Goal: Task Accomplishment & Management: Use online tool/utility

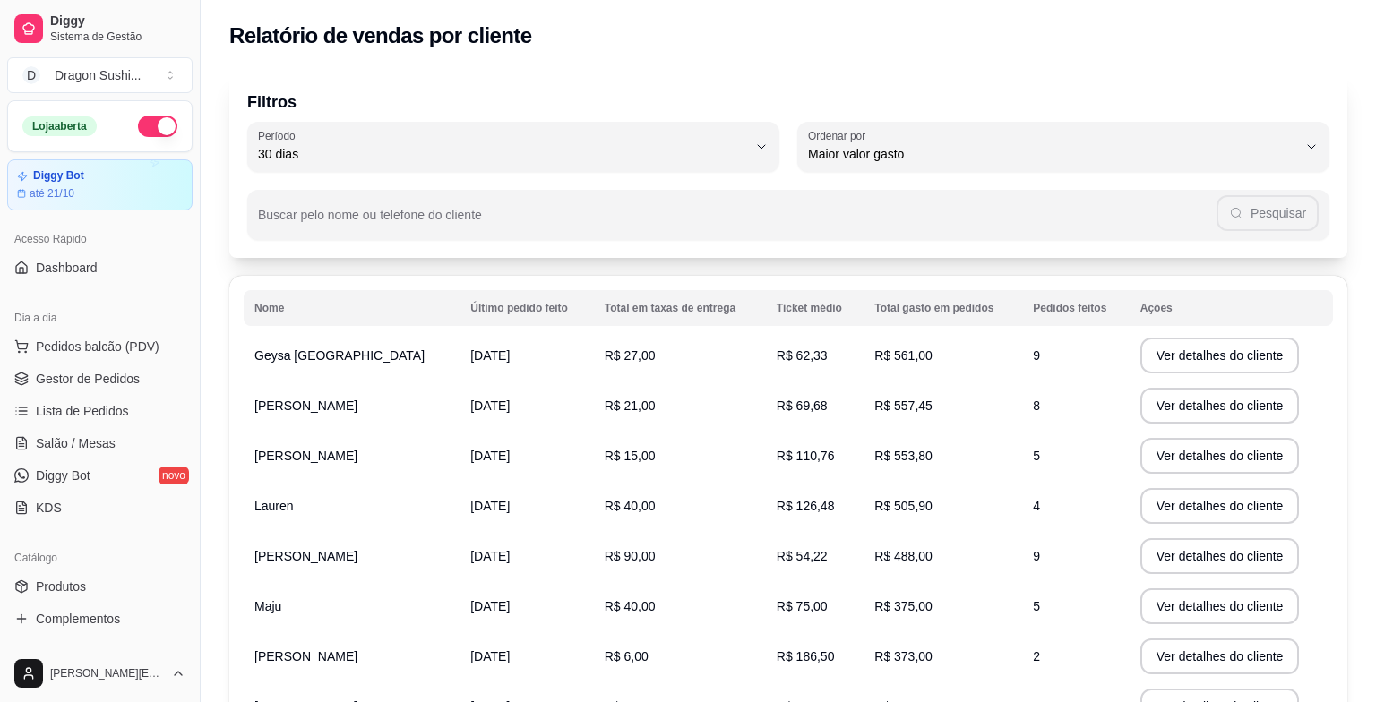
select select "30"
select select "HIGHEST_TOTAL_SPENT_WITH_ORDERS"
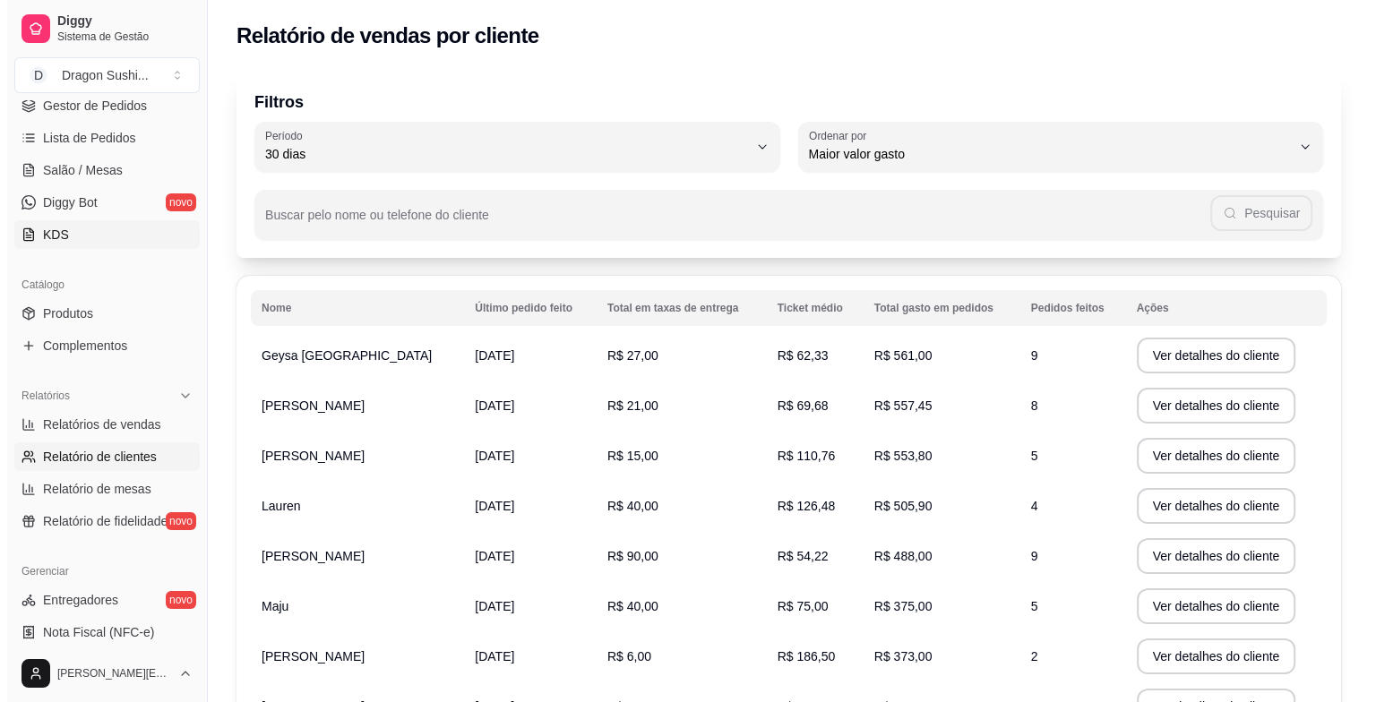
scroll to position [269, 0]
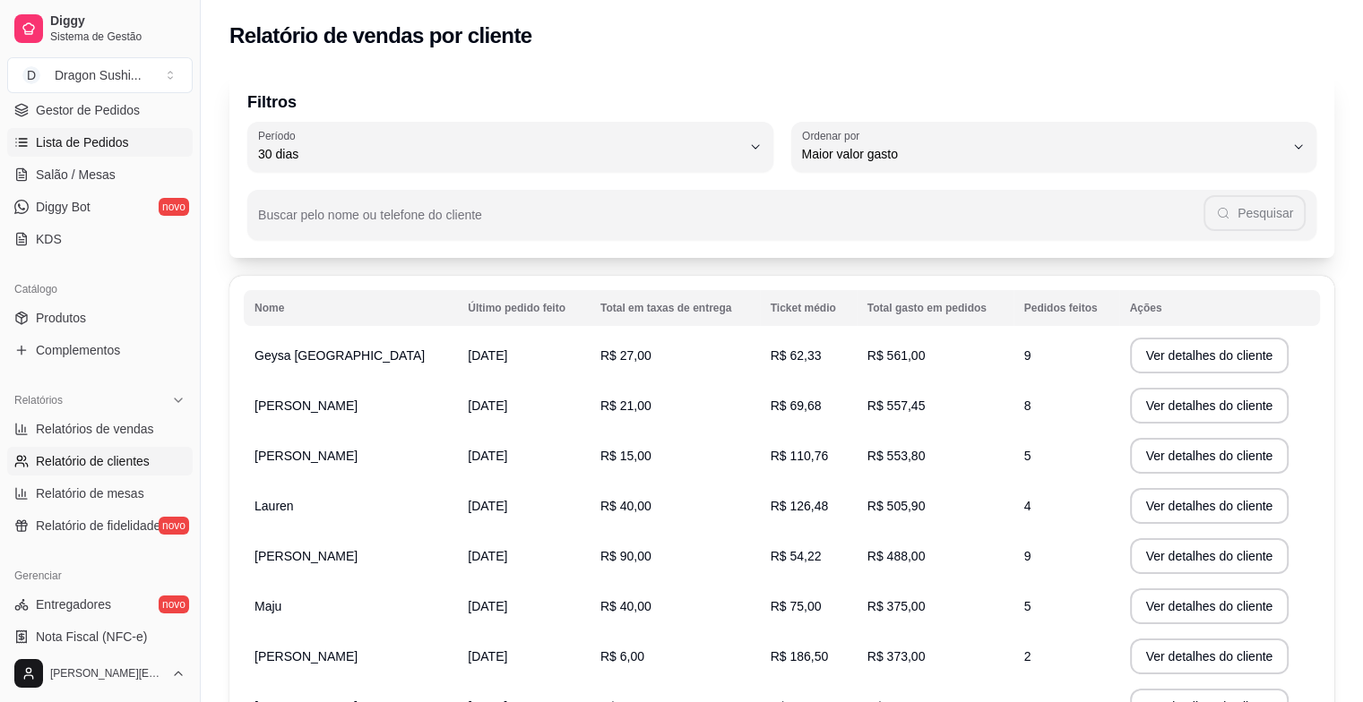
click at [93, 153] on link "Lista de Pedidos" at bounding box center [99, 142] width 185 height 29
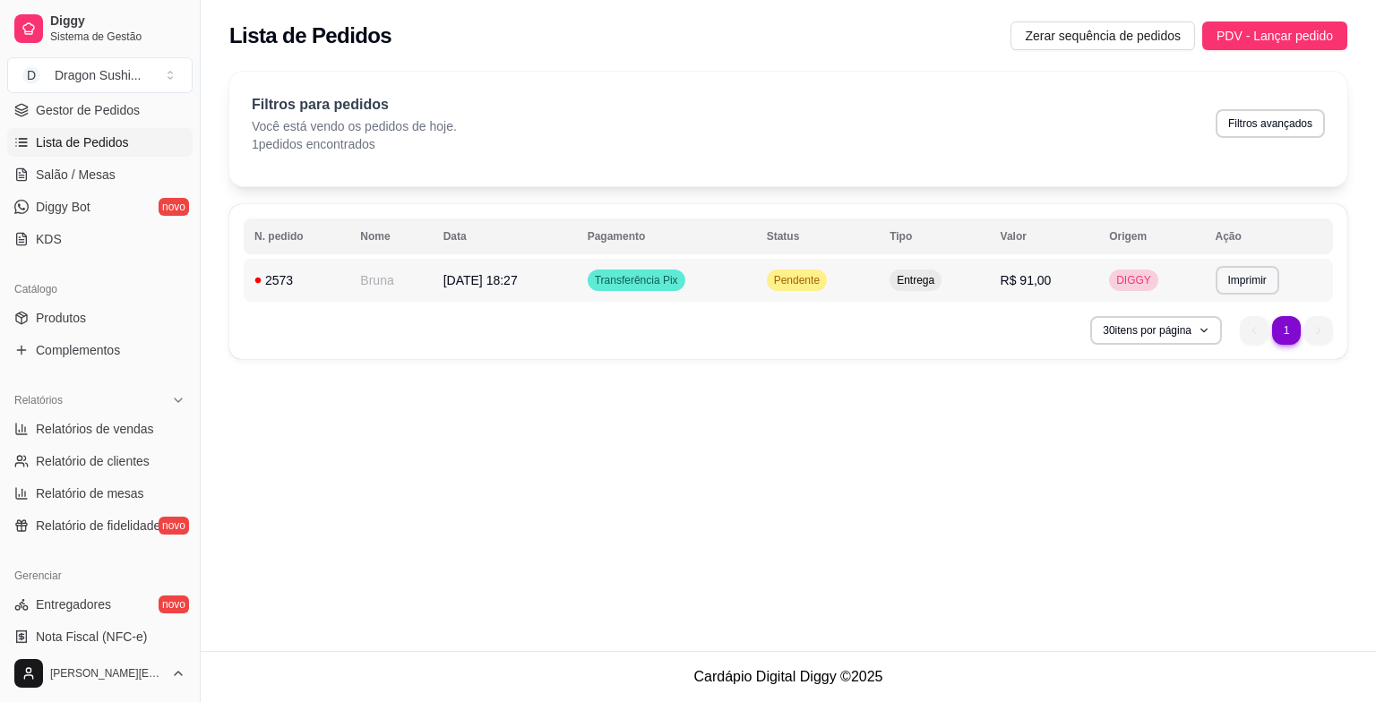
click at [810, 287] on div "Pendente" at bounding box center [797, 281] width 60 height 22
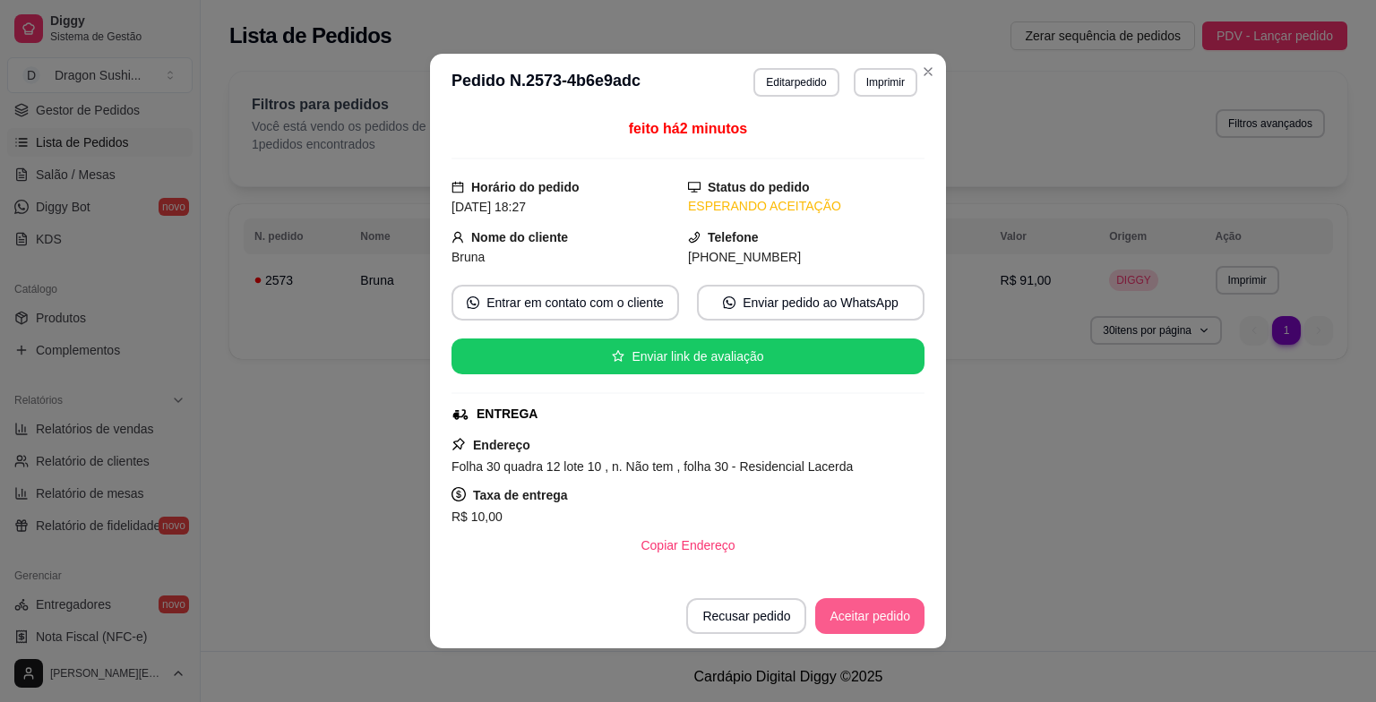
click at [875, 621] on button "Aceitar pedido" at bounding box center [869, 617] width 109 height 36
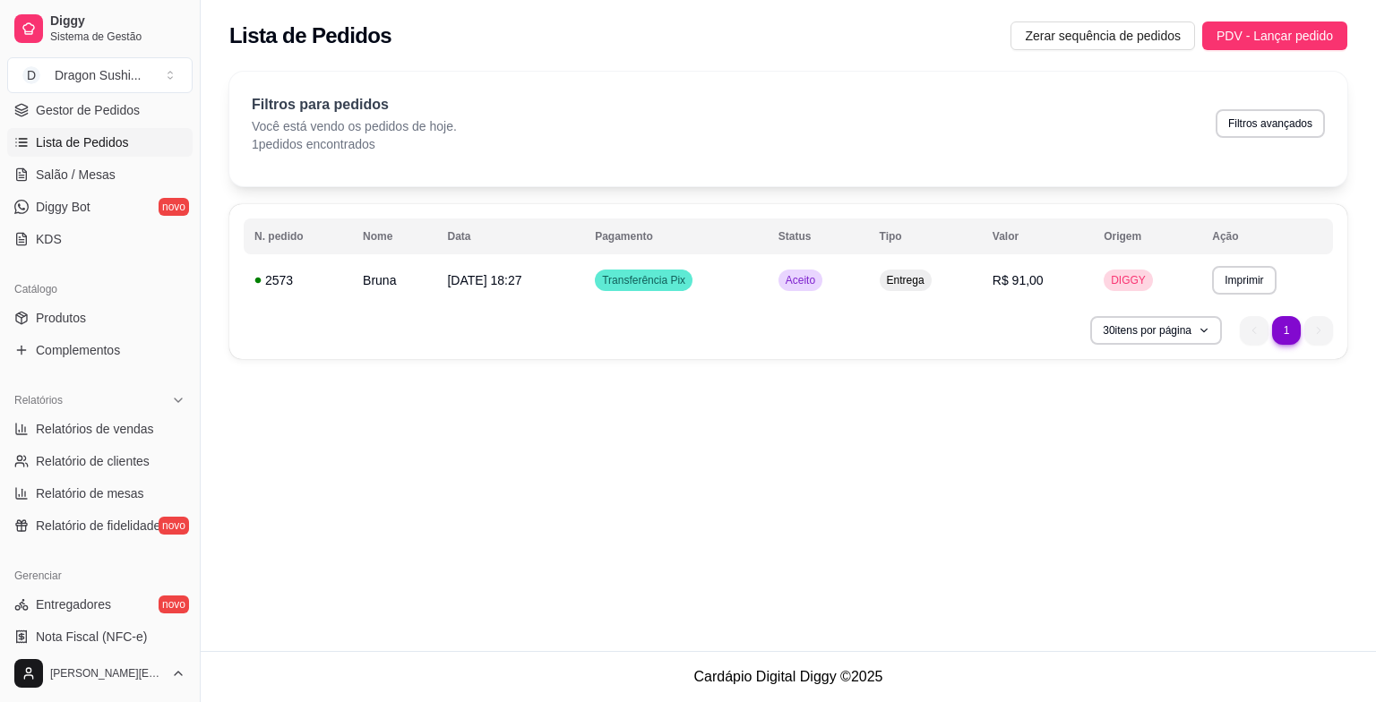
click at [697, 567] on div "**********" at bounding box center [789, 325] width 1176 height 651
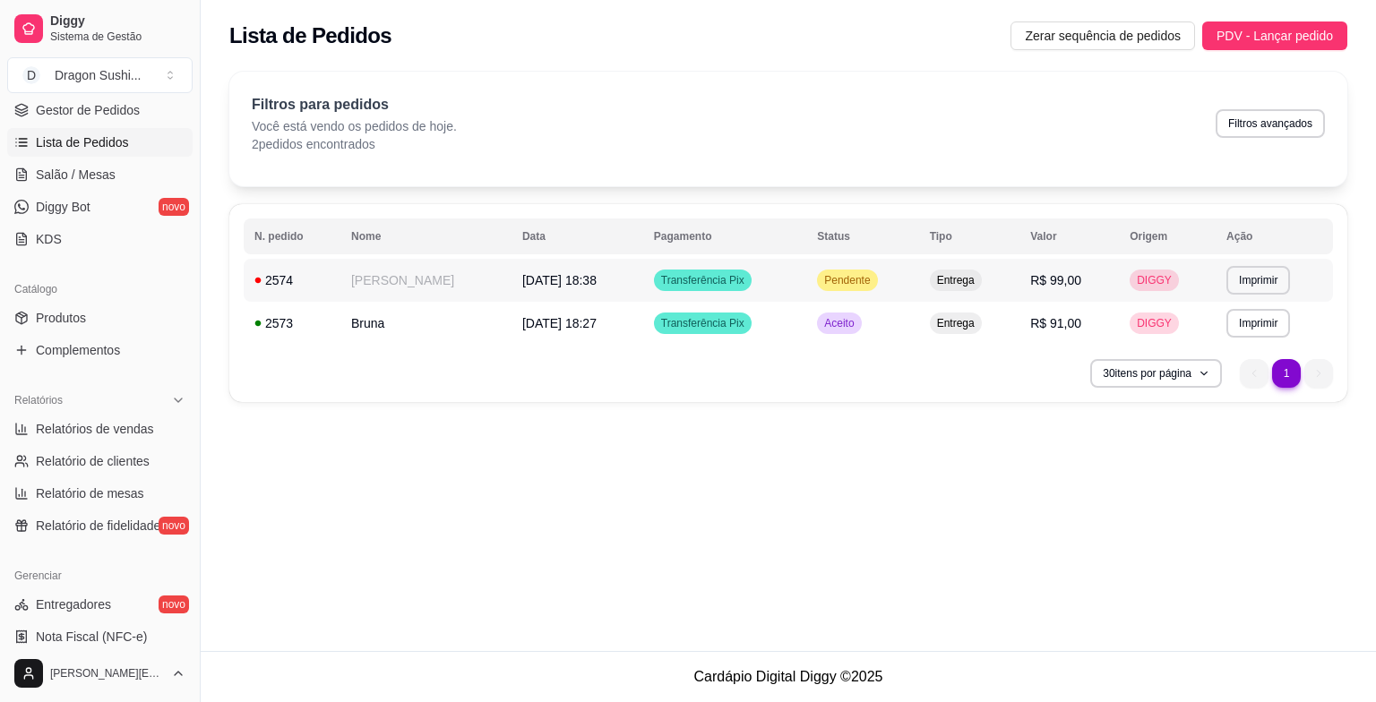
click at [867, 280] on span "Pendente" at bounding box center [847, 280] width 53 height 14
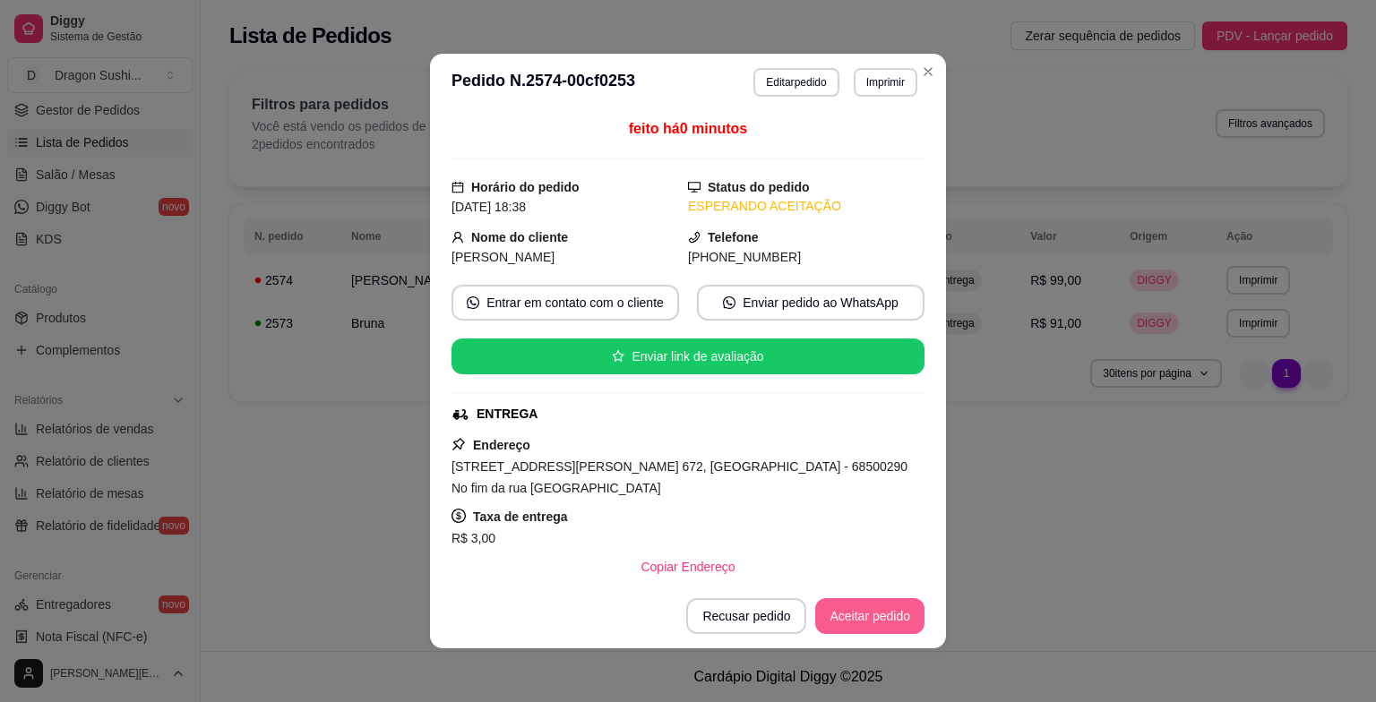
click at [878, 616] on button "Aceitar pedido" at bounding box center [869, 617] width 109 height 36
click at [896, 622] on button "Aceitar pedido" at bounding box center [869, 617] width 109 height 36
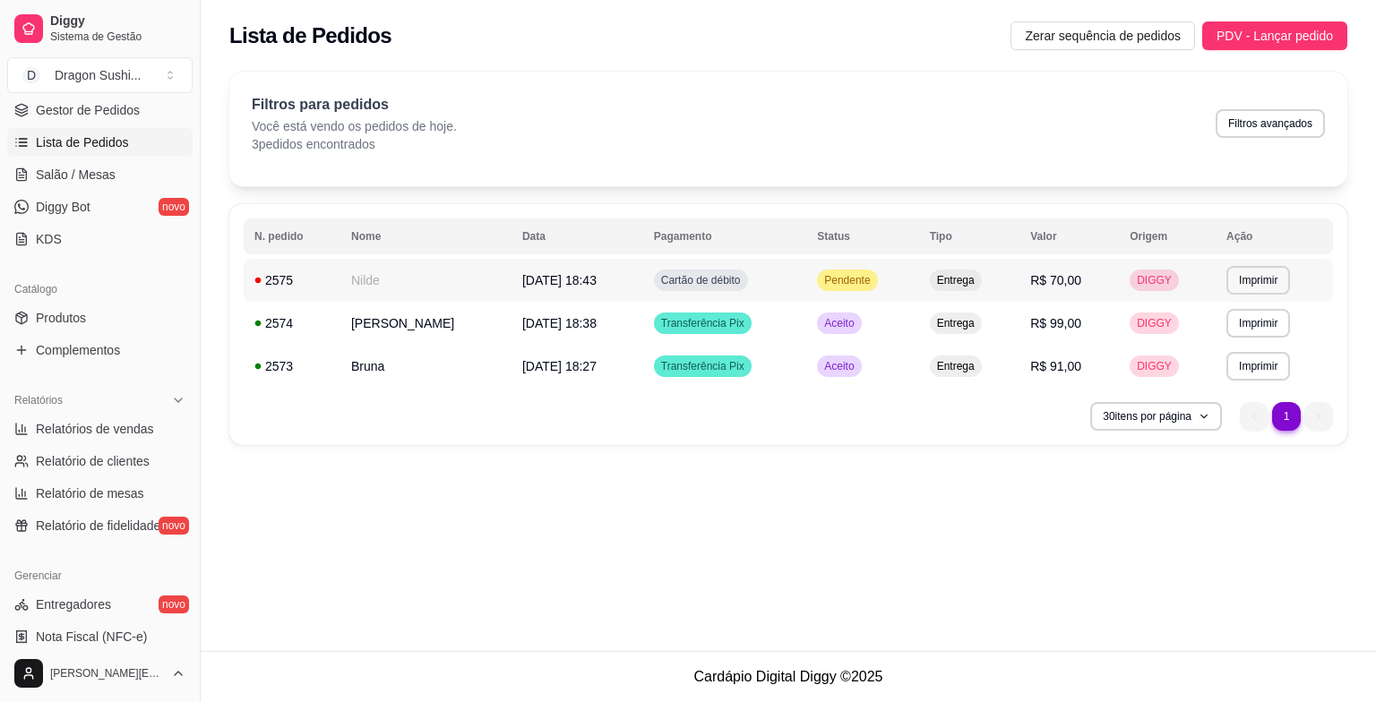
click at [902, 280] on td "Pendente" at bounding box center [862, 280] width 112 height 43
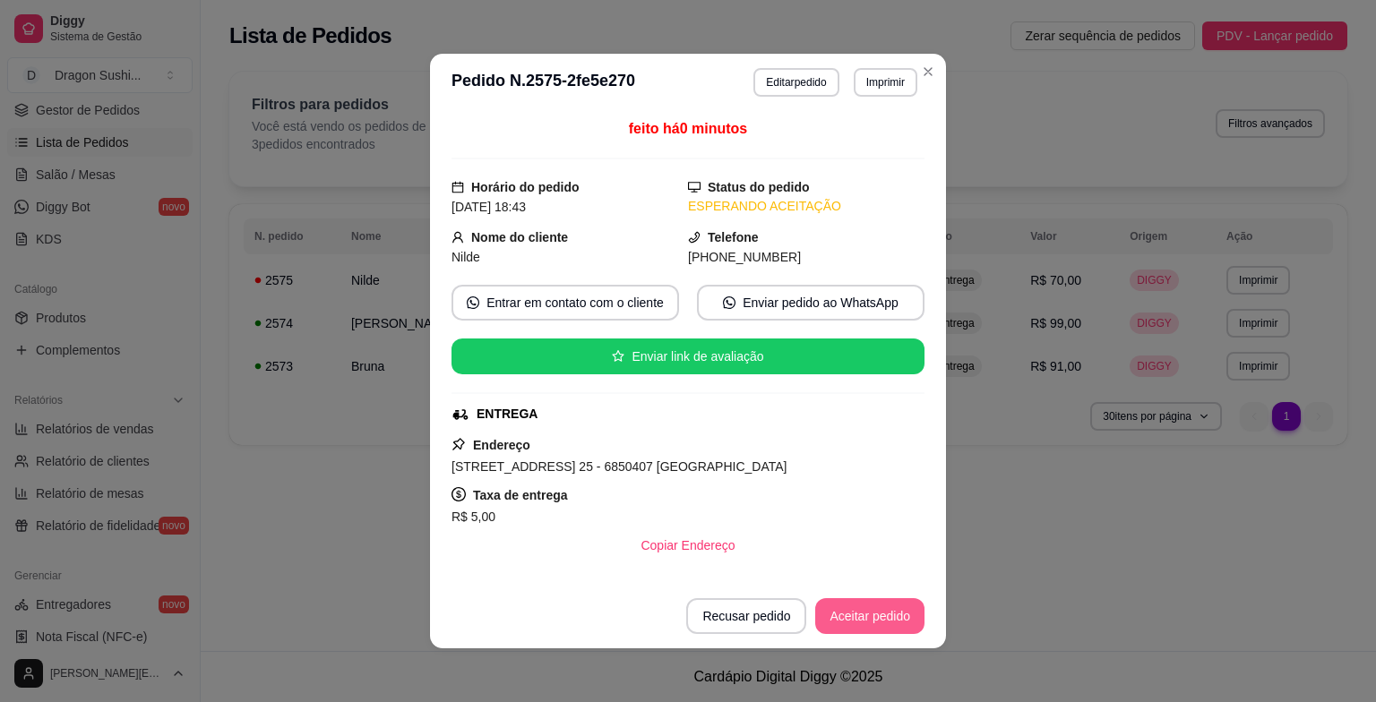
click at [885, 616] on button "Aceitar pedido" at bounding box center [869, 617] width 109 height 36
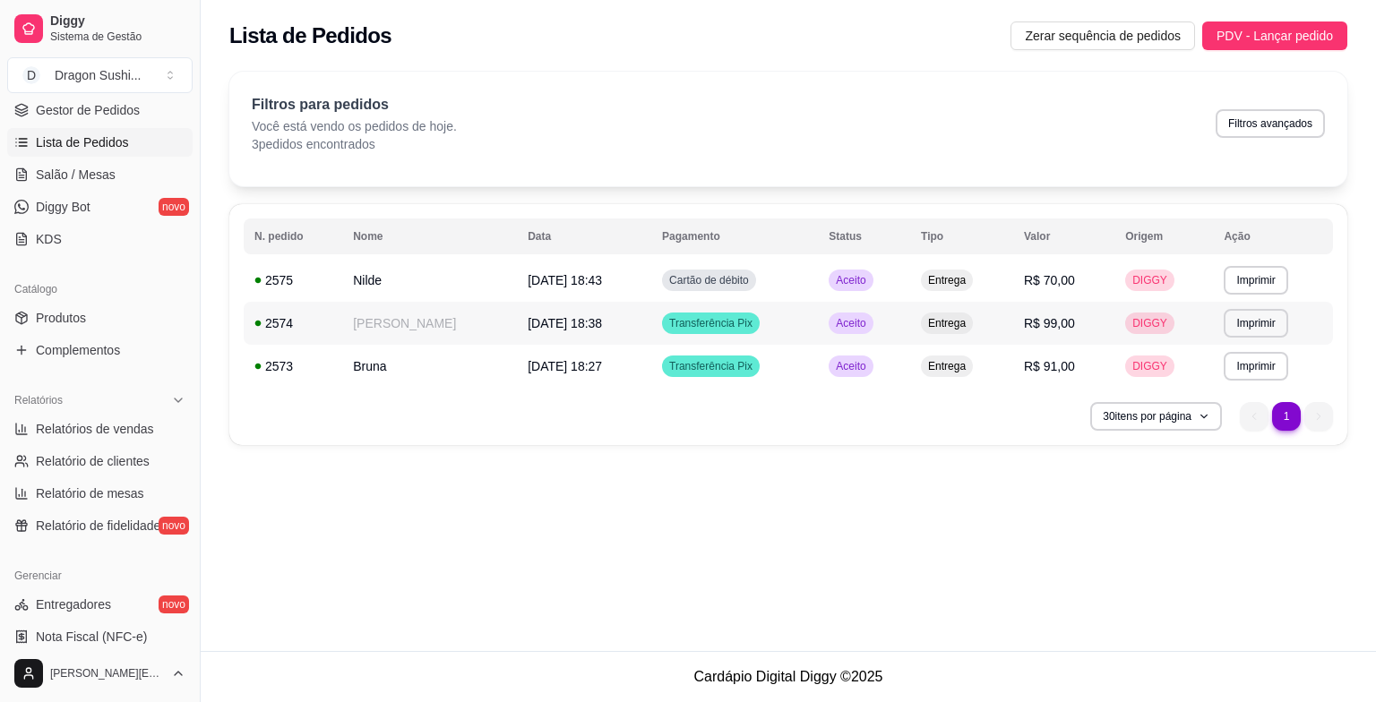
click at [845, 323] on span "Aceito" at bounding box center [850, 323] width 37 height 14
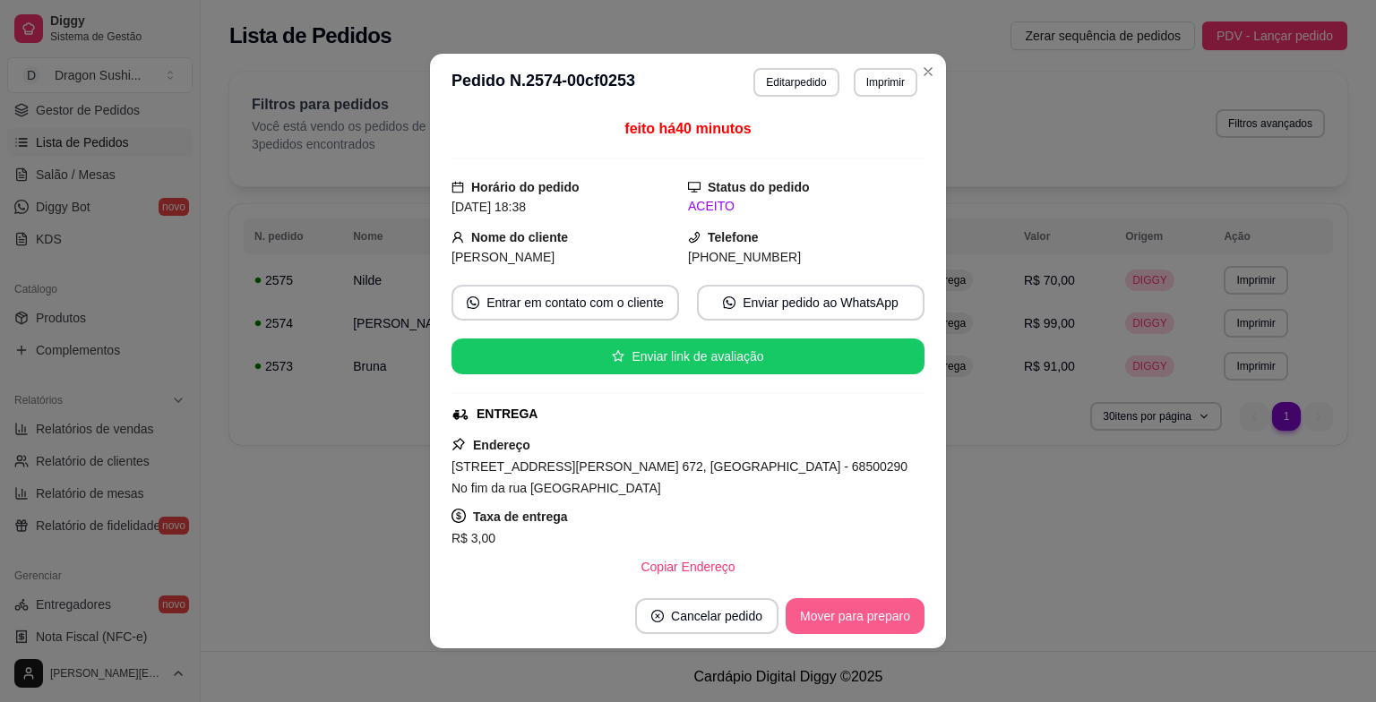
click at [826, 624] on button "Mover para preparo" at bounding box center [855, 617] width 139 height 36
click at [846, 627] on button "Mover para entrega" at bounding box center [855, 616] width 134 height 35
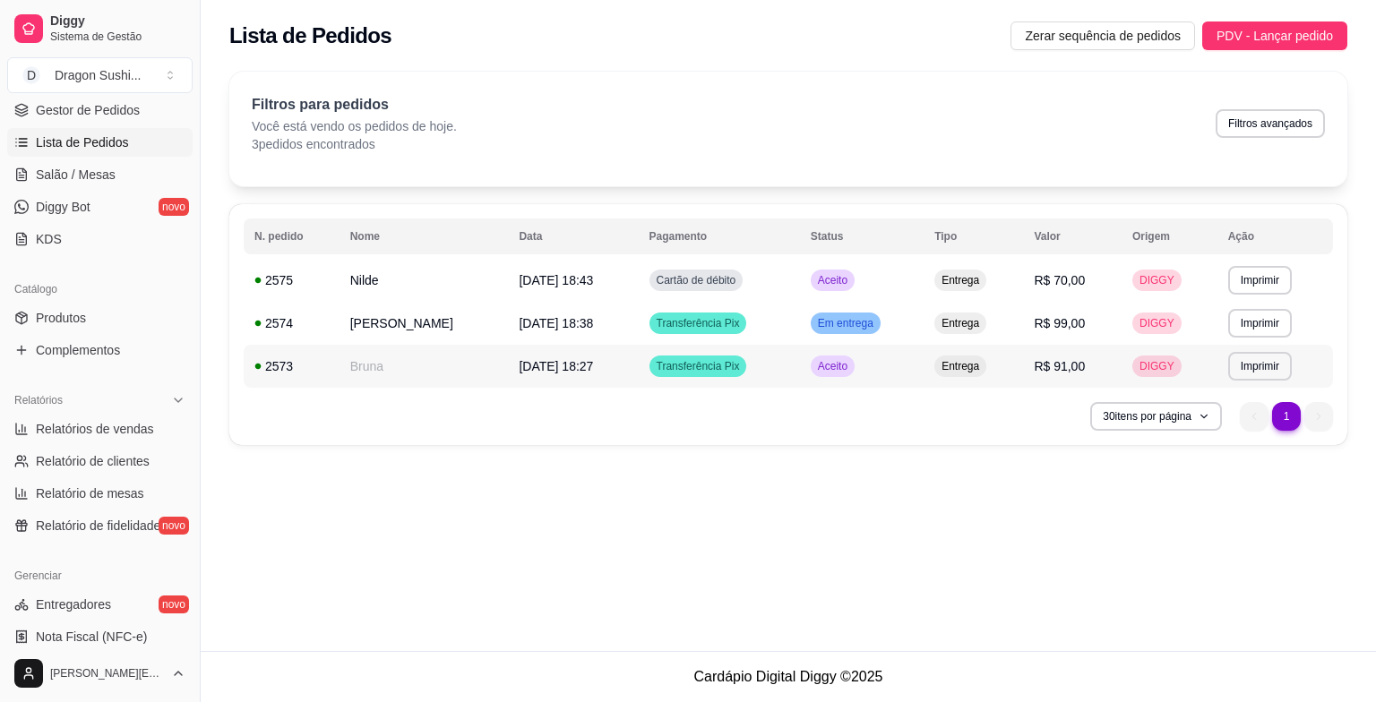
click at [851, 359] on span "Aceito" at bounding box center [832, 366] width 37 height 14
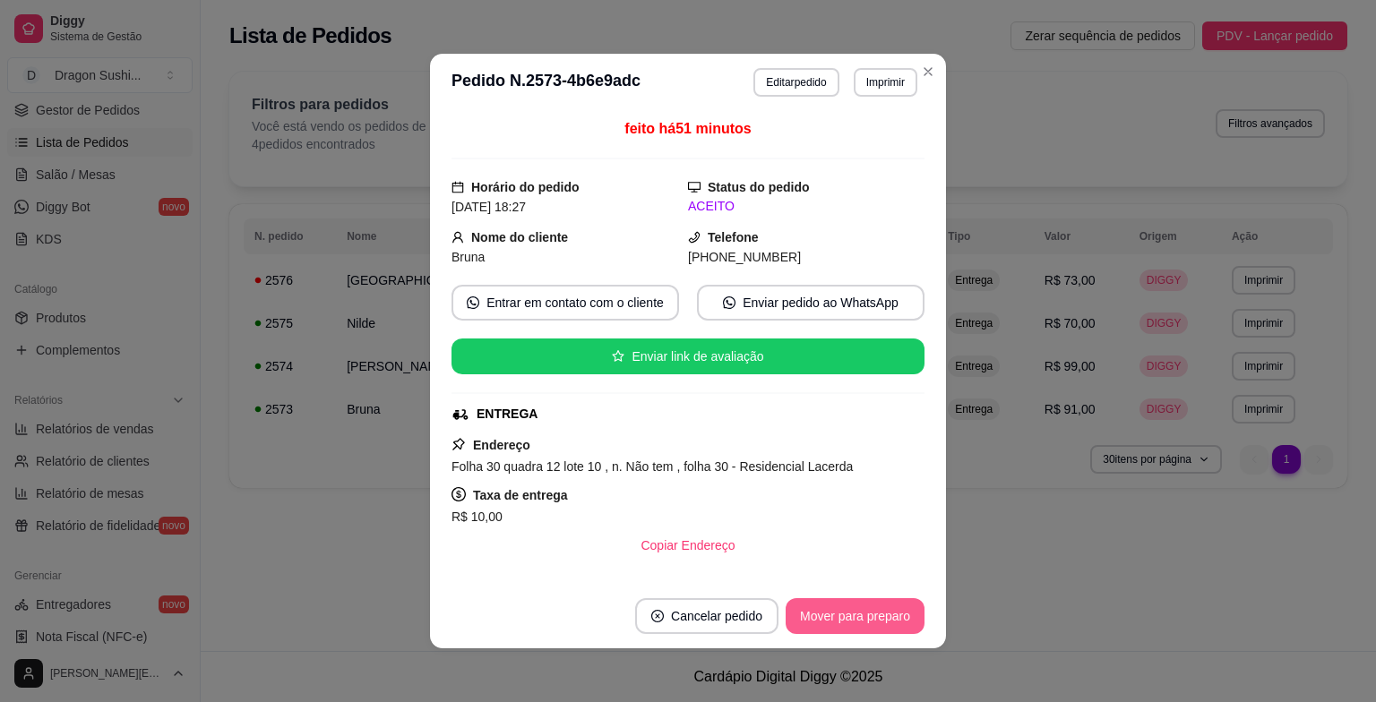
click at [850, 622] on button "Mover para preparo" at bounding box center [855, 617] width 139 height 36
click at [850, 622] on button "Mover para entrega" at bounding box center [855, 616] width 134 height 35
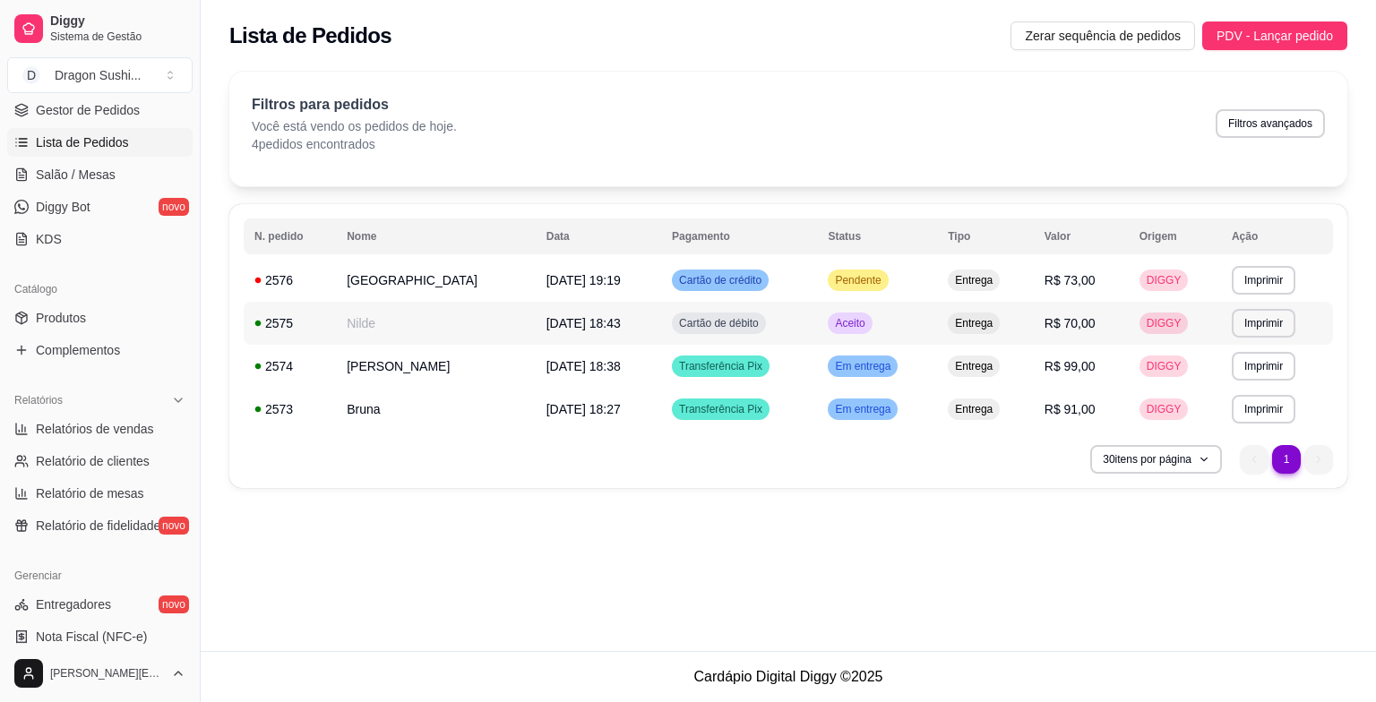
click at [853, 325] on span "Aceito" at bounding box center [850, 323] width 37 height 14
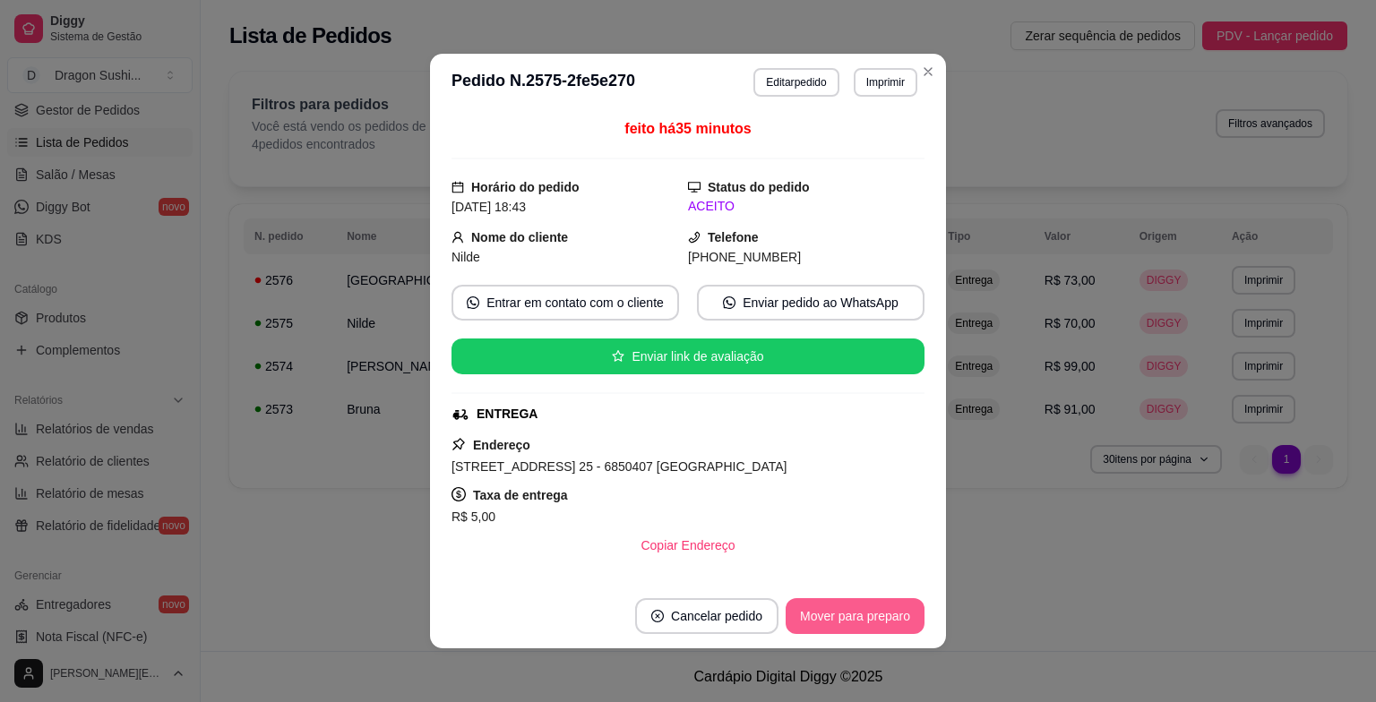
click at [849, 619] on button "Mover para preparo" at bounding box center [855, 617] width 139 height 36
click at [849, 619] on button "Mover para entrega" at bounding box center [855, 616] width 134 height 35
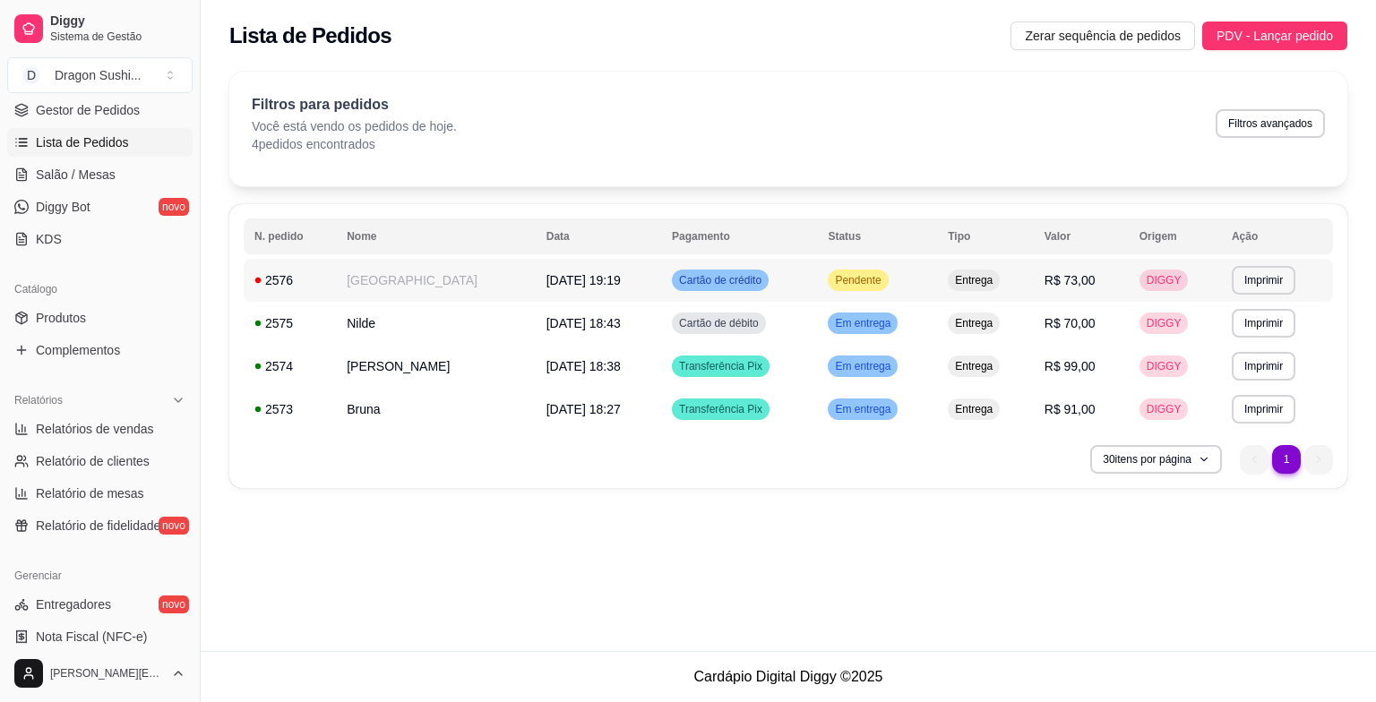
click at [871, 286] on span "Pendente" at bounding box center [858, 280] width 53 height 14
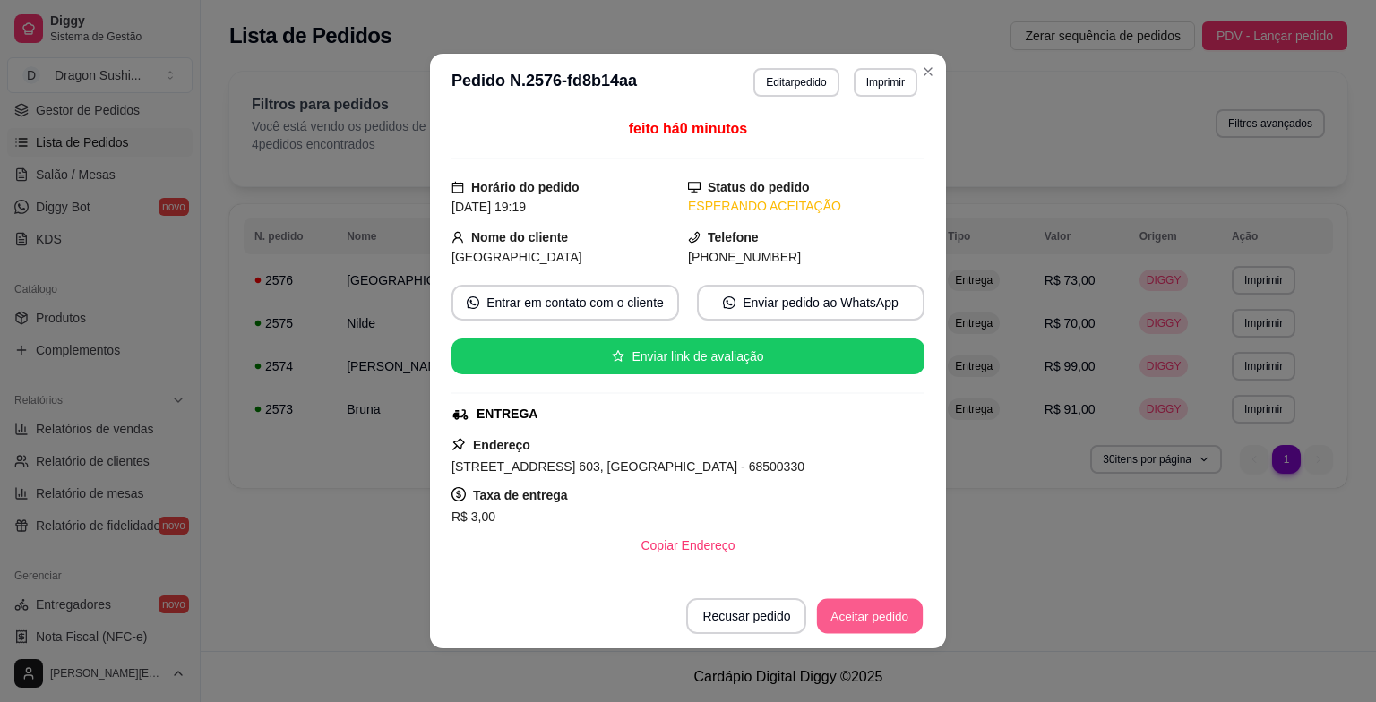
click at [832, 624] on button "Aceitar pedido" at bounding box center [870, 616] width 106 height 35
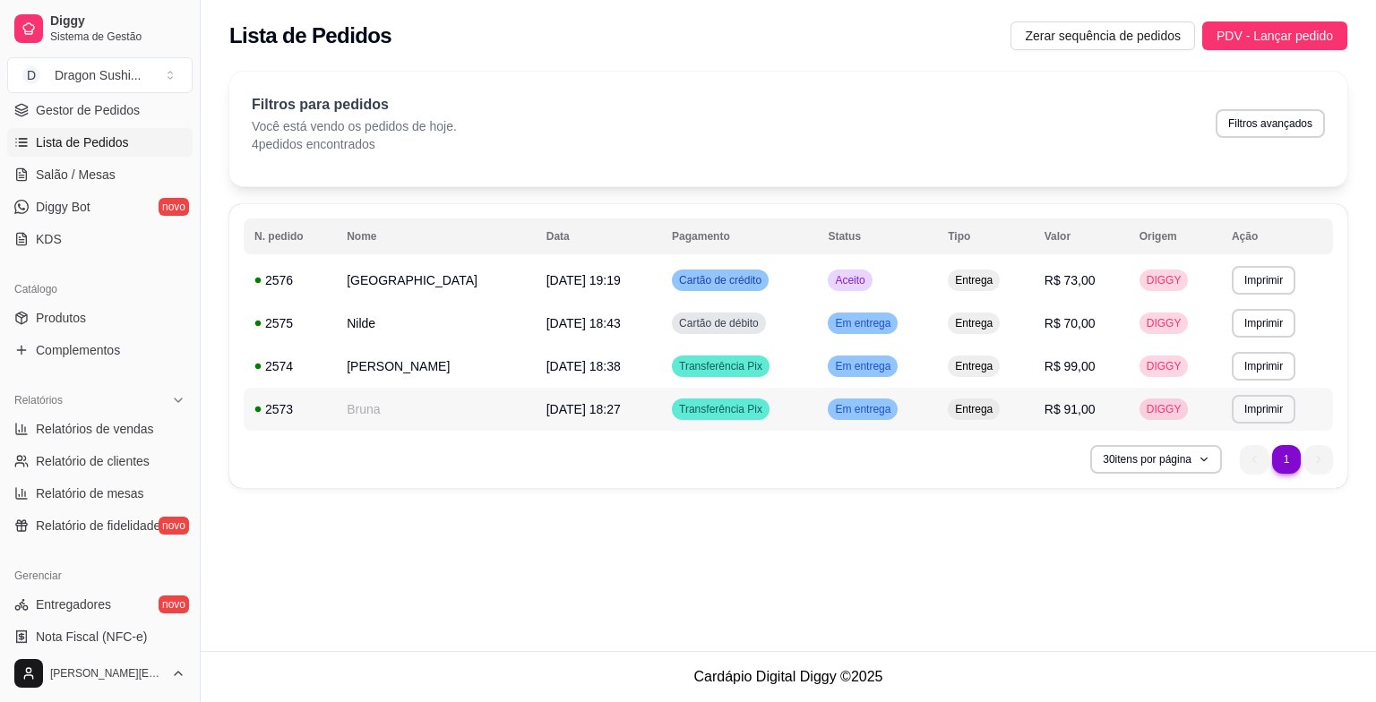
click at [881, 424] on td "Em entrega" at bounding box center [877, 409] width 120 height 43
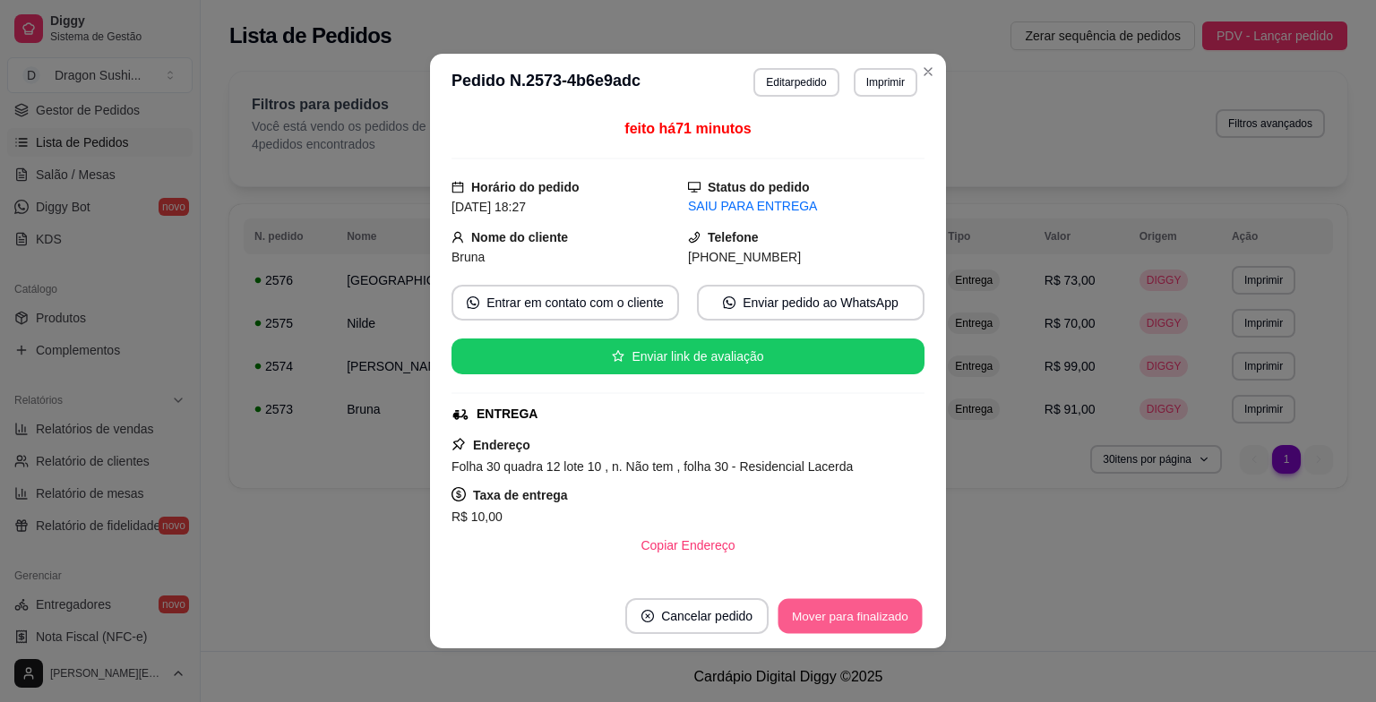
click at [902, 621] on button "Mover para finalizado" at bounding box center [851, 616] width 144 height 35
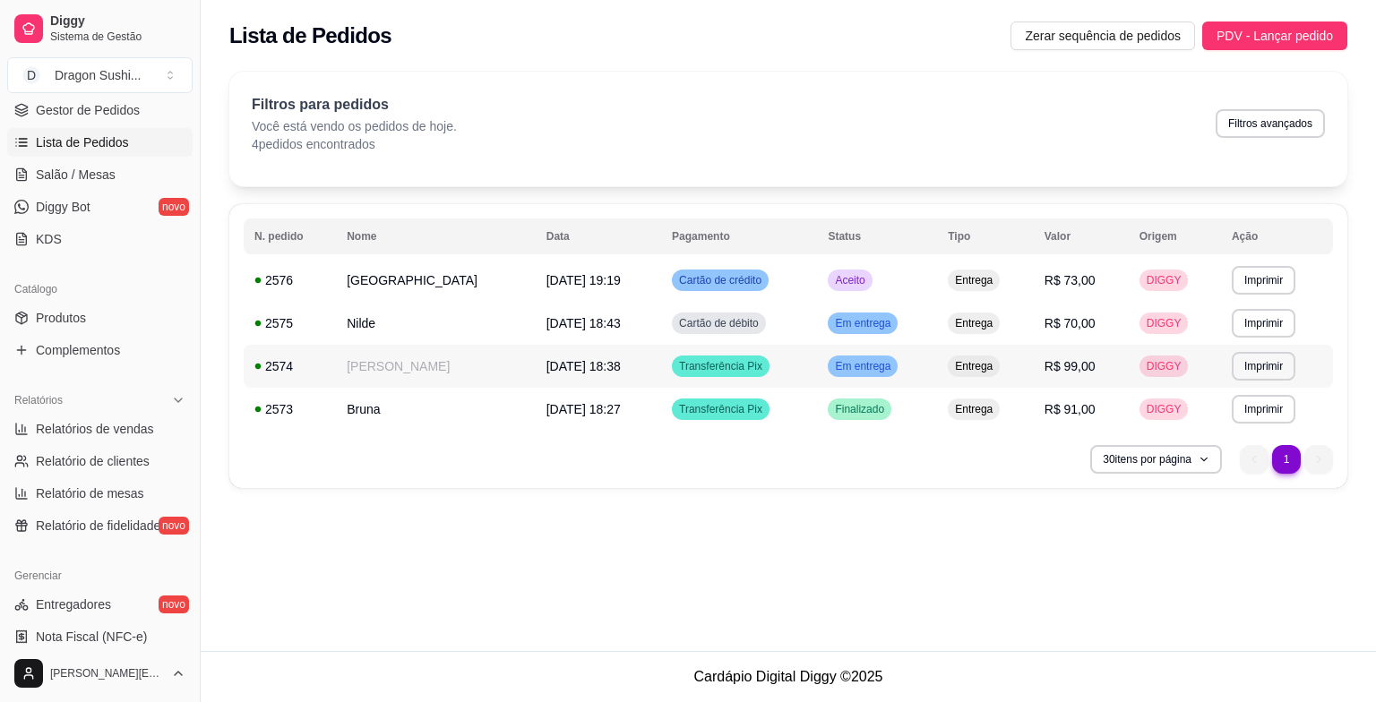
click at [857, 366] on span "Em entrega" at bounding box center [863, 366] width 63 height 14
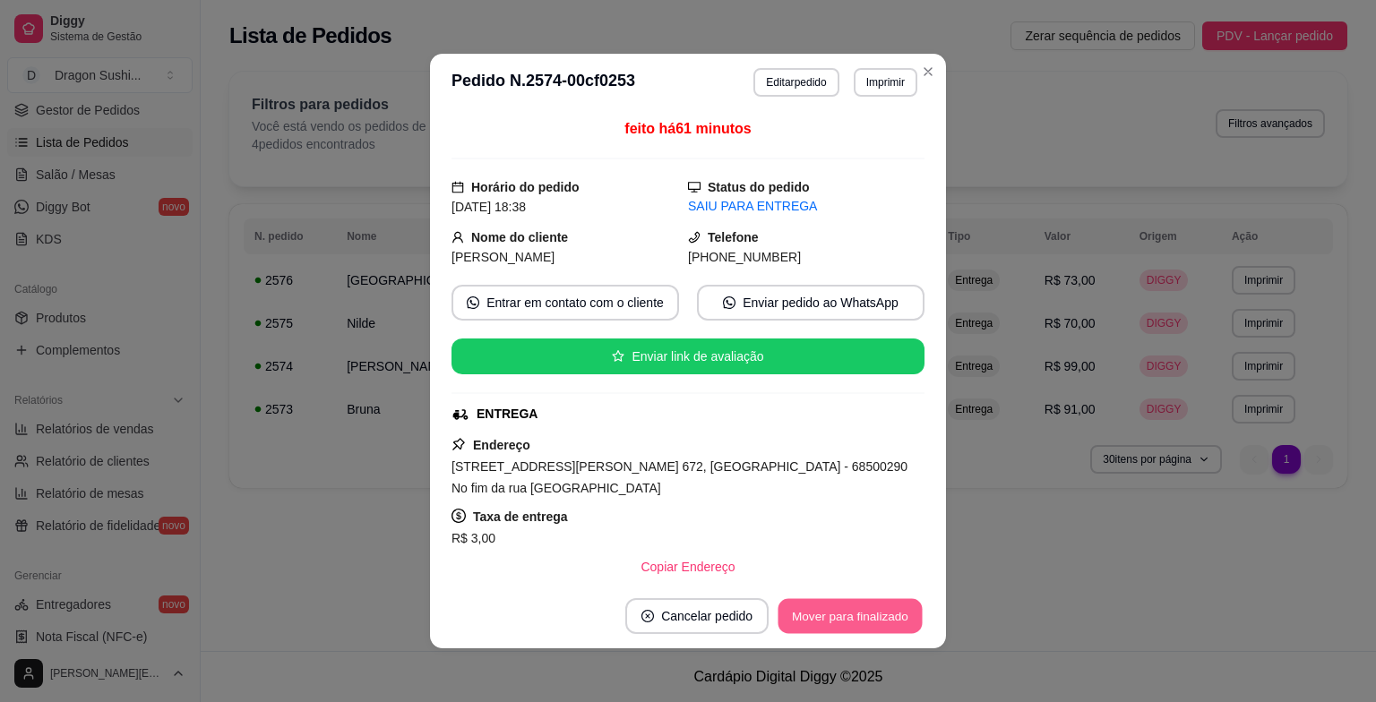
click at [875, 613] on button "Mover para finalizado" at bounding box center [851, 616] width 144 height 35
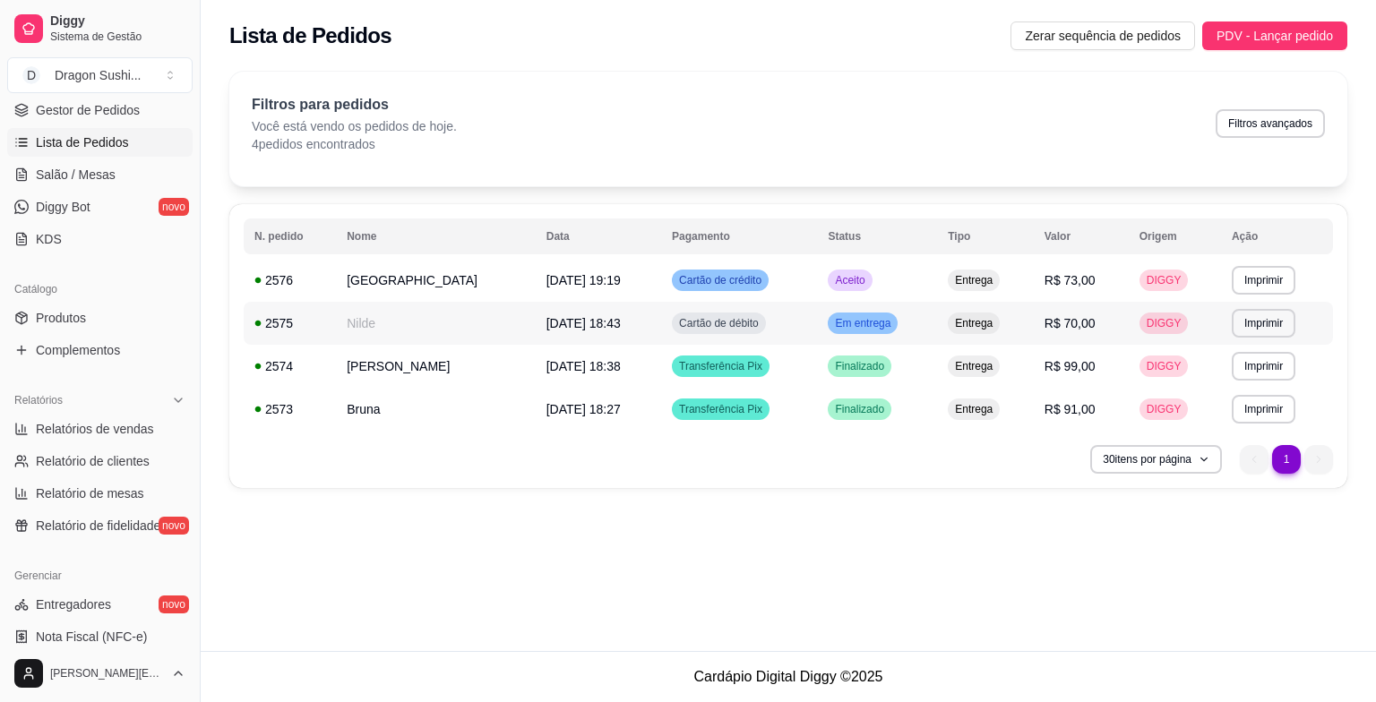
click at [871, 330] on div "Em entrega" at bounding box center [863, 324] width 70 height 22
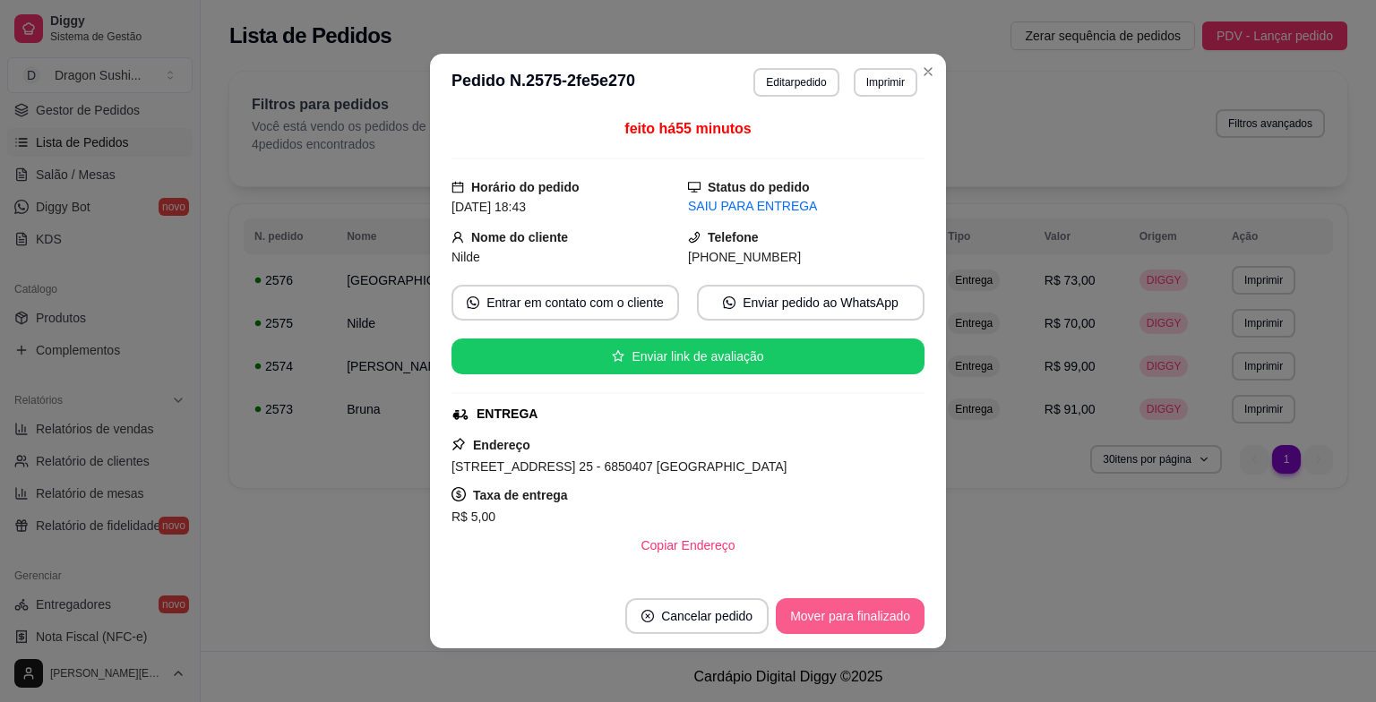
click at [871, 614] on button "Mover para finalizado" at bounding box center [850, 617] width 149 height 36
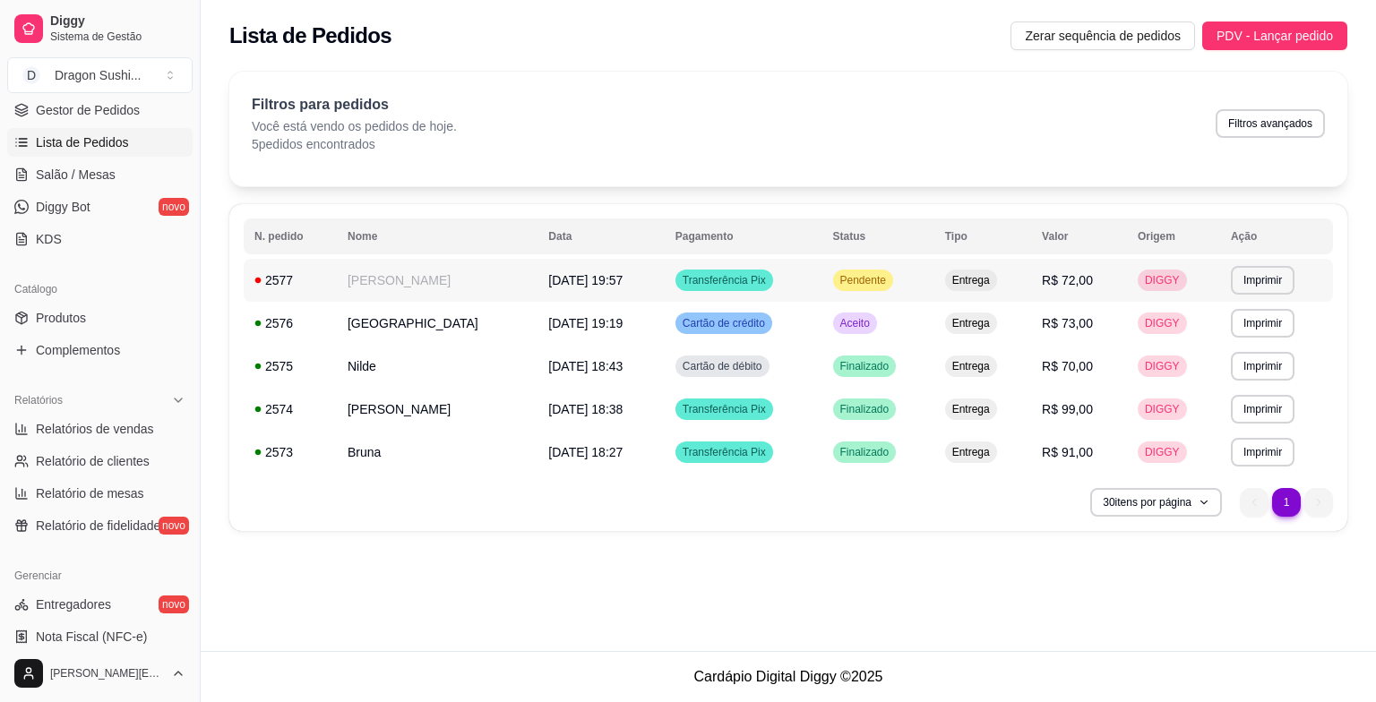
click at [876, 280] on span "Pendente" at bounding box center [863, 280] width 53 height 14
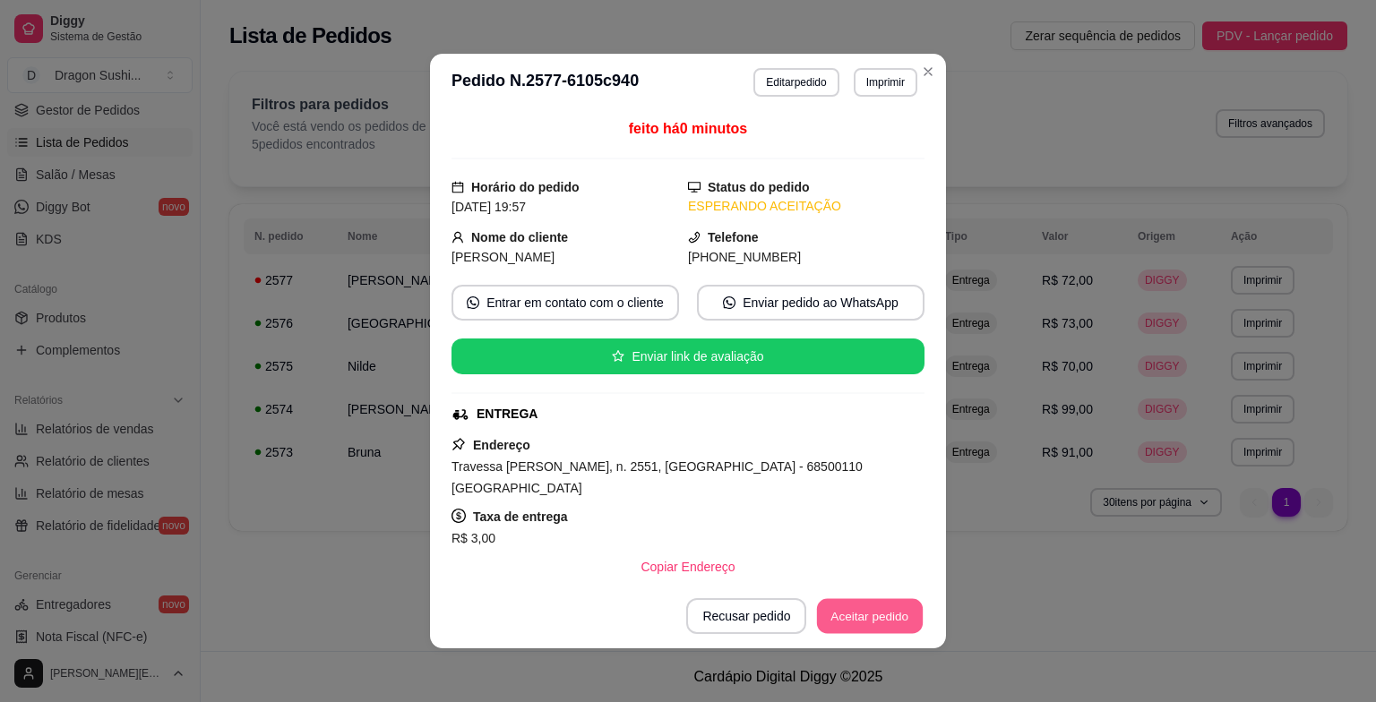
click at [887, 609] on button "Aceitar pedido" at bounding box center [870, 616] width 106 height 35
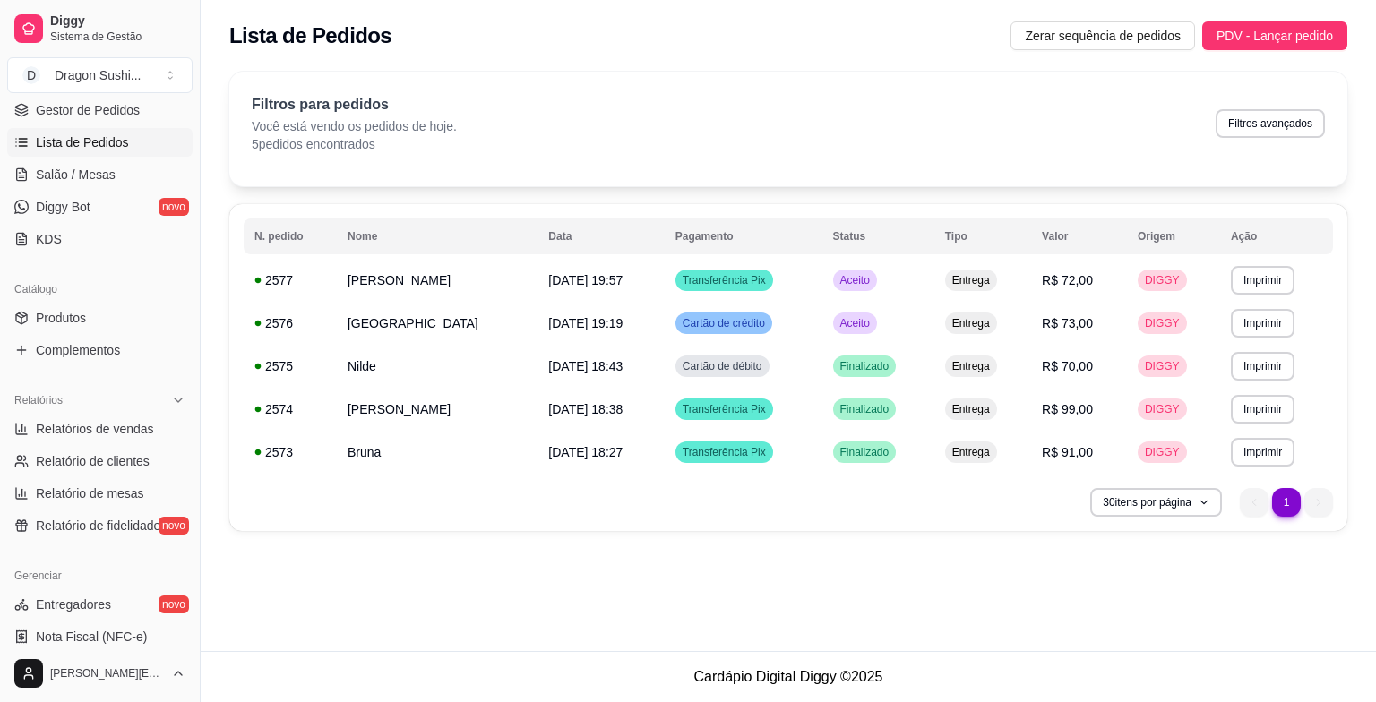
drag, startPoint x: 1047, startPoint y: 161, endPoint x: 1125, endPoint y: 134, distance: 82.8
click at [853, 316] on span "Aceito" at bounding box center [855, 323] width 37 height 14
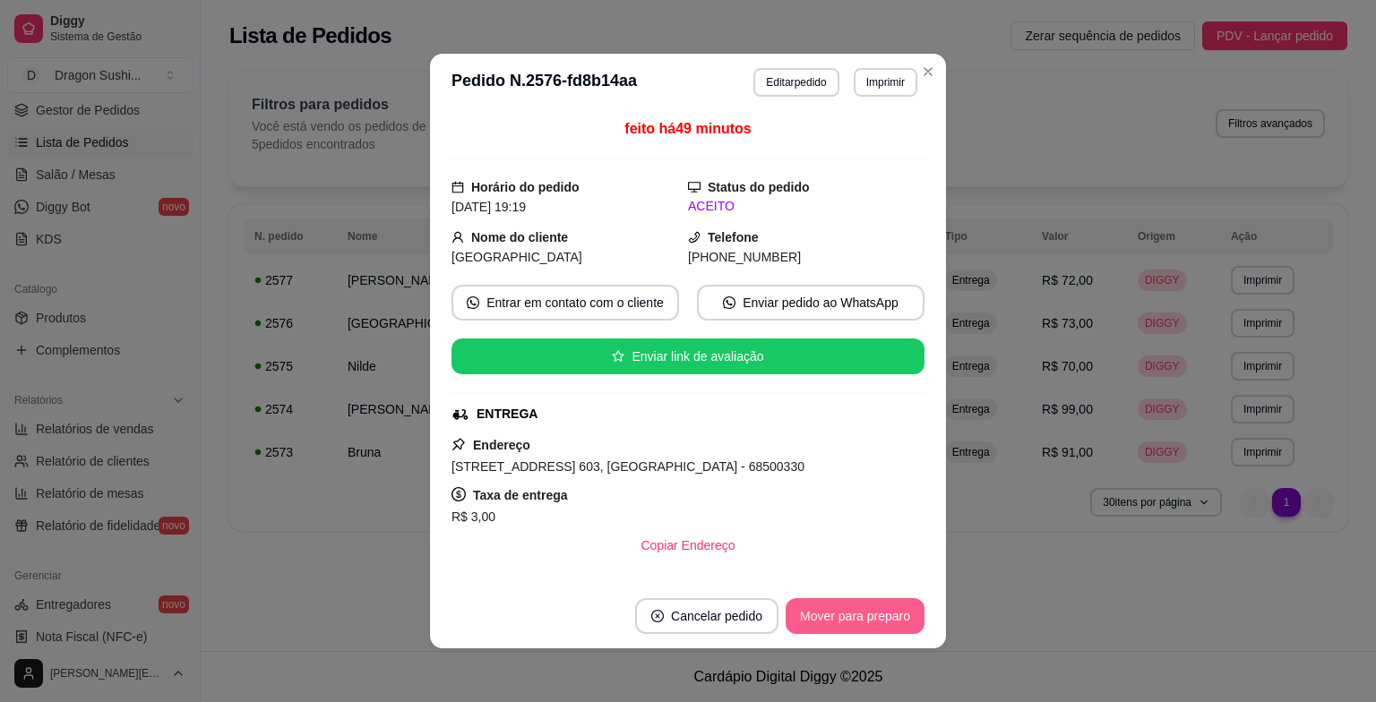
click at [824, 615] on button "Mover para preparo" at bounding box center [855, 617] width 139 height 36
click at [865, 624] on button "Mover para entrega" at bounding box center [856, 617] width 138 height 36
click at [884, 621] on button "Mover para finalizado" at bounding box center [851, 616] width 144 height 35
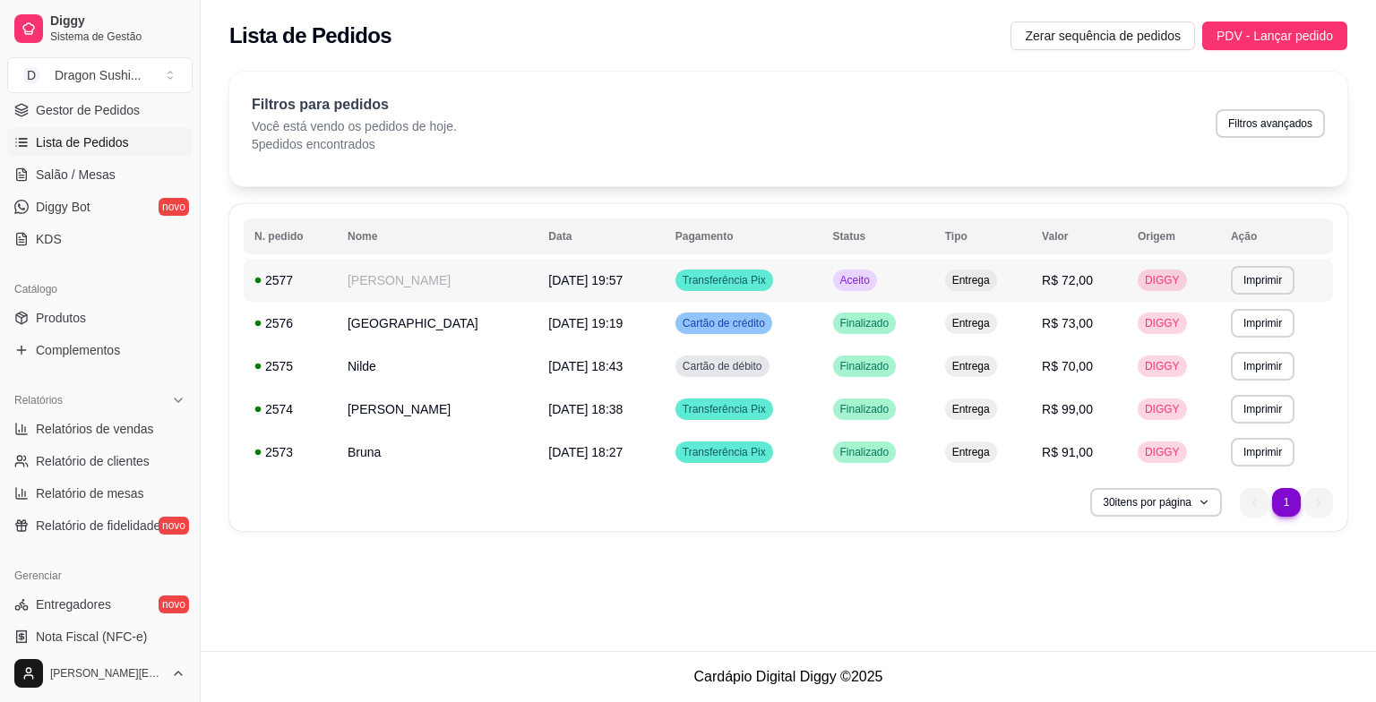
click at [861, 276] on span "Aceito" at bounding box center [855, 280] width 37 height 14
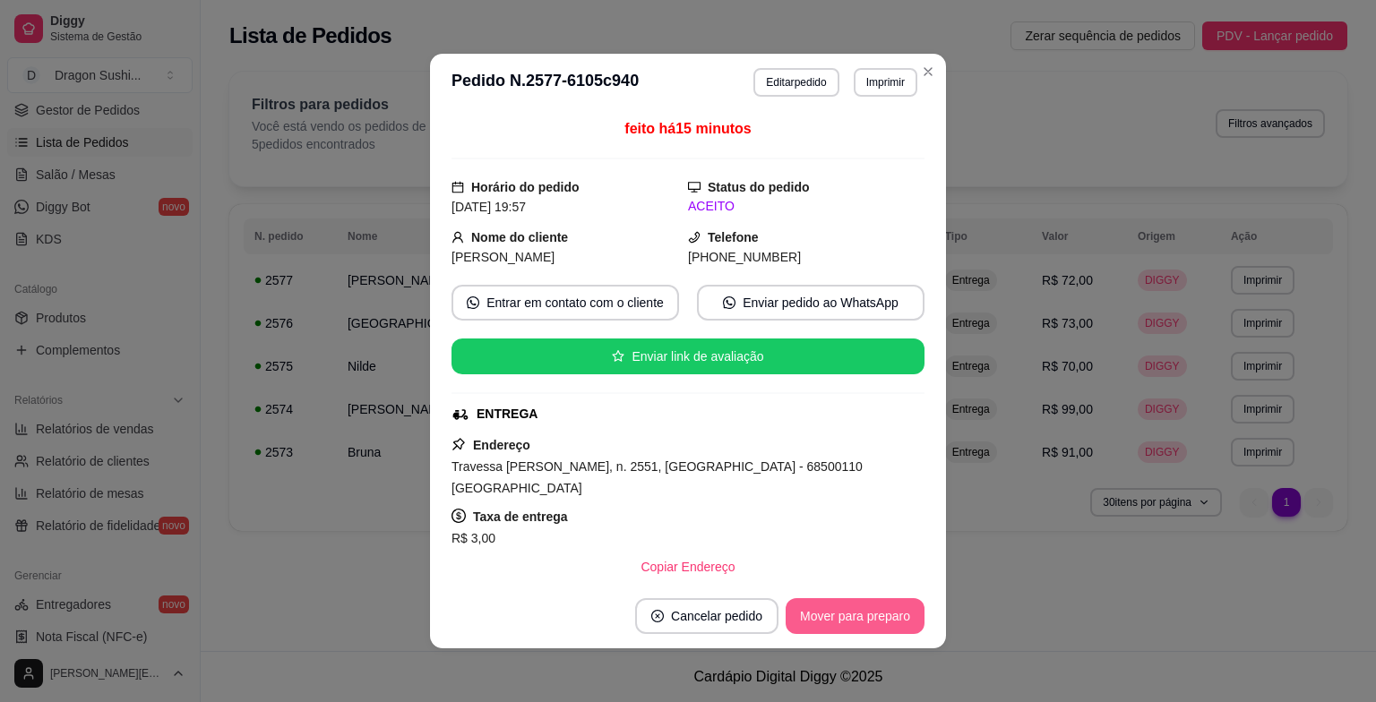
click at [892, 616] on button "Mover para preparo" at bounding box center [855, 617] width 139 height 36
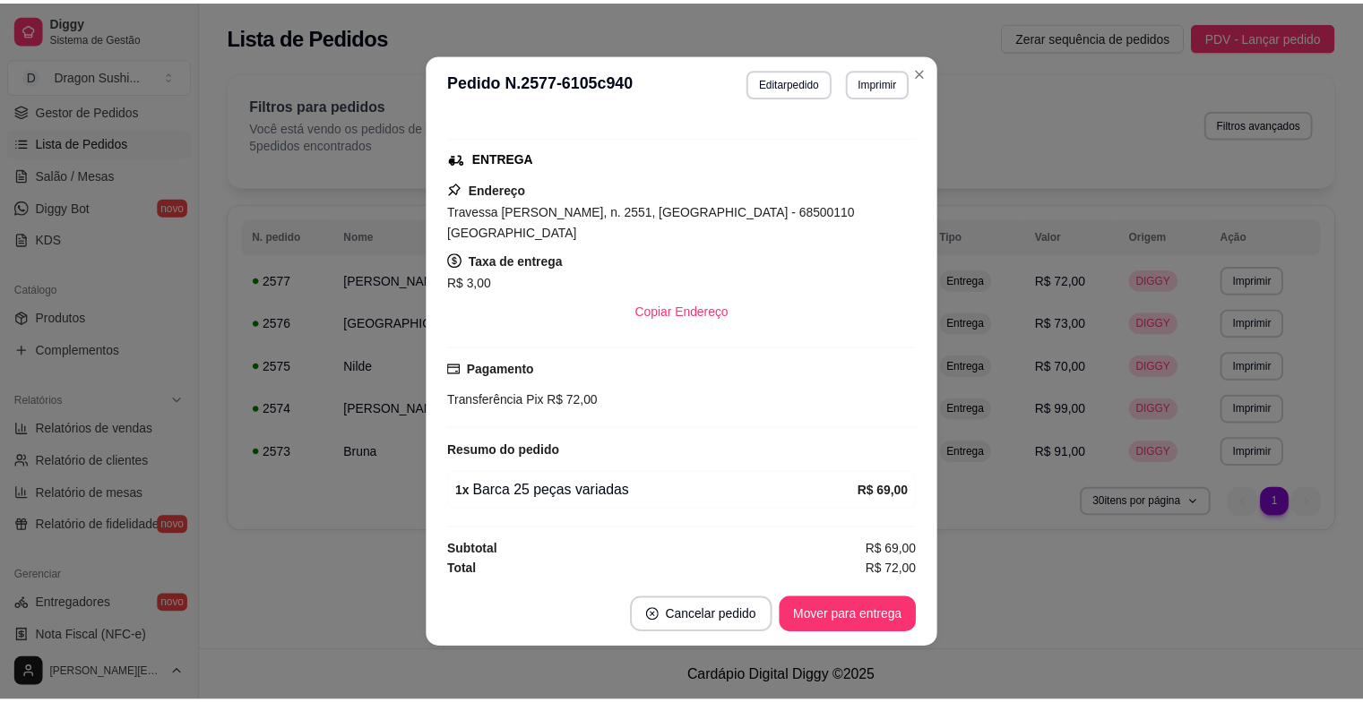
scroll to position [4, 0]
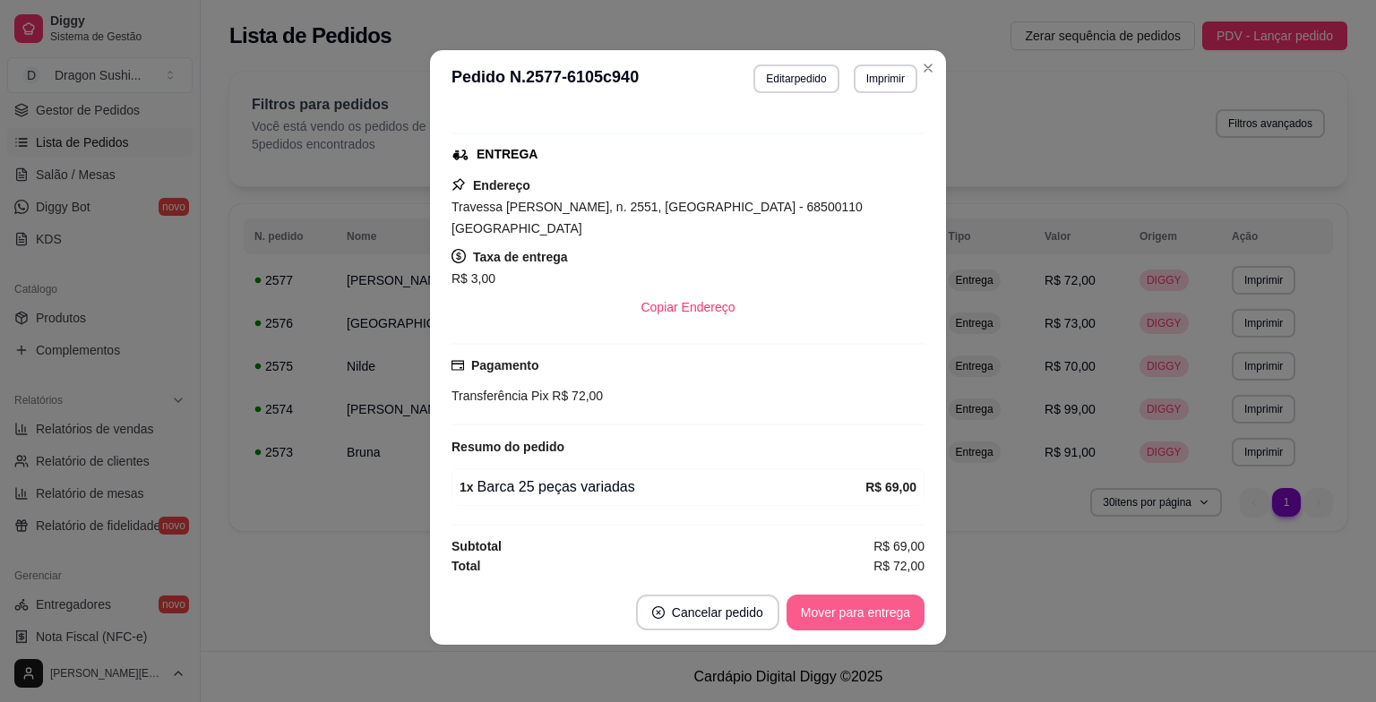
click at [849, 613] on button "Mover para entrega" at bounding box center [856, 613] width 138 height 36
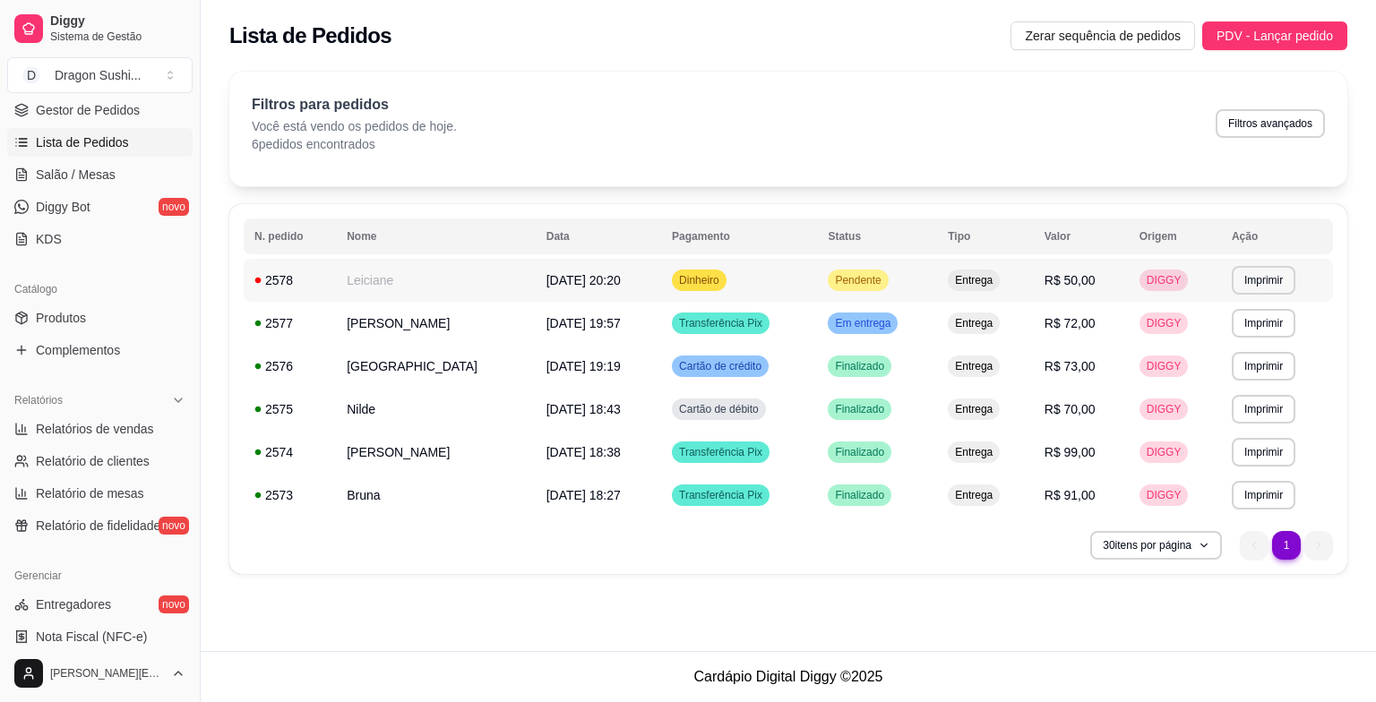
click at [857, 271] on div "Pendente" at bounding box center [858, 281] width 60 height 22
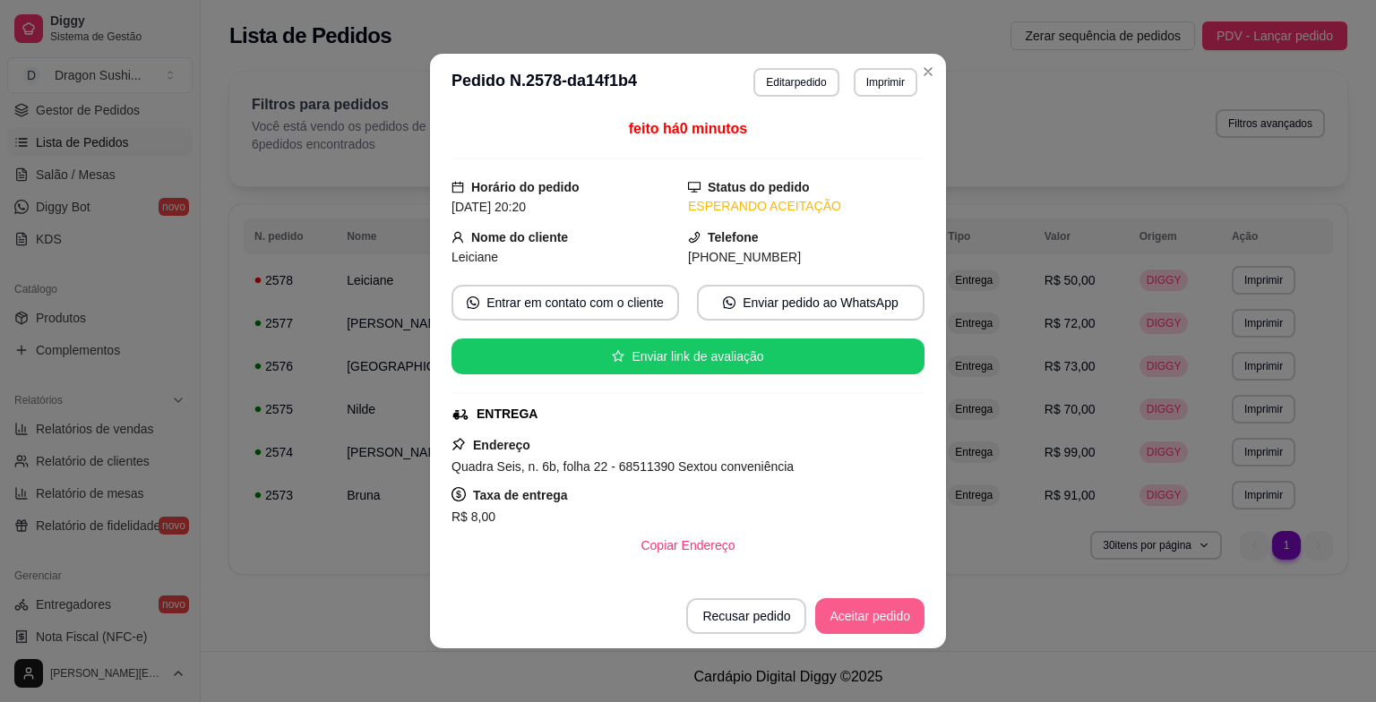
click at [869, 620] on button "Aceitar pedido" at bounding box center [869, 617] width 109 height 36
click at [869, 620] on button "Aceitar pedido" at bounding box center [870, 616] width 106 height 35
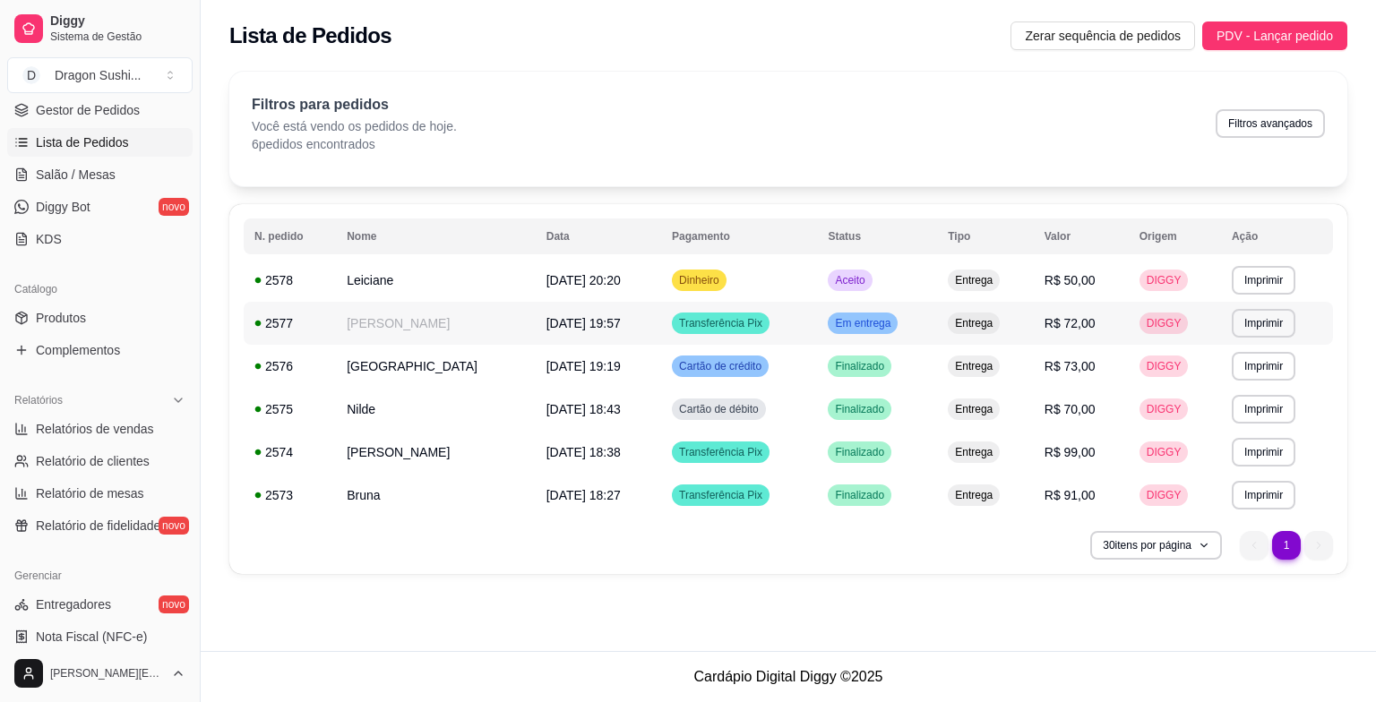
click at [878, 333] on div "Em entrega" at bounding box center [863, 324] width 70 height 22
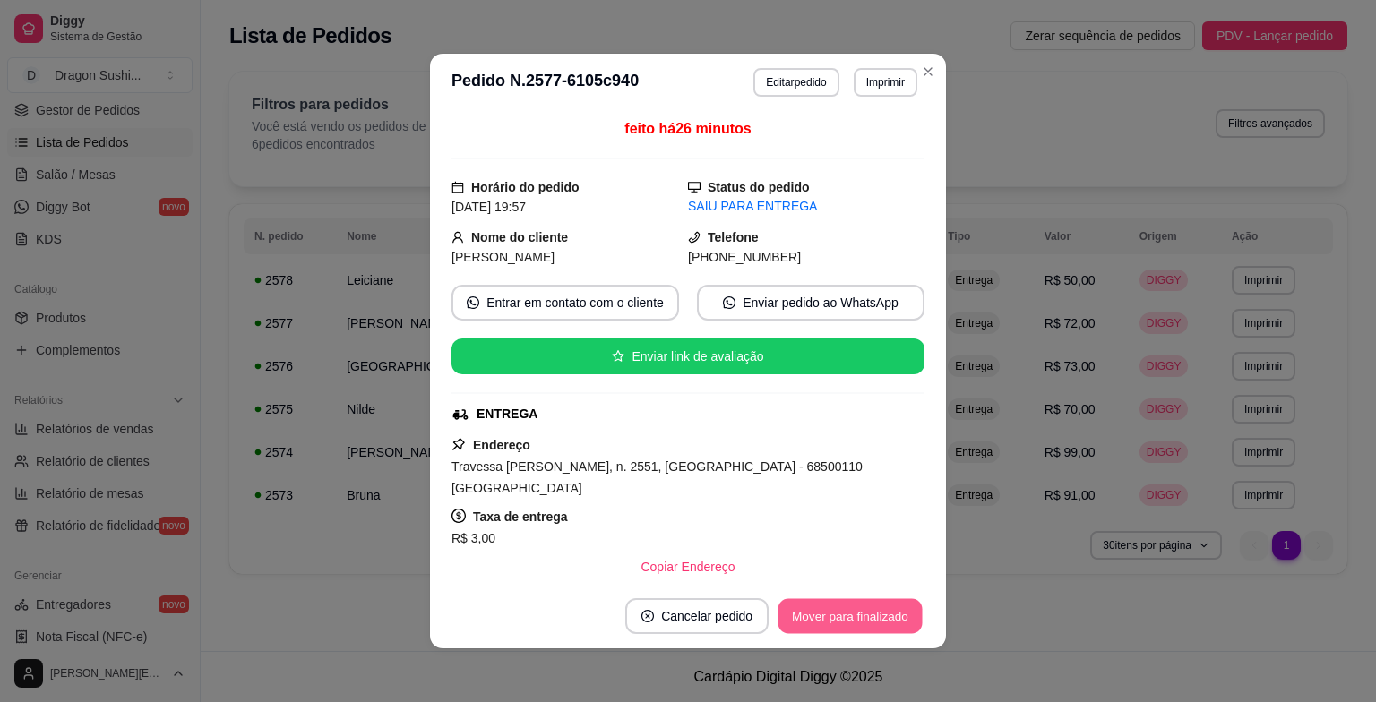
click at [851, 616] on button "Mover para finalizado" at bounding box center [851, 616] width 144 height 35
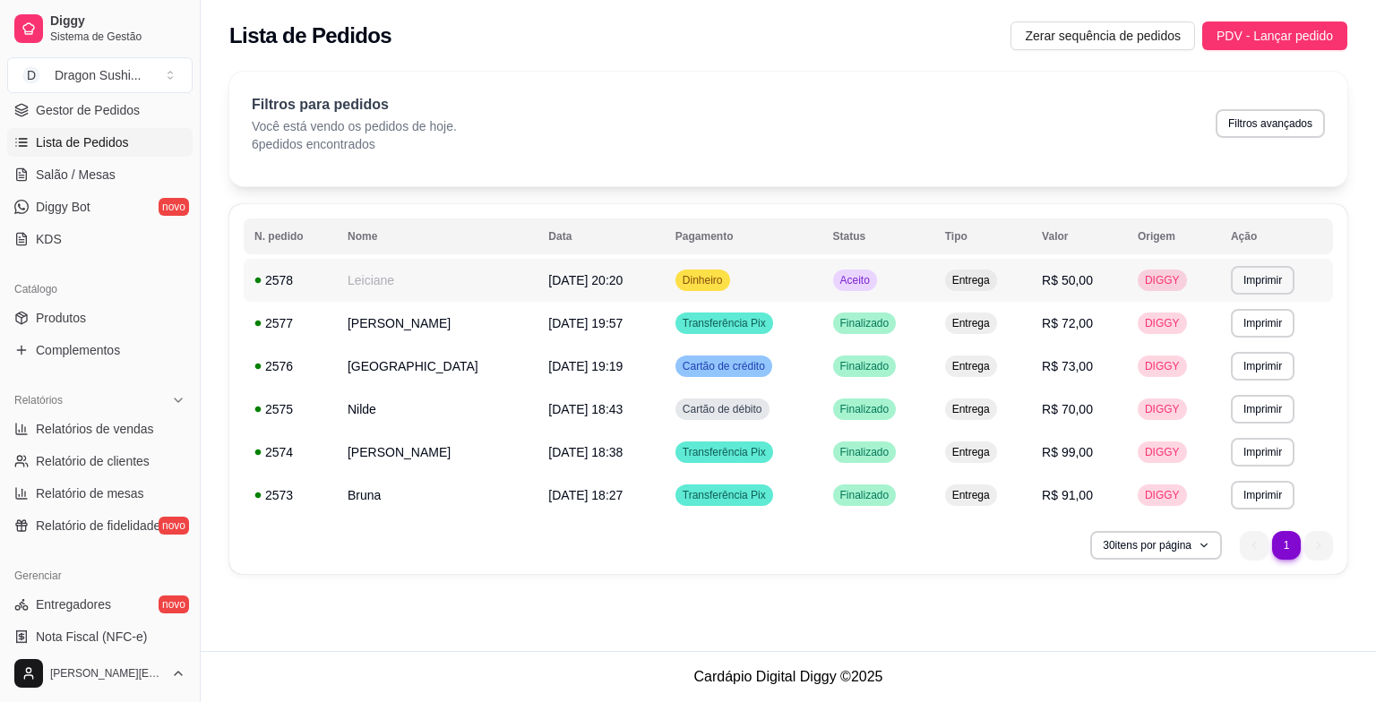
click at [855, 283] on span "Aceito" at bounding box center [855, 280] width 37 height 14
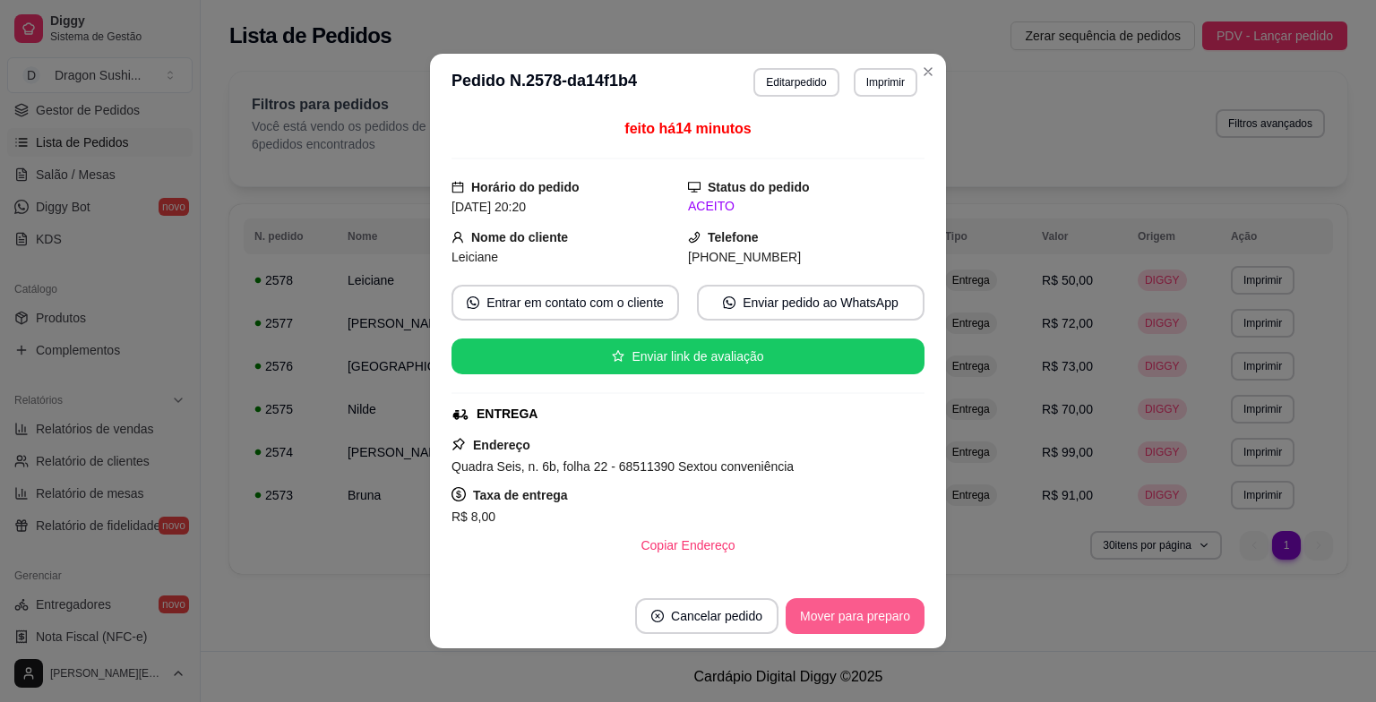
click at [885, 624] on button "Mover para preparo" at bounding box center [855, 617] width 139 height 36
click at [885, 624] on button "Mover para entrega" at bounding box center [856, 617] width 138 height 36
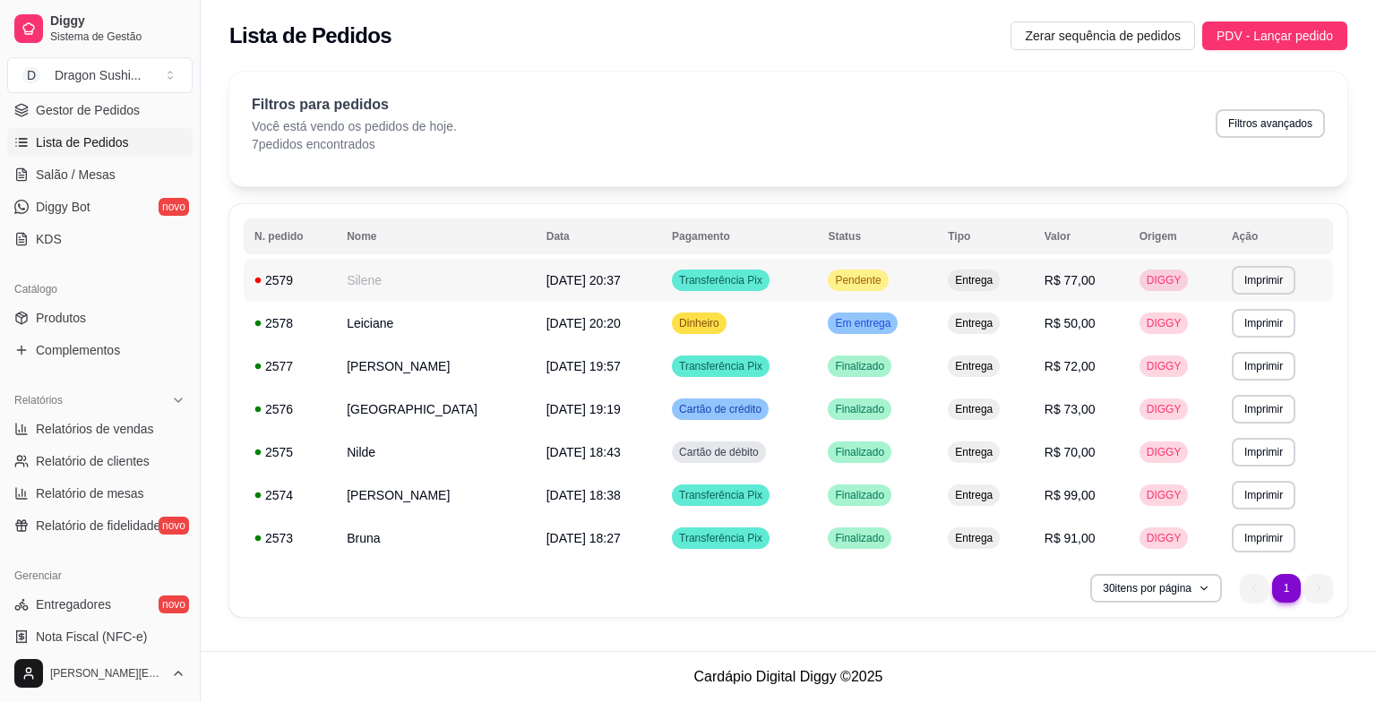
click at [851, 275] on span "Pendente" at bounding box center [858, 280] width 53 height 14
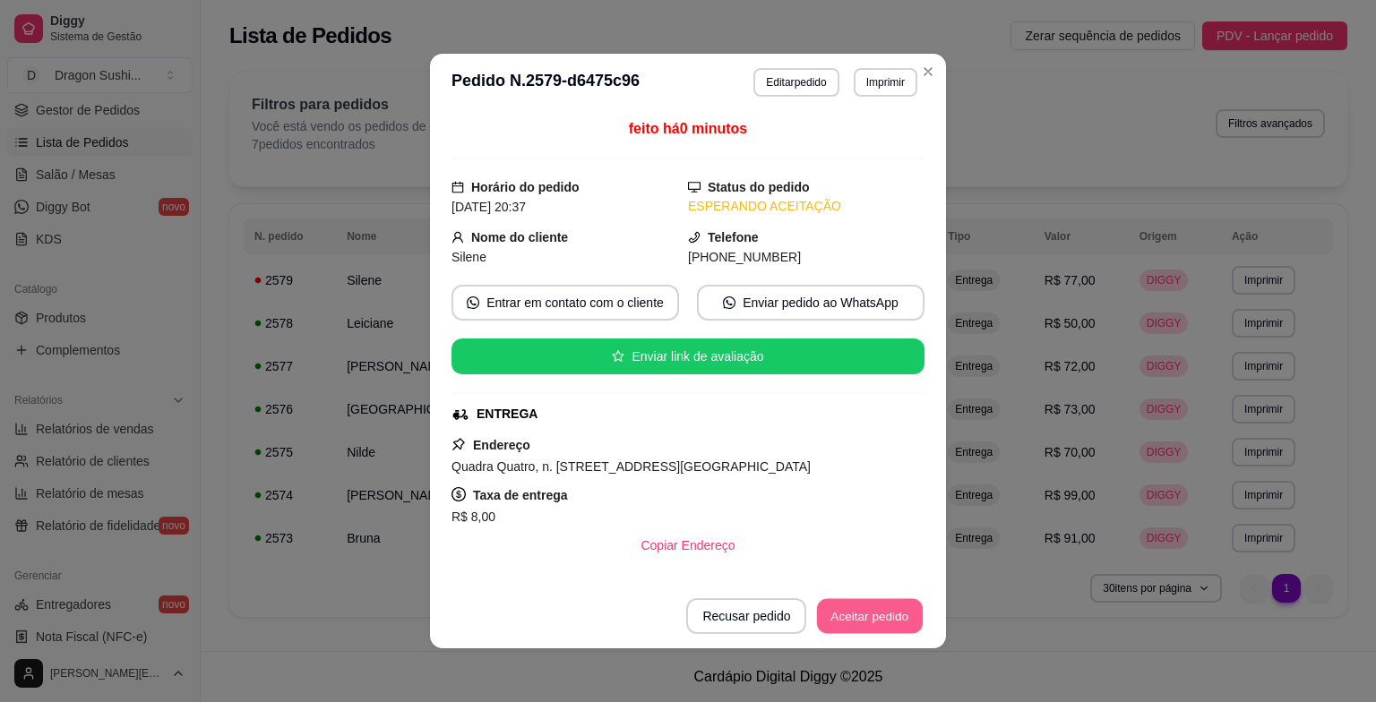
click at [874, 621] on button "Aceitar pedido" at bounding box center [870, 616] width 106 height 35
click at [892, 620] on button "Aceitar pedido" at bounding box center [869, 617] width 109 height 36
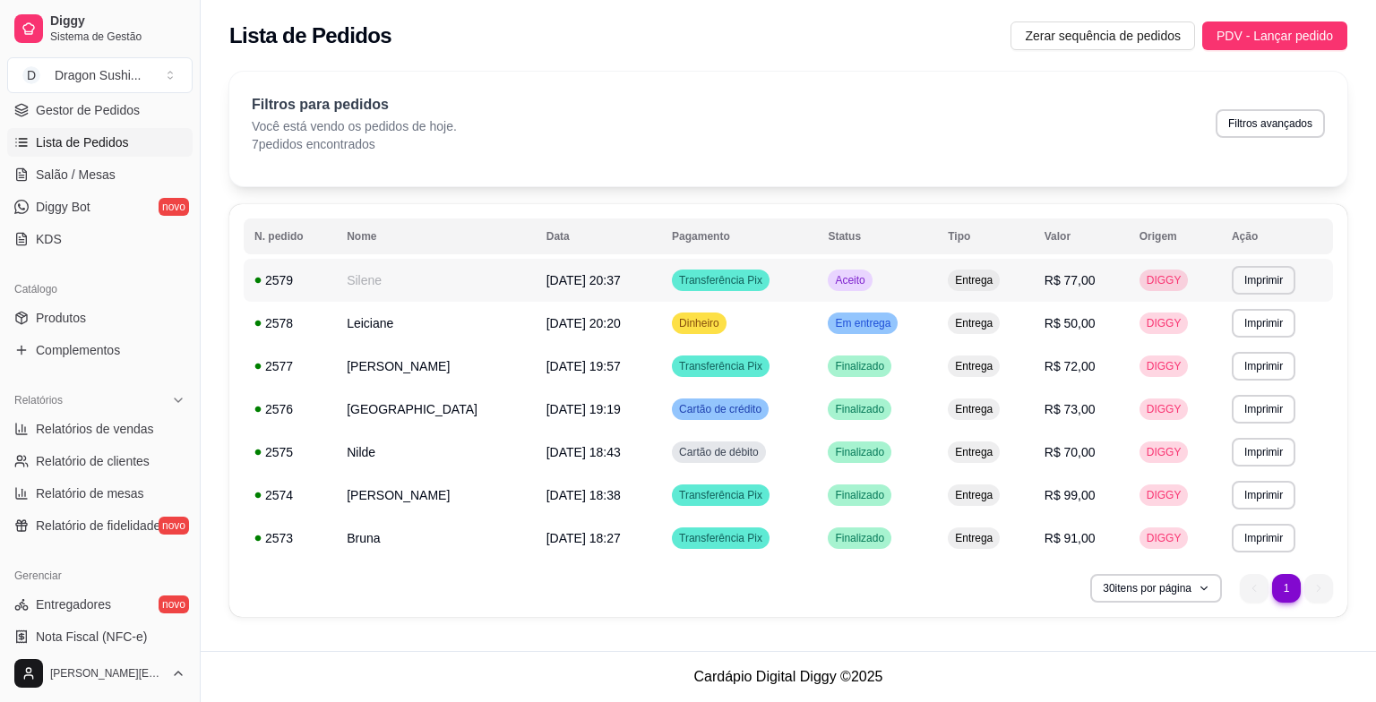
click at [832, 283] on span "Aceito" at bounding box center [850, 280] width 37 height 14
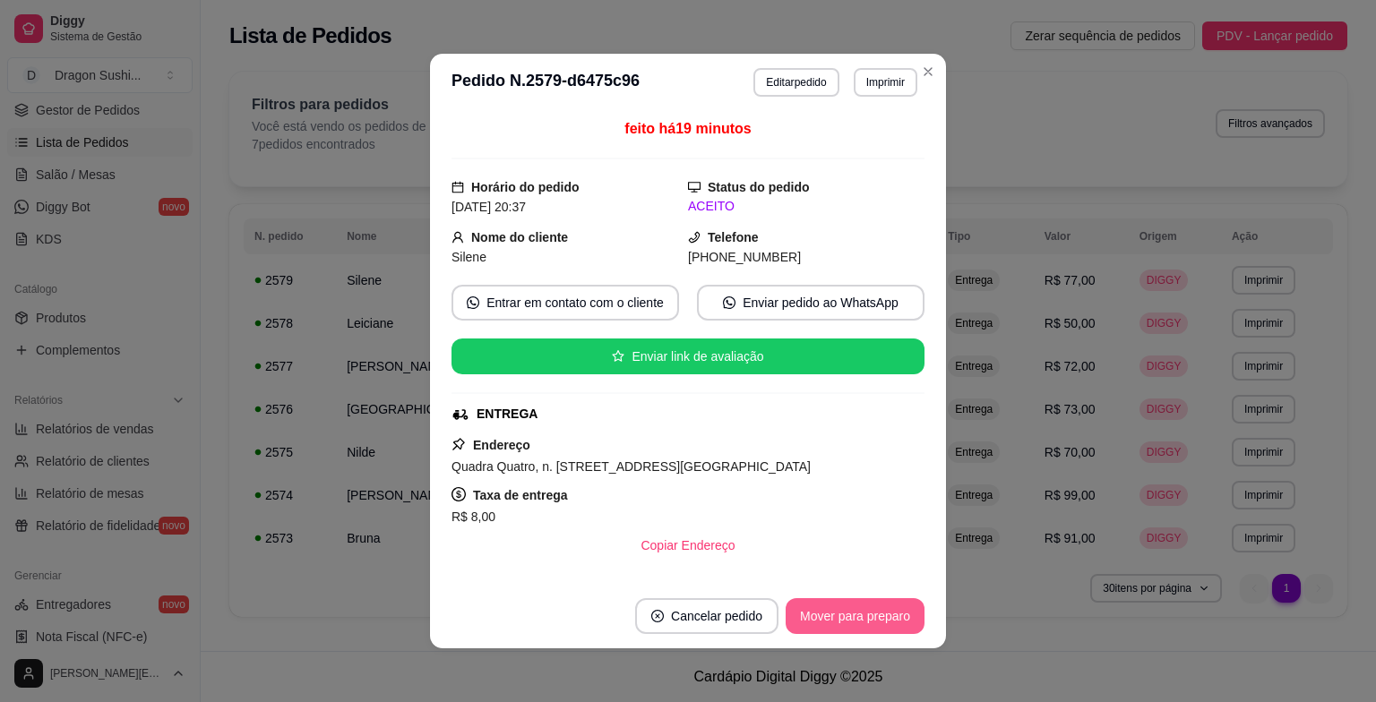
click at [857, 624] on button "Mover para preparo" at bounding box center [855, 617] width 139 height 36
click at [857, 624] on button "Mover para entrega" at bounding box center [855, 616] width 134 height 35
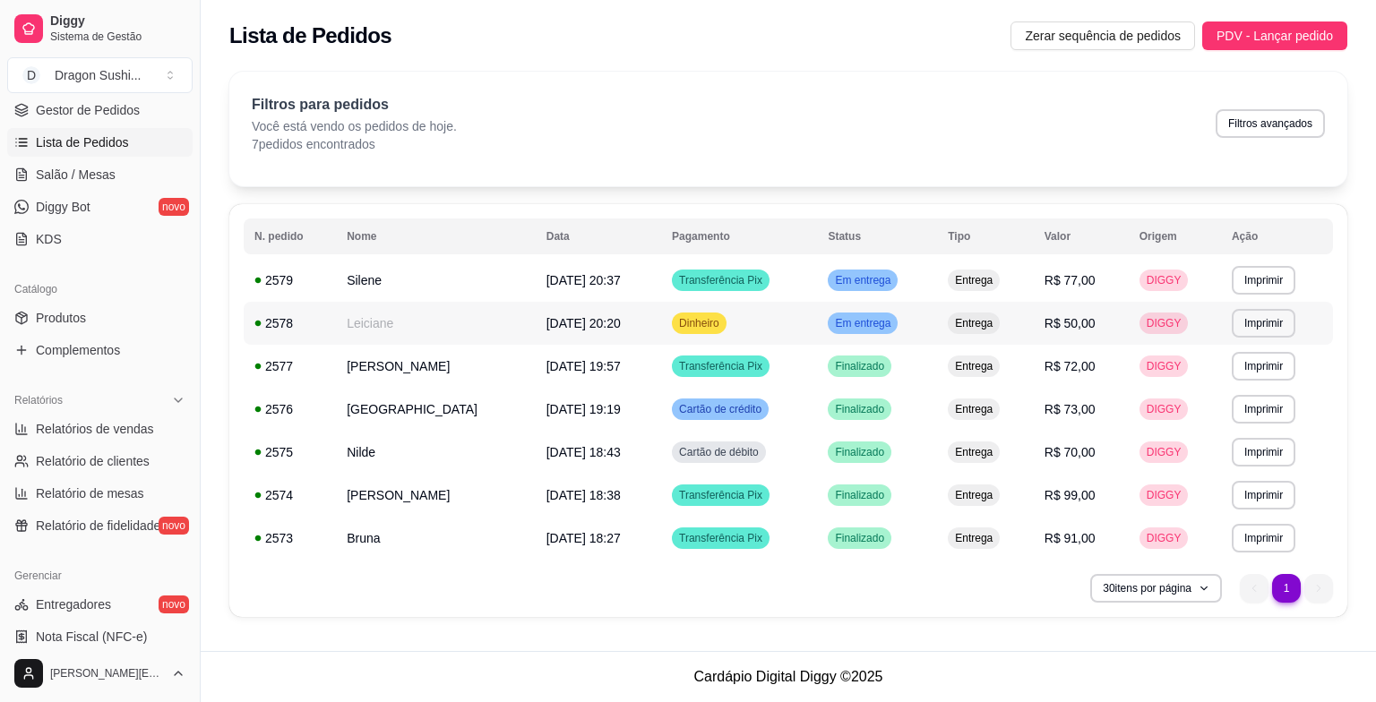
click at [879, 332] on div "Em entrega" at bounding box center [863, 324] width 70 height 22
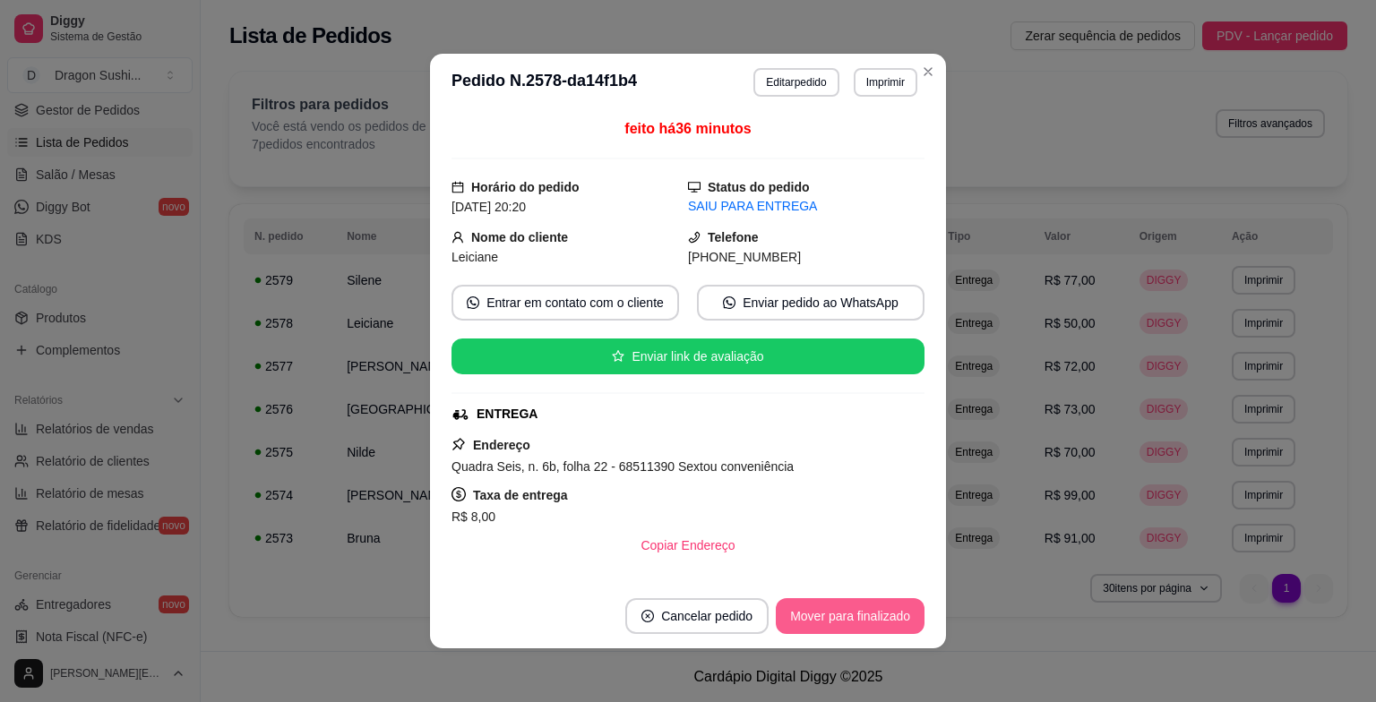
click at [812, 618] on button "Mover para finalizado" at bounding box center [850, 617] width 149 height 36
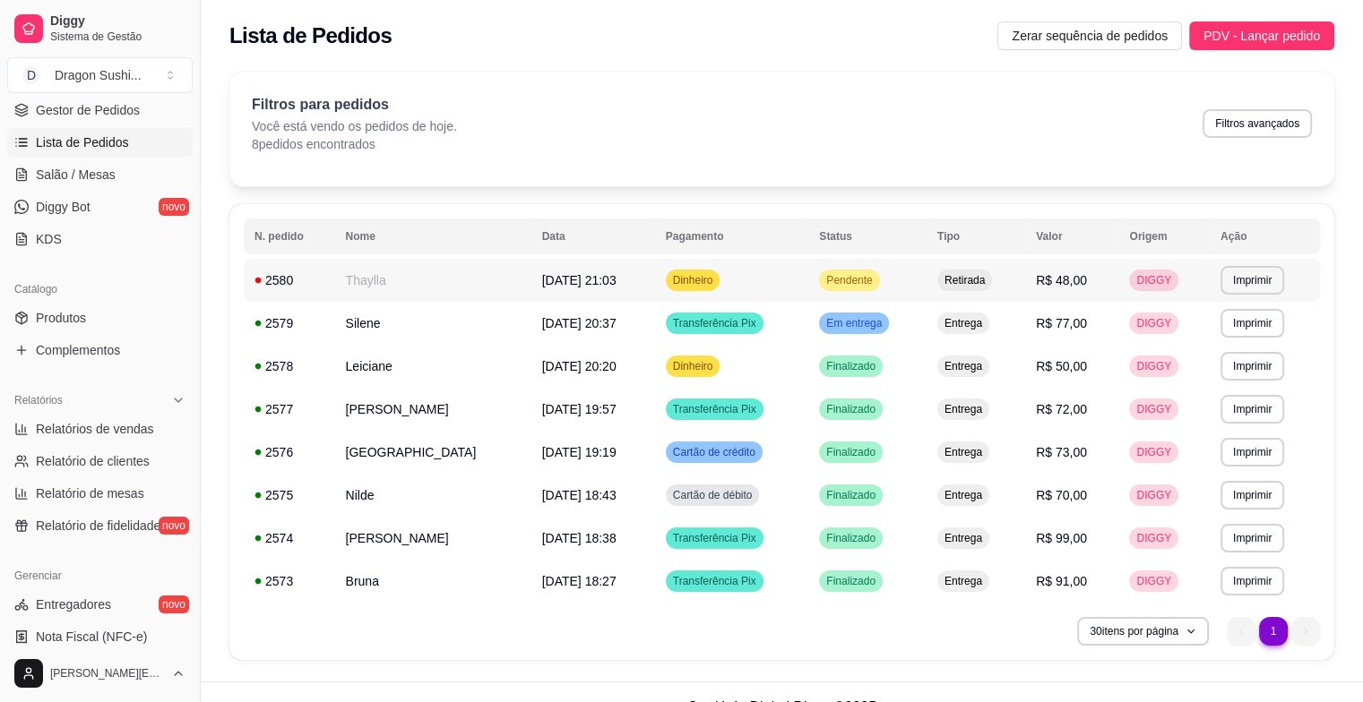
click at [835, 280] on span "Pendente" at bounding box center [849, 280] width 53 height 14
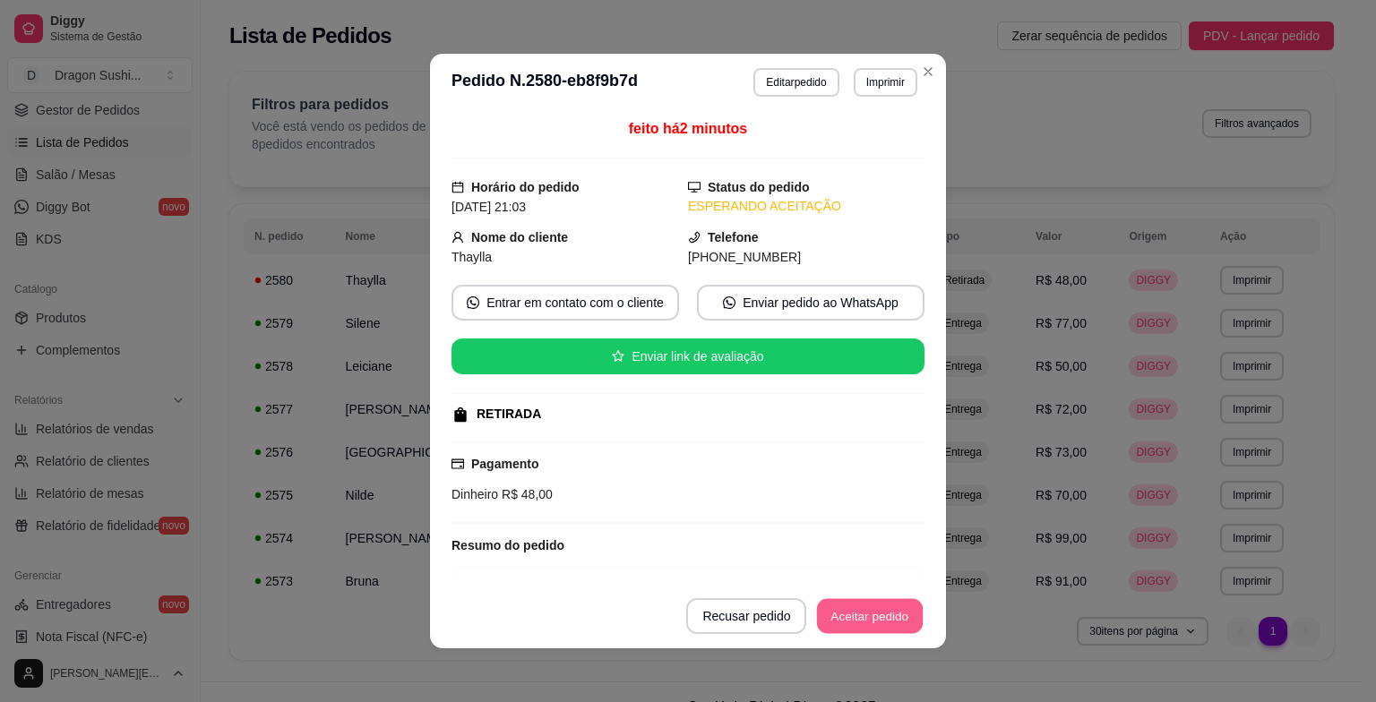
click at [887, 626] on button "Aceitar pedido" at bounding box center [870, 616] width 106 height 35
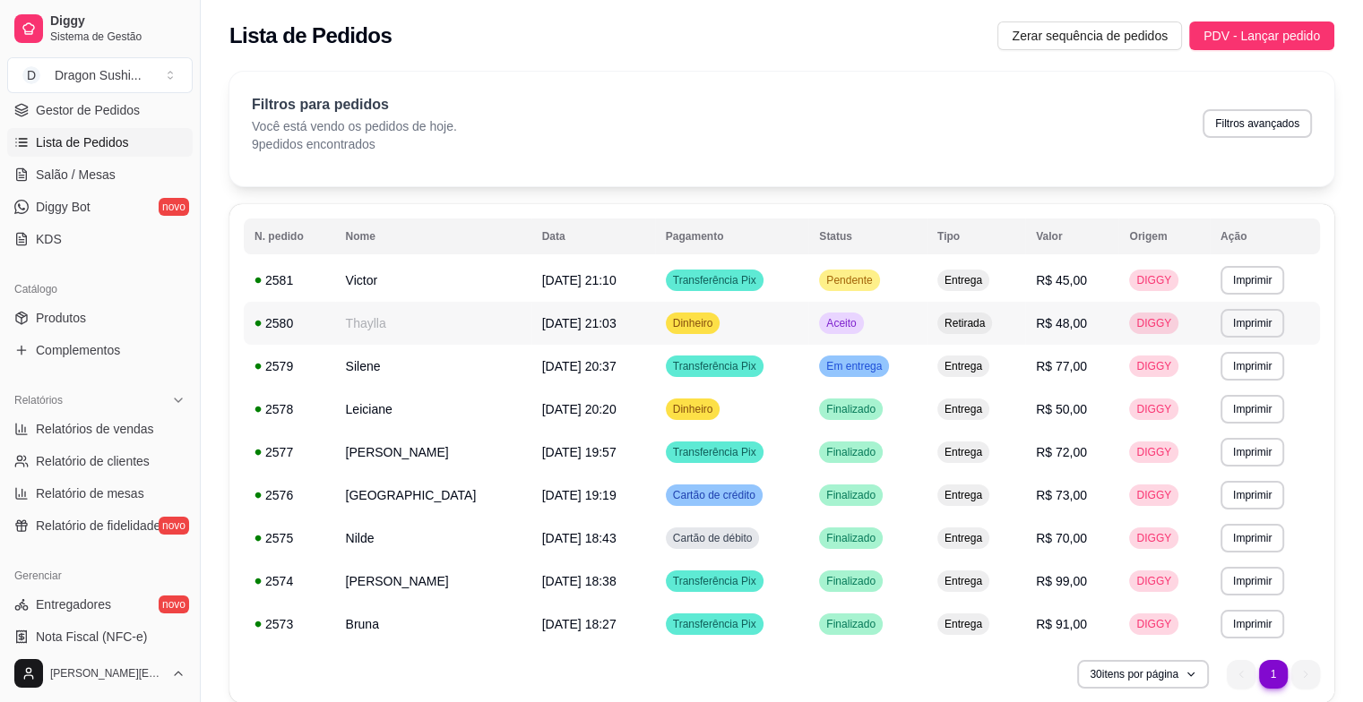
click at [828, 331] on div "Aceito" at bounding box center [841, 324] width 44 height 22
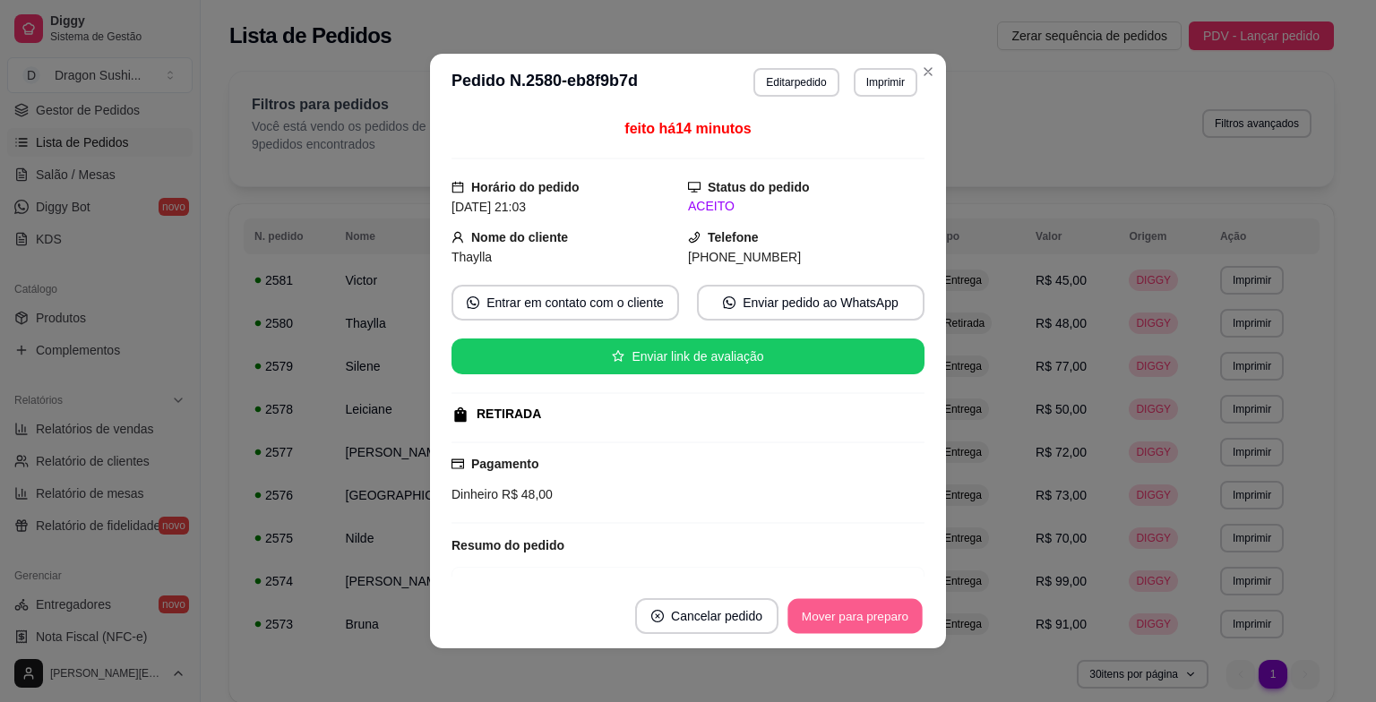
click at [849, 621] on button "Mover para preparo" at bounding box center [855, 616] width 134 height 35
click at [849, 621] on button "Mover para retirada disponível" at bounding box center [826, 617] width 198 height 36
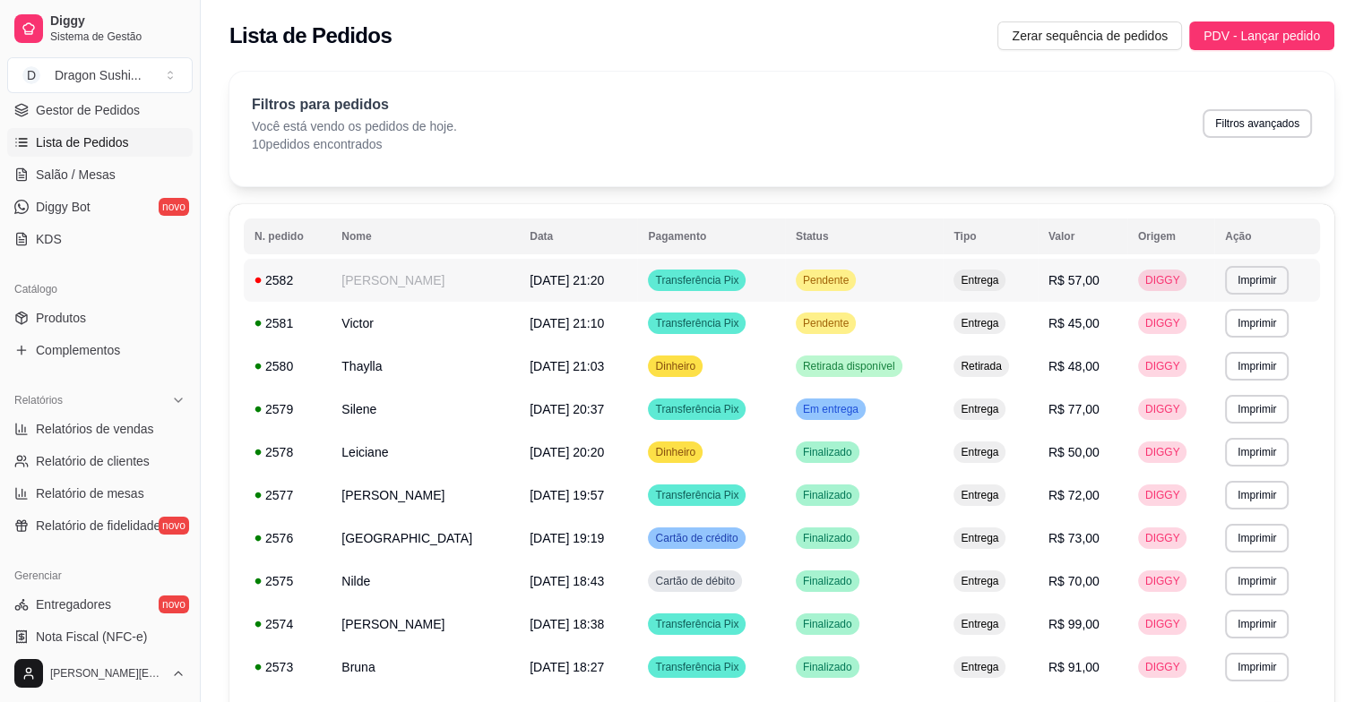
click at [852, 283] on span "Pendente" at bounding box center [825, 280] width 53 height 14
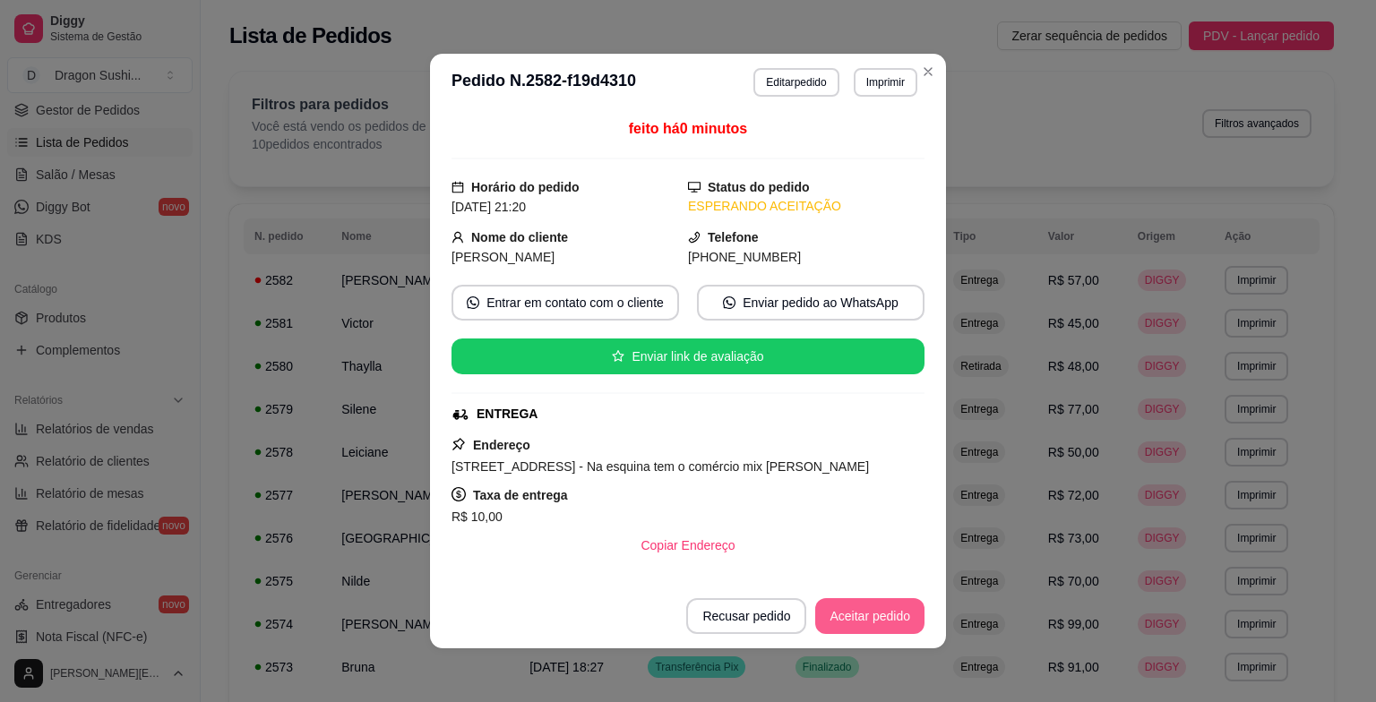
click at [871, 620] on button "Aceitar pedido" at bounding box center [869, 617] width 109 height 36
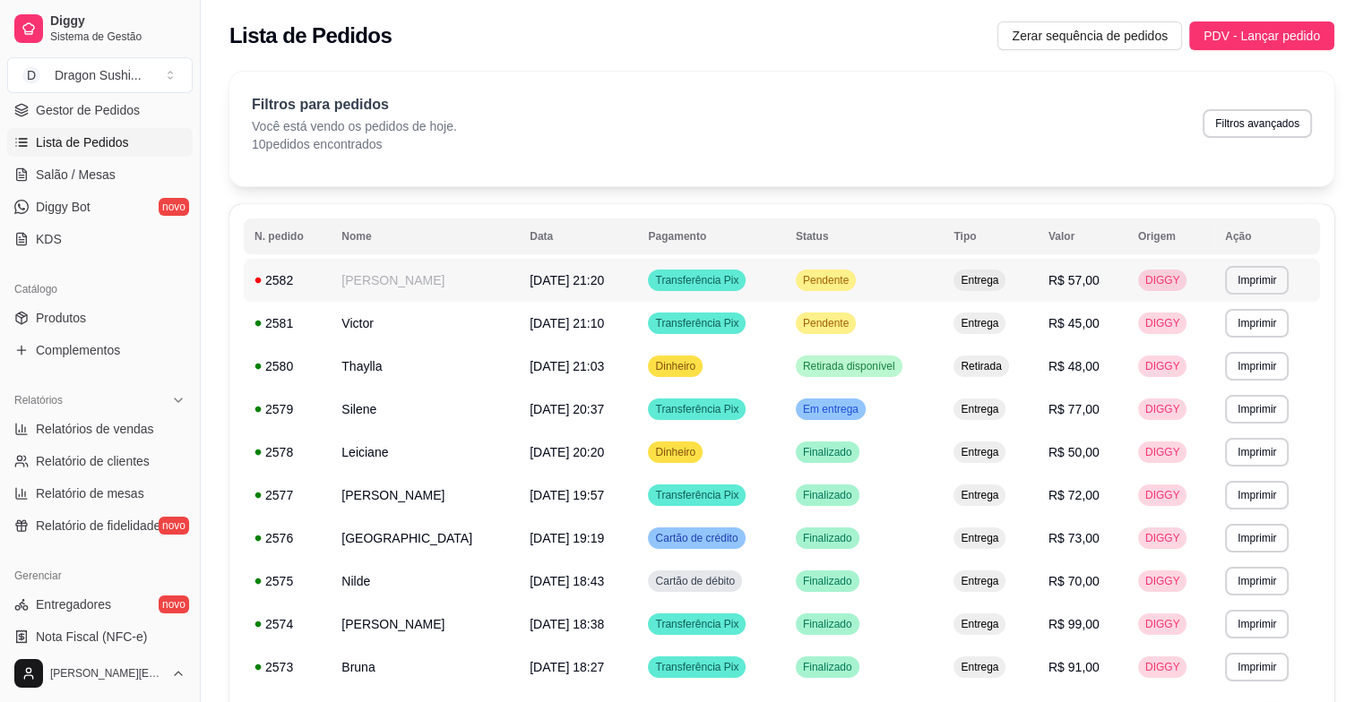
click at [852, 278] on span "Pendente" at bounding box center [825, 280] width 53 height 14
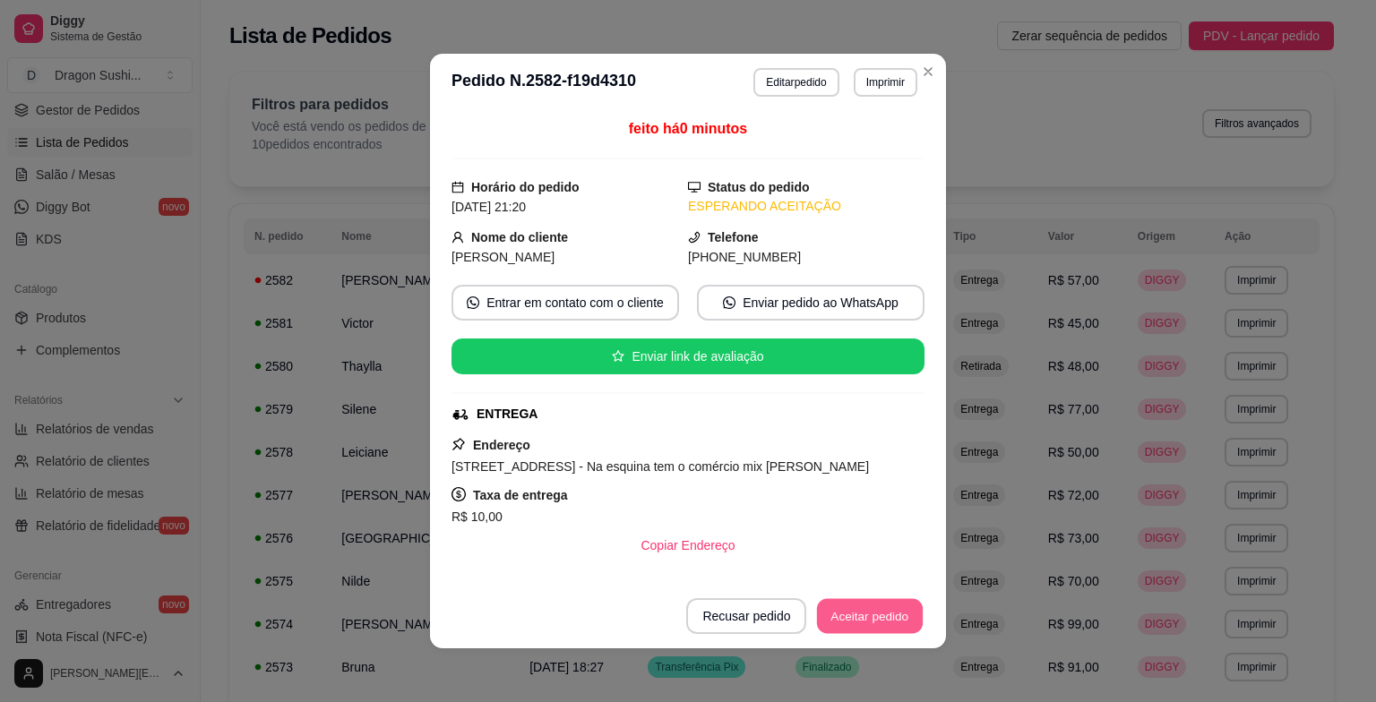
click at [851, 624] on button "Aceitar pedido" at bounding box center [870, 616] width 106 height 35
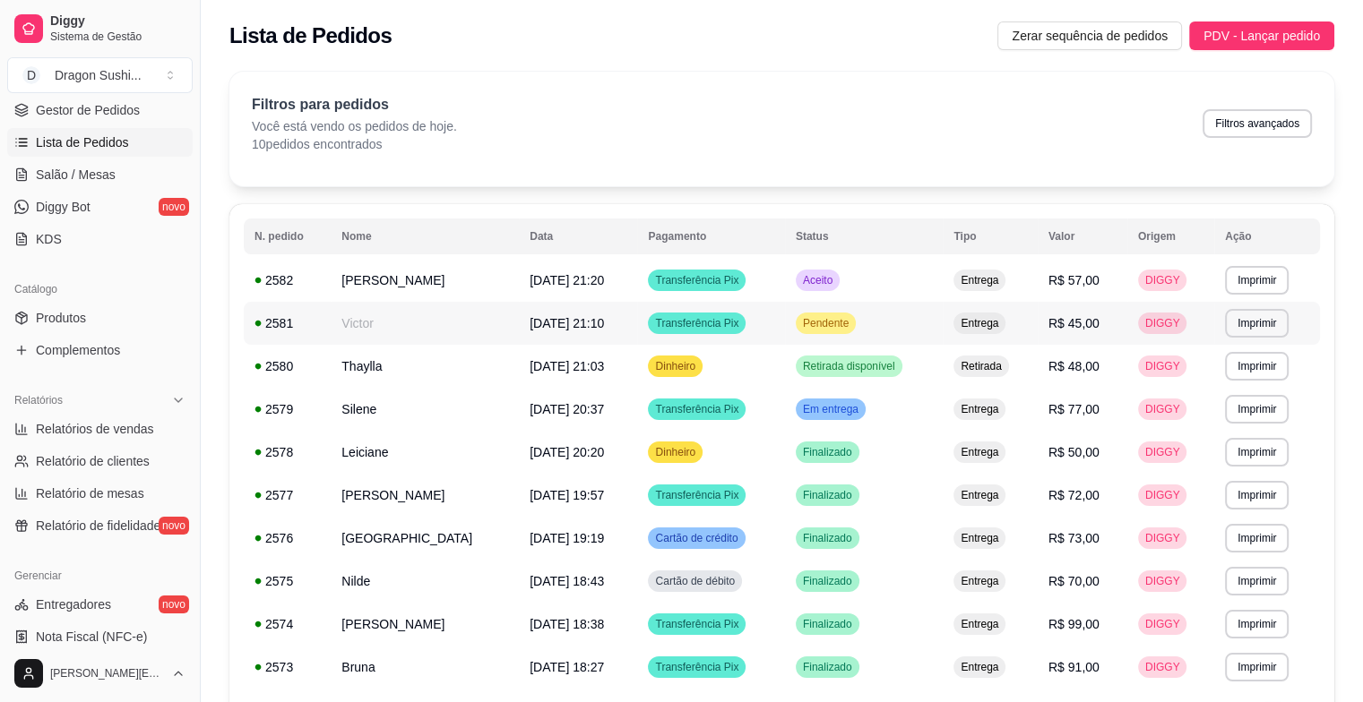
click at [856, 332] on div "Pendente" at bounding box center [826, 324] width 60 height 22
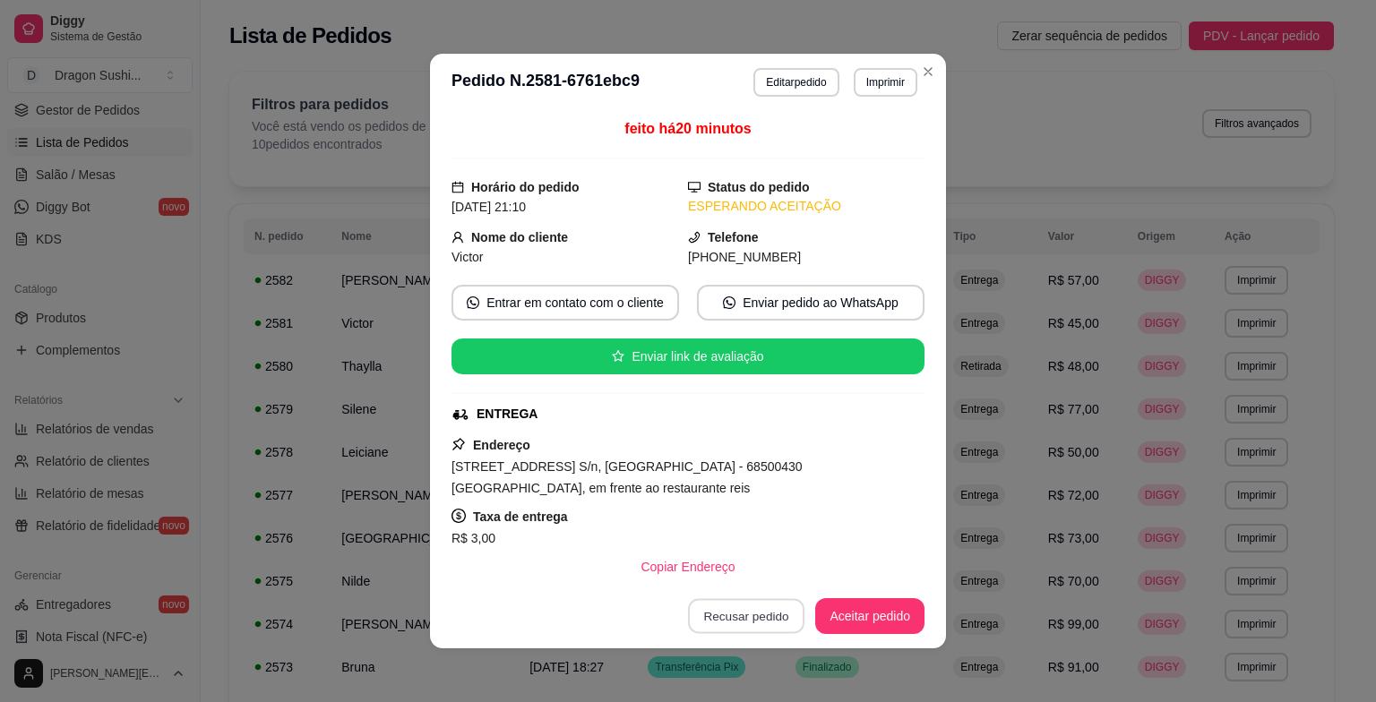
click at [720, 616] on button "Recusar pedido" at bounding box center [746, 616] width 116 height 35
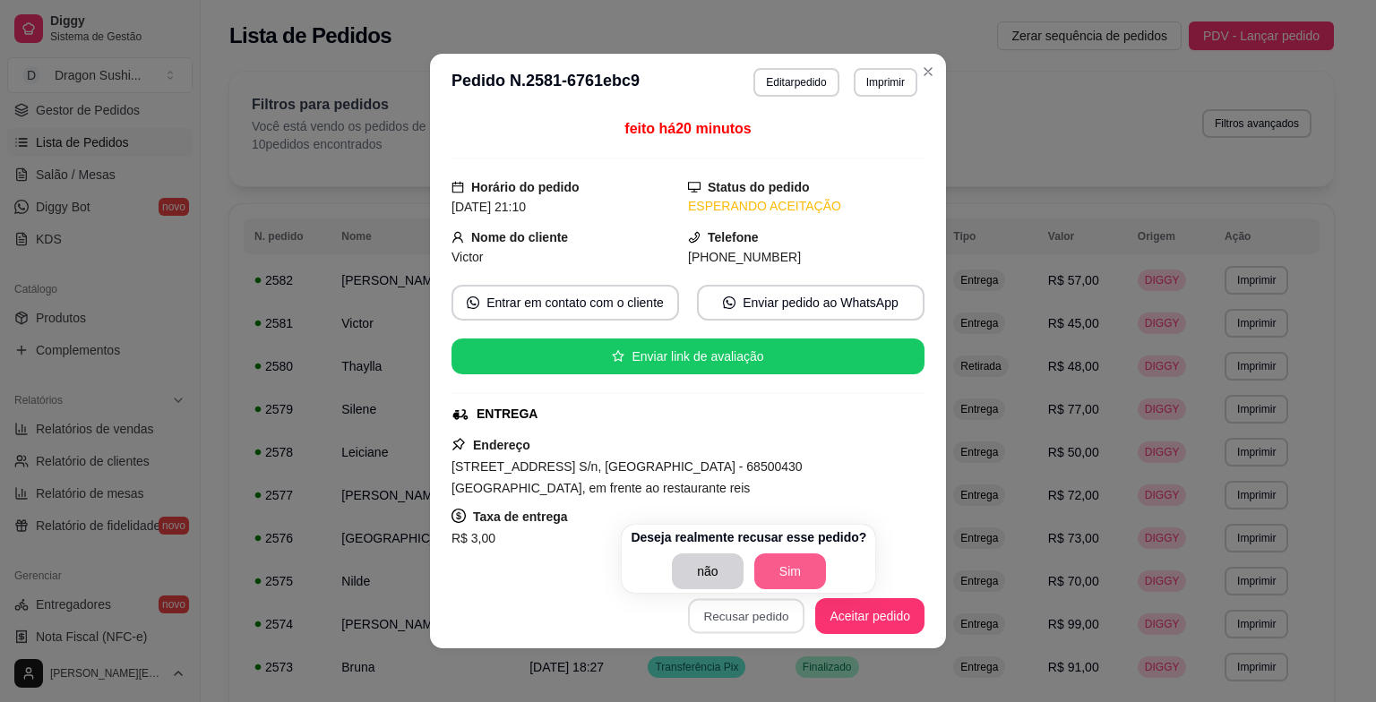
click at [784, 577] on button "Sim" at bounding box center [790, 572] width 72 height 36
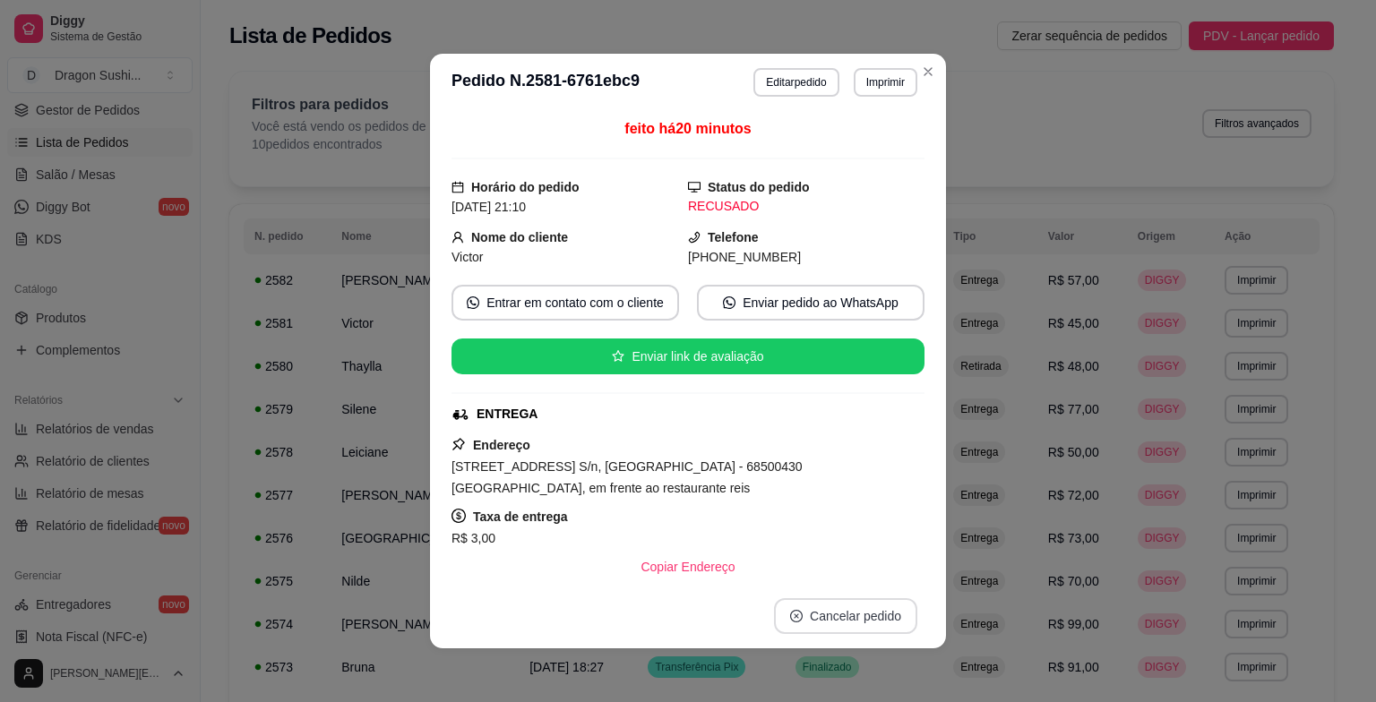
click at [810, 624] on button "Cancelar pedido" at bounding box center [845, 617] width 143 height 36
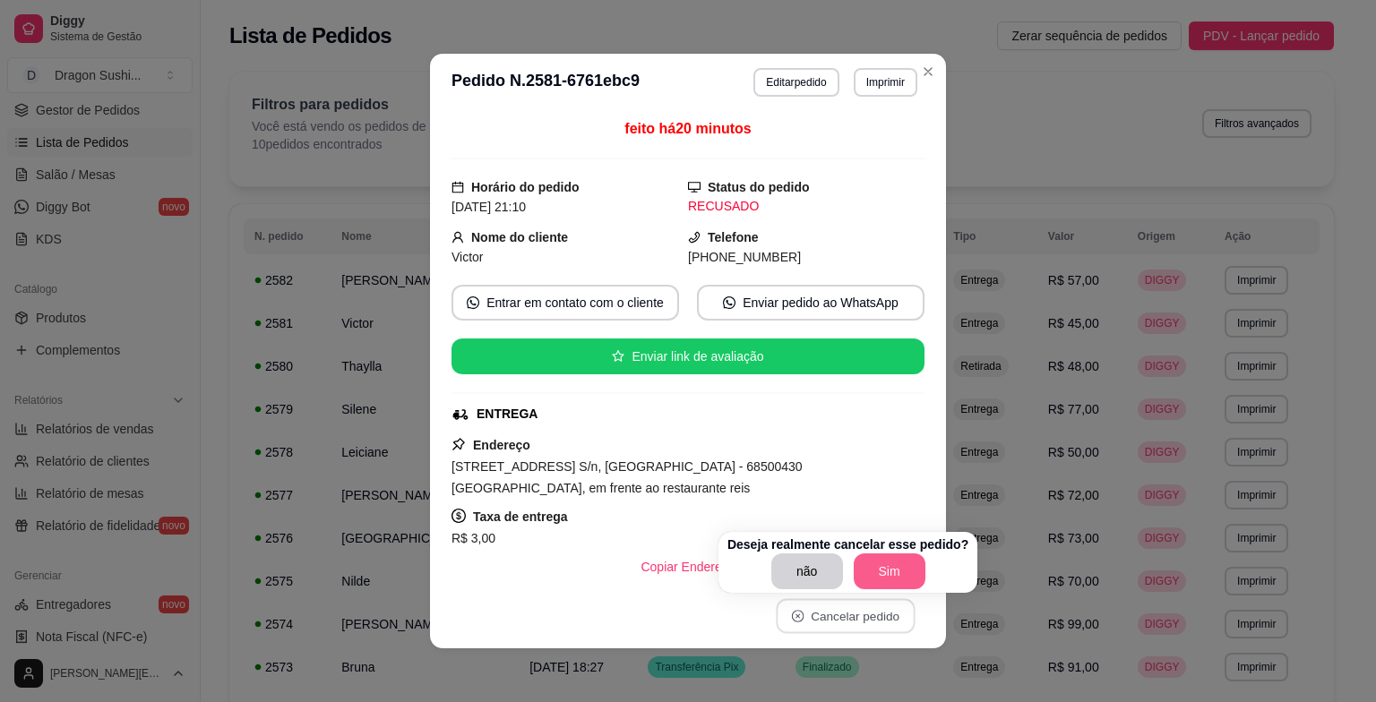
click at [892, 577] on button "Sim" at bounding box center [890, 572] width 72 height 36
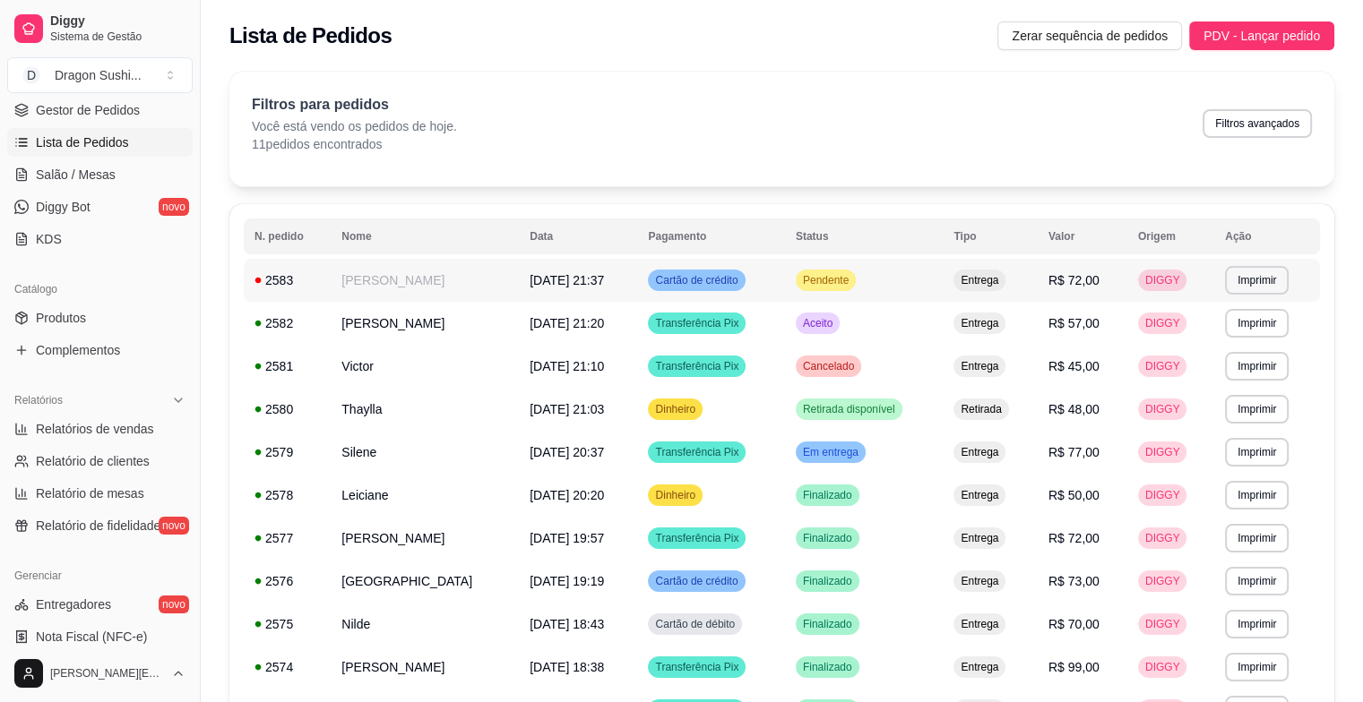
click at [856, 289] on div "Pendente" at bounding box center [826, 281] width 60 height 22
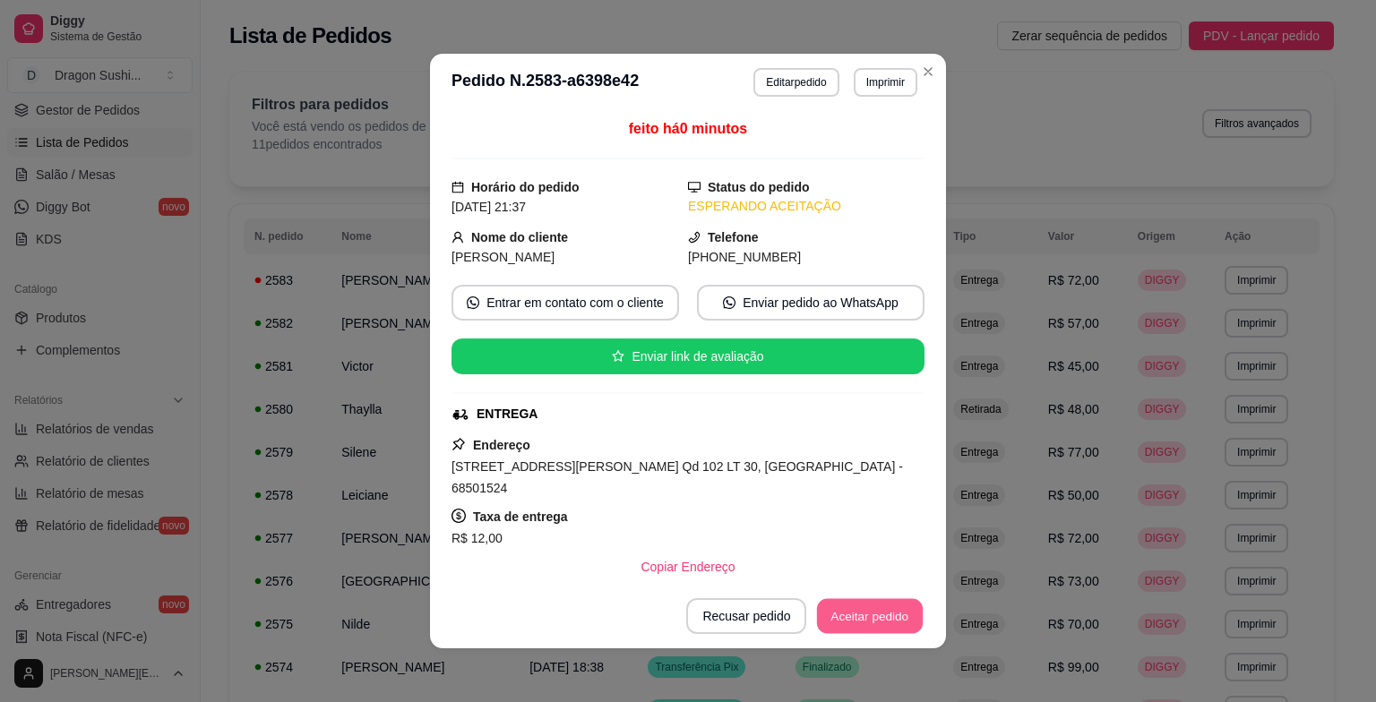
click at [891, 626] on button "Aceitar pedido" at bounding box center [870, 616] width 106 height 35
click at [868, 616] on button "Aceitar pedido" at bounding box center [870, 616] width 106 height 35
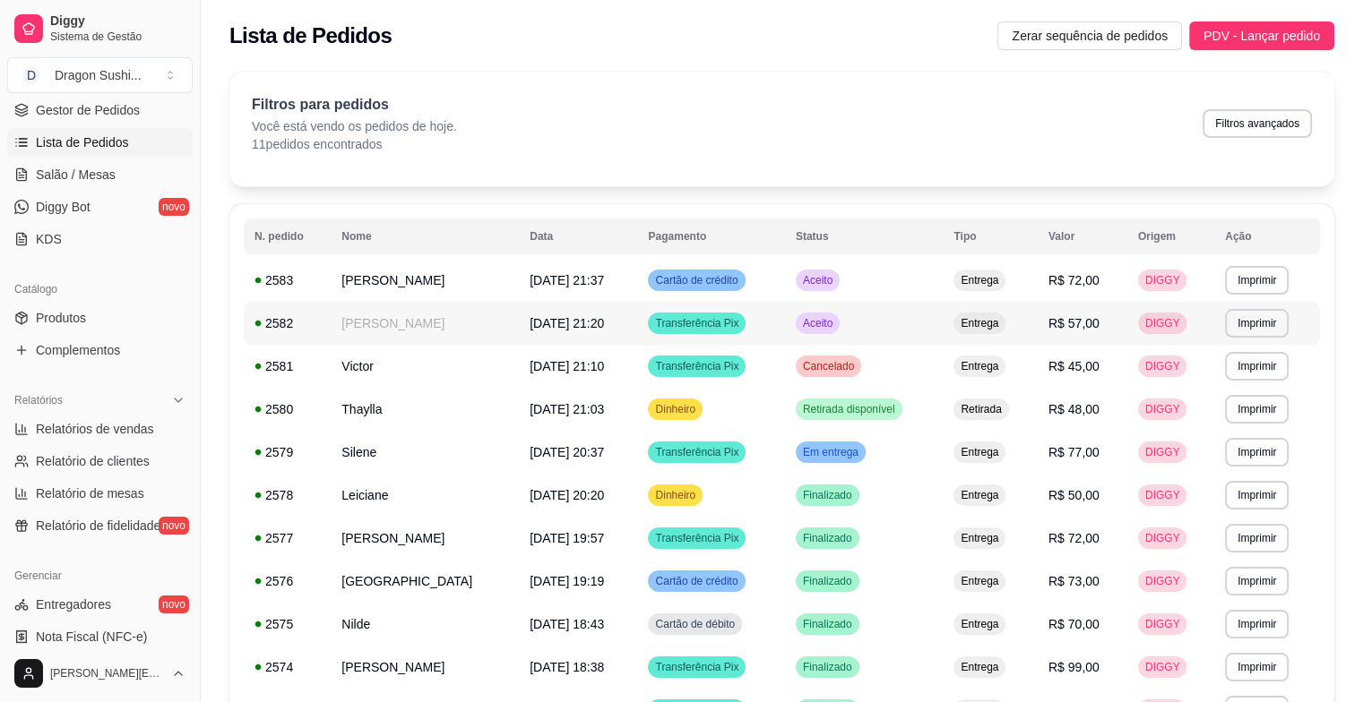
click at [836, 326] on span "Aceito" at bounding box center [817, 323] width 37 height 14
click at [866, 461] on div "Em entrega" at bounding box center [831, 453] width 70 height 22
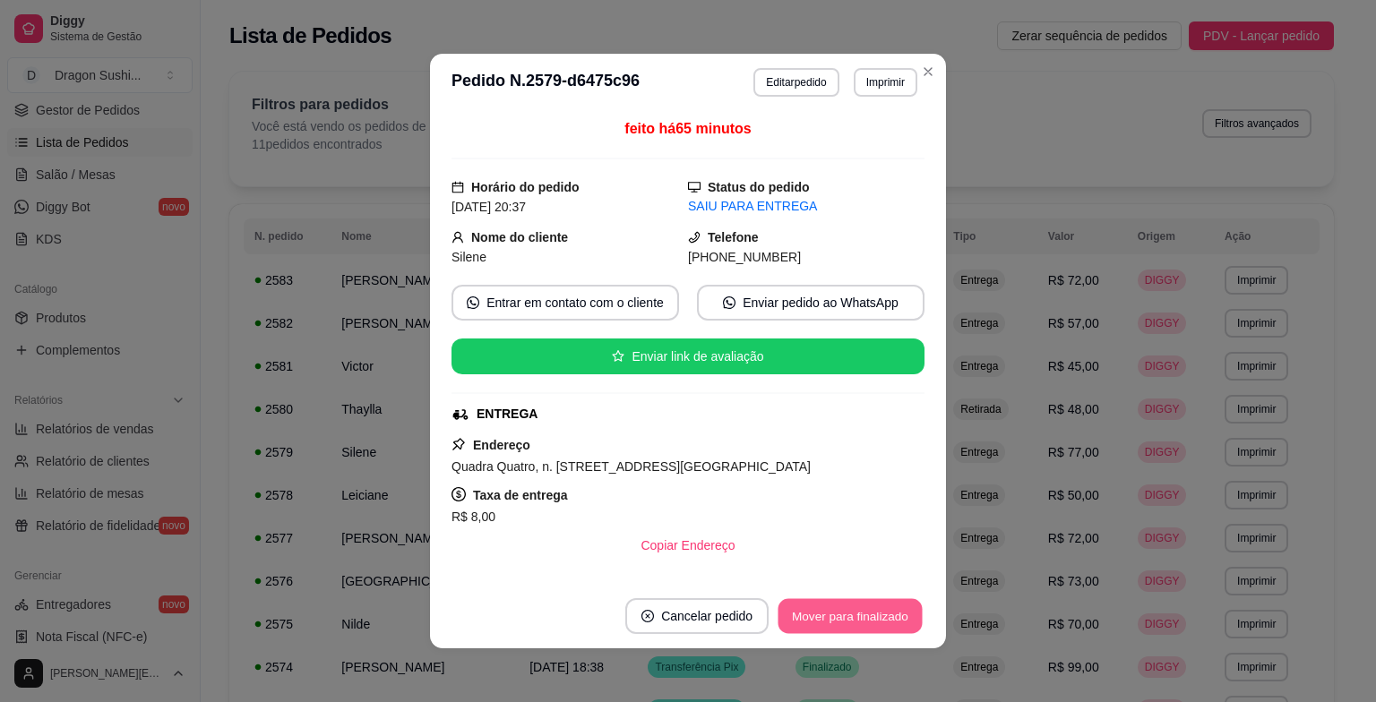
click at [880, 625] on button "Mover para finalizado" at bounding box center [851, 616] width 144 height 35
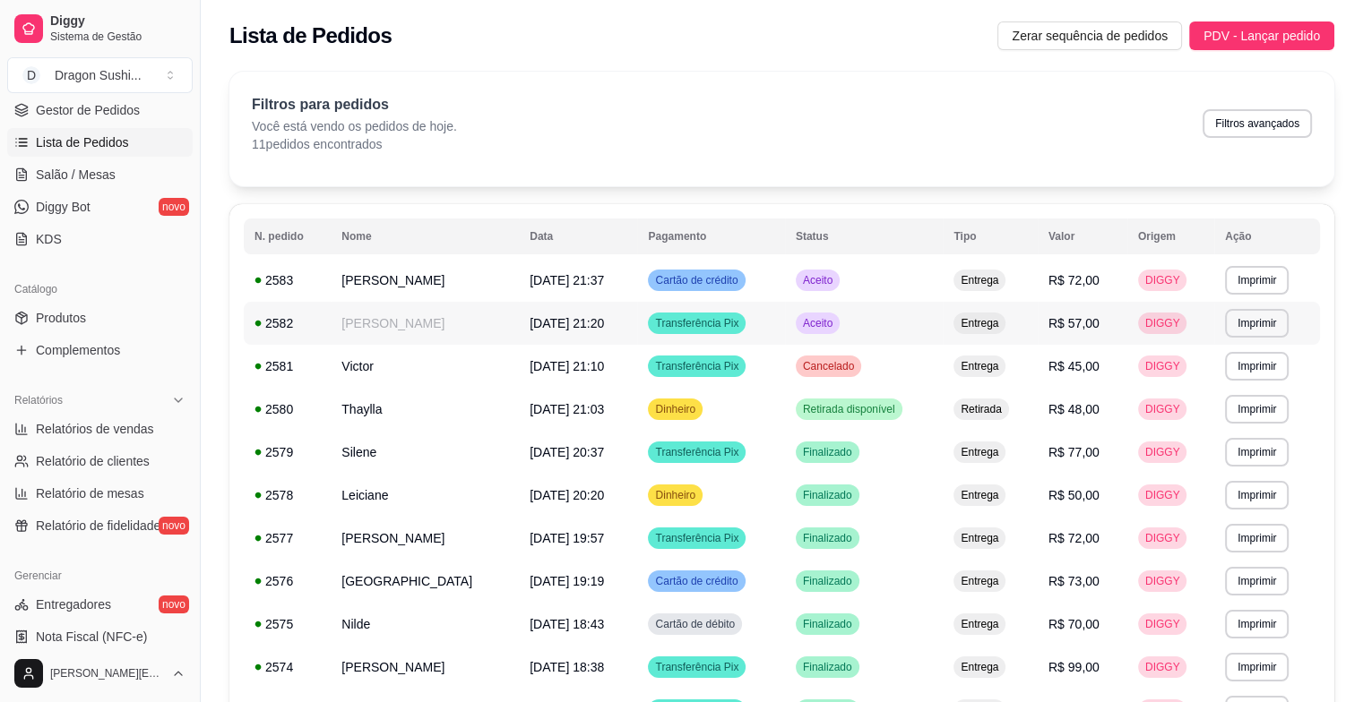
click at [840, 331] on div "Aceito" at bounding box center [818, 324] width 44 height 22
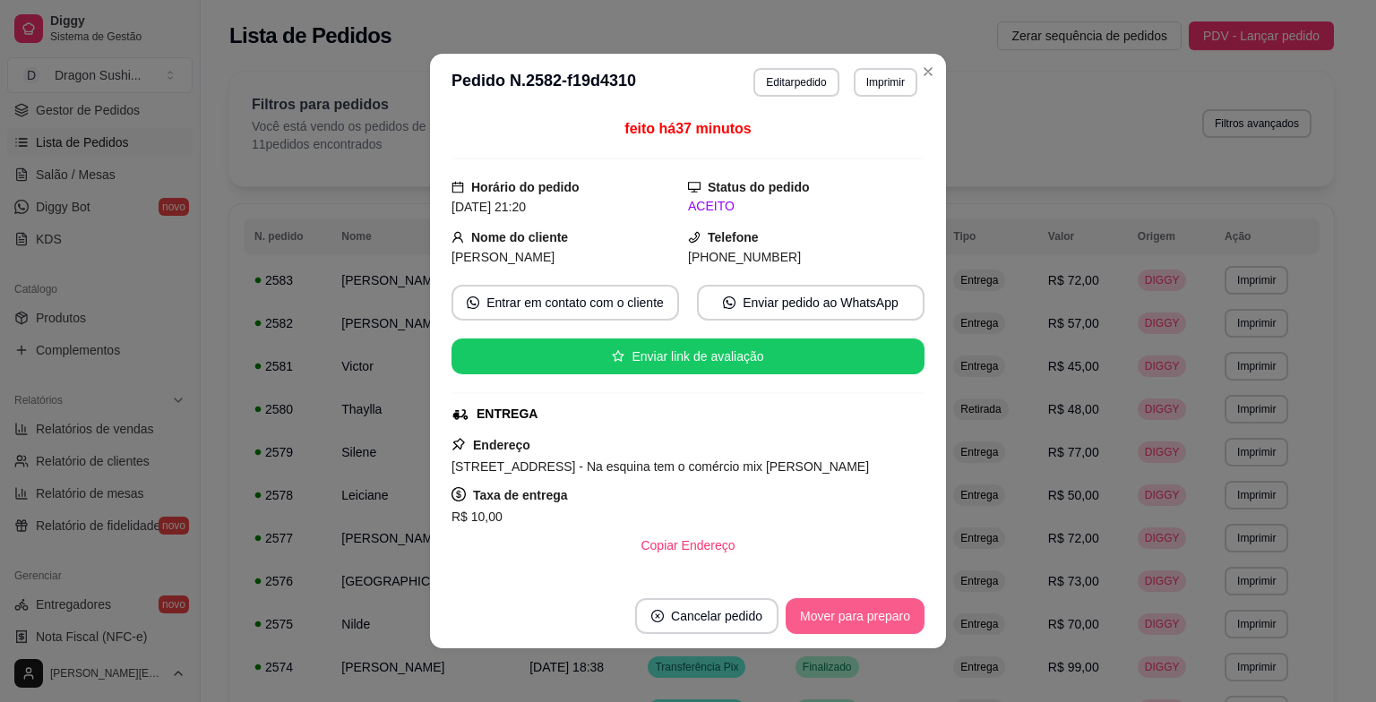
click at [842, 619] on button "Mover para preparo" at bounding box center [855, 617] width 139 height 36
click at [864, 618] on button "Mover para entrega" at bounding box center [856, 617] width 138 height 36
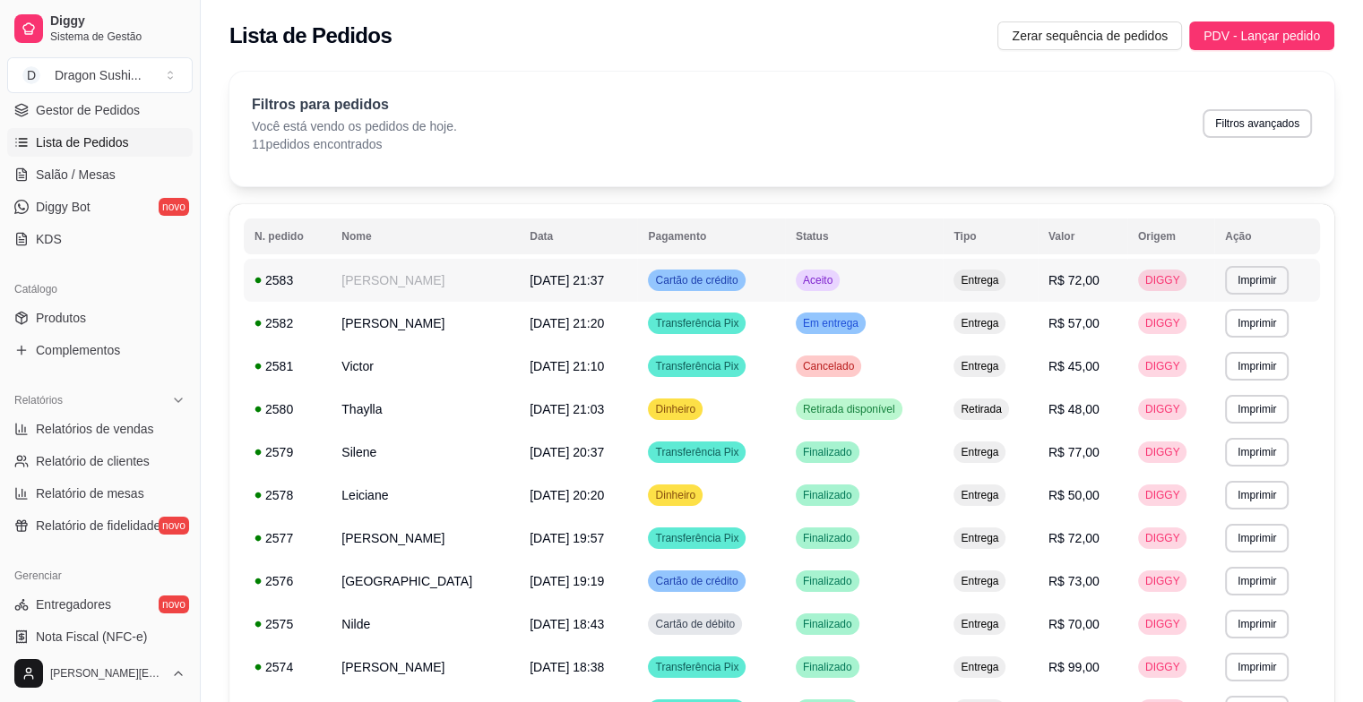
click at [836, 281] on span "Aceito" at bounding box center [817, 280] width 37 height 14
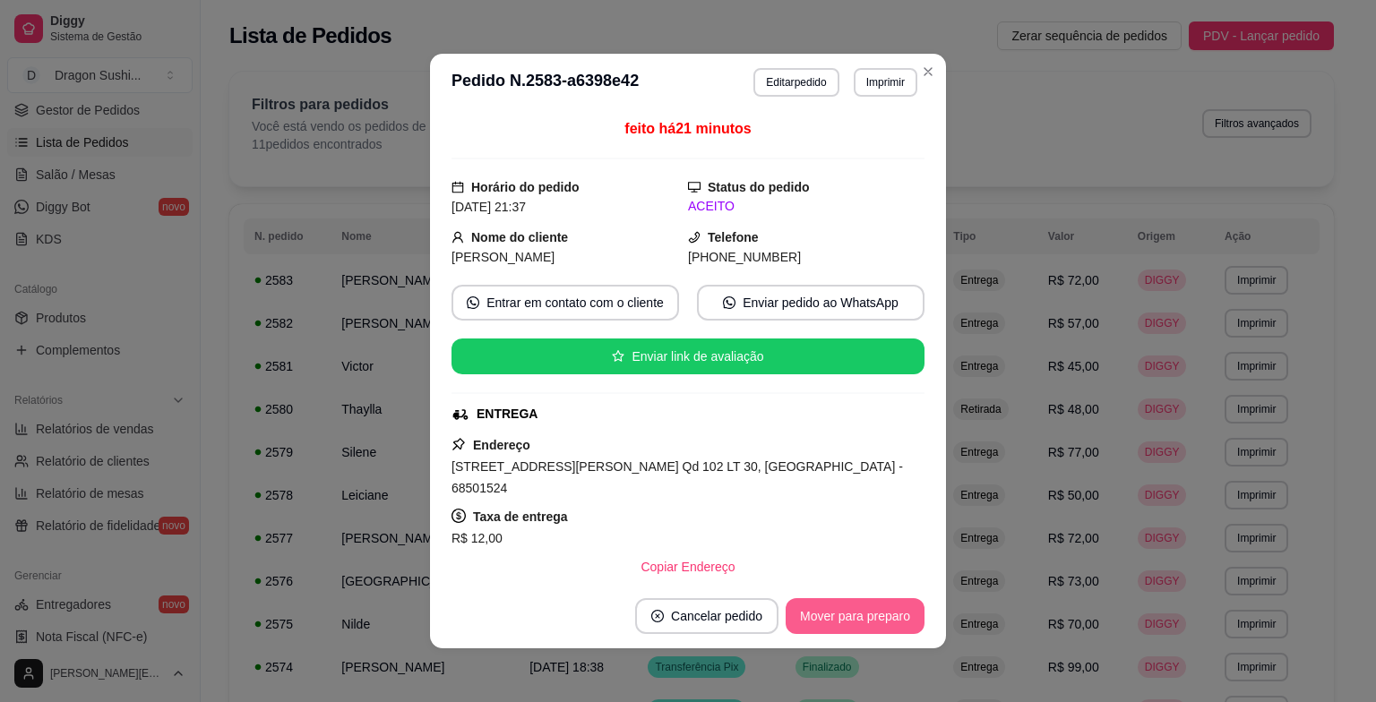
click at [831, 630] on button "Mover para preparo" at bounding box center [855, 617] width 139 height 36
click at [849, 616] on button "Mover para entrega" at bounding box center [855, 616] width 134 height 35
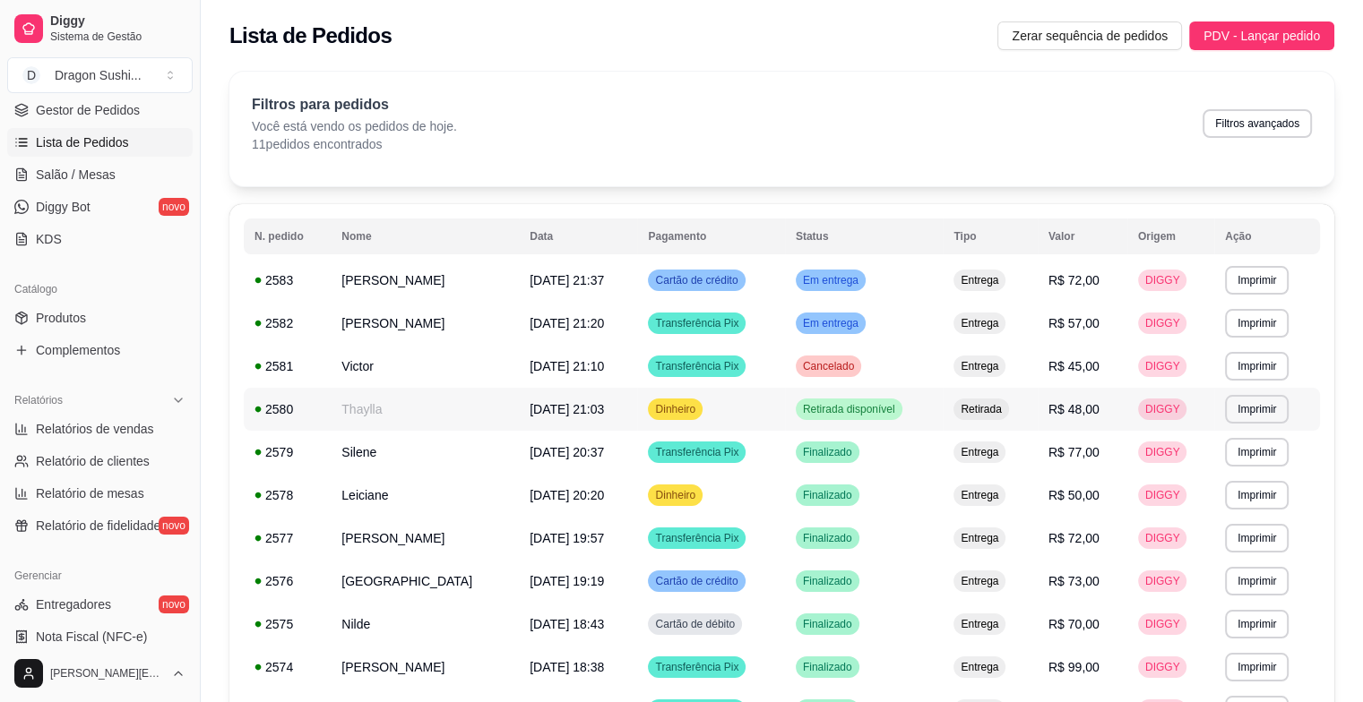
click at [899, 415] on span "Retirada disponível" at bounding box center [848, 409] width 99 height 14
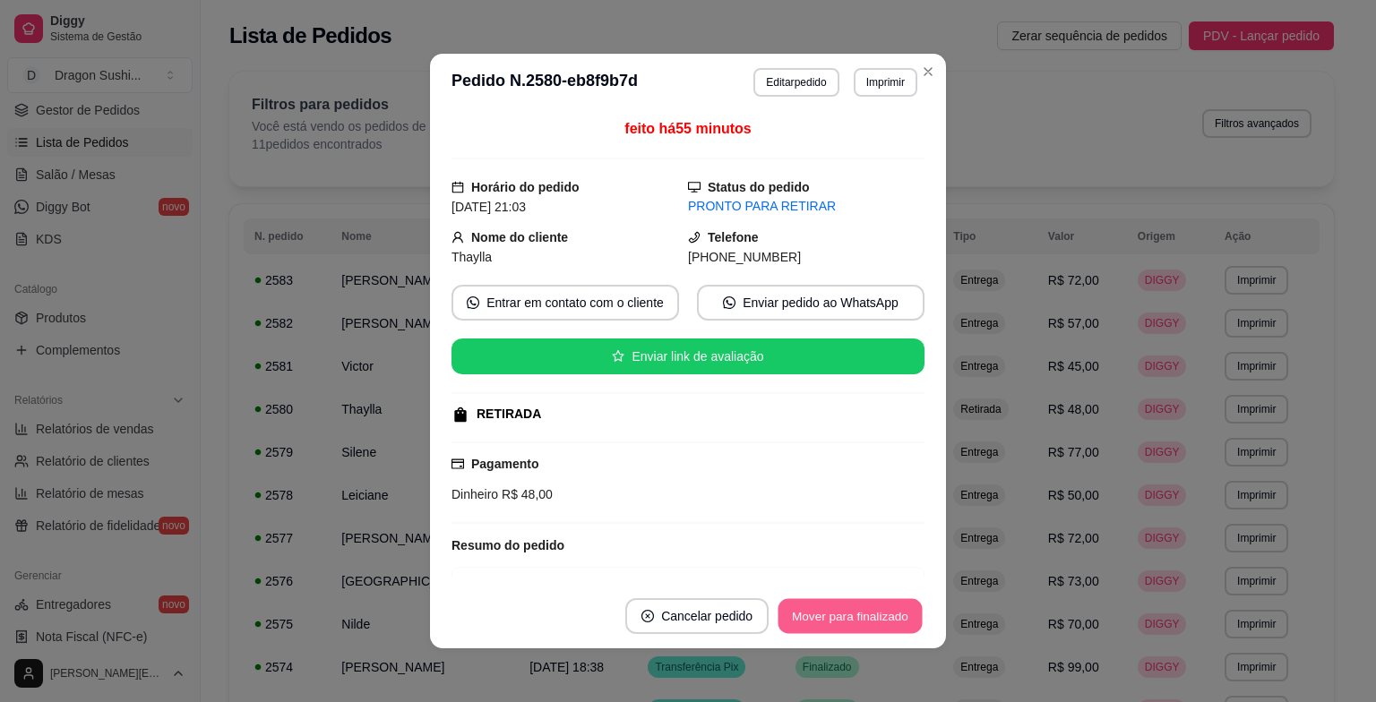
click at [858, 622] on button "Mover para finalizado" at bounding box center [851, 616] width 144 height 35
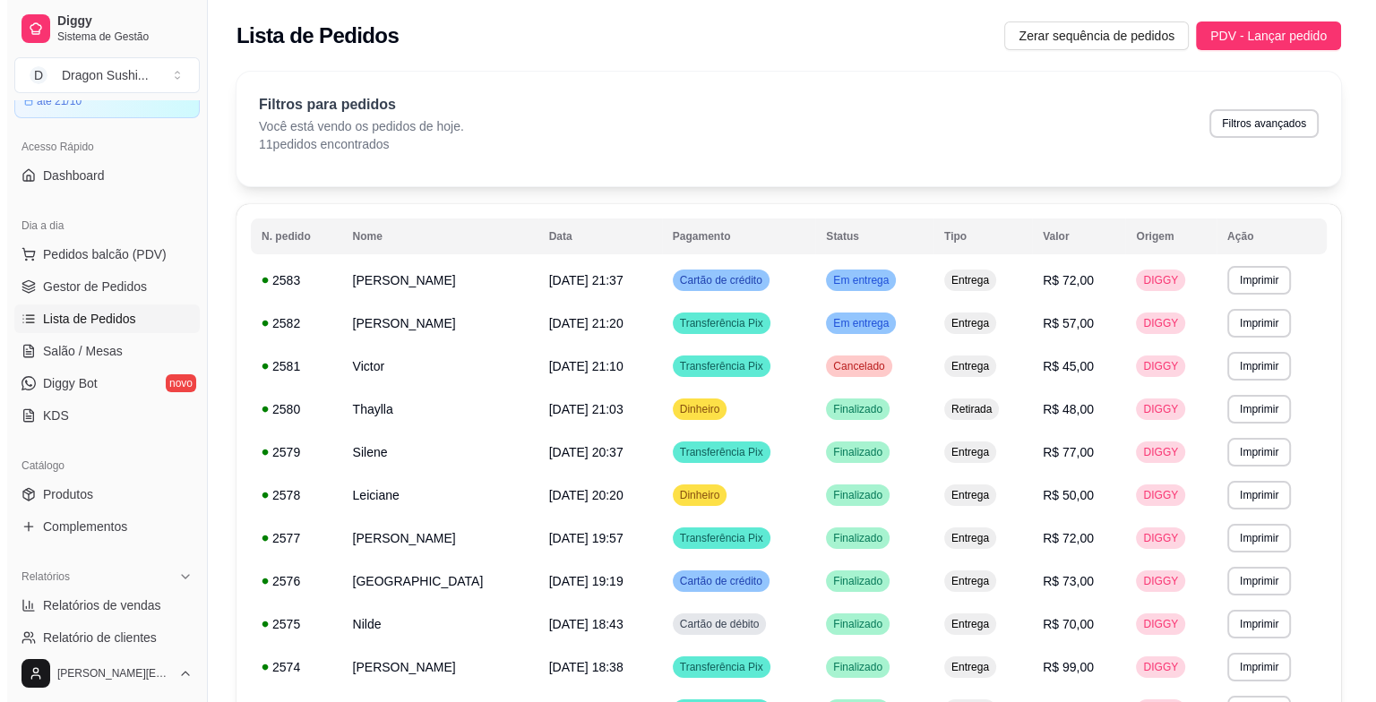
scroll to position [90, 0]
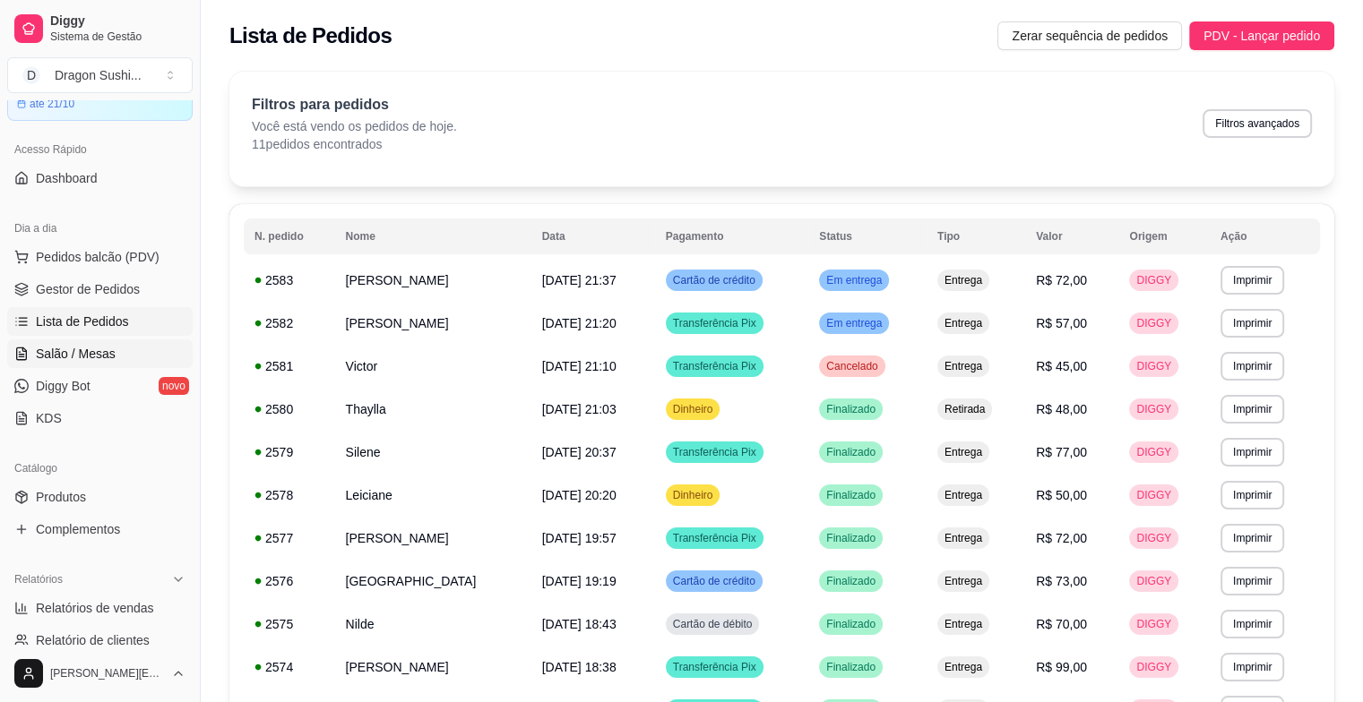
click at [86, 355] on span "Salão / Mesas" at bounding box center [76, 354] width 80 height 18
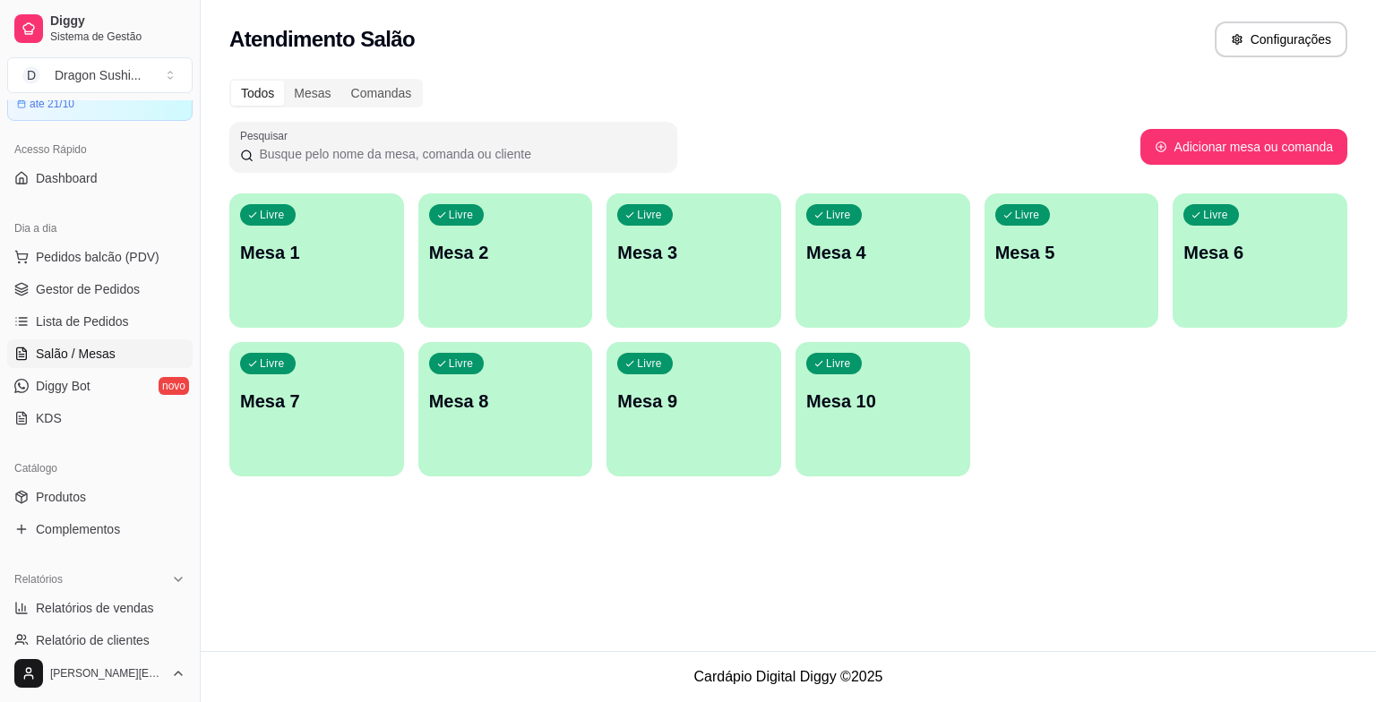
click at [324, 254] on p "Mesa 1" at bounding box center [316, 252] width 153 height 25
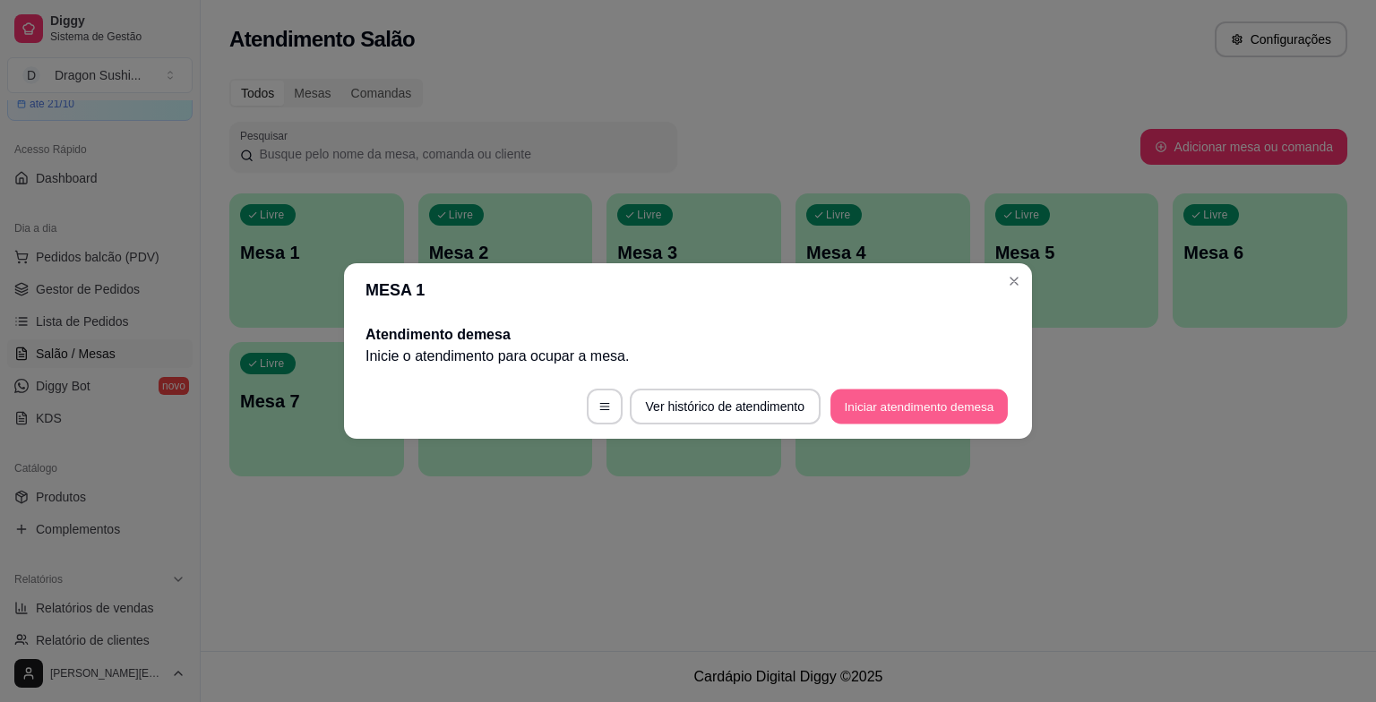
click at [894, 405] on button "Iniciar atendimento de mesa" at bounding box center [919, 407] width 177 height 35
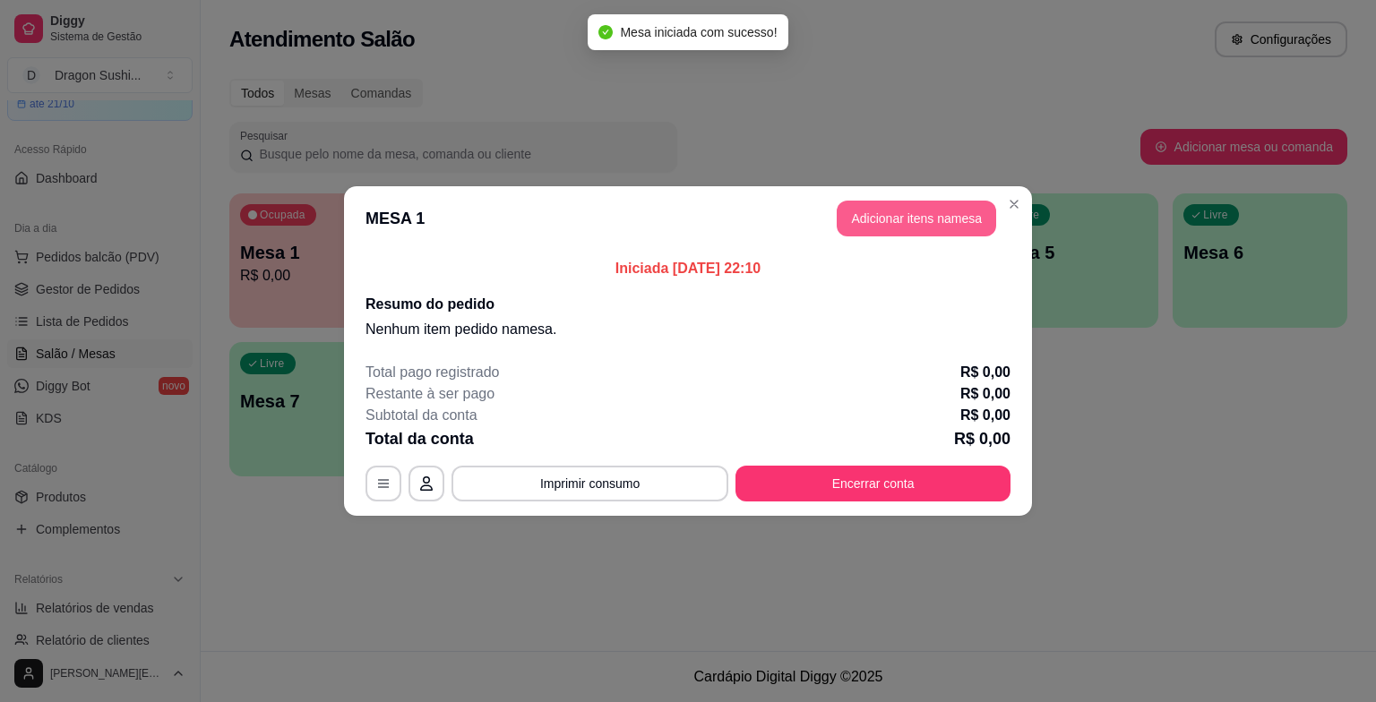
click at [919, 222] on button "Adicionar itens na mesa" at bounding box center [916, 219] width 159 height 36
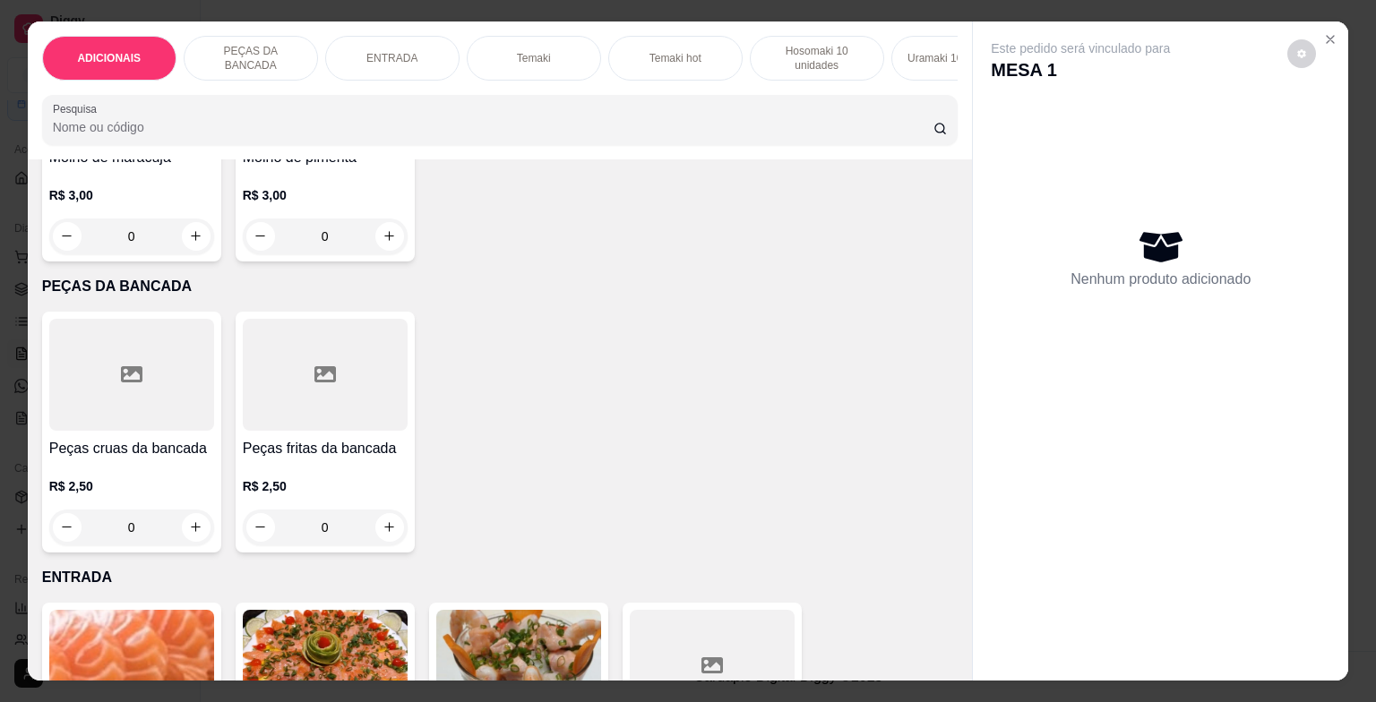
scroll to position [627, 0]
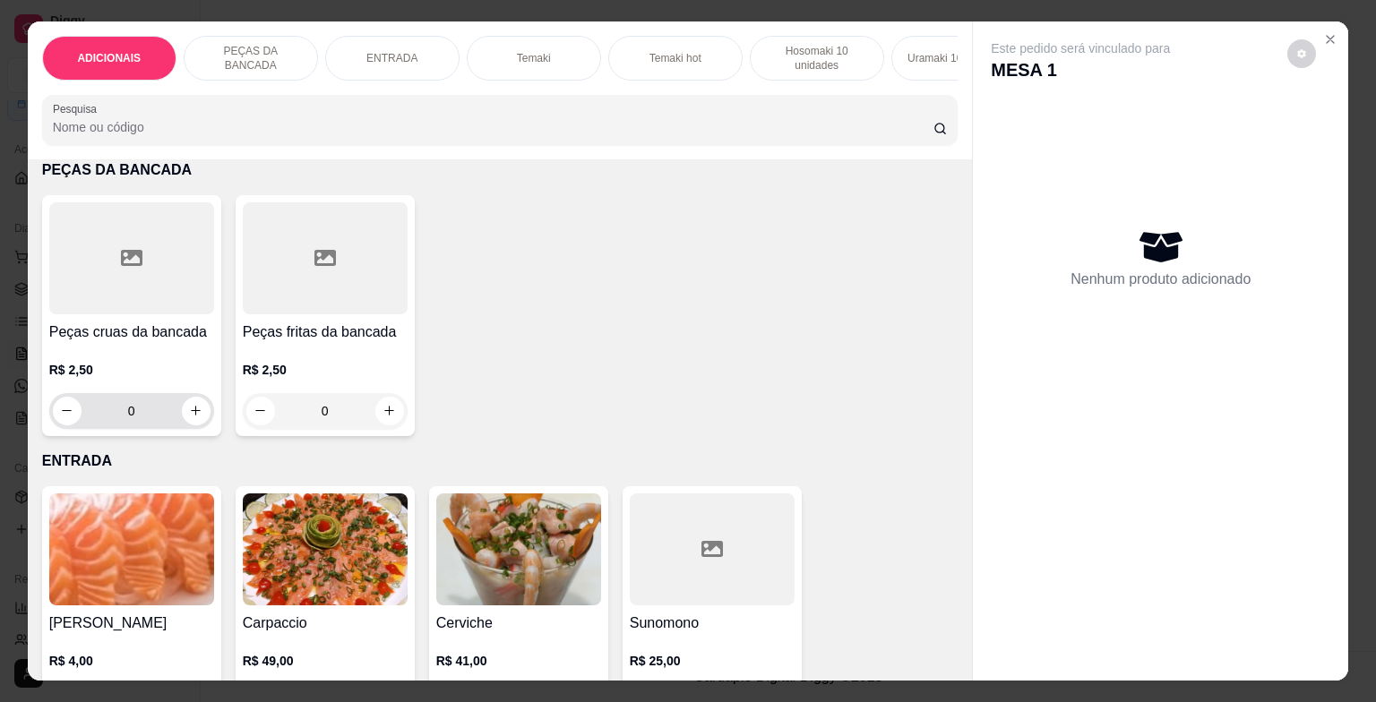
click at [137, 423] on input "0" at bounding box center [132, 411] width 100 height 36
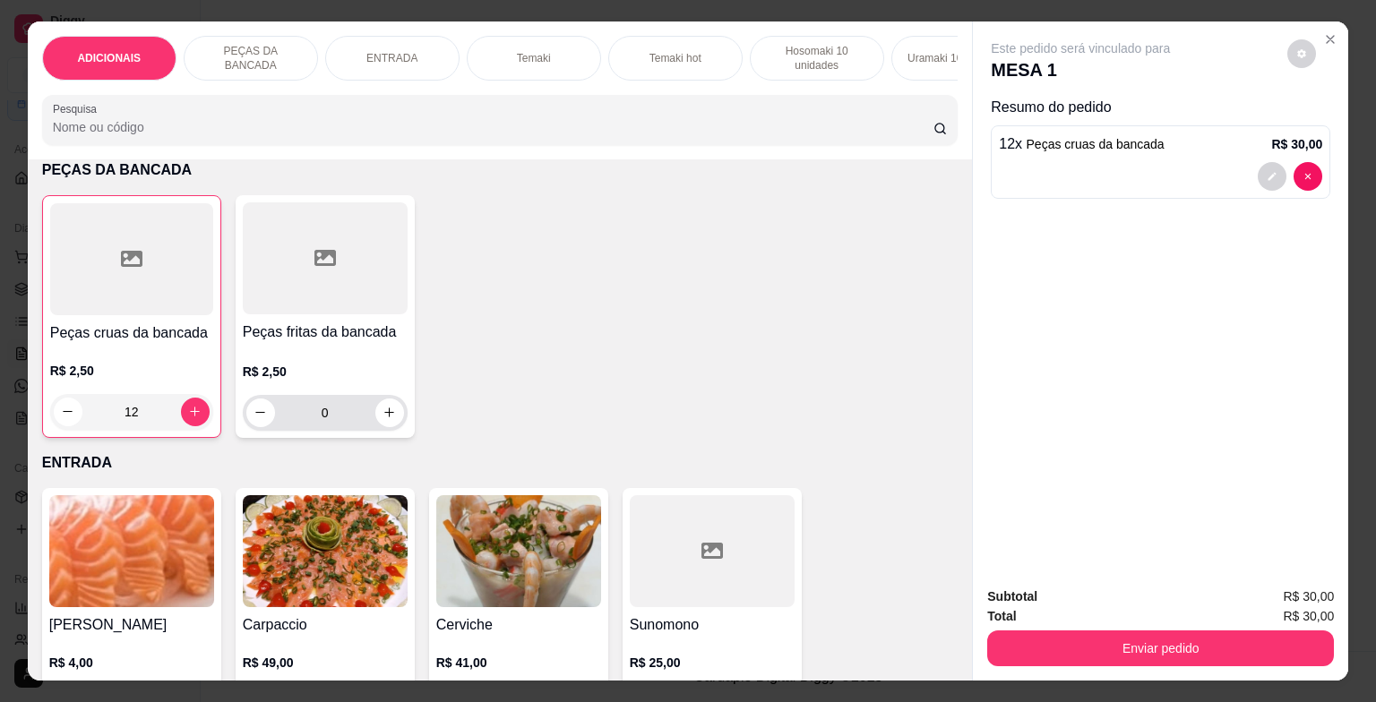
type input "12"
click at [353, 421] on input "0" at bounding box center [325, 413] width 100 height 36
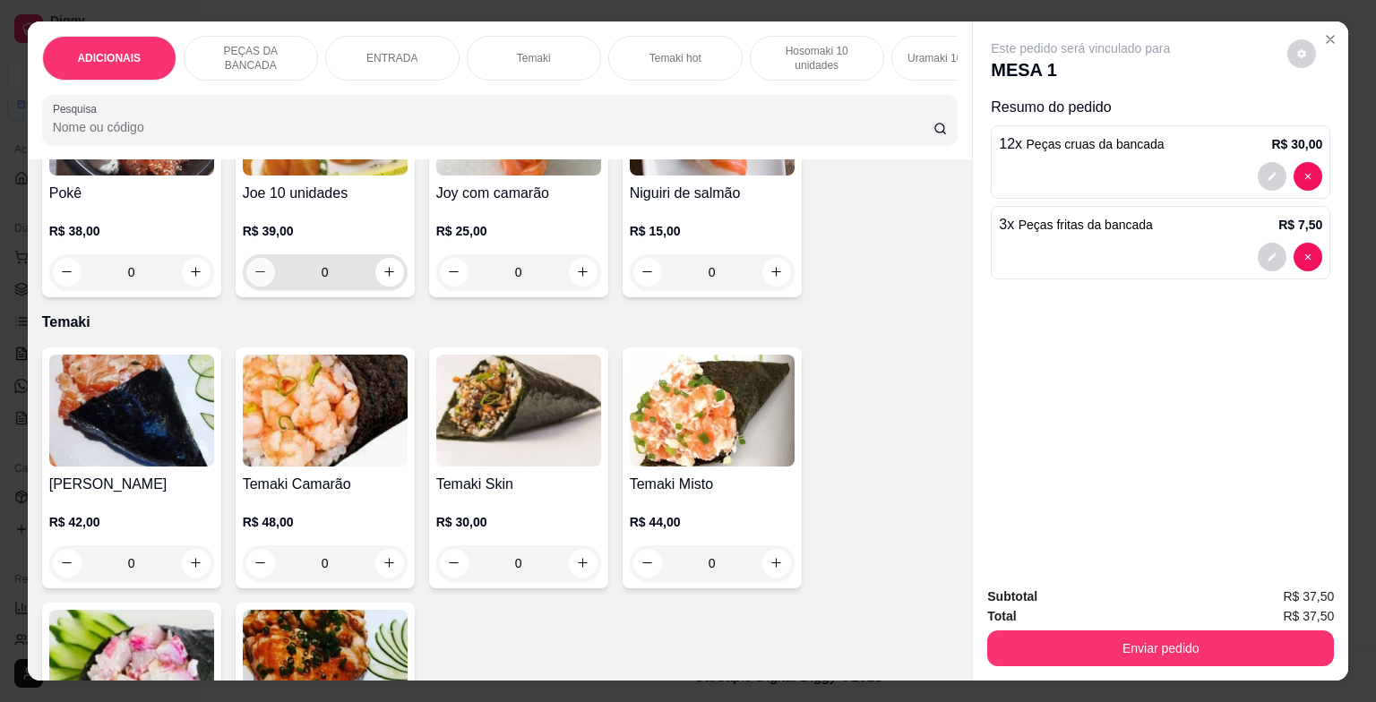
scroll to position [1434, 0]
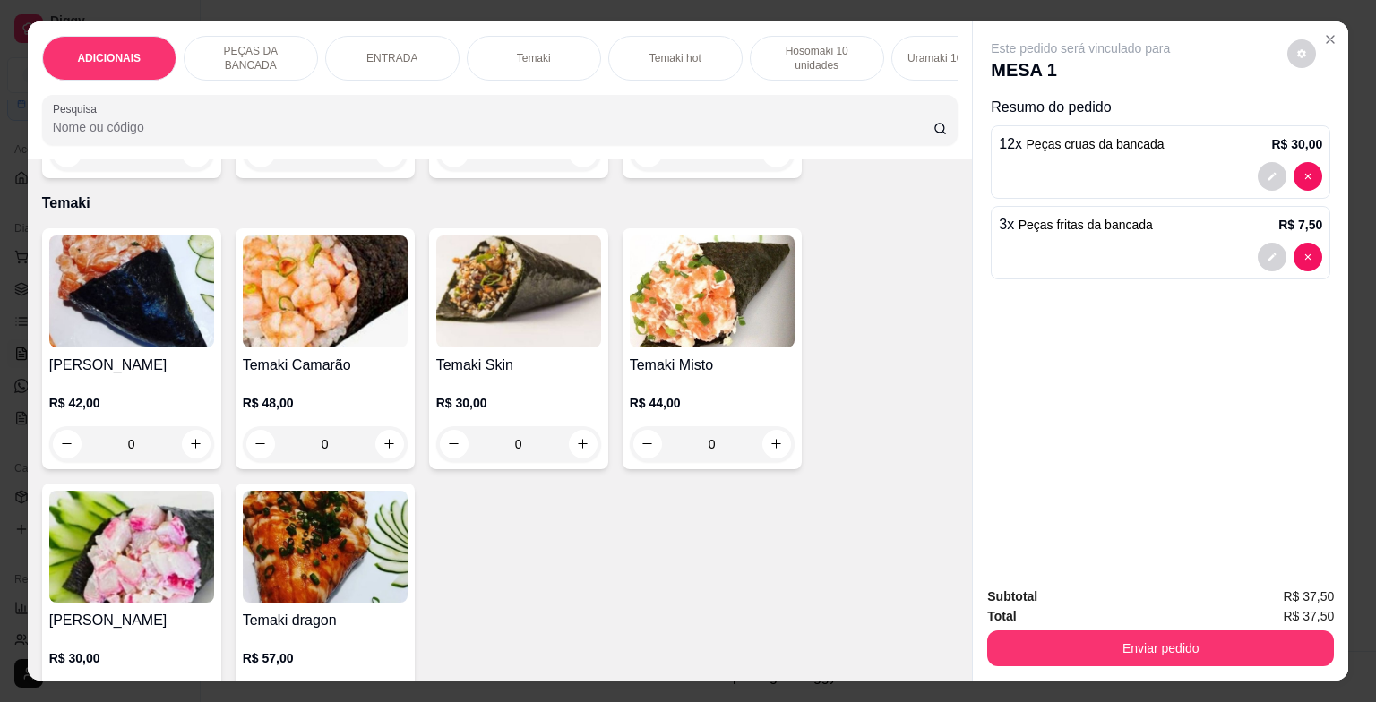
type input "3"
click at [775, 452] on div "0" at bounding box center [712, 445] width 165 height 36
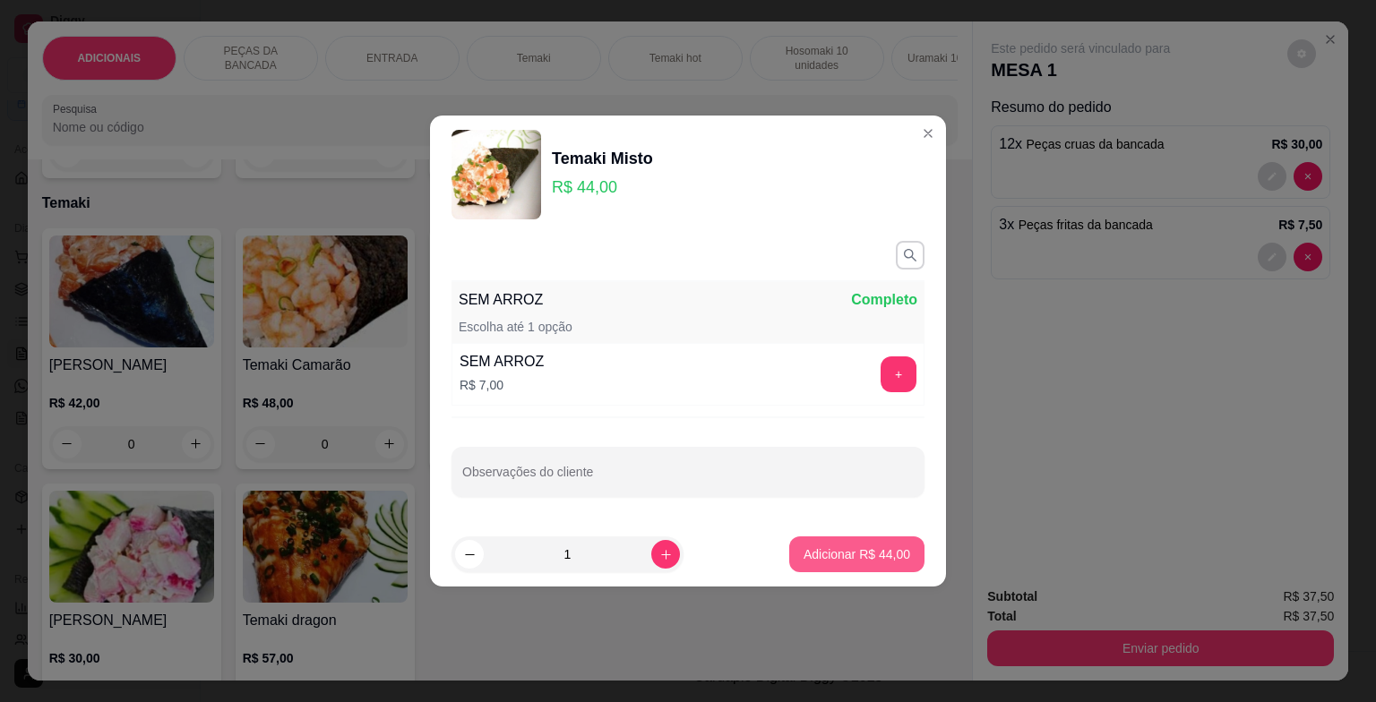
click at [882, 555] on p "Adicionar R$ 44,00" at bounding box center [857, 555] width 107 height 18
type input "1"
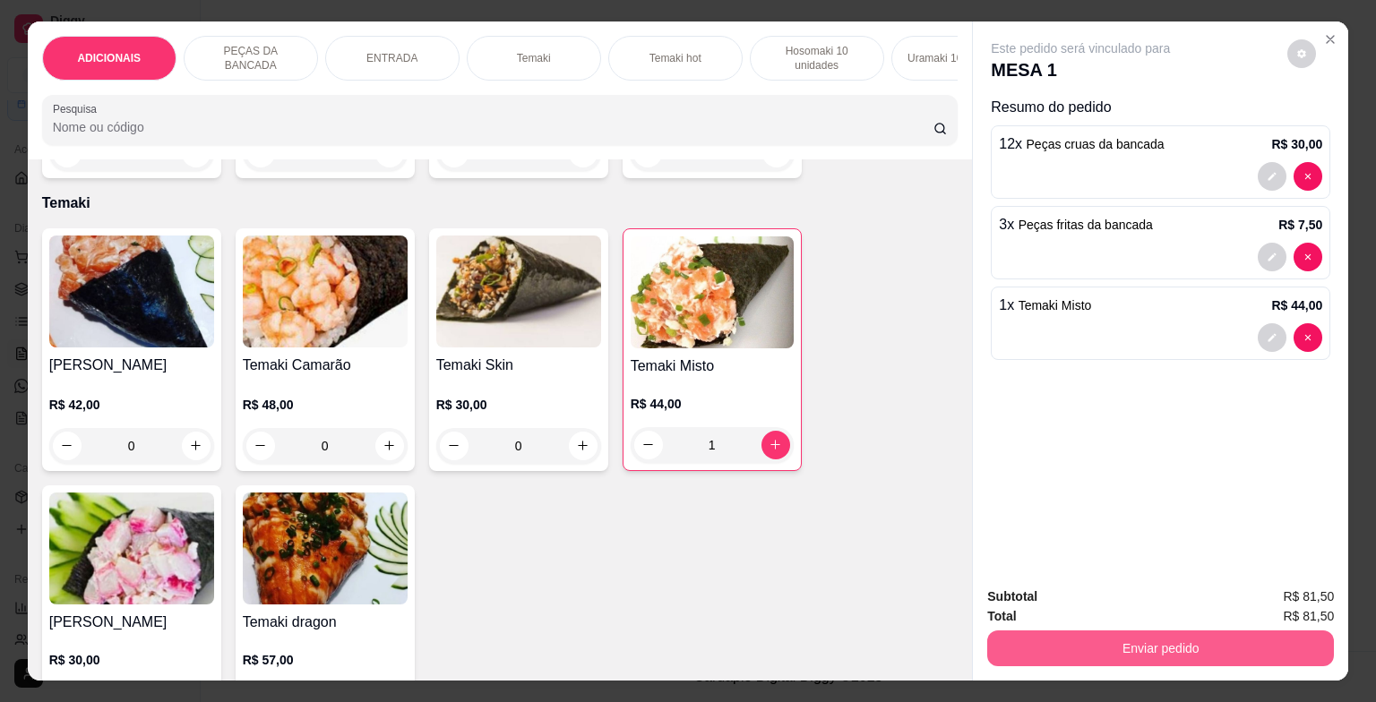
click at [1154, 642] on button "Enviar pedido" at bounding box center [1160, 649] width 347 height 36
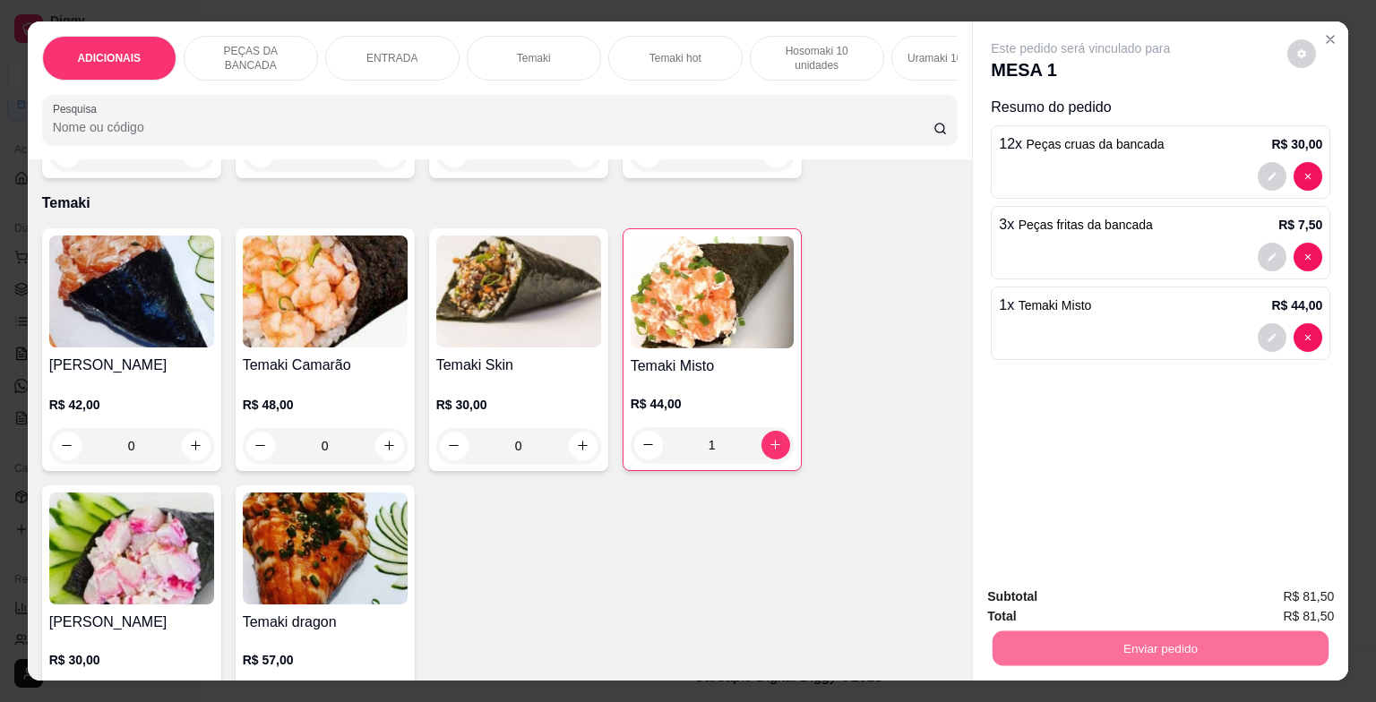
click at [1280, 598] on button "Enviar pedido" at bounding box center [1287, 599] width 101 height 34
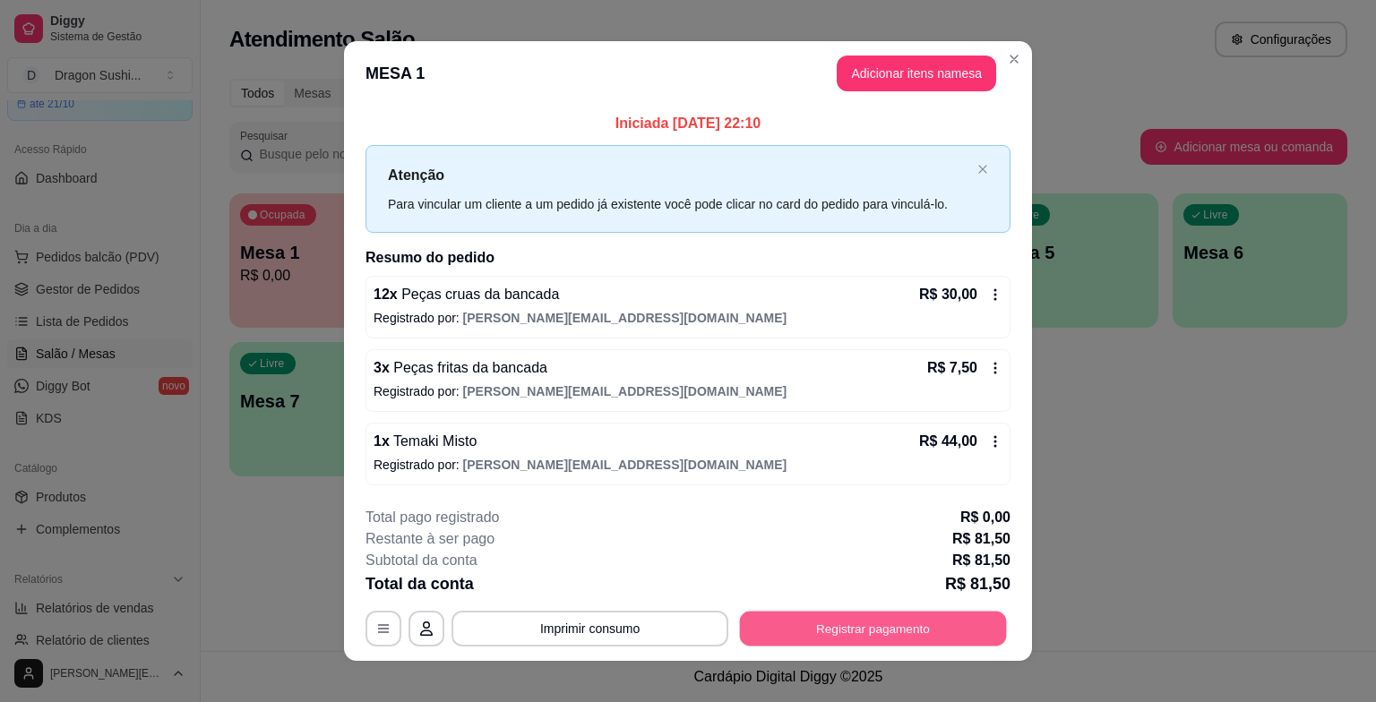
click at [832, 625] on button "Registrar pagamento" at bounding box center [873, 628] width 267 height 35
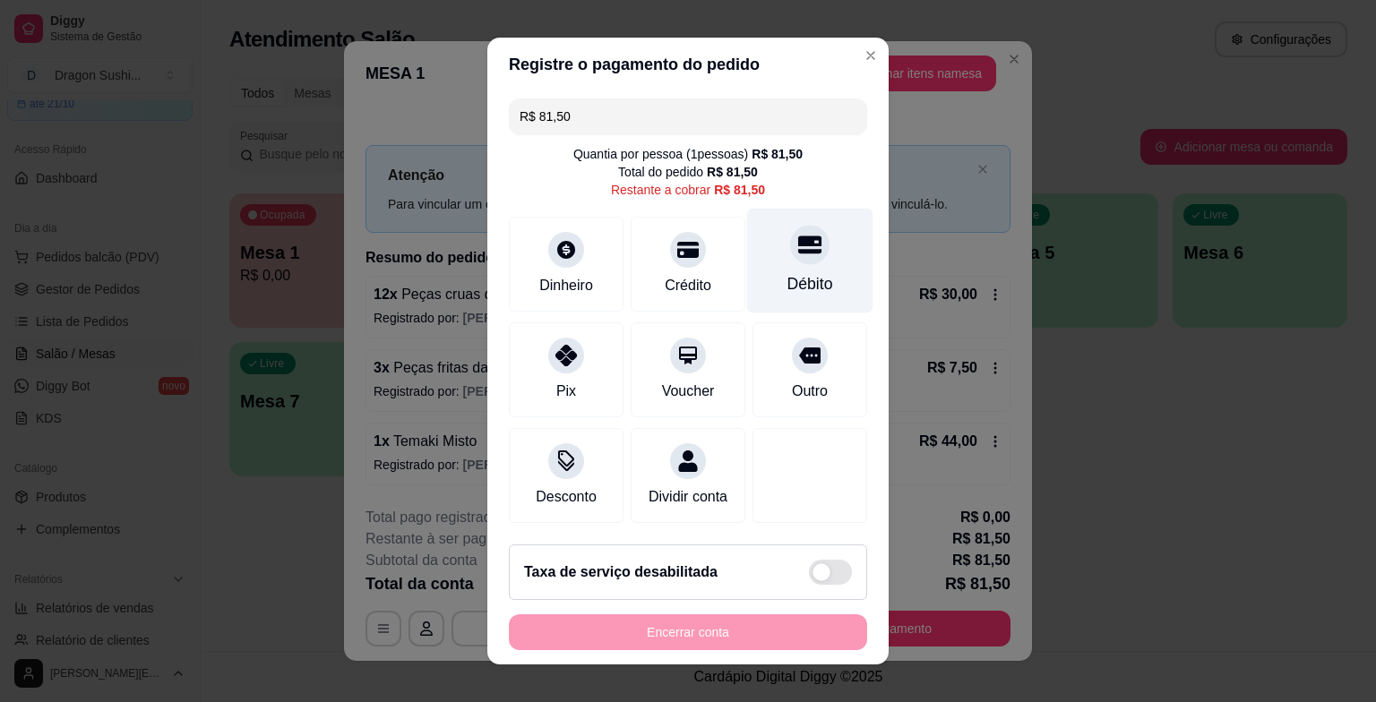
click at [809, 295] on div "Débito" at bounding box center [811, 283] width 46 height 23
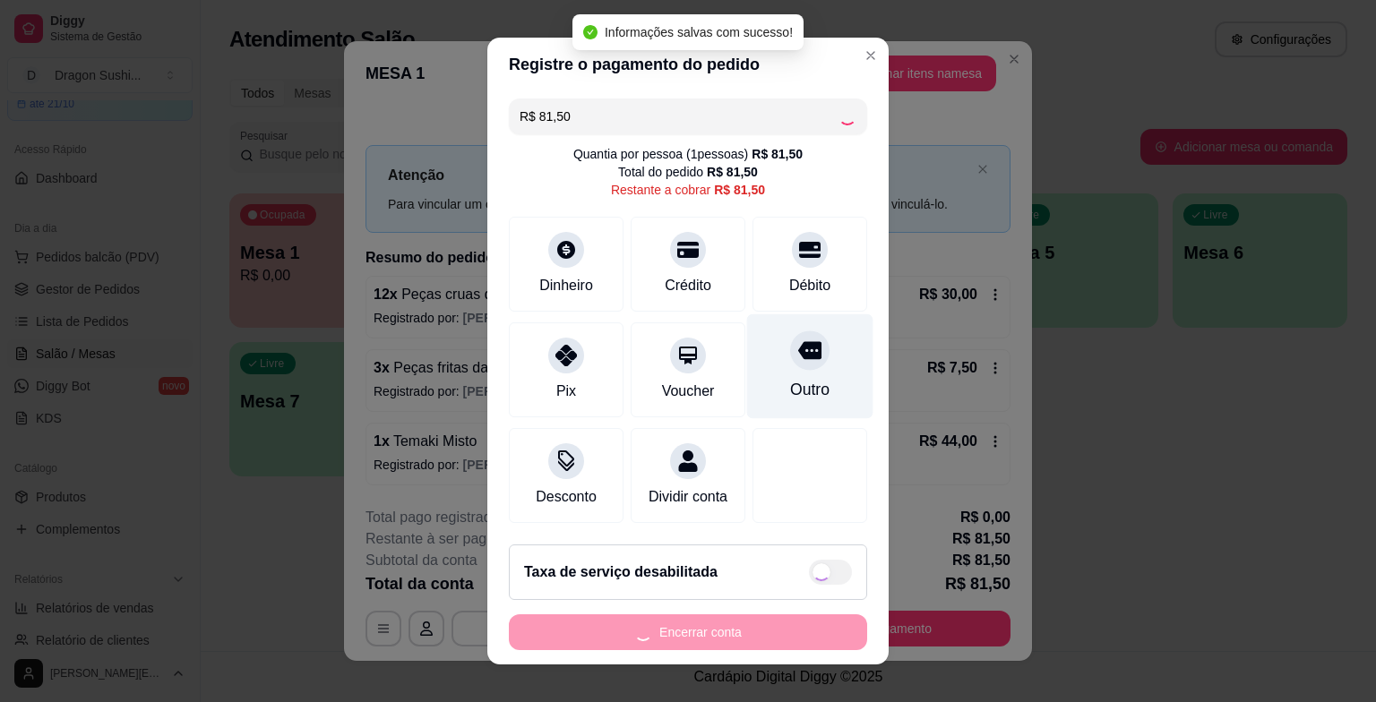
type input "R$ 0,00"
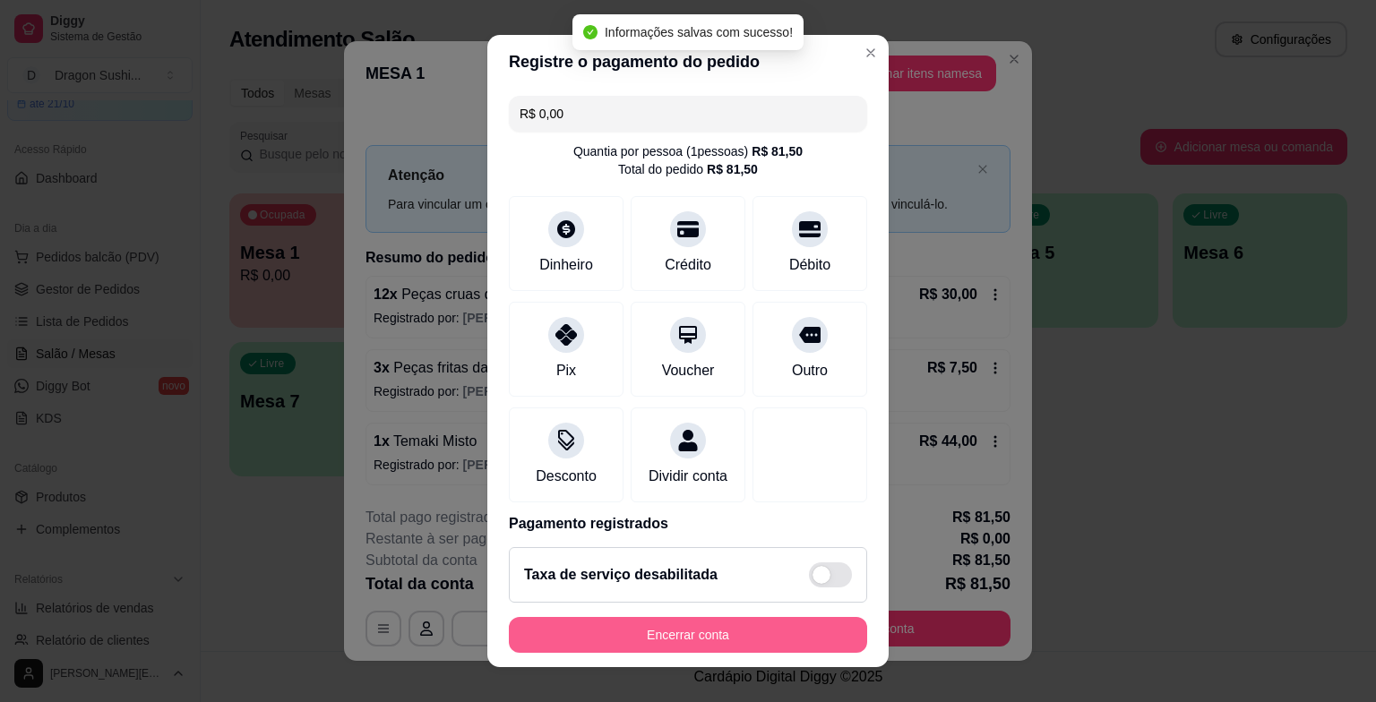
click at [683, 642] on button "Encerrar conta" at bounding box center [688, 635] width 358 height 36
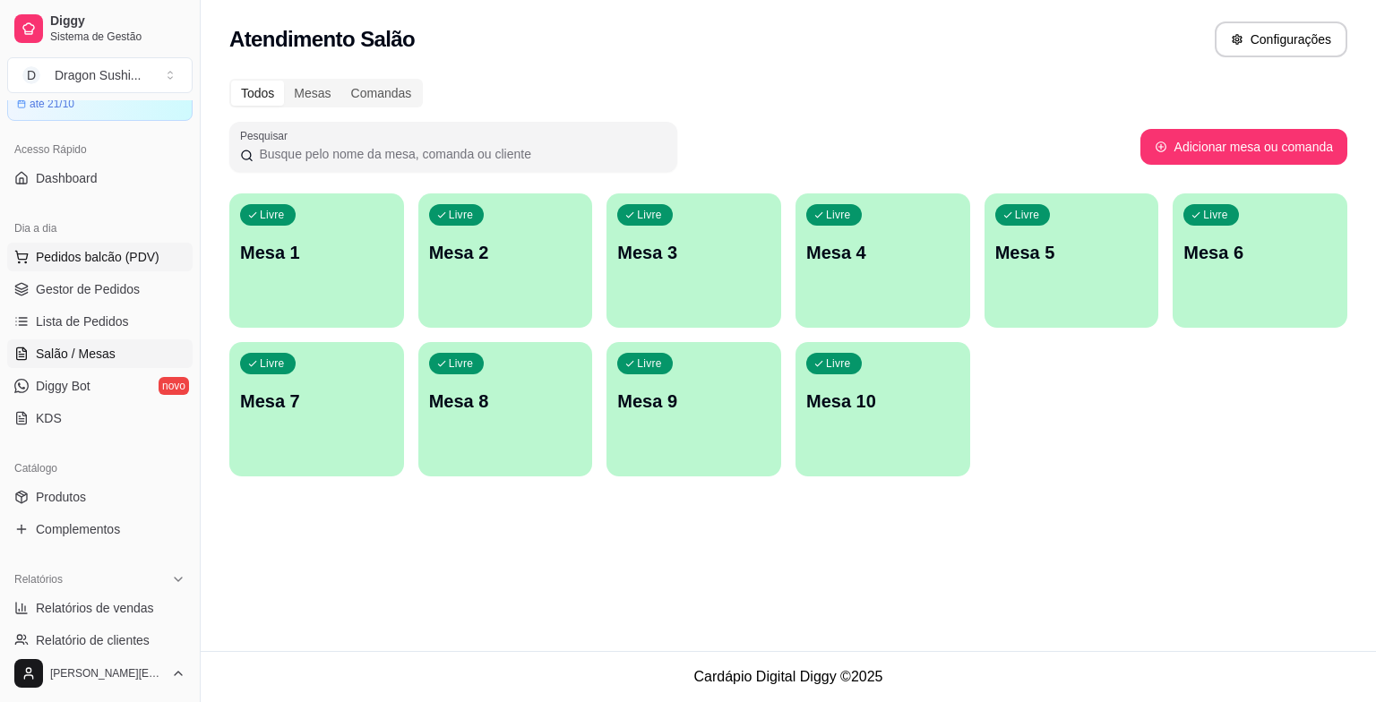
click at [98, 254] on span "Pedidos balcão (PDV)" at bounding box center [98, 257] width 124 height 18
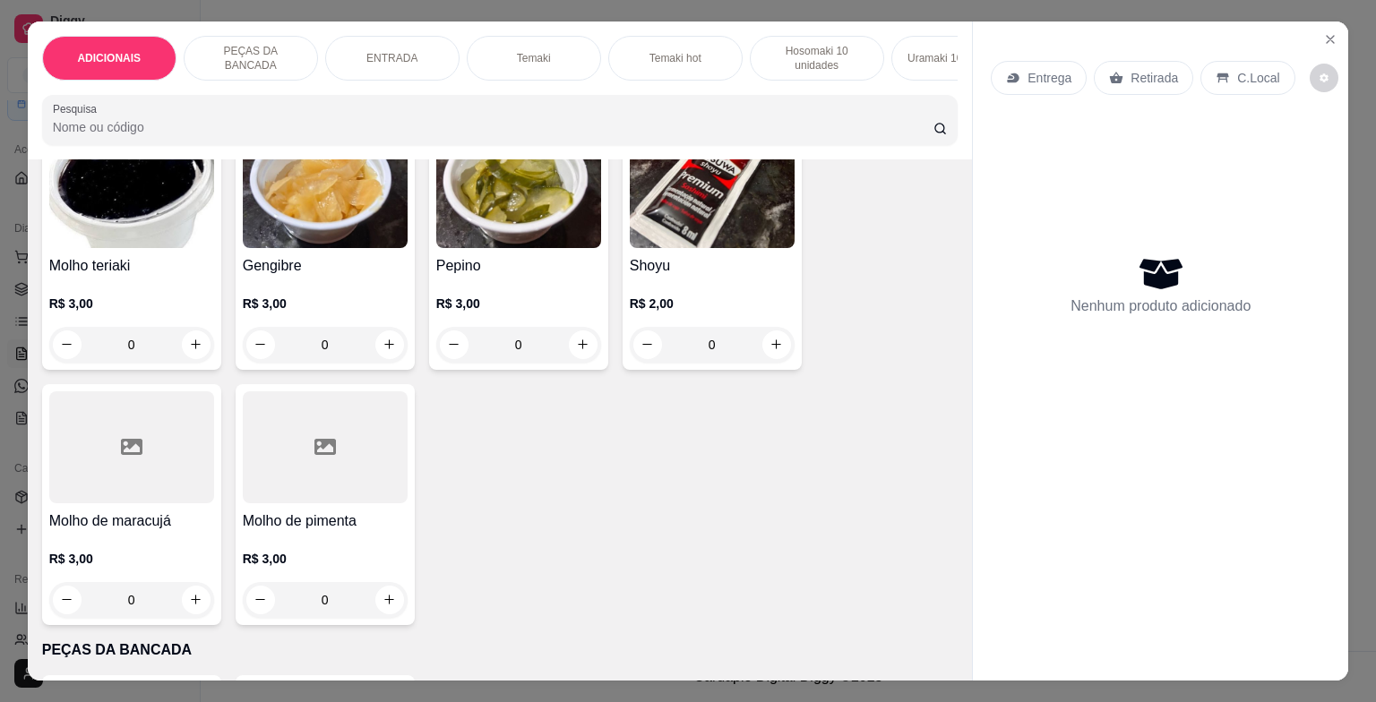
scroll to position [179, 0]
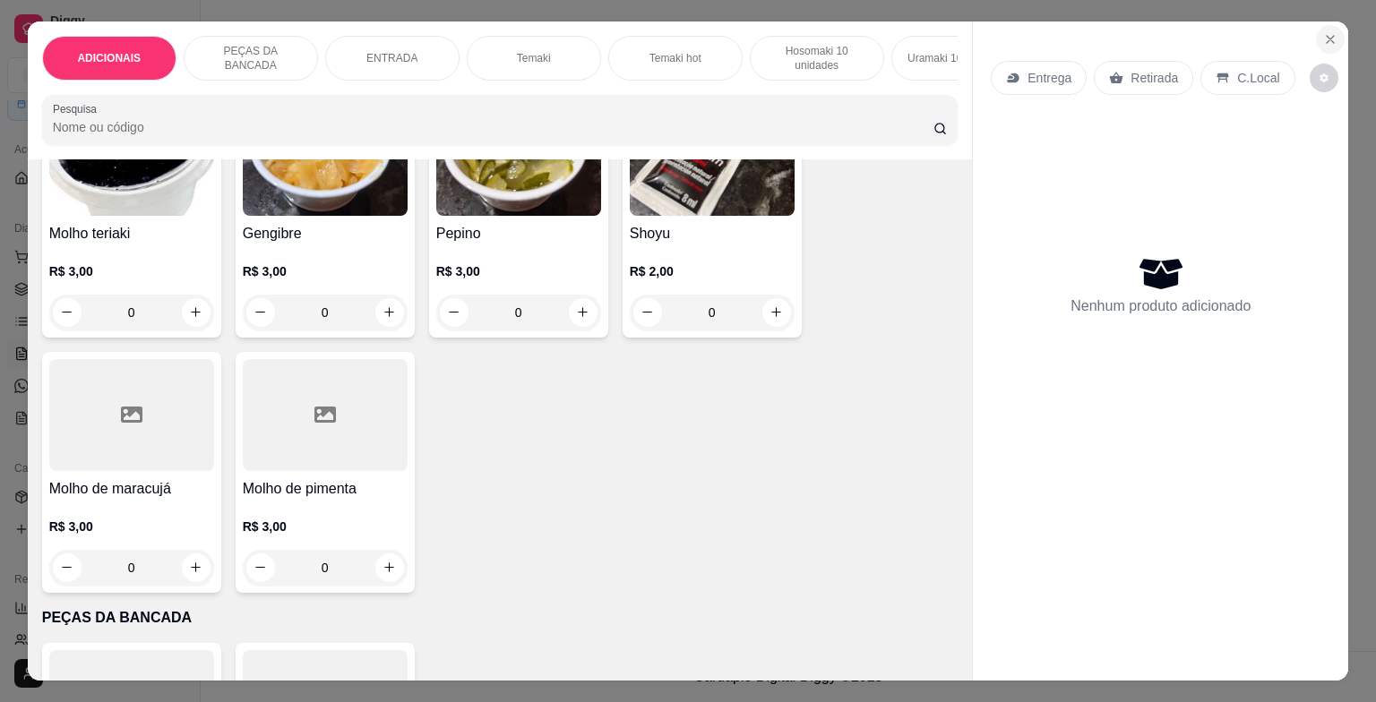
click at [1326, 36] on icon "Close" at bounding box center [1330, 39] width 14 height 14
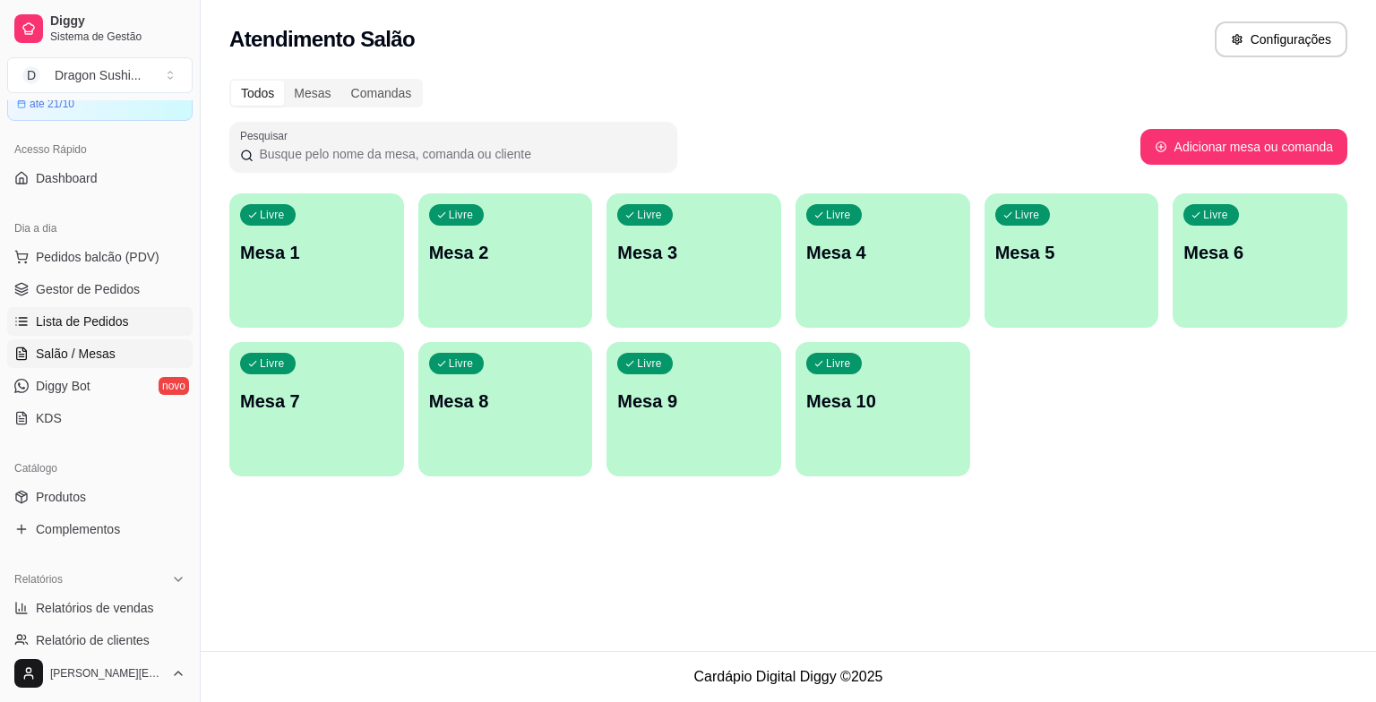
click at [79, 326] on span "Lista de Pedidos" at bounding box center [82, 322] width 93 height 18
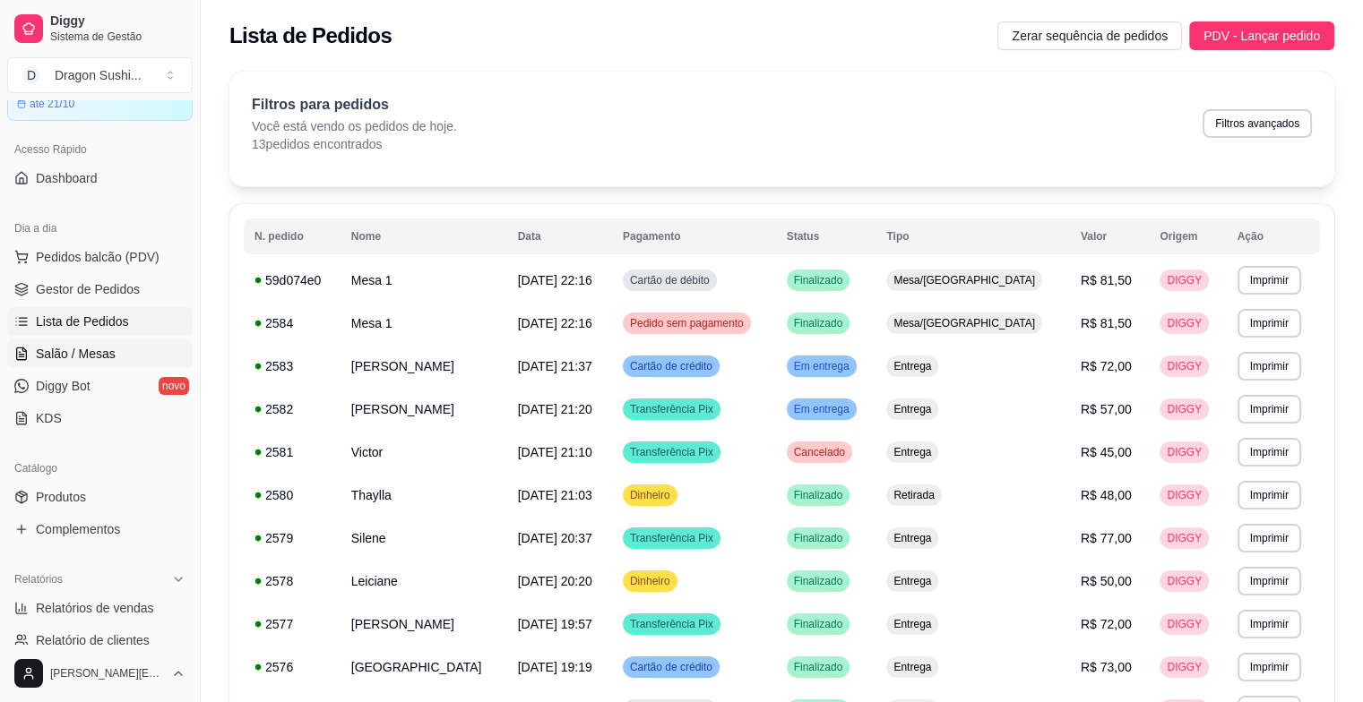
click at [90, 359] on span "Salão / Mesas" at bounding box center [76, 354] width 80 height 18
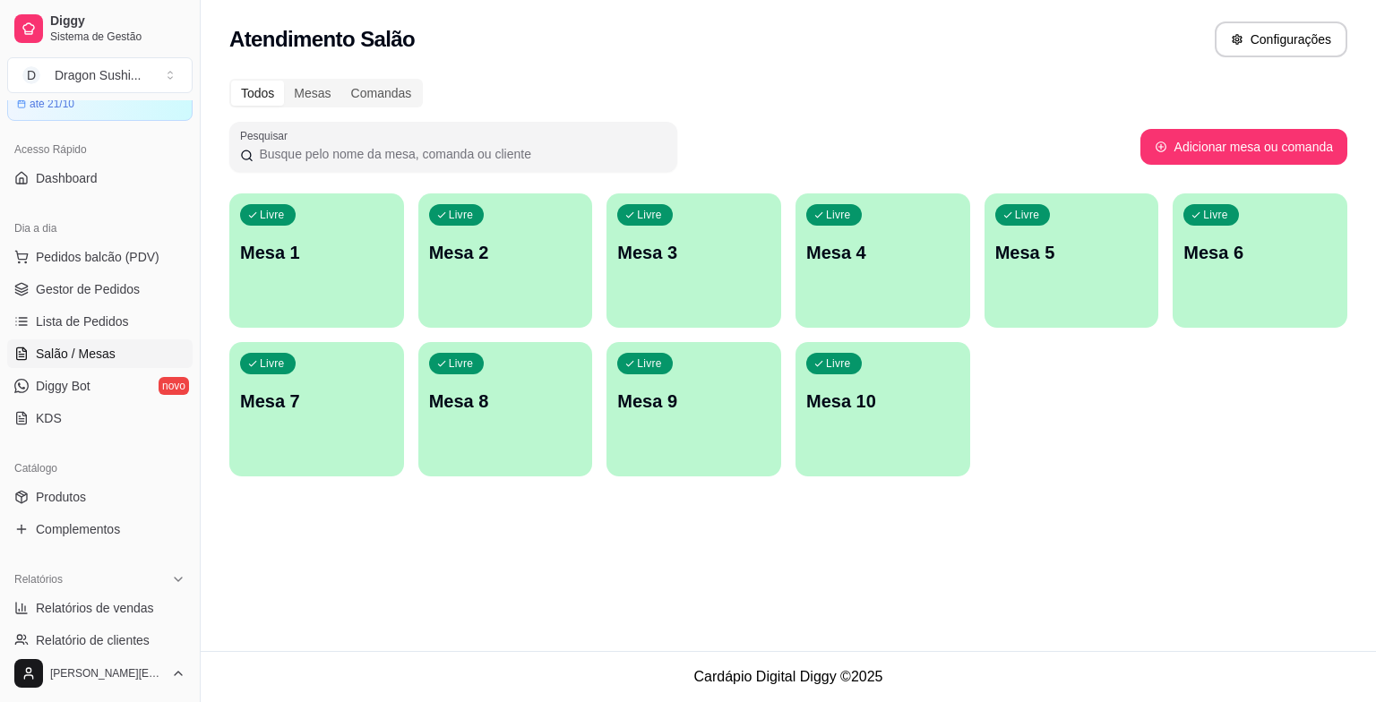
click at [287, 258] on p "Mesa 1" at bounding box center [316, 252] width 153 height 25
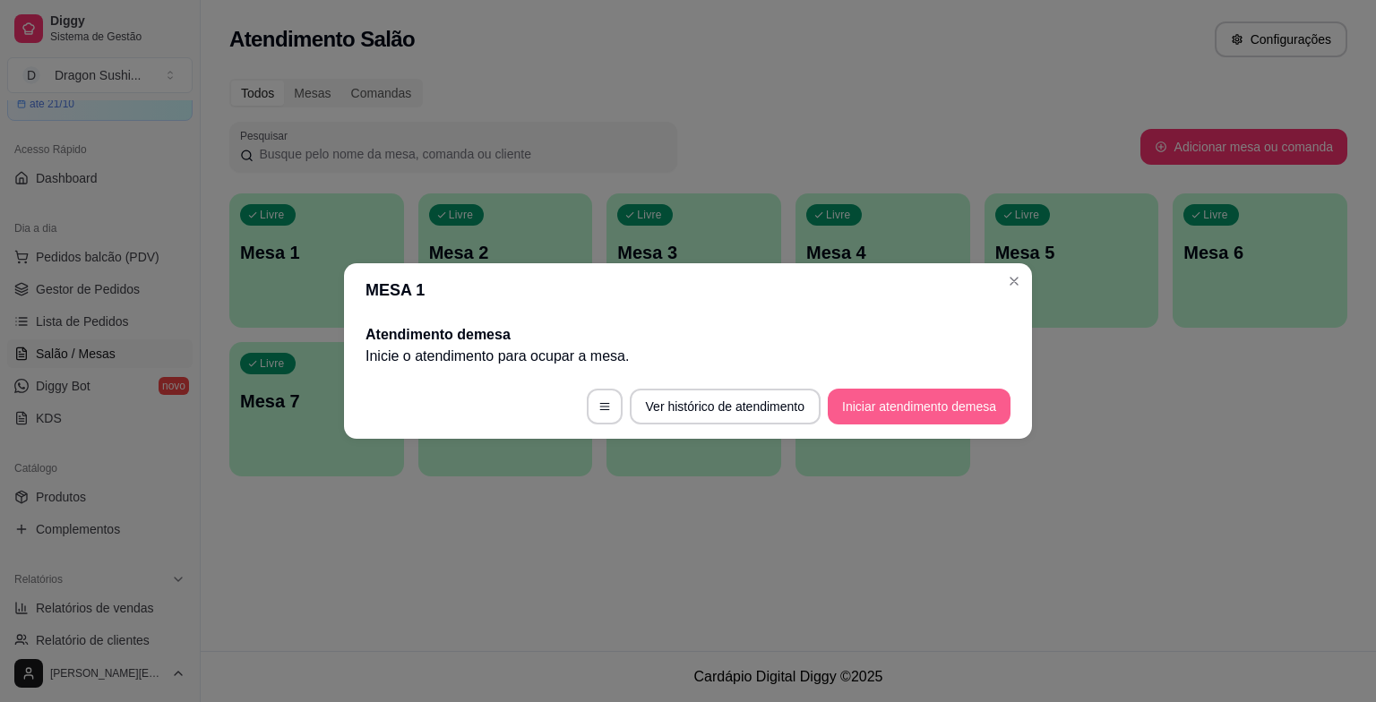
click at [896, 396] on button "Iniciar atendimento de mesa" at bounding box center [919, 407] width 183 height 36
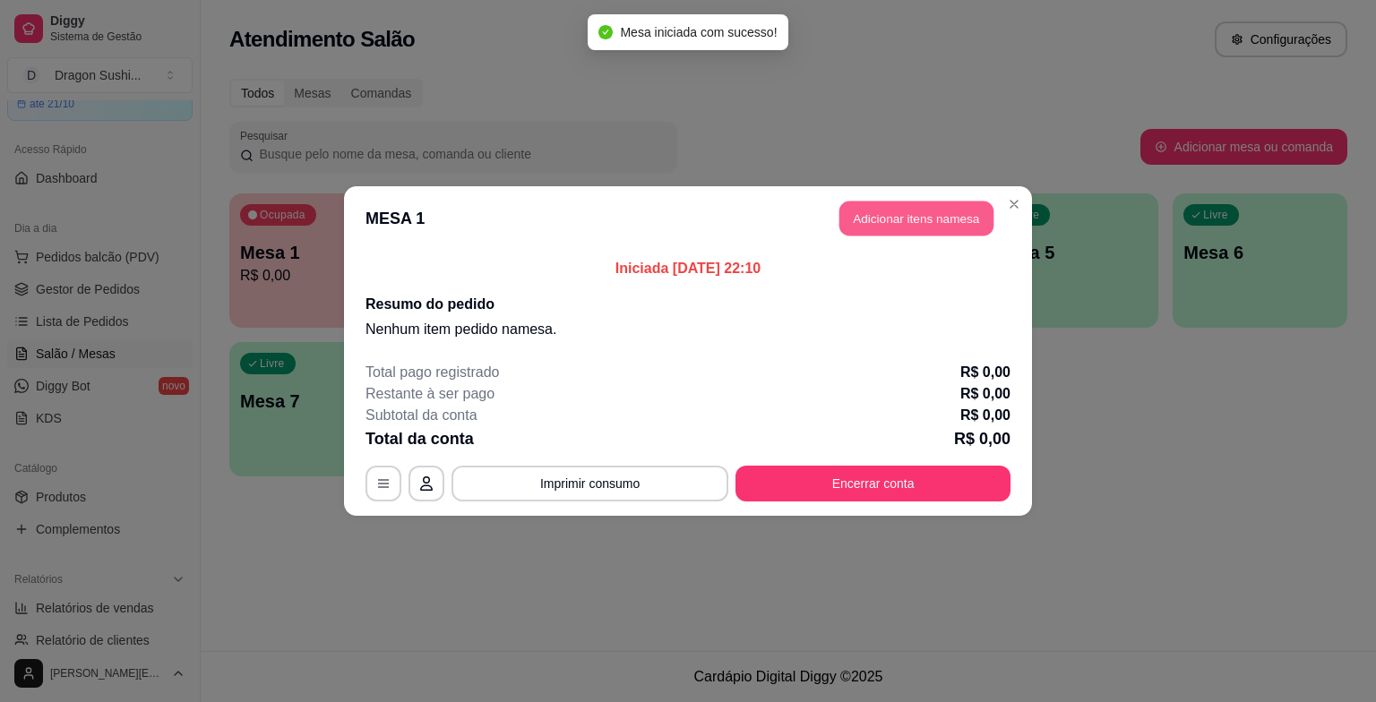
click at [926, 208] on button "Adicionar itens na mesa" at bounding box center [917, 219] width 154 height 35
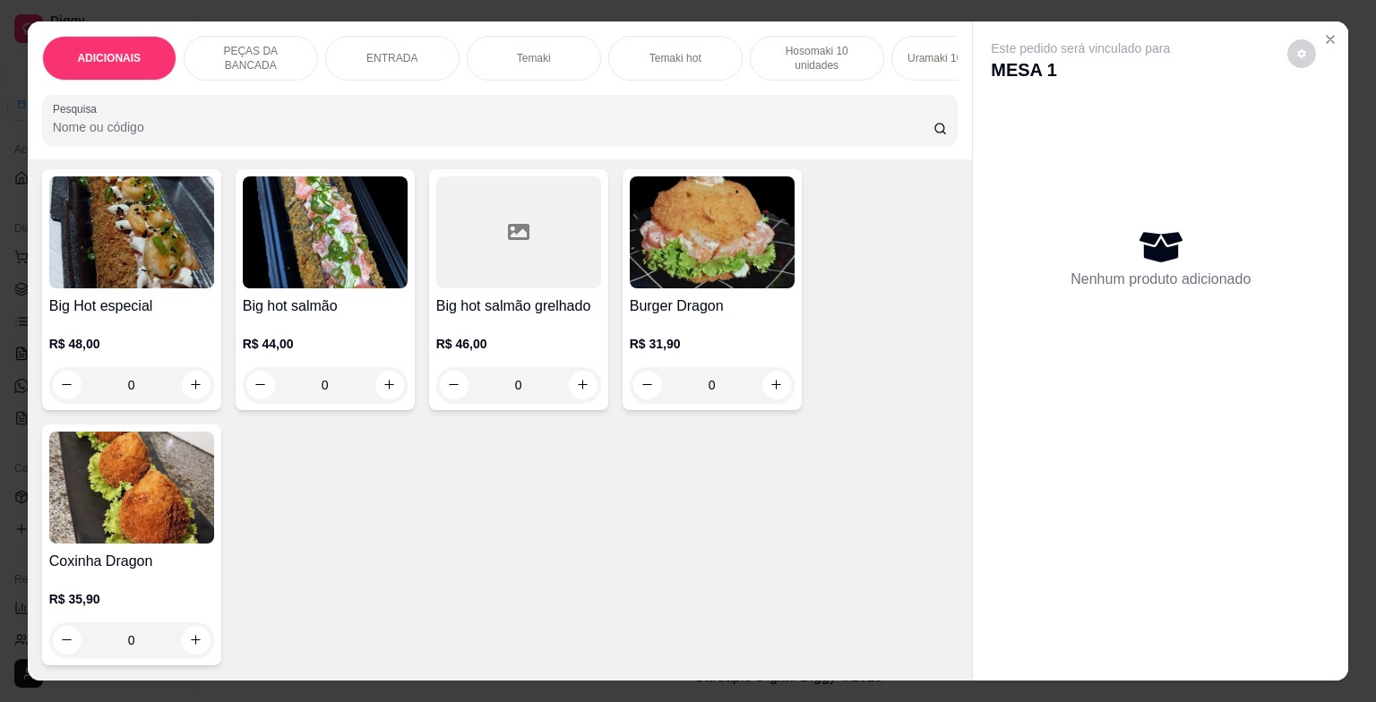
scroll to position [3494, 0]
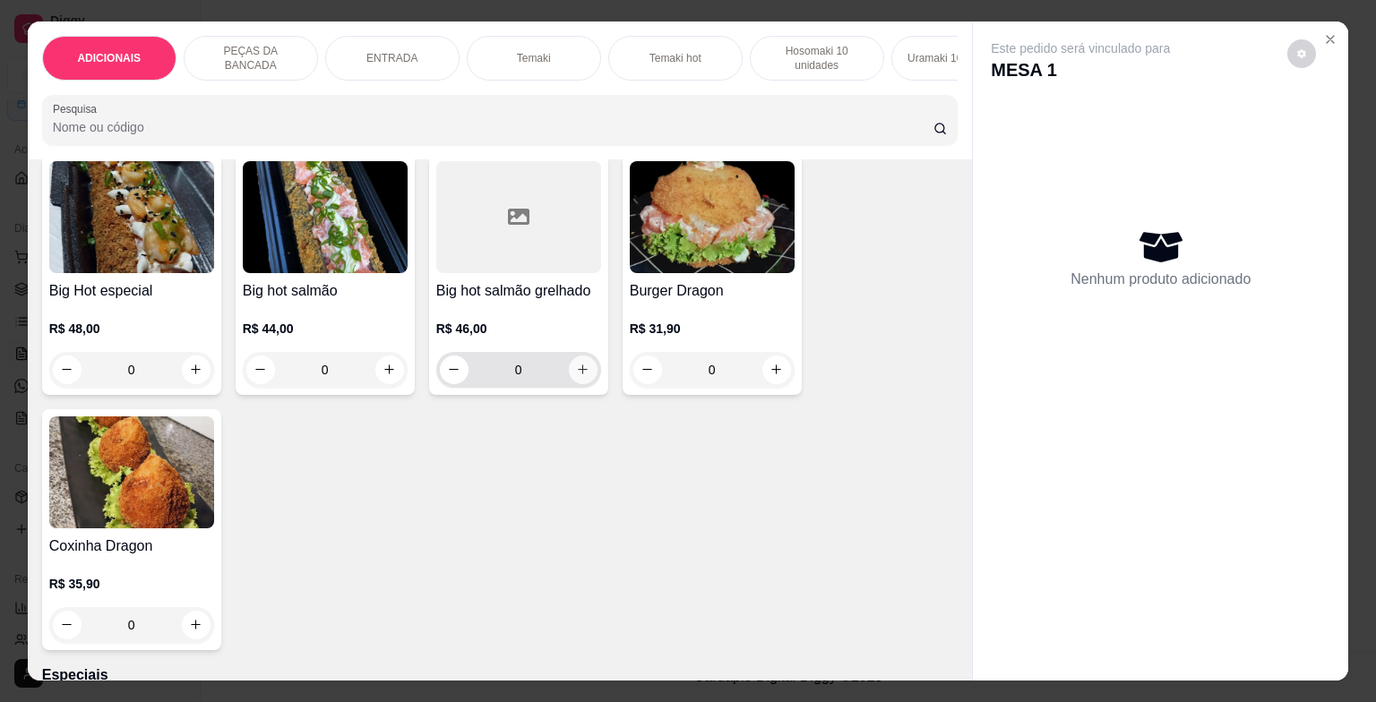
click at [573, 384] on button "increase-product-quantity" at bounding box center [583, 370] width 29 height 29
type input "1"
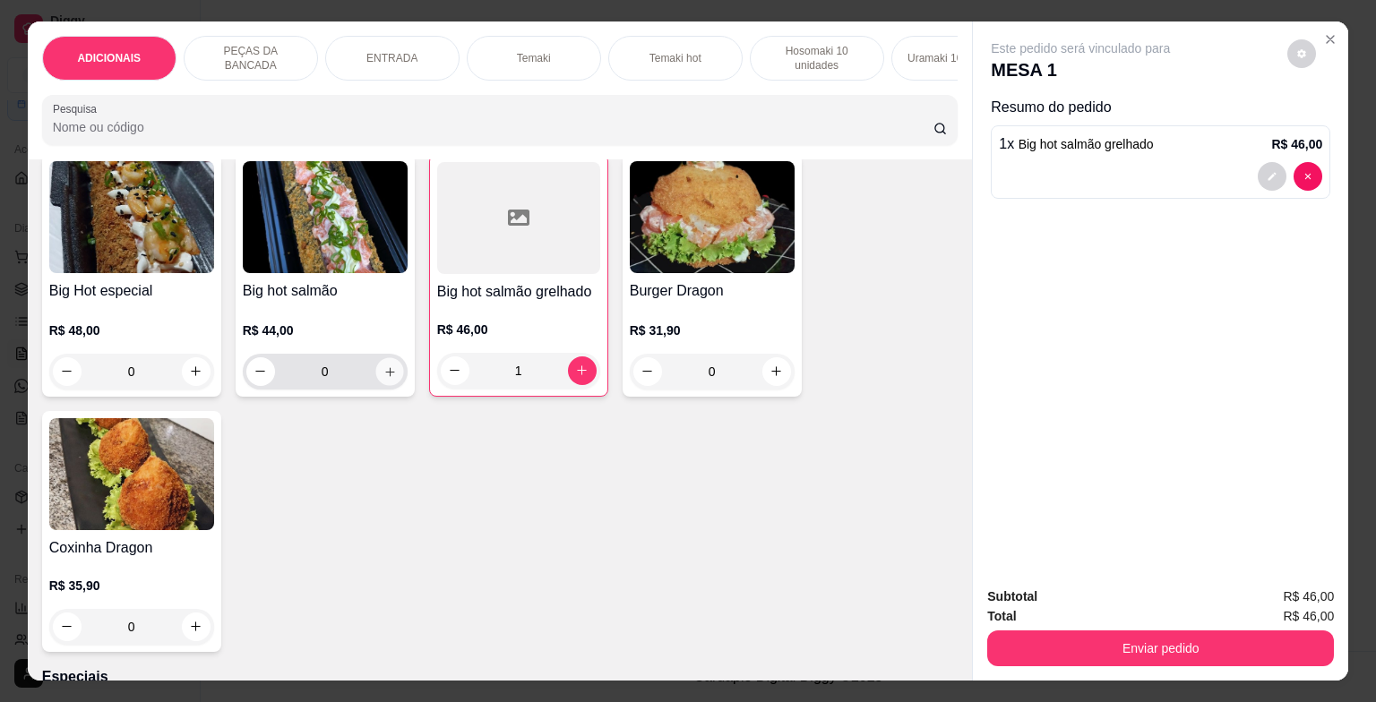
click at [394, 377] on button "increase-product-quantity" at bounding box center [389, 372] width 28 height 28
type input "1"
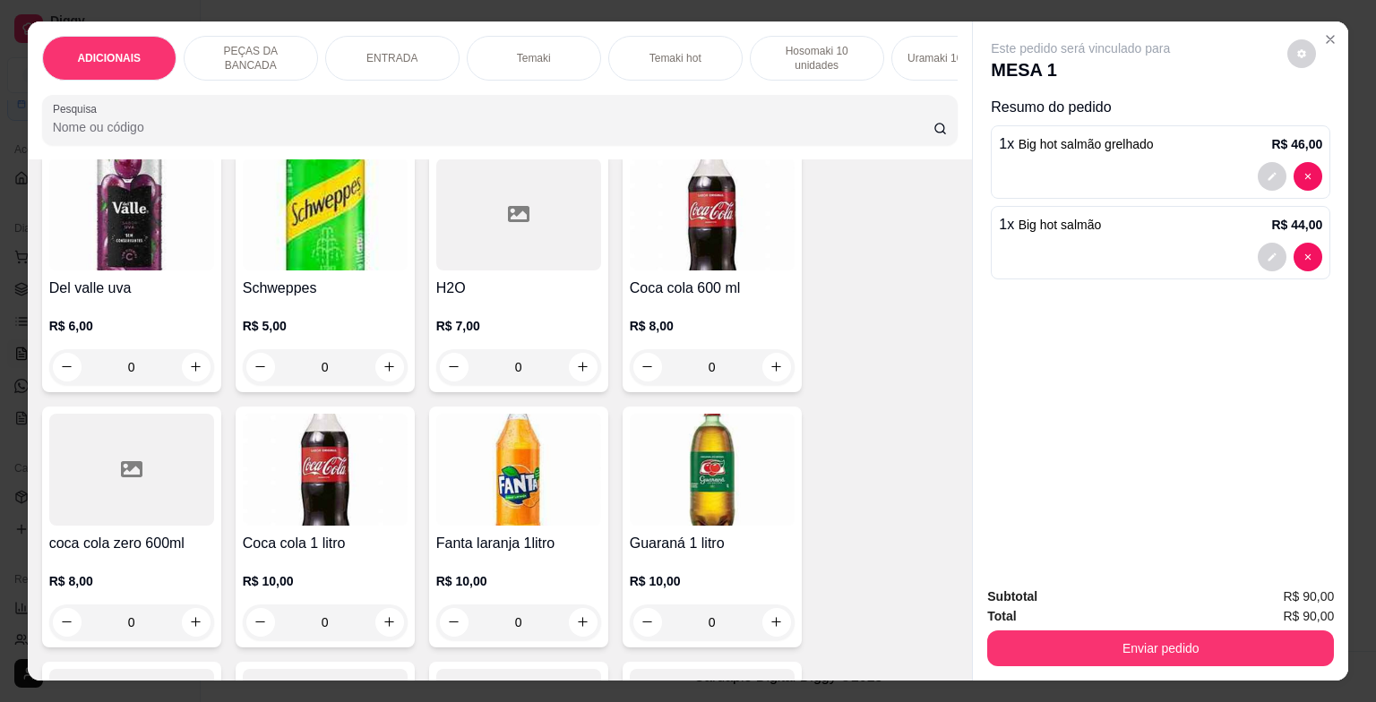
scroll to position [6362, 0]
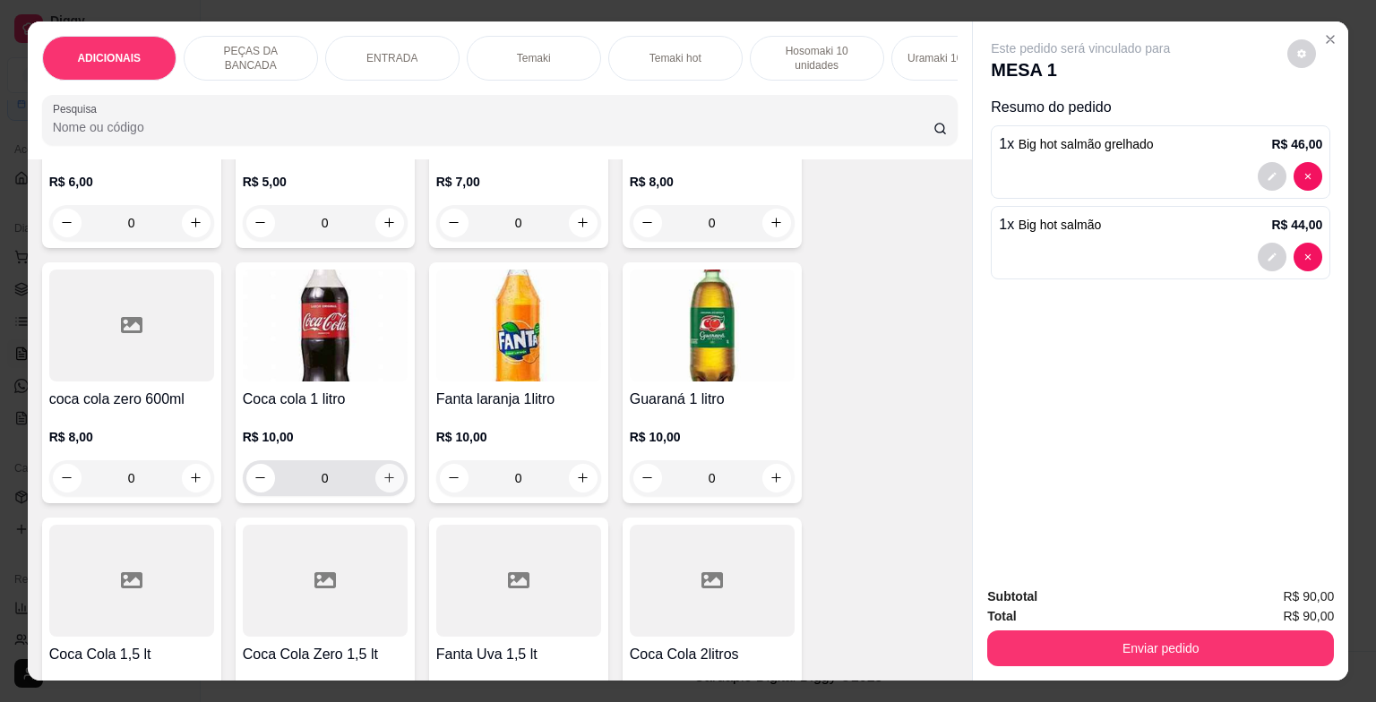
click at [387, 485] on icon "increase-product-quantity" at bounding box center [389, 477] width 13 height 13
type input "1"
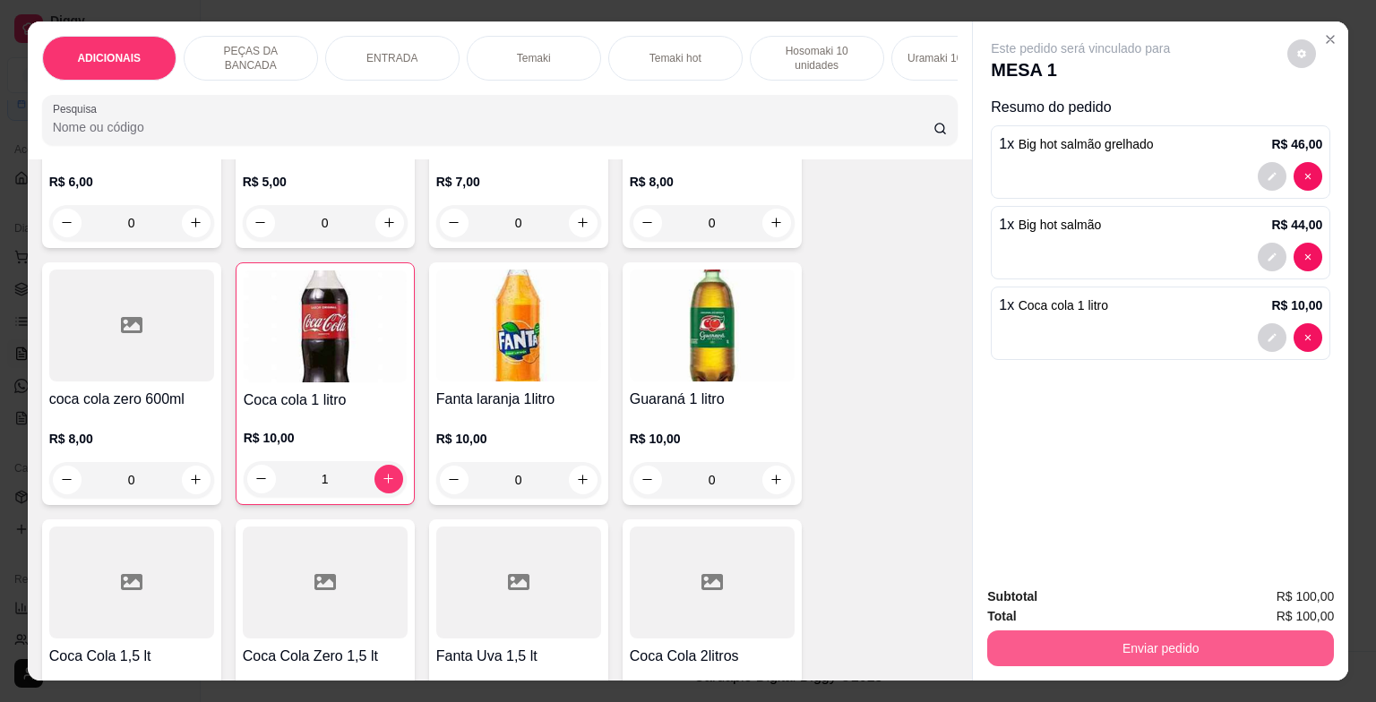
click at [1098, 652] on button "Enviar pedido" at bounding box center [1160, 649] width 347 height 36
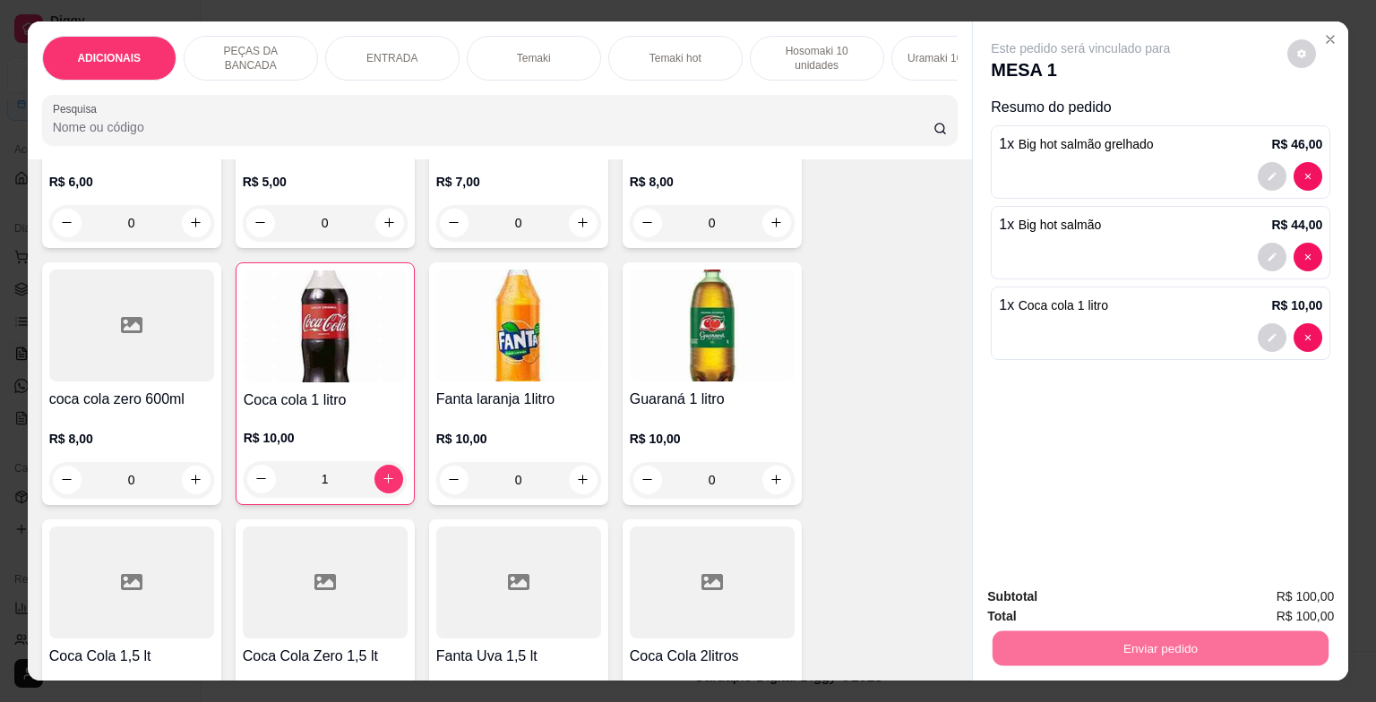
click at [1304, 603] on button "Enviar pedido" at bounding box center [1287, 598] width 99 height 33
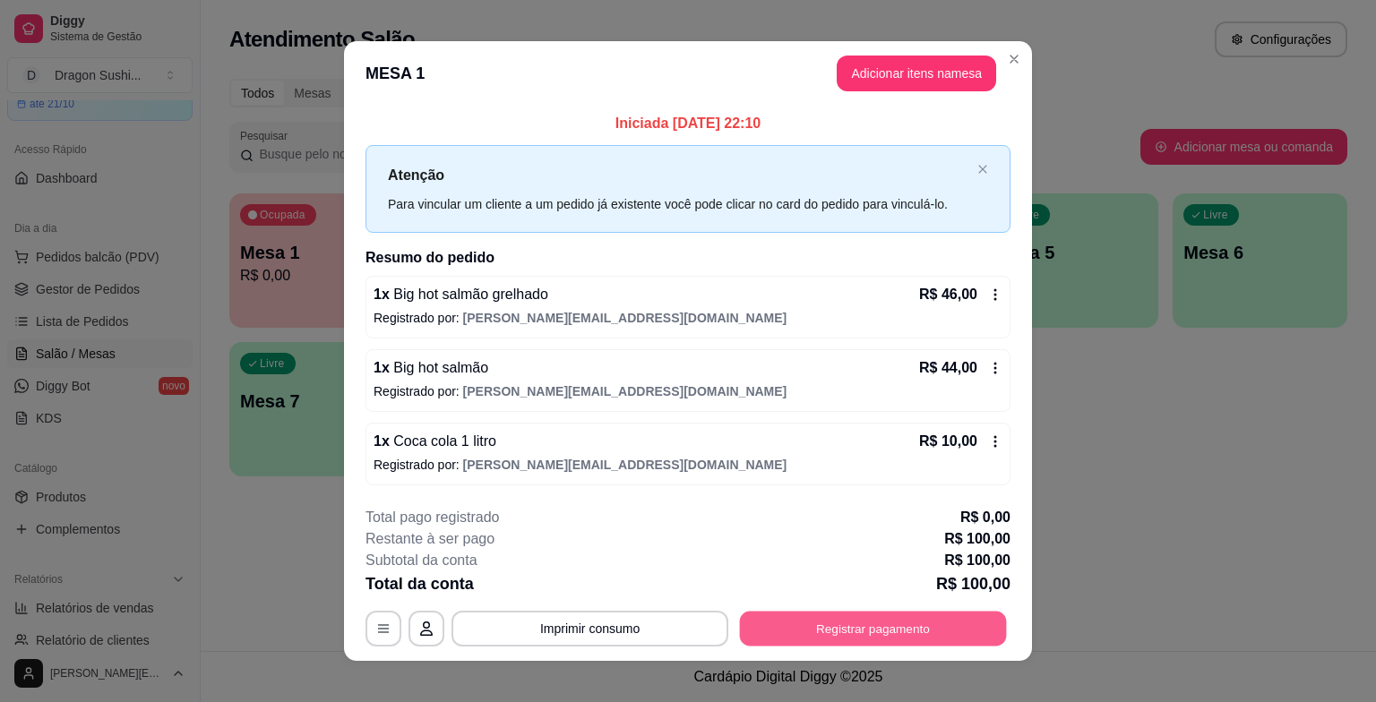
click at [872, 634] on button "Registrar pagamento" at bounding box center [873, 628] width 267 height 35
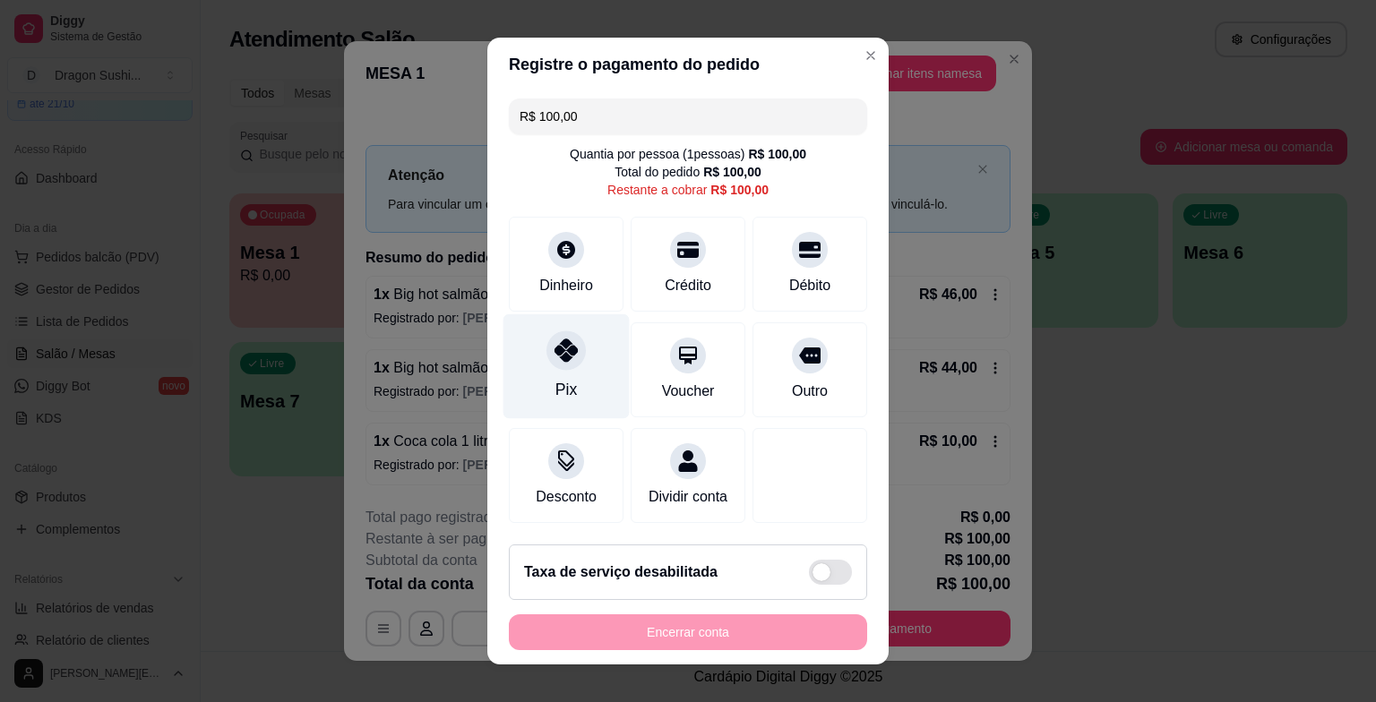
click at [553, 370] on div at bounding box center [566, 350] width 39 height 39
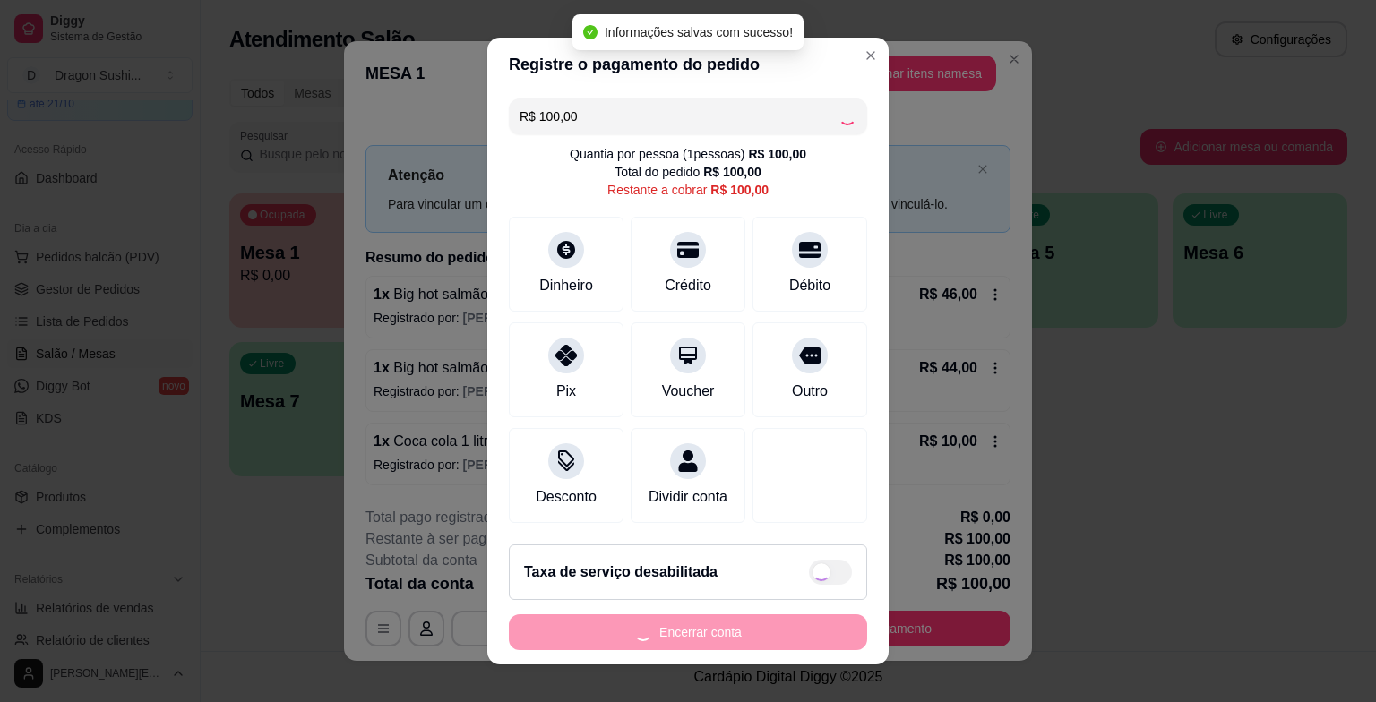
type input "R$ 0,00"
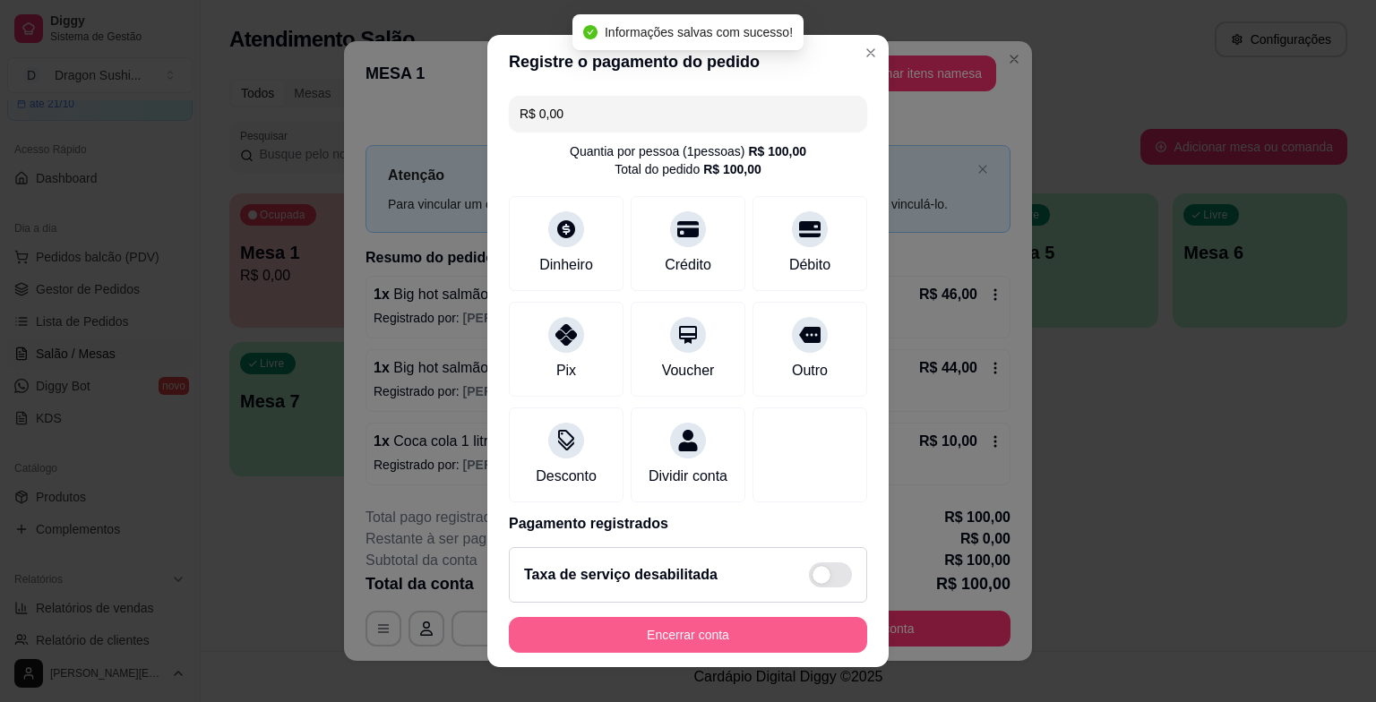
click at [695, 641] on button "Encerrar conta" at bounding box center [688, 635] width 358 height 36
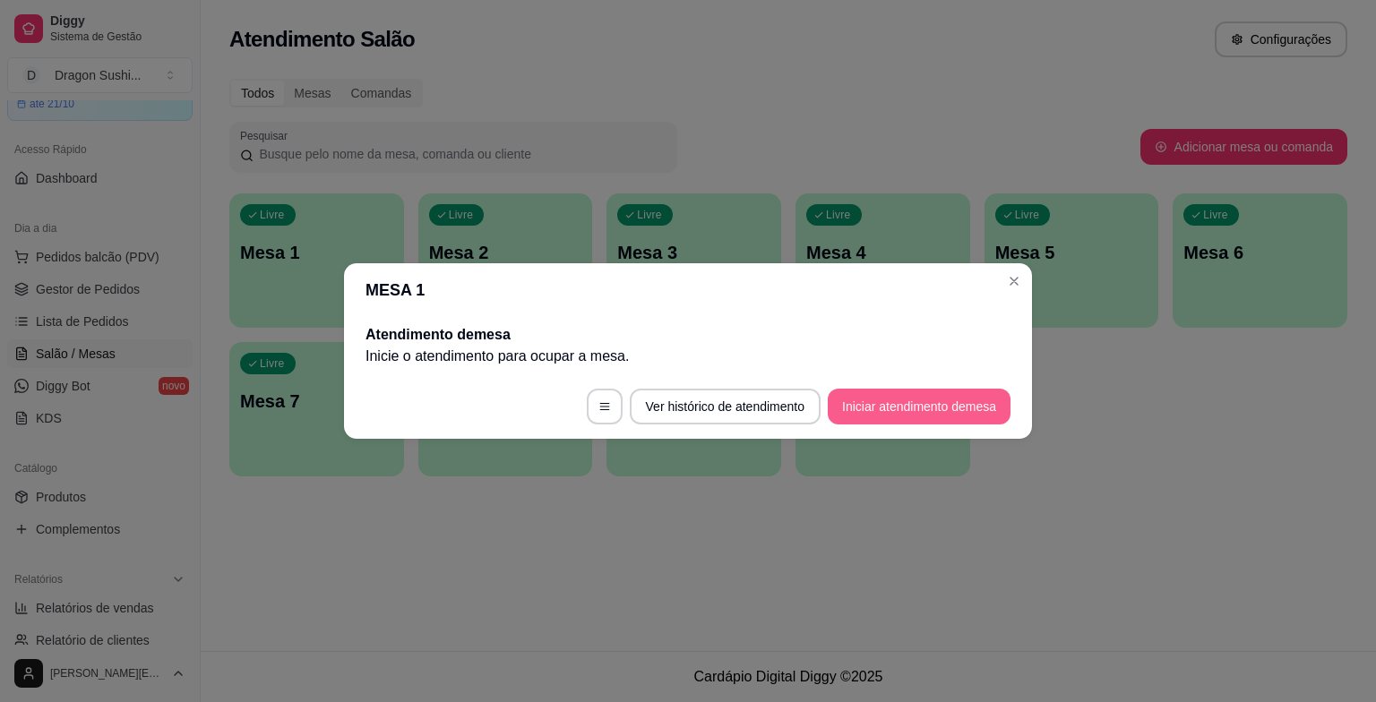
click at [939, 418] on button "Iniciar atendimento de mesa" at bounding box center [919, 407] width 183 height 36
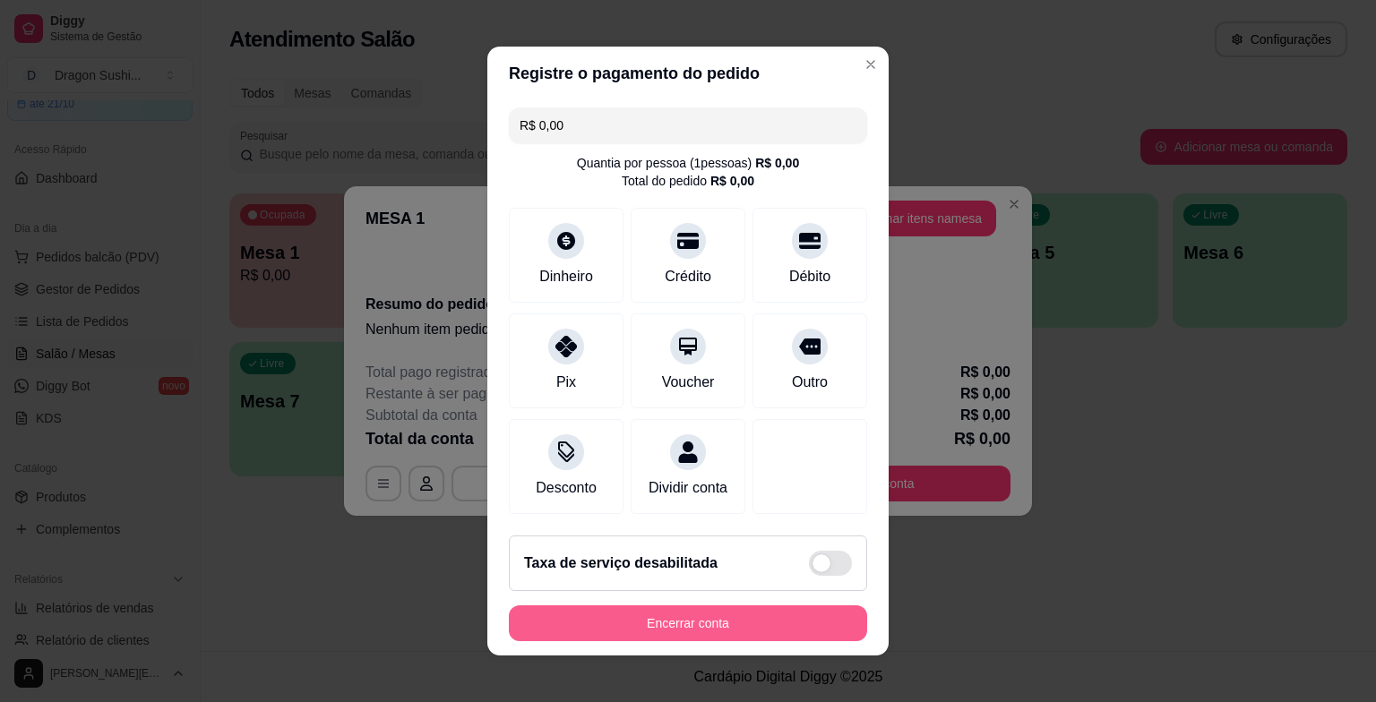
click at [737, 612] on button "Encerrar conta" at bounding box center [688, 624] width 358 height 36
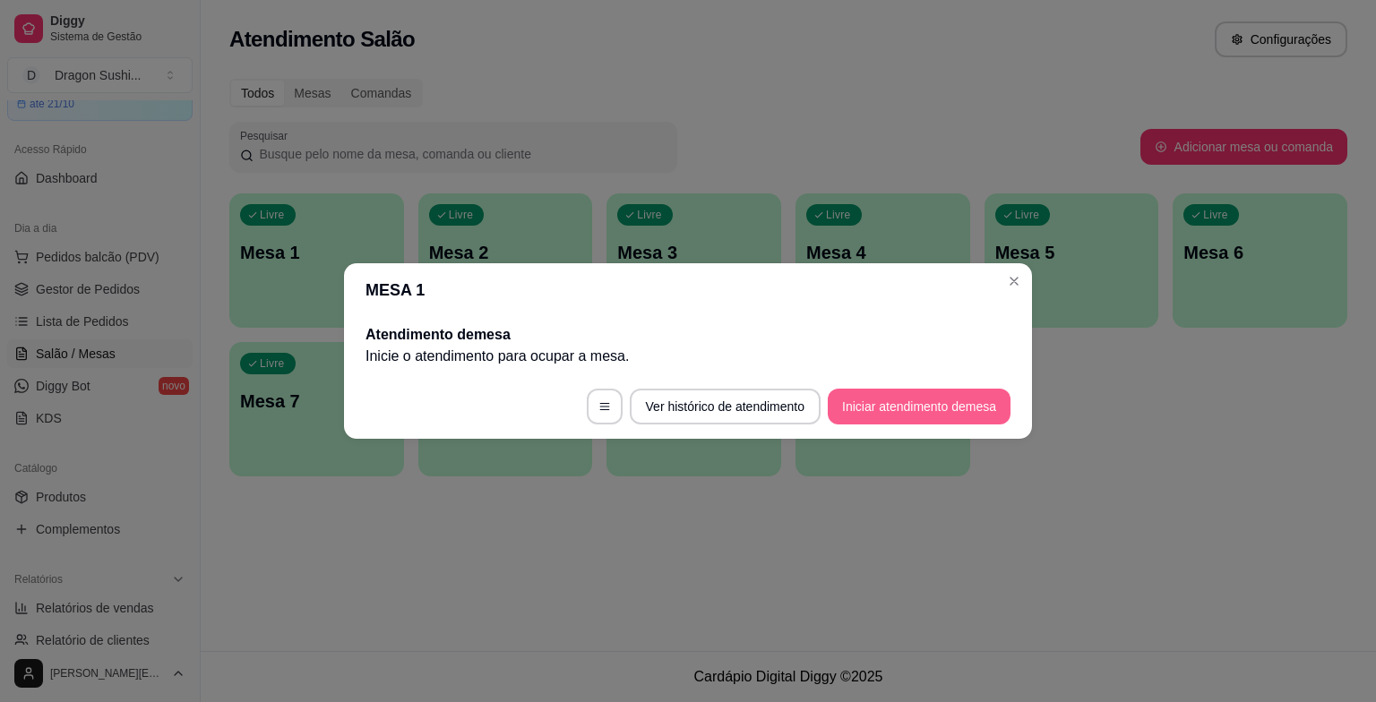
click at [961, 415] on button "Iniciar atendimento de mesa" at bounding box center [919, 407] width 183 height 36
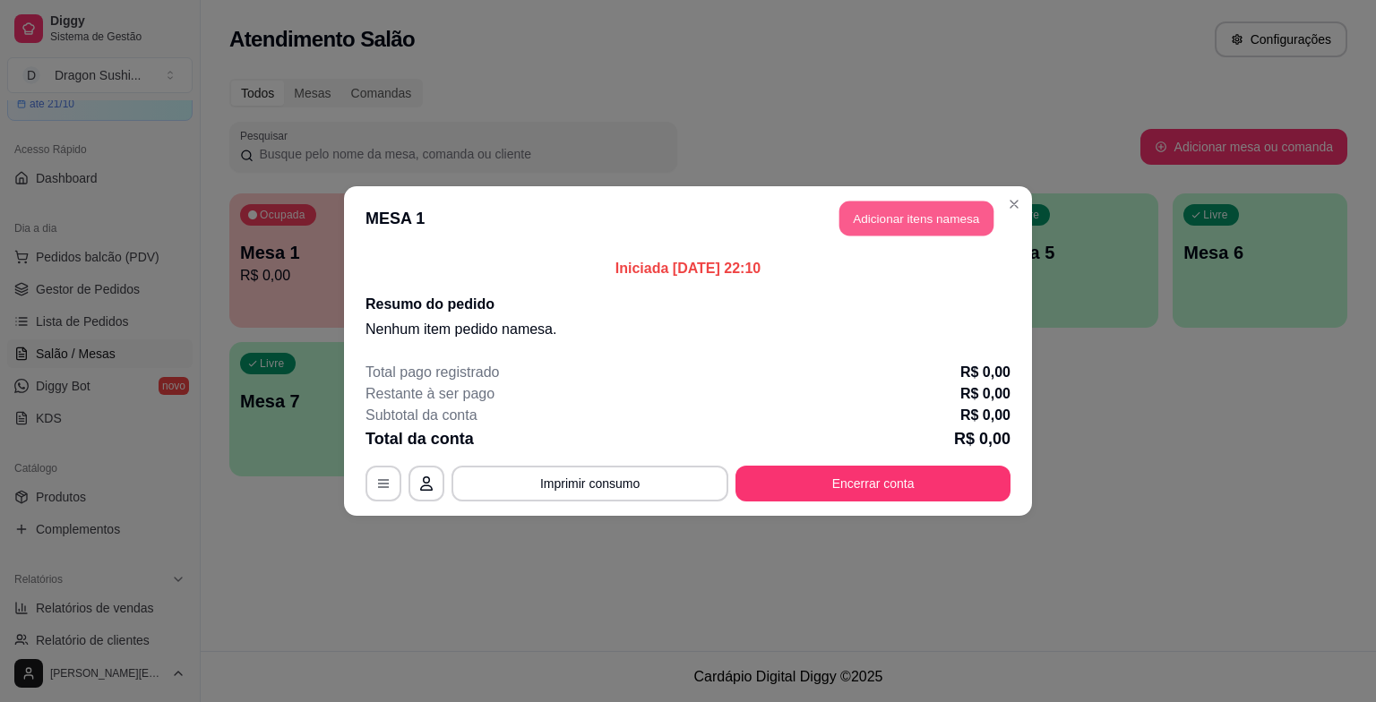
click at [902, 221] on button "Adicionar itens na mesa" at bounding box center [917, 219] width 154 height 35
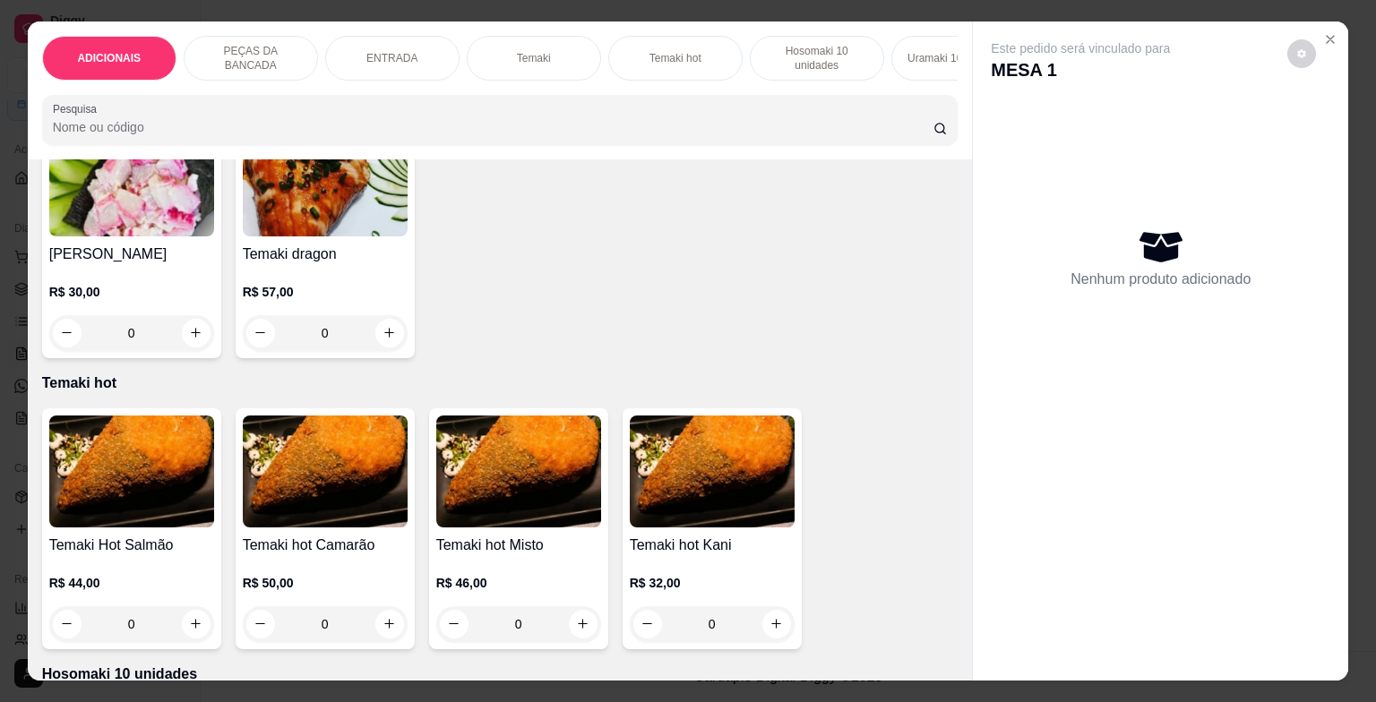
scroll to position [1971, 0]
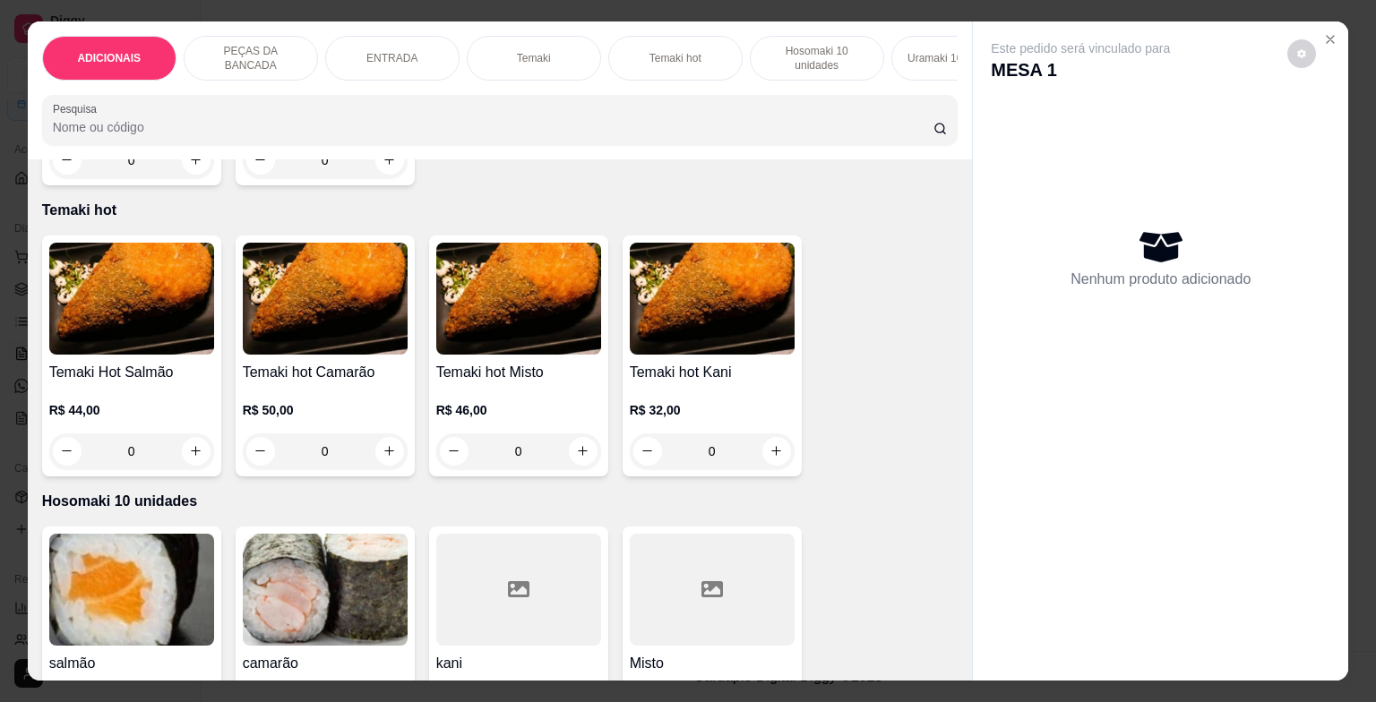
click at [194, 459] on div "0" at bounding box center [131, 452] width 165 height 36
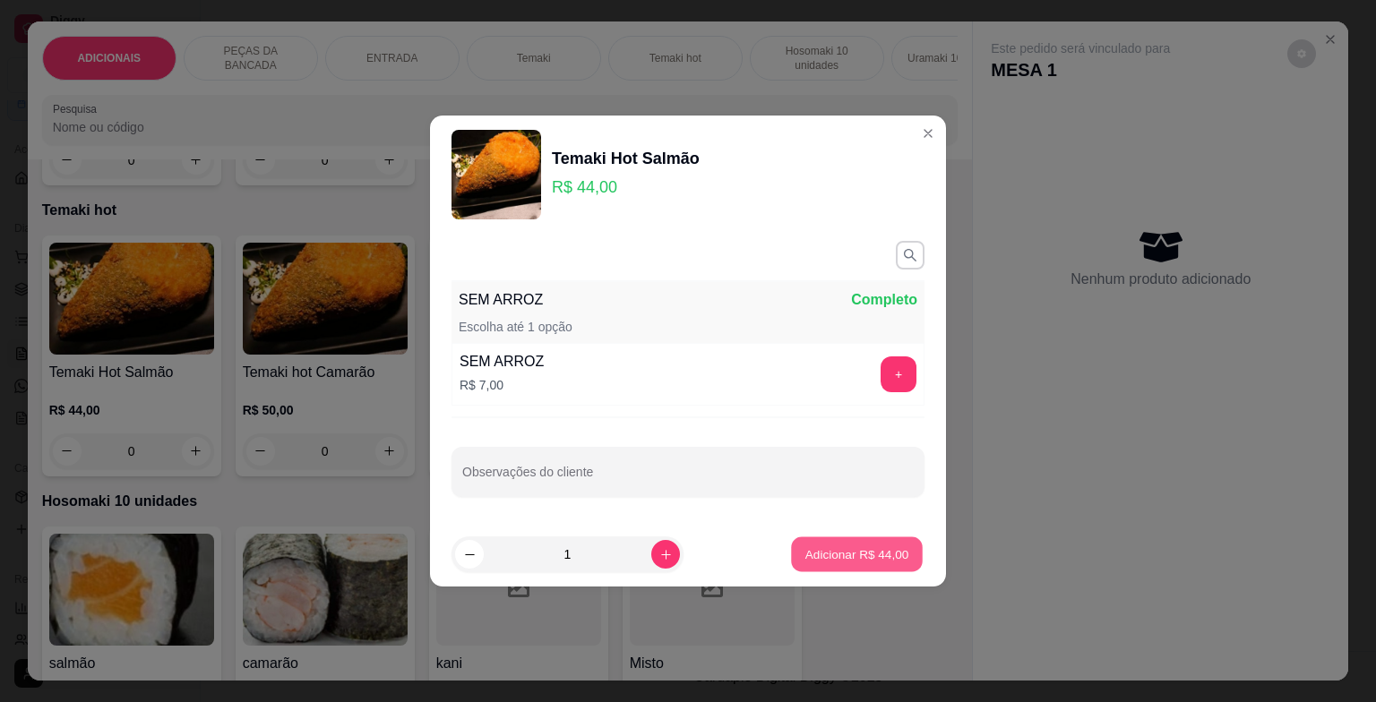
click at [881, 546] on p "Adicionar R$ 44,00" at bounding box center [858, 554] width 104 height 17
type input "1"
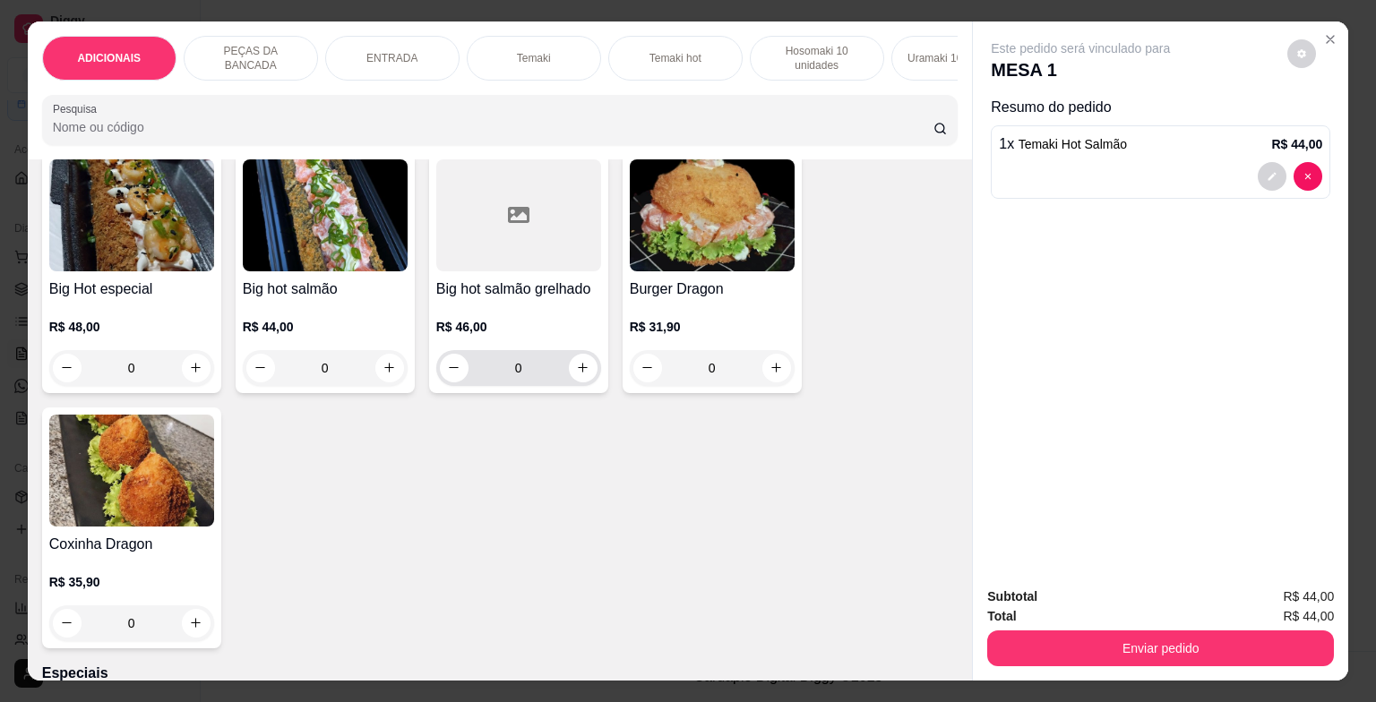
scroll to position [3494, 0]
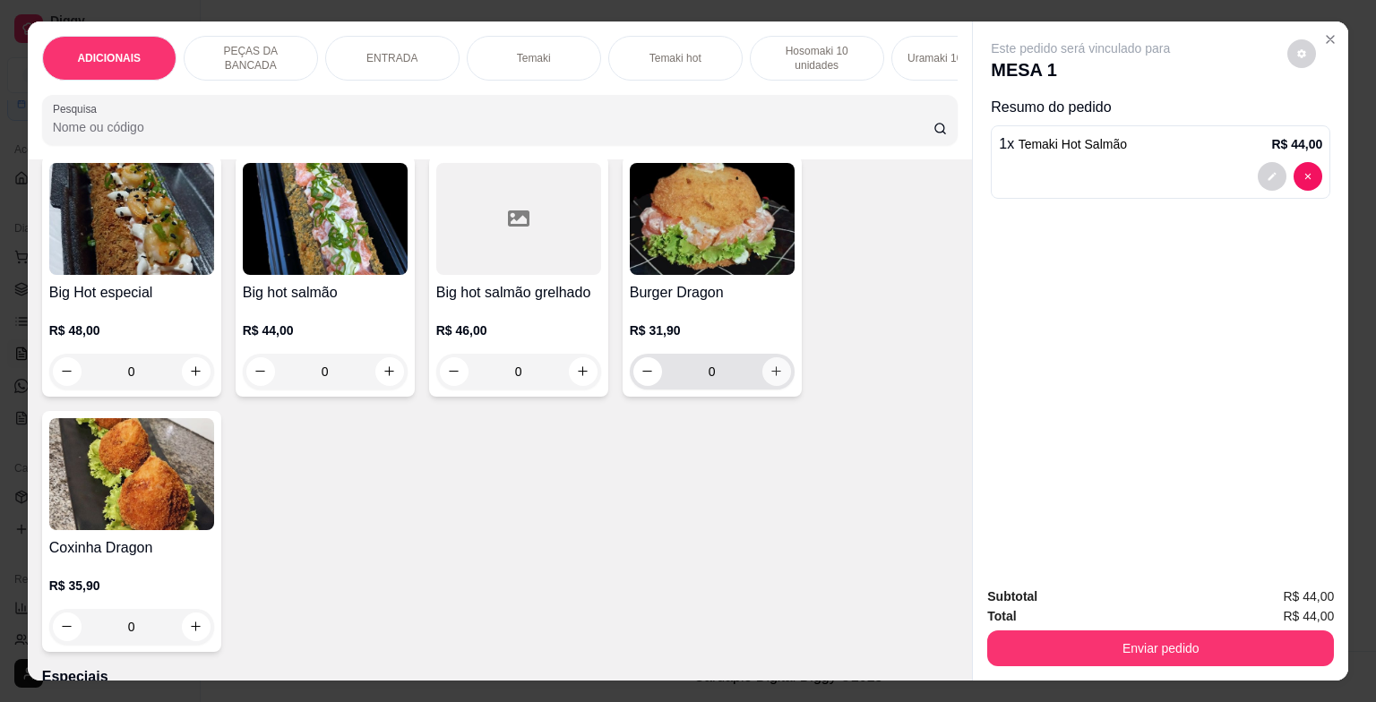
click at [774, 386] on button "increase-product-quantity" at bounding box center [777, 372] width 29 height 29
type input "1"
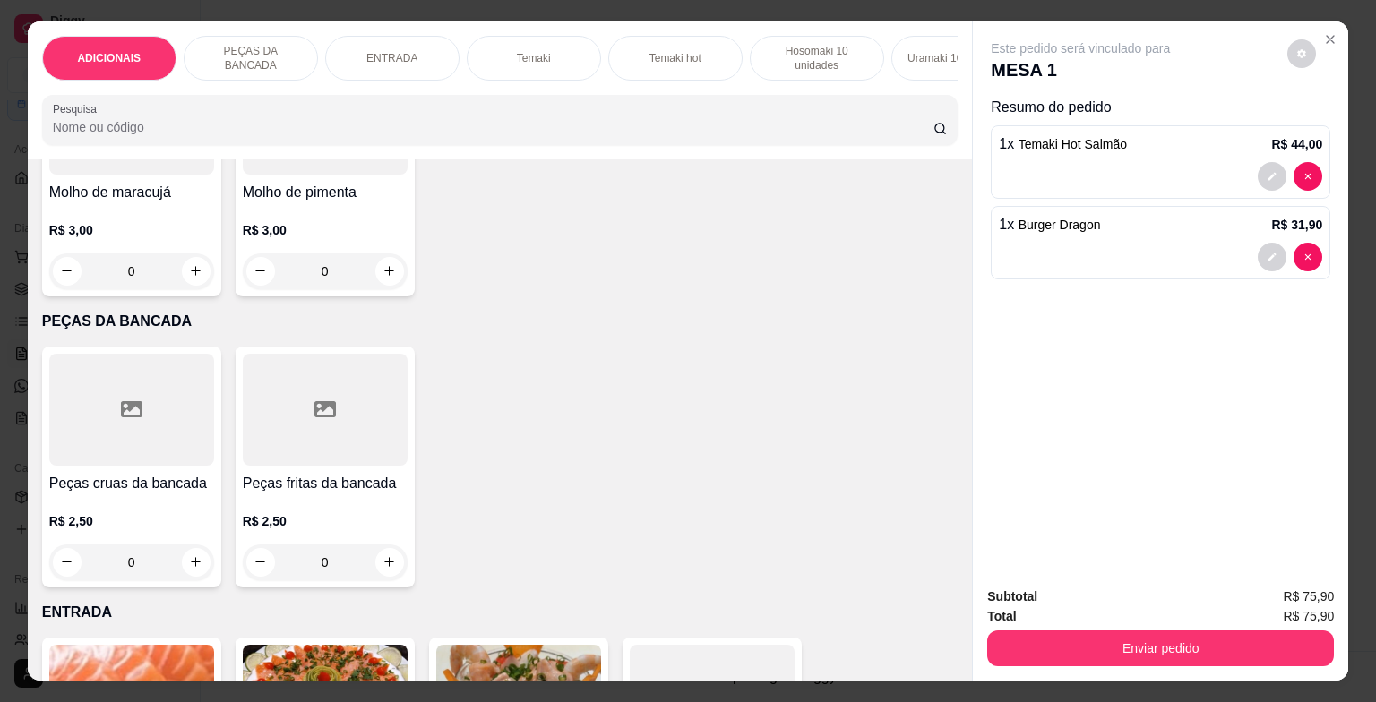
scroll to position [448, 0]
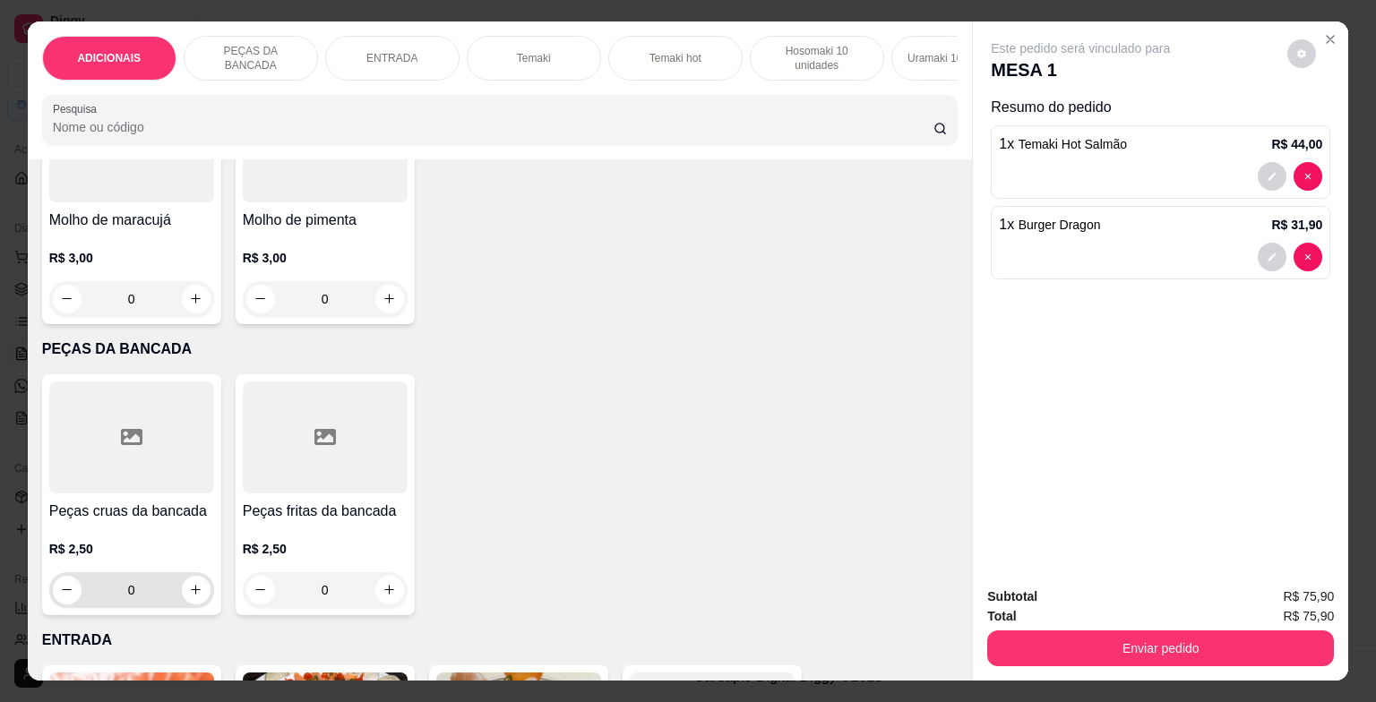
click at [144, 600] on input "0" at bounding box center [132, 591] width 100 height 36
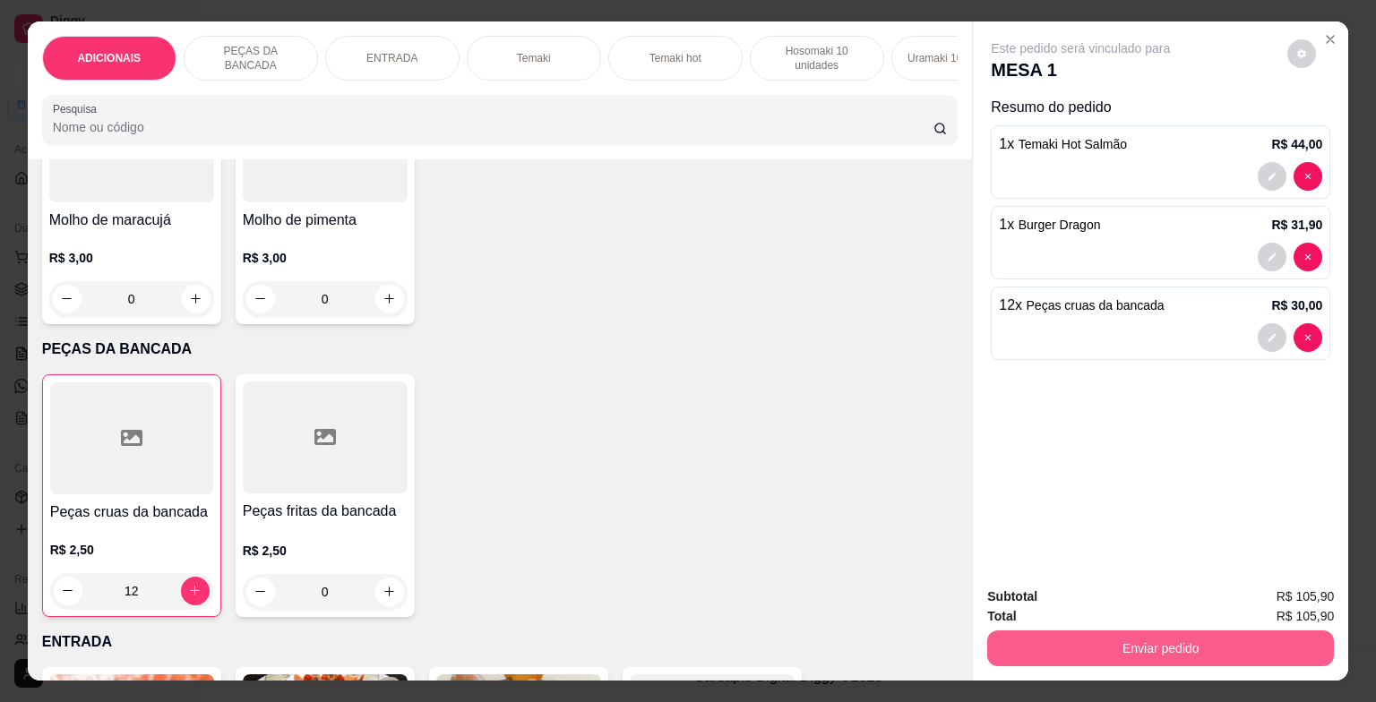
type input "12"
click at [1111, 651] on button "Enviar pedido" at bounding box center [1160, 649] width 347 height 36
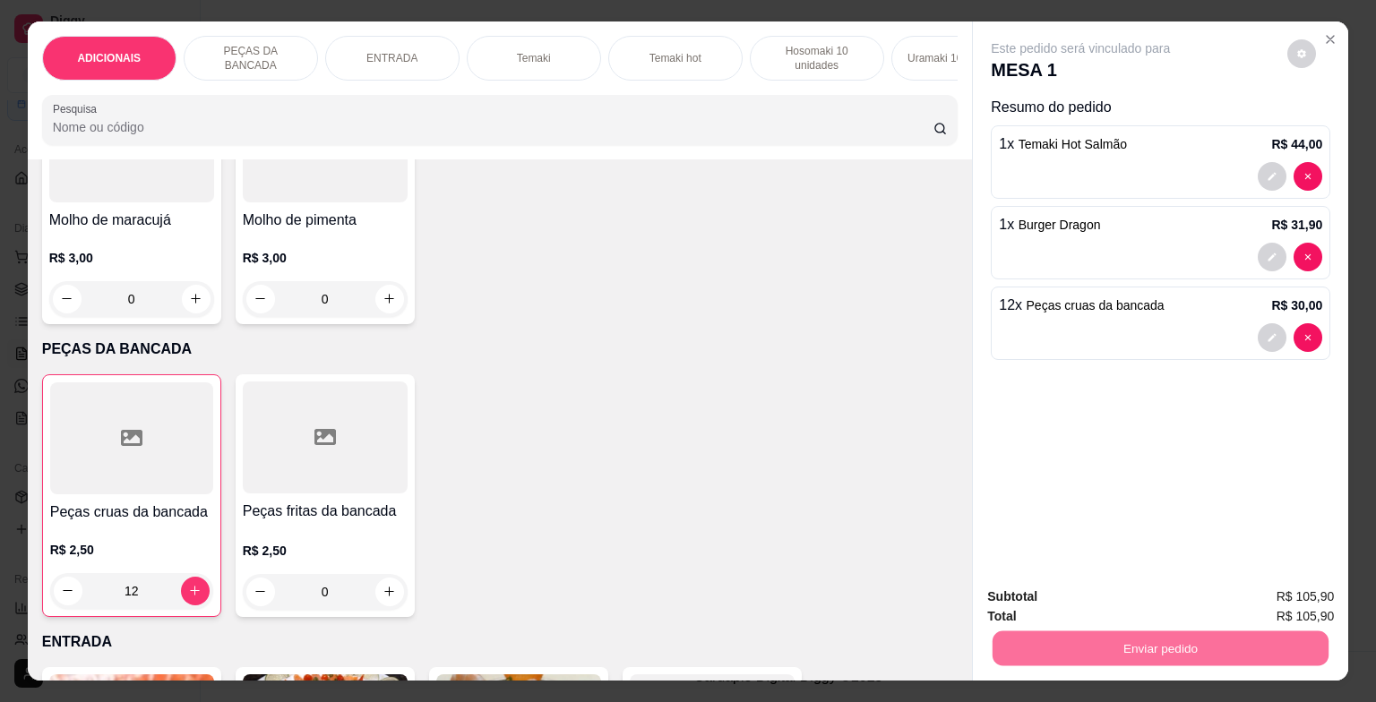
click at [1296, 596] on button "Enviar pedido" at bounding box center [1287, 598] width 99 height 33
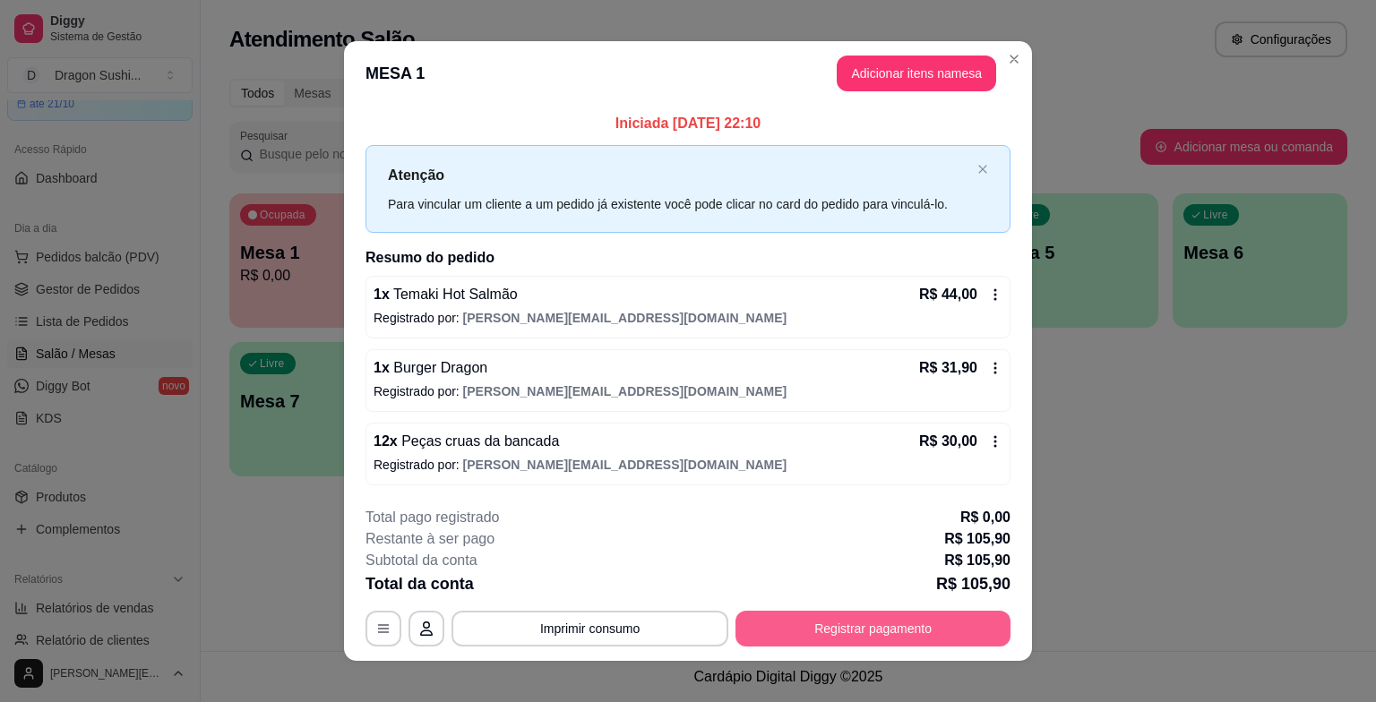
click at [867, 631] on button "Registrar pagamento" at bounding box center [873, 629] width 275 height 36
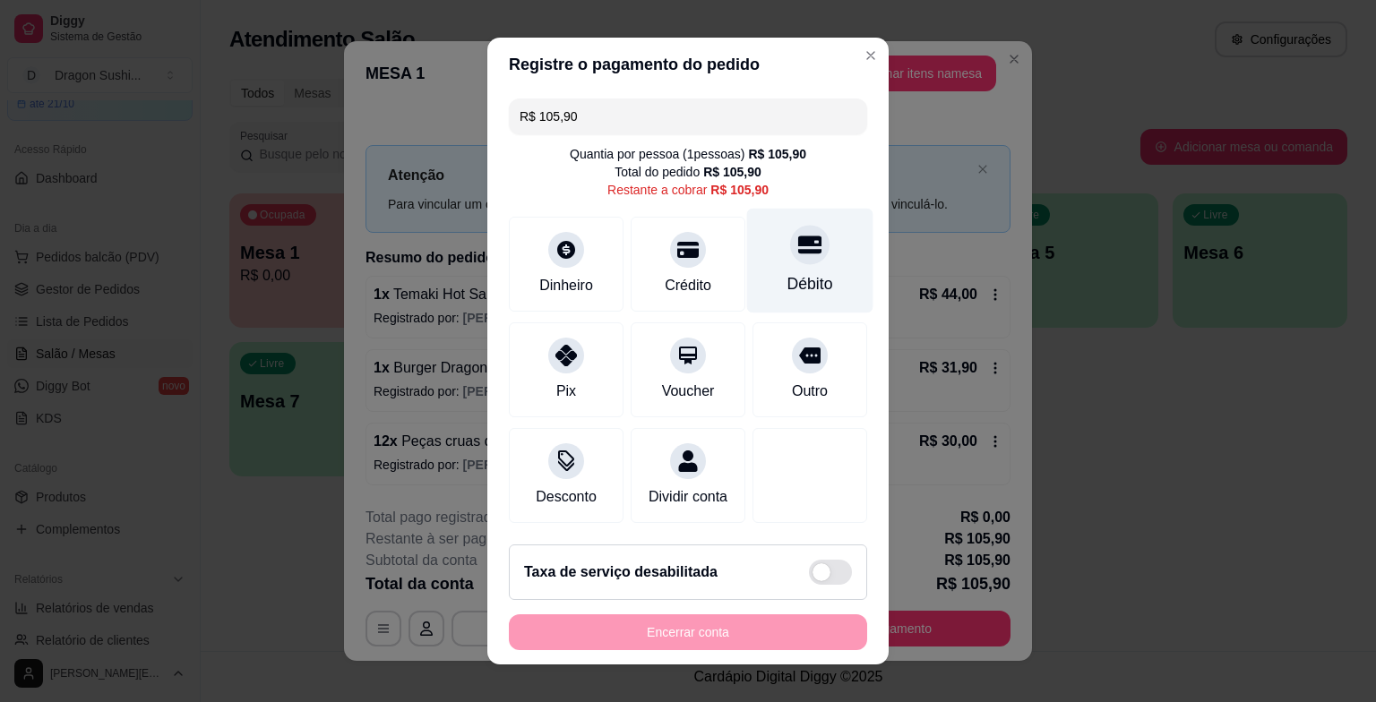
click at [797, 275] on div "Débito" at bounding box center [811, 283] width 46 height 23
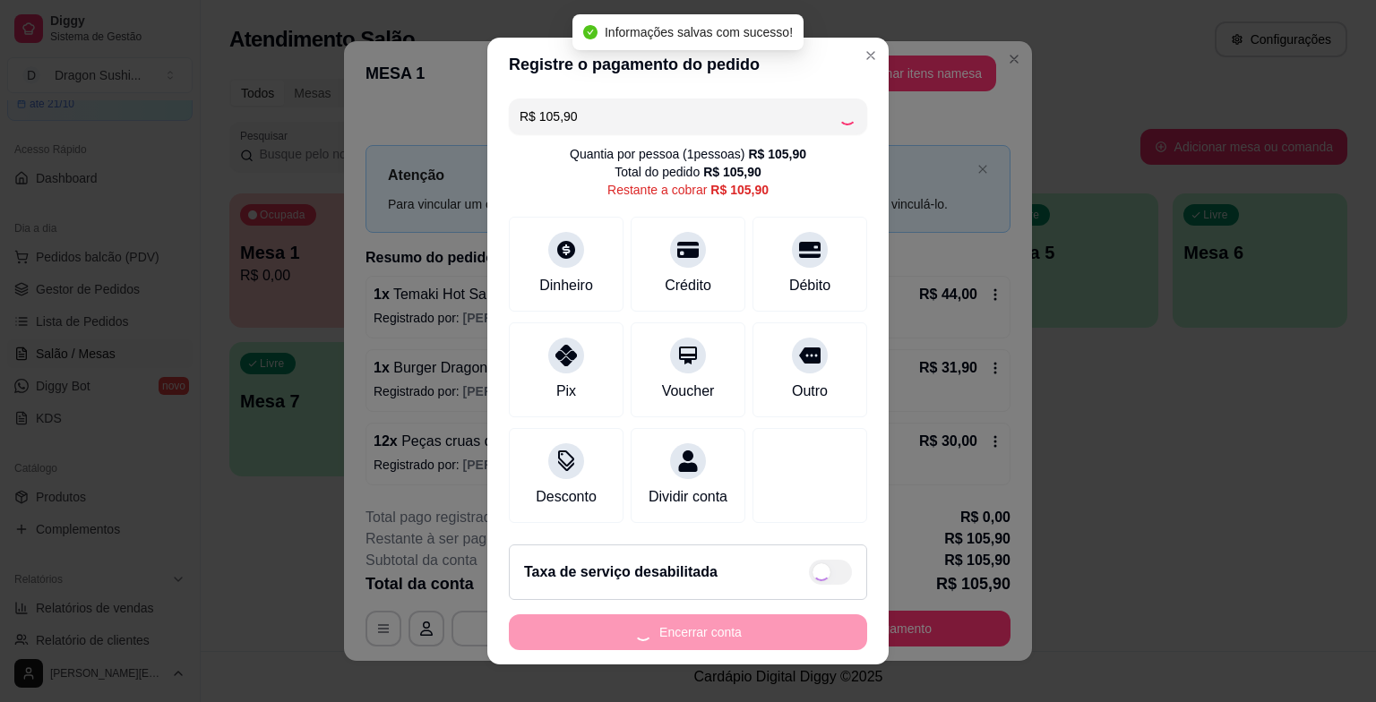
type input "R$ 0,00"
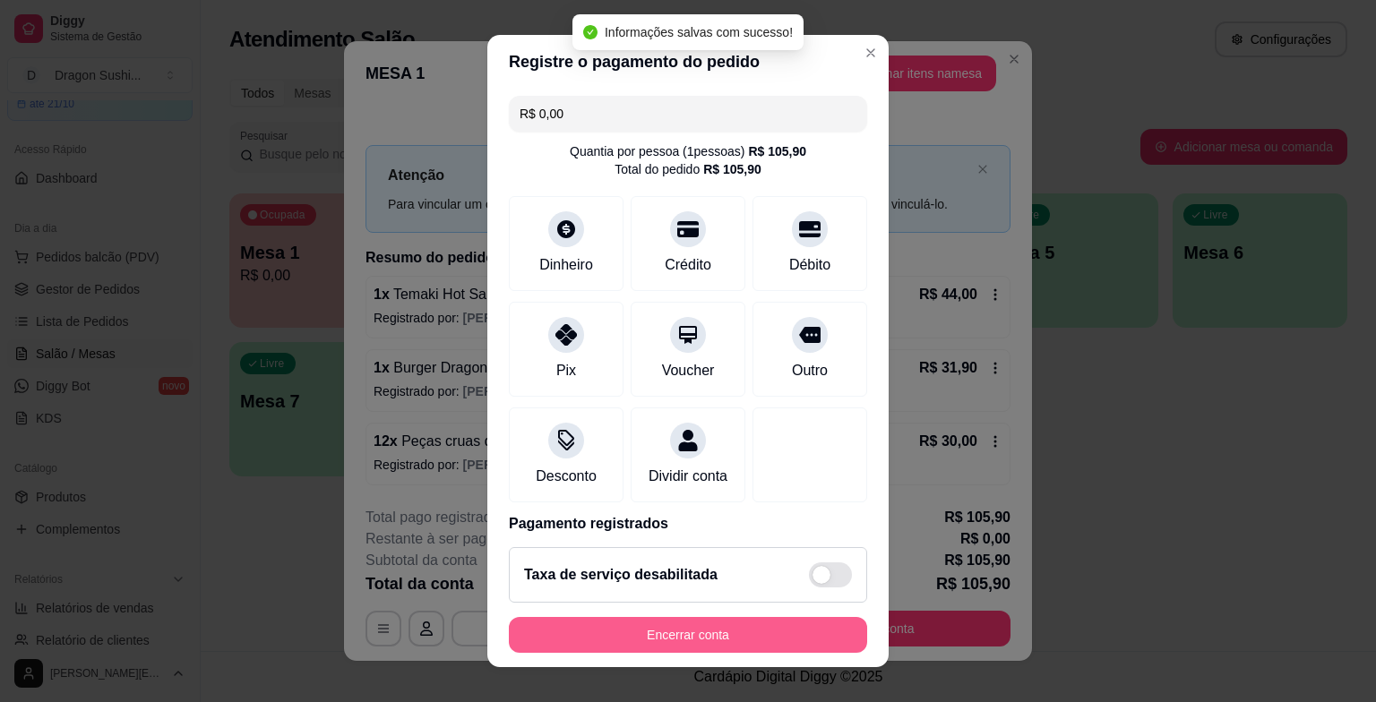
click at [732, 636] on button "Encerrar conta" at bounding box center [688, 635] width 358 height 36
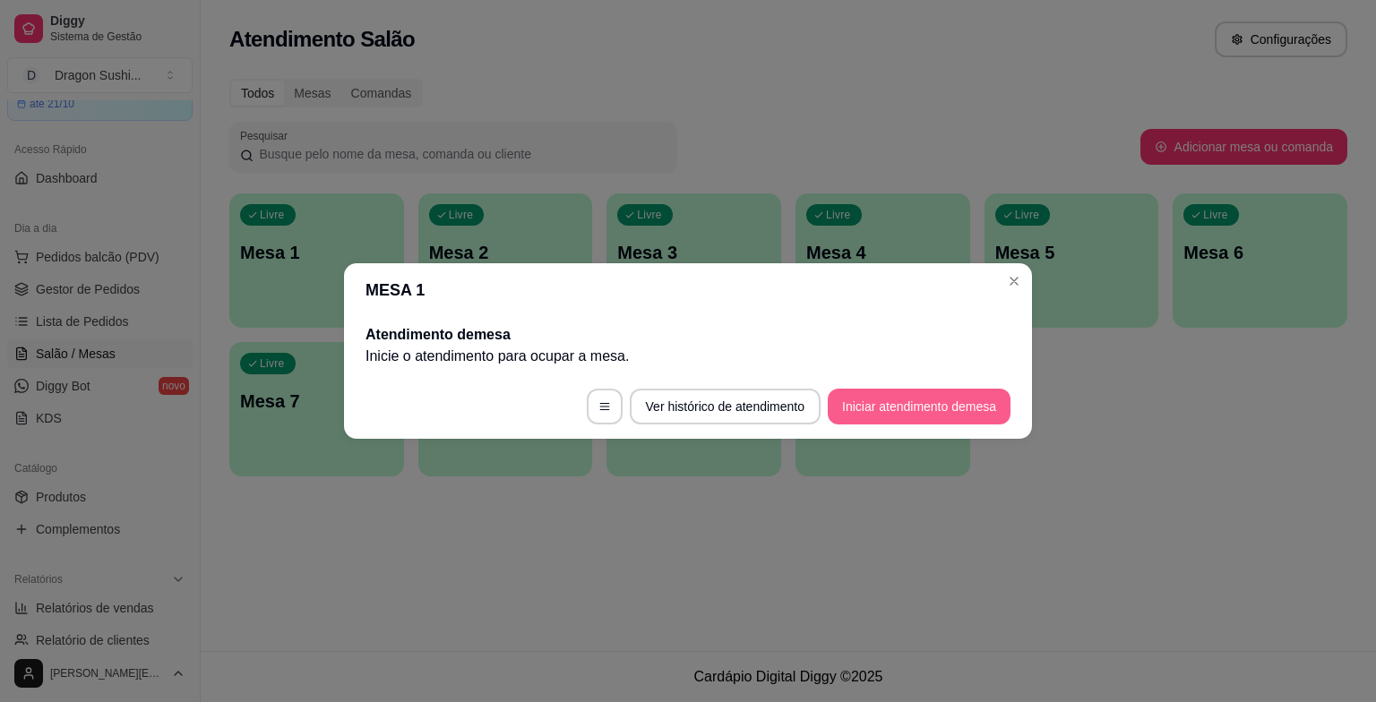
click at [883, 418] on button "Iniciar atendimento de mesa" at bounding box center [919, 407] width 183 height 36
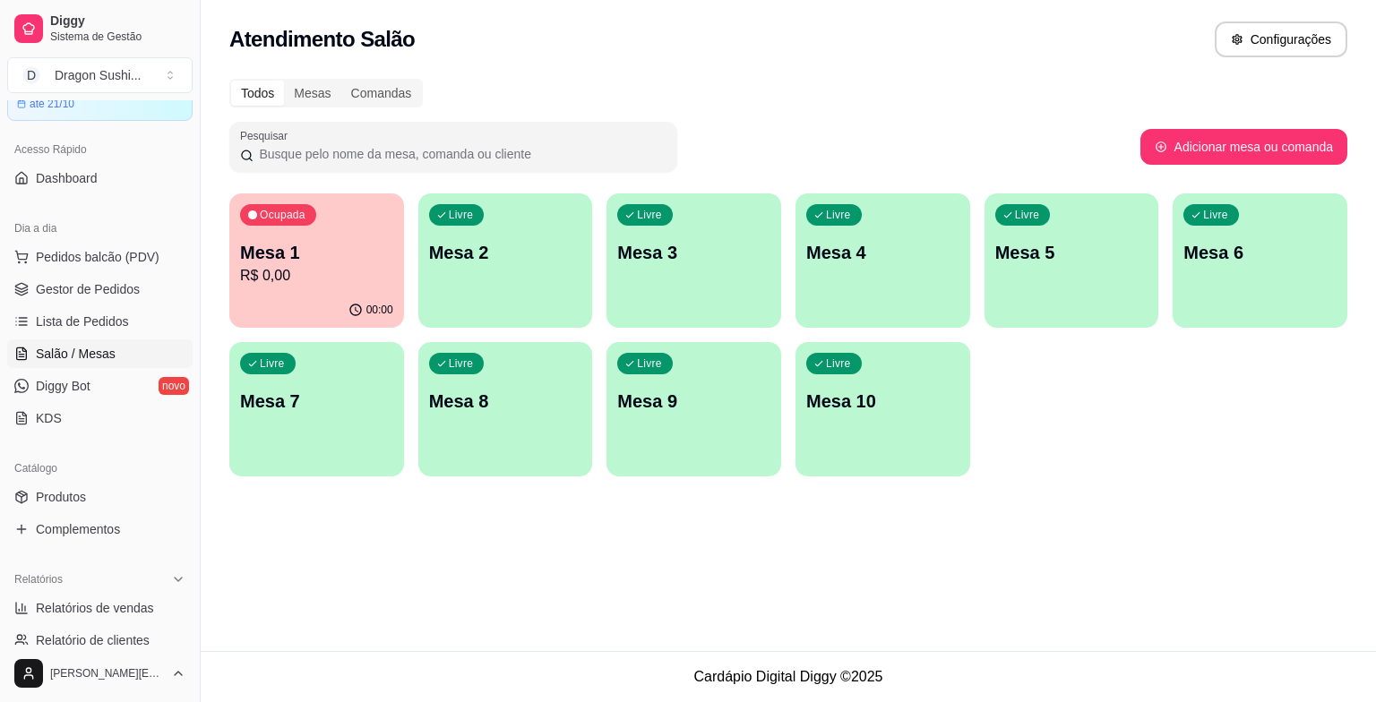
click at [320, 251] on p "Mesa 1" at bounding box center [316, 252] width 153 height 25
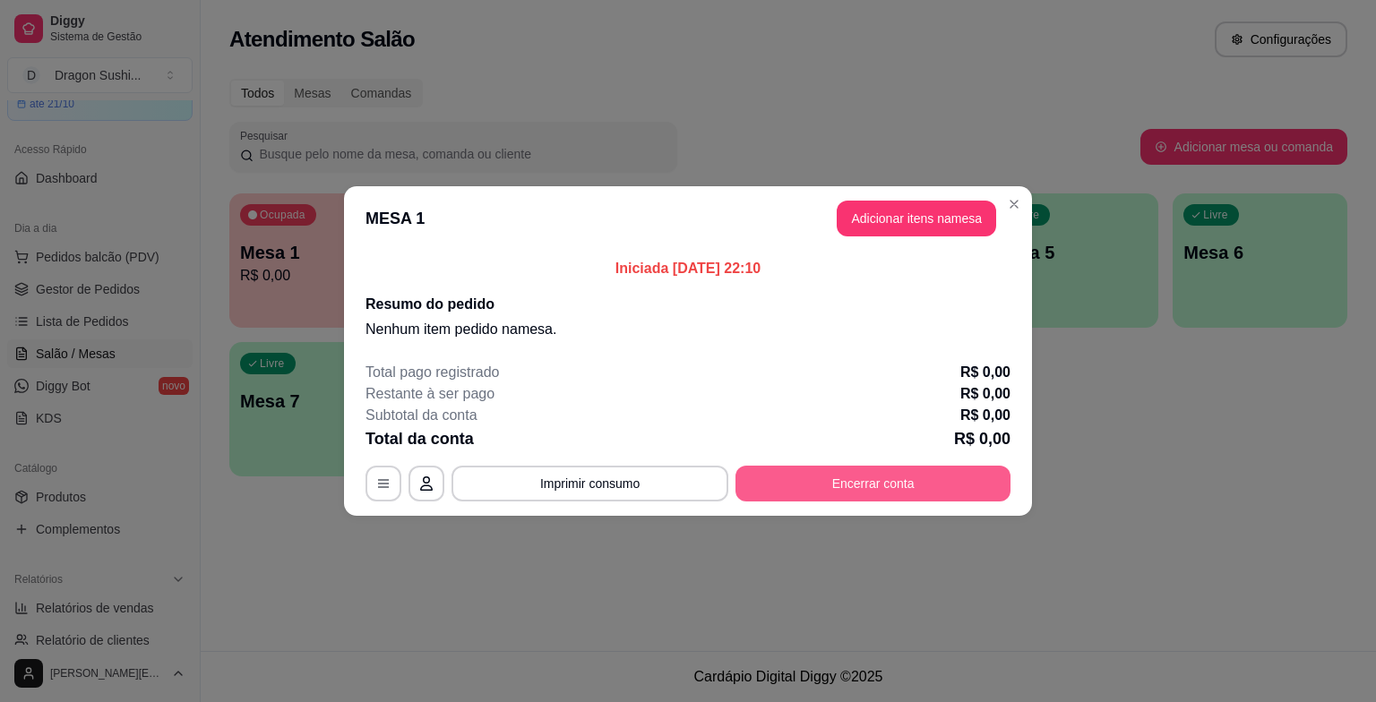
click at [832, 482] on button "Encerrar conta" at bounding box center [873, 484] width 275 height 36
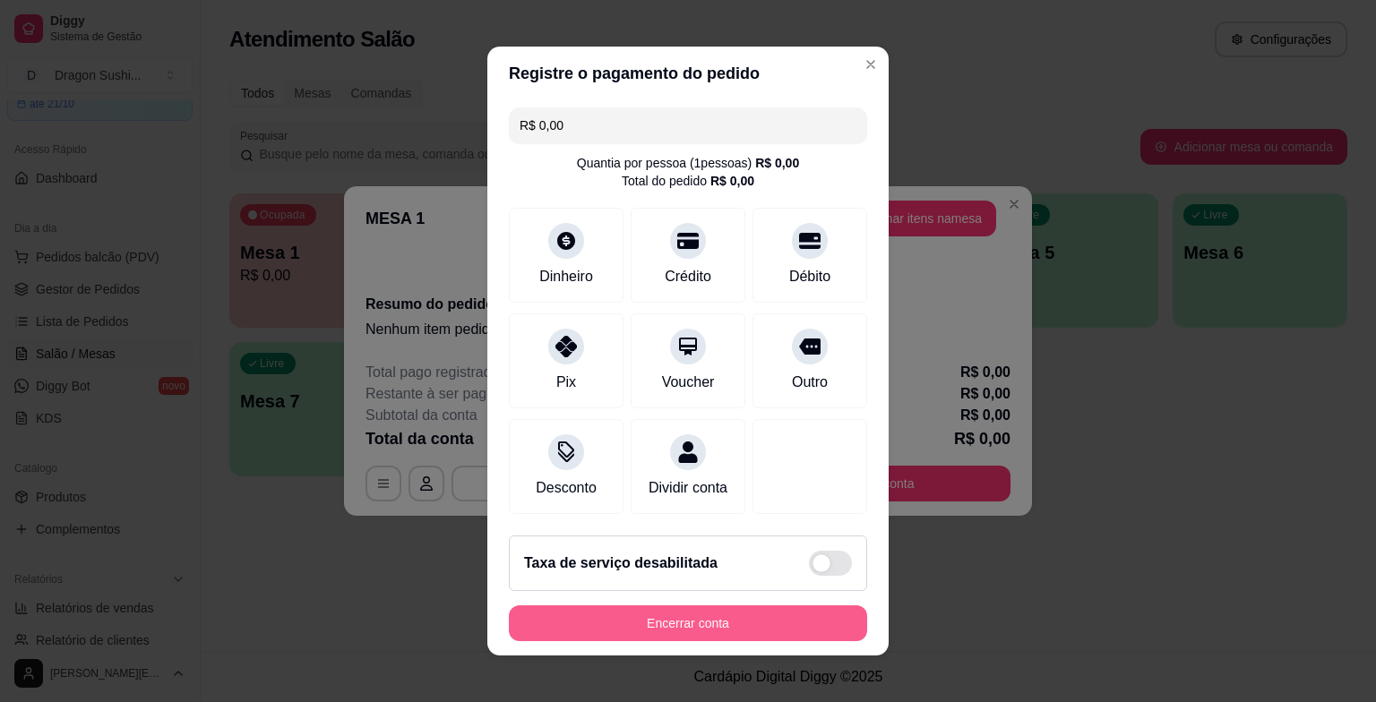
click at [717, 633] on button "Encerrar conta" at bounding box center [688, 624] width 358 height 36
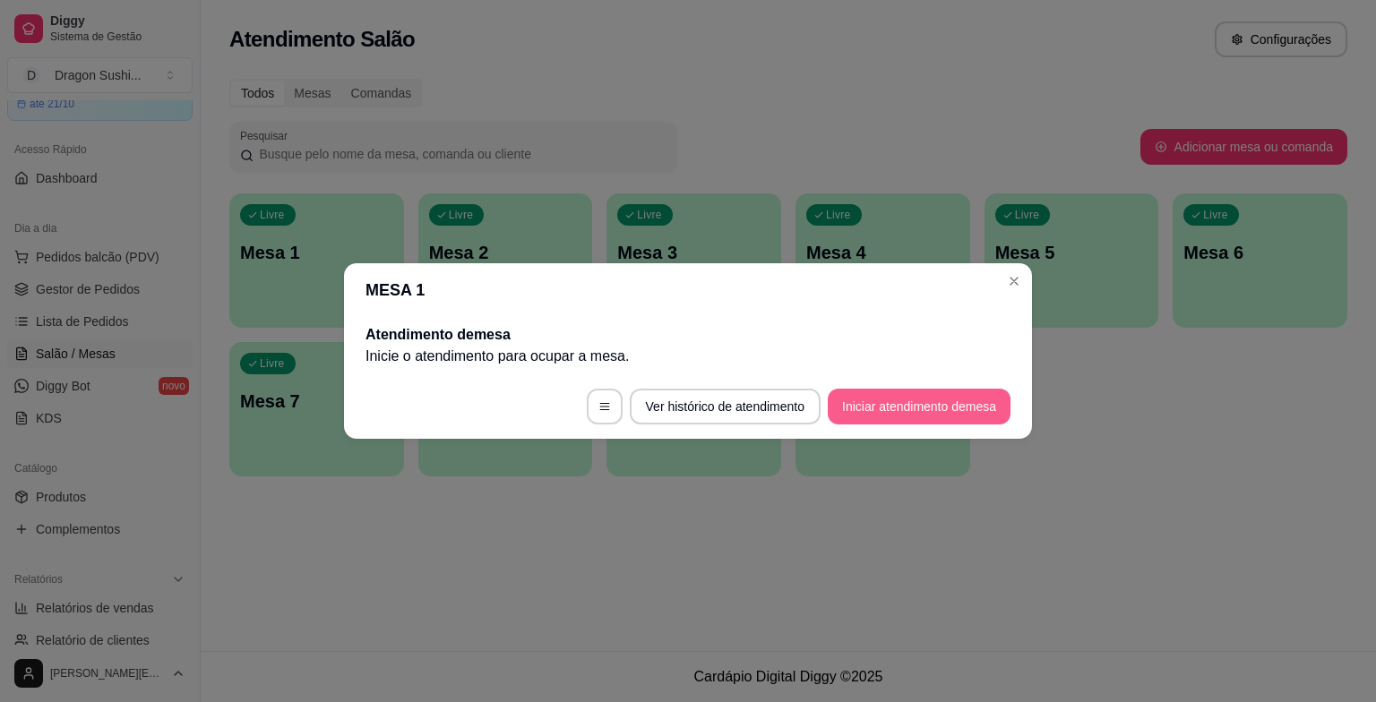
click at [900, 409] on button "Iniciar atendimento de mesa" at bounding box center [919, 407] width 183 height 36
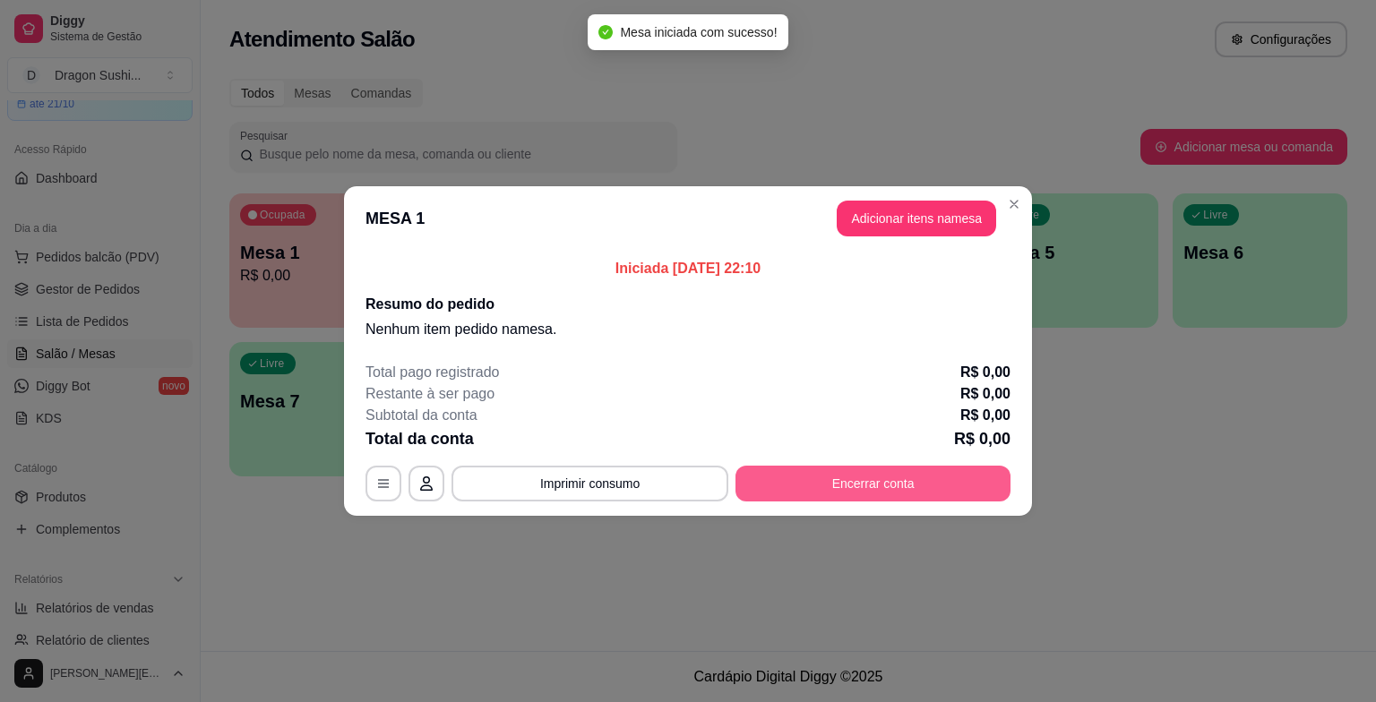
click at [849, 483] on button "Encerrar conta" at bounding box center [873, 484] width 275 height 36
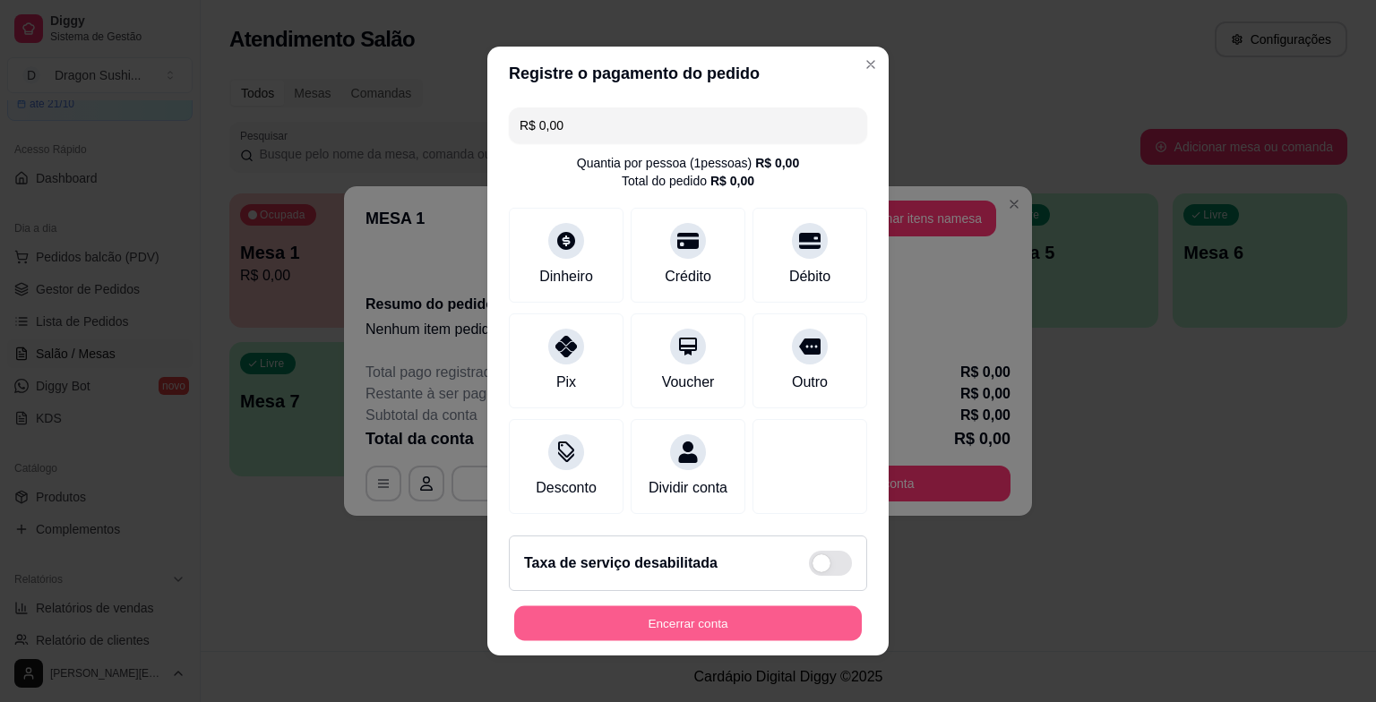
click at [769, 627] on button "Encerrar conta" at bounding box center [688, 624] width 348 height 35
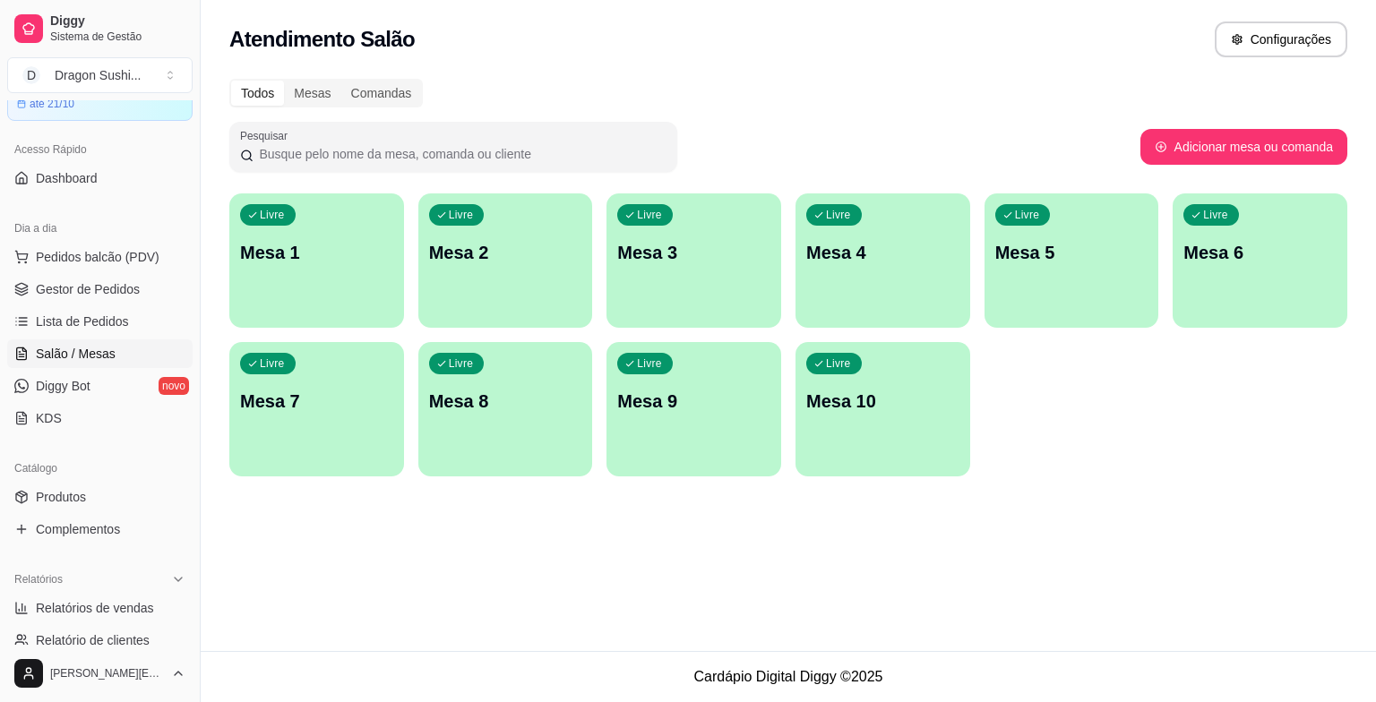
click at [493, 229] on div "Livre Mesa 2" at bounding box center [505, 250] width 175 height 113
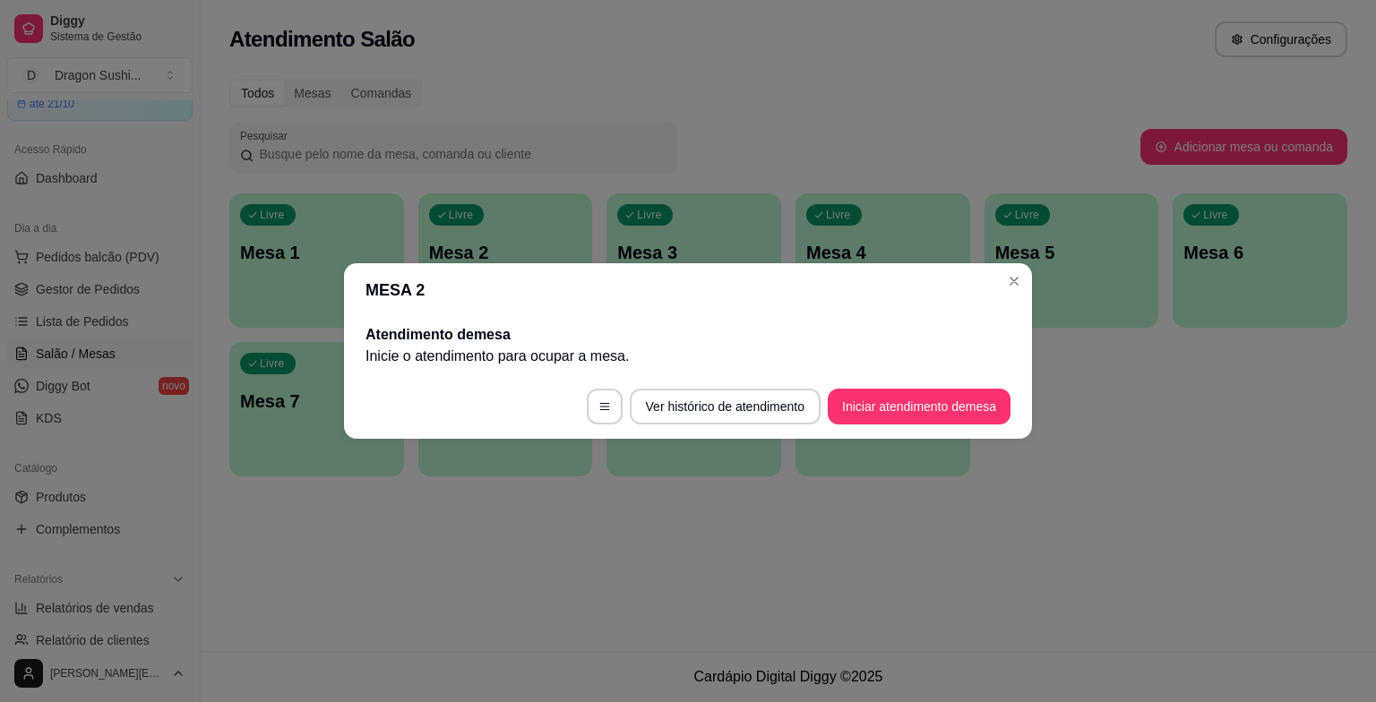
click at [935, 427] on footer "Ver histórico de atendimento Iniciar atendimento de mesa" at bounding box center [688, 407] width 688 height 65
click at [935, 423] on button "Iniciar atendimento de mesa" at bounding box center [919, 407] width 183 height 36
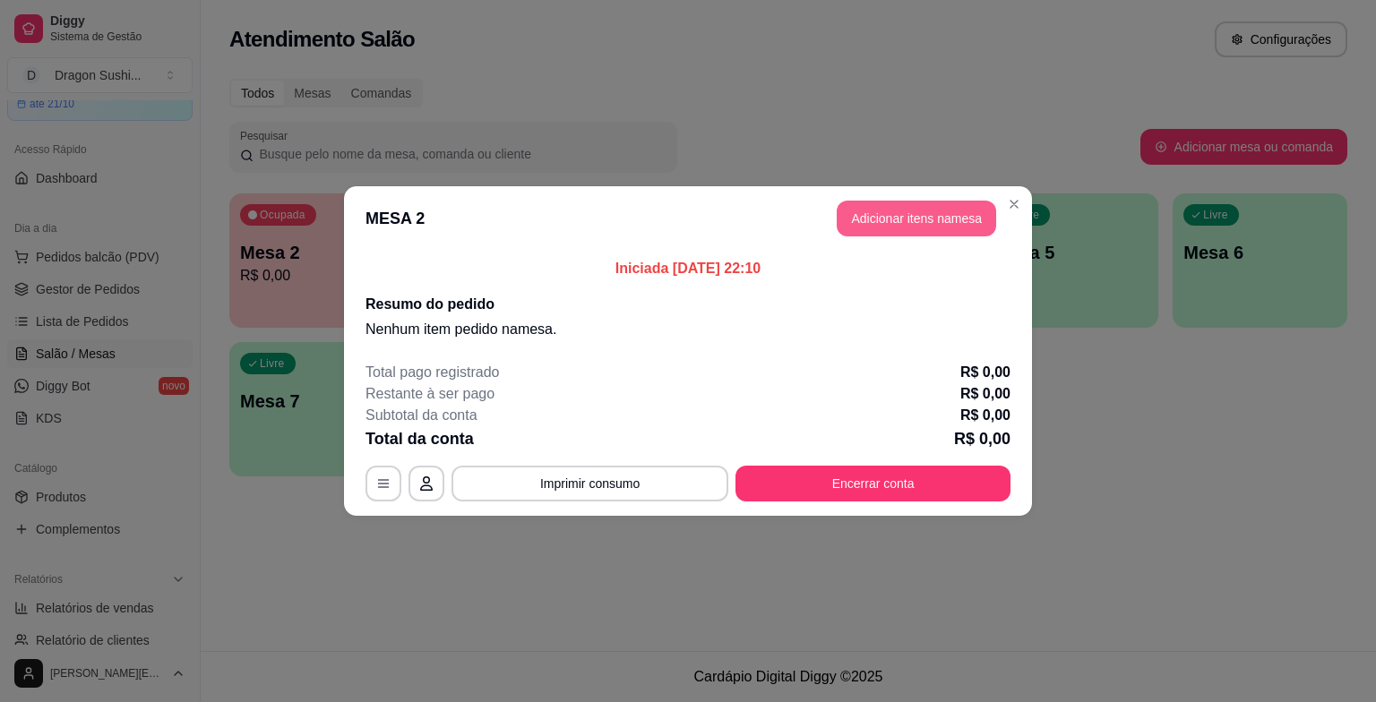
click at [871, 220] on button "Adicionar itens na mesa" at bounding box center [916, 219] width 159 height 36
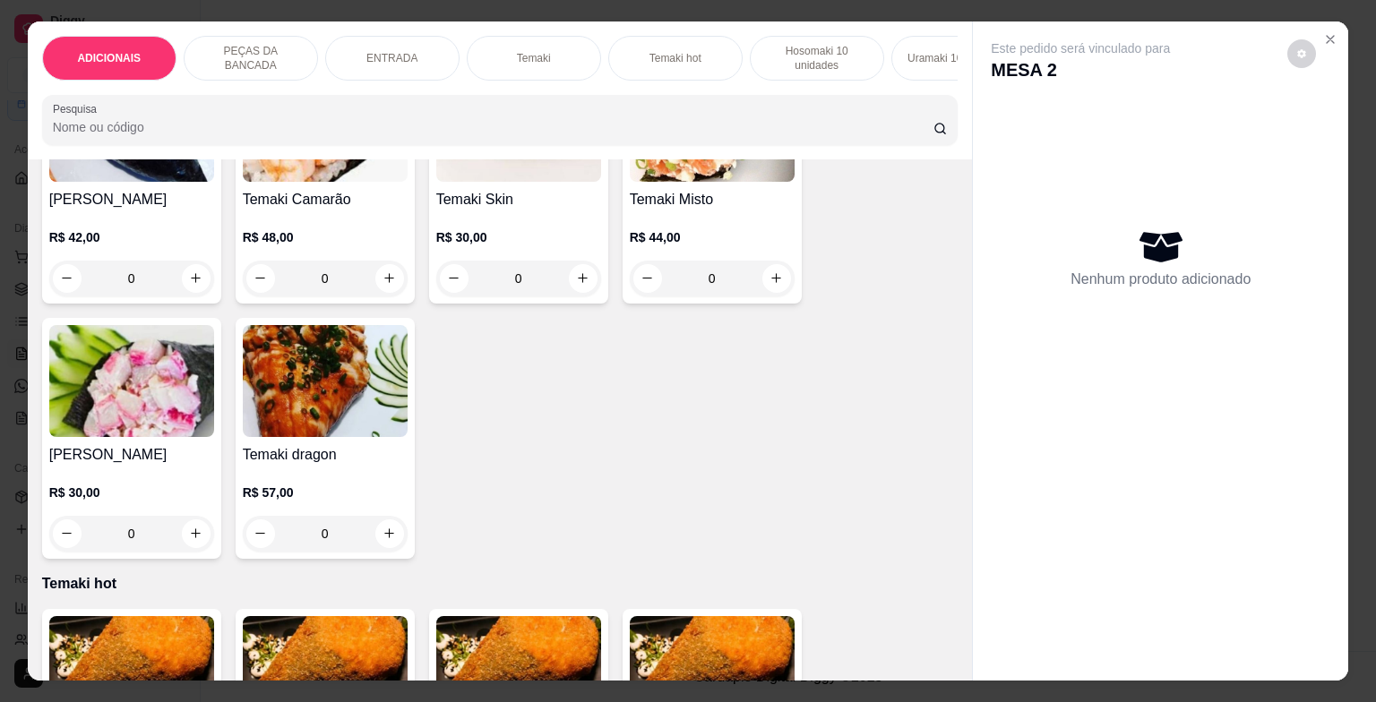
scroll to position [1613, 0]
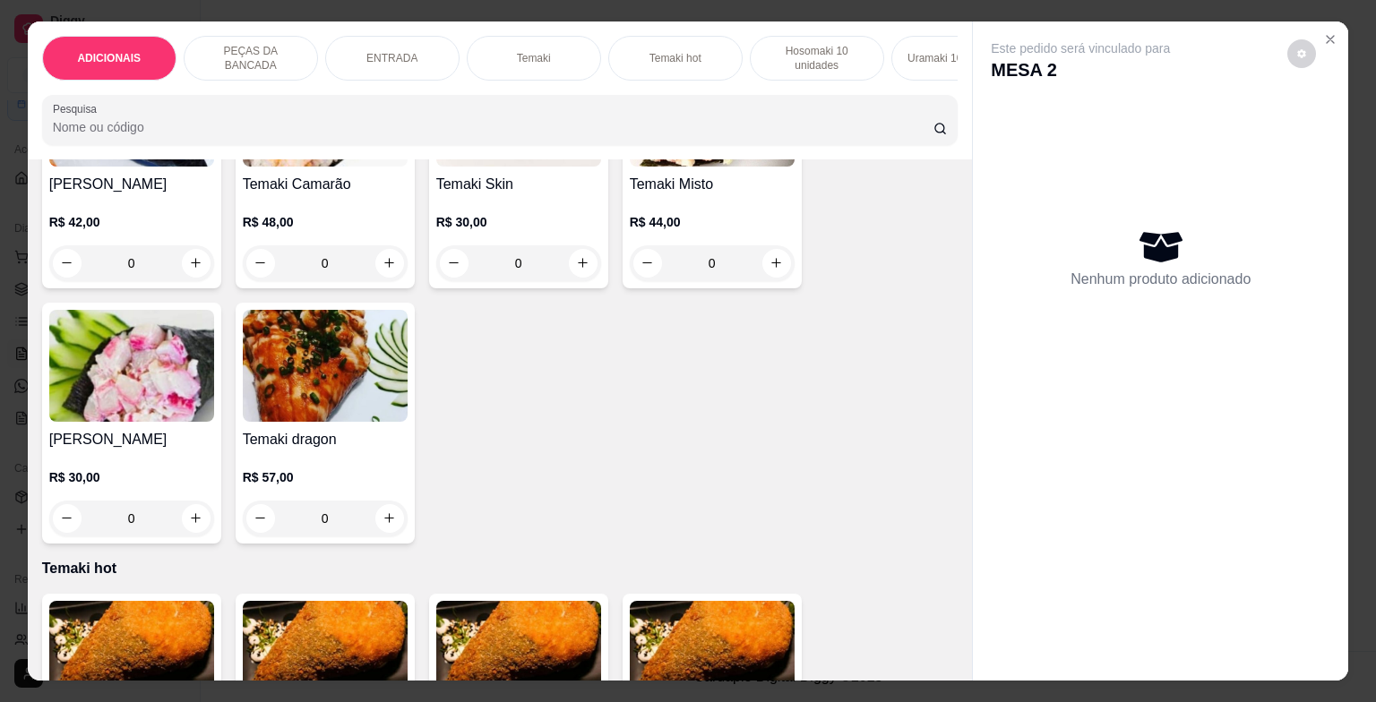
click at [189, 521] on div "0" at bounding box center [131, 519] width 165 height 36
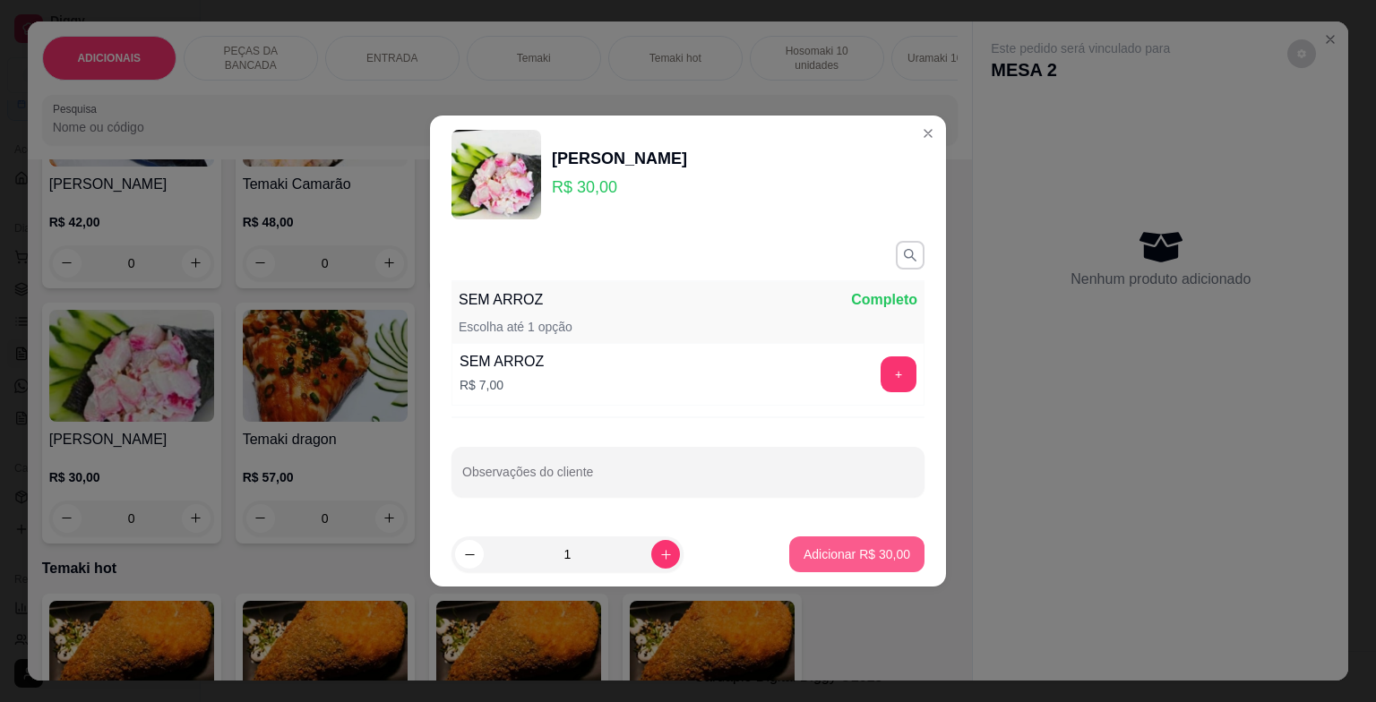
click at [874, 544] on button "Adicionar R$ 30,00" at bounding box center [856, 555] width 135 height 36
type input "1"
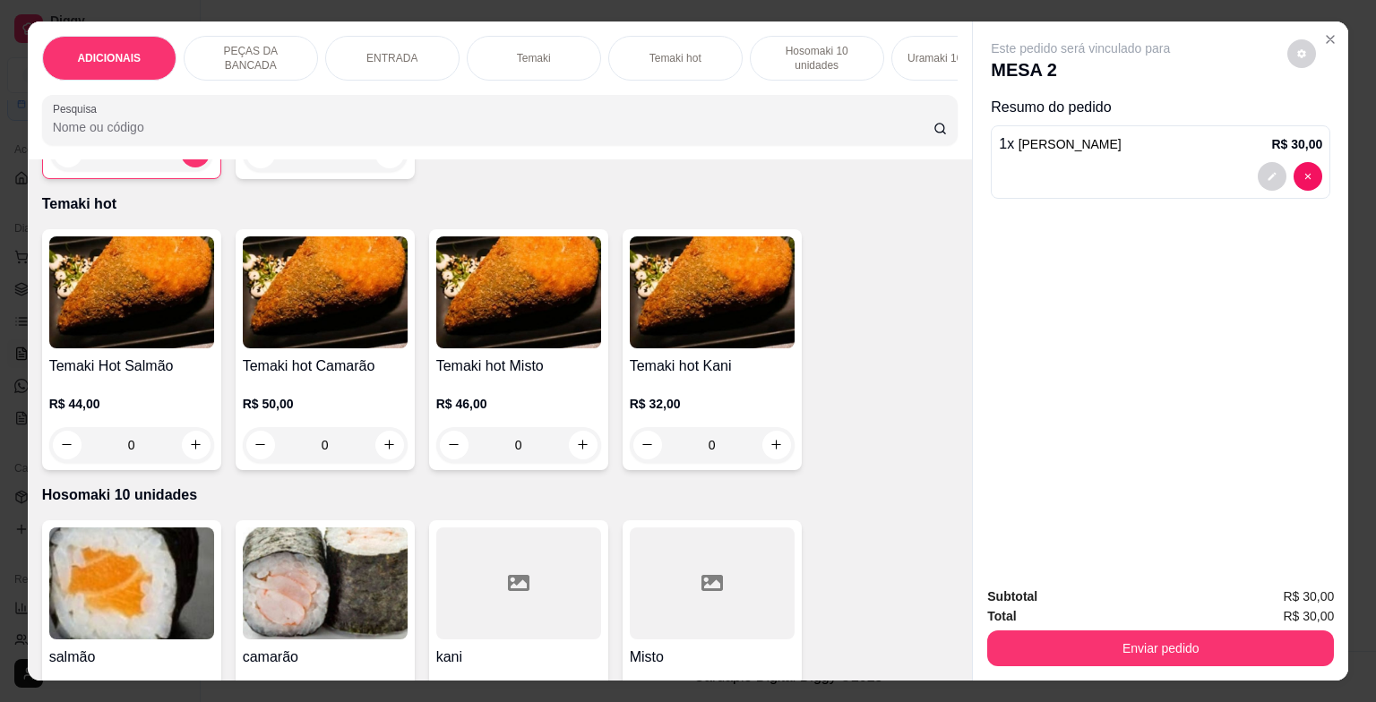
scroll to position [2061, 0]
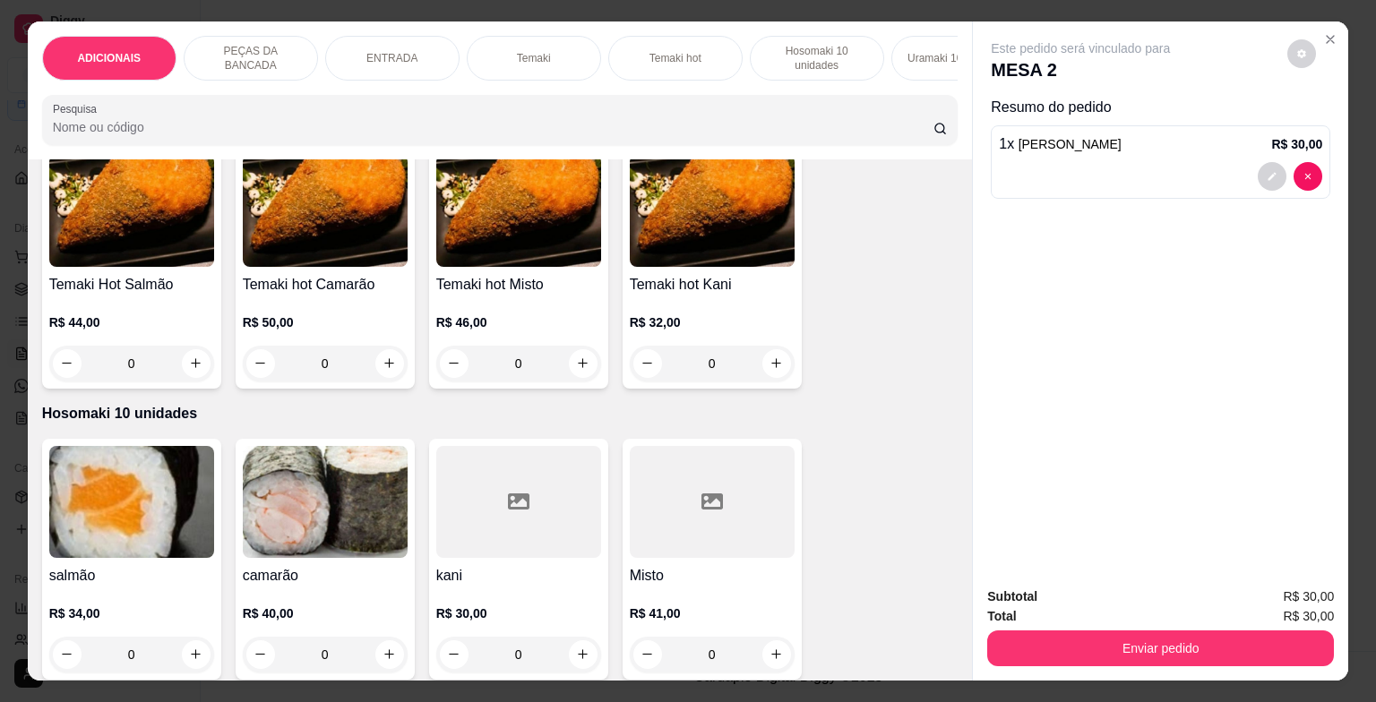
click at [581, 373] on div "0" at bounding box center [518, 364] width 165 height 36
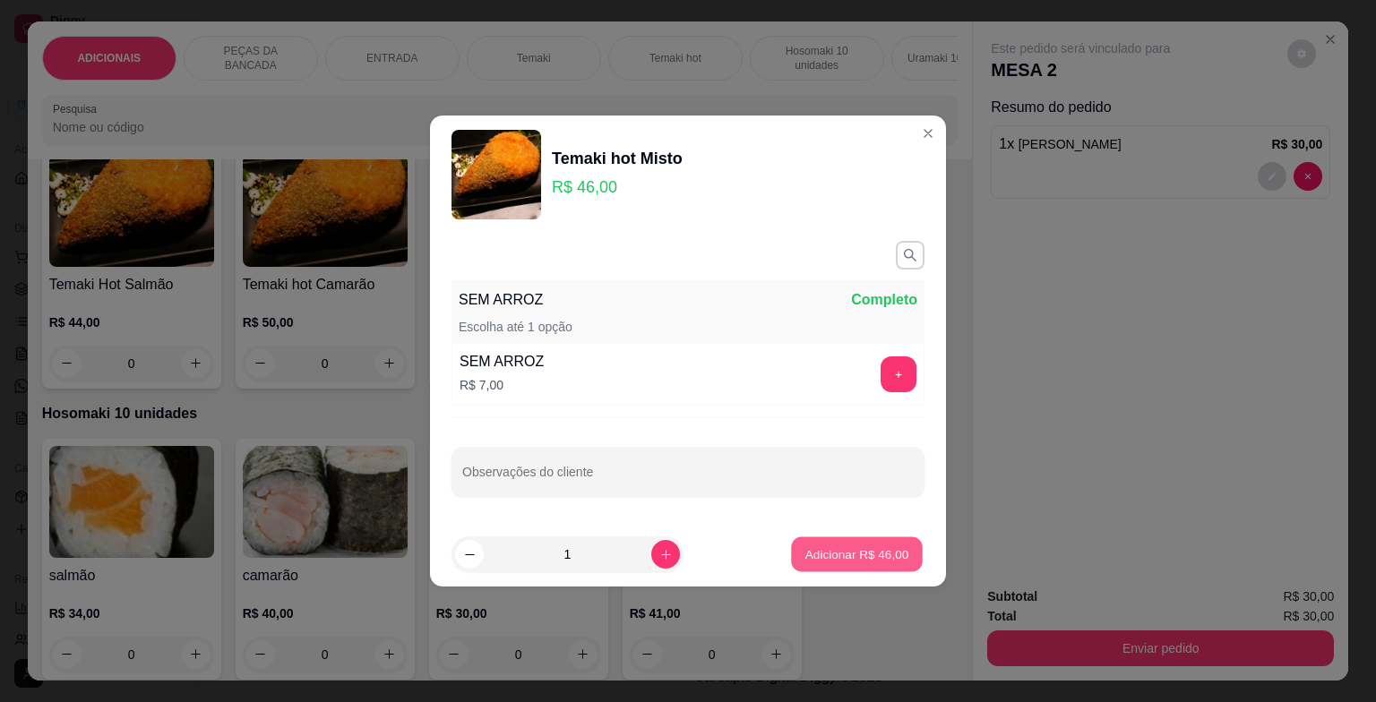
click at [880, 563] on button "Adicionar R$ 46,00" at bounding box center [857, 555] width 132 height 35
type input "1"
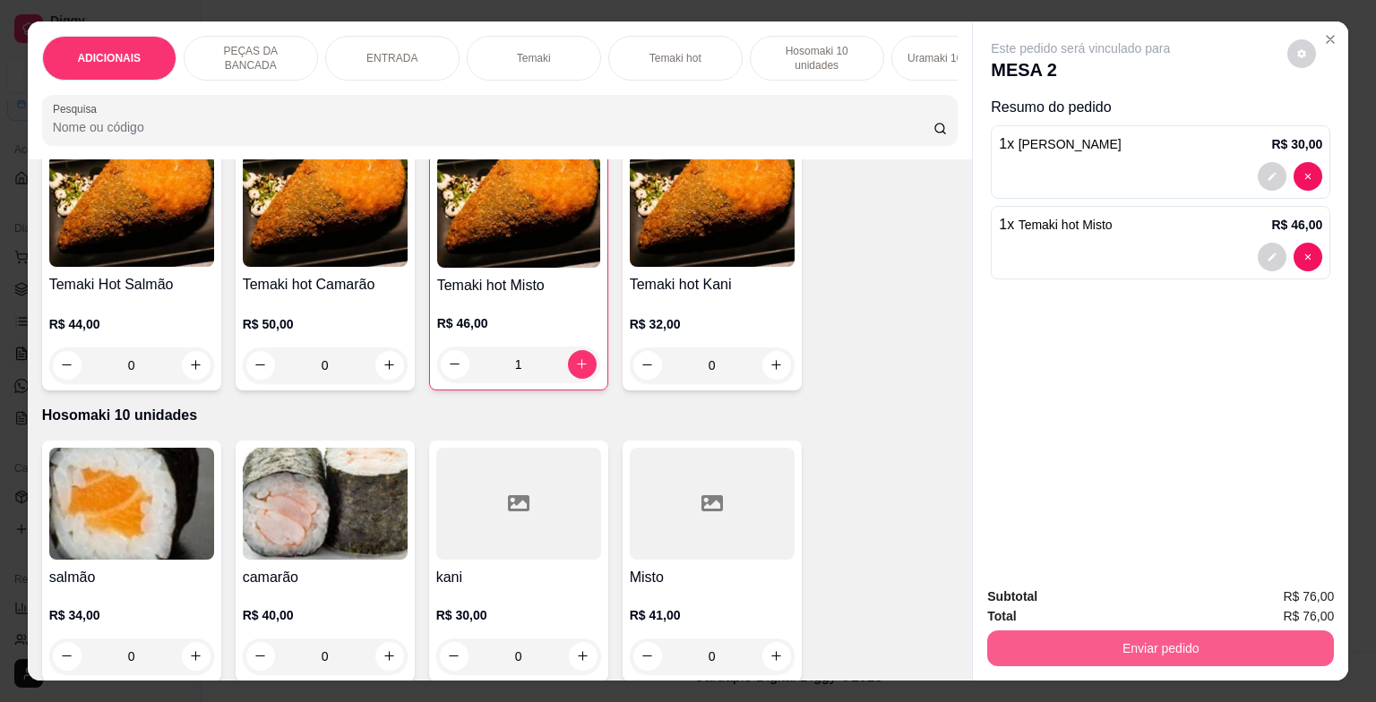
click at [1094, 651] on button "Enviar pedido" at bounding box center [1160, 649] width 347 height 36
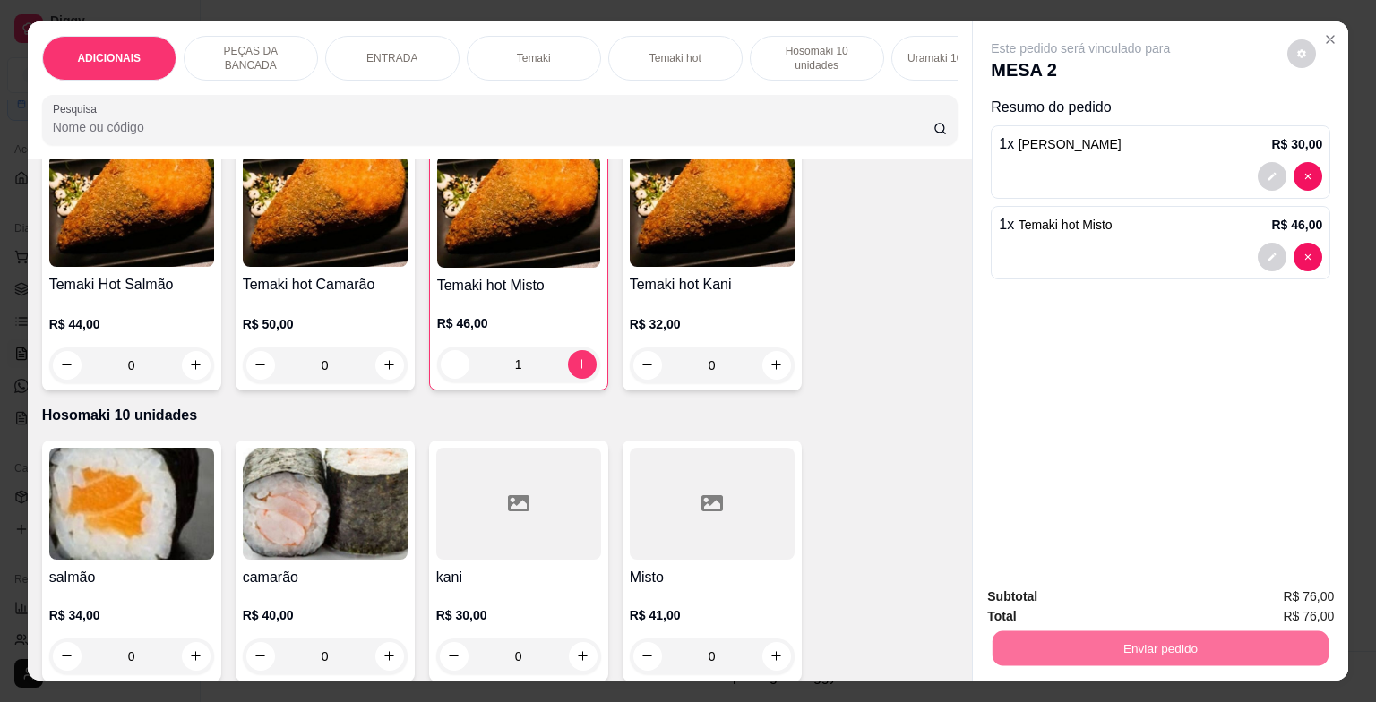
click at [1270, 595] on button "Enviar pedido" at bounding box center [1287, 599] width 101 height 34
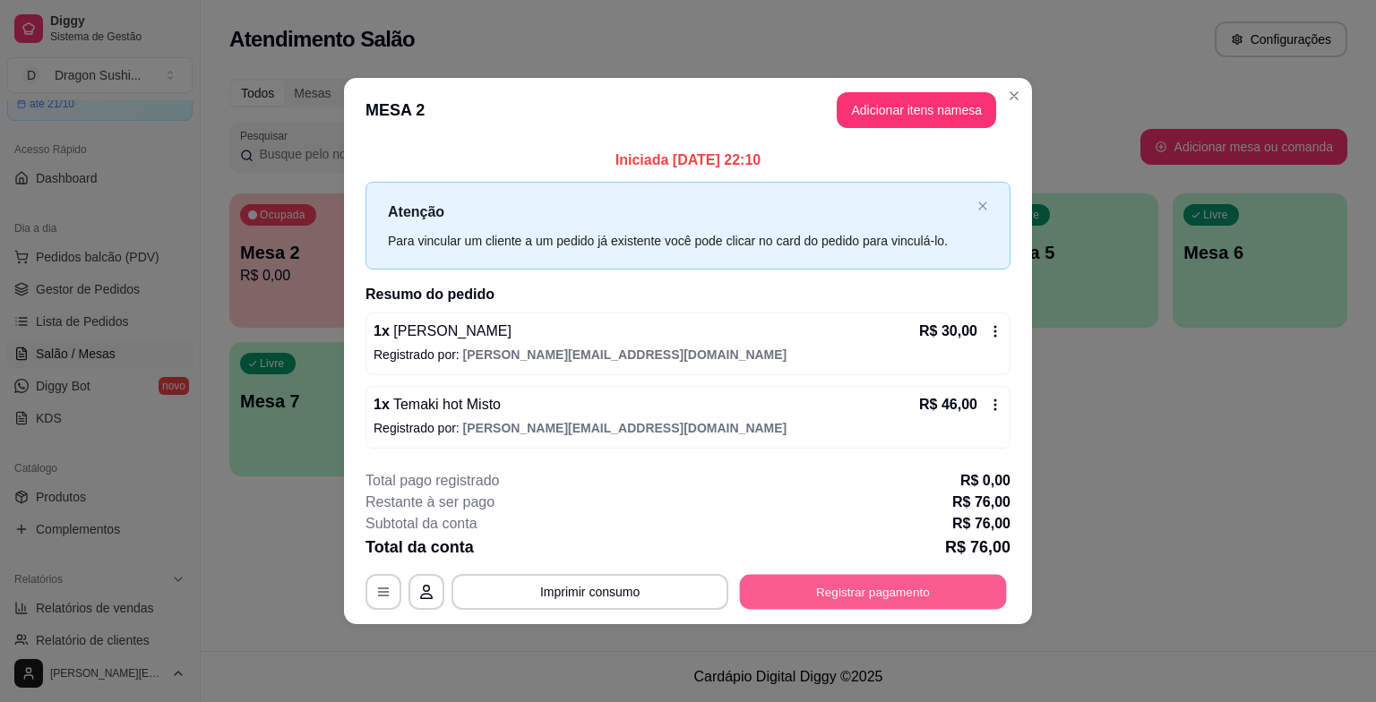
click at [950, 586] on button "Registrar pagamento" at bounding box center [873, 591] width 267 height 35
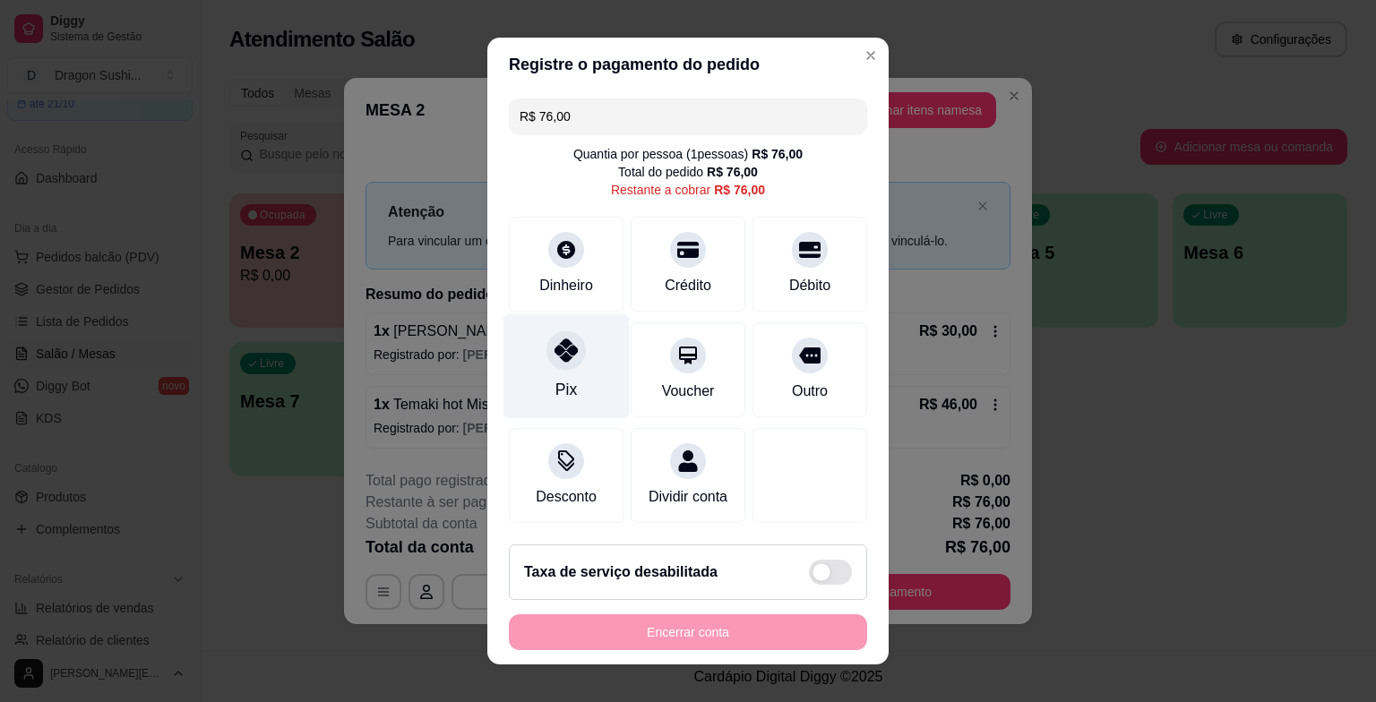
click at [558, 364] on div at bounding box center [566, 350] width 39 height 39
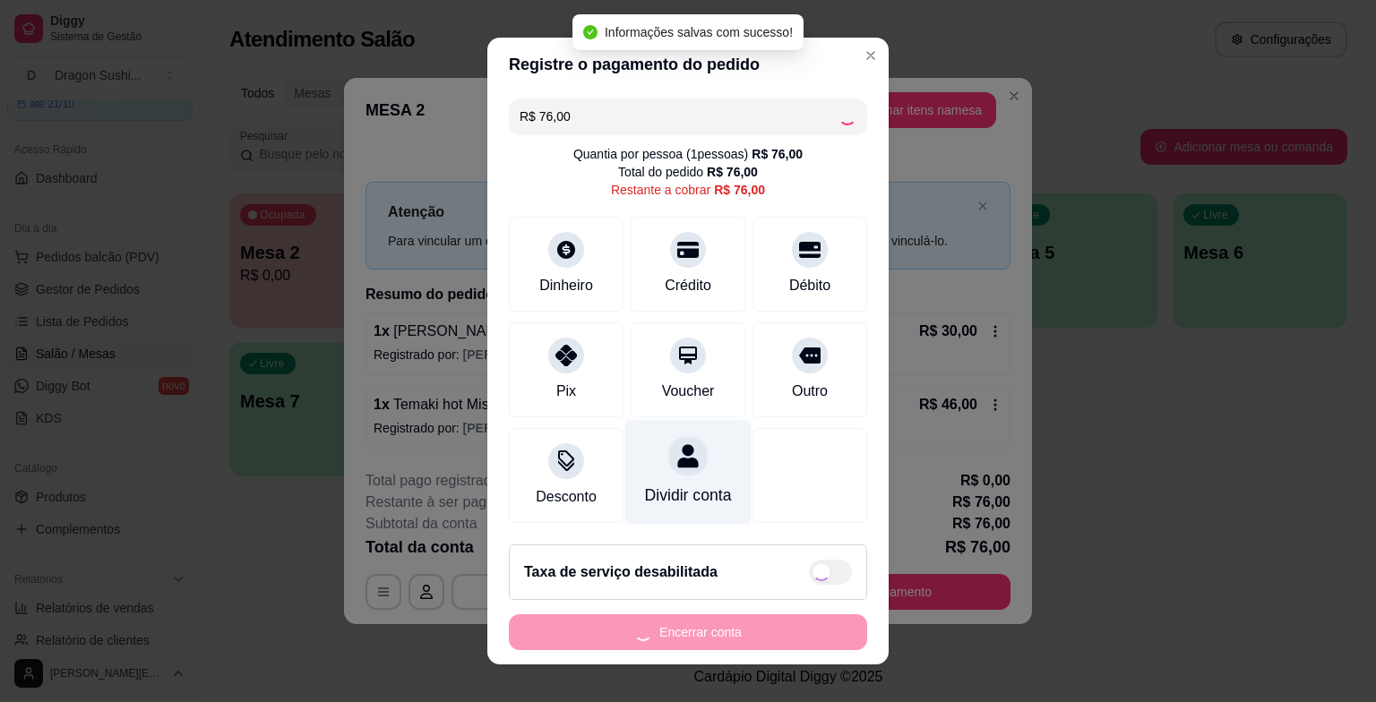
type input "R$ 0,00"
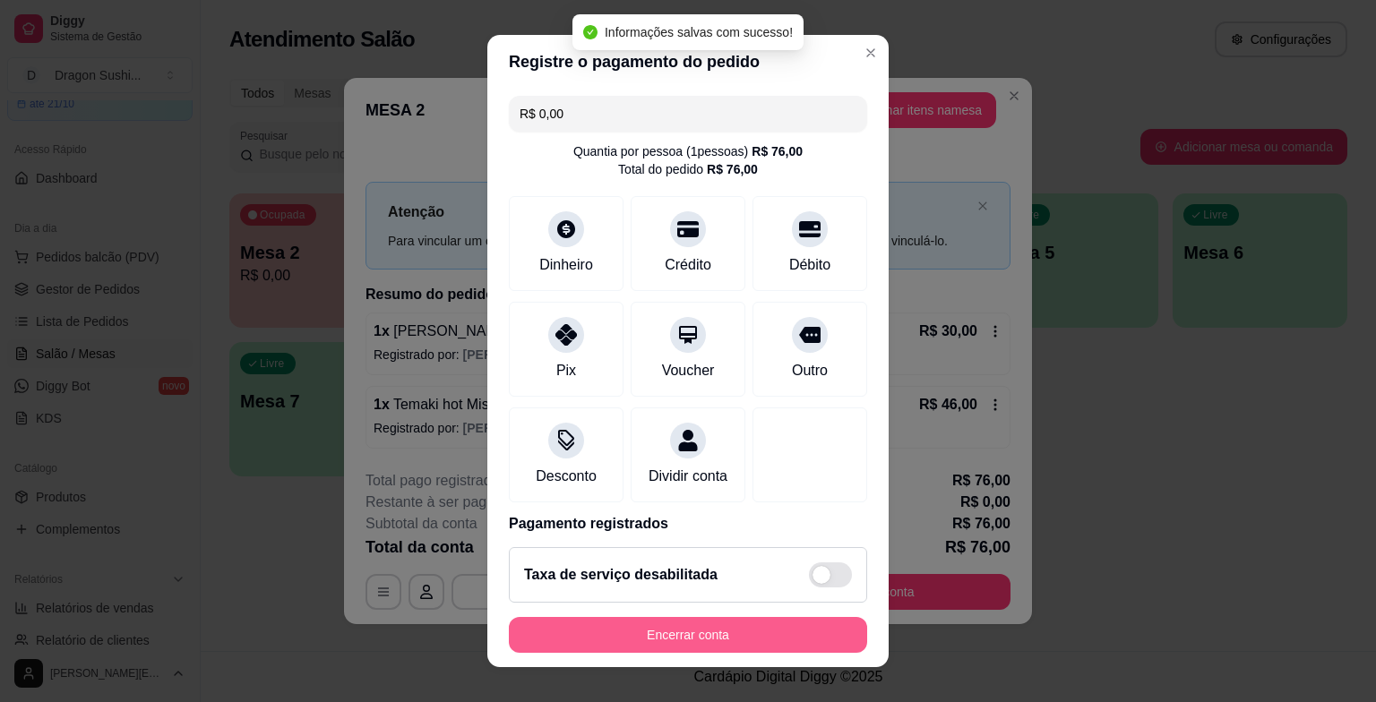
click at [737, 640] on button "Encerrar conta" at bounding box center [688, 635] width 358 height 36
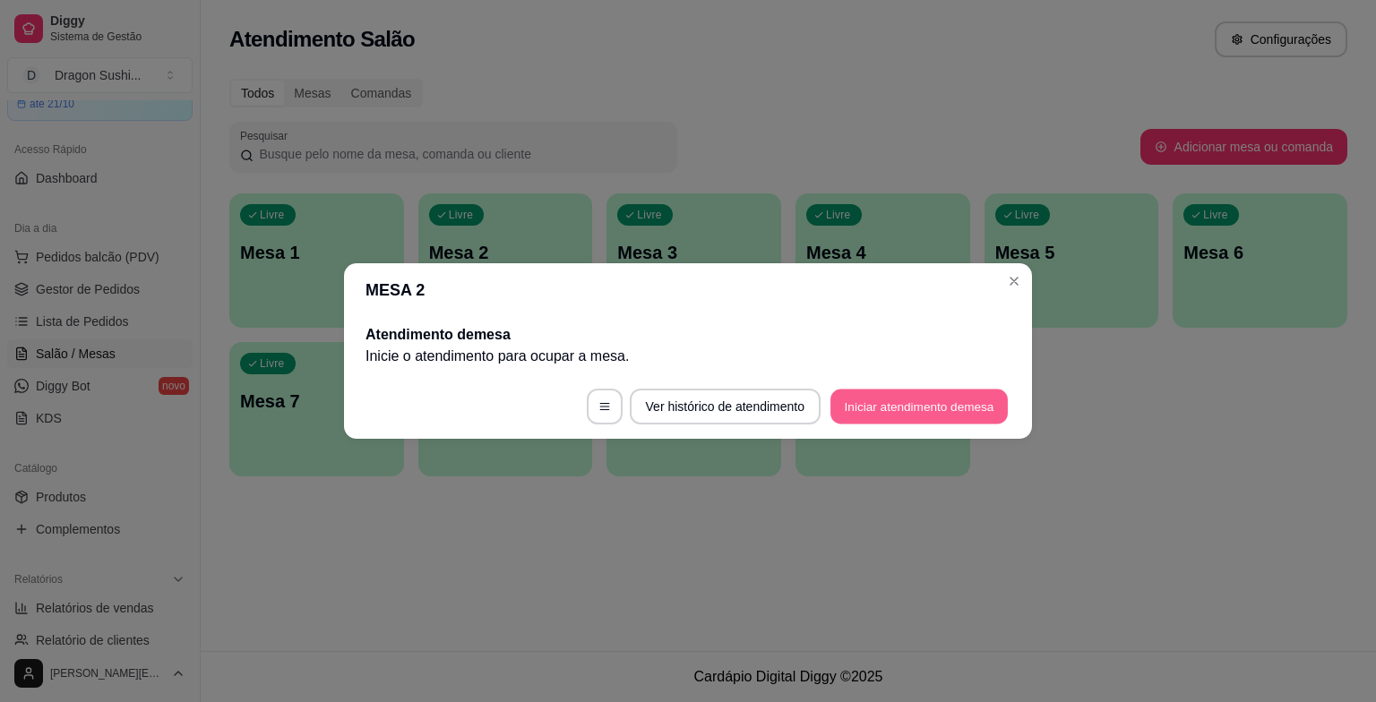
click at [939, 417] on button "Iniciar atendimento de mesa" at bounding box center [919, 407] width 177 height 35
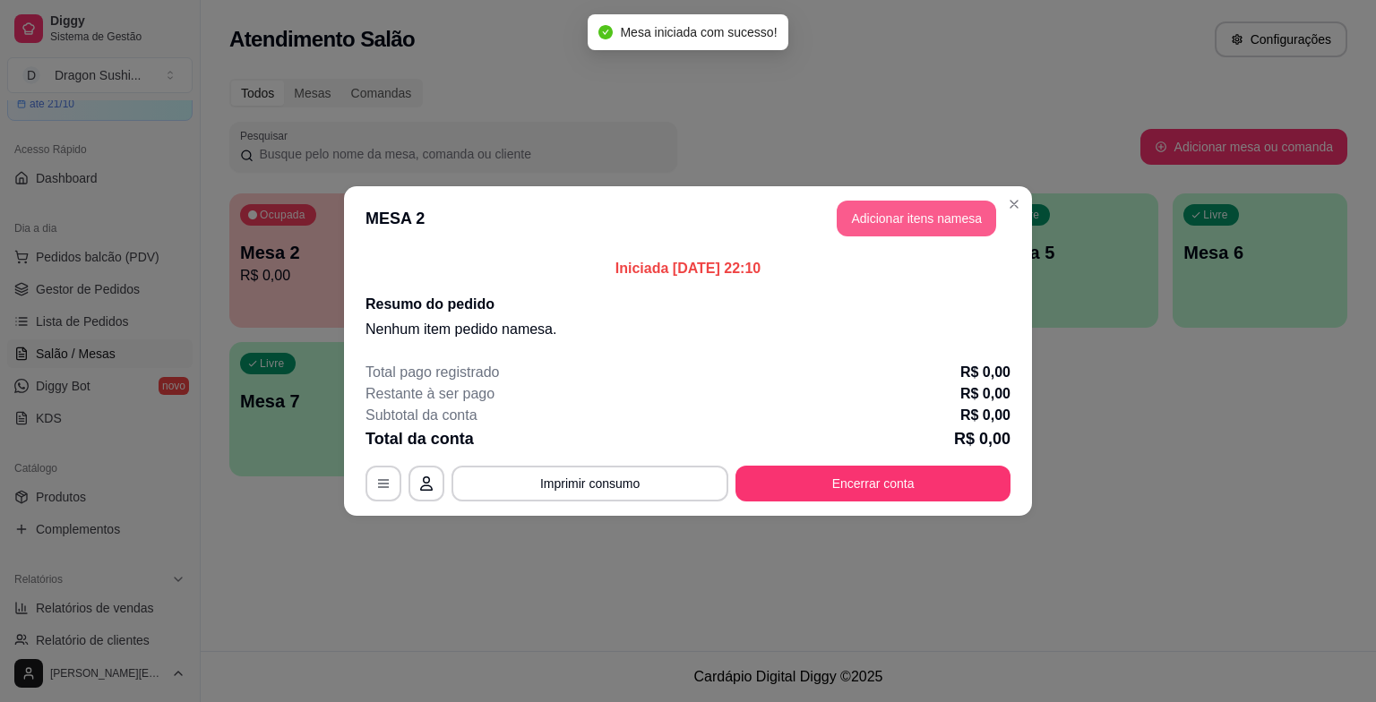
click at [900, 221] on button "Adicionar itens na mesa" at bounding box center [916, 219] width 159 height 36
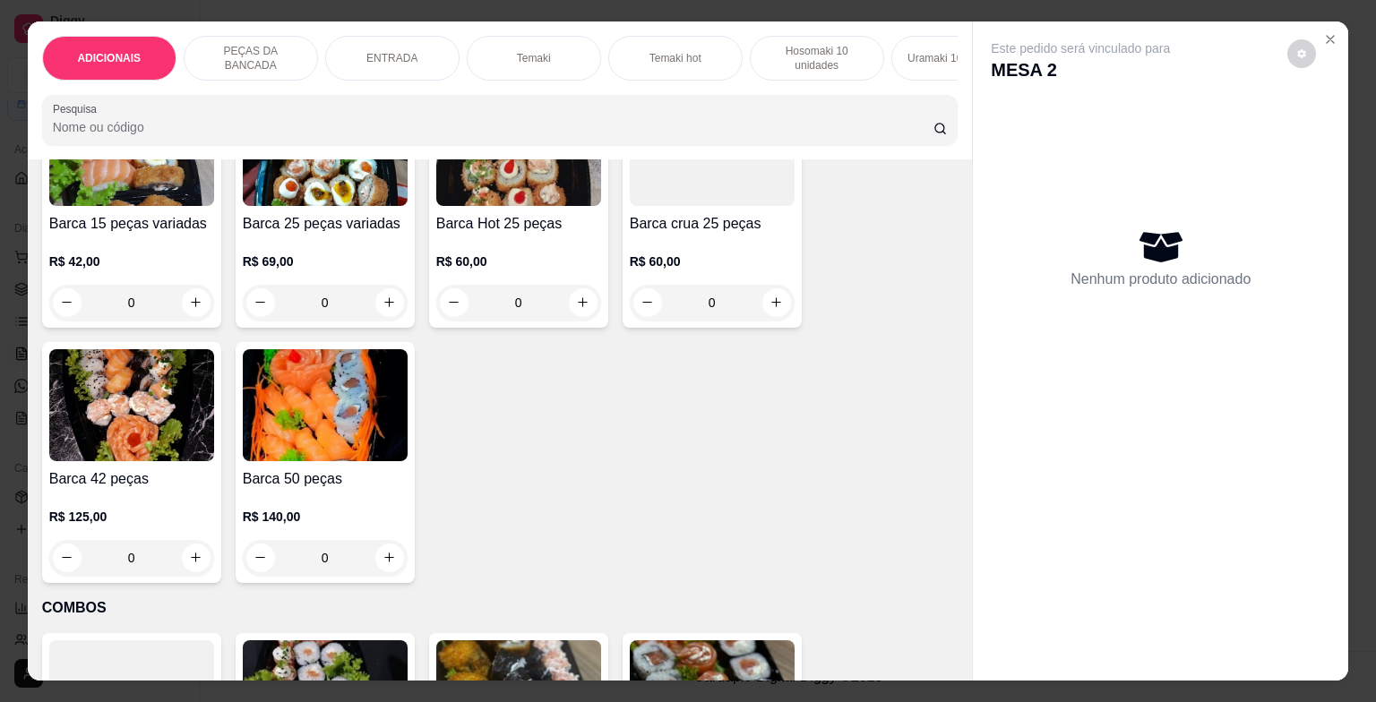
scroll to position [4659, 0]
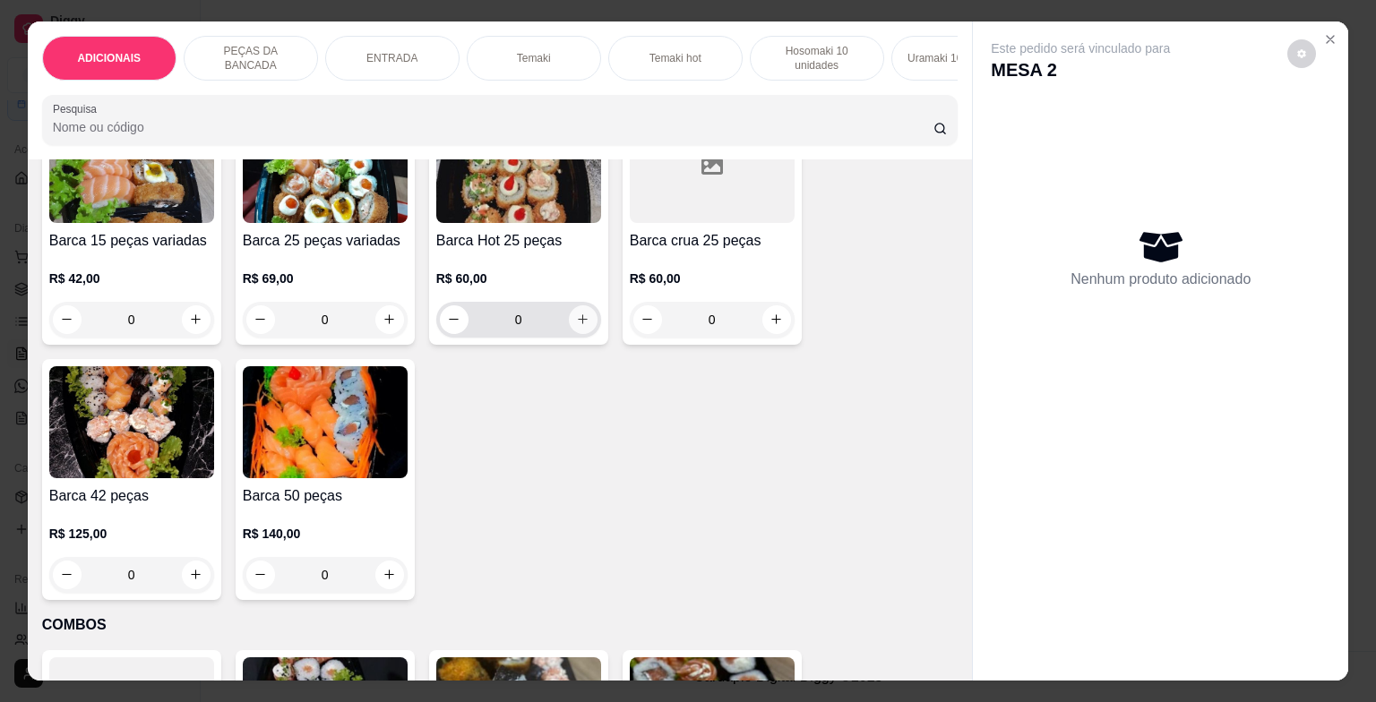
click at [577, 318] on icon "increase-product-quantity" at bounding box center [582, 319] width 13 height 13
type input "1"
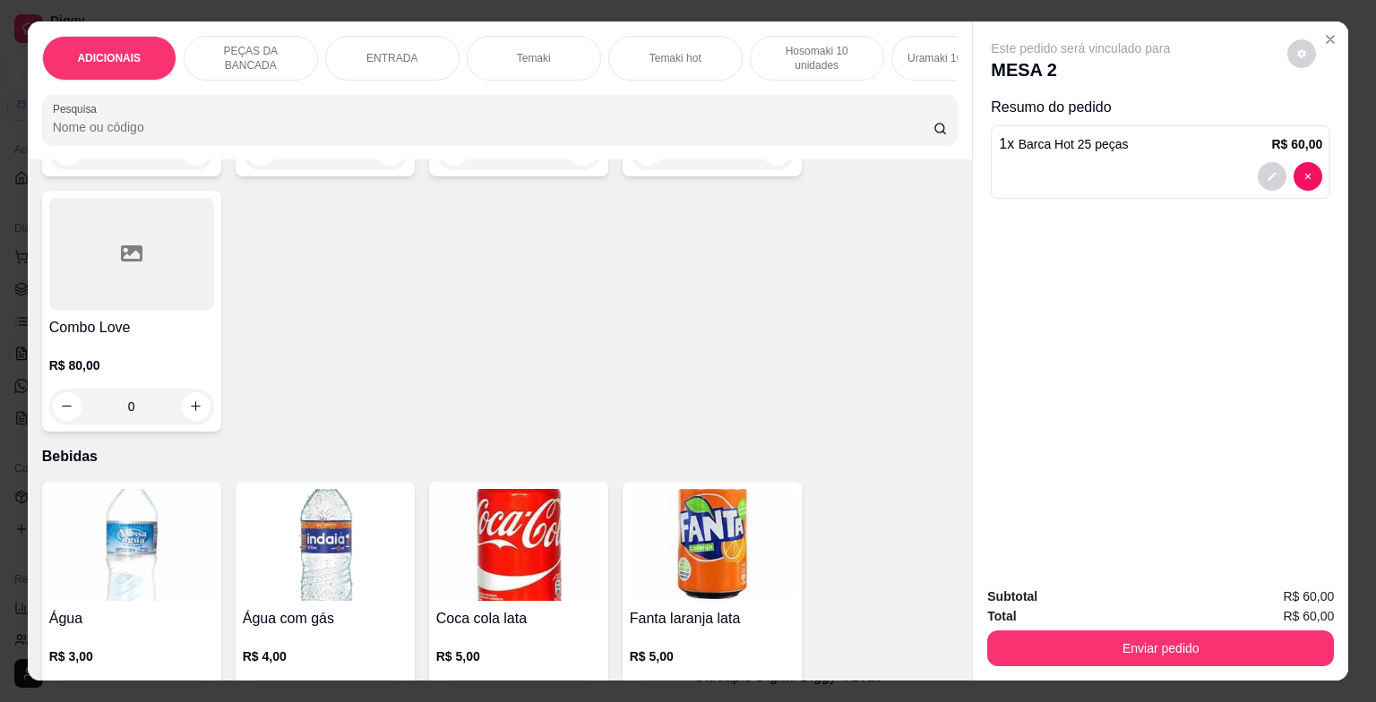
scroll to position [5824, 0]
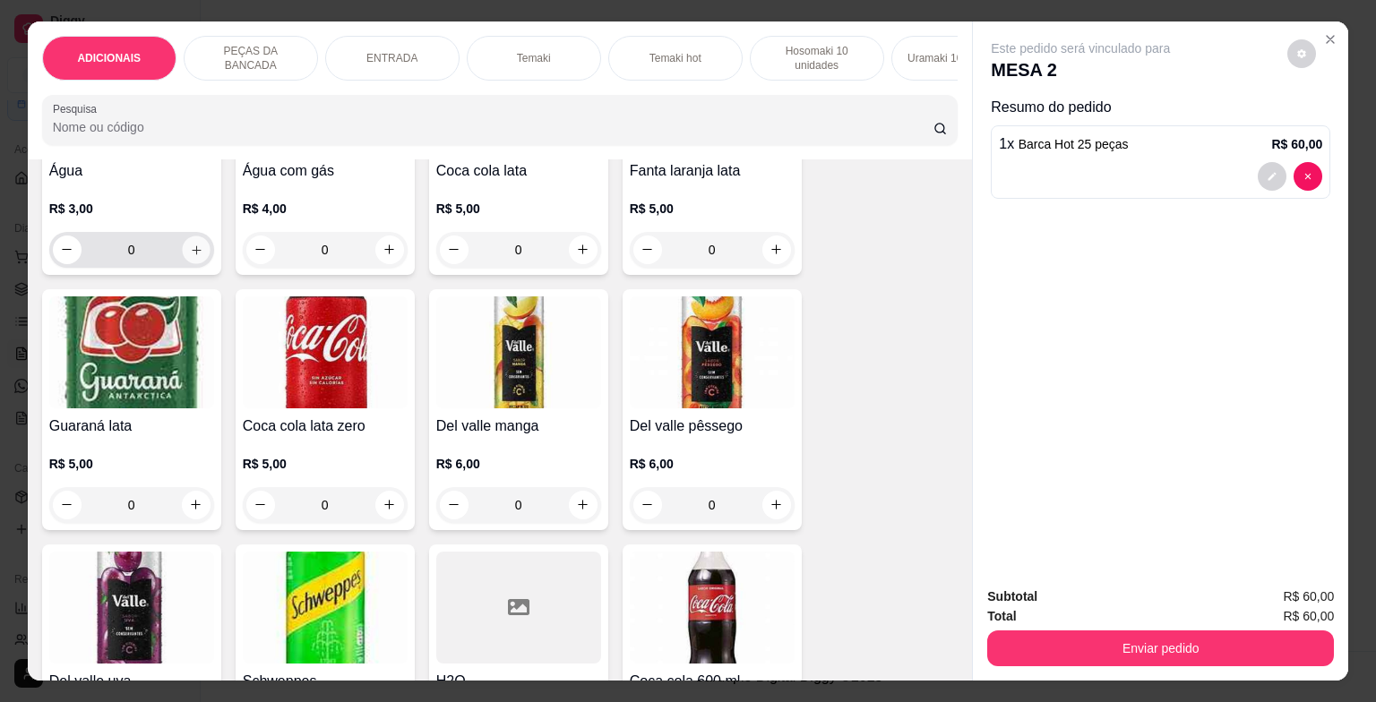
click at [190, 254] on icon "increase-product-quantity" at bounding box center [195, 249] width 13 height 13
type input "1"
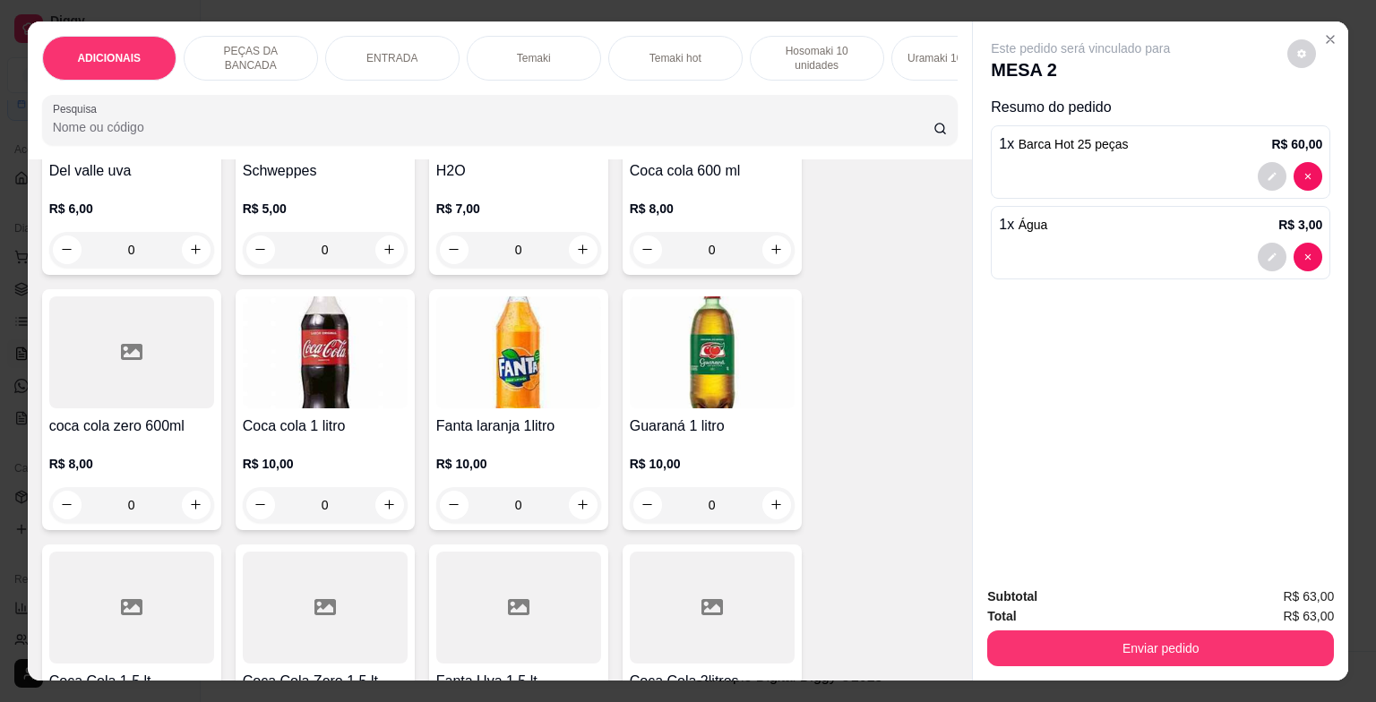
scroll to position [6541, 0]
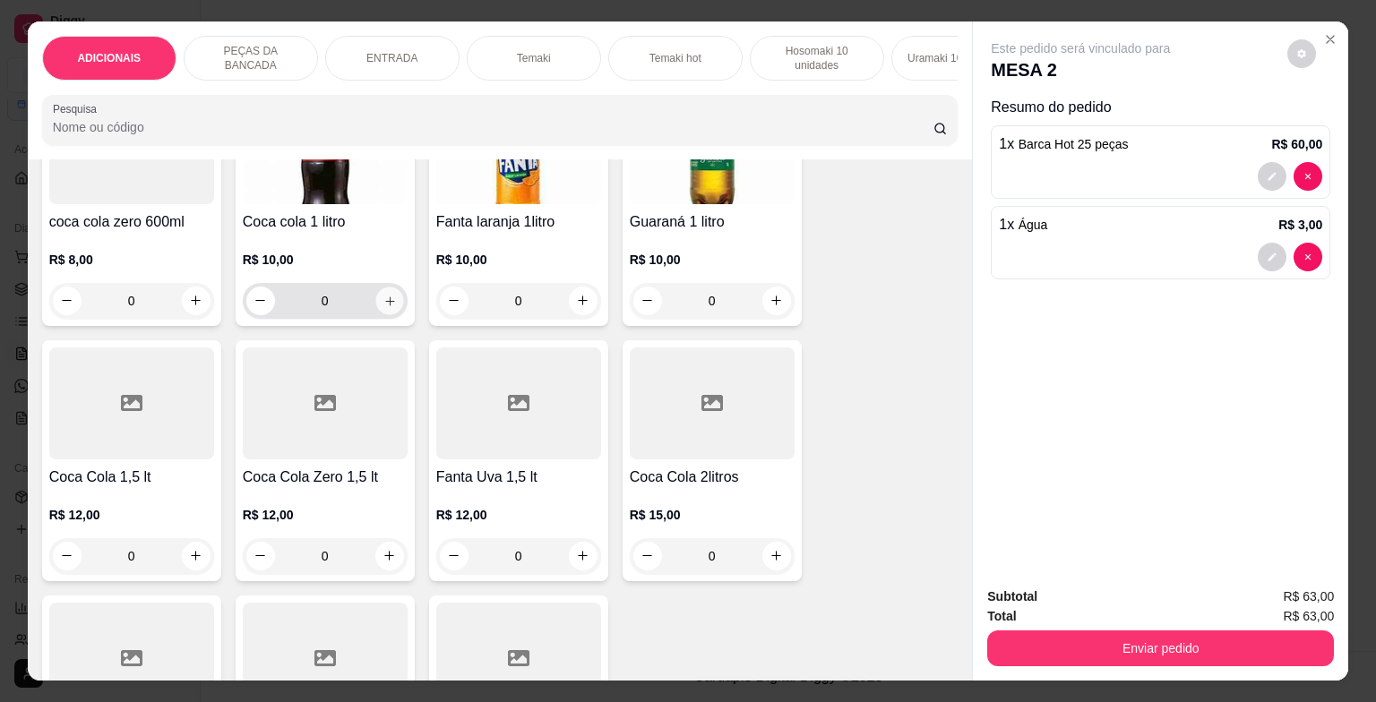
click at [383, 304] on icon "increase-product-quantity" at bounding box center [389, 300] width 13 height 13
type input "1"
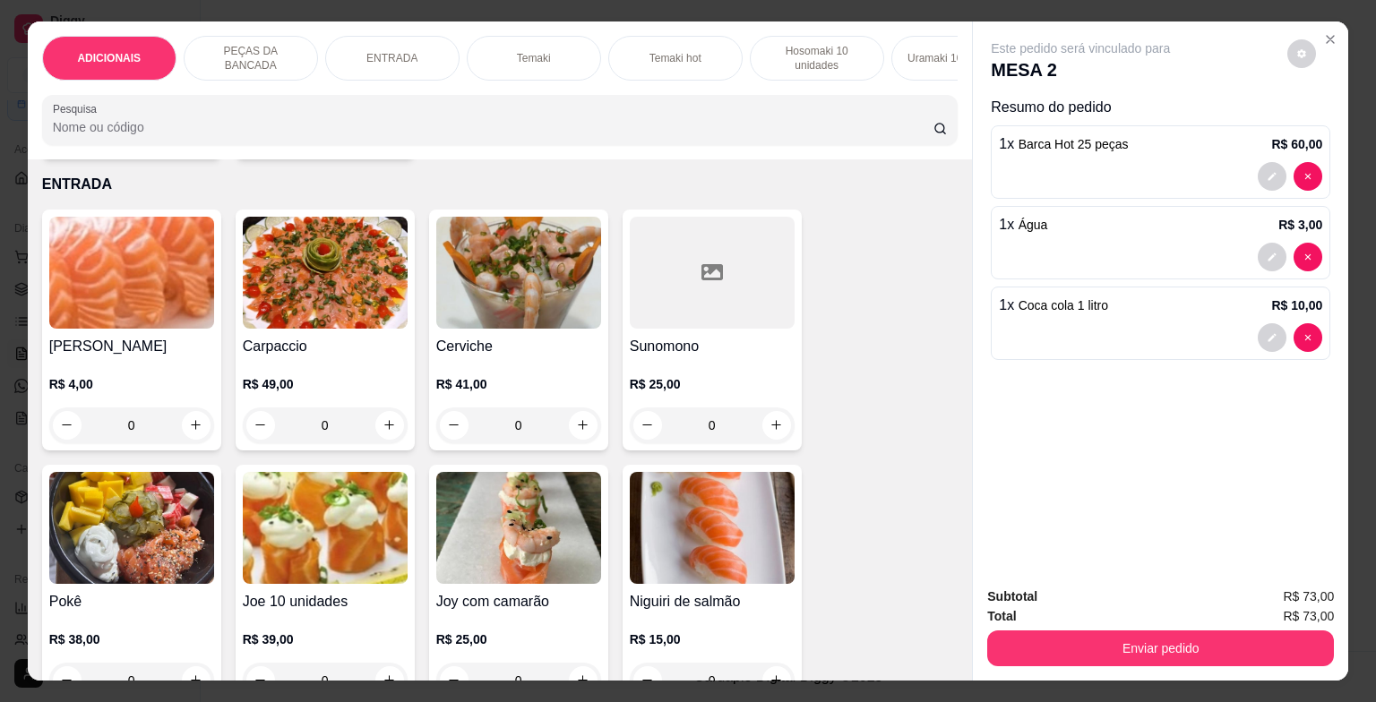
scroll to position [456, 0]
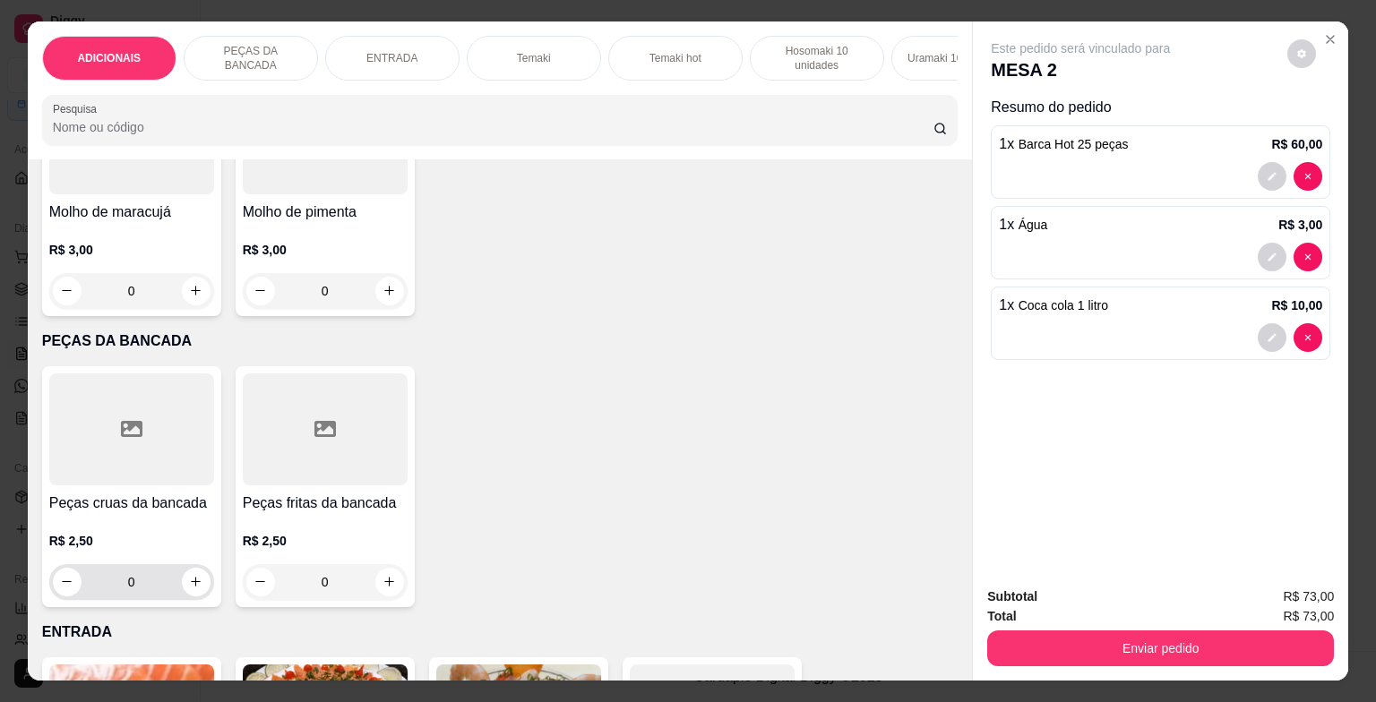
click at [153, 584] on input "0" at bounding box center [132, 582] width 100 height 36
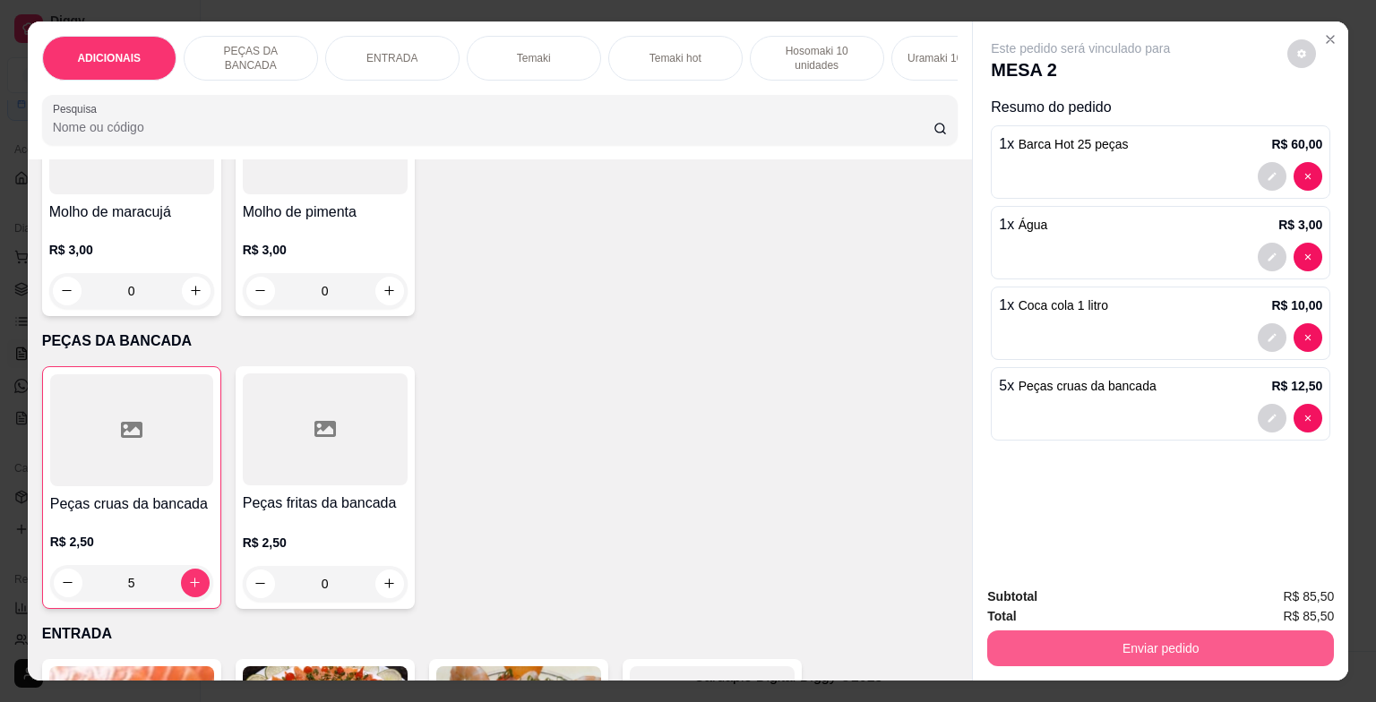
type input "5"
click at [1079, 638] on button "Enviar pedido" at bounding box center [1161, 649] width 336 height 35
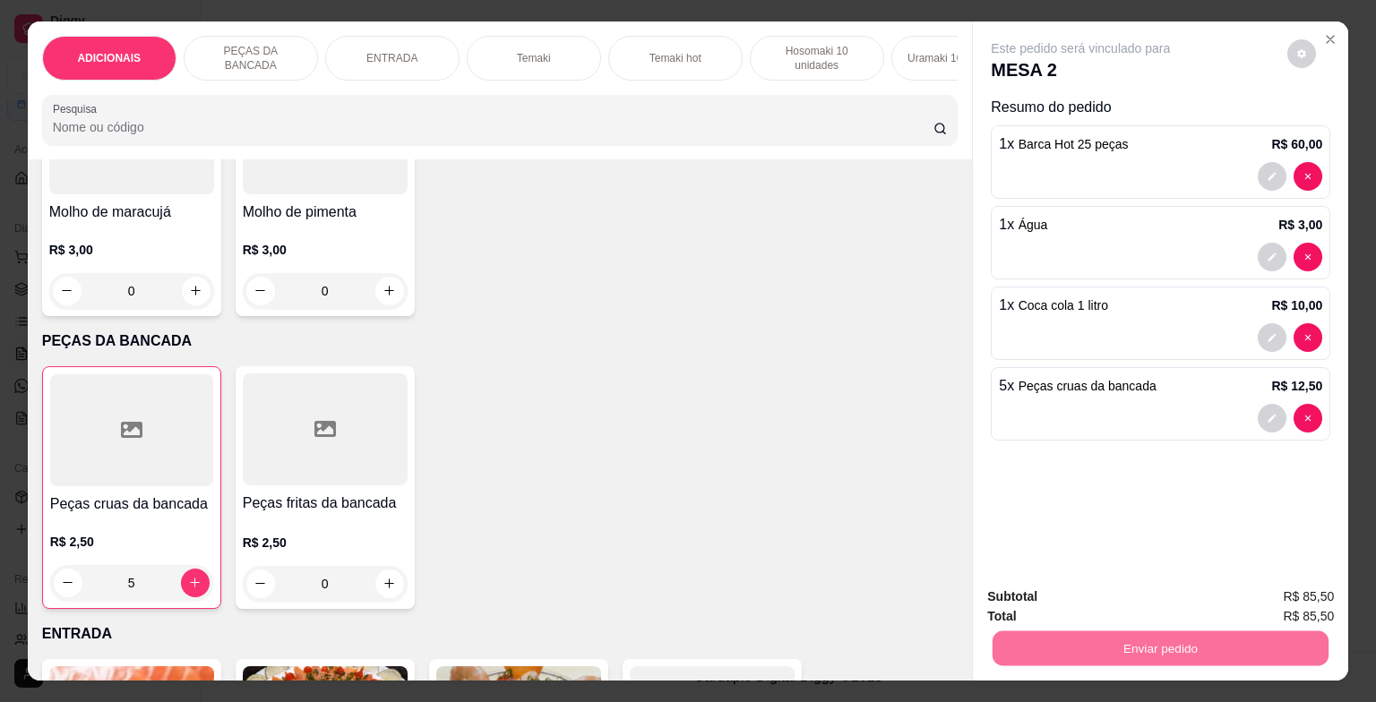
click at [1262, 588] on button "Enviar pedido" at bounding box center [1287, 599] width 101 height 34
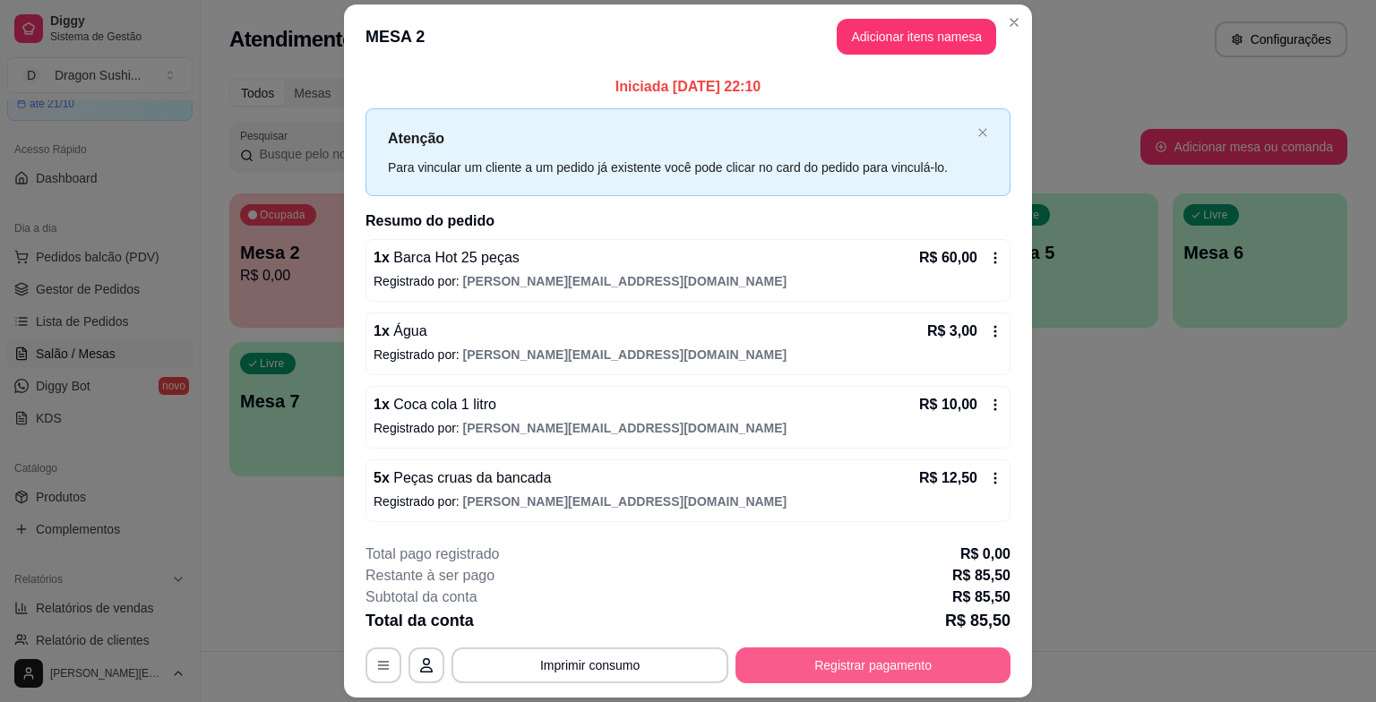
click at [853, 668] on button "Registrar pagamento" at bounding box center [873, 666] width 275 height 36
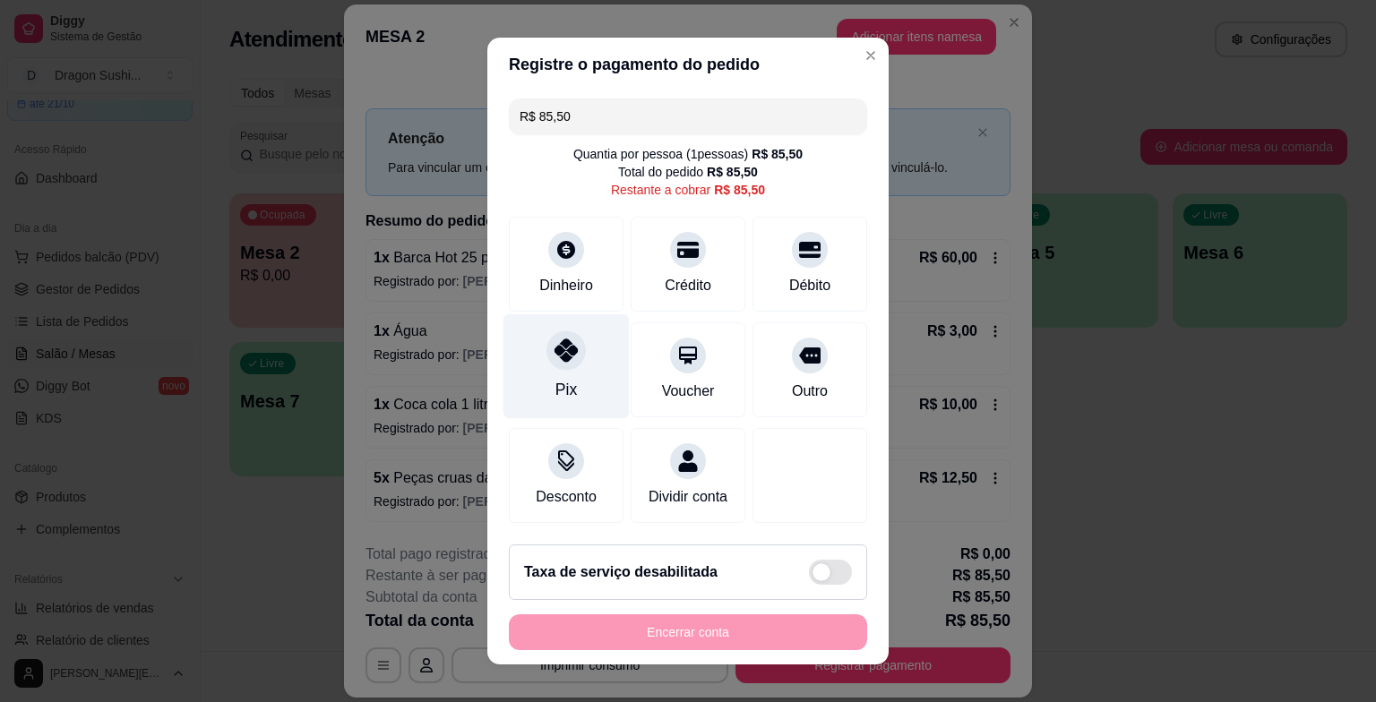
click at [559, 357] on icon at bounding box center [566, 350] width 23 height 23
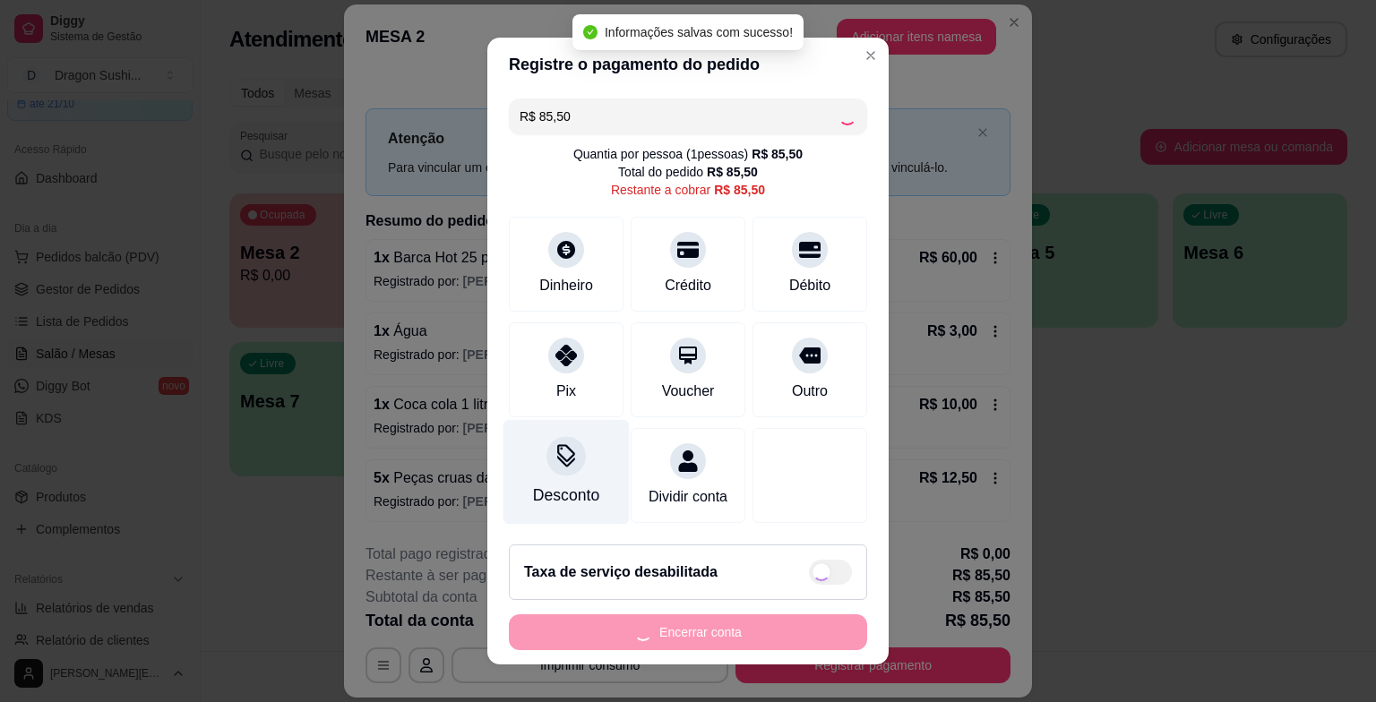
type input "R$ 0,00"
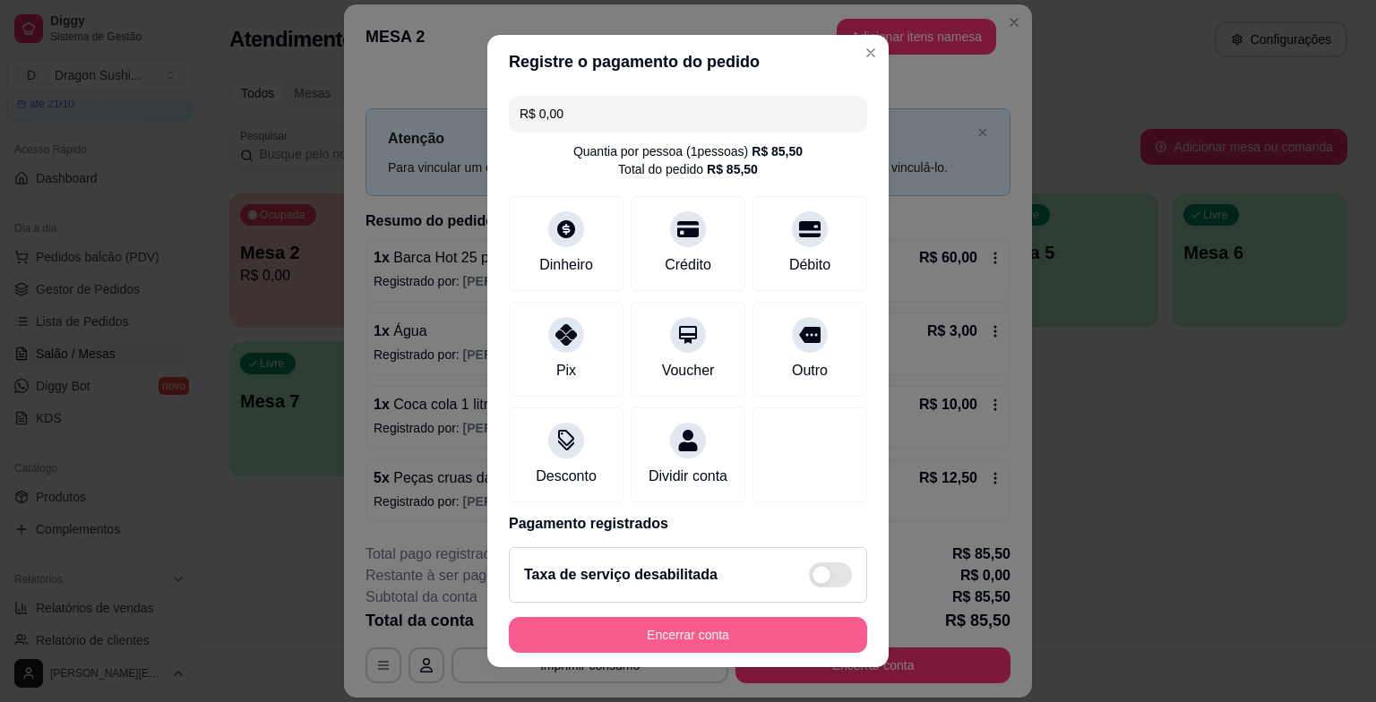
click at [664, 638] on button "Encerrar conta" at bounding box center [688, 635] width 358 height 36
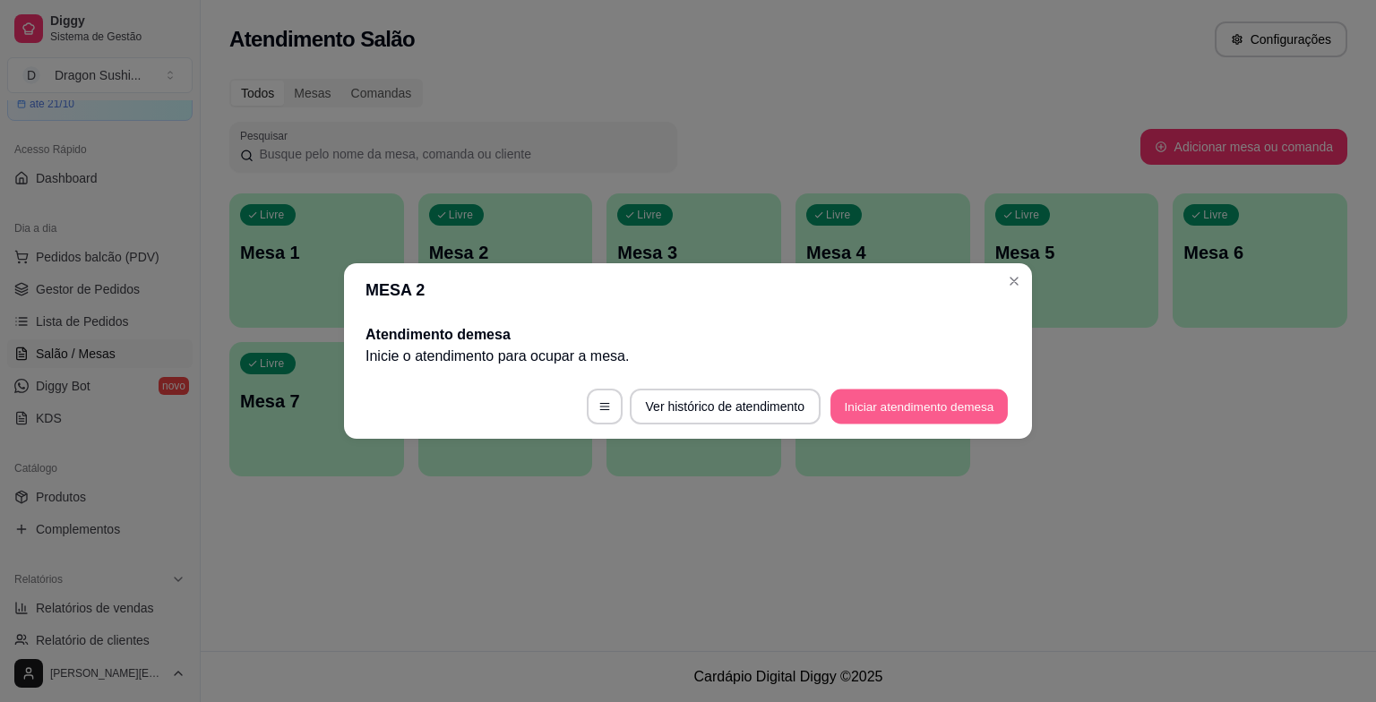
click at [936, 416] on button "Iniciar atendimento de mesa" at bounding box center [919, 407] width 177 height 35
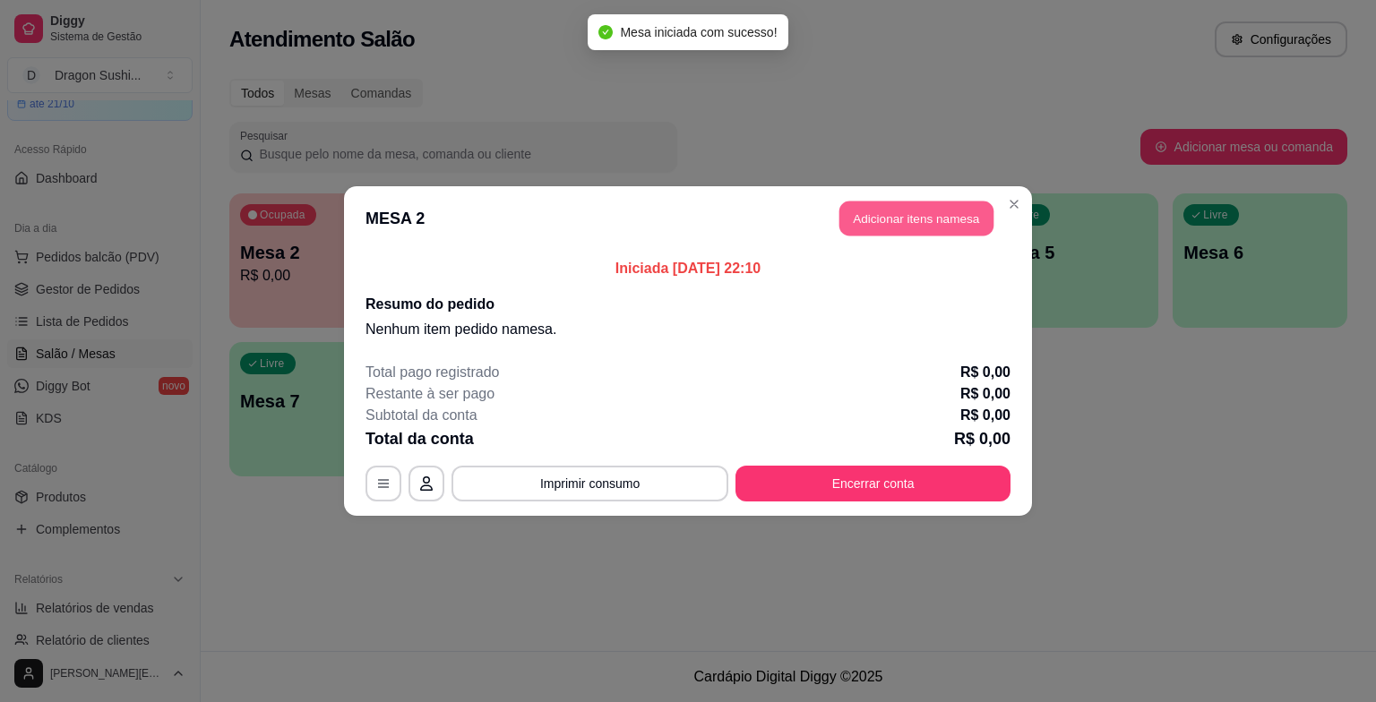
click at [924, 229] on button "Adicionar itens na mesa" at bounding box center [917, 219] width 154 height 35
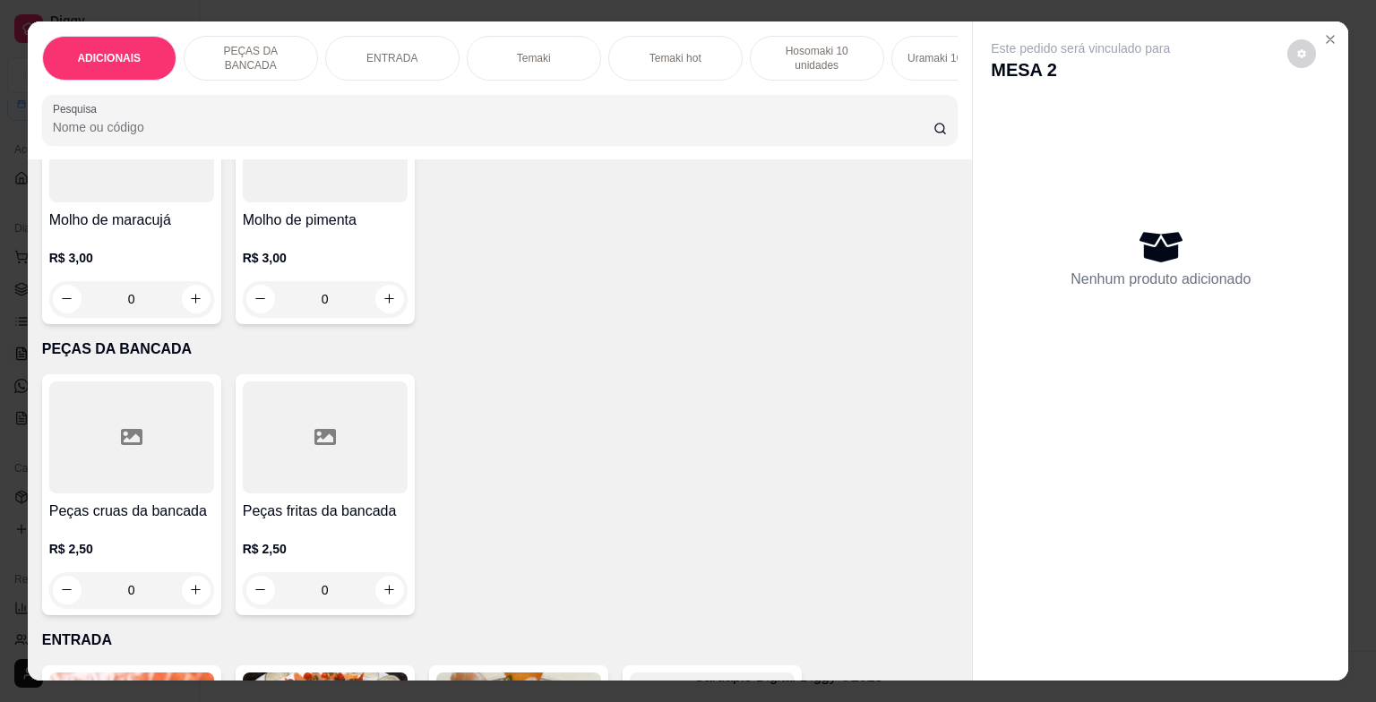
scroll to position [717, 0]
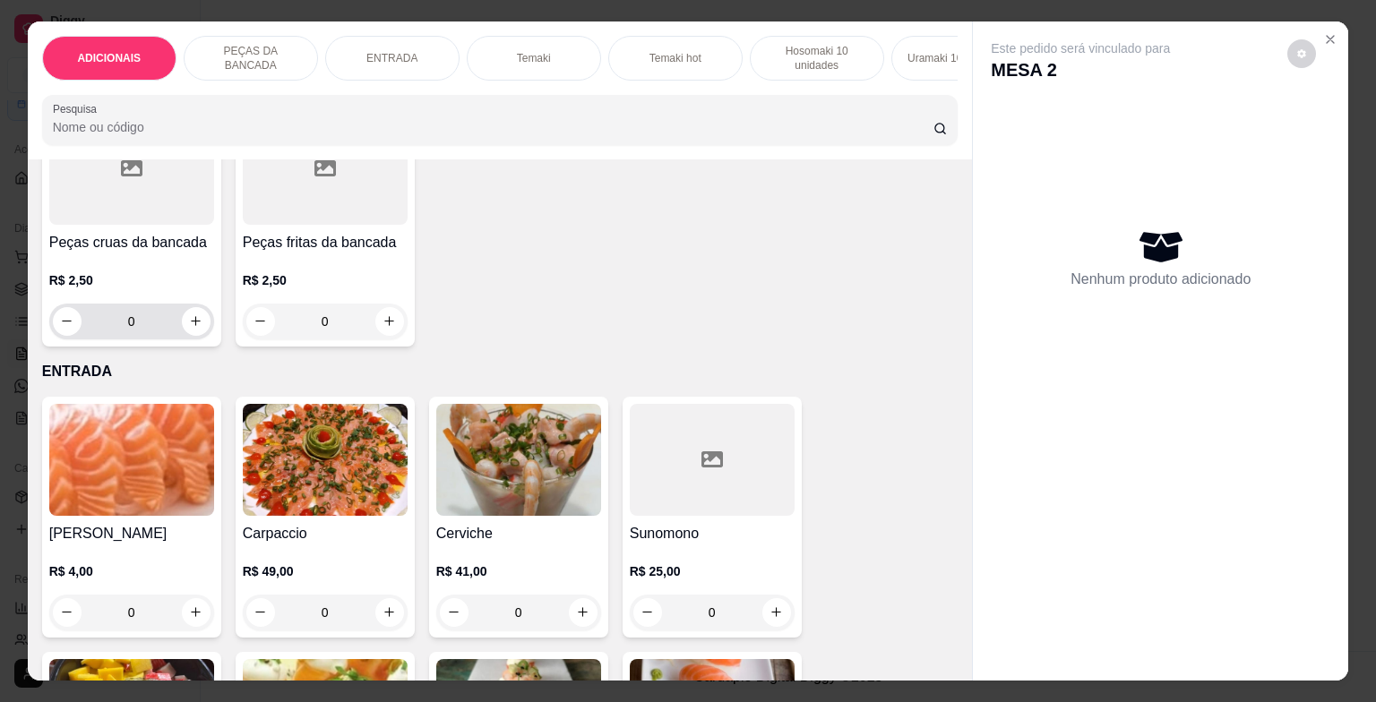
click at [158, 335] on input "0" at bounding box center [132, 322] width 100 height 36
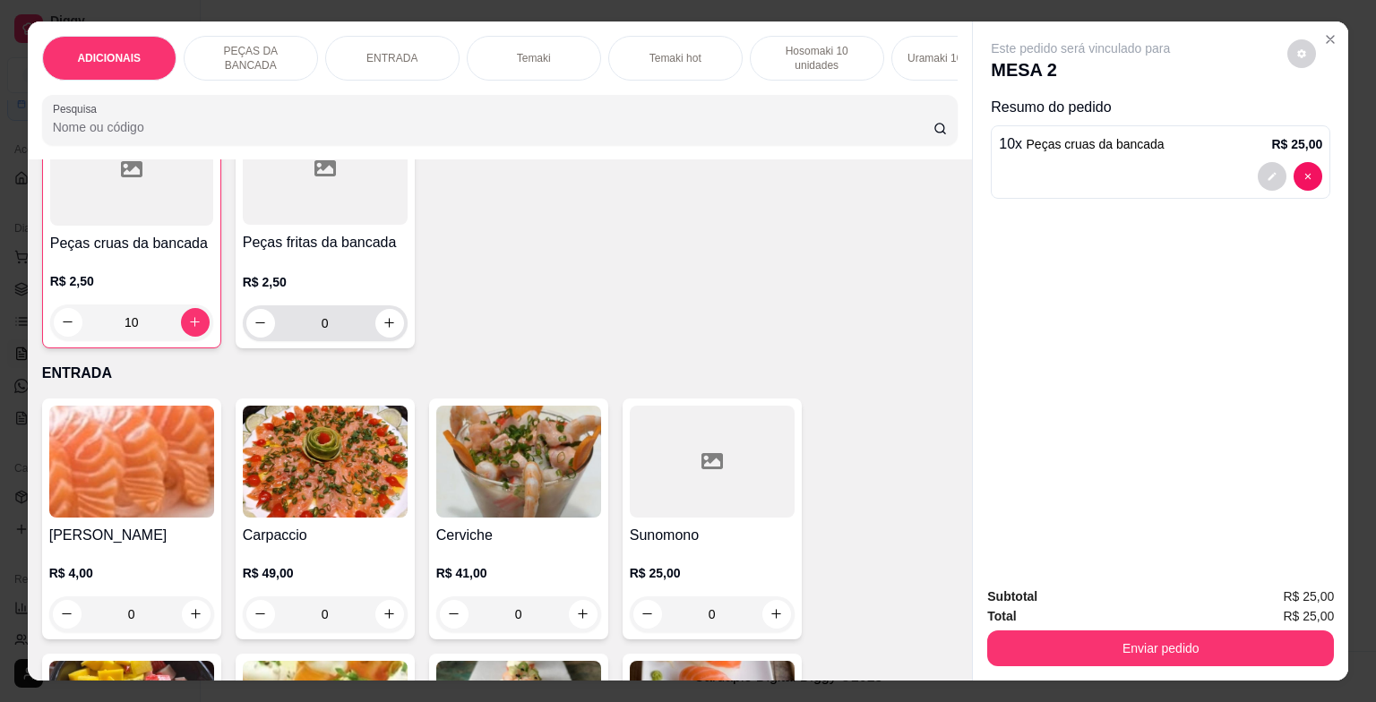
type input "10"
click at [341, 331] on input "0" at bounding box center [325, 324] width 100 height 36
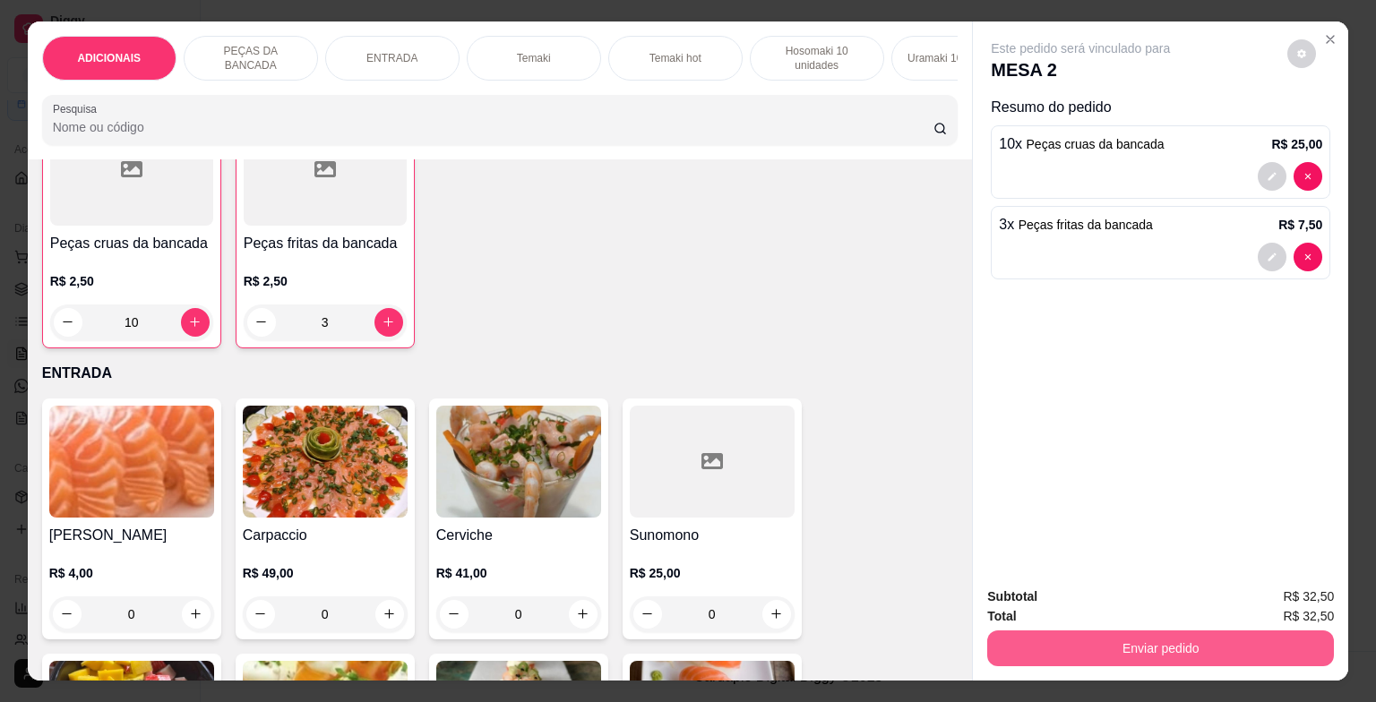
type input "3"
click at [1205, 645] on button "Enviar pedido" at bounding box center [1161, 649] width 336 height 35
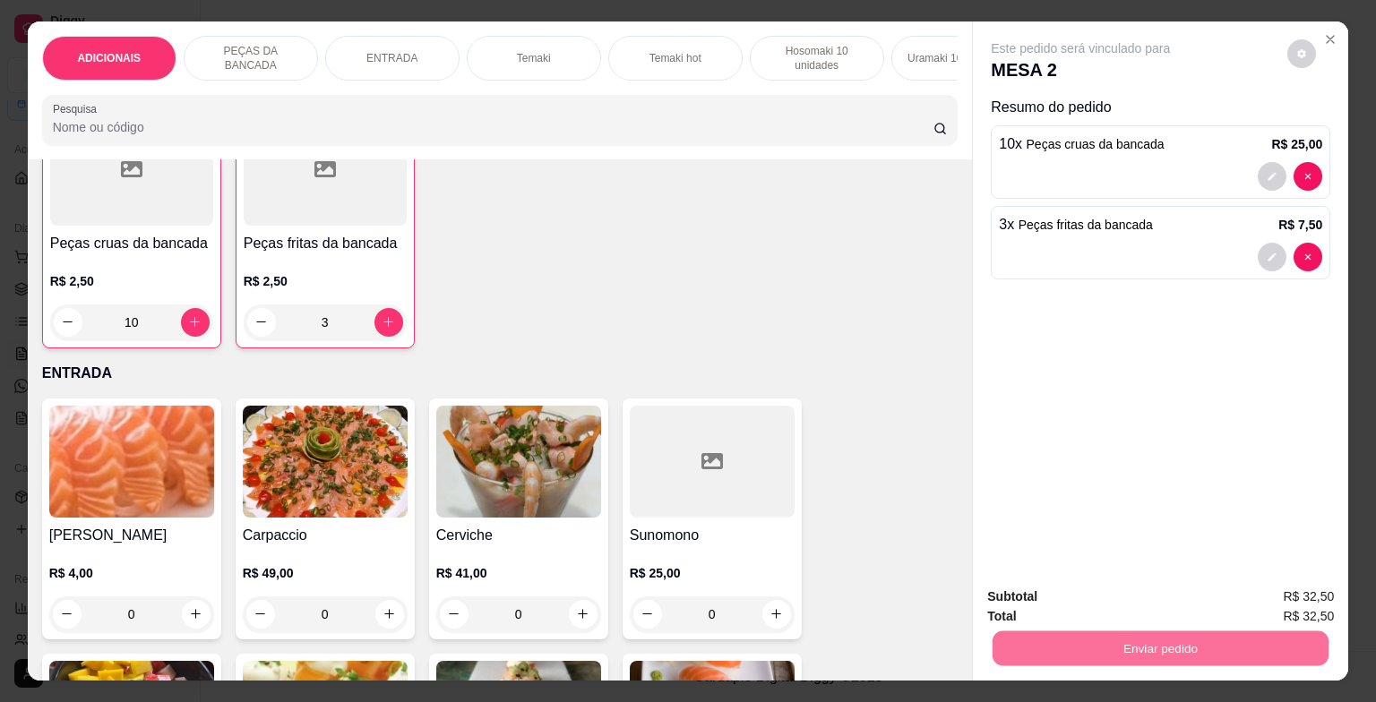
click at [1294, 597] on button "Enviar pedido" at bounding box center [1287, 598] width 99 height 33
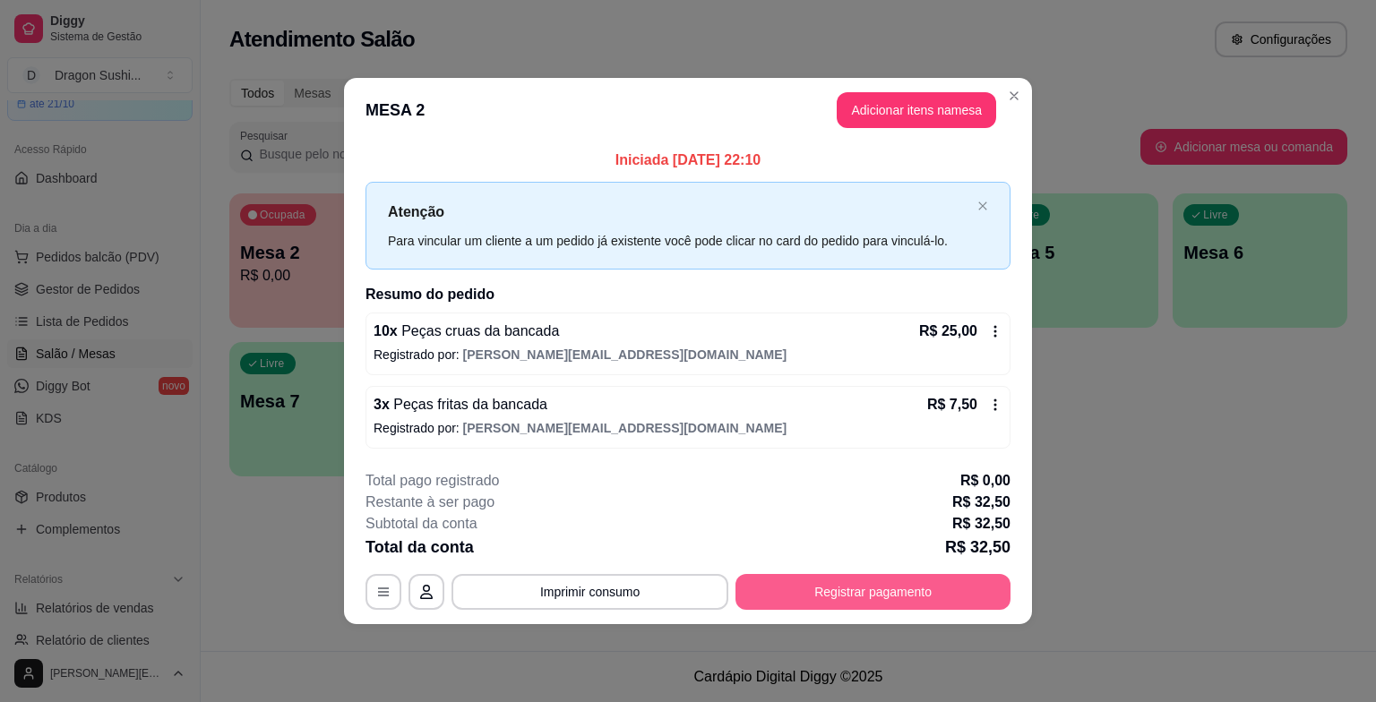
click at [889, 599] on button "Registrar pagamento" at bounding box center [873, 592] width 275 height 36
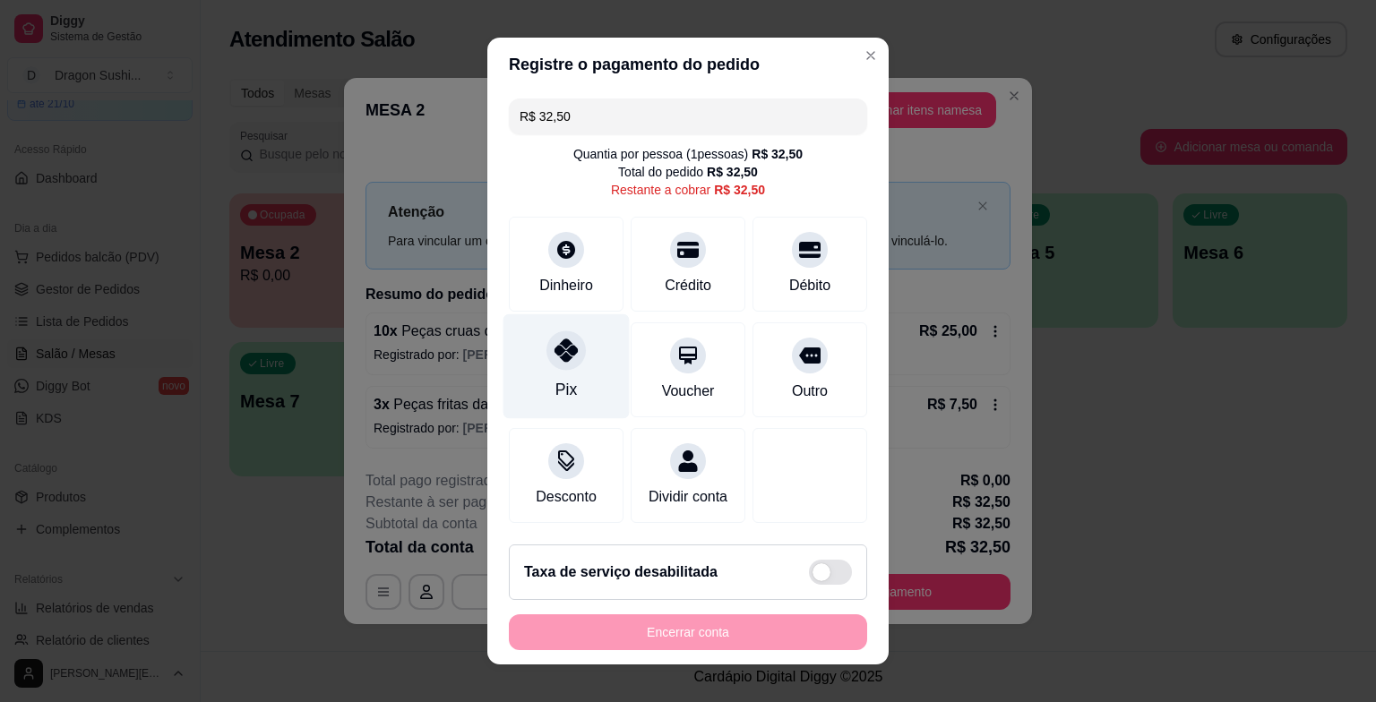
click at [536, 378] on div "Pix" at bounding box center [567, 367] width 126 height 105
type input "R$ 0,00"
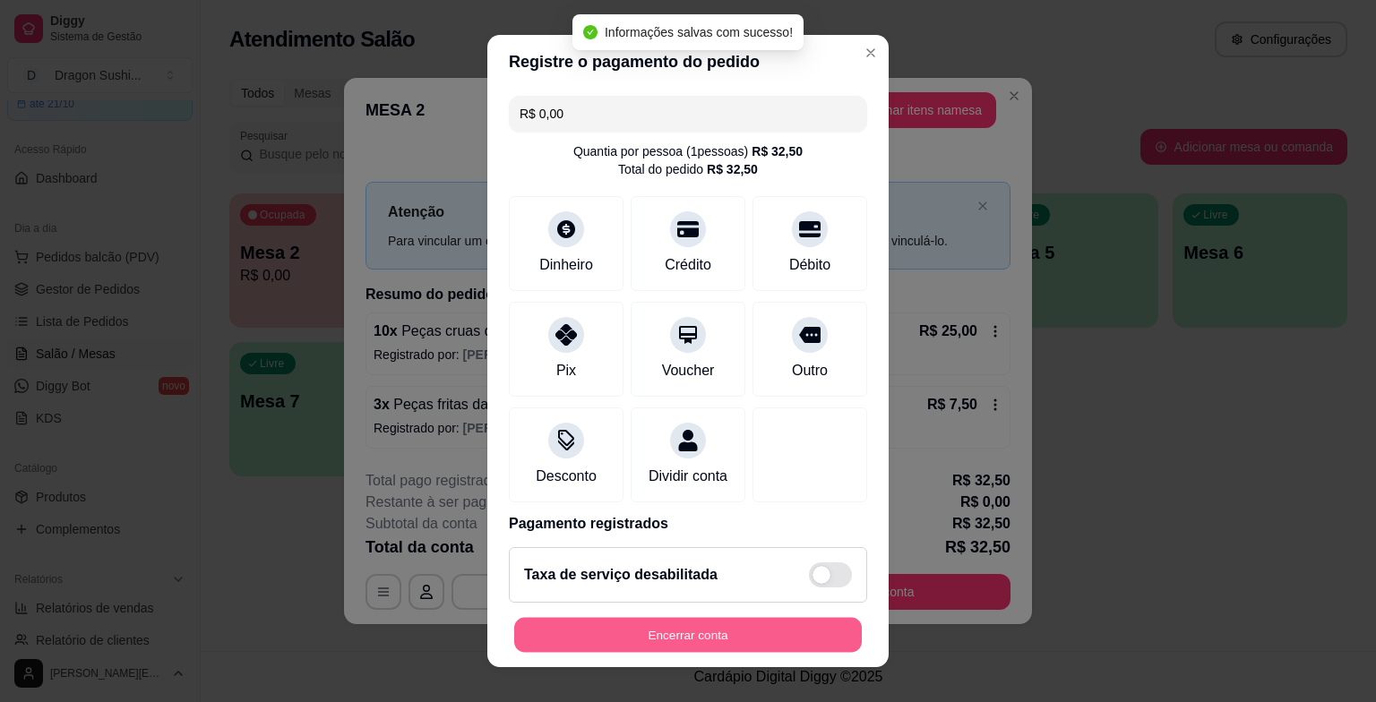
click at [641, 641] on button "Encerrar conta" at bounding box center [688, 634] width 348 height 35
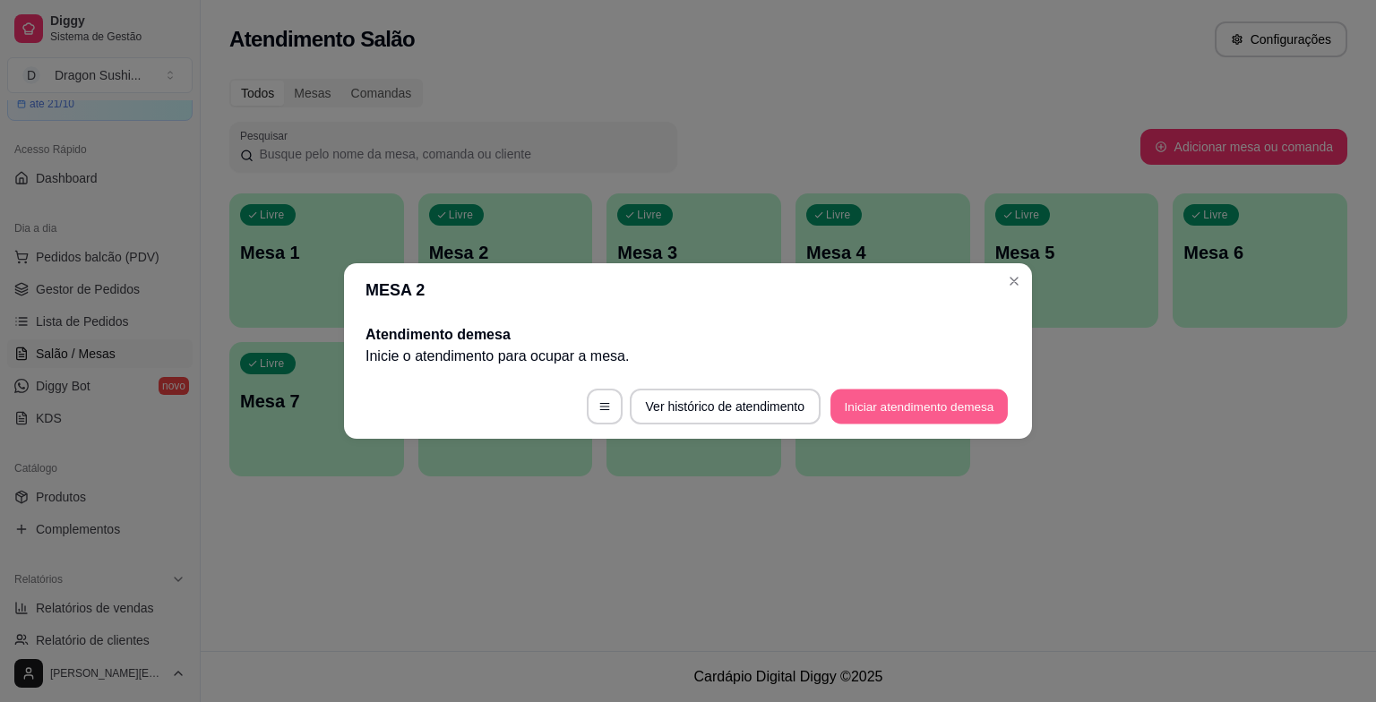
click at [975, 410] on button "Iniciar atendimento de mesa" at bounding box center [919, 407] width 177 height 35
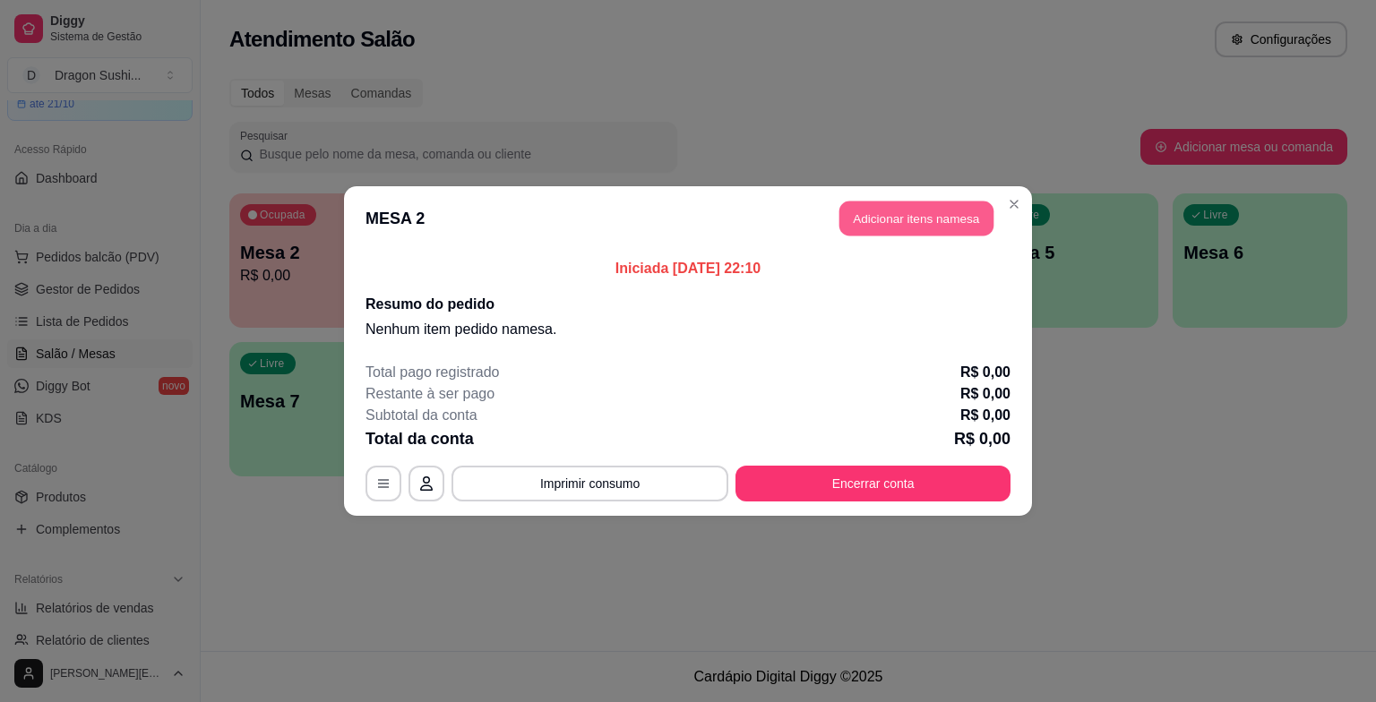
click at [892, 224] on button "Adicionar itens na mesa" at bounding box center [917, 219] width 154 height 35
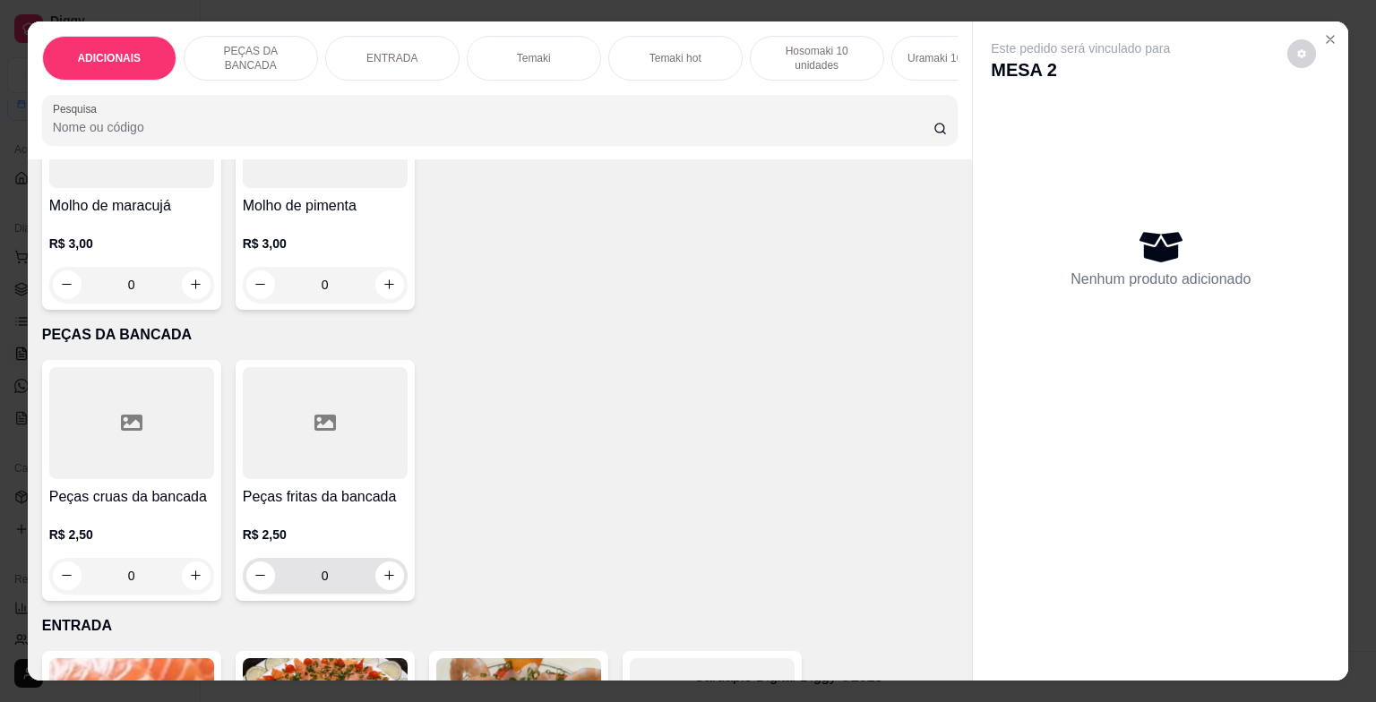
scroll to position [627, 0]
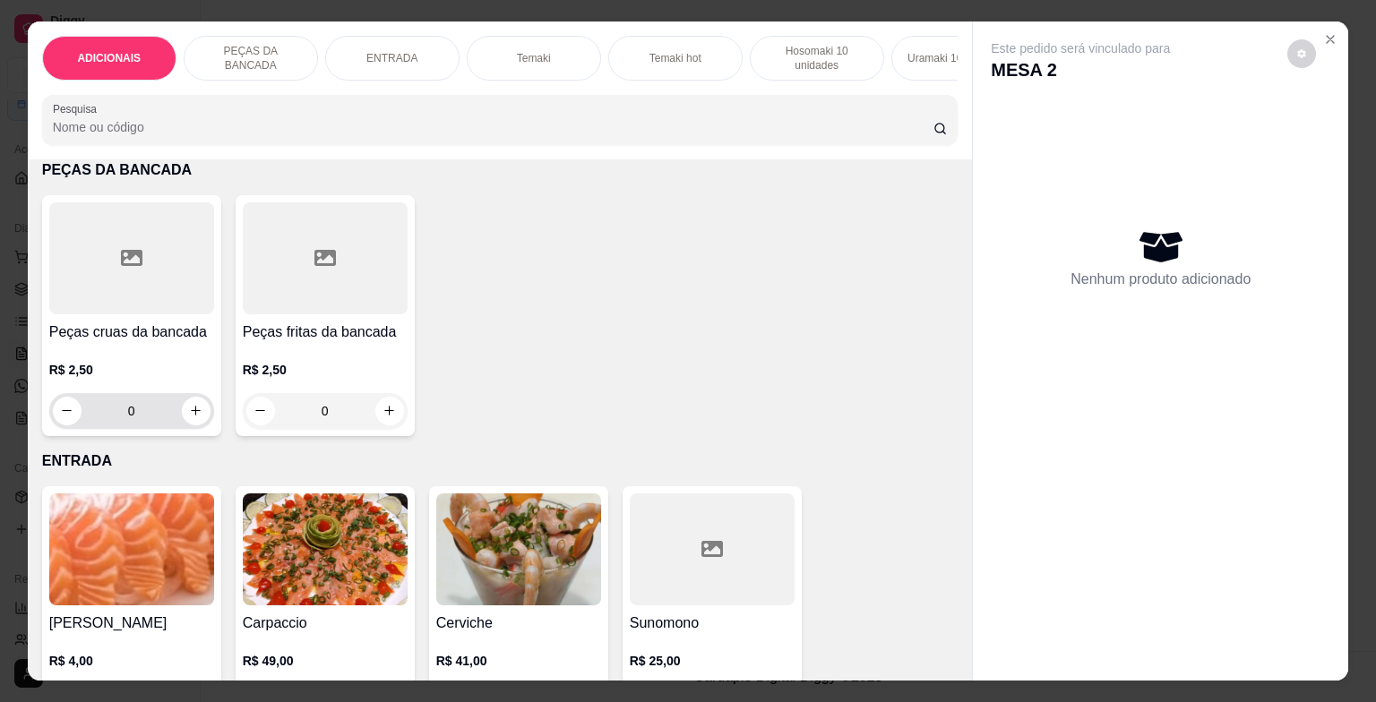
click at [158, 418] on input "0" at bounding box center [132, 411] width 100 height 36
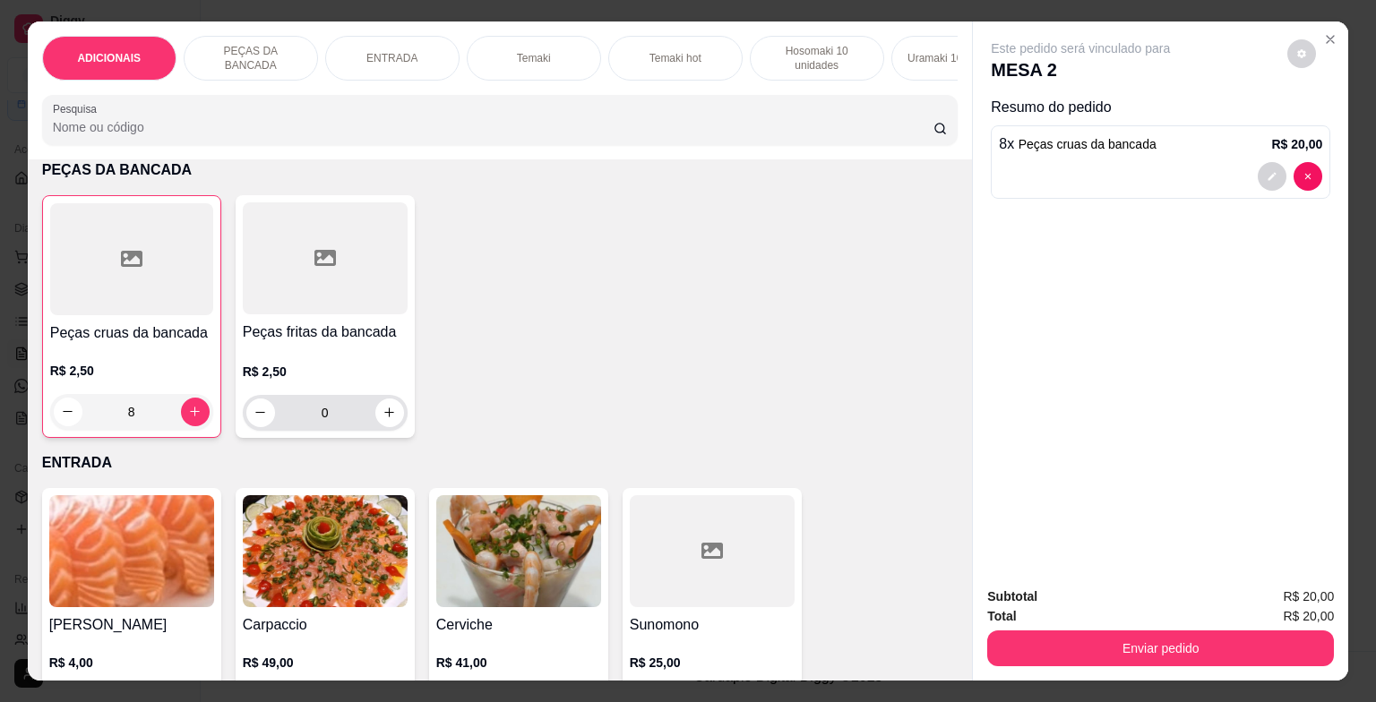
type input "8"
click at [337, 427] on input "0" at bounding box center [325, 413] width 100 height 36
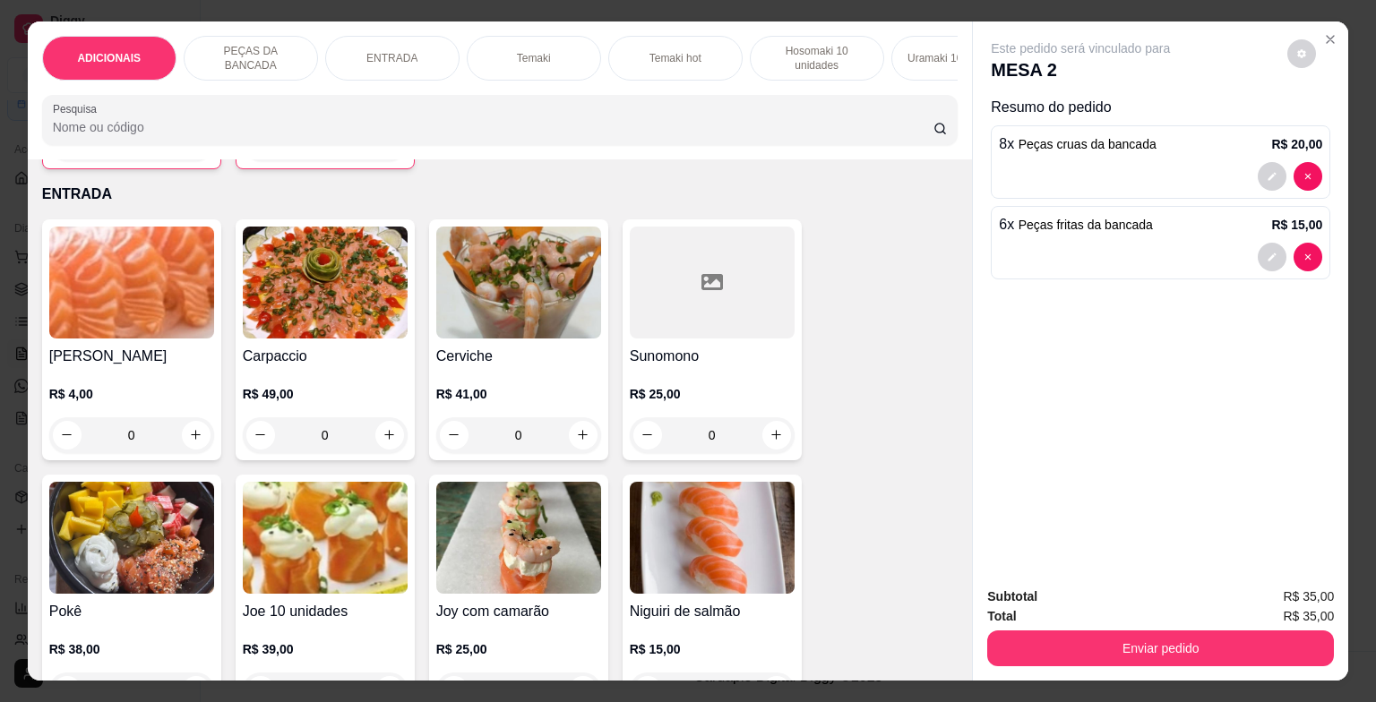
scroll to position [986, 0]
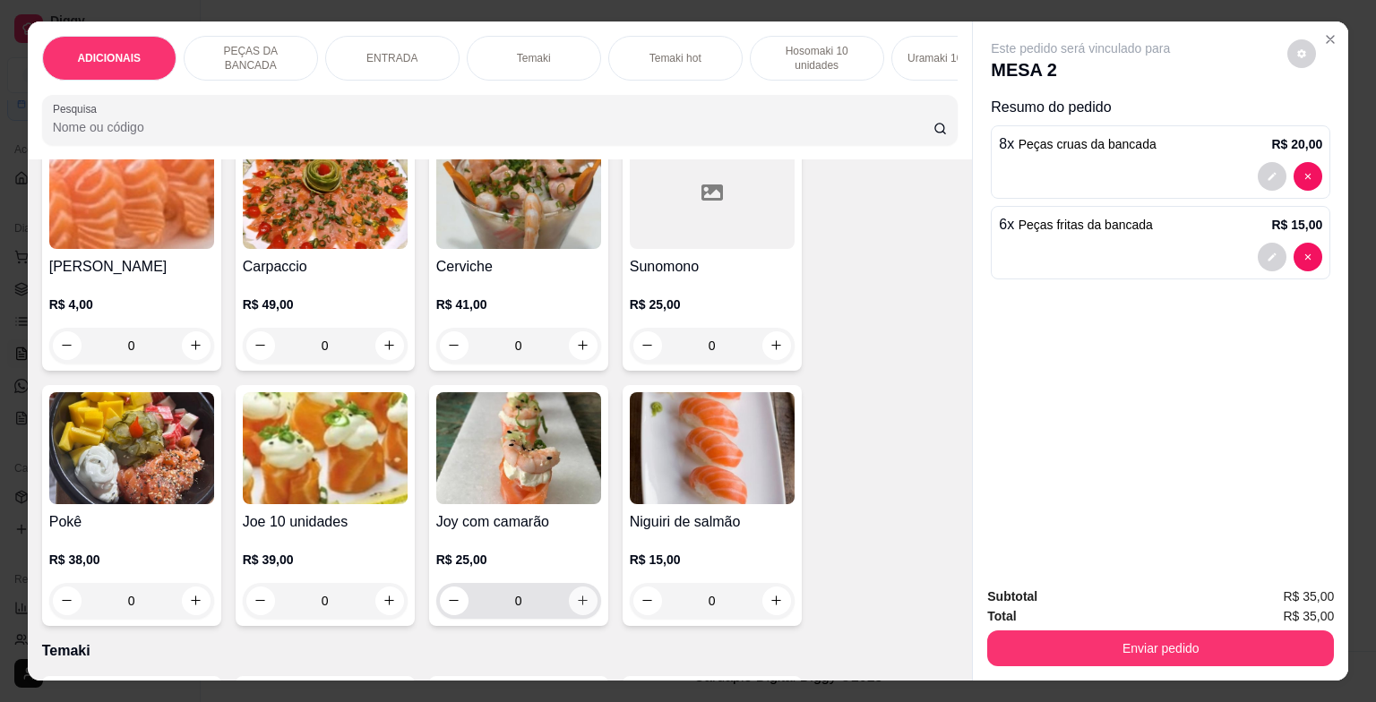
type input "6"
click at [574, 614] on button "increase-product-quantity" at bounding box center [583, 601] width 29 height 29
type input "1"
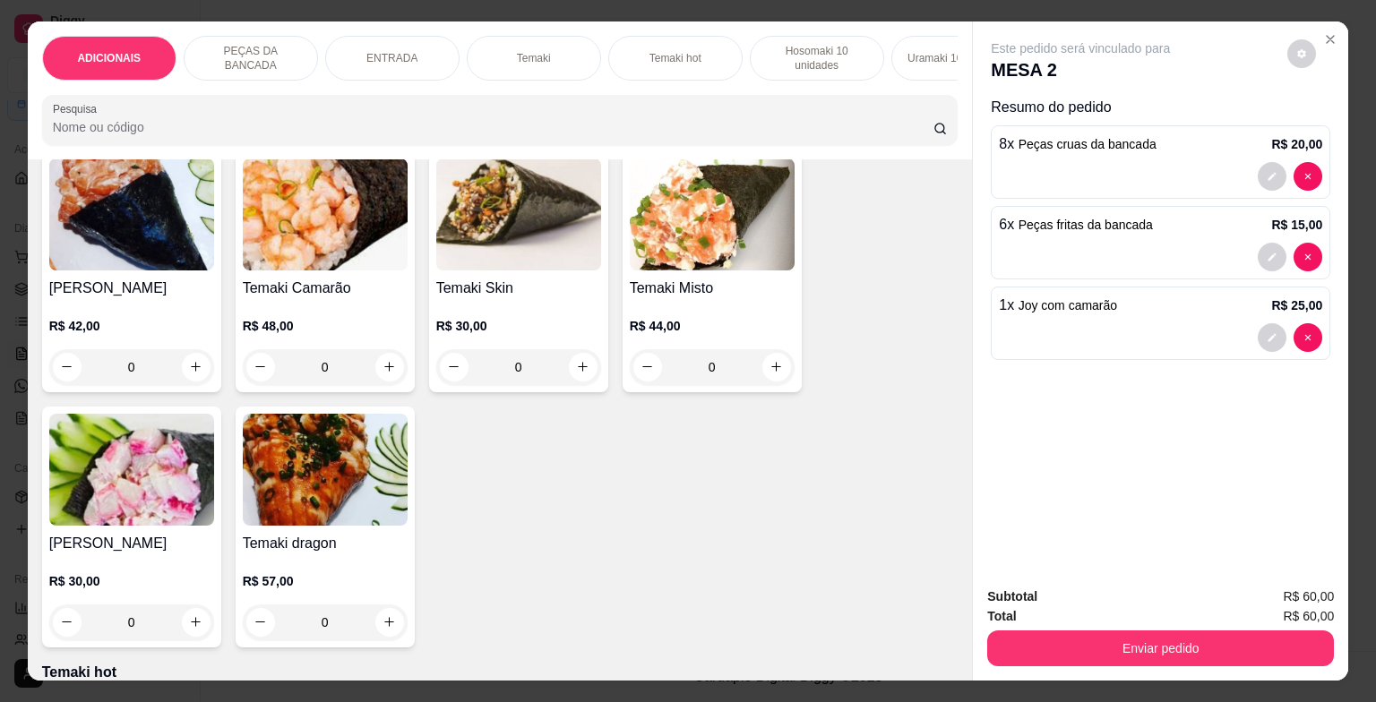
scroll to position [1523, 0]
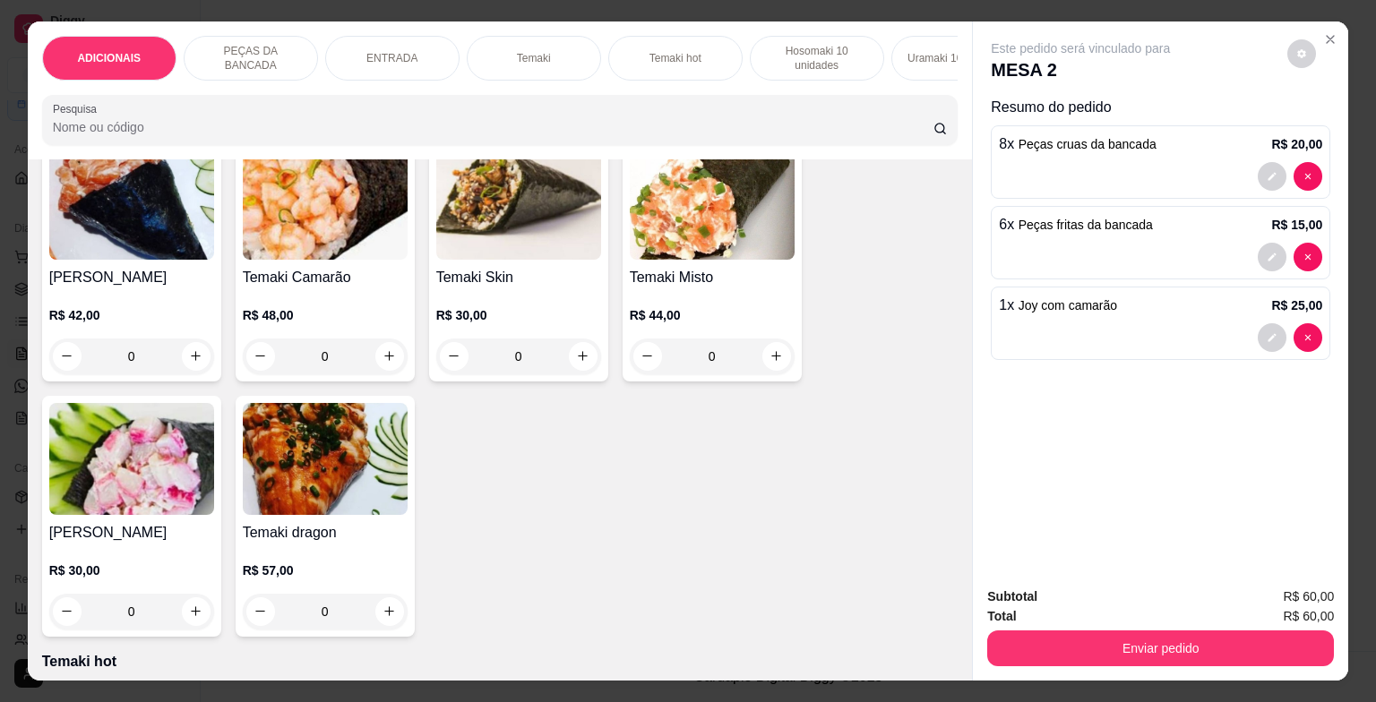
click at [766, 363] on div "0" at bounding box center [712, 357] width 165 height 36
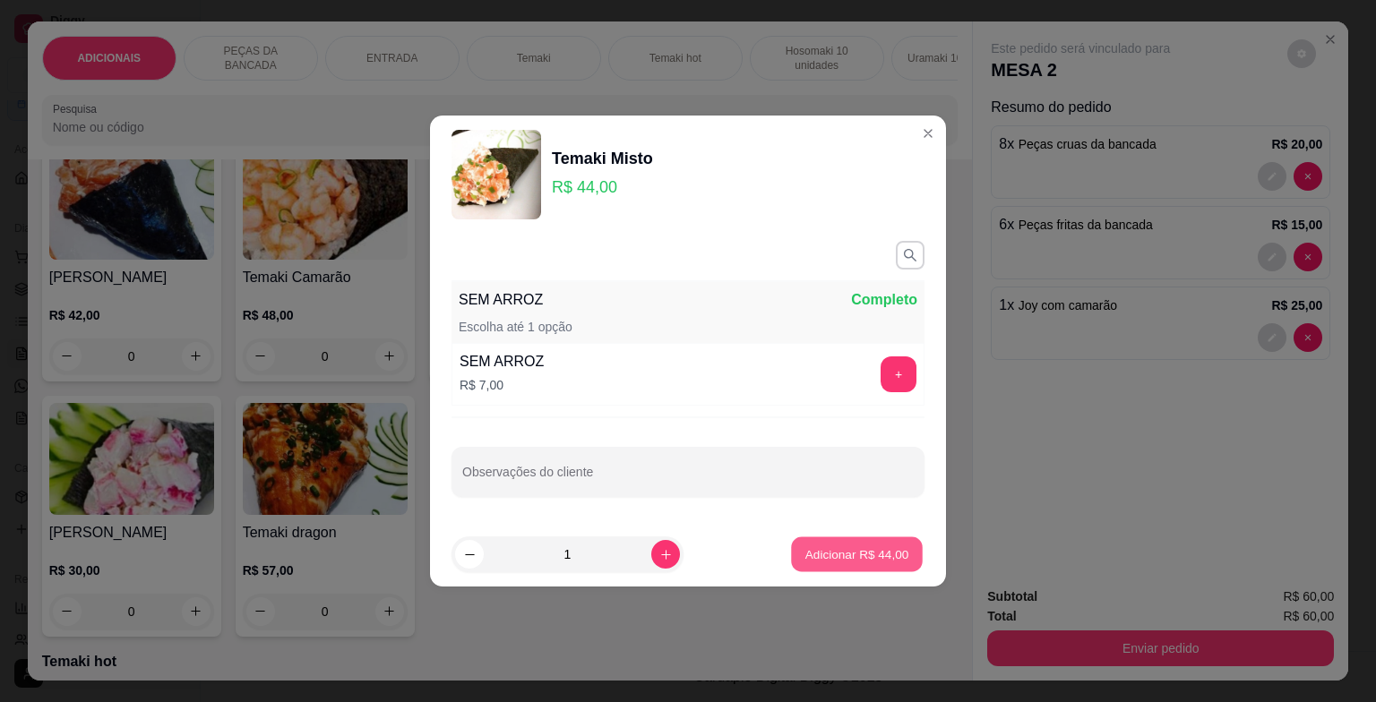
click at [828, 554] on p "Adicionar R$ 44,00" at bounding box center [858, 554] width 104 height 17
type input "1"
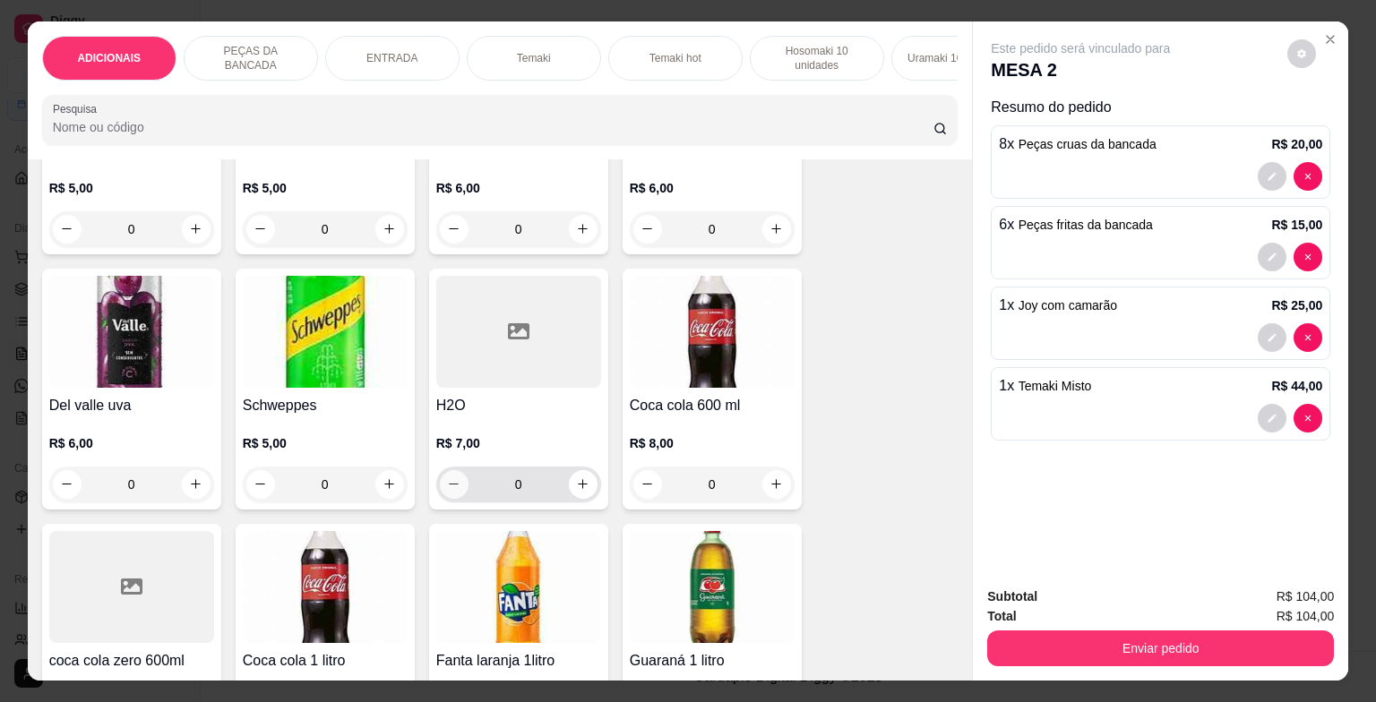
scroll to position [6272, 0]
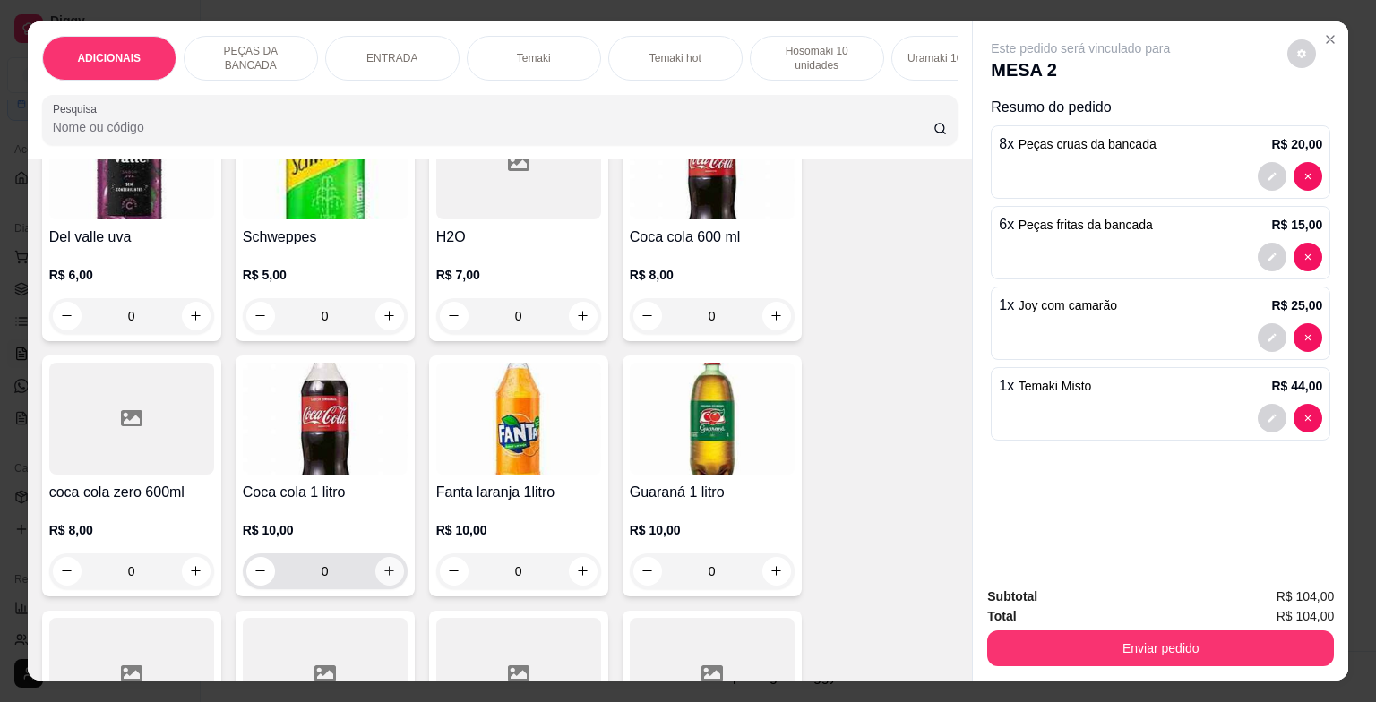
click at [383, 584] on button "increase-product-quantity" at bounding box center [389, 571] width 29 height 29
type input "1"
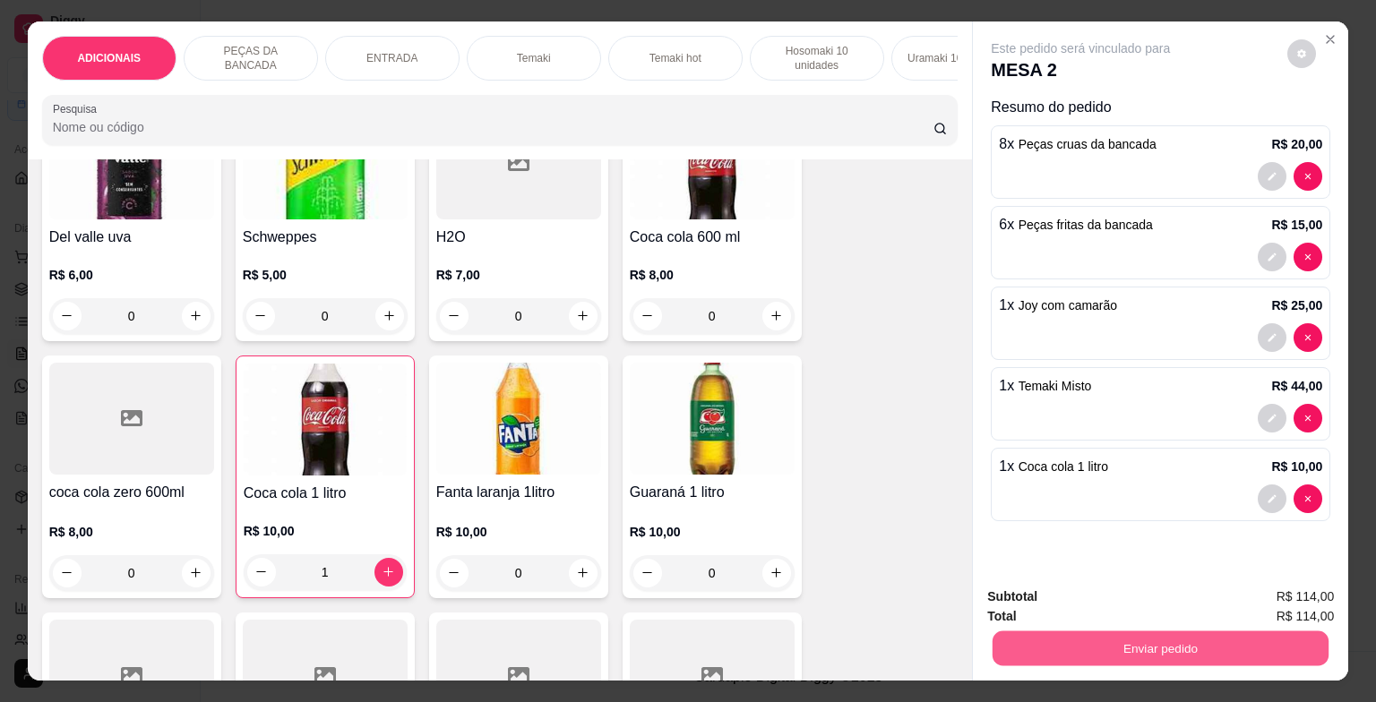
click at [1102, 651] on button "Enviar pedido" at bounding box center [1161, 649] width 336 height 35
click at [1319, 599] on button "Enviar pedido" at bounding box center [1287, 598] width 99 height 33
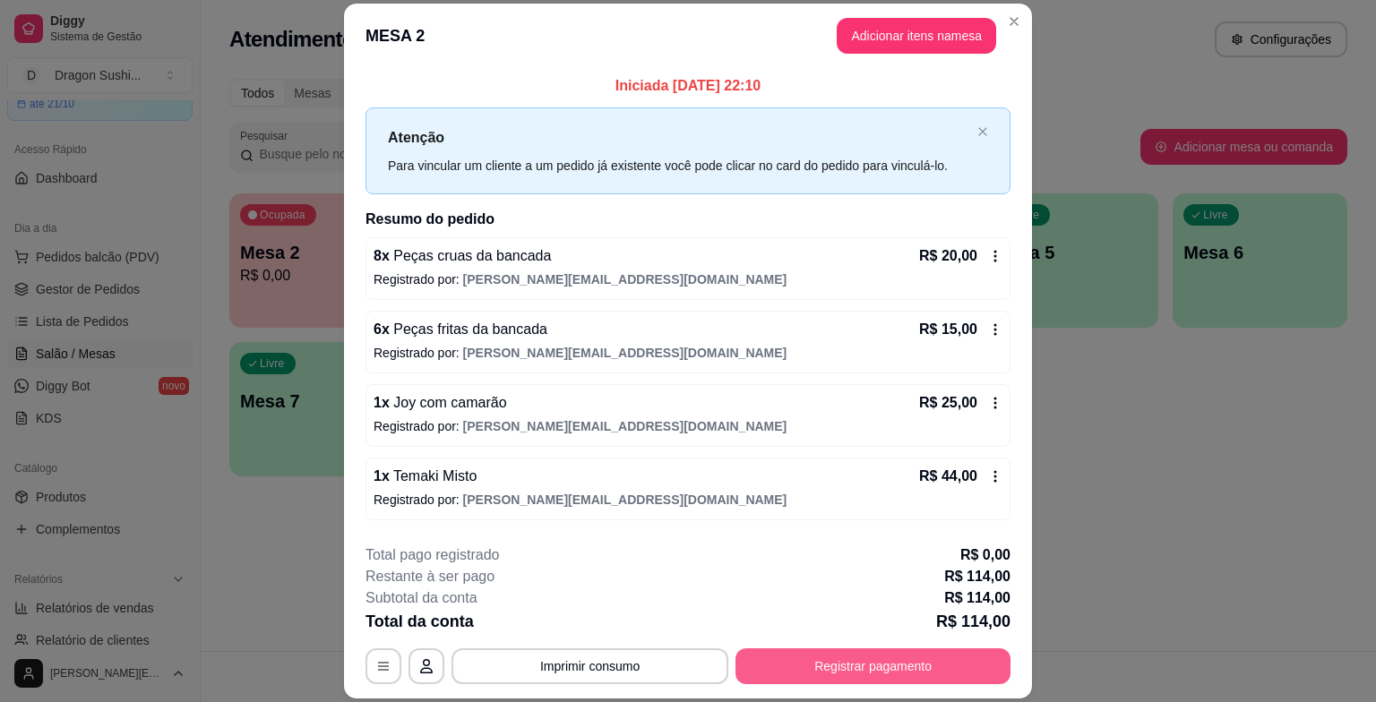
click at [844, 659] on button "Registrar pagamento" at bounding box center [873, 667] width 275 height 36
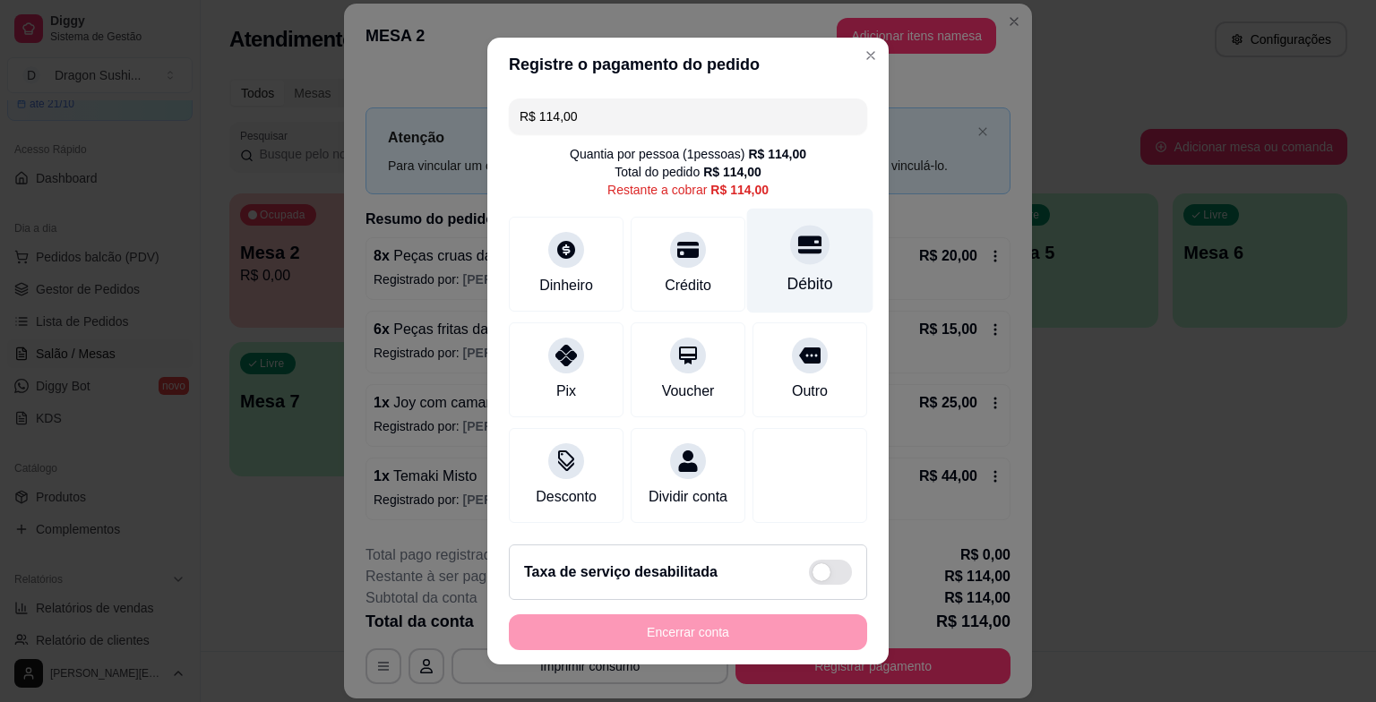
click at [795, 264] on div at bounding box center [809, 244] width 39 height 39
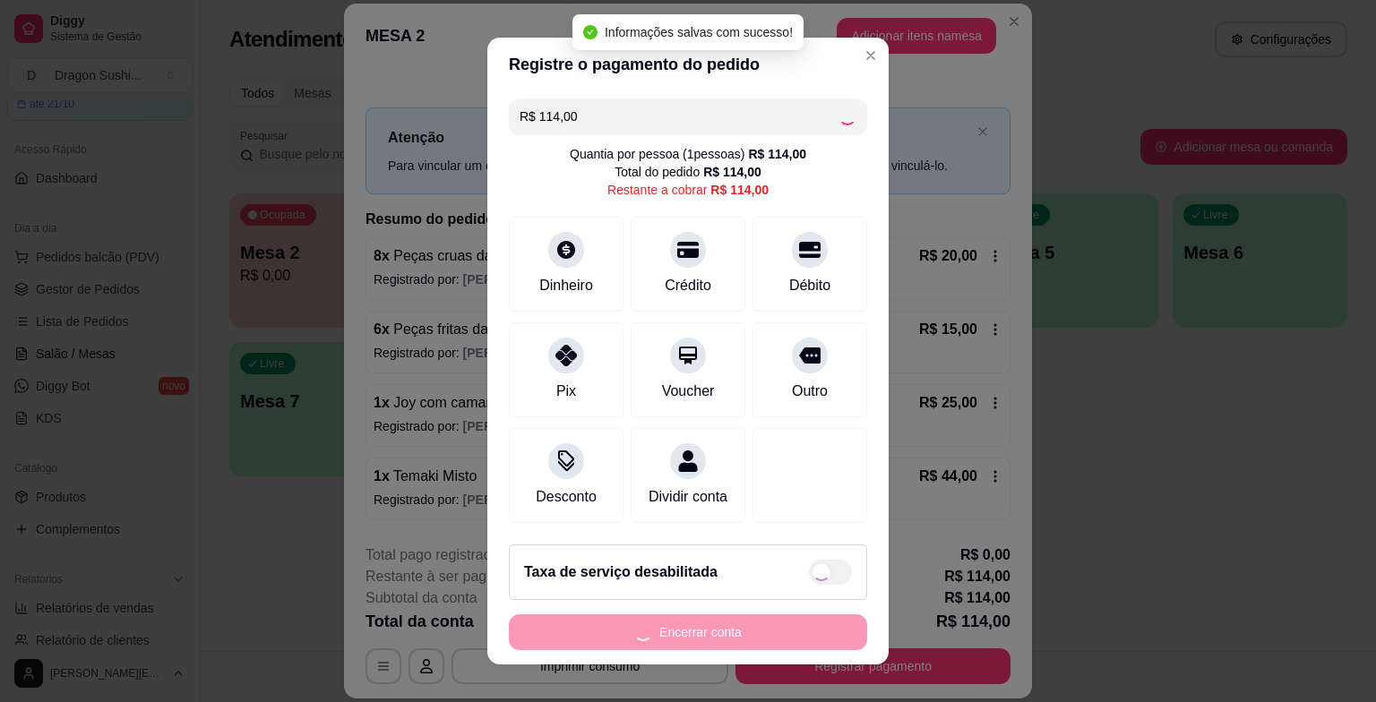
type input "R$ 0,00"
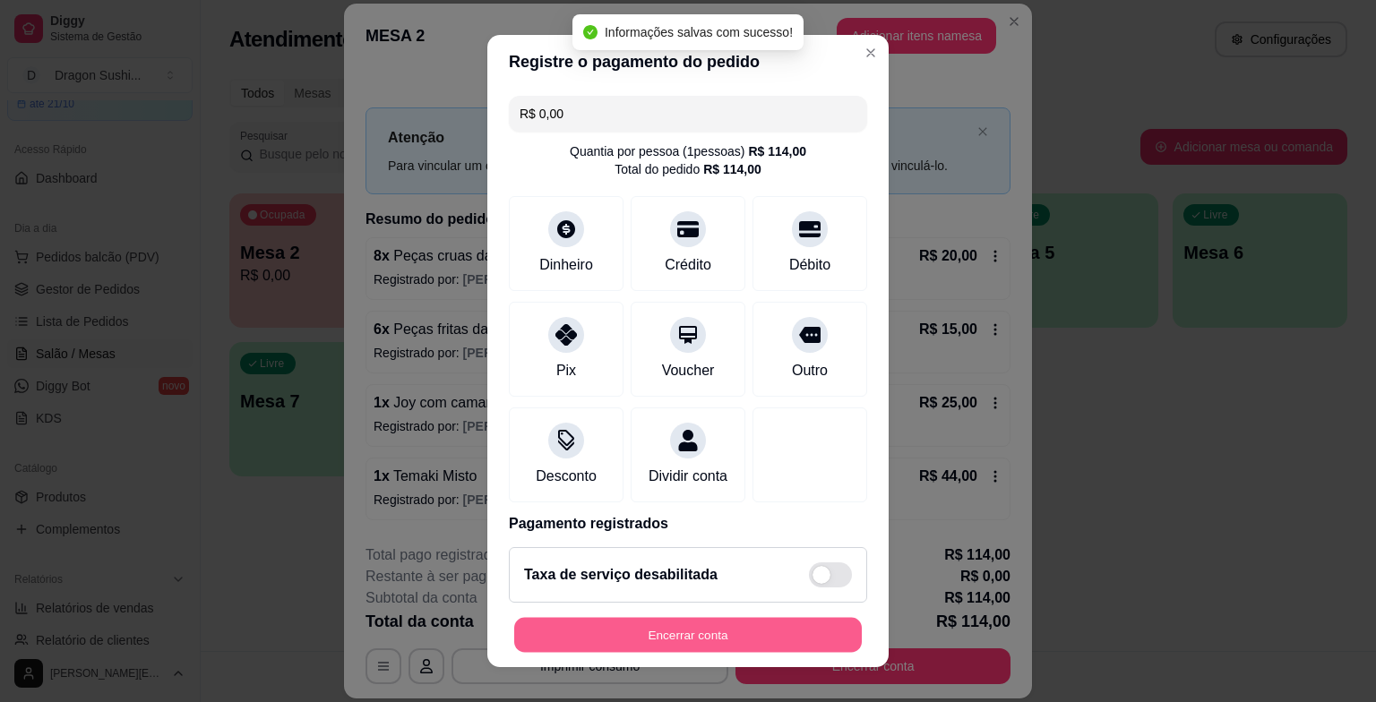
click at [677, 638] on button "Encerrar conta" at bounding box center [688, 634] width 348 height 35
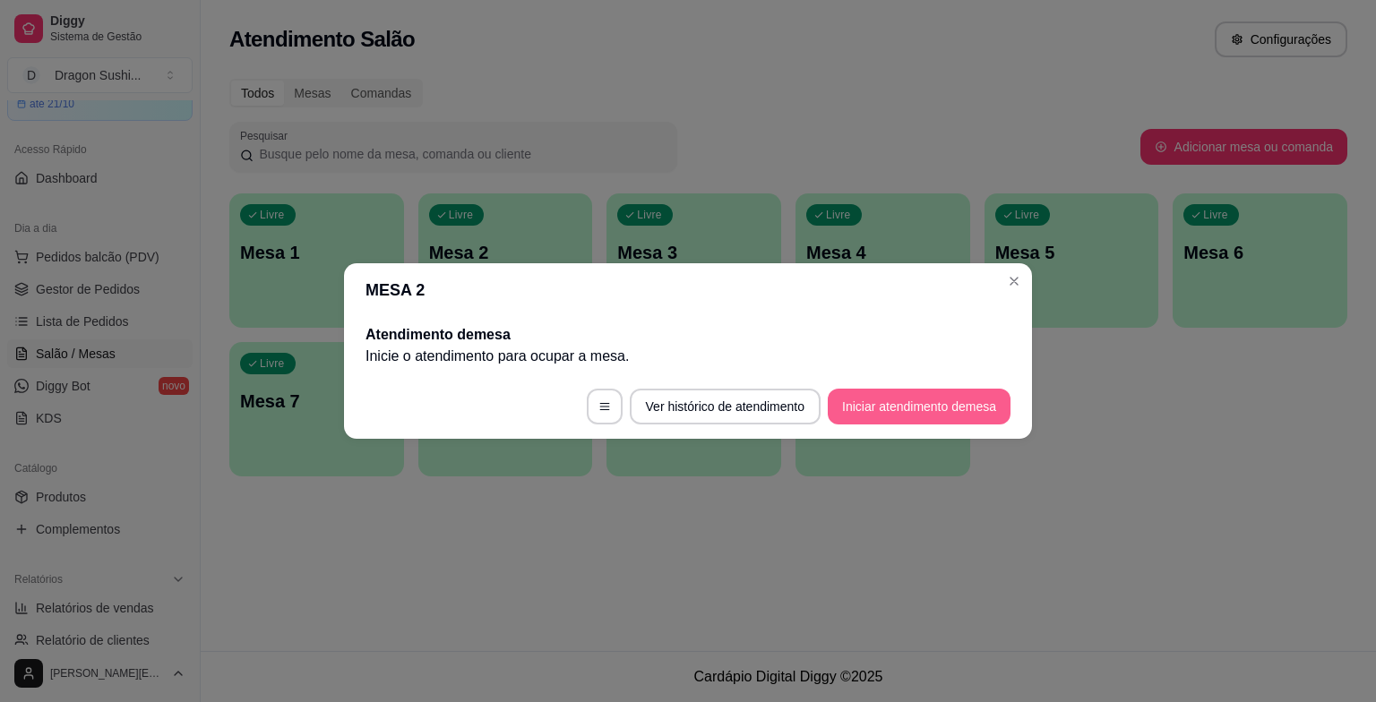
click at [904, 399] on button "Iniciar atendimento de mesa" at bounding box center [919, 407] width 183 height 36
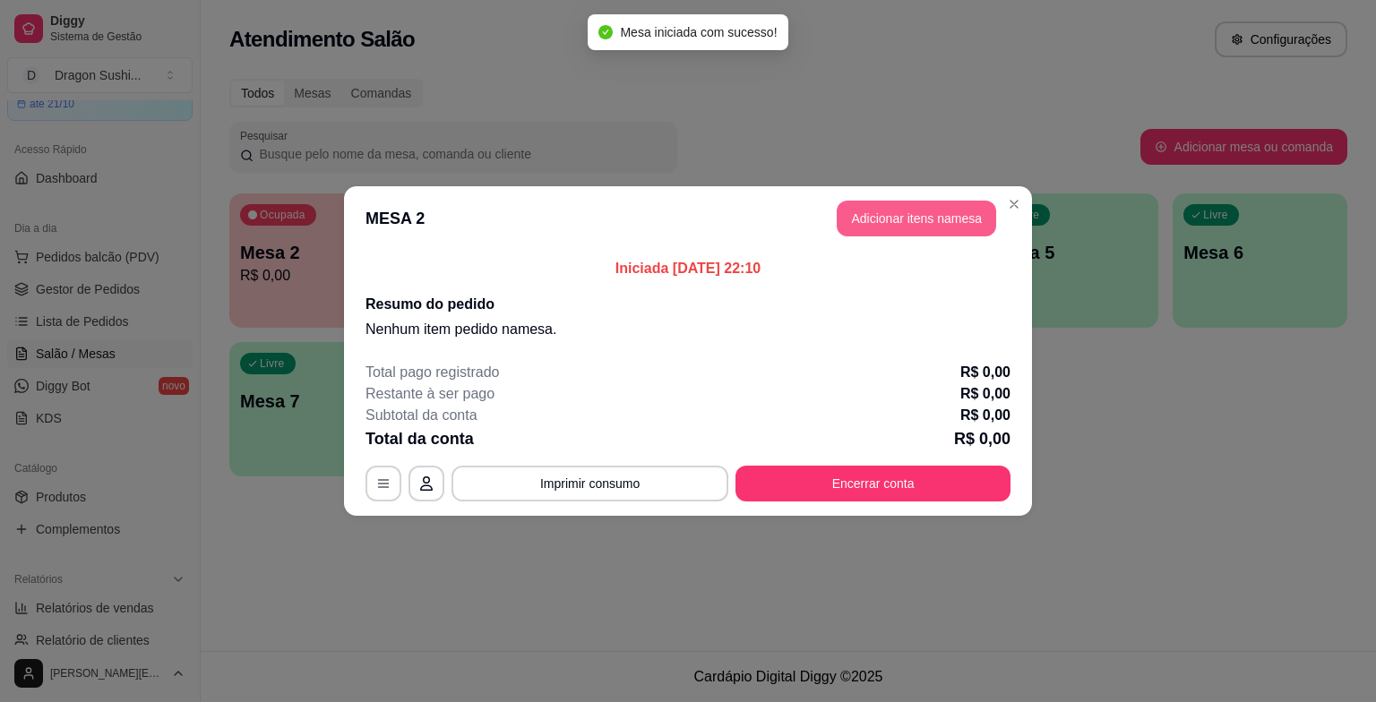
click at [925, 229] on button "Adicionar itens na mesa" at bounding box center [916, 219] width 159 height 36
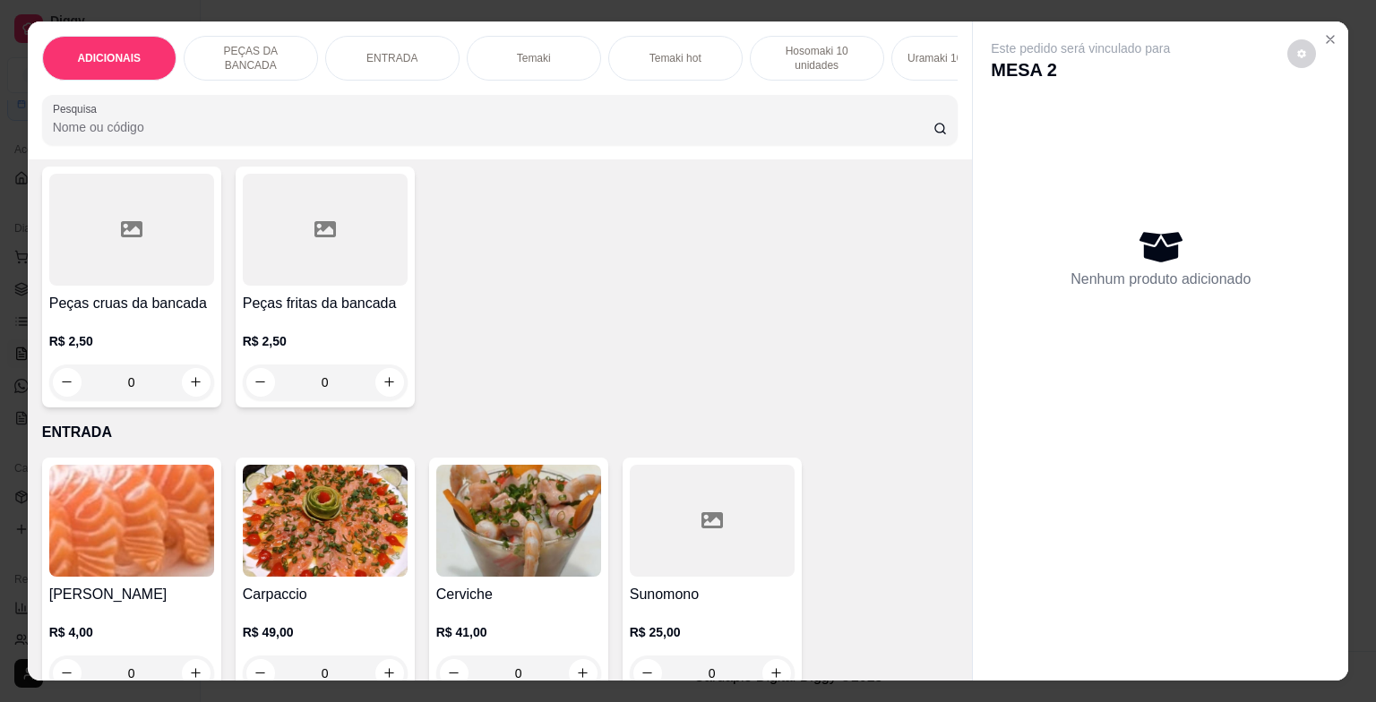
scroll to position [627, 0]
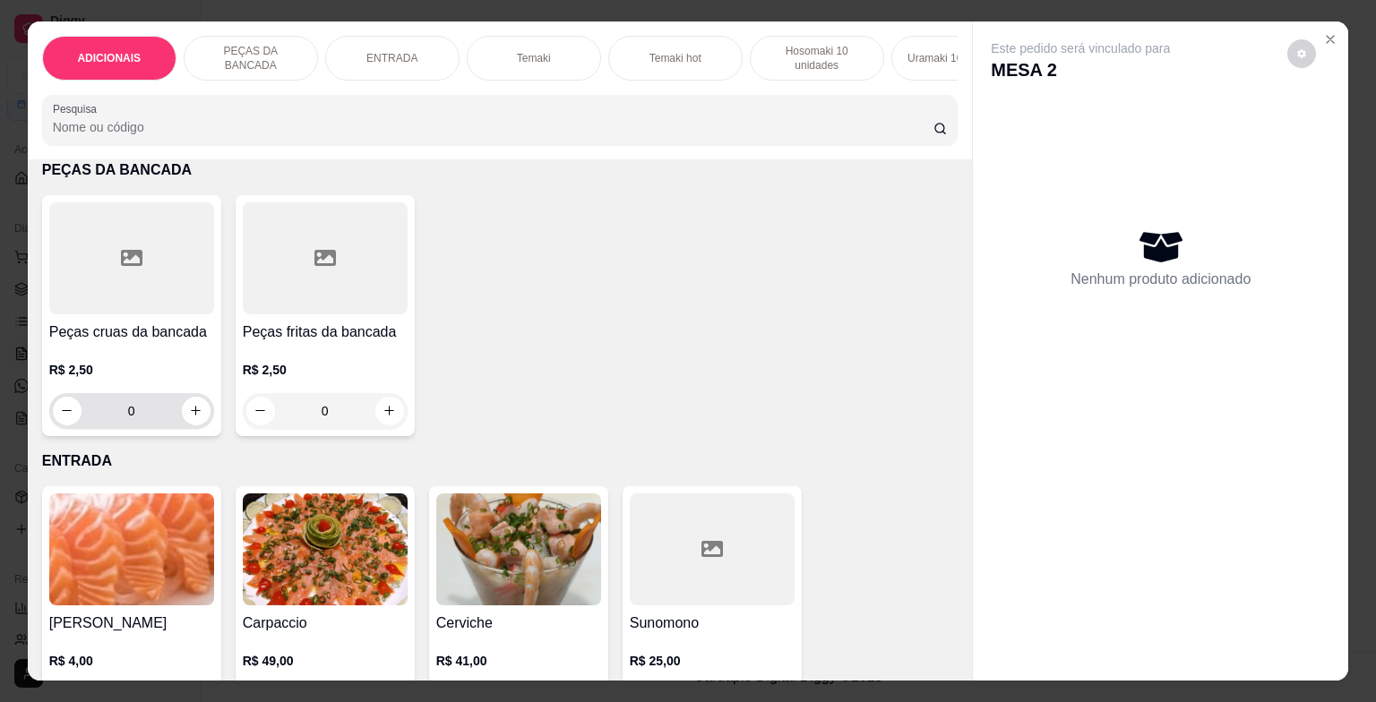
click at [151, 416] on input "0" at bounding box center [132, 411] width 100 height 36
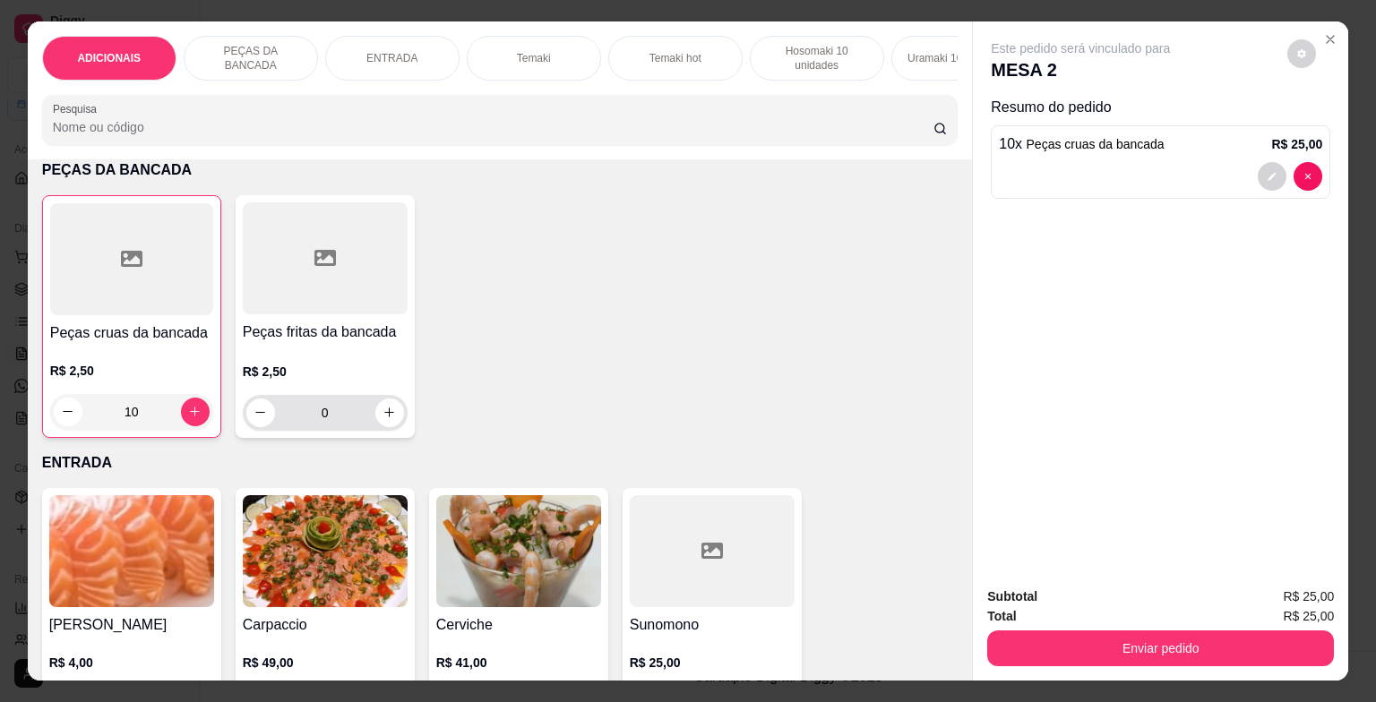
type input "10"
click at [318, 427] on input "0" at bounding box center [325, 413] width 100 height 36
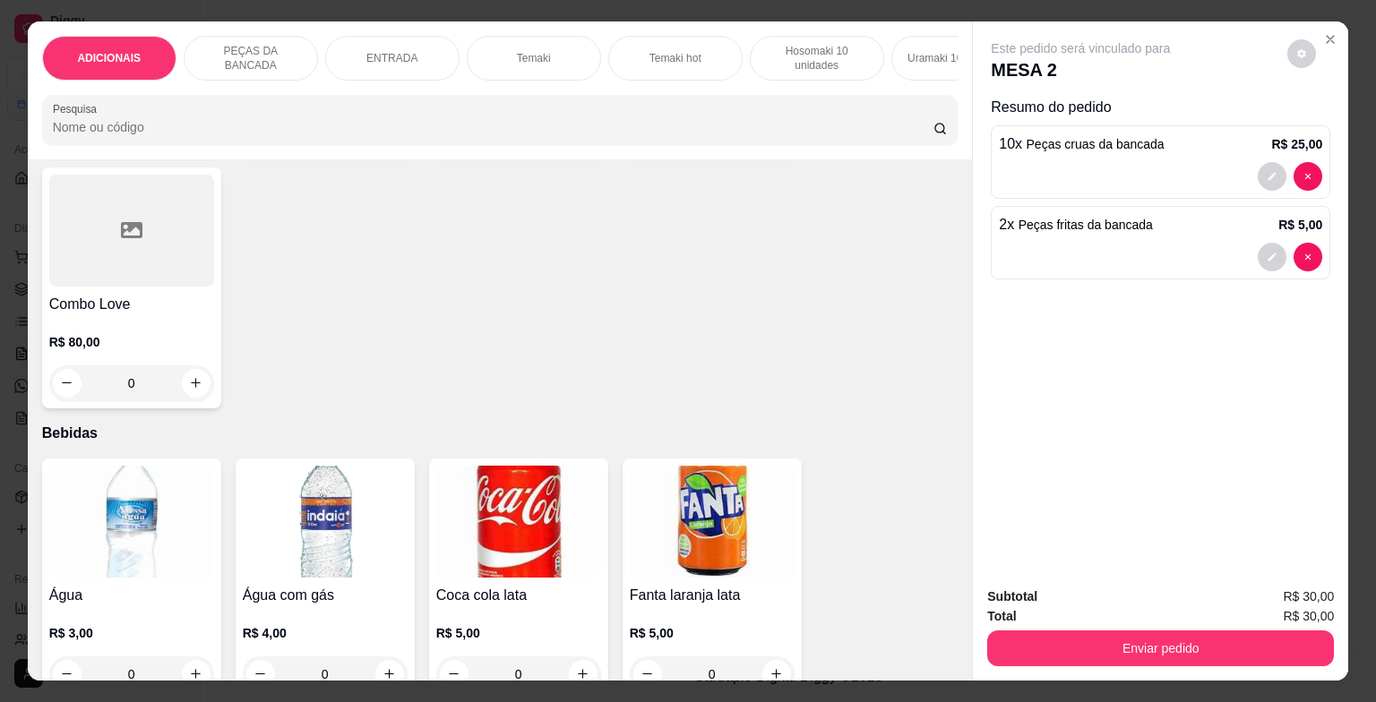
scroll to position [5466, 0]
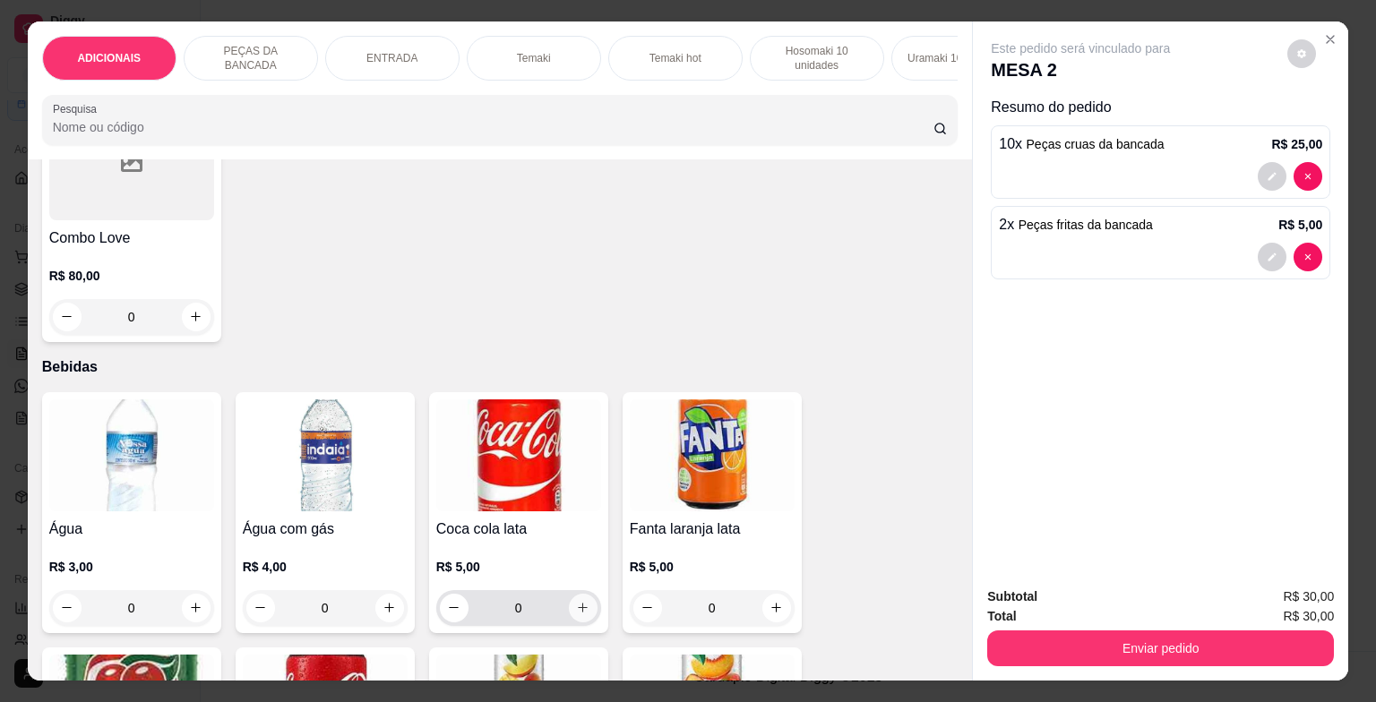
type input "2"
click at [581, 615] on icon "increase-product-quantity" at bounding box center [582, 607] width 13 height 13
type input "1"
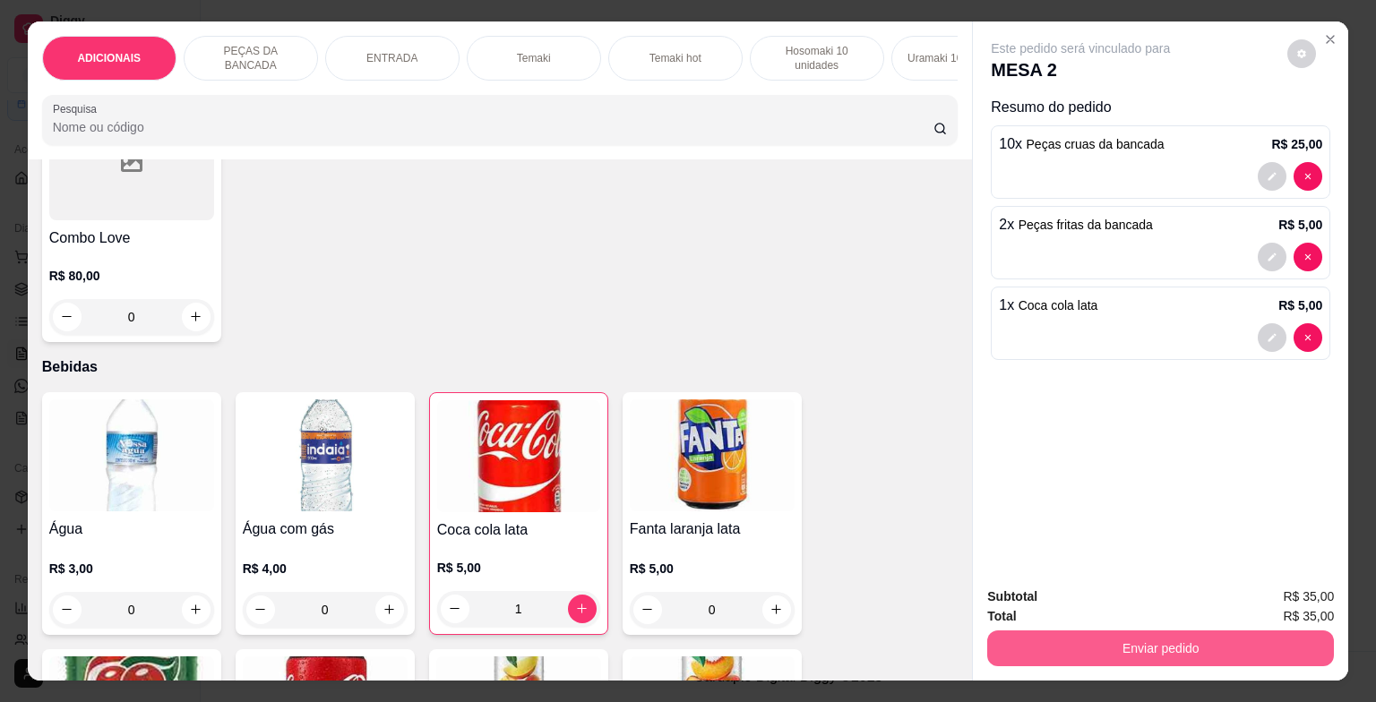
click at [1136, 649] on button "Enviar pedido" at bounding box center [1160, 649] width 347 height 36
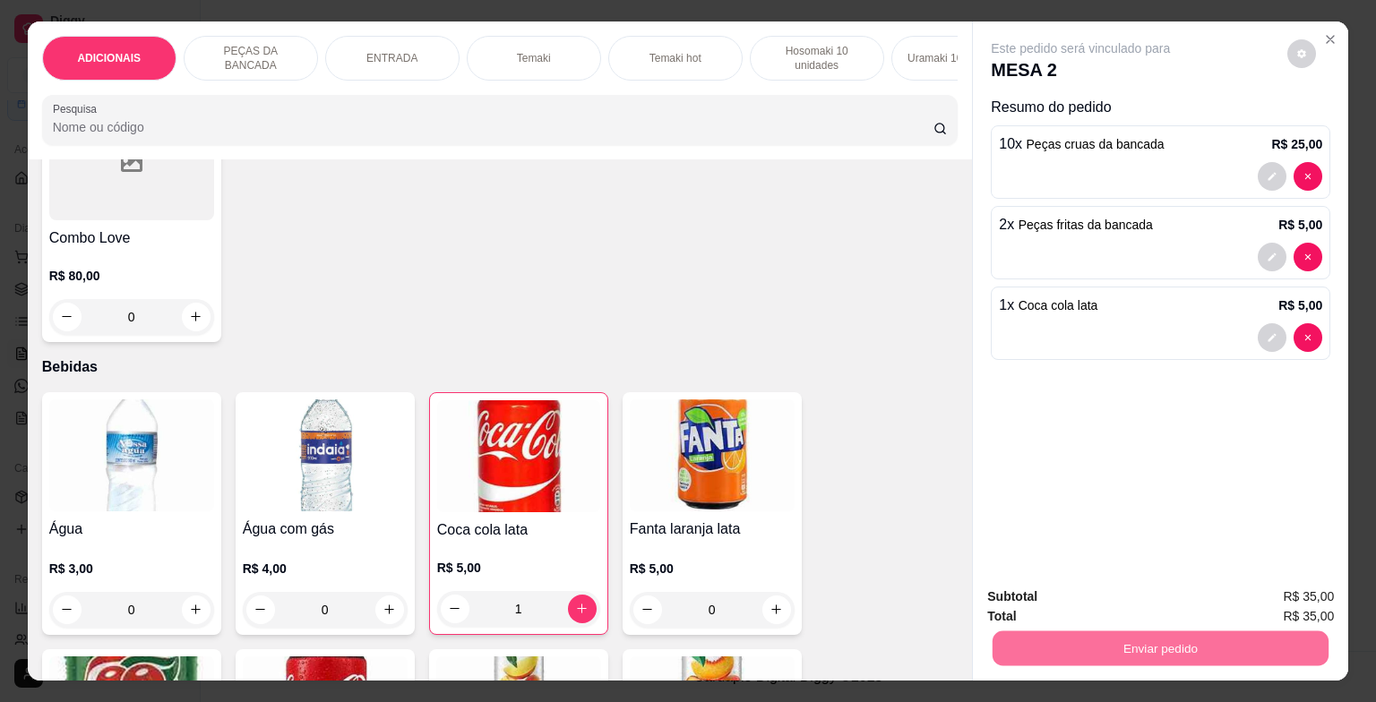
click at [1295, 598] on button "Enviar pedido" at bounding box center [1287, 599] width 101 height 34
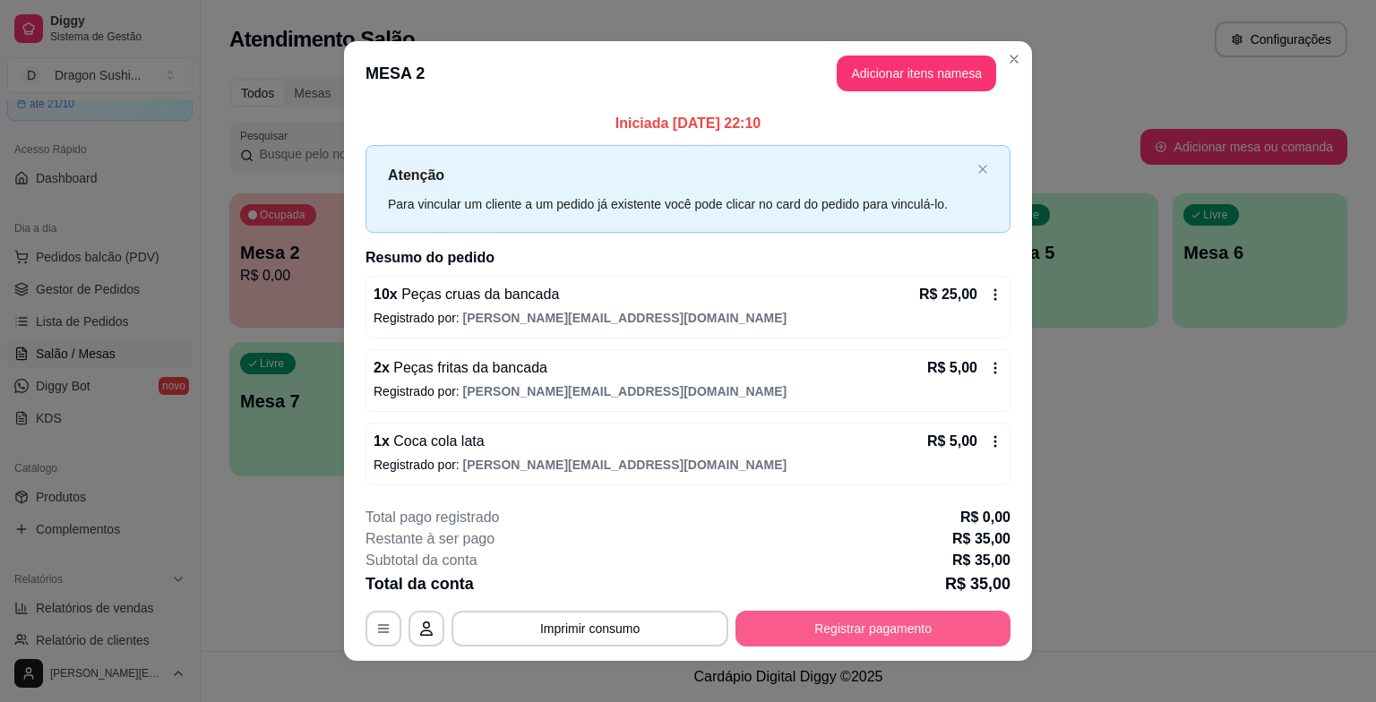
click at [881, 631] on button "Registrar pagamento" at bounding box center [873, 629] width 275 height 36
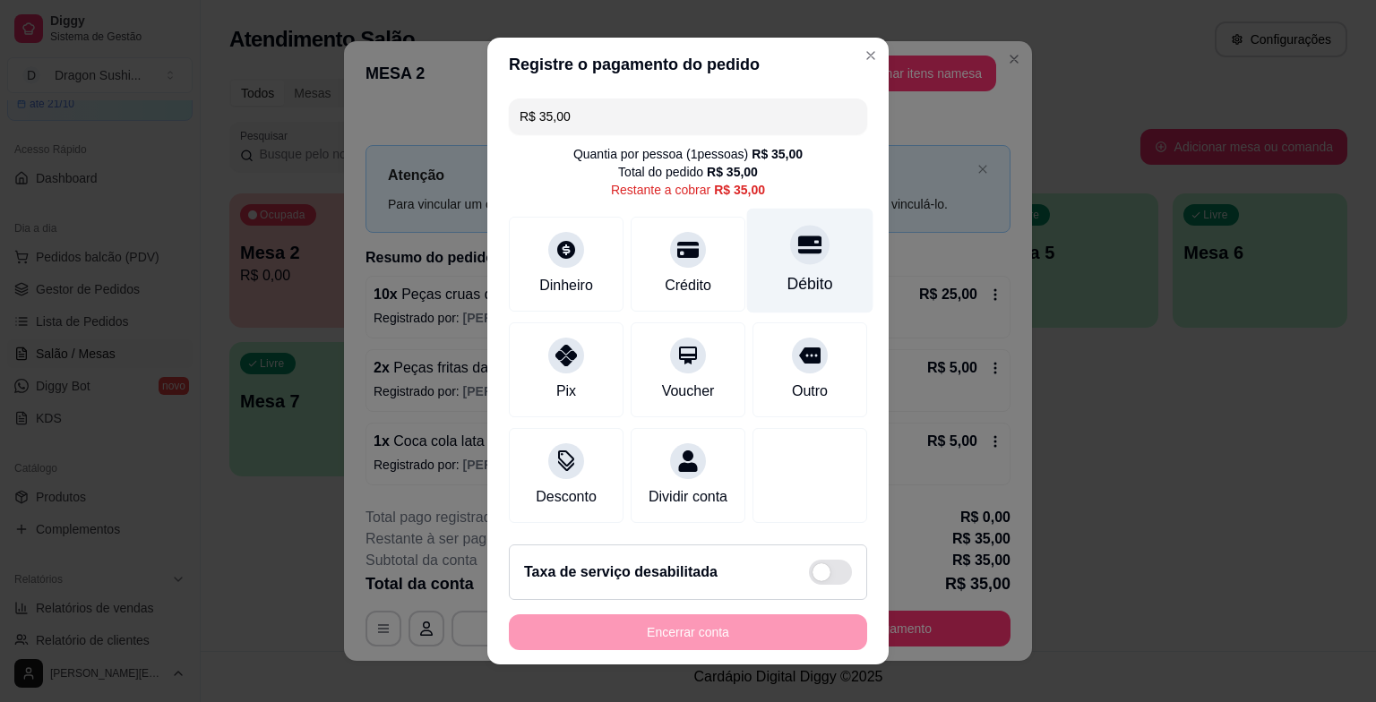
click at [788, 292] on div "Débito" at bounding box center [811, 283] width 46 height 23
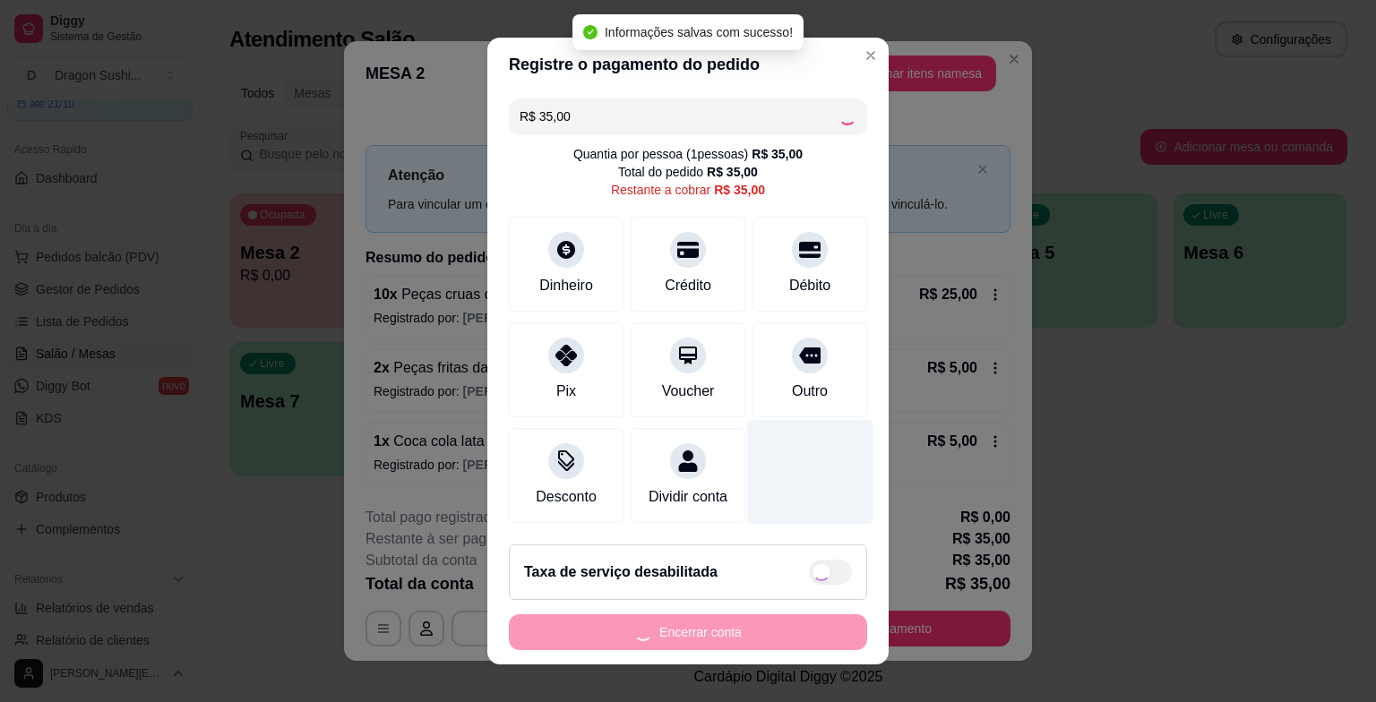
type input "R$ 0,00"
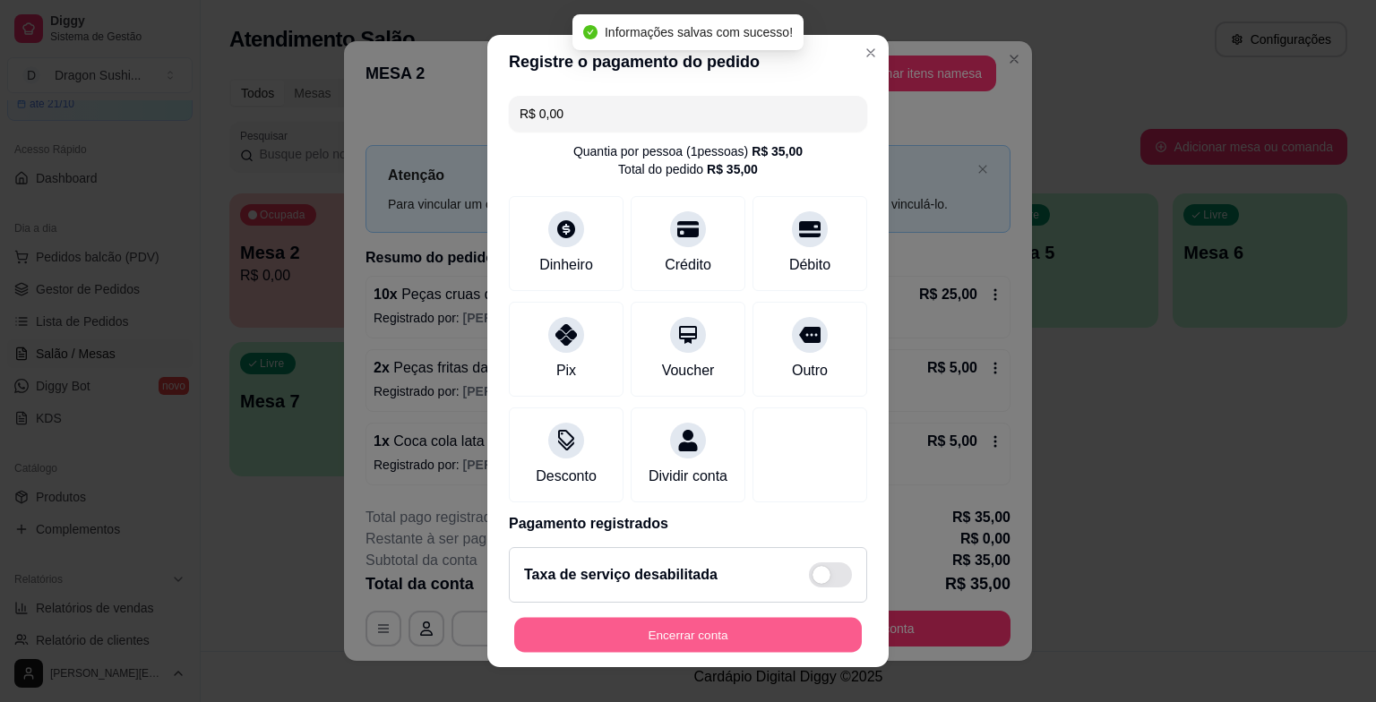
click at [698, 642] on button "Encerrar conta" at bounding box center [688, 634] width 348 height 35
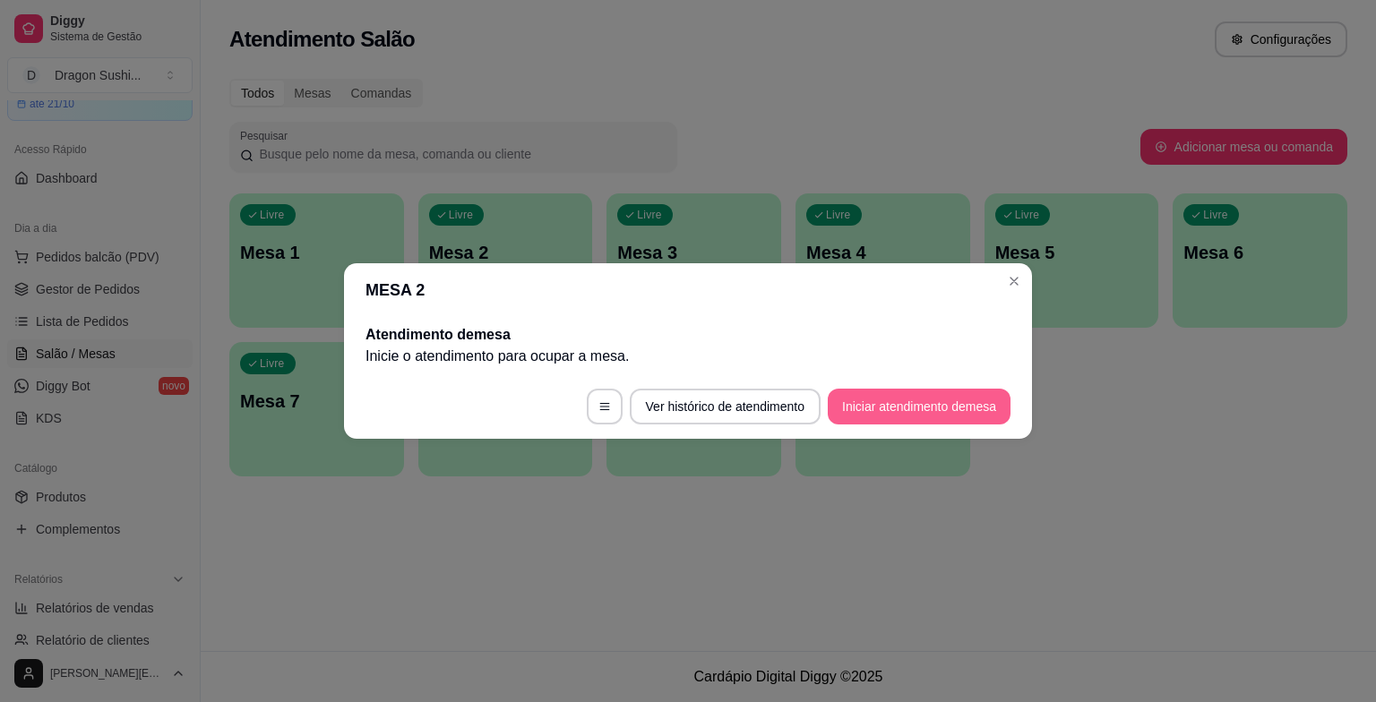
click at [937, 406] on button "Iniciar atendimento de mesa" at bounding box center [919, 407] width 183 height 36
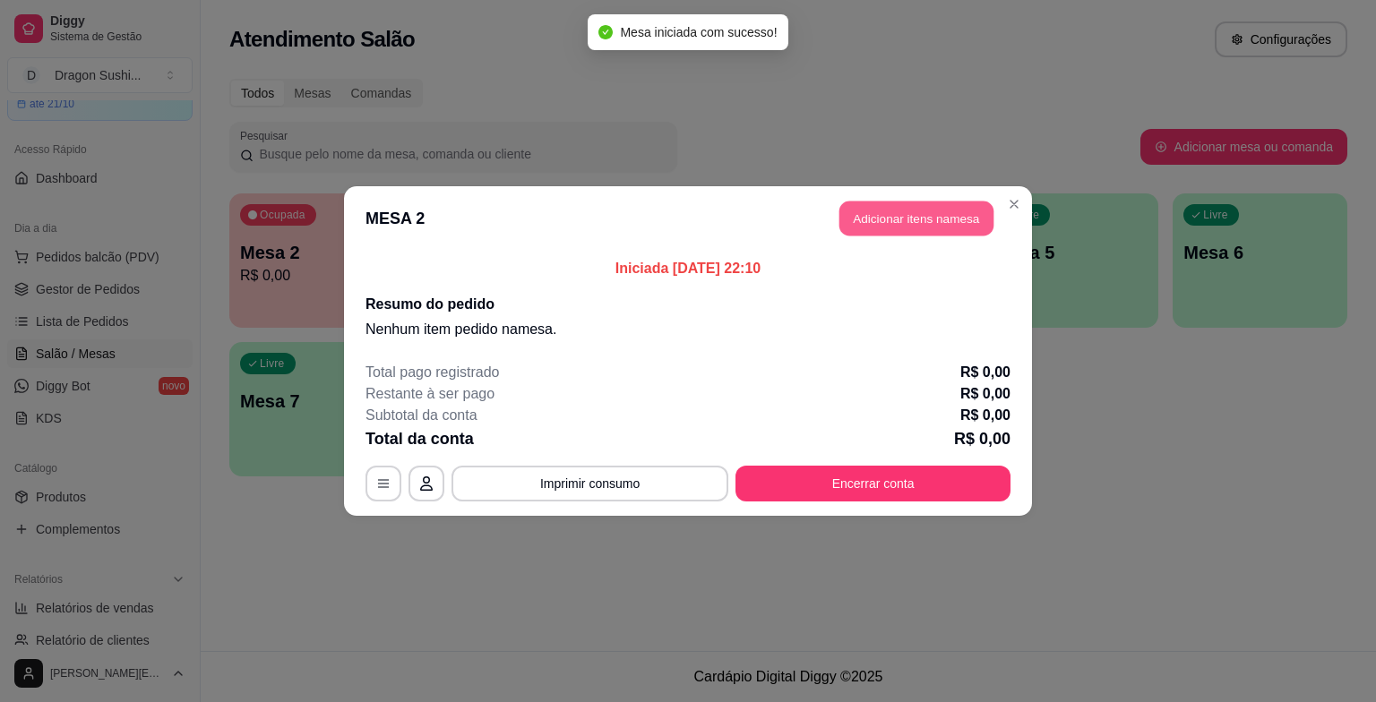
click at [888, 228] on button "Adicionar itens na mesa" at bounding box center [917, 219] width 154 height 35
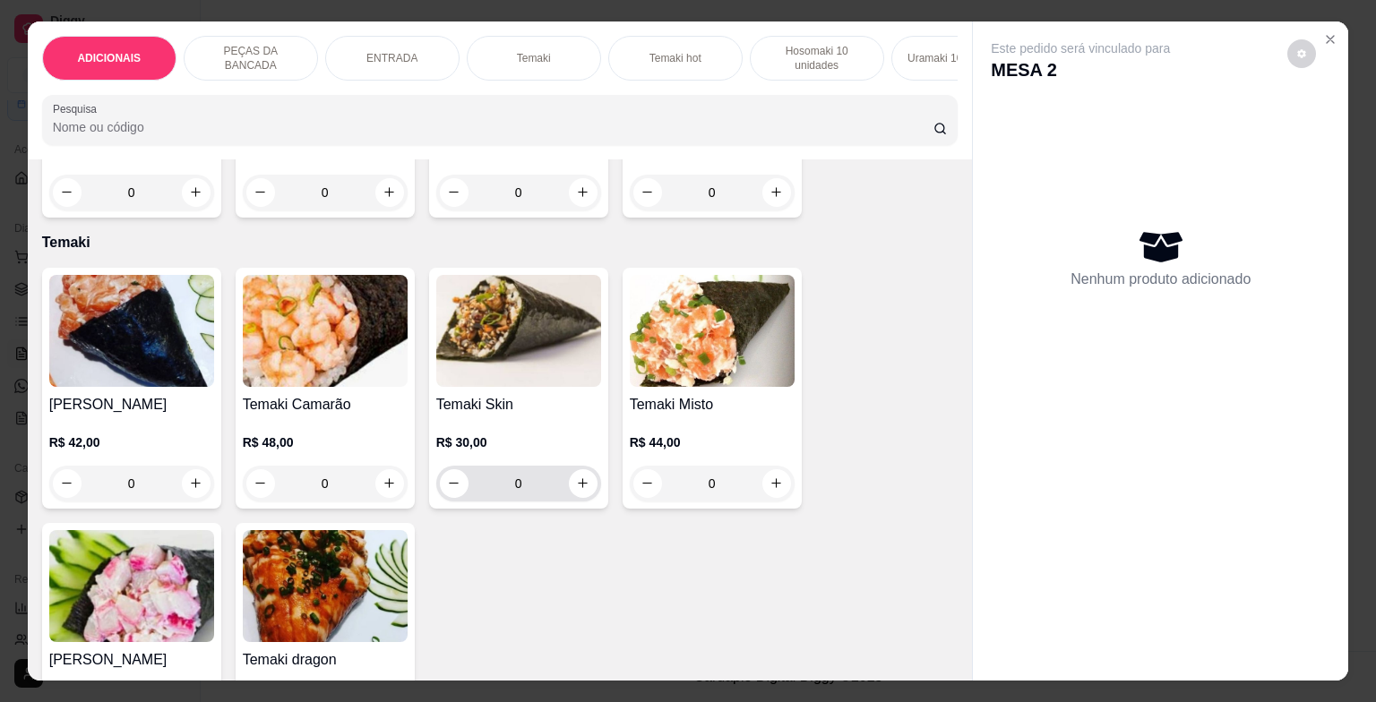
scroll to position [1971, 0]
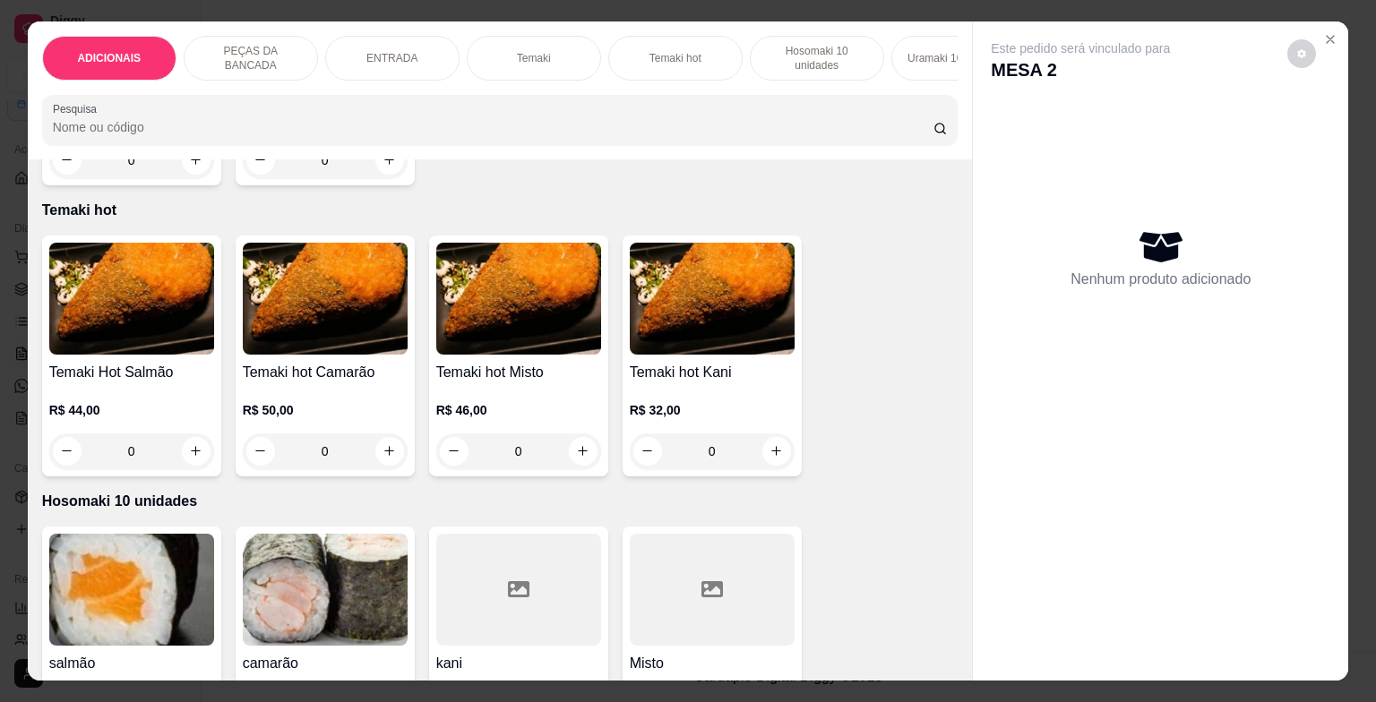
click at [141, 463] on div "0" at bounding box center [131, 452] width 165 height 36
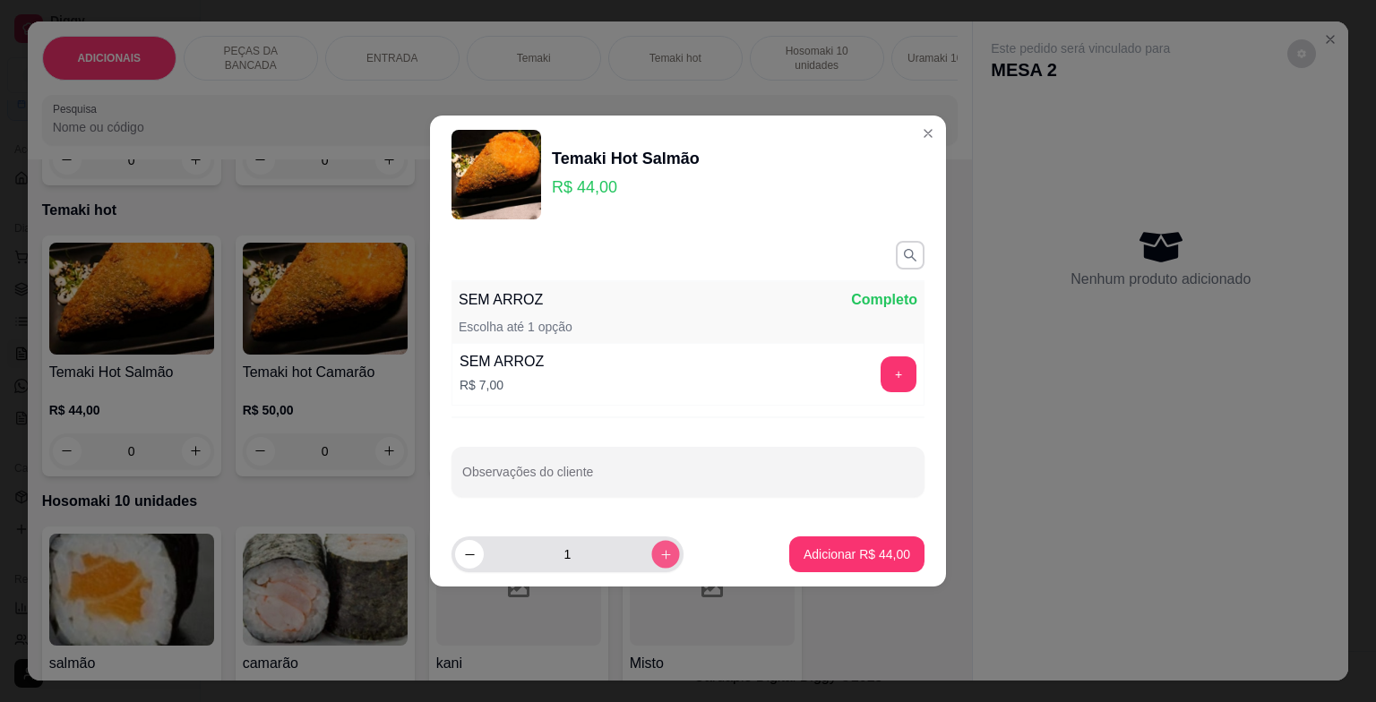
click at [659, 556] on icon "increase-product-quantity" at bounding box center [665, 554] width 13 height 13
type input "2"
click at [846, 551] on p "Adicionar R$ 88,00" at bounding box center [858, 554] width 104 height 17
type input "2"
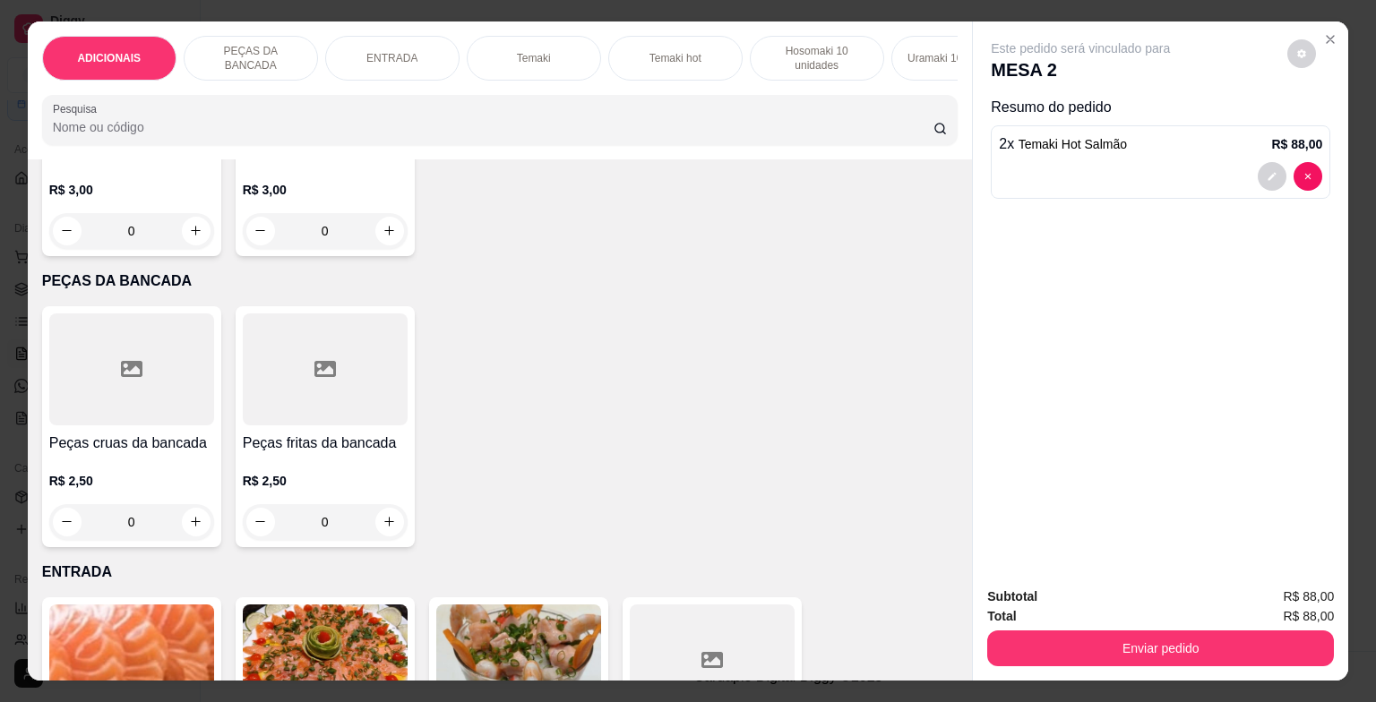
scroll to position [448, 0]
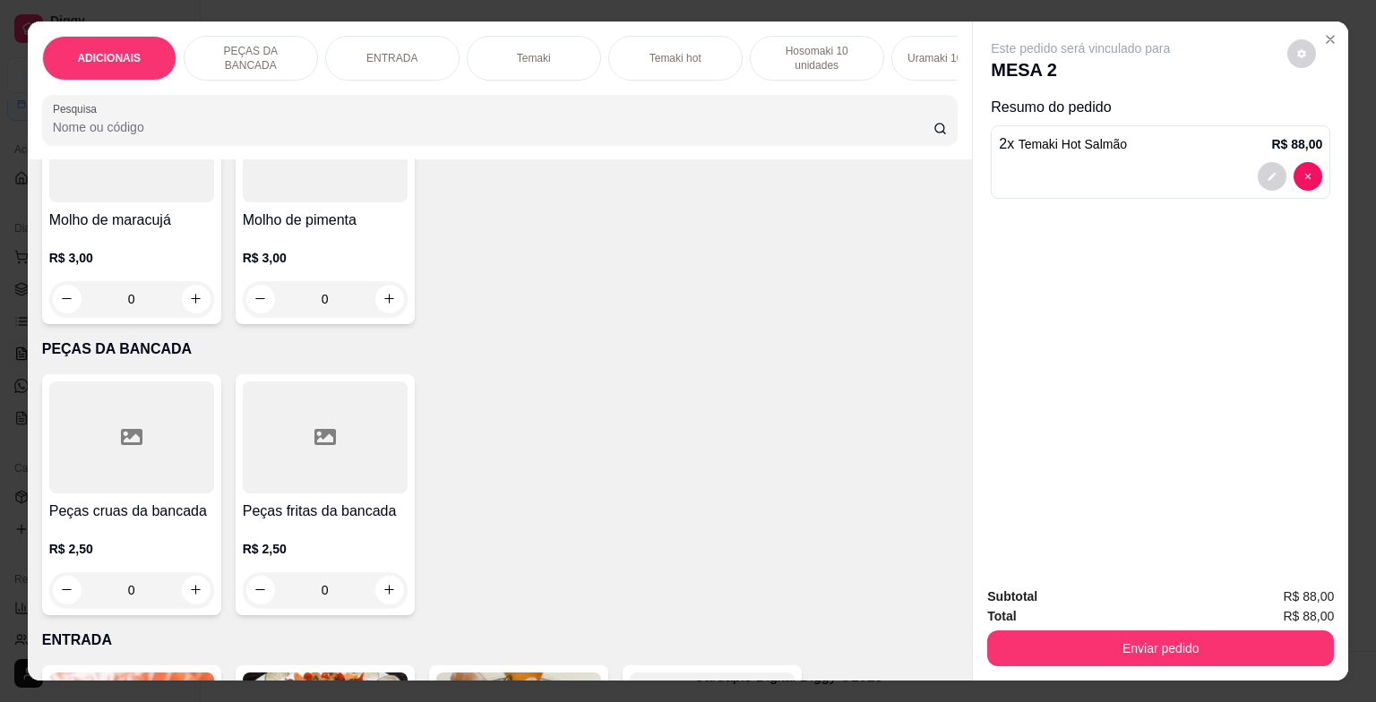
click at [325, 590] on input "0" at bounding box center [325, 591] width 100 height 36
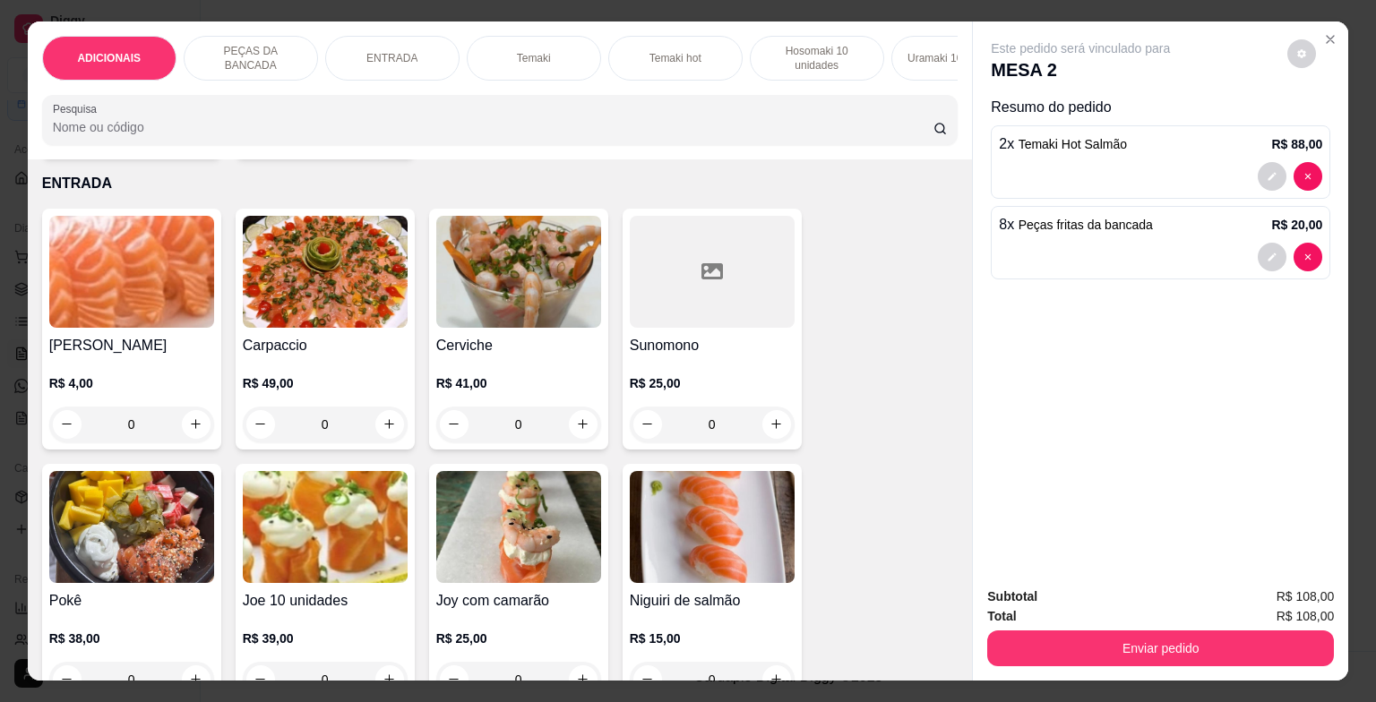
scroll to position [986, 0]
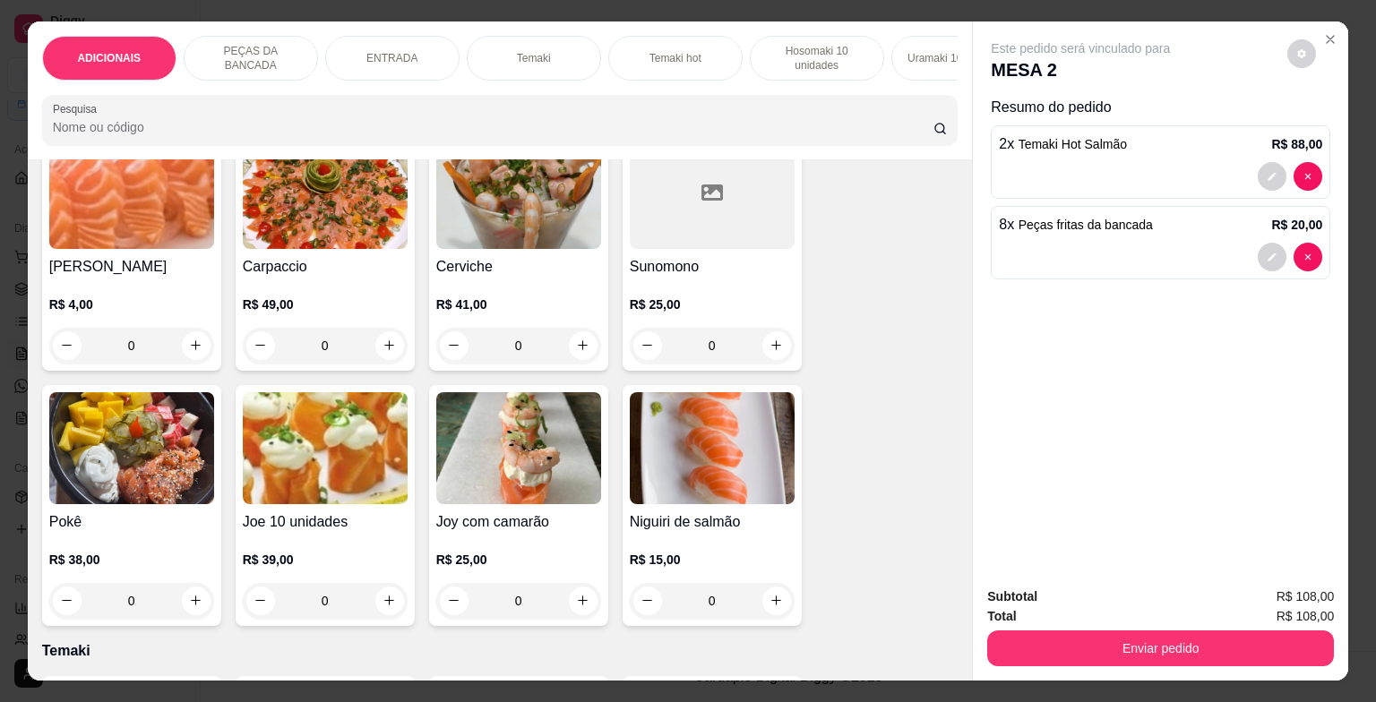
type input "8"
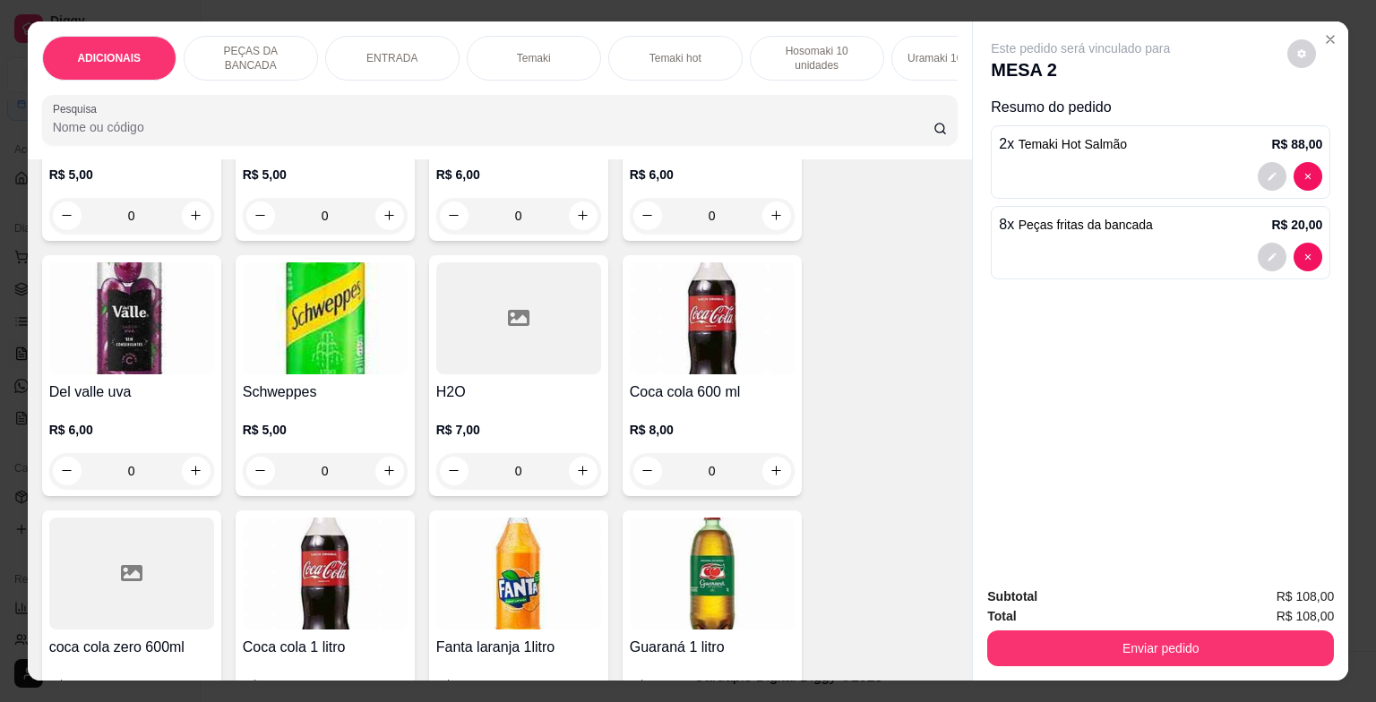
scroll to position [6364, 0]
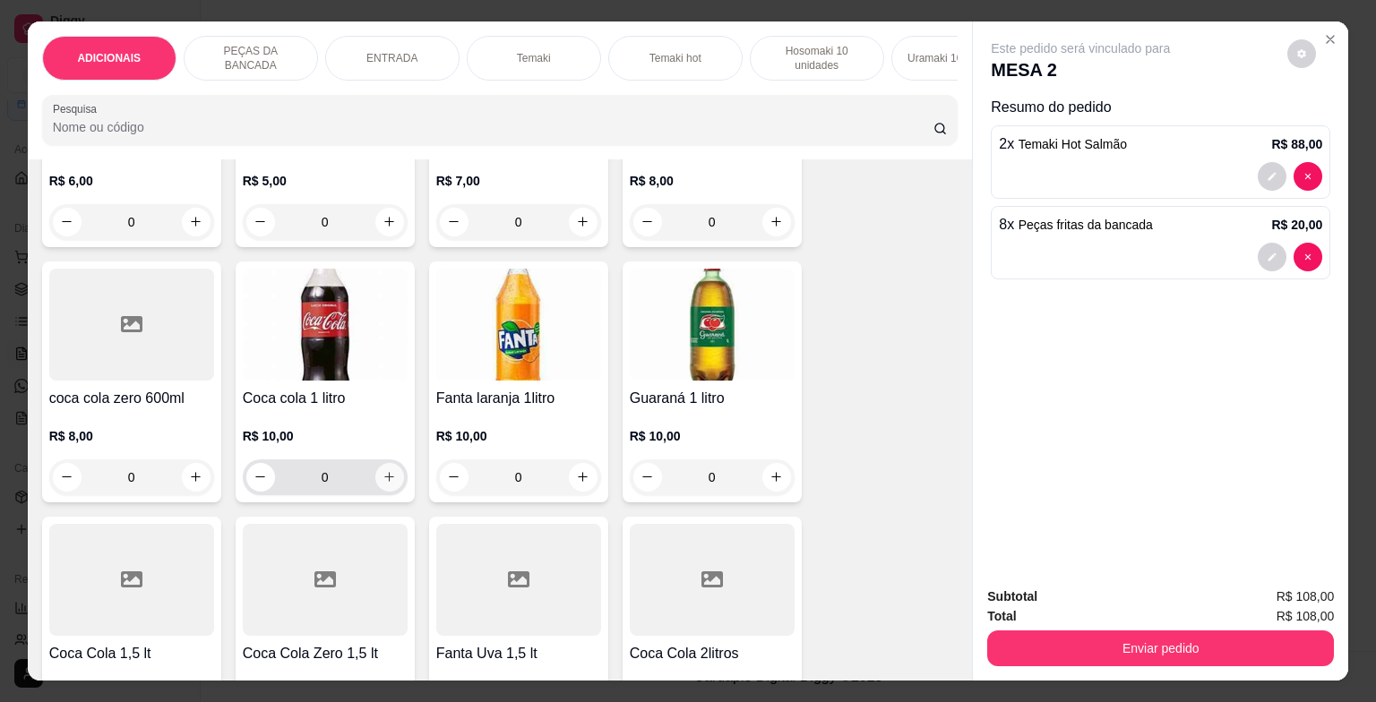
click at [384, 478] on icon "increase-product-quantity" at bounding box center [389, 476] width 13 height 13
type input "1"
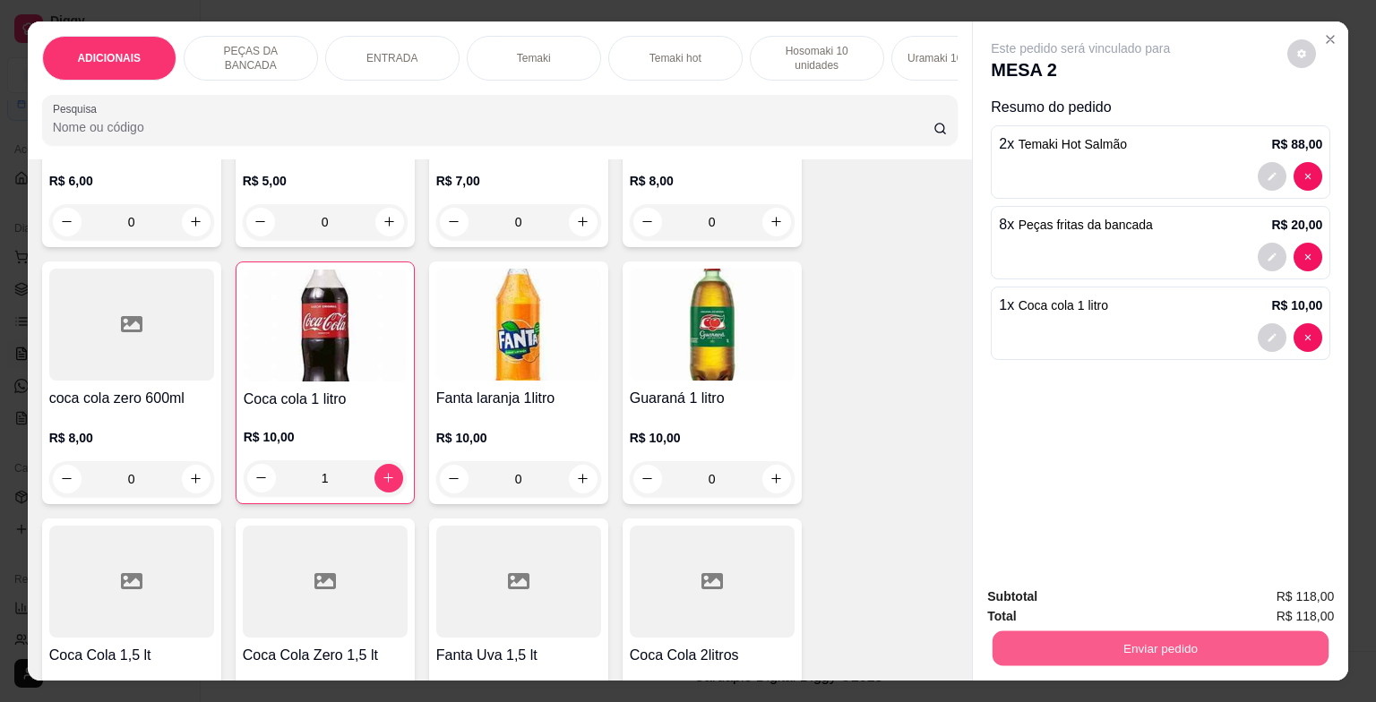
click at [1111, 652] on button "Enviar pedido" at bounding box center [1161, 649] width 336 height 35
click at [1292, 602] on button "Enviar pedido" at bounding box center [1287, 599] width 101 height 34
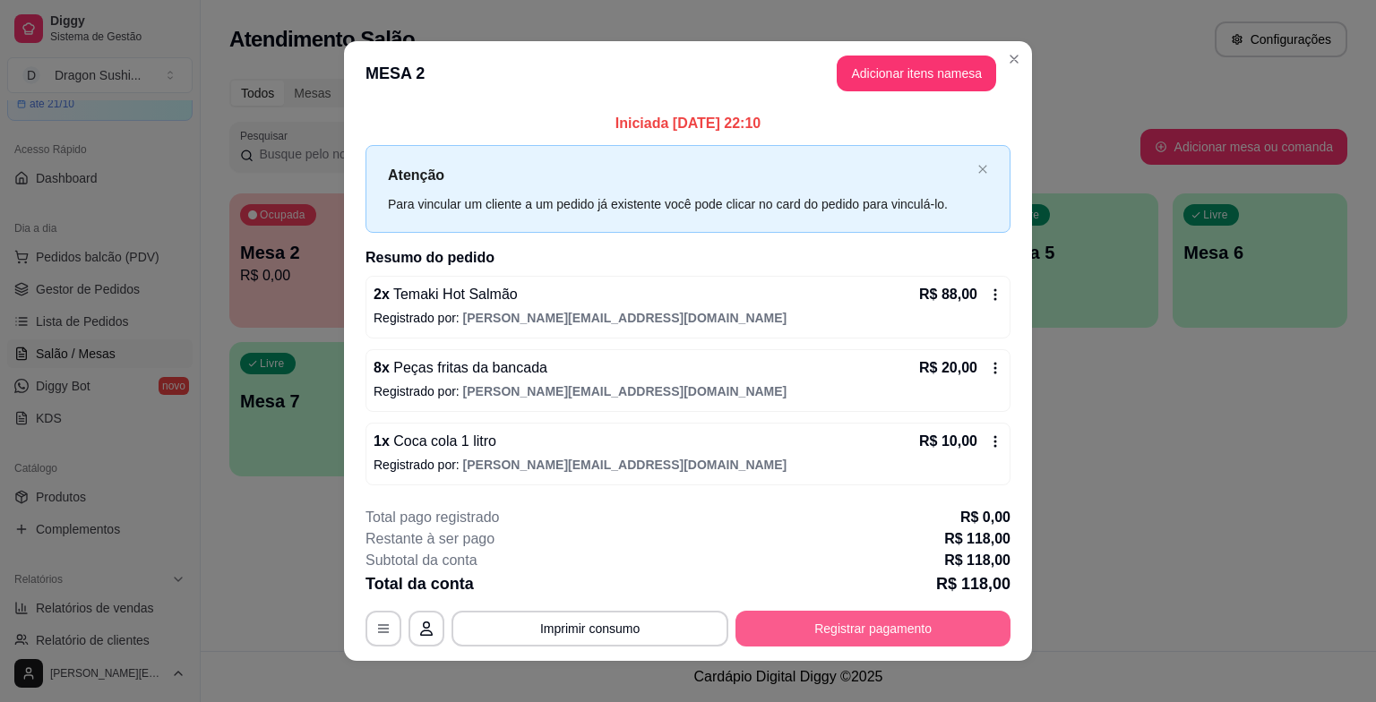
click at [871, 636] on button "Registrar pagamento" at bounding box center [873, 629] width 275 height 36
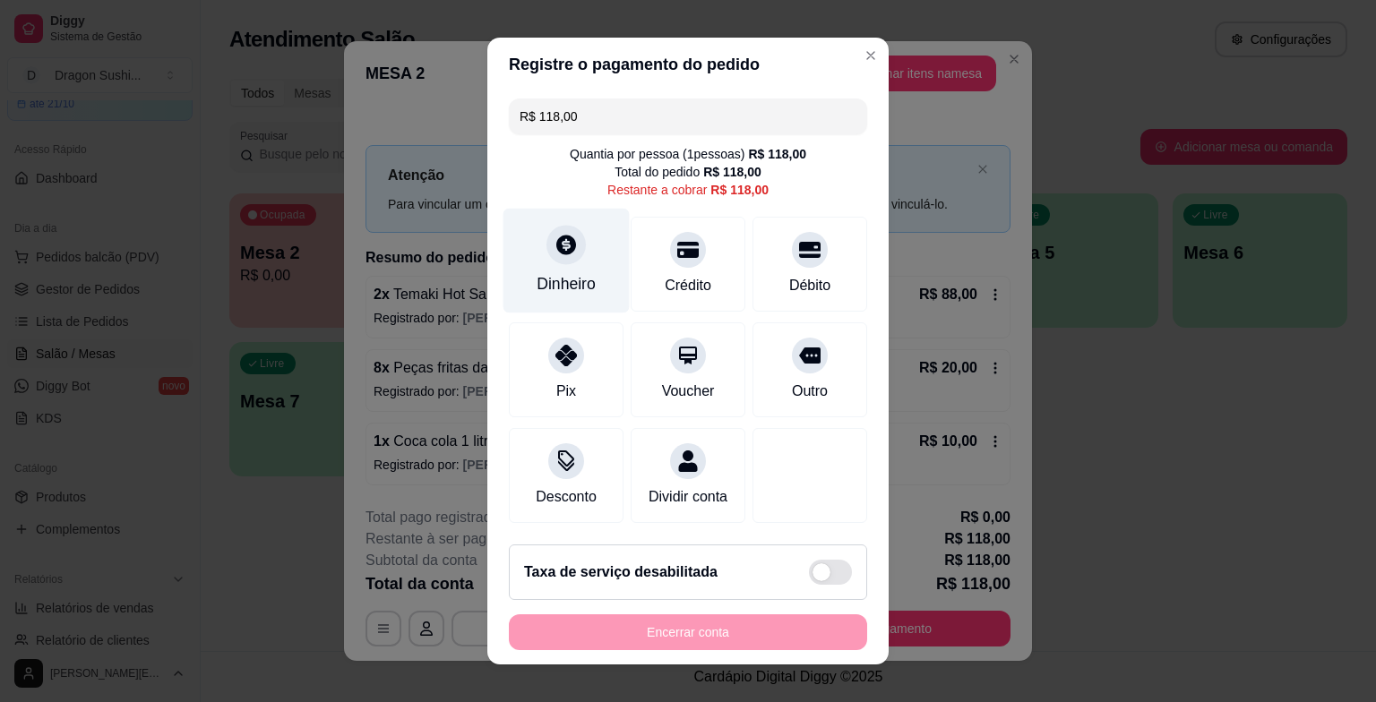
click at [555, 254] on icon at bounding box center [566, 244] width 23 height 23
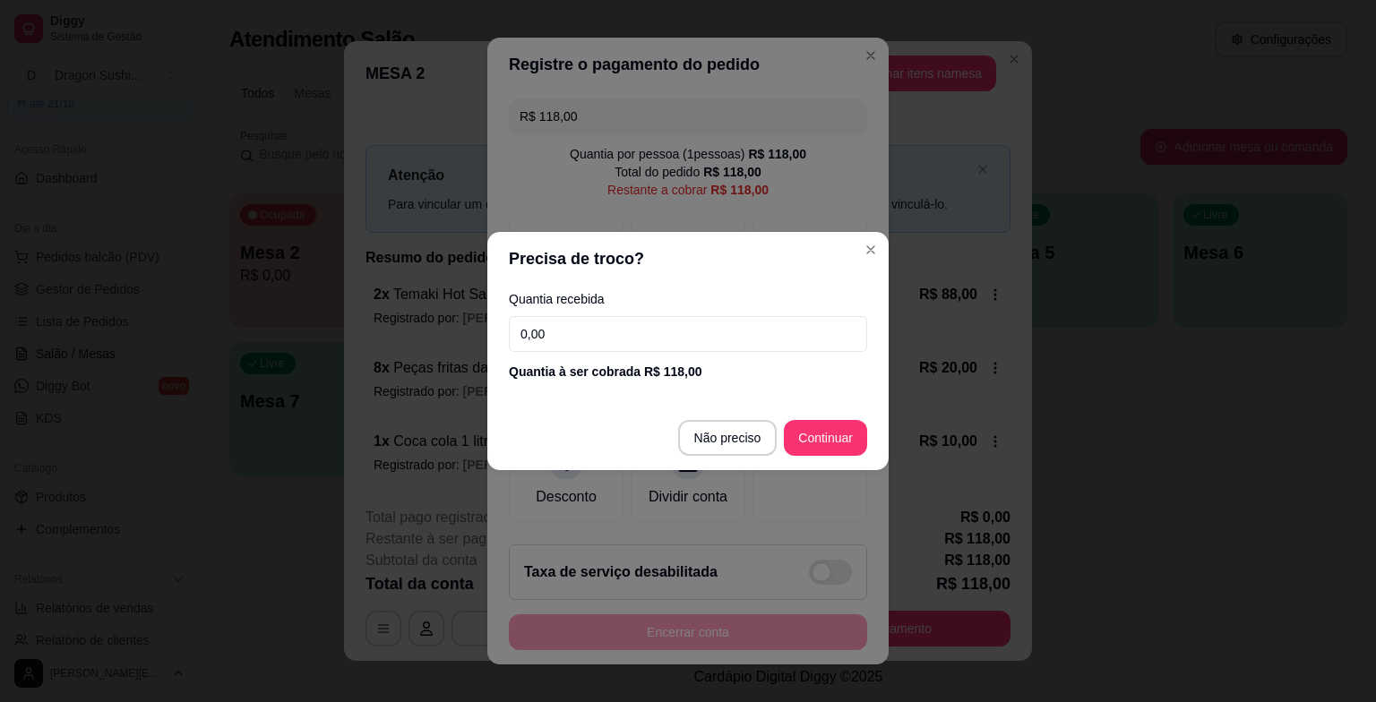
click at [581, 348] on input "0,00" at bounding box center [688, 334] width 358 height 36
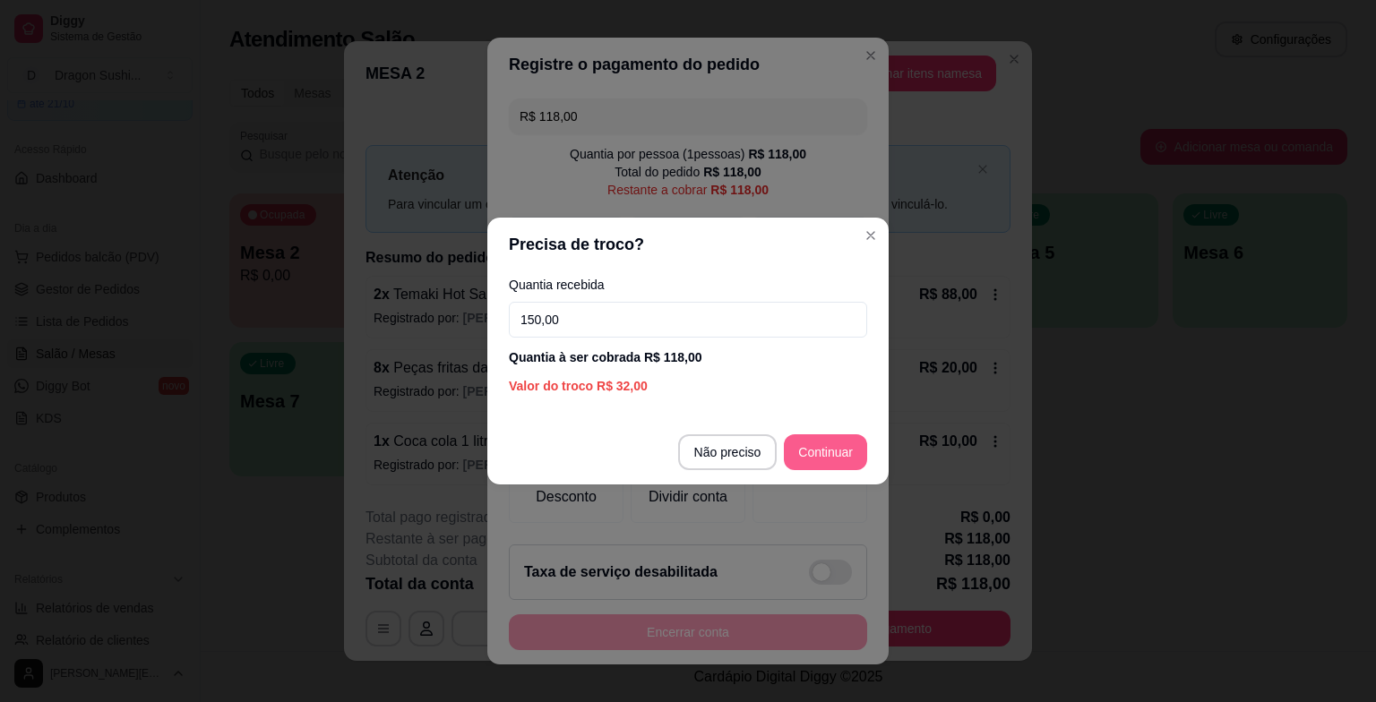
type input "150,00"
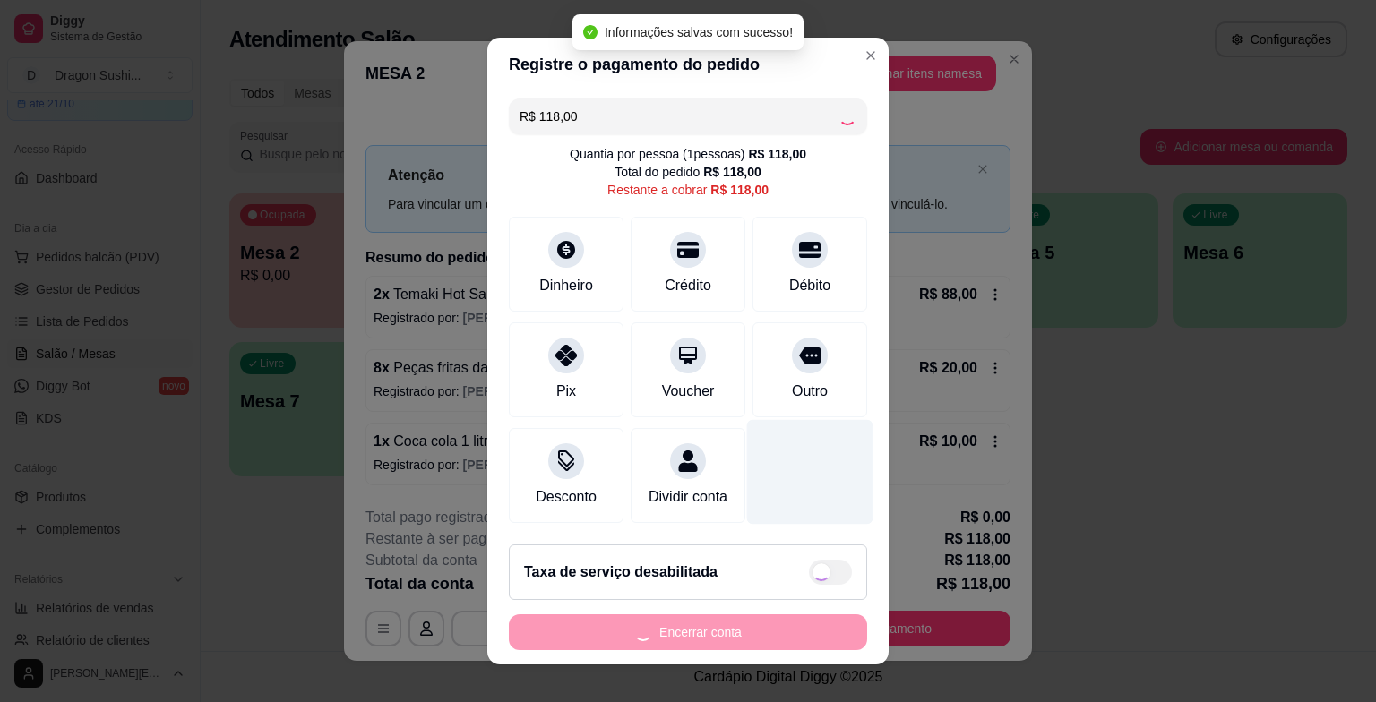
type input "R$ 0,00"
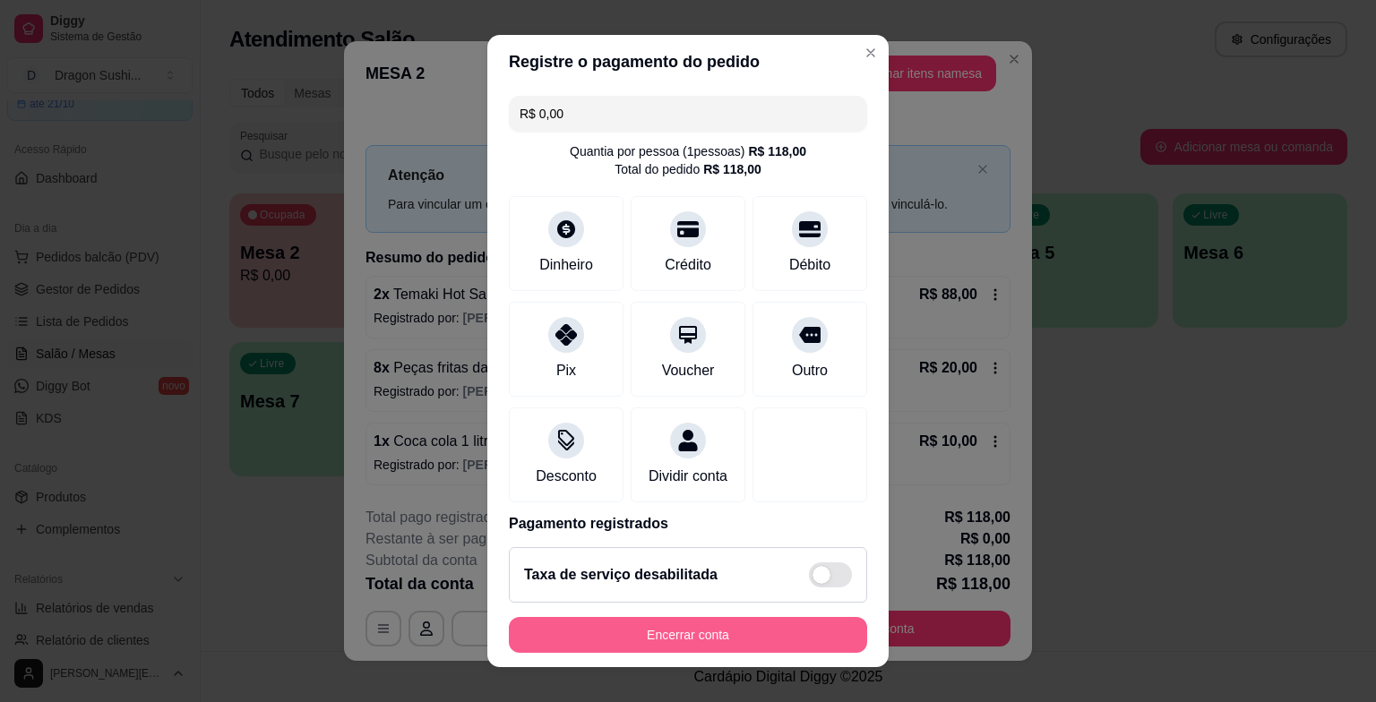
click at [772, 632] on button "Encerrar conta" at bounding box center [688, 635] width 358 height 36
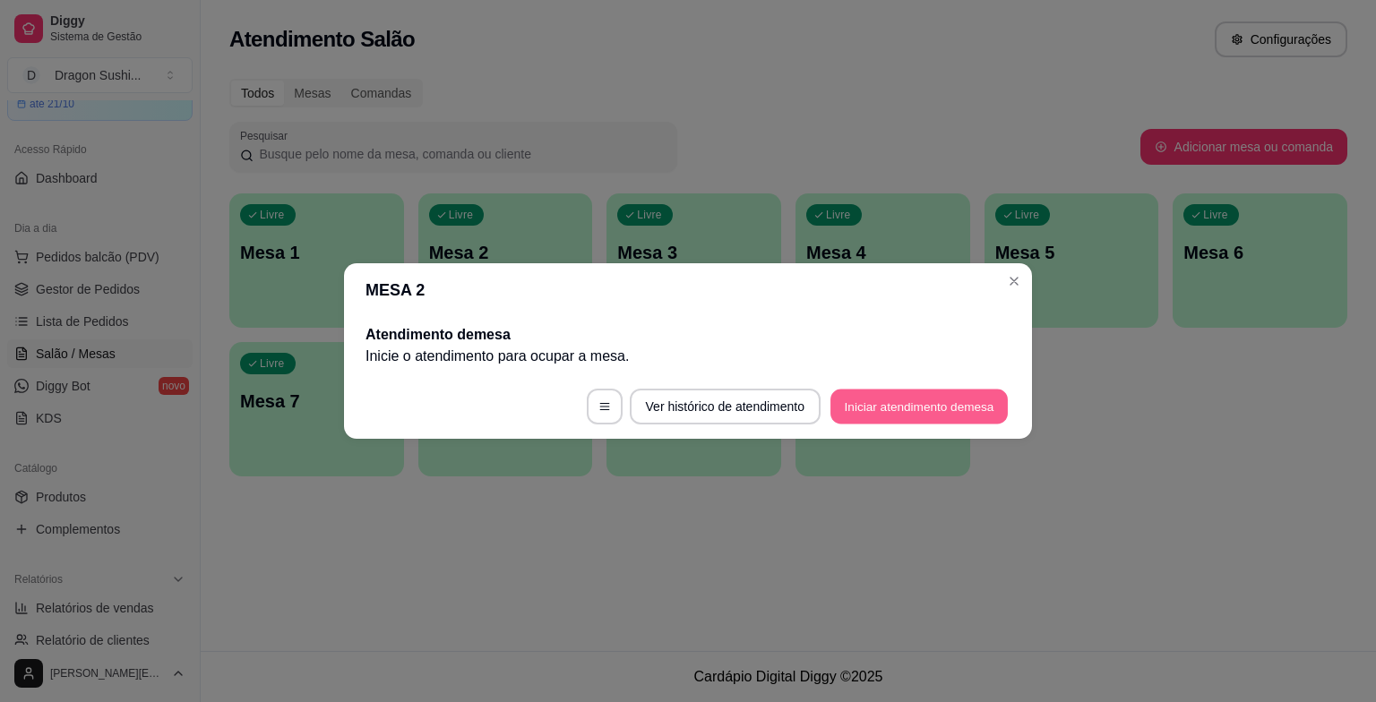
click at [892, 409] on button "Iniciar atendimento de mesa" at bounding box center [919, 407] width 177 height 35
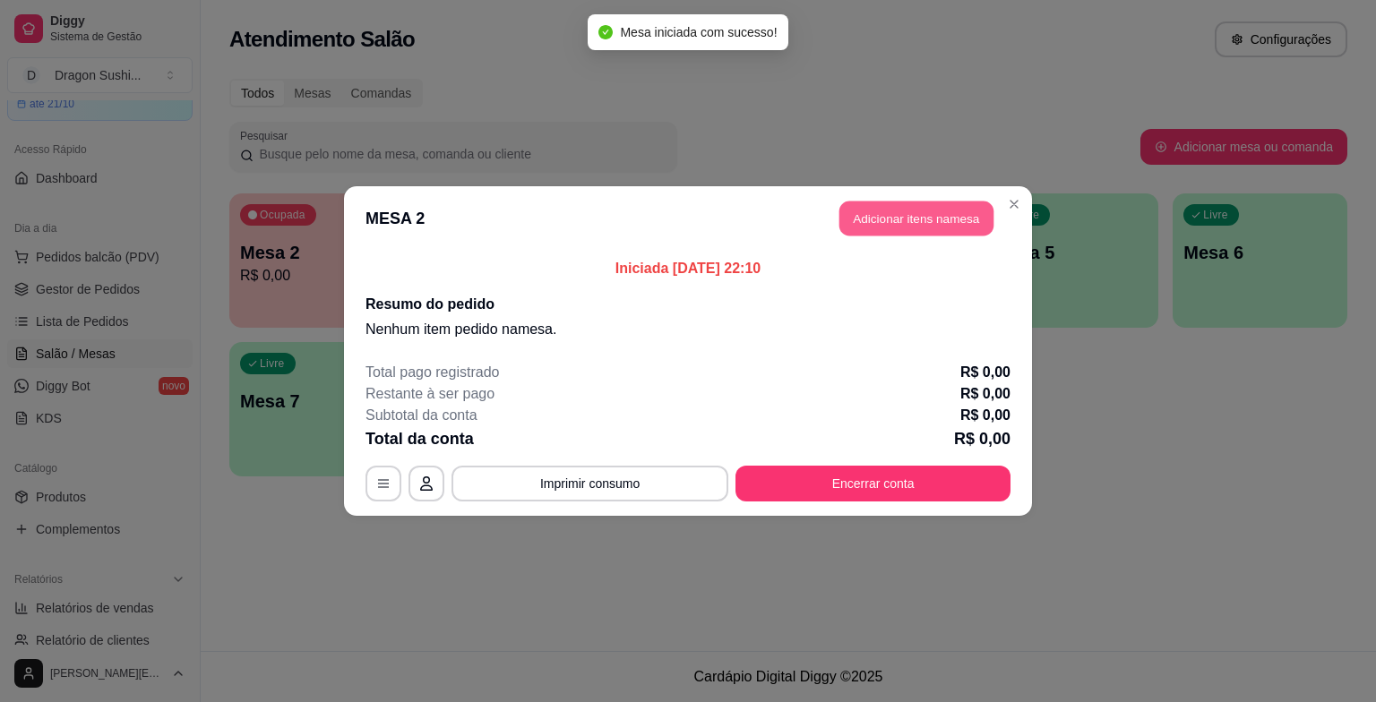
click at [917, 222] on button "Adicionar itens na mesa" at bounding box center [917, 219] width 154 height 35
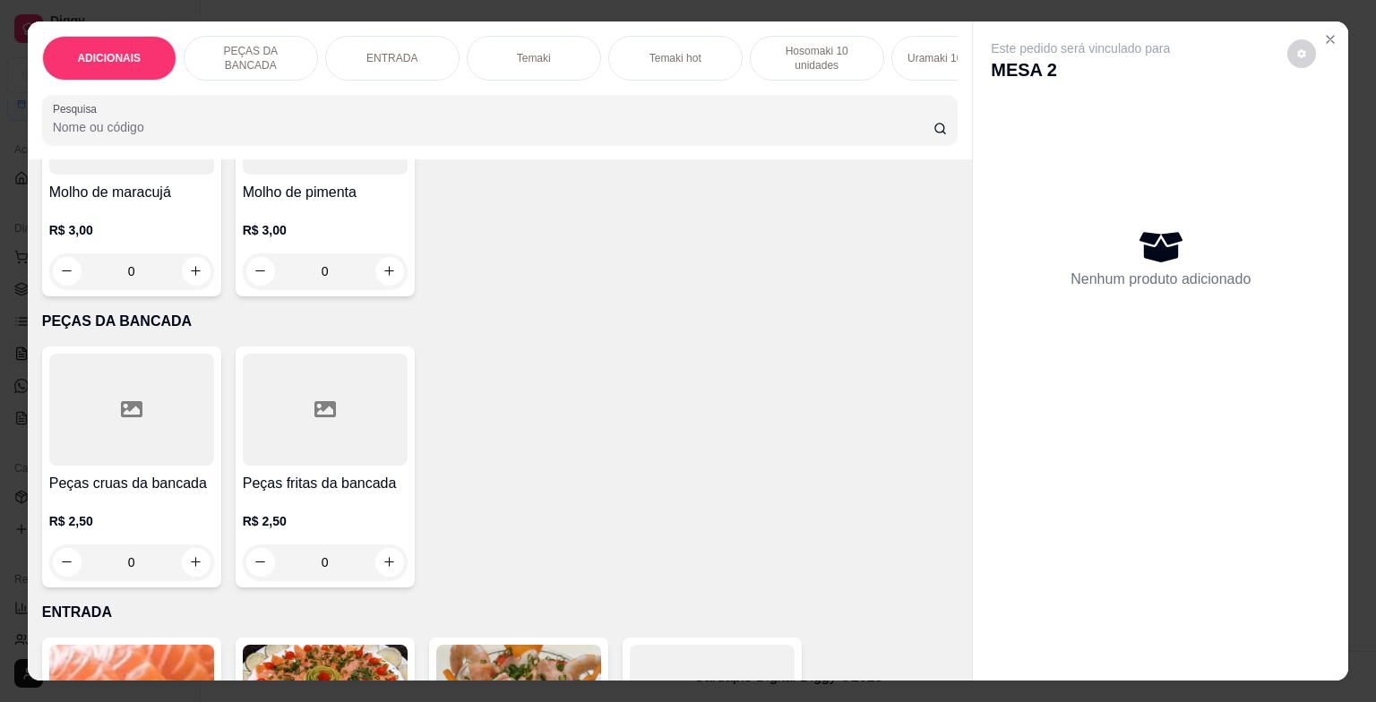
scroll to position [538, 0]
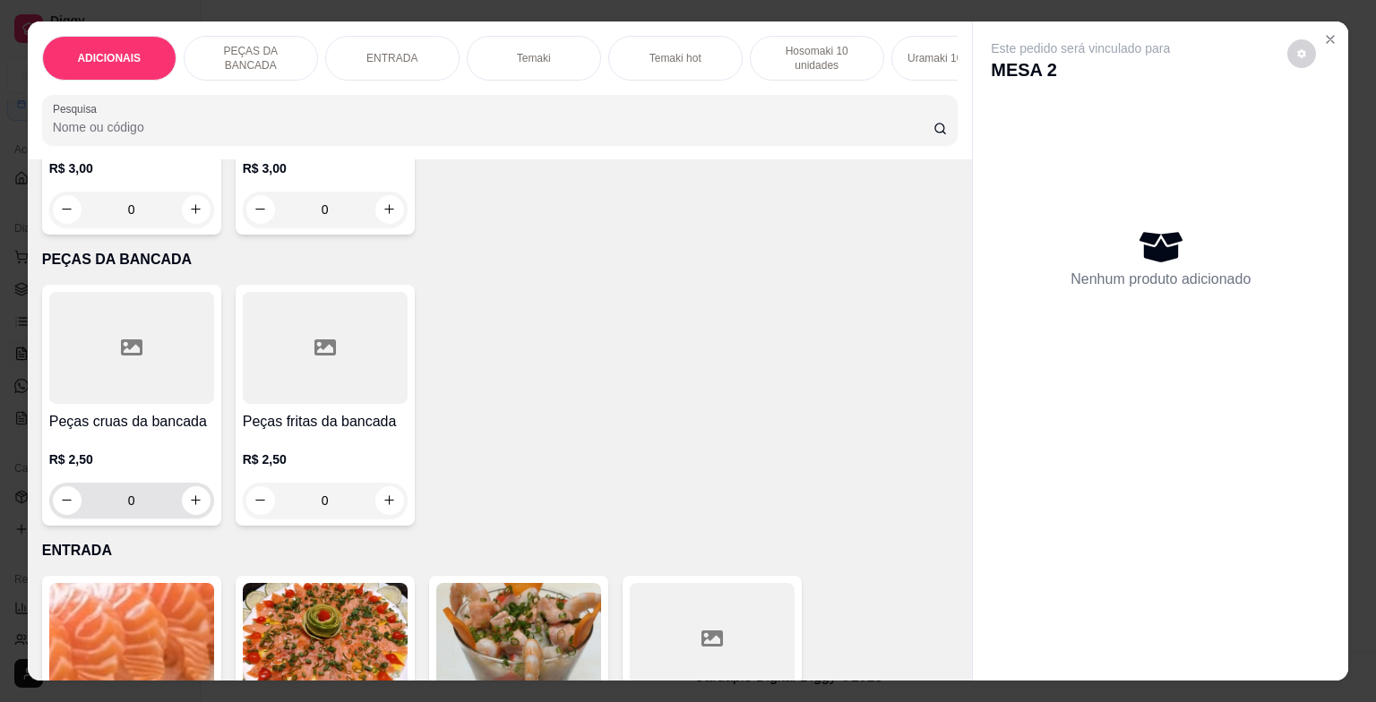
click at [168, 511] on input "0" at bounding box center [132, 501] width 100 height 36
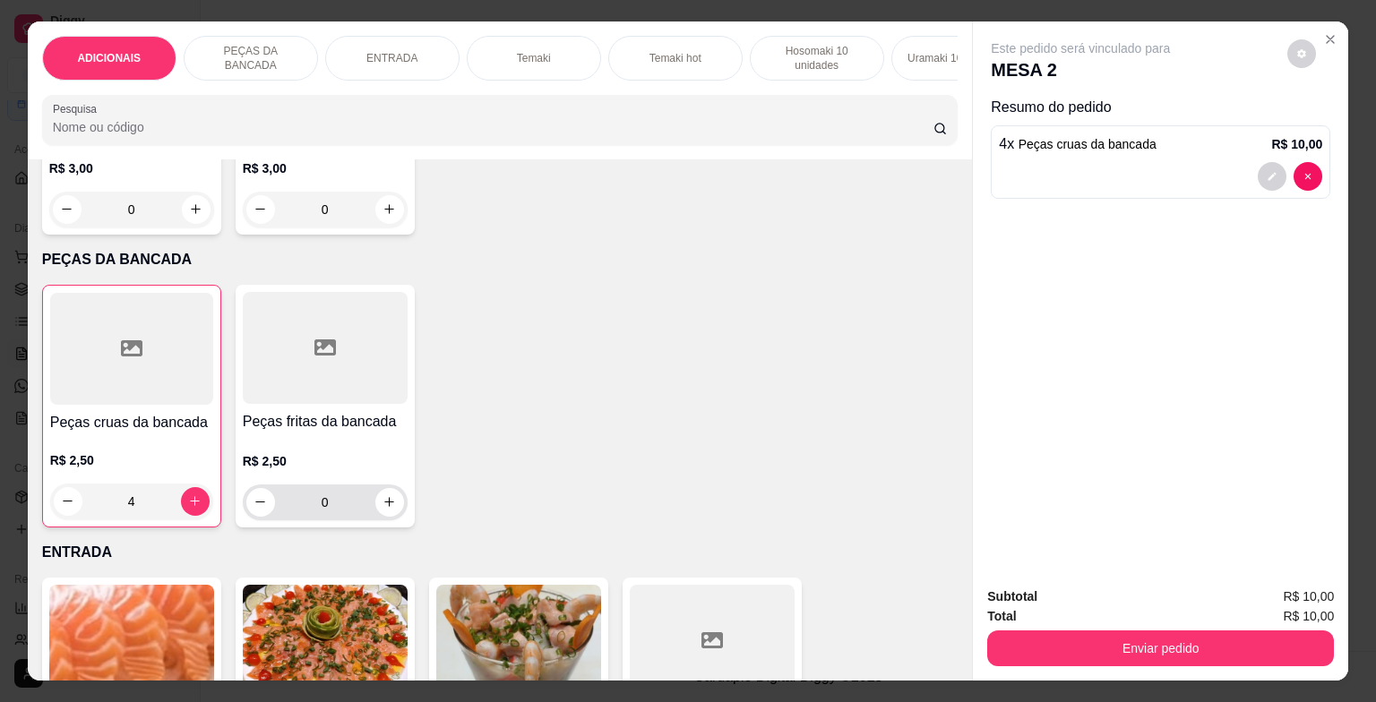
type input "4"
click at [330, 505] on input "0" at bounding box center [325, 503] width 100 height 36
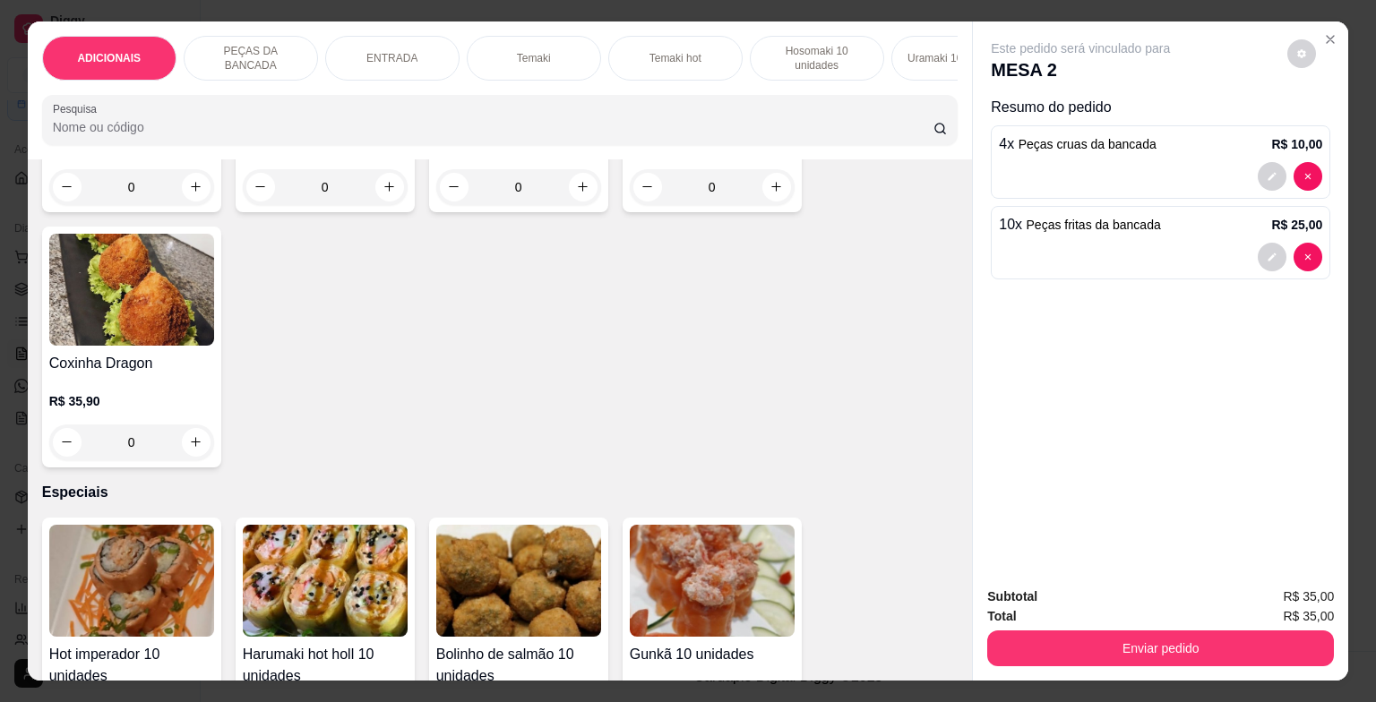
scroll to position [3584, 0]
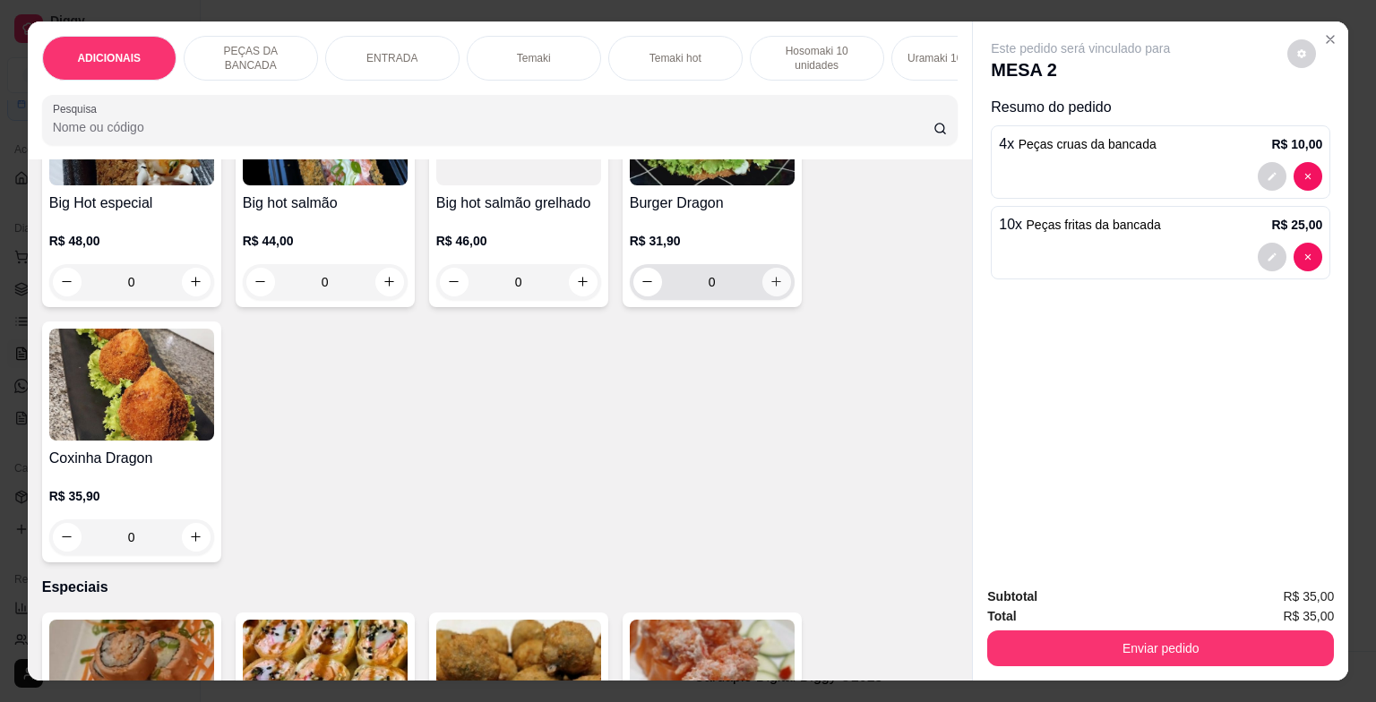
type input "10"
click at [774, 287] on icon "increase-product-quantity" at bounding box center [776, 282] width 10 height 10
type input "1"
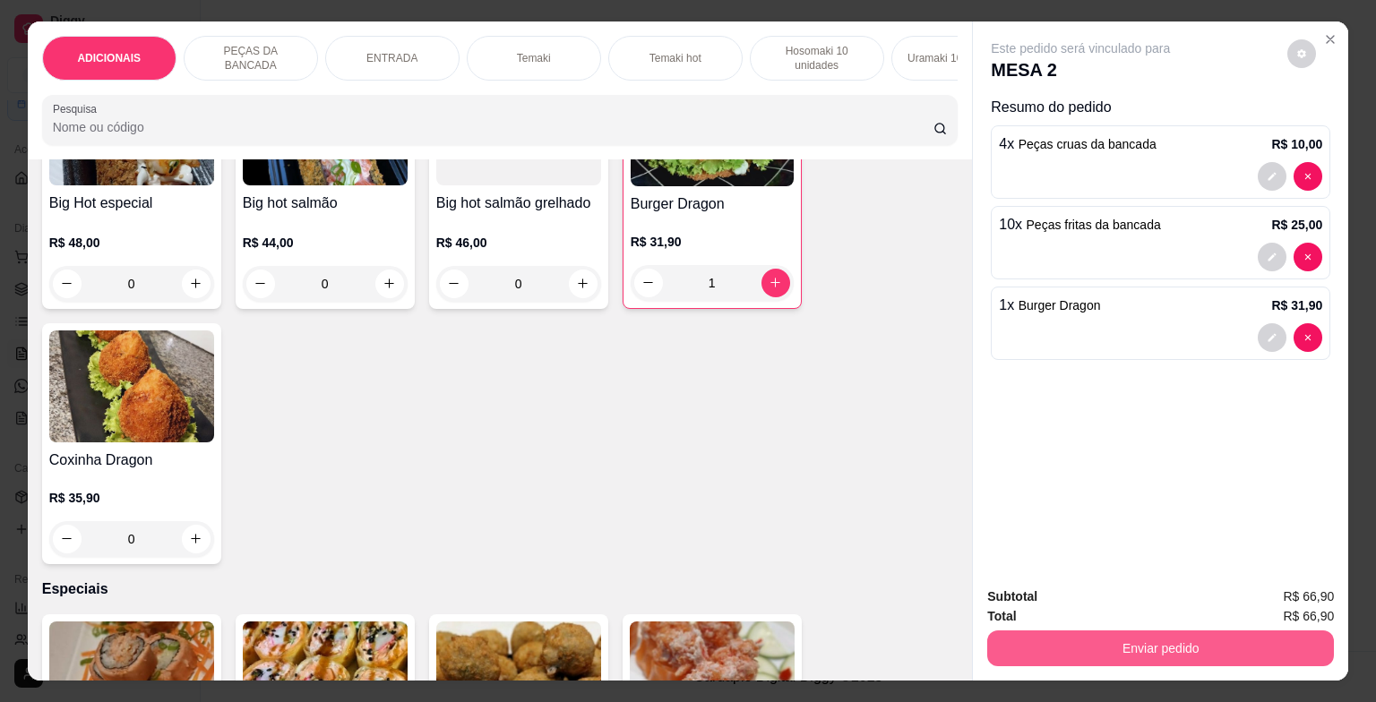
click at [1142, 642] on button "Enviar pedido" at bounding box center [1160, 649] width 347 height 36
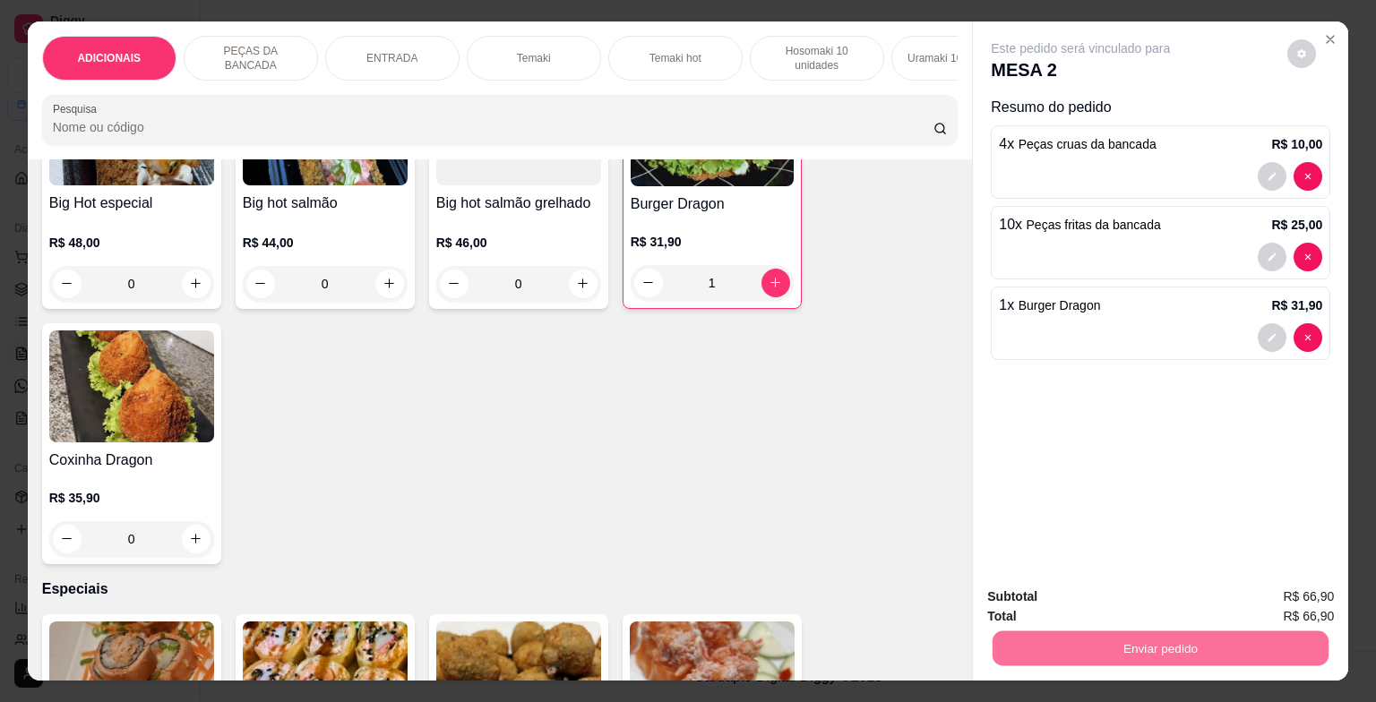
click at [1299, 591] on button "Enviar pedido" at bounding box center [1287, 599] width 101 height 34
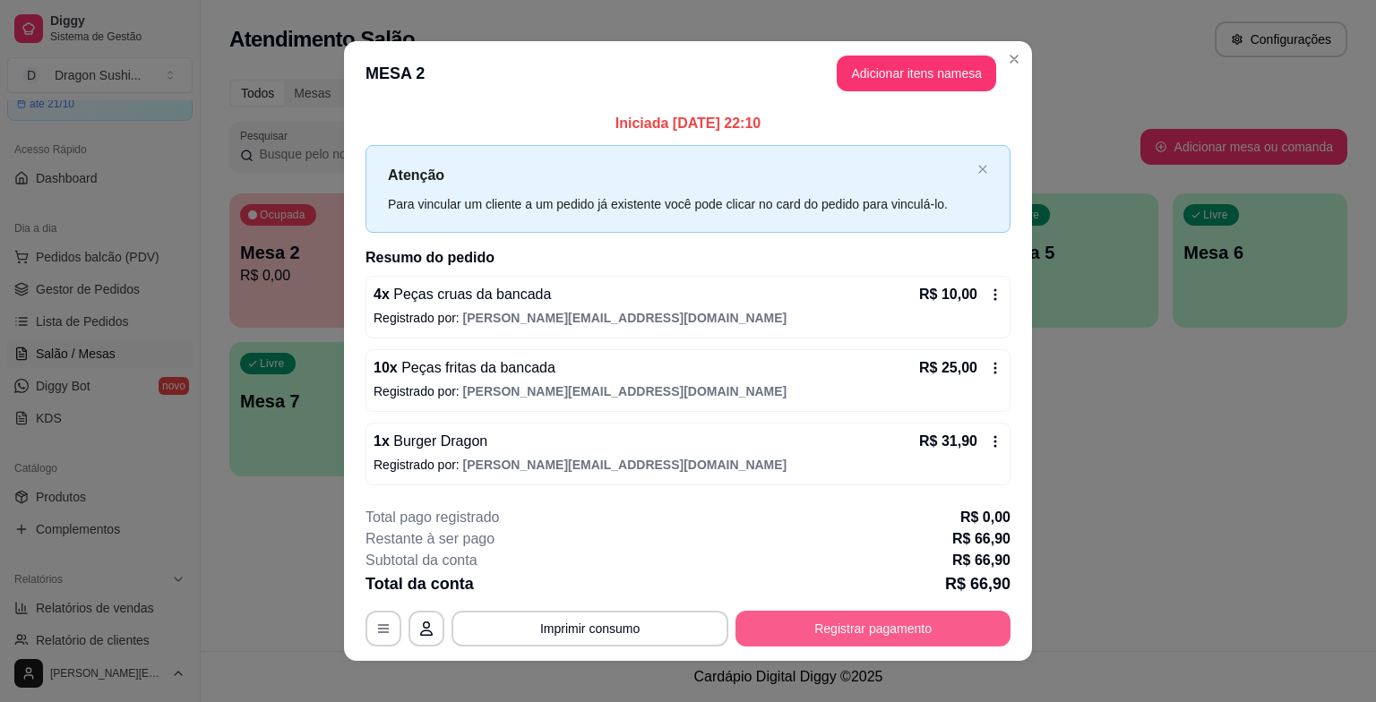
click at [927, 627] on button "Registrar pagamento" at bounding box center [873, 629] width 275 height 36
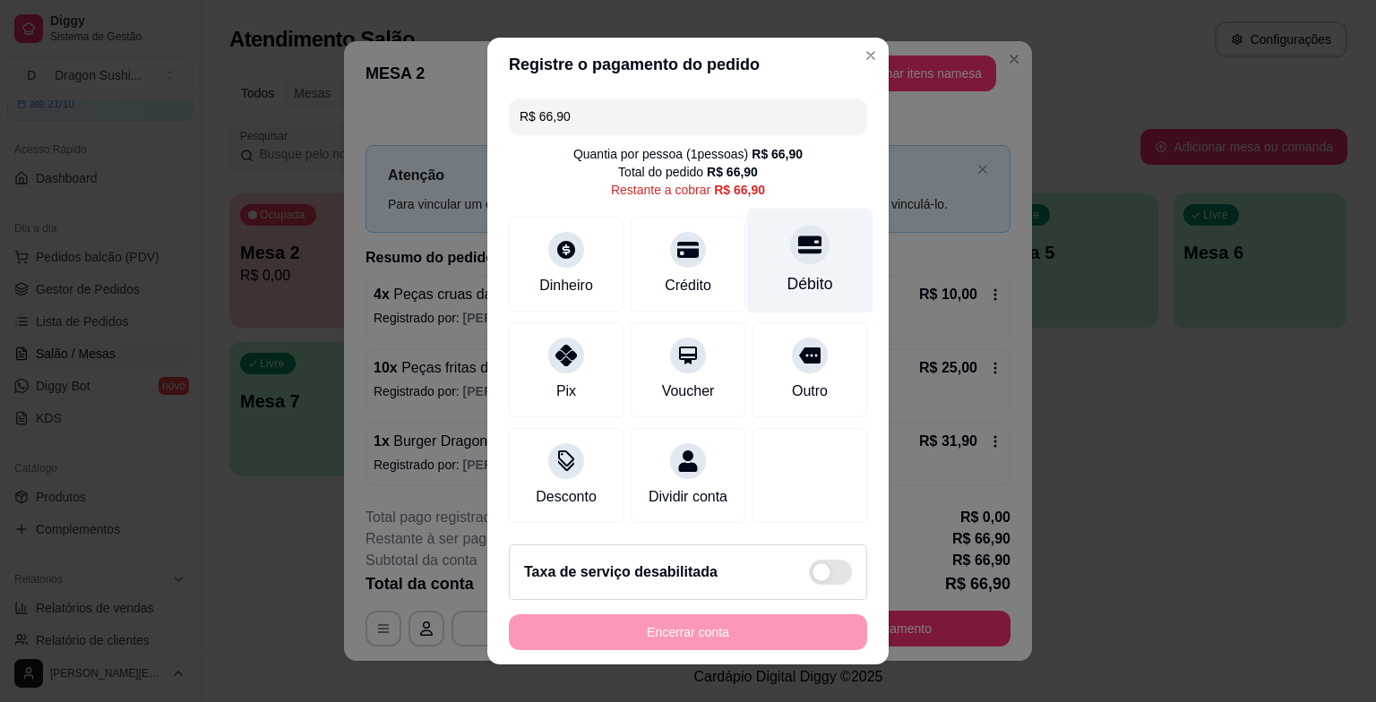
click at [781, 270] on div "Débito" at bounding box center [810, 261] width 126 height 105
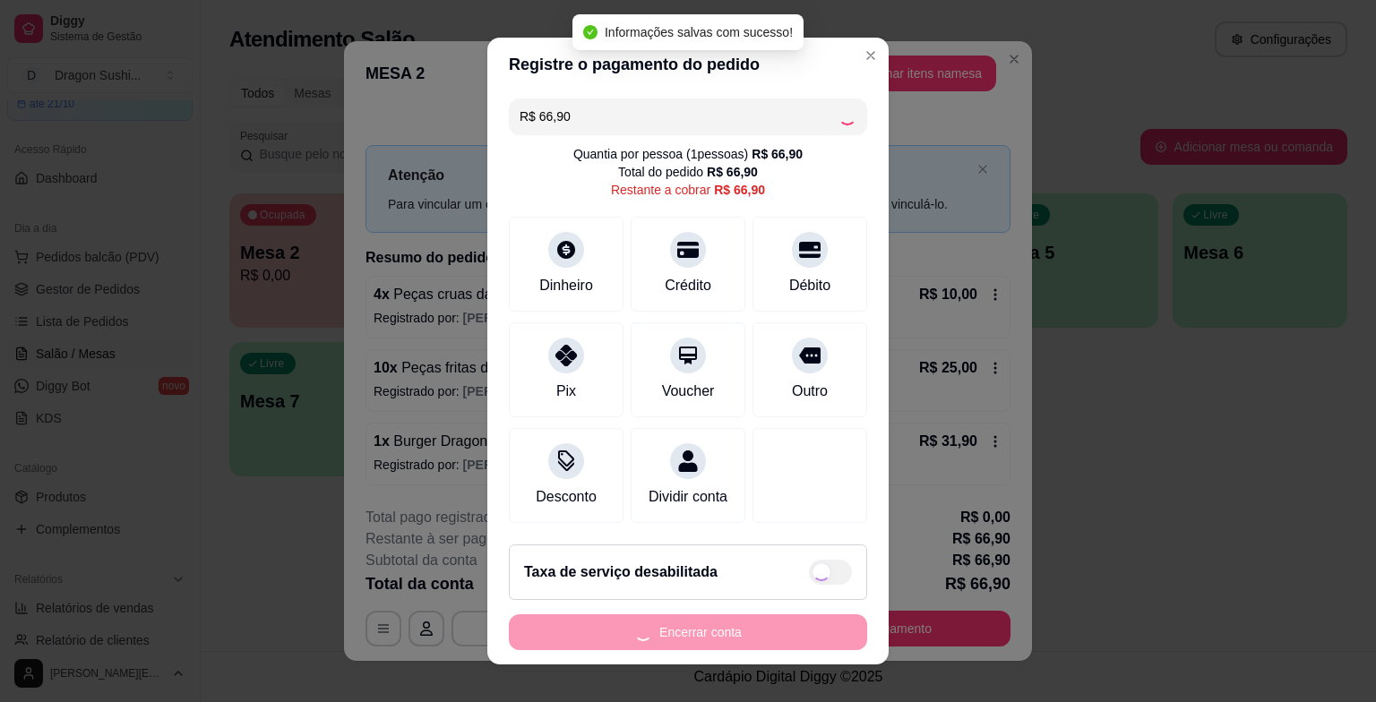
type input "R$ 0,00"
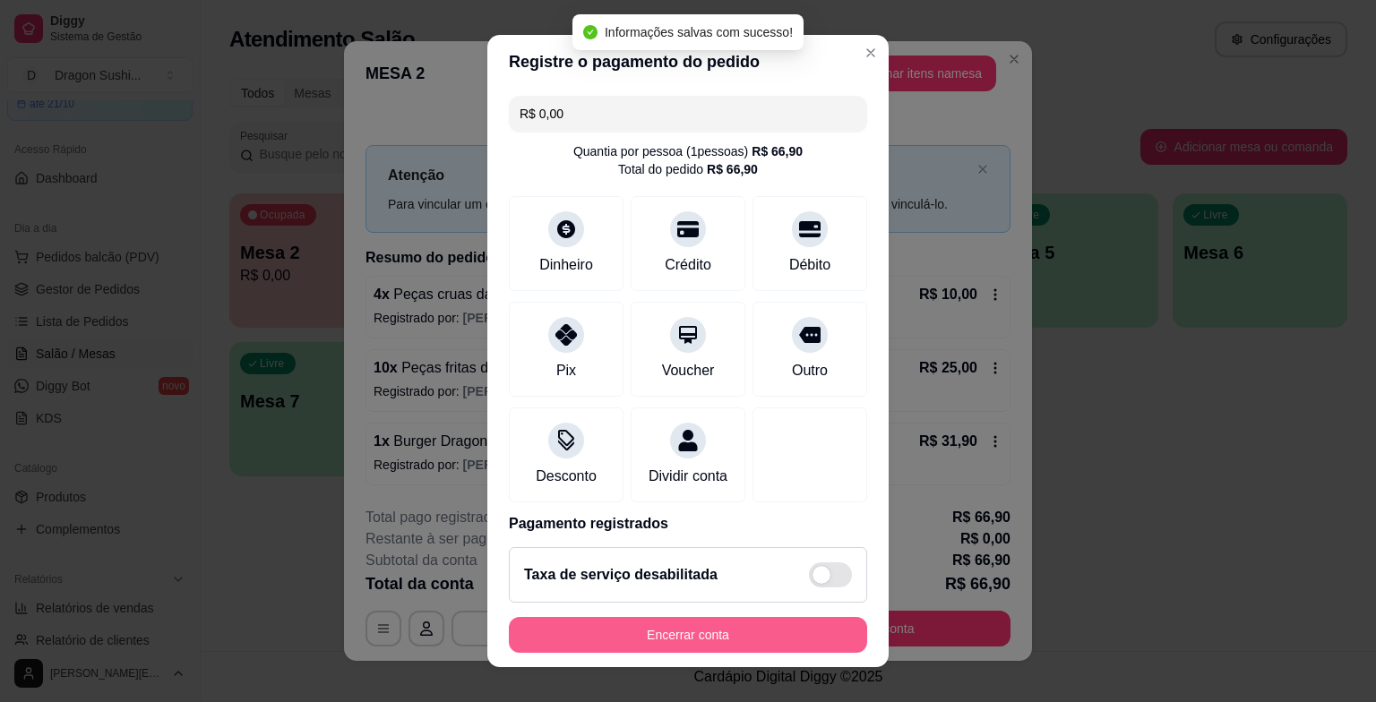
click at [723, 637] on button "Encerrar conta" at bounding box center [688, 635] width 358 height 36
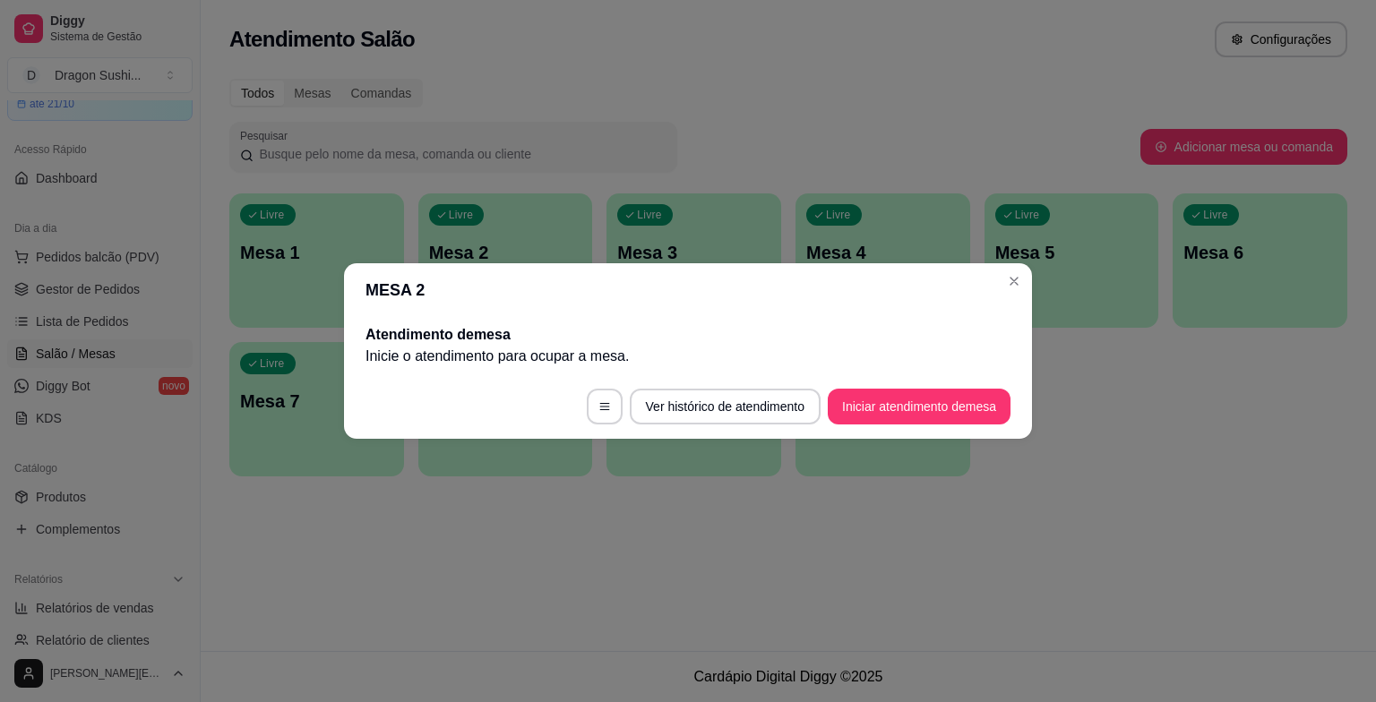
click at [943, 427] on footer "Ver histórico de atendimento Iniciar atendimento de mesa" at bounding box center [688, 407] width 688 height 65
click at [943, 419] on button "Iniciar atendimento de mesa" at bounding box center [919, 407] width 177 height 35
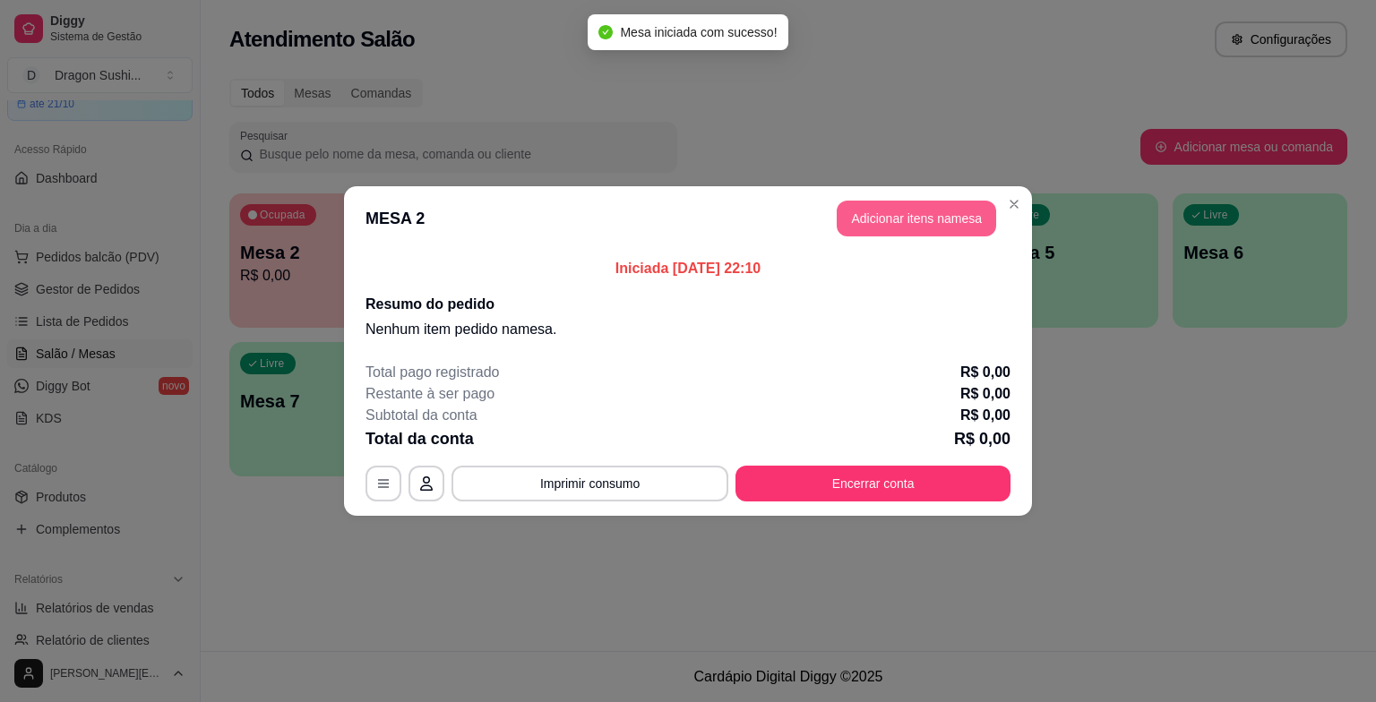
click at [935, 219] on button "Adicionar itens na mesa" at bounding box center [916, 219] width 159 height 36
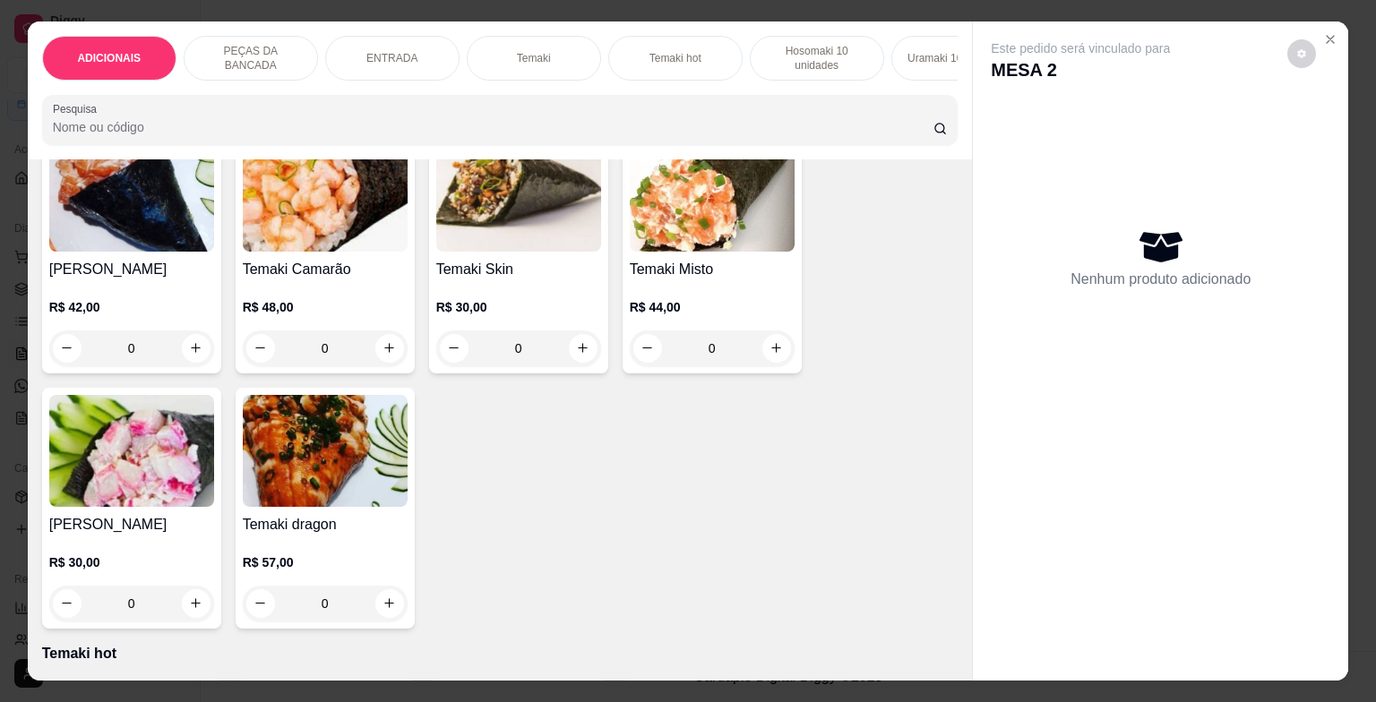
scroll to position [1405, 0]
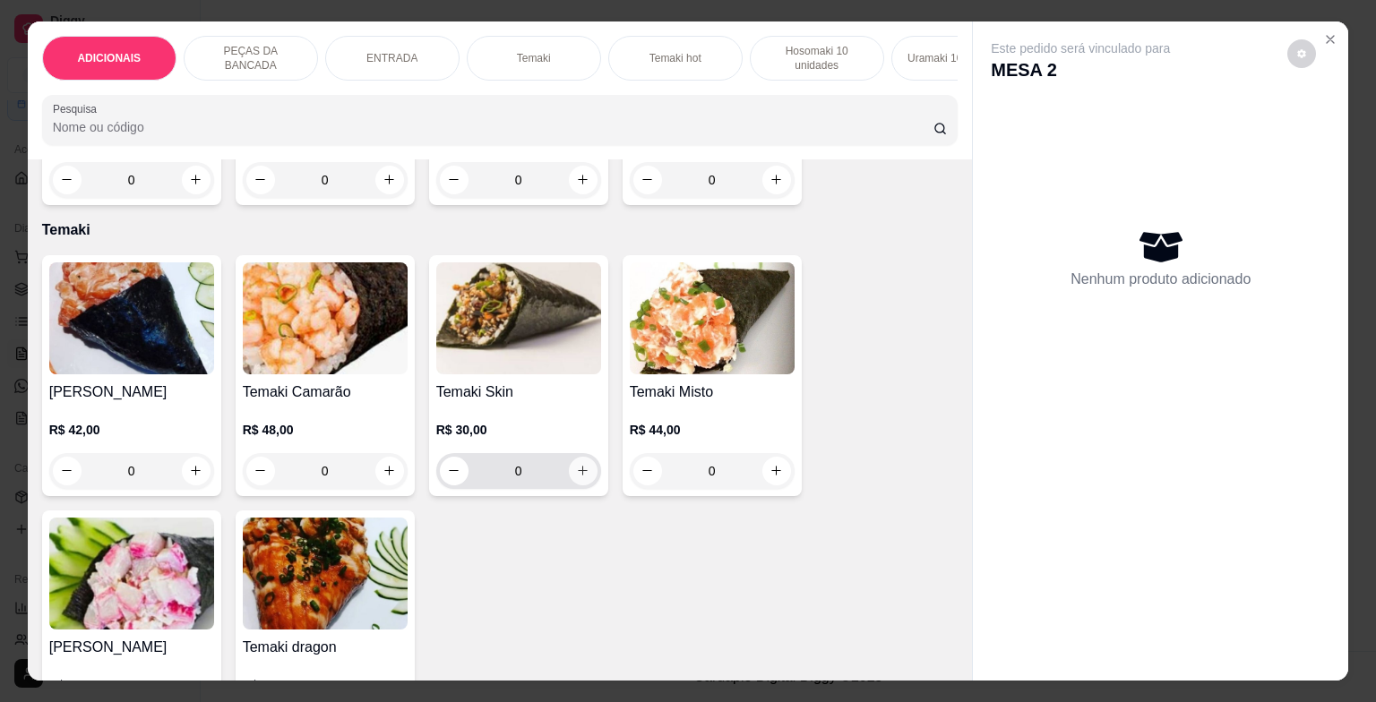
click at [577, 478] on icon "increase-product-quantity" at bounding box center [582, 470] width 13 height 13
type input "1"
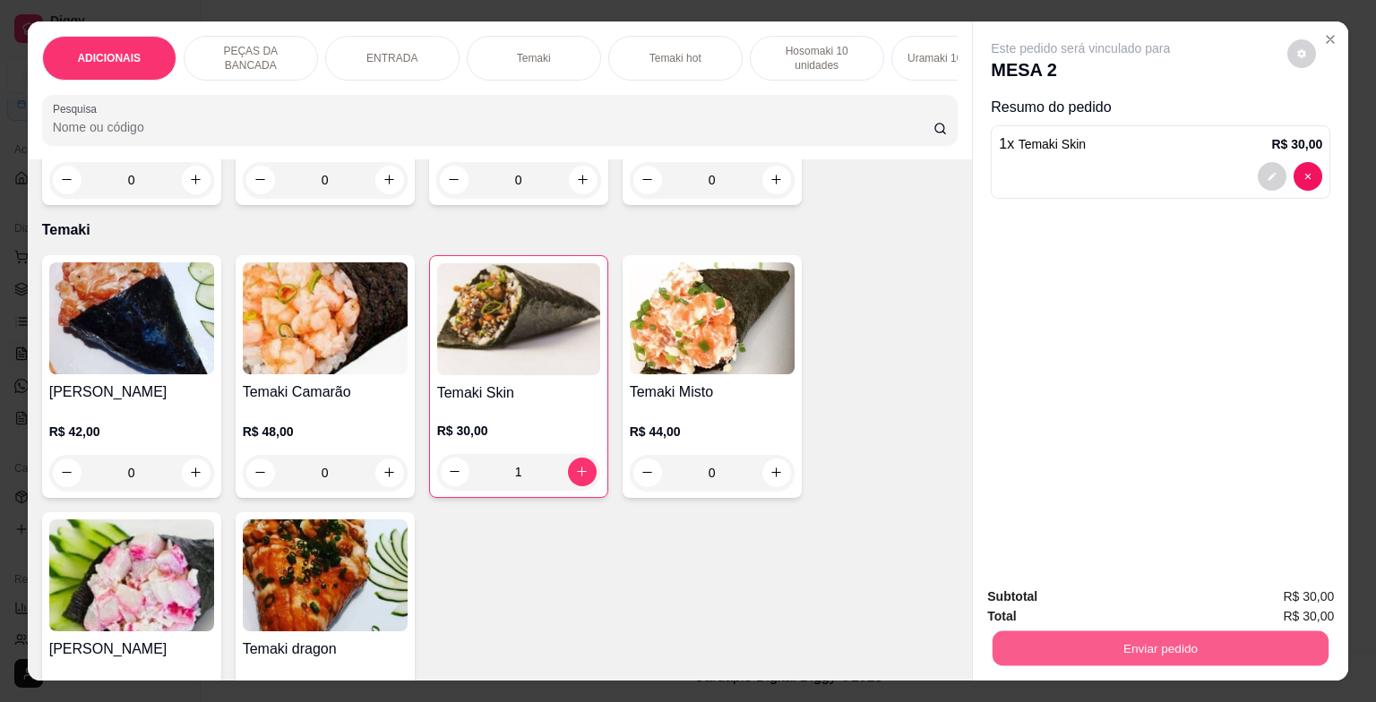
click at [1158, 645] on button "Enviar pedido" at bounding box center [1161, 649] width 336 height 35
click at [1300, 598] on button "Enviar pedido" at bounding box center [1287, 598] width 99 height 33
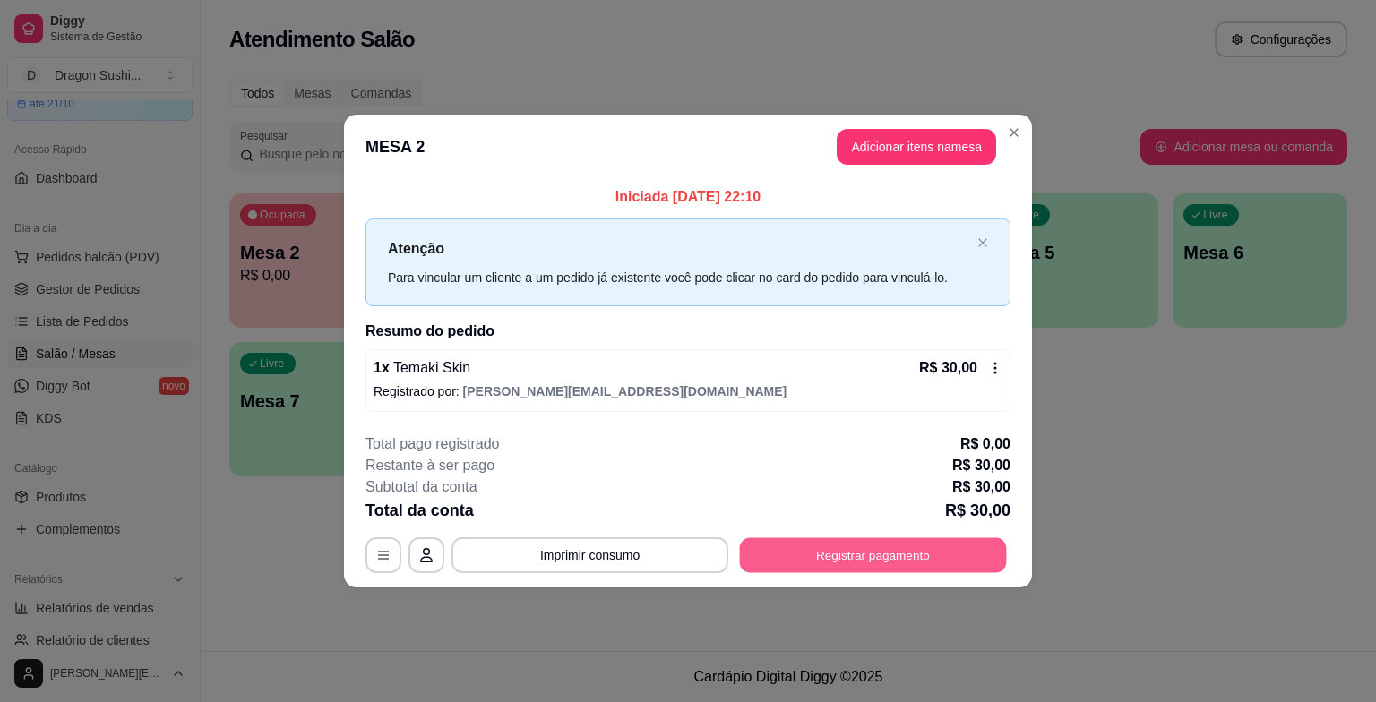
click at [937, 553] on button "Registrar pagamento" at bounding box center [873, 555] width 267 height 35
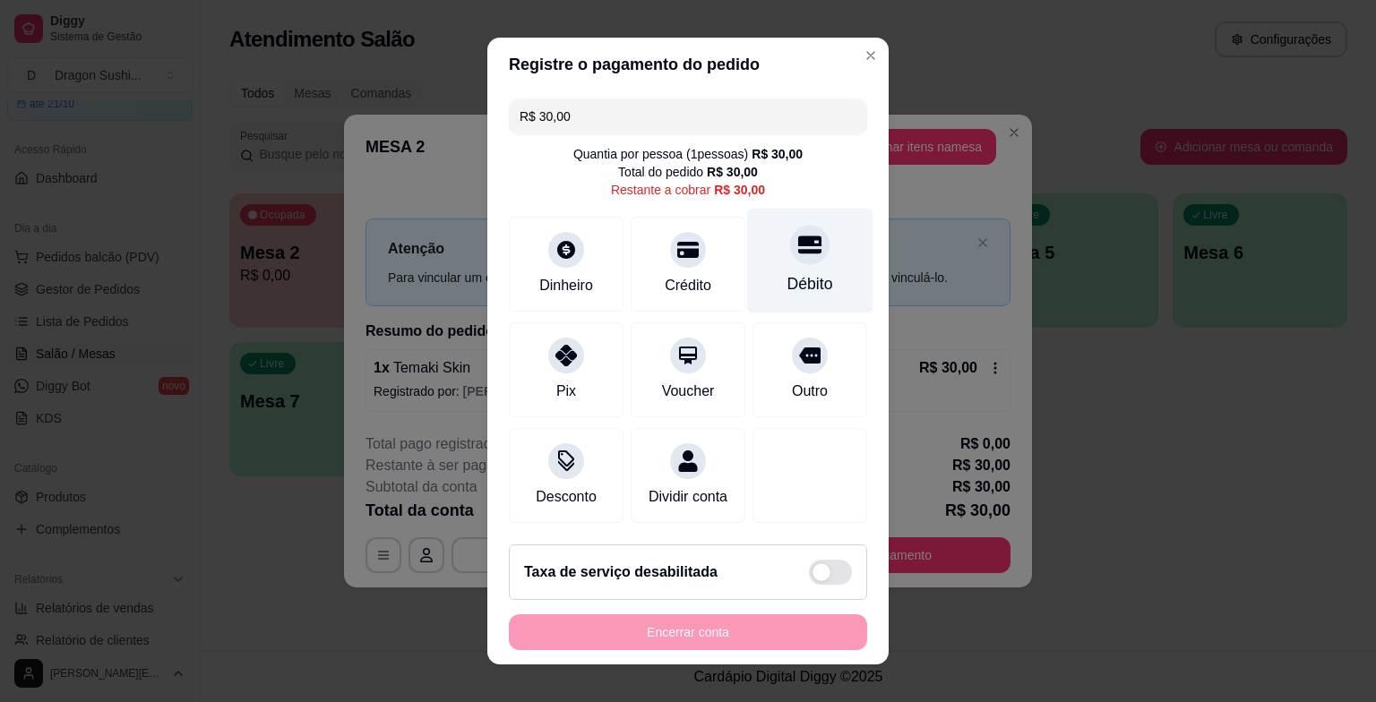
click at [797, 282] on div "Débito" at bounding box center [811, 283] width 46 height 23
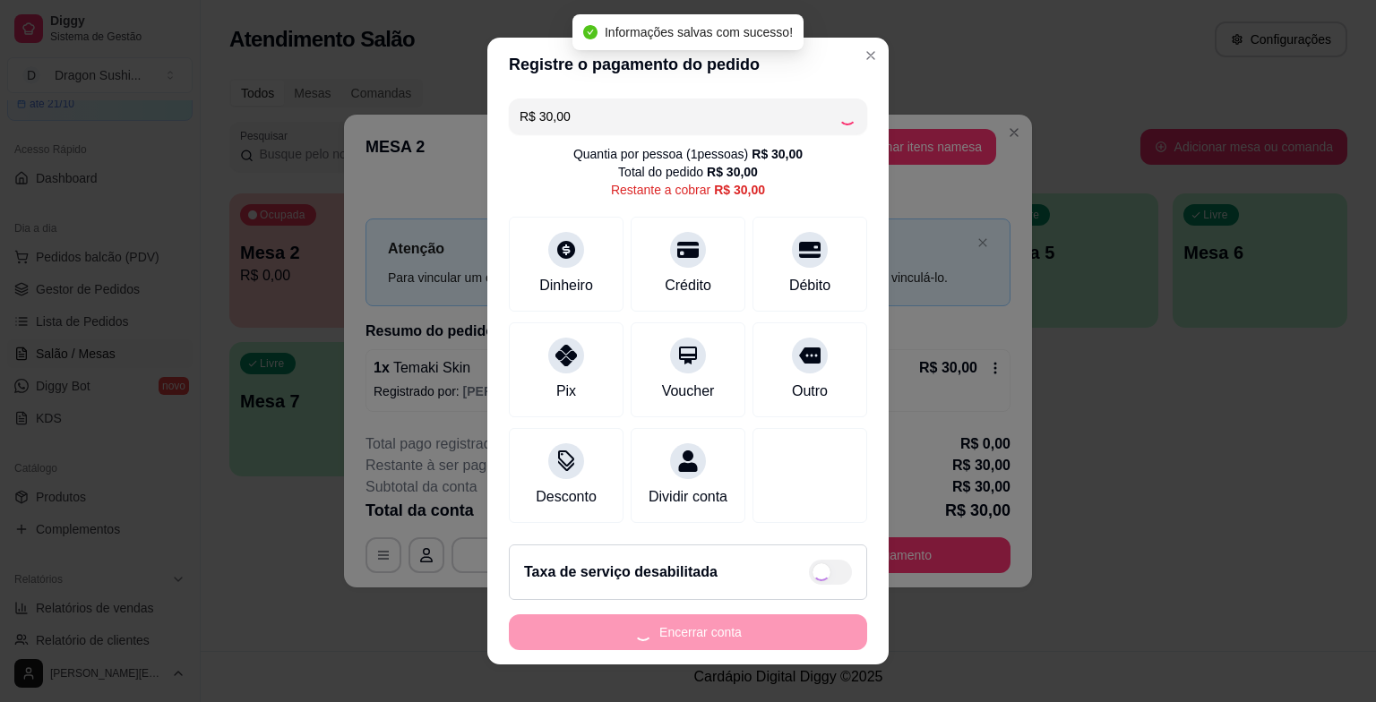
type input "R$ 0,00"
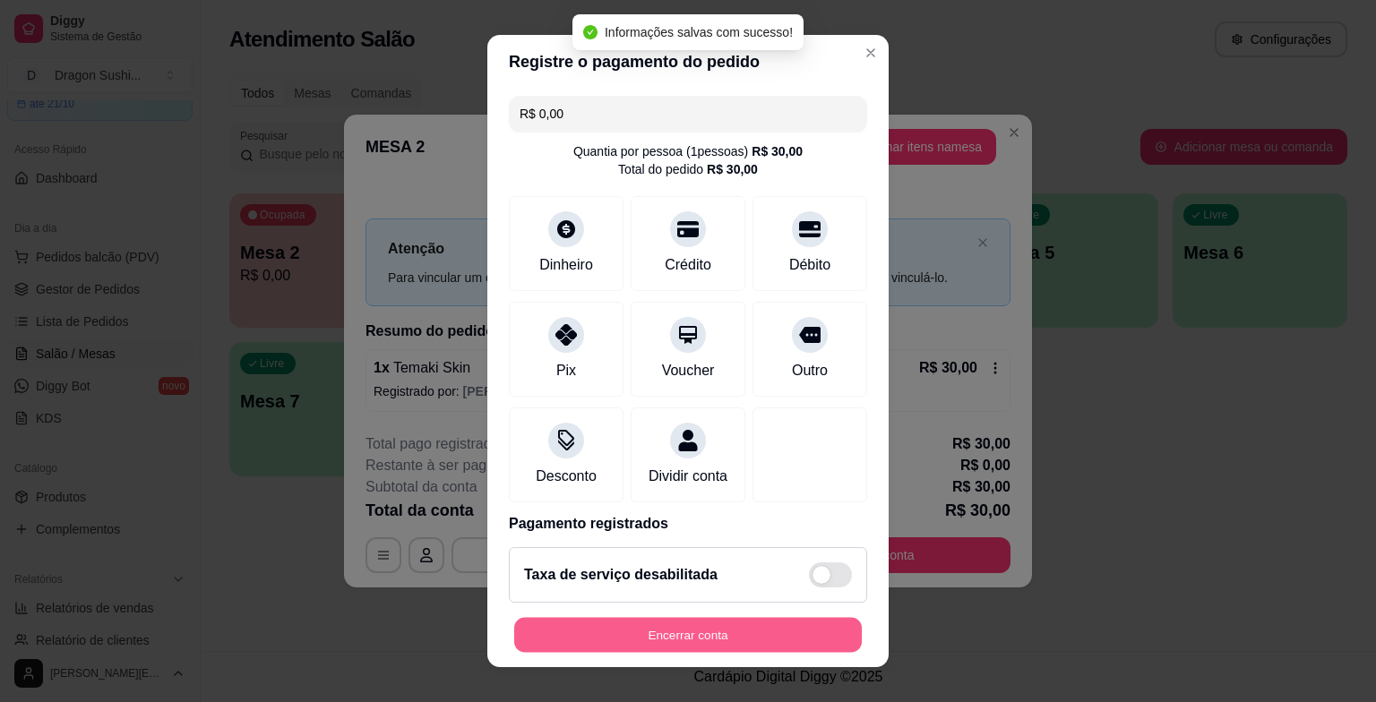
click at [758, 638] on button "Encerrar conta" at bounding box center [688, 634] width 348 height 35
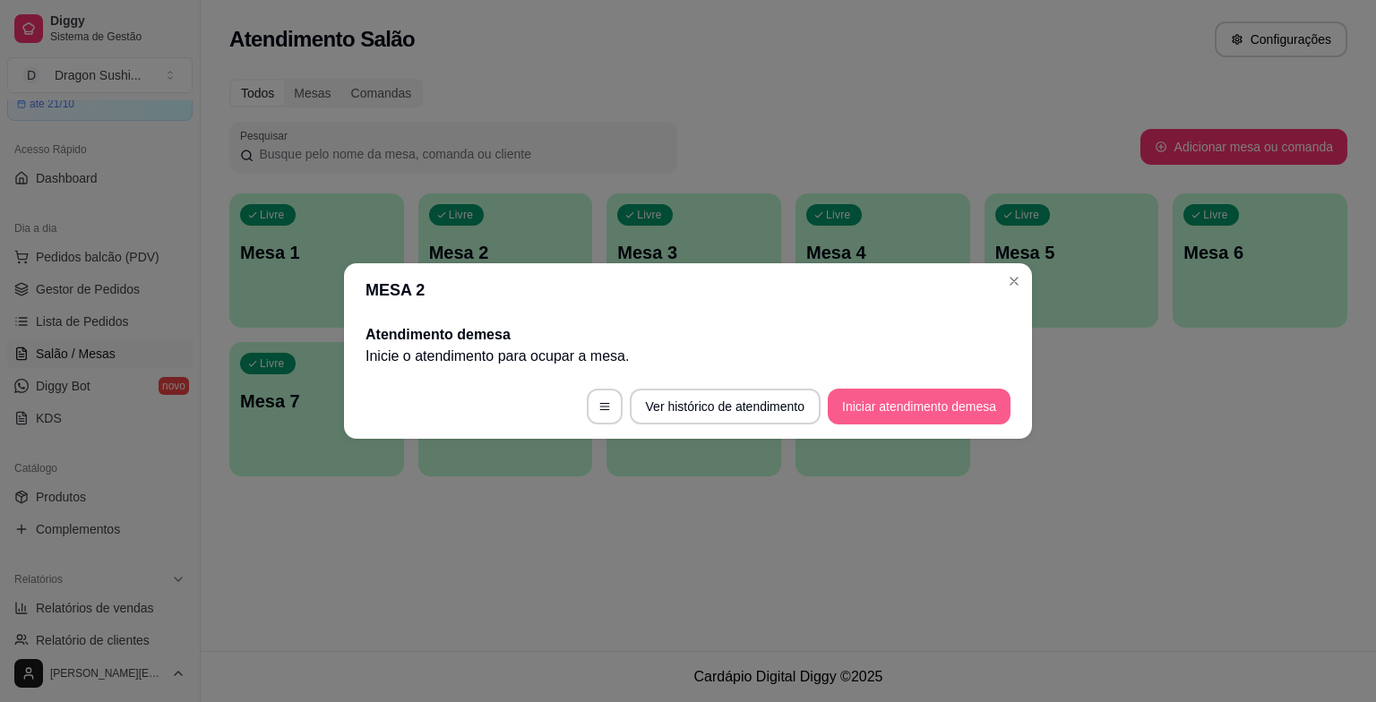
click at [931, 408] on button "Iniciar atendimento de mesa" at bounding box center [919, 407] width 183 height 36
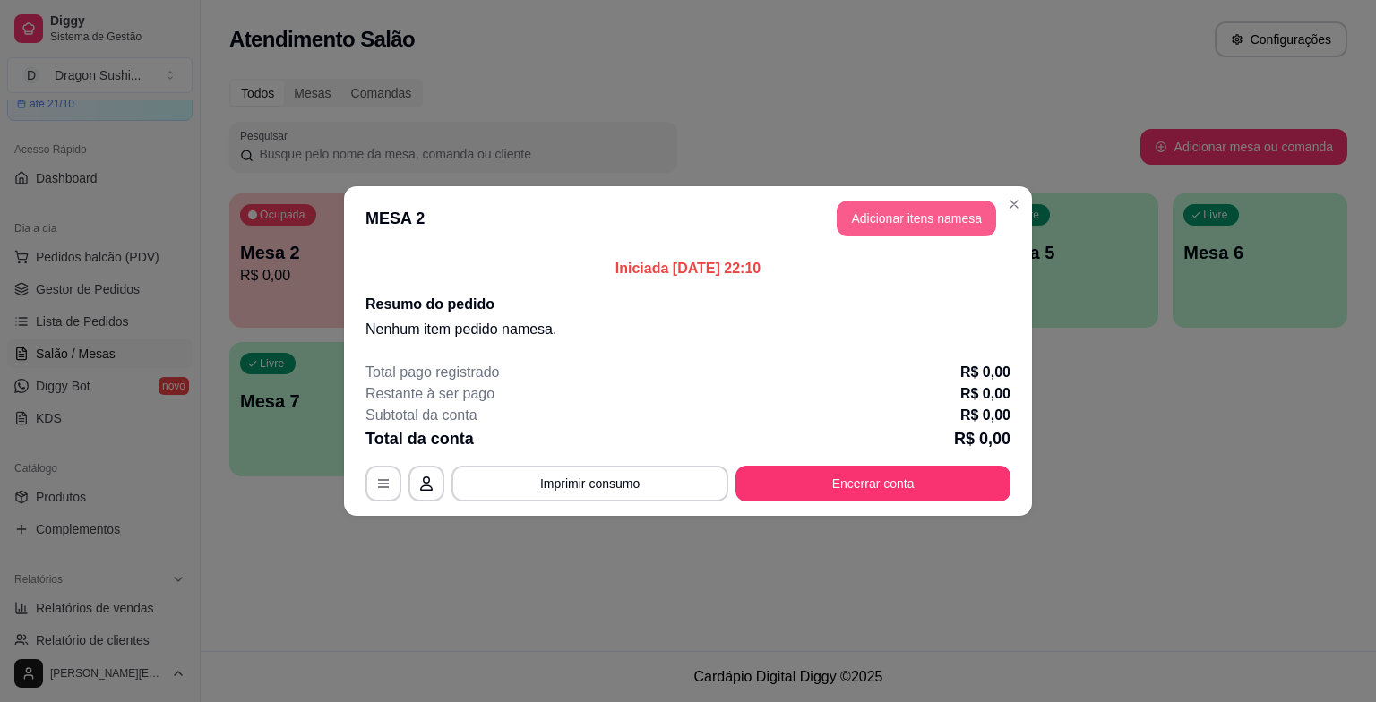
click at [950, 215] on button "Adicionar itens na mesa" at bounding box center [916, 219] width 159 height 36
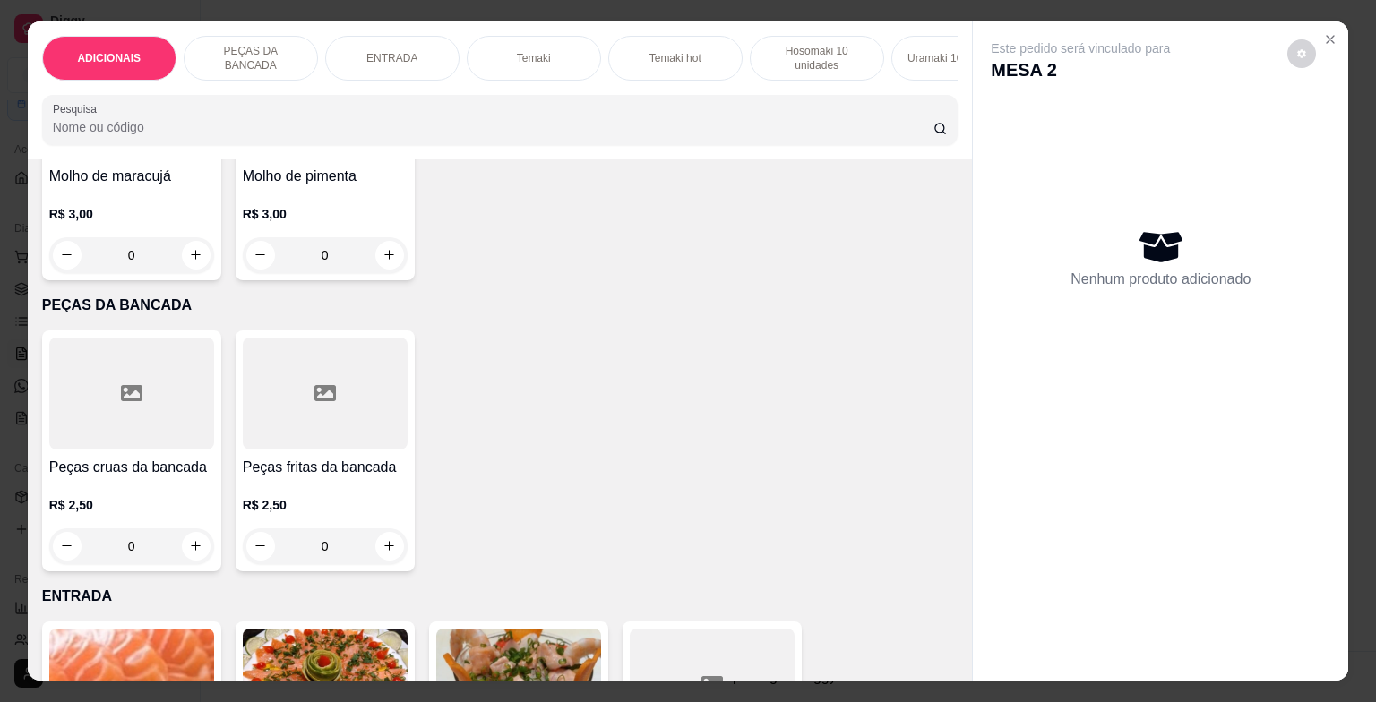
scroll to position [538, 0]
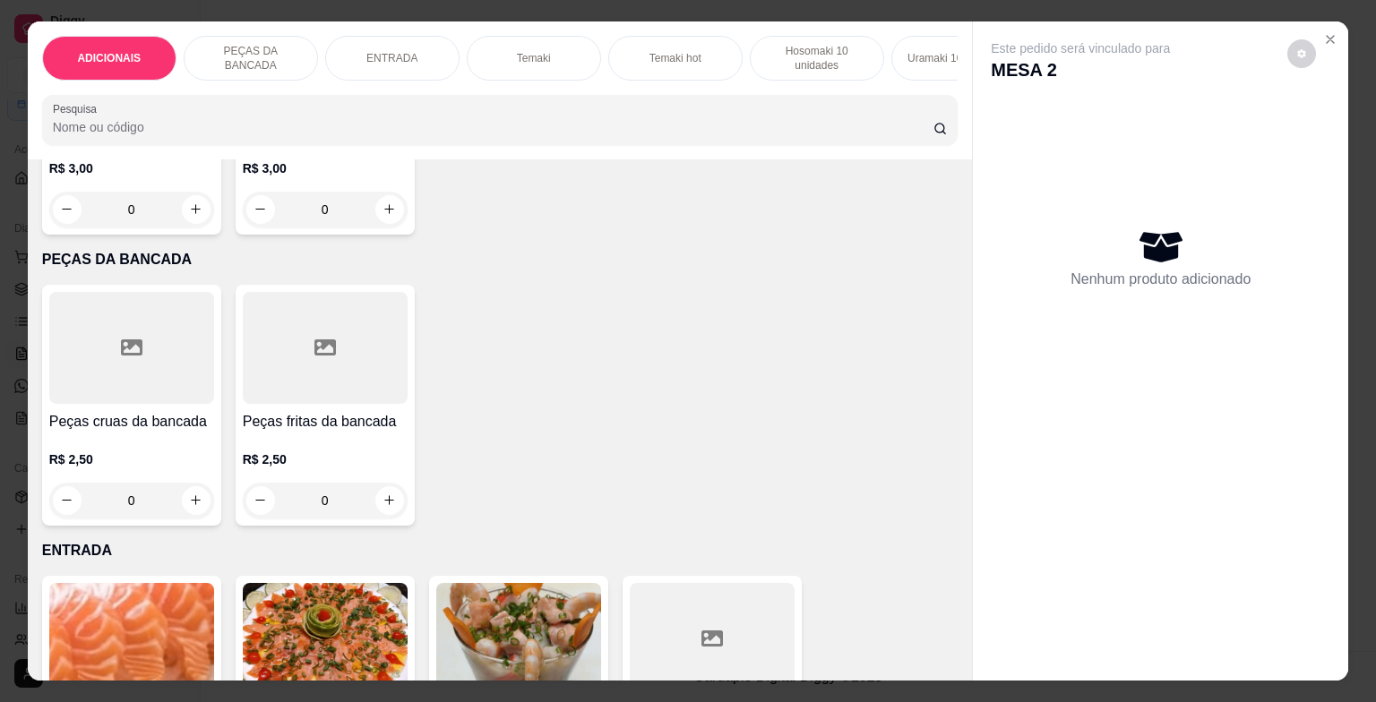
click at [156, 514] on input "0" at bounding box center [132, 501] width 100 height 36
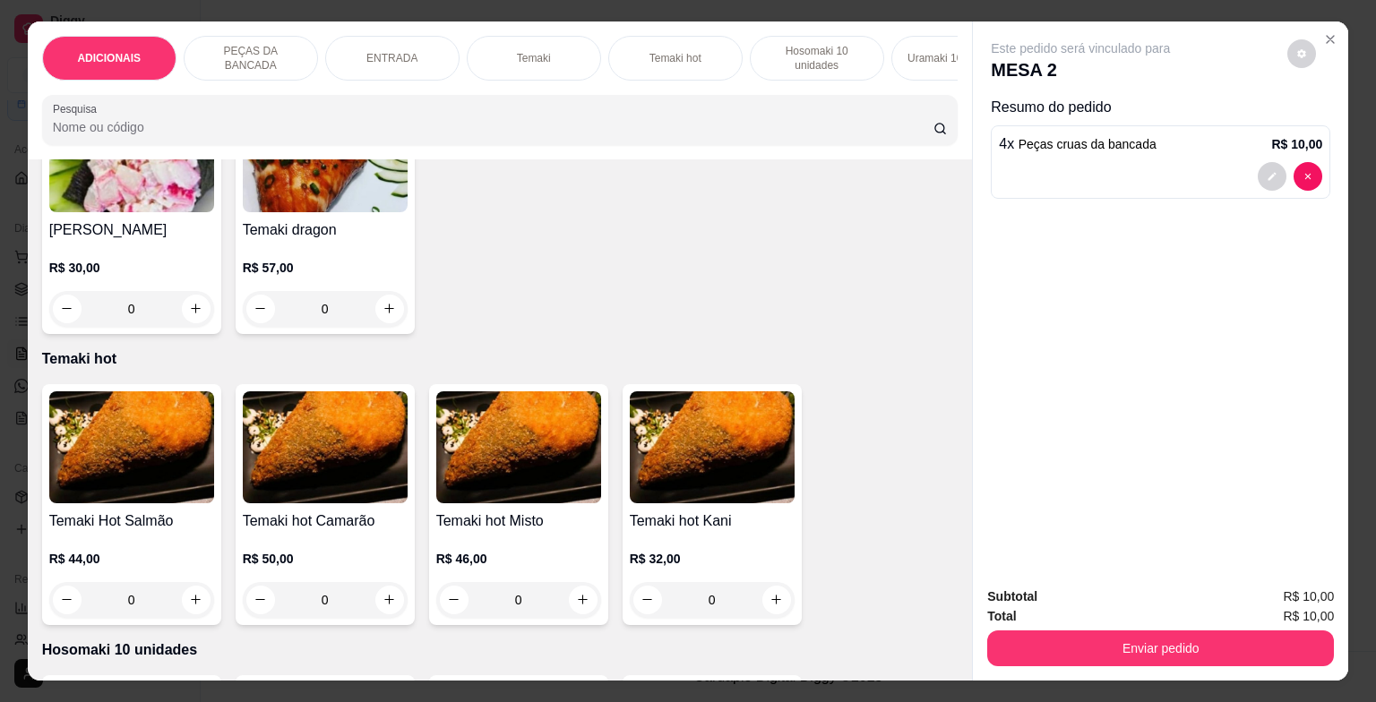
scroll to position [1882, 0]
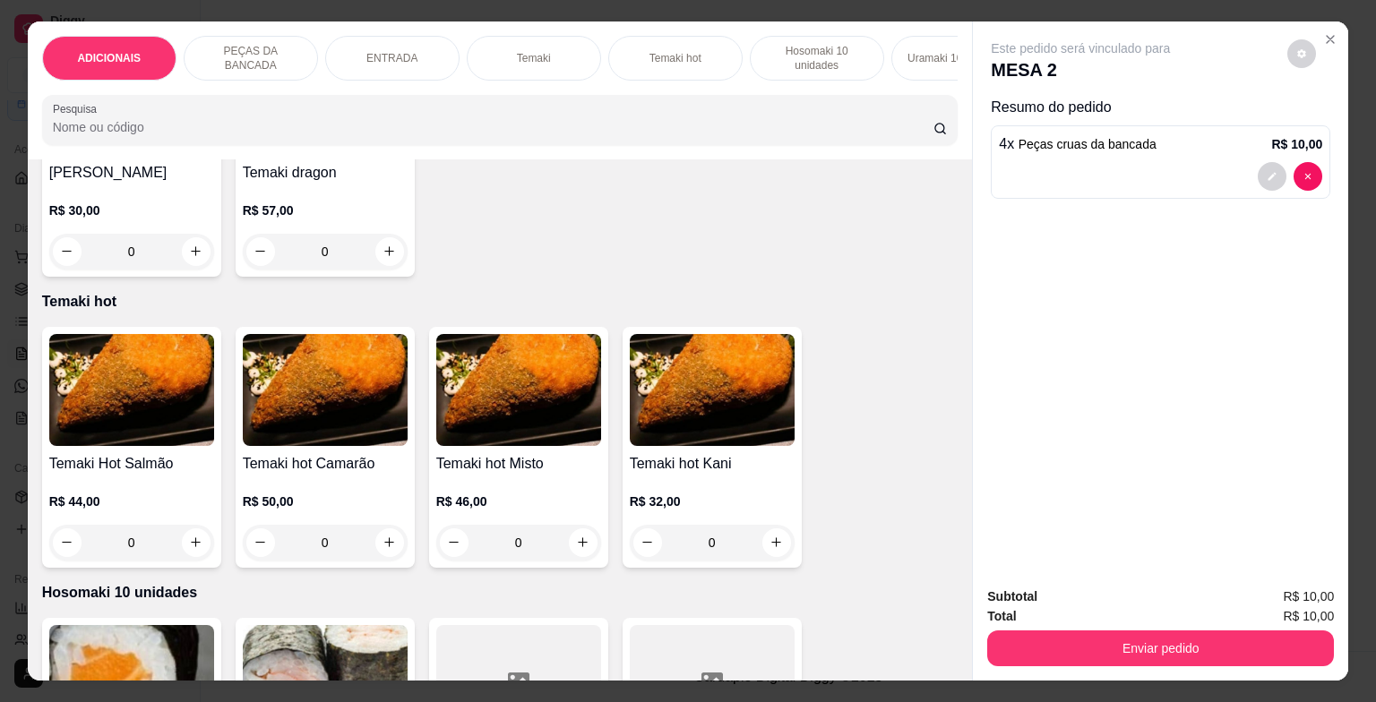
type input "4"
click at [193, 548] on div "0" at bounding box center [131, 543] width 165 height 36
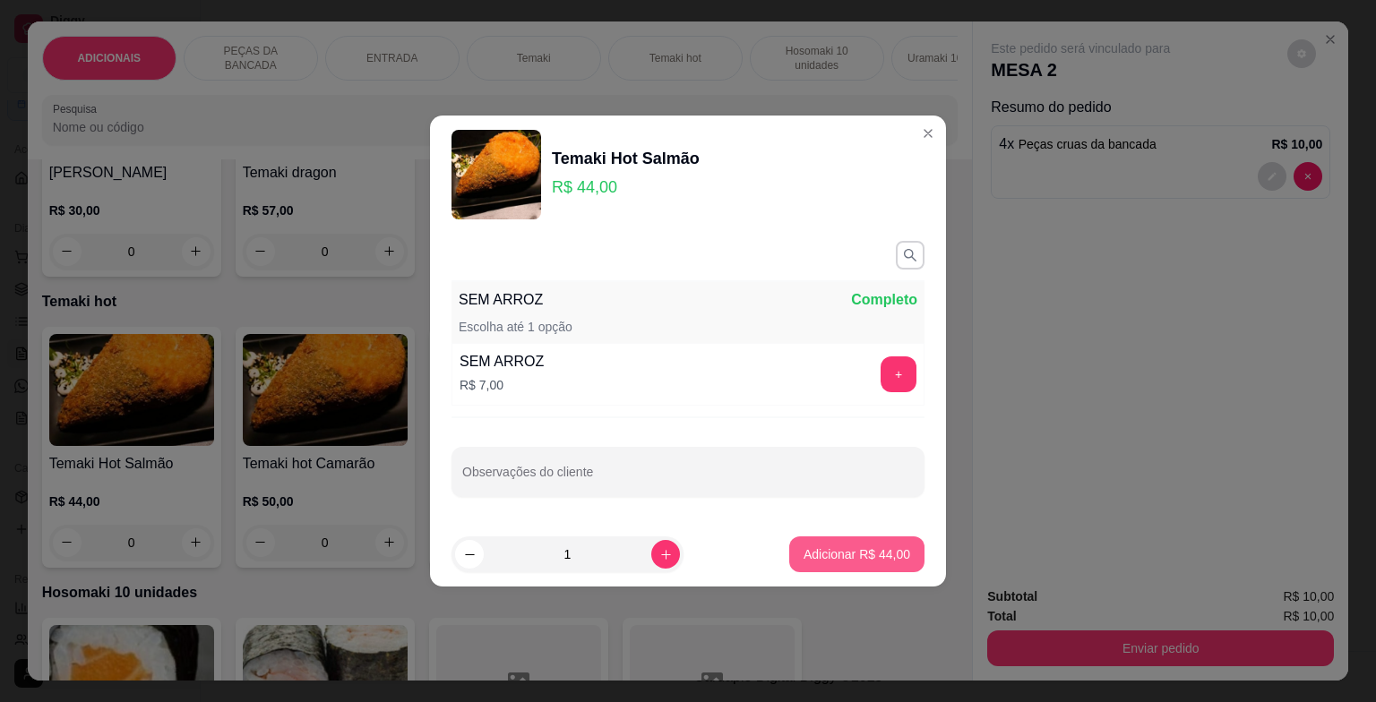
click at [836, 546] on p "Adicionar R$ 44,00" at bounding box center [857, 555] width 107 height 18
type input "1"
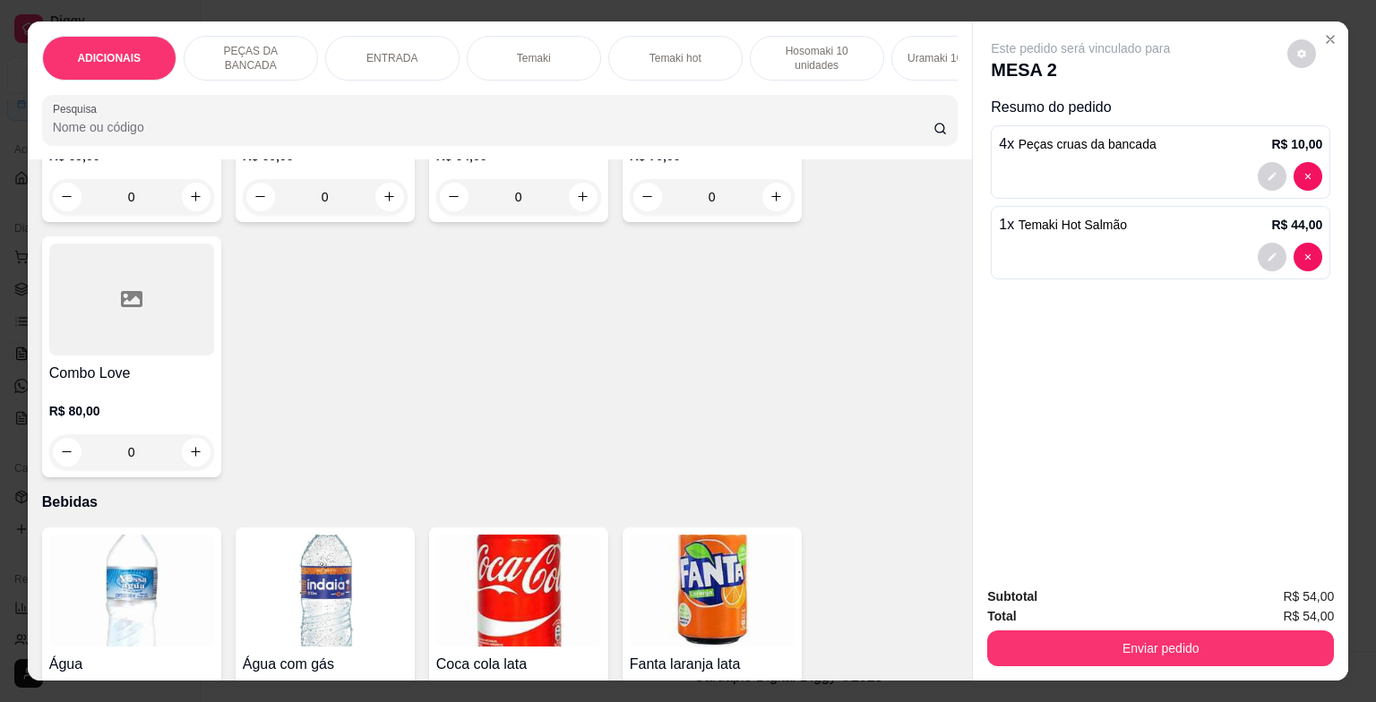
scroll to position [5645, 0]
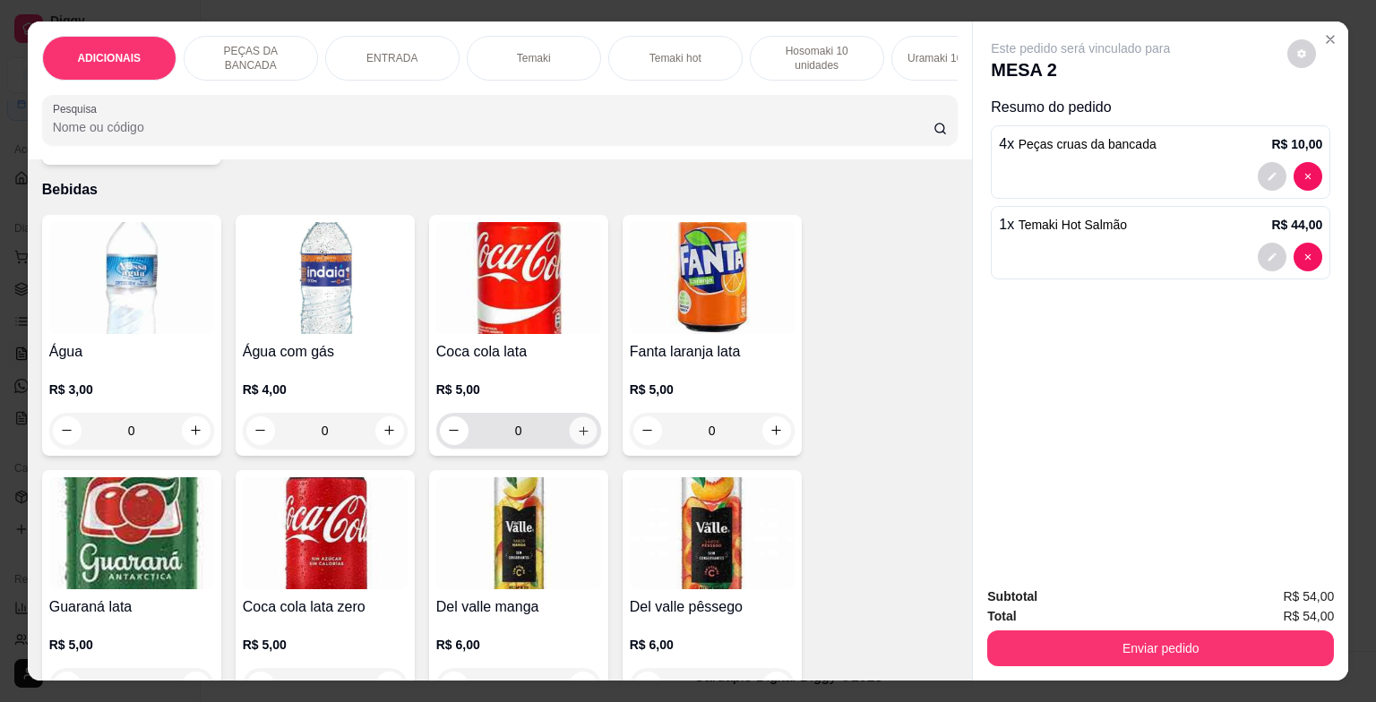
click at [580, 437] on icon "increase-product-quantity" at bounding box center [582, 430] width 13 height 13
type input "1"
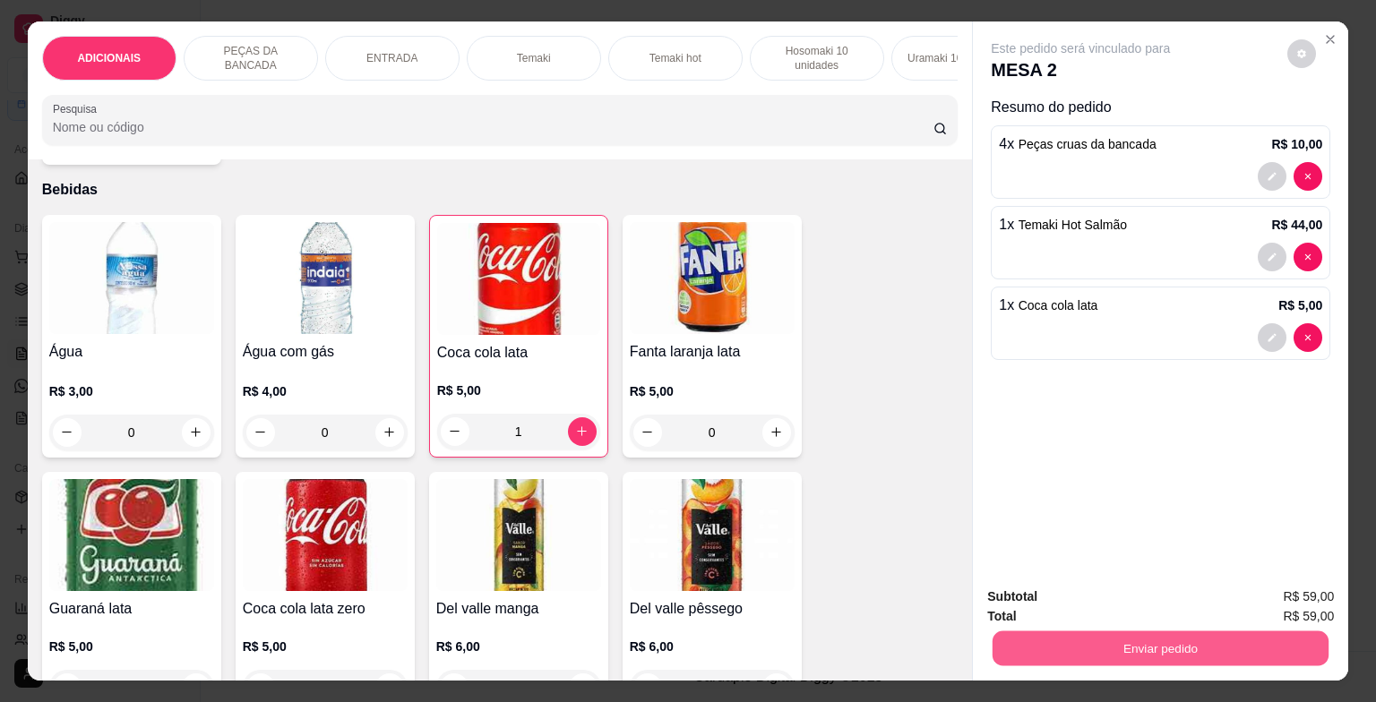
click at [1147, 648] on button "Enviar pedido" at bounding box center [1161, 649] width 336 height 35
click at [1292, 607] on button "Enviar pedido" at bounding box center [1287, 598] width 99 height 33
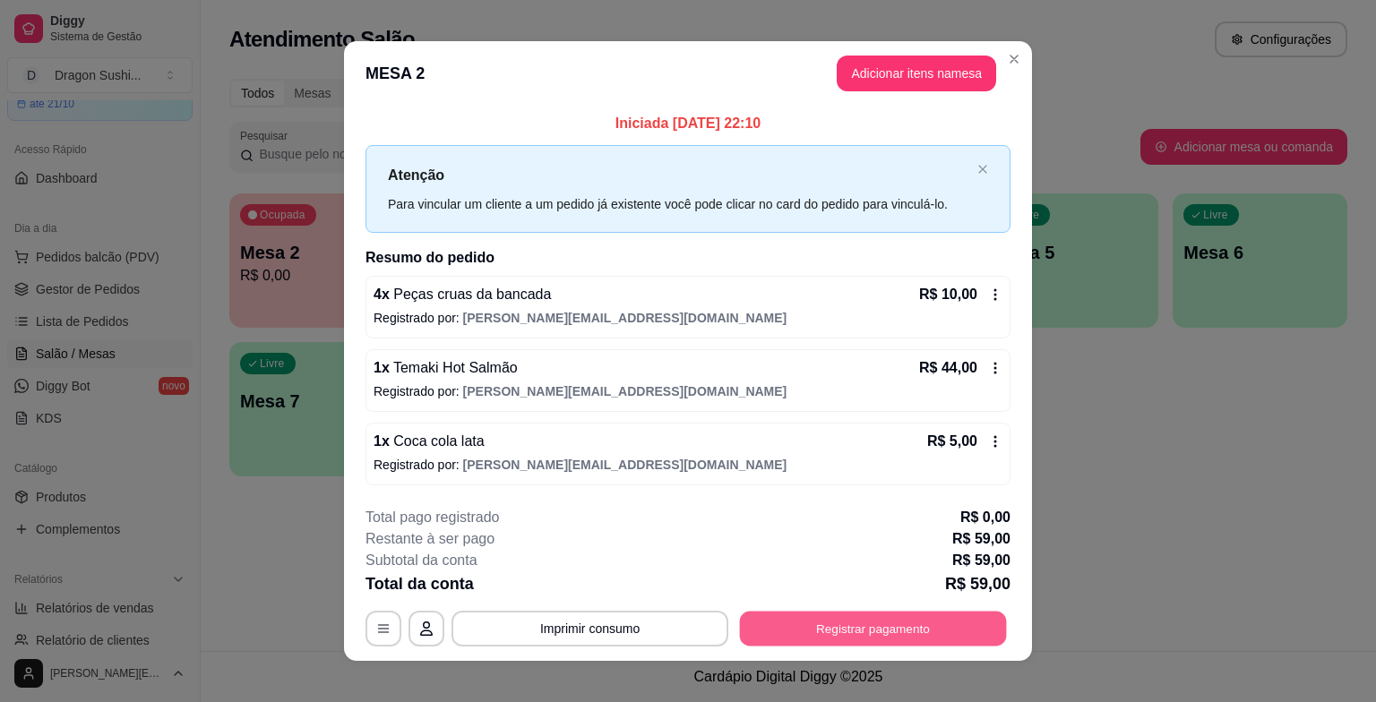
click at [889, 632] on button "Registrar pagamento" at bounding box center [873, 628] width 267 height 35
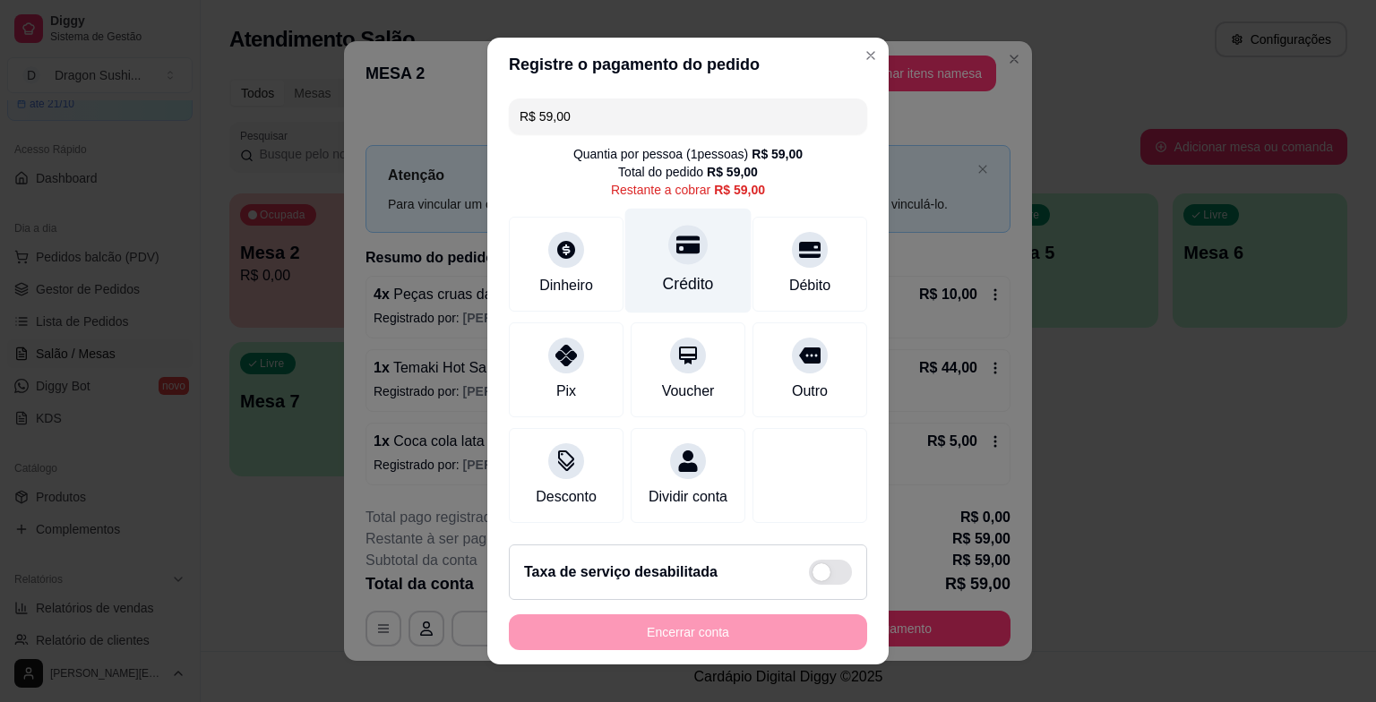
click at [663, 277] on div "Crédito" at bounding box center [688, 283] width 51 height 23
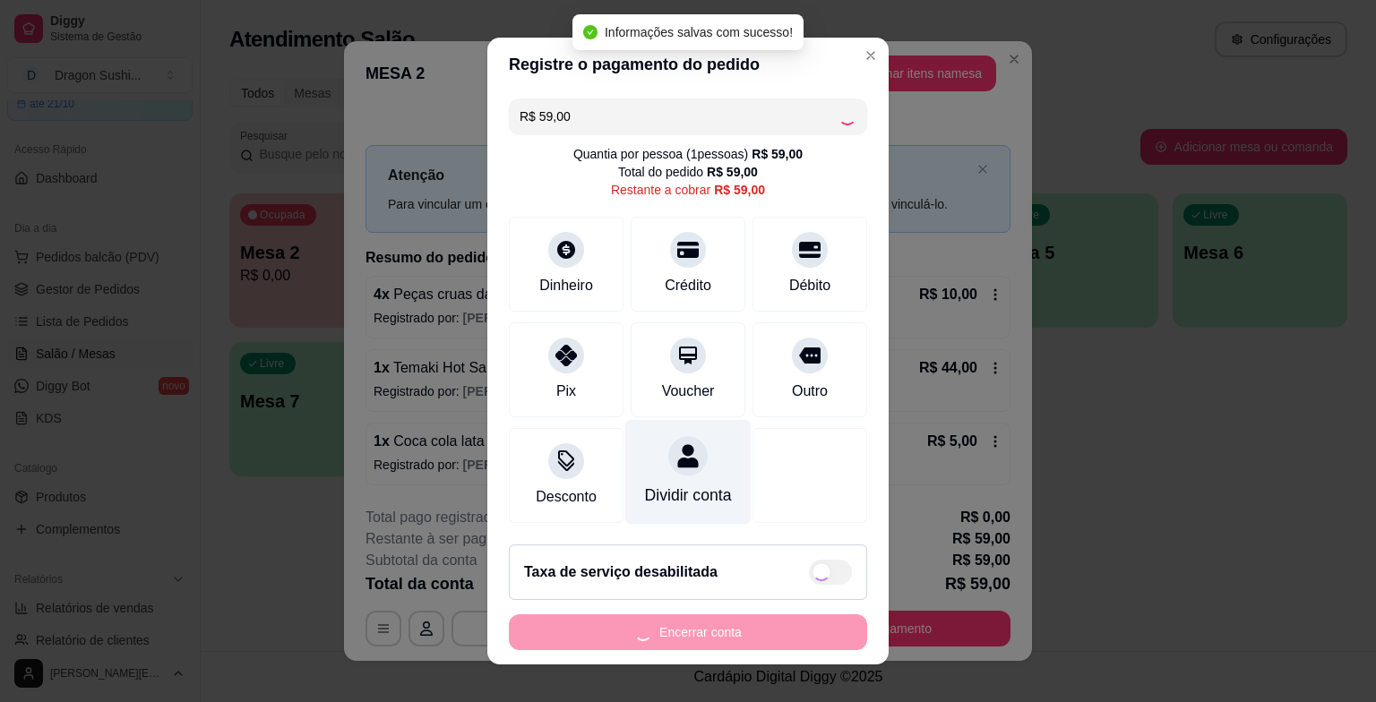
type input "R$ 0,00"
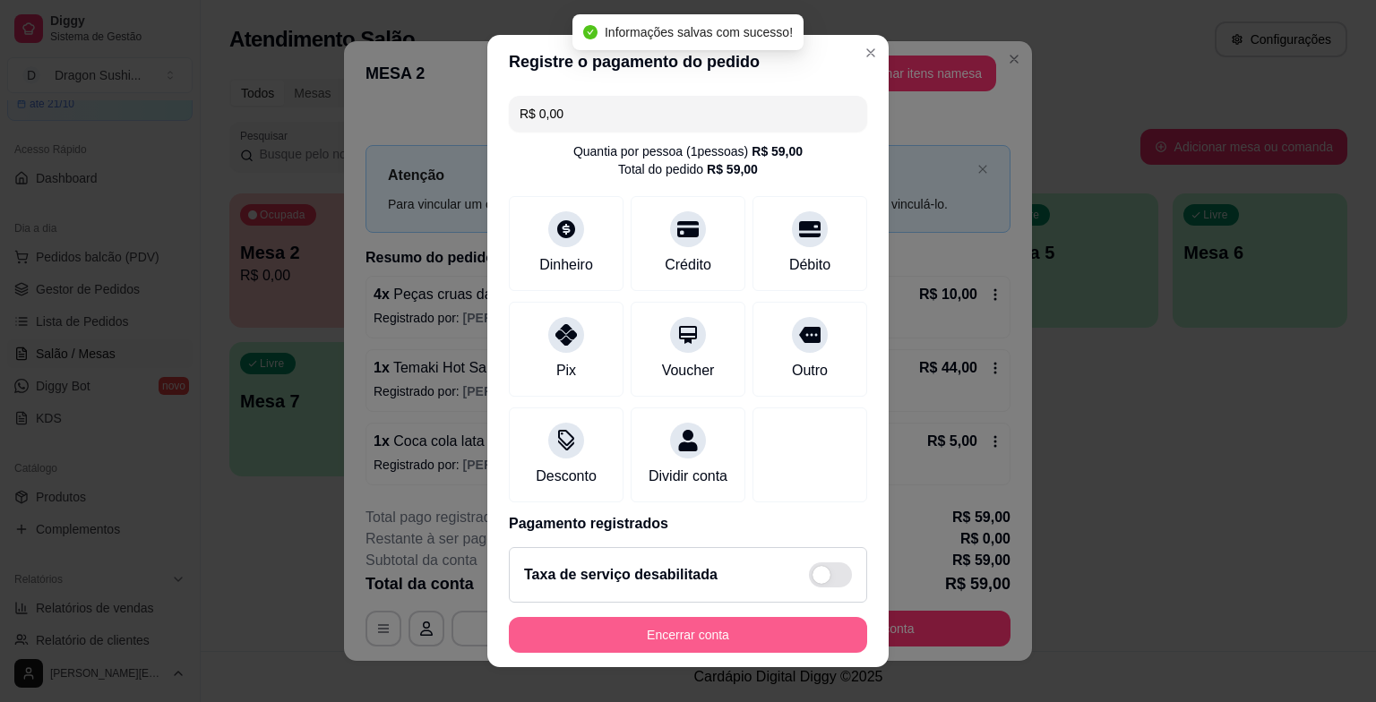
click at [687, 641] on button "Encerrar conta" at bounding box center [688, 635] width 358 height 36
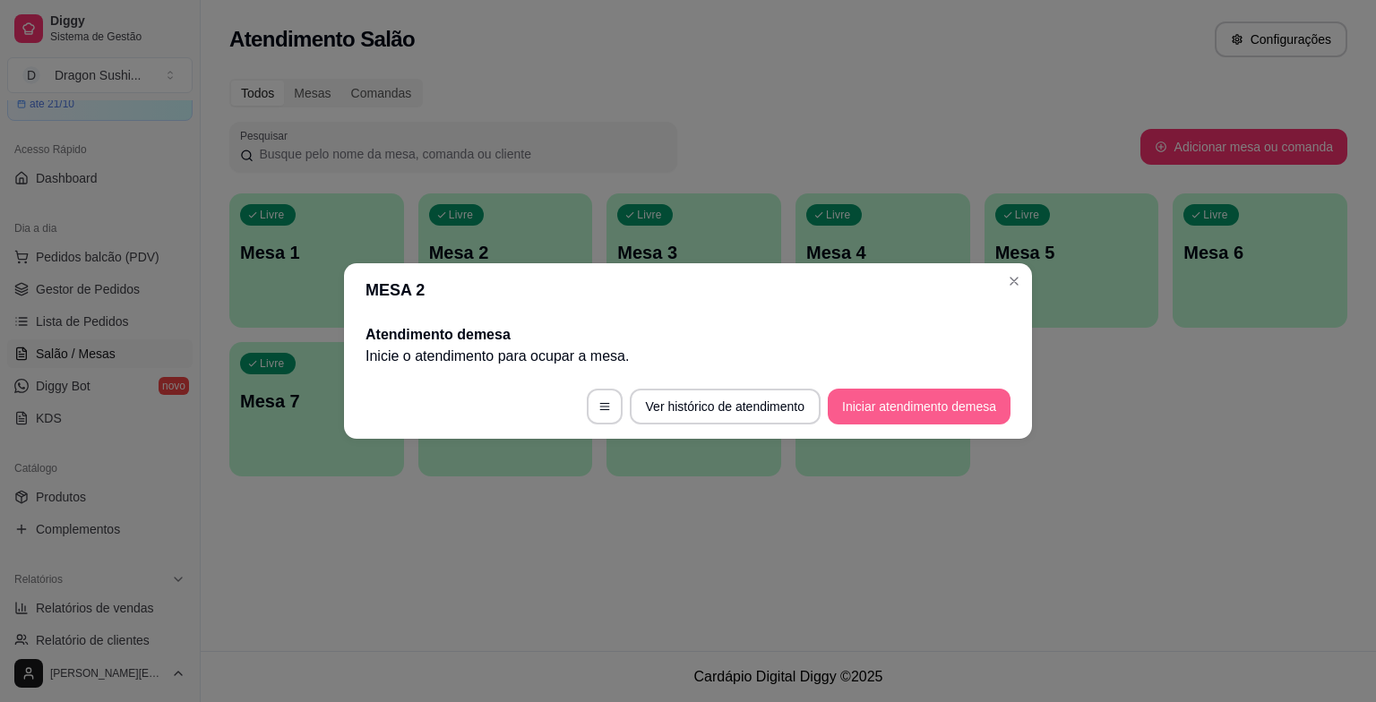
click at [918, 409] on button "Iniciar atendimento de mesa" at bounding box center [919, 407] width 183 height 36
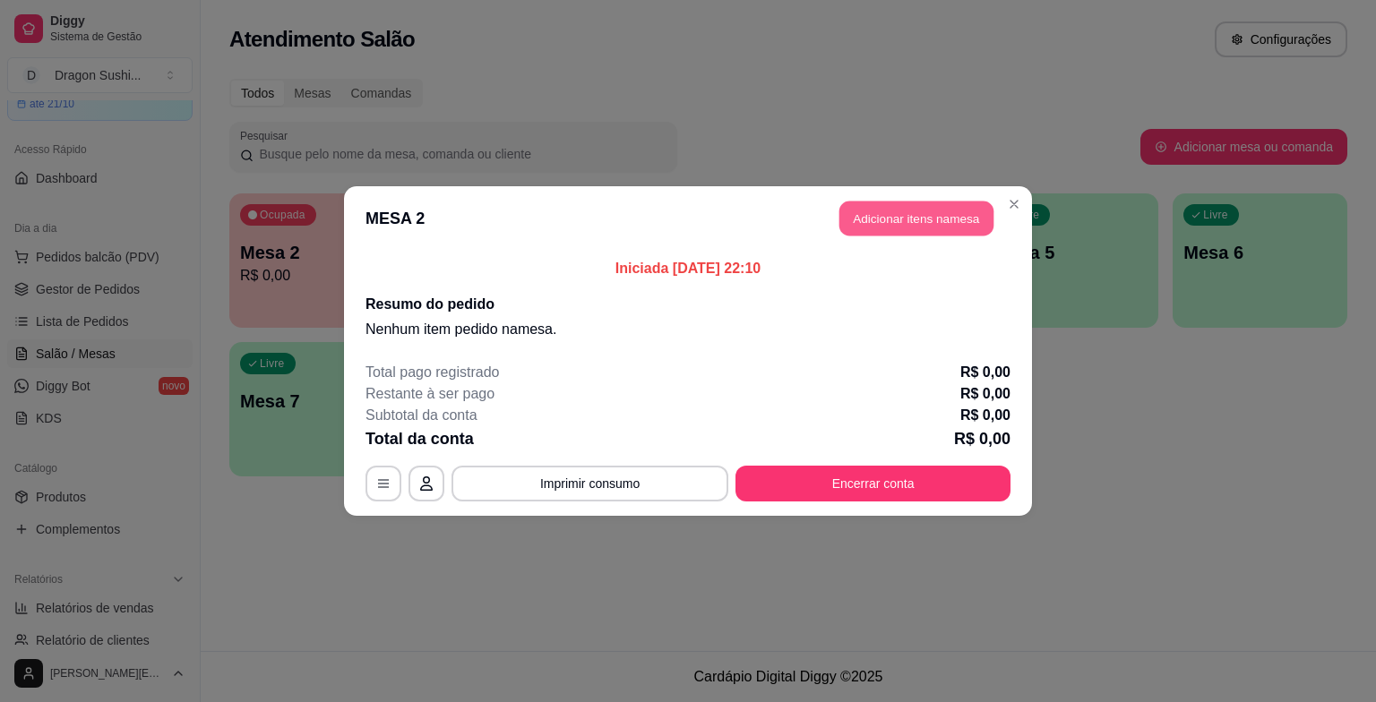
click at [939, 212] on button "Adicionar itens na mesa" at bounding box center [917, 219] width 154 height 35
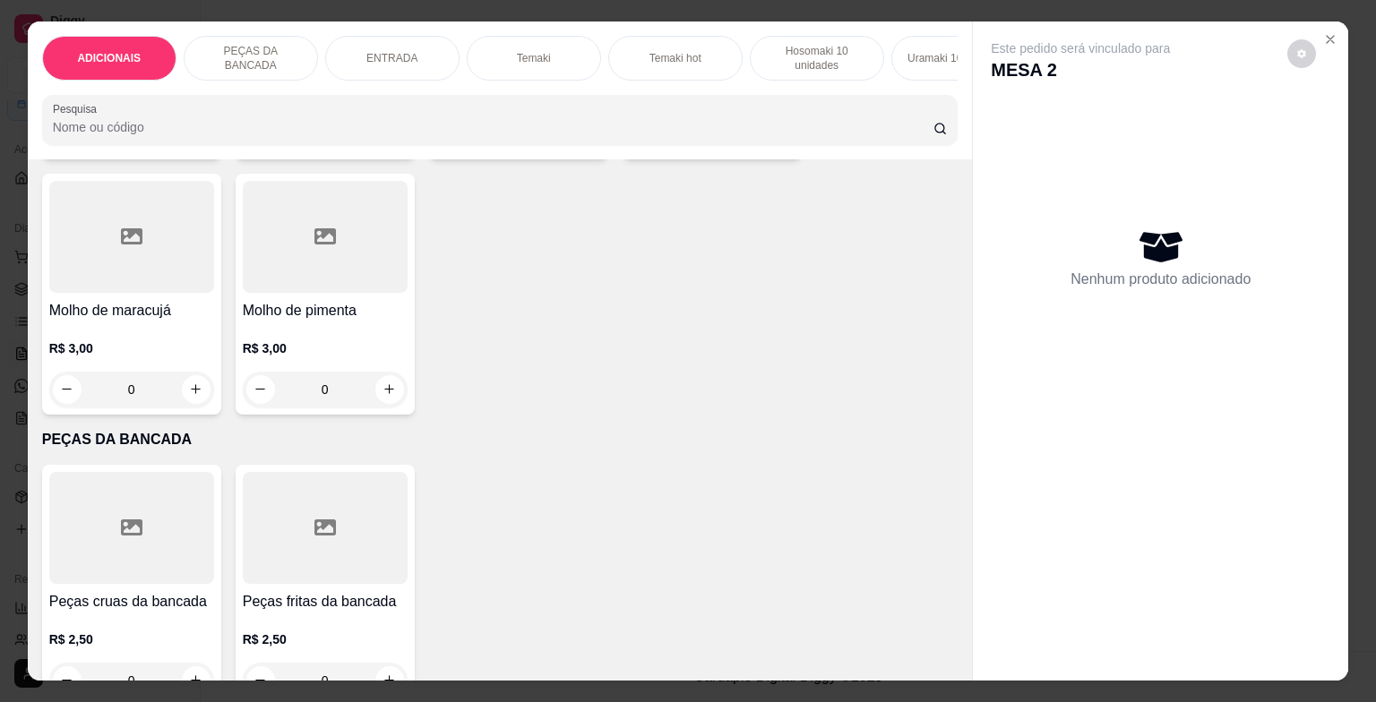
scroll to position [448, 0]
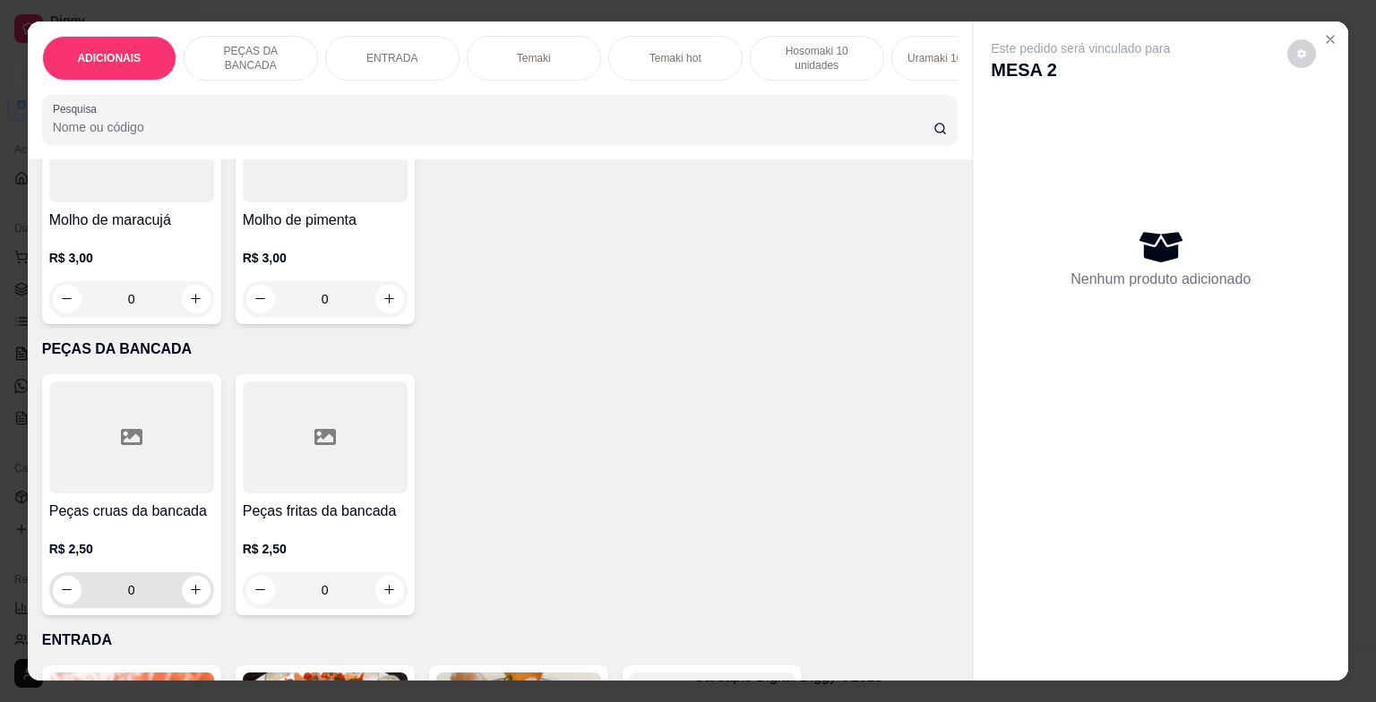
click at [157, 596] on input "0" at bounding box center [132, 591] width 100 height 36
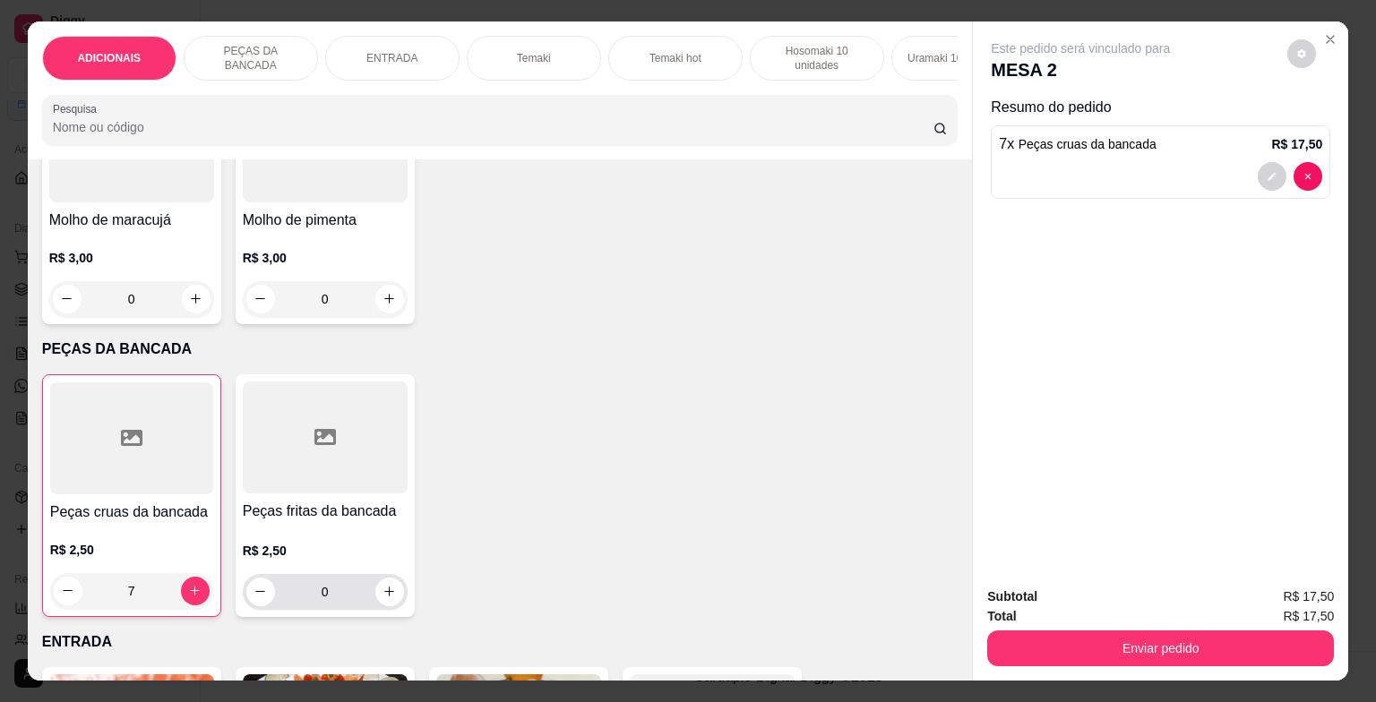
type input "7"
click at [339, 599] on input "0" at bounding box center [325, 592] width 100 height 36
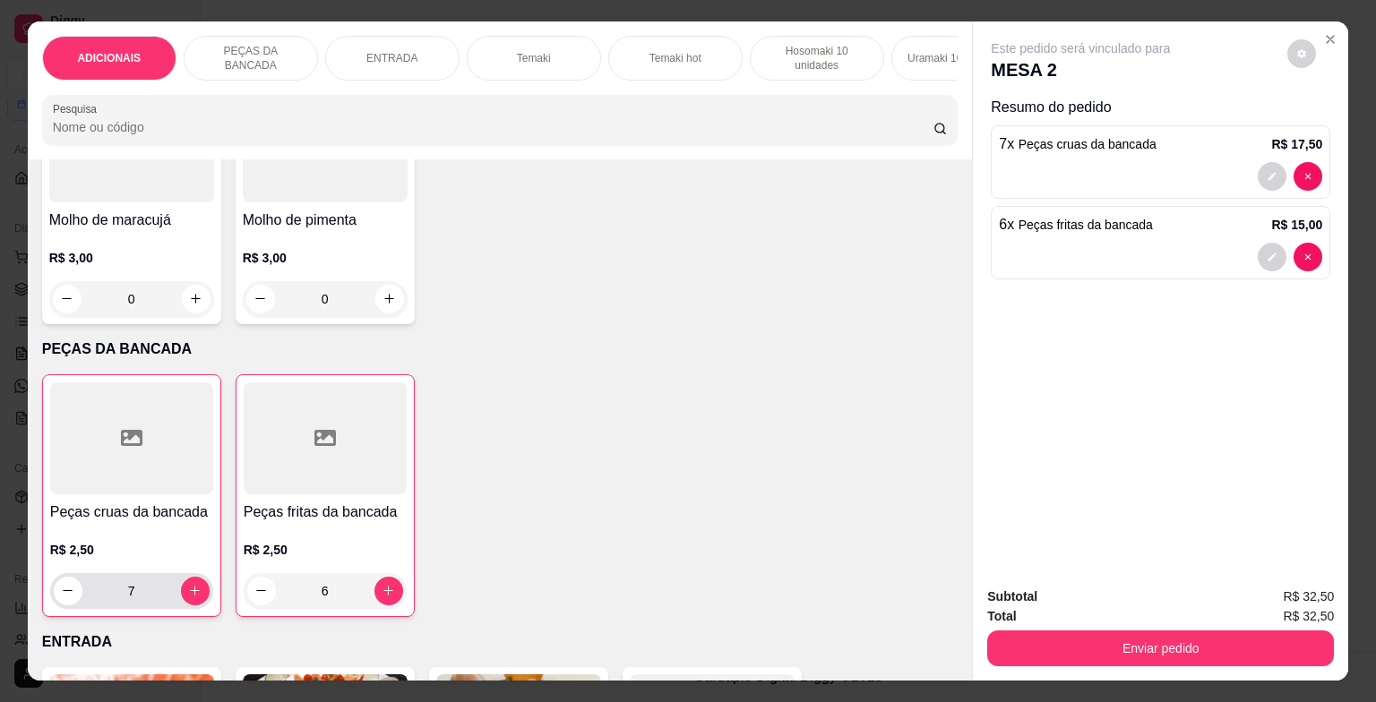
type input "6"
drag, startPoint x: 133, startPoint y: 599, endPoint x: 72, endPoint y: 604, distance: 61.2
click at [72, 604] on div "7" at bounding box center [132, 591] width 156 height 36
type input "17"
drag, startPoint x: 339, startPoint y: 599, endPoint x: 304, endPoint y: 612, distance: 37.4
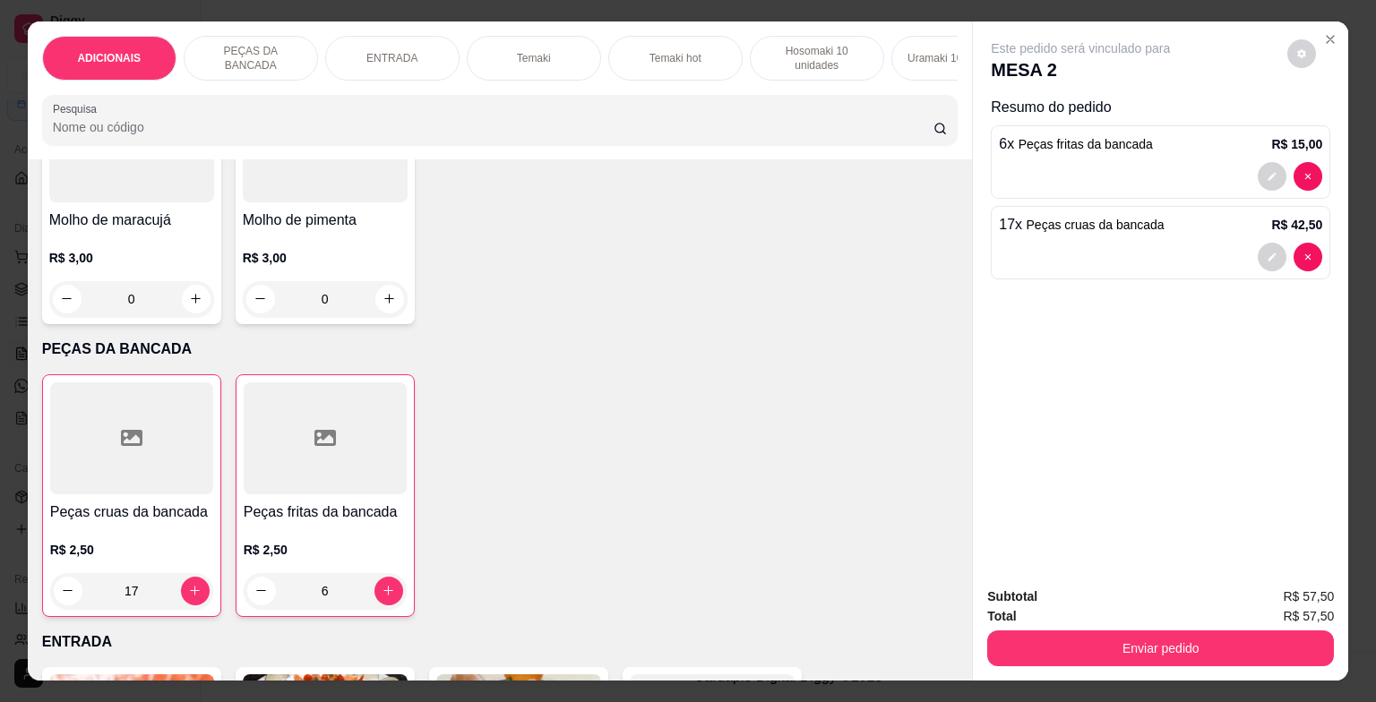
click at [304, 609] on input "6" at bounding box center [325, 591] width 99 height 36
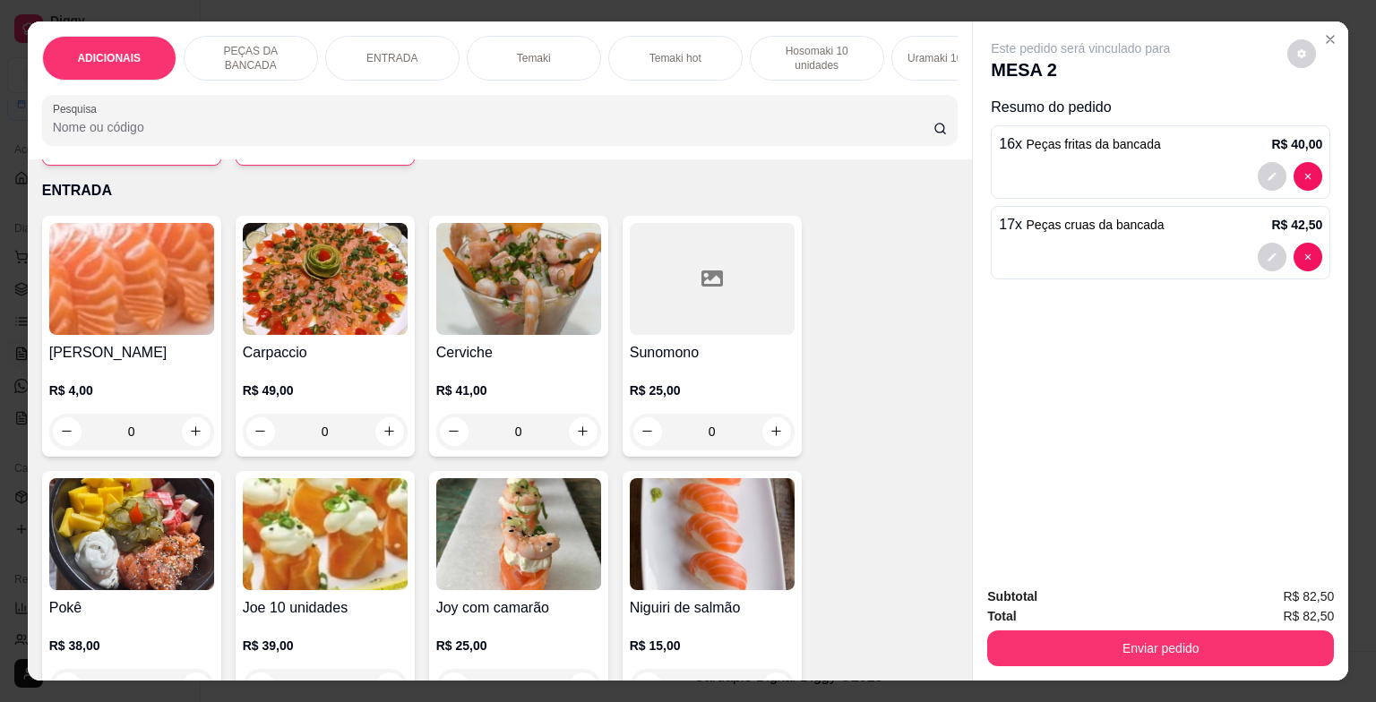
scroll to position [986, 0]
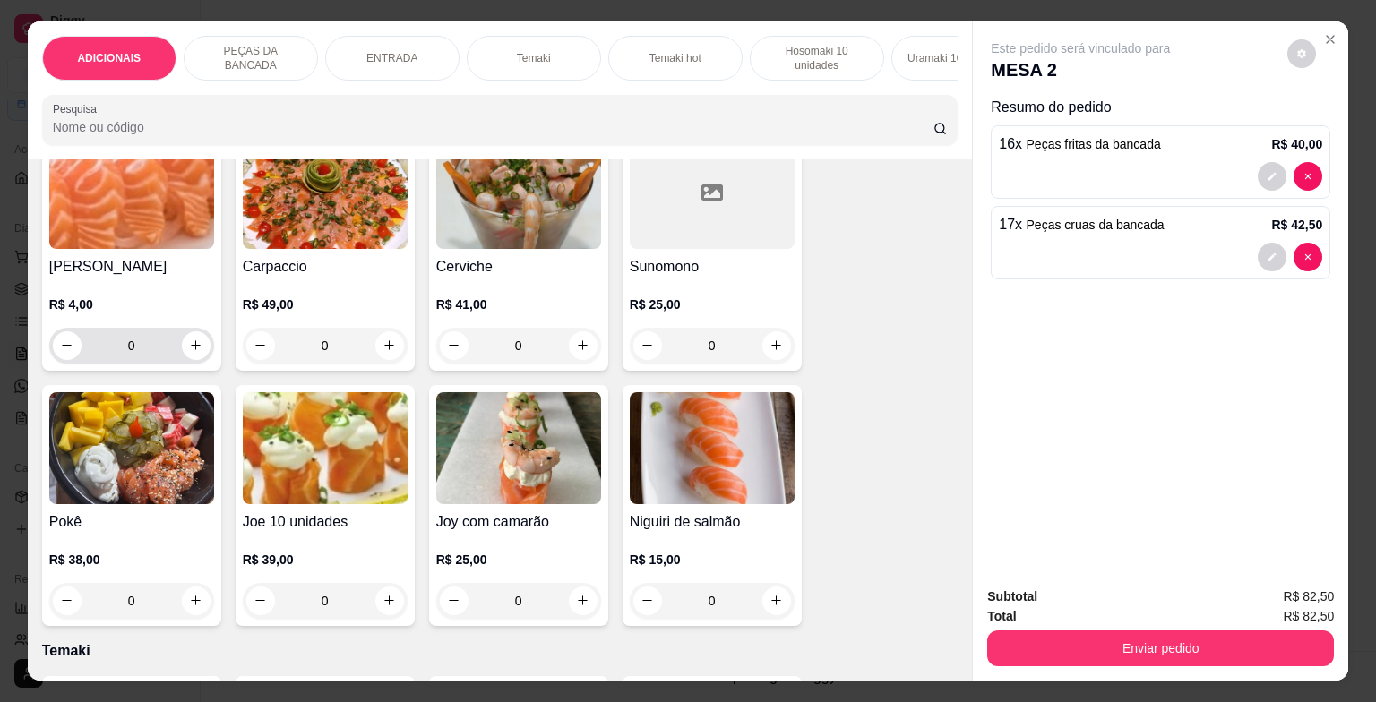
type input "16"
click at [150, 356] on input "0" at bounding box center [132, 346] width 100 height 36
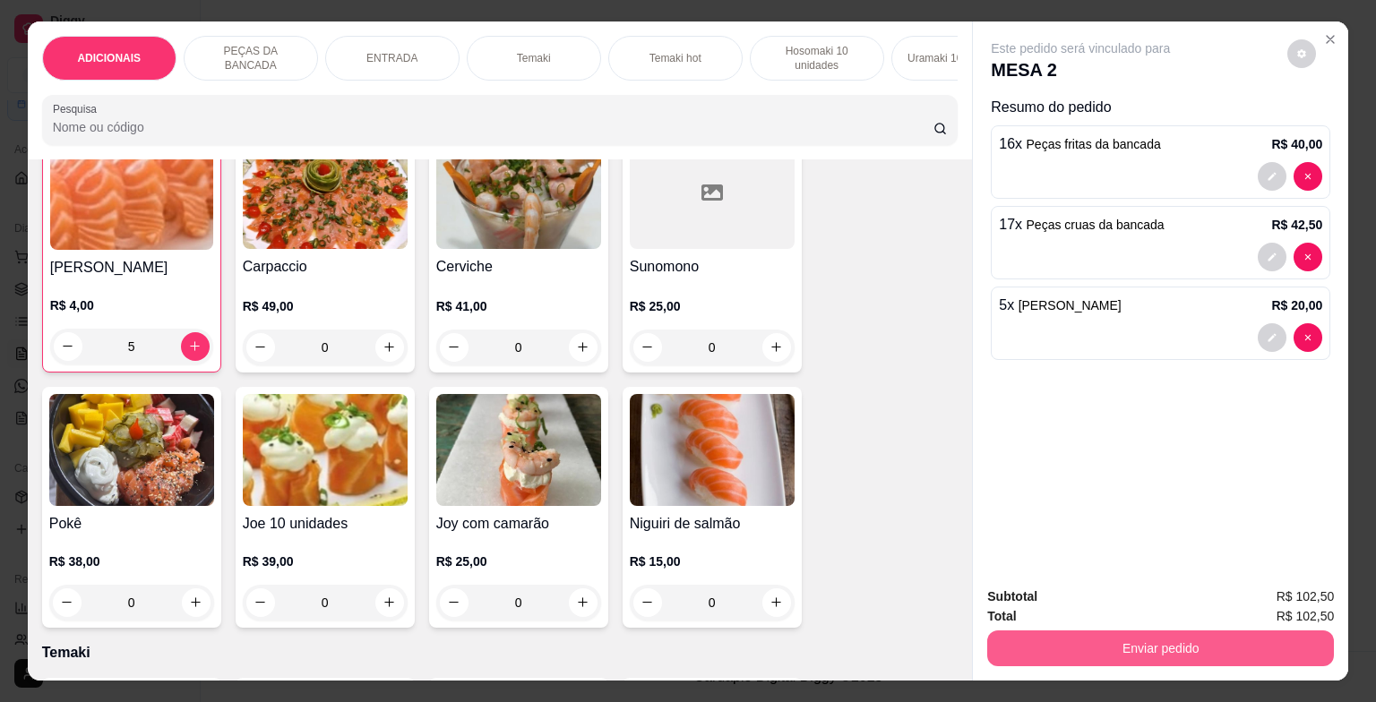
type input "5"
click at [1140, 637] on button "Enviar pedido" at bounding box center [1161, 649] width 336 height 35
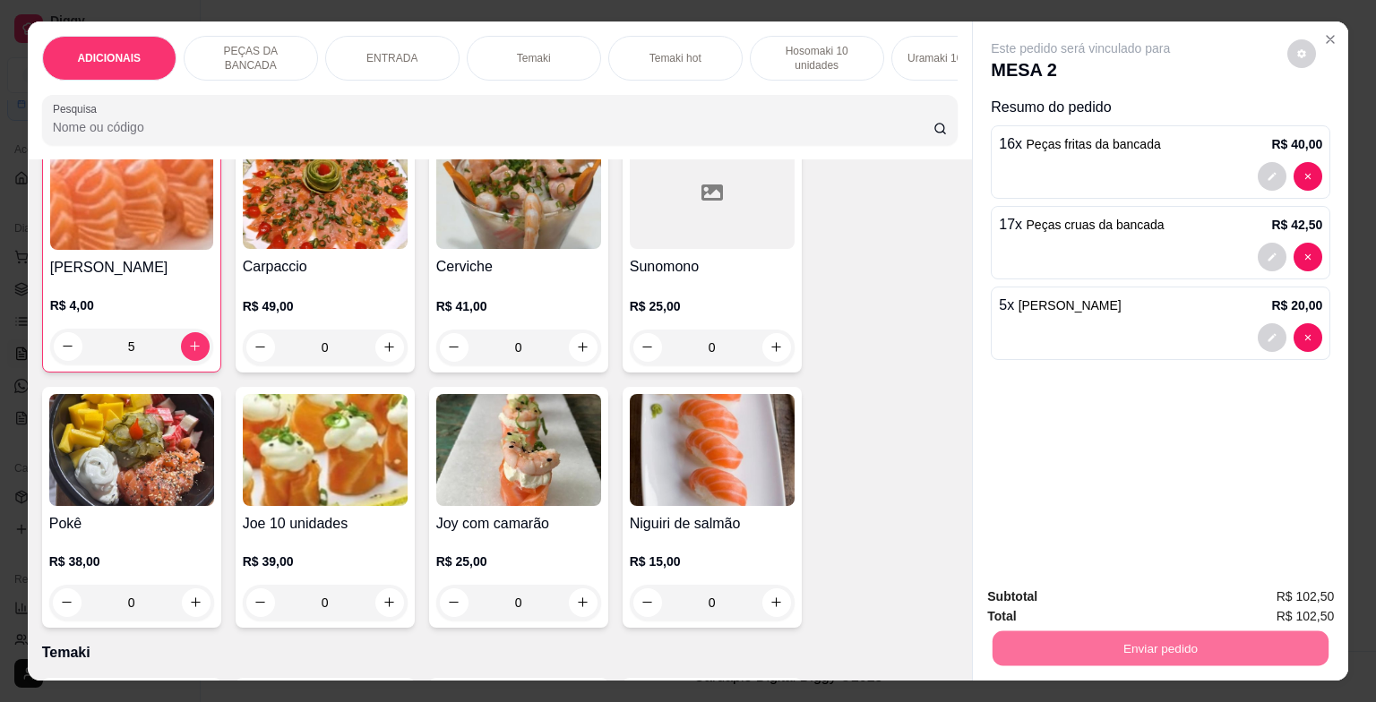
click at [1317, 600] on button "Enviar pedido" at bounding box center [1287, 599] width 101 height 34
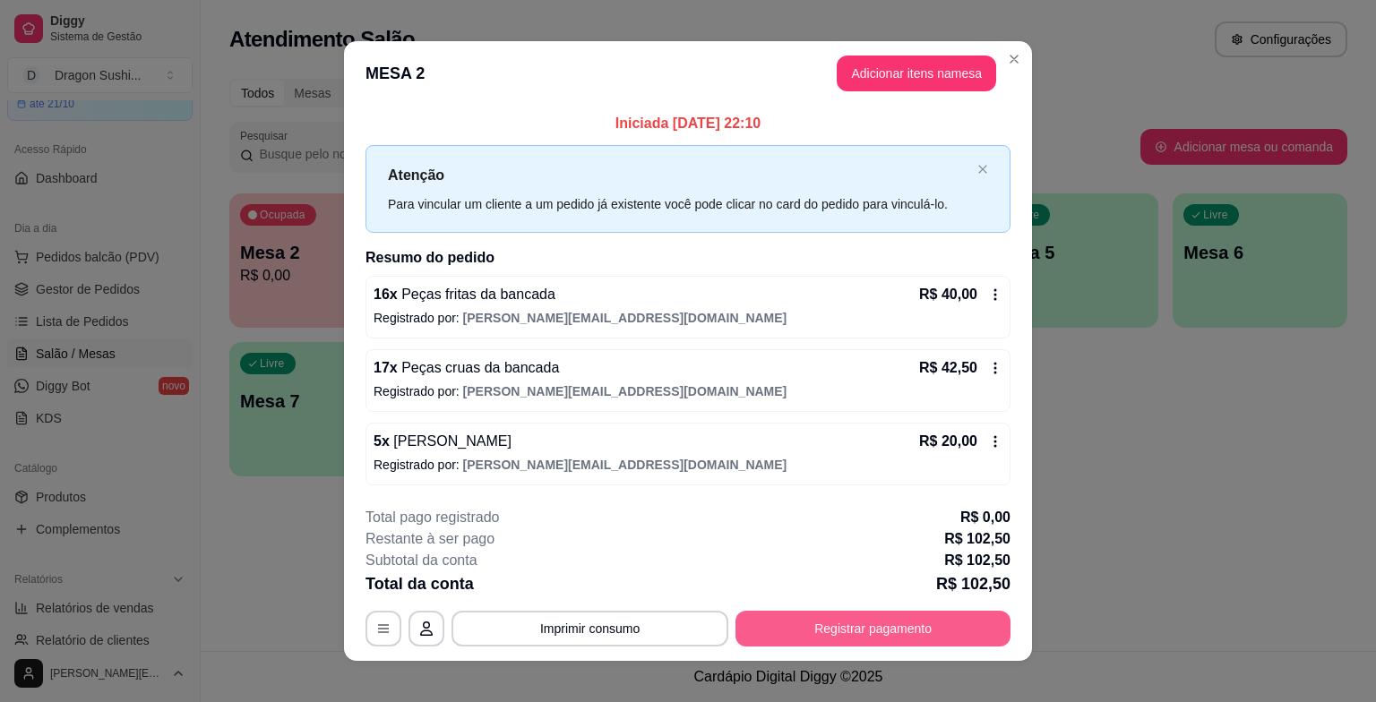
click at [906, 620] on button "Registrar pagamento" at bounding box center [873, 629] width 275 height 36
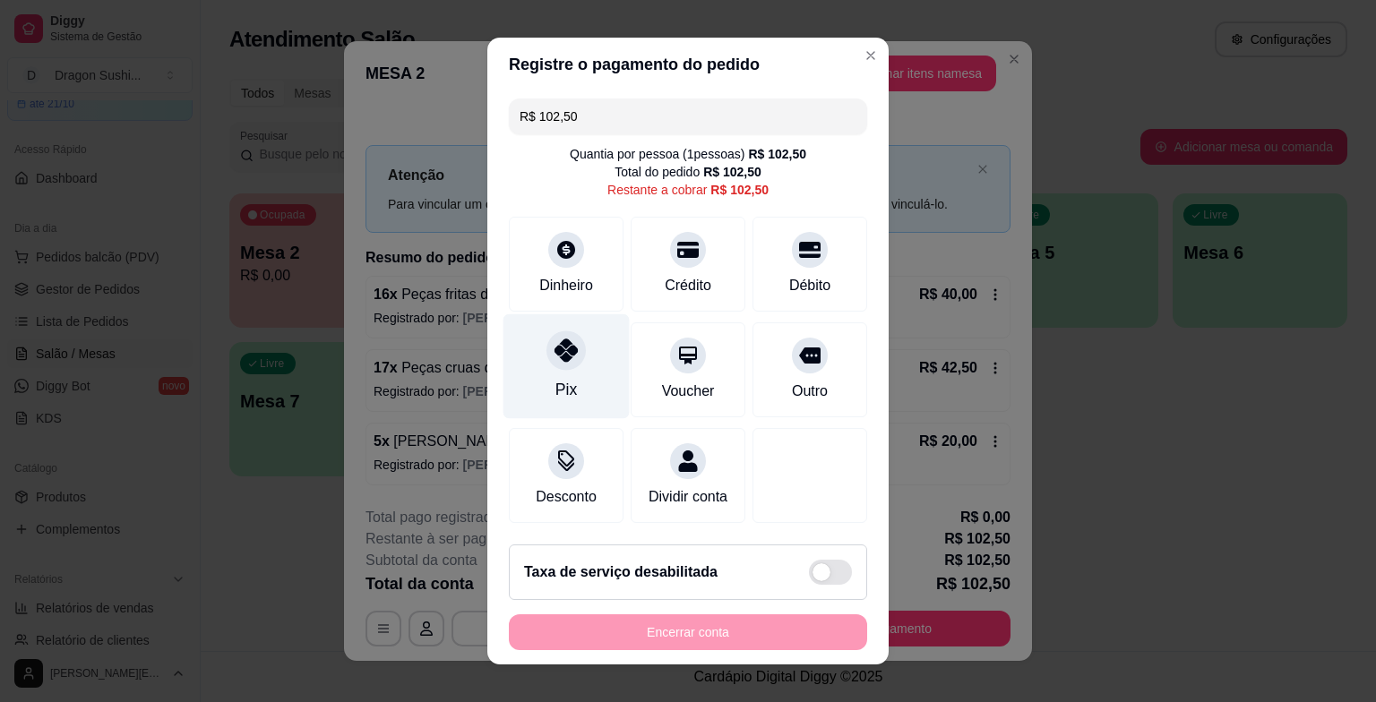
click at [554, 363] on div at bounding box center [566, 350] width 39 height 39
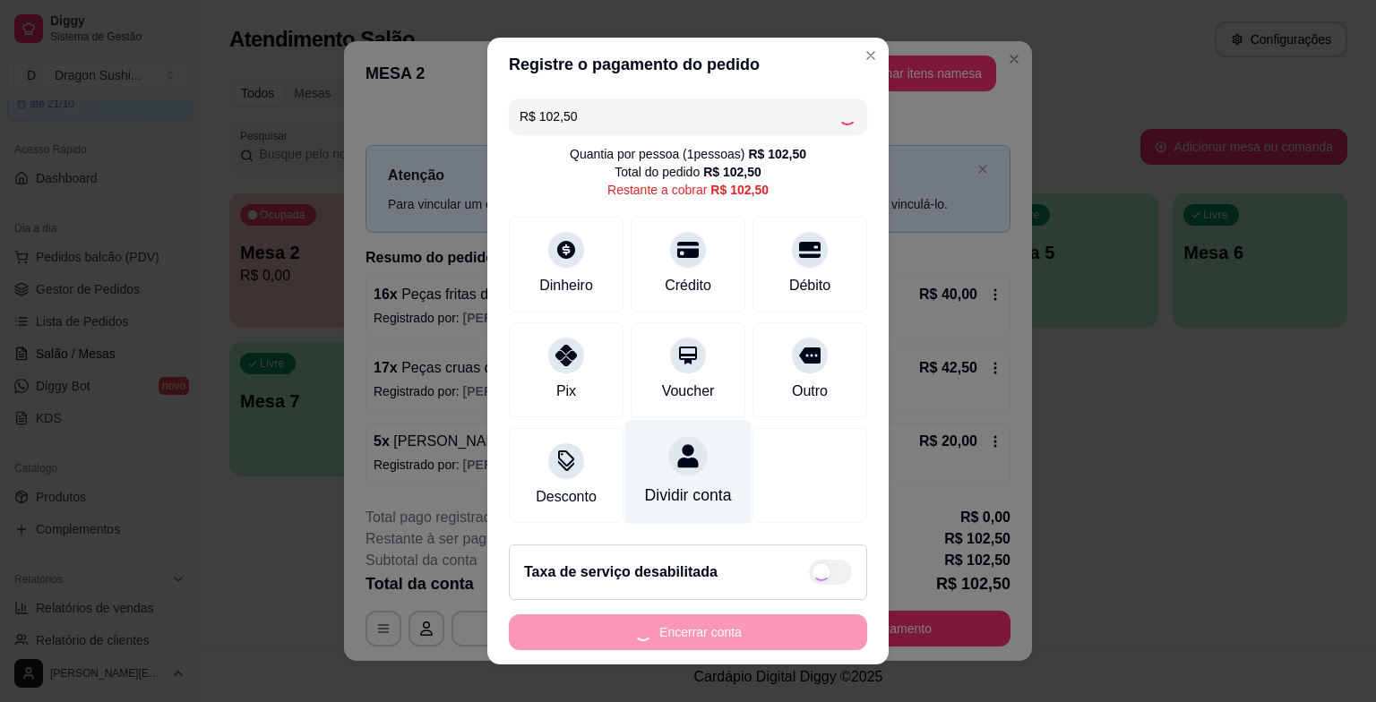
type input "R$ 0,00"
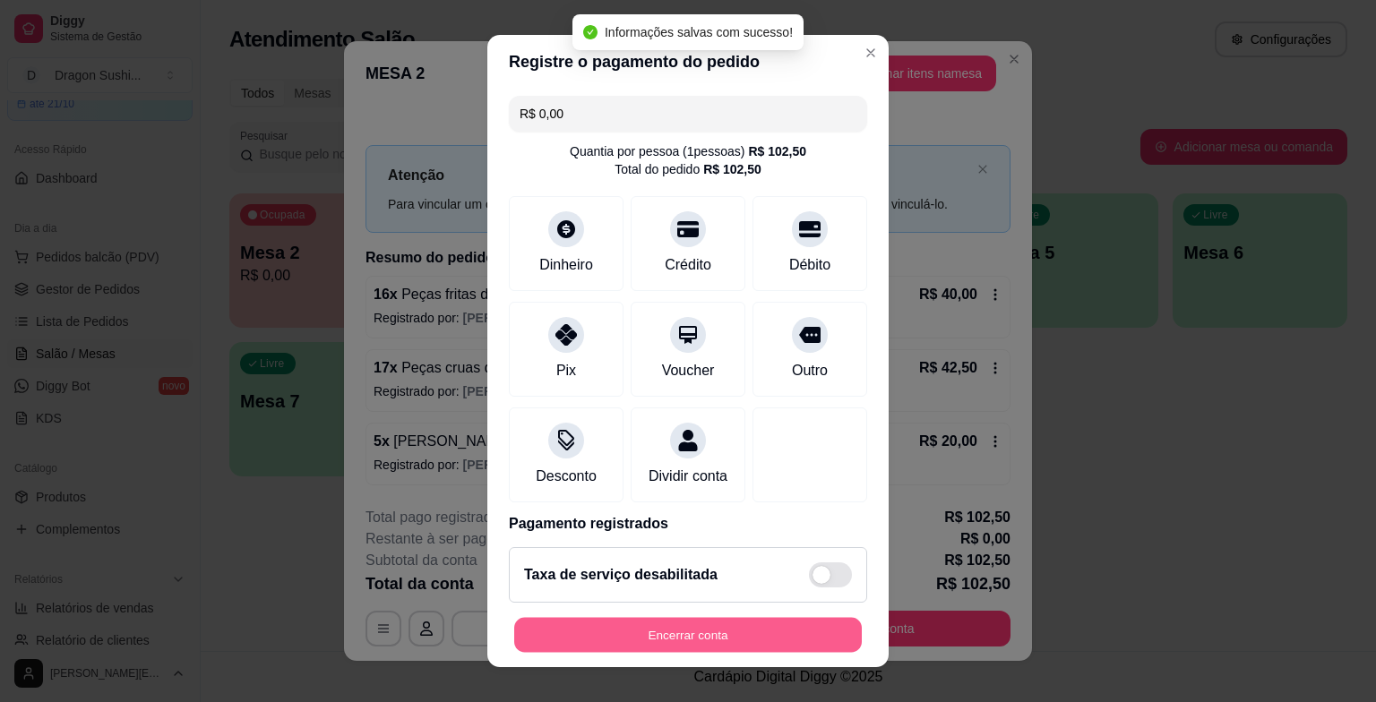
click at [745, 632] on button "Encerrar conta" at bounding box center [688, 634] width 348 height 35
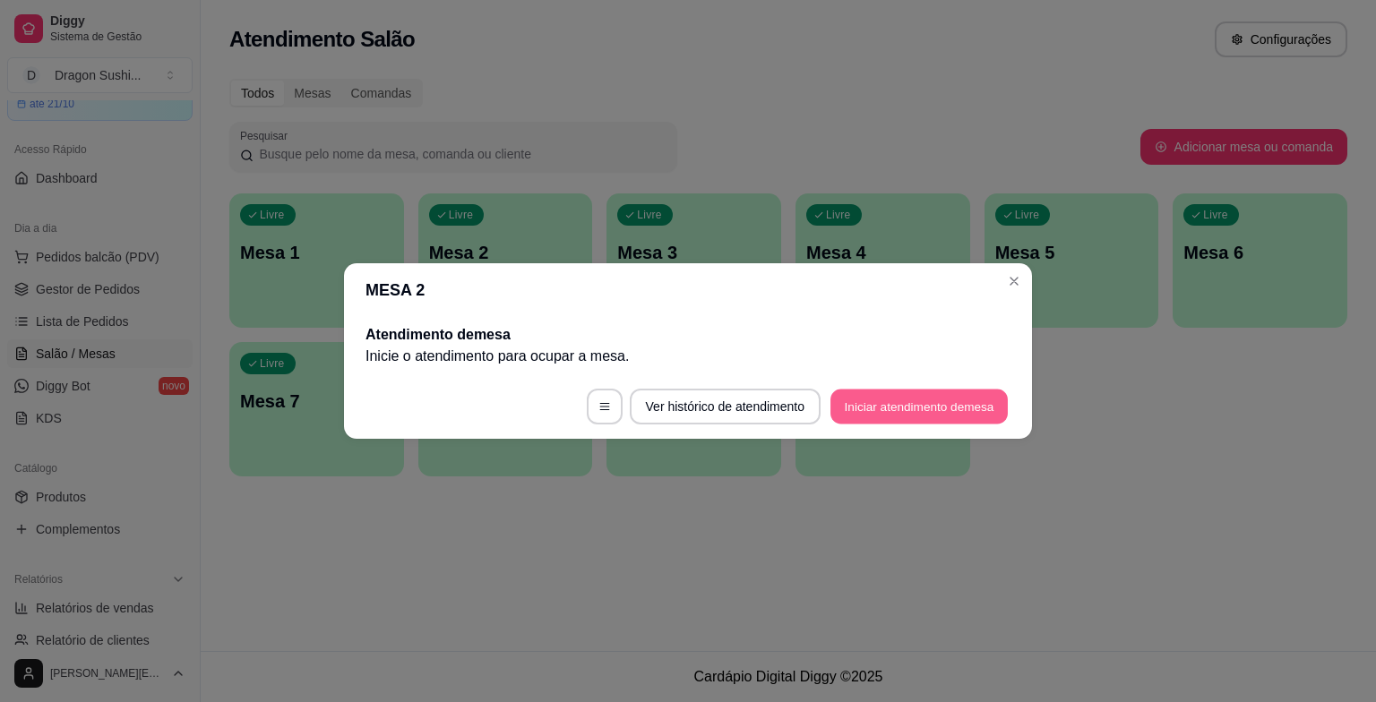
click at [953, 412] on button "Iniciar atendimento de mesa" at bounding box center [919, 407] width 177 height 35
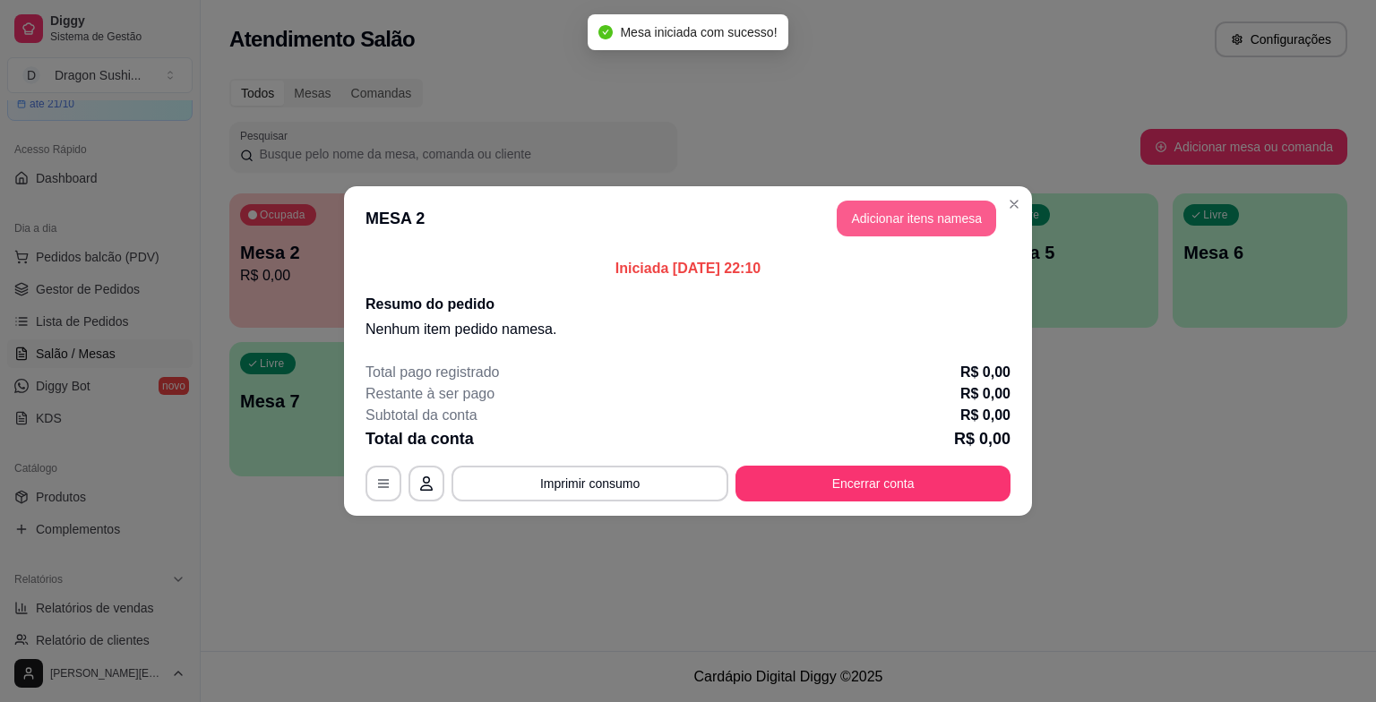
click at [928, 220] on button "Adicionar itens na mesa" at bounding box center [916, 219] width 159 height 36
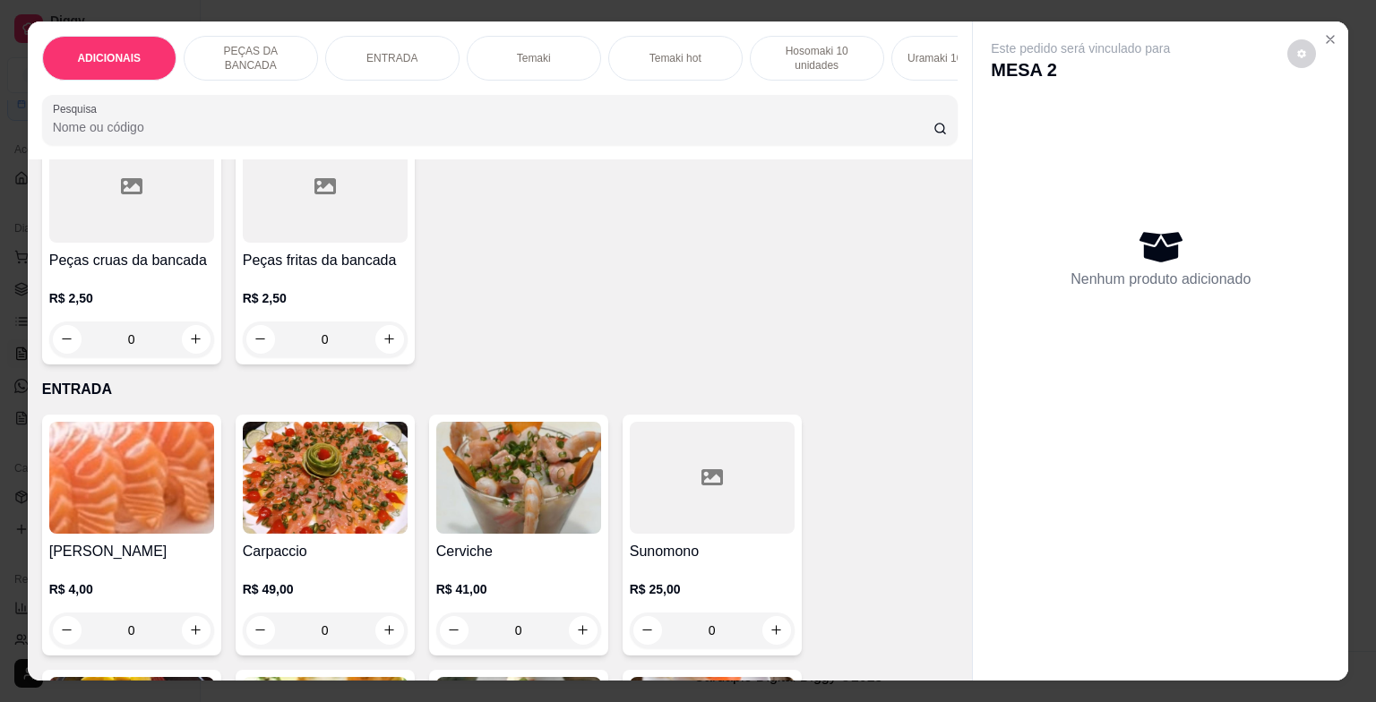
scroll to position [717, 0]
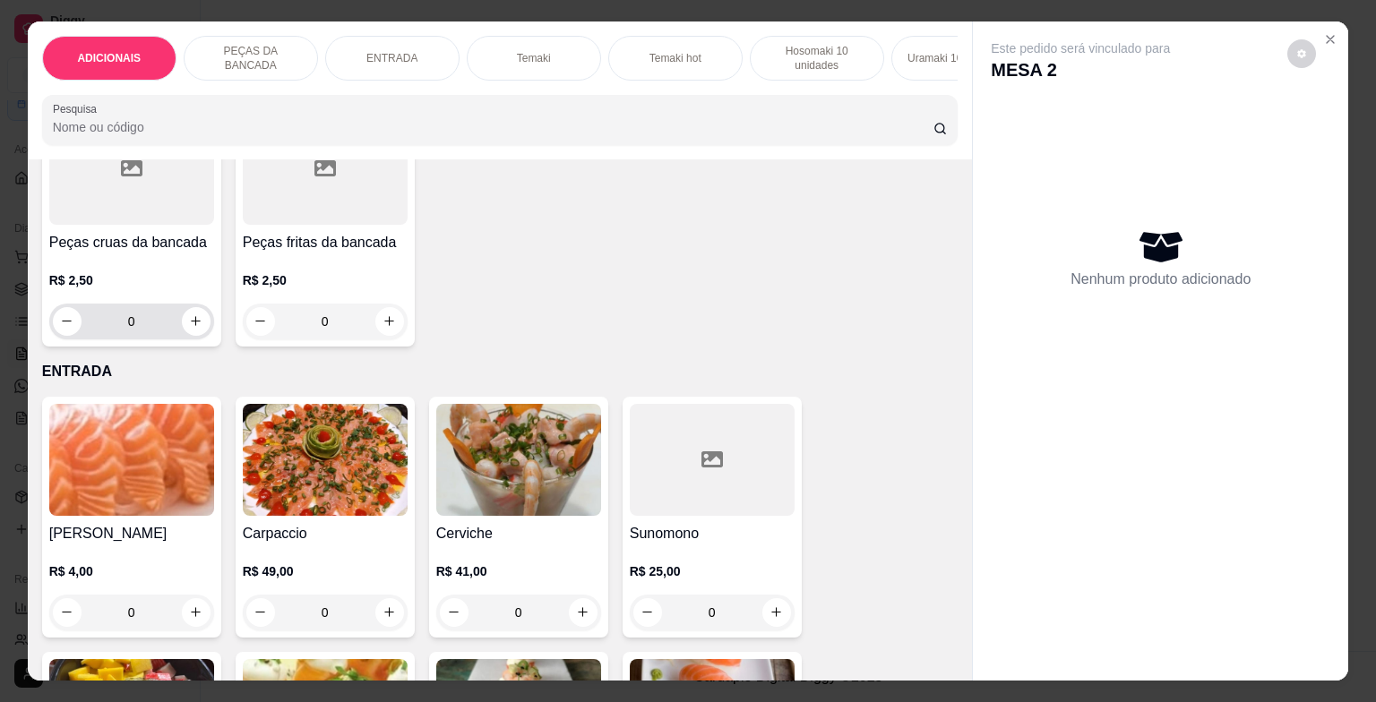
click at [155, 312] on input "0" at bounding box center [132, 322] width 100 height 36
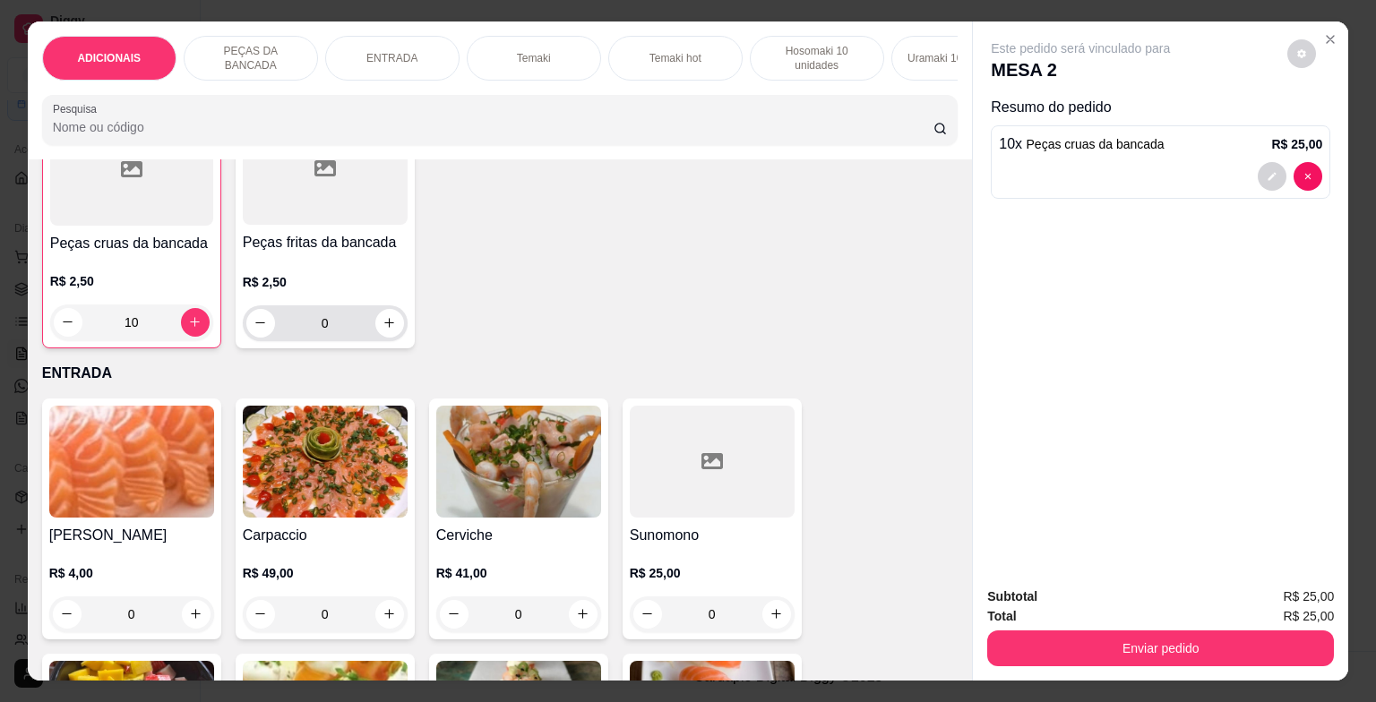
type input "10"
click at [332, 328] on input "0" at bounding box center [325, 324] width 100 height 36
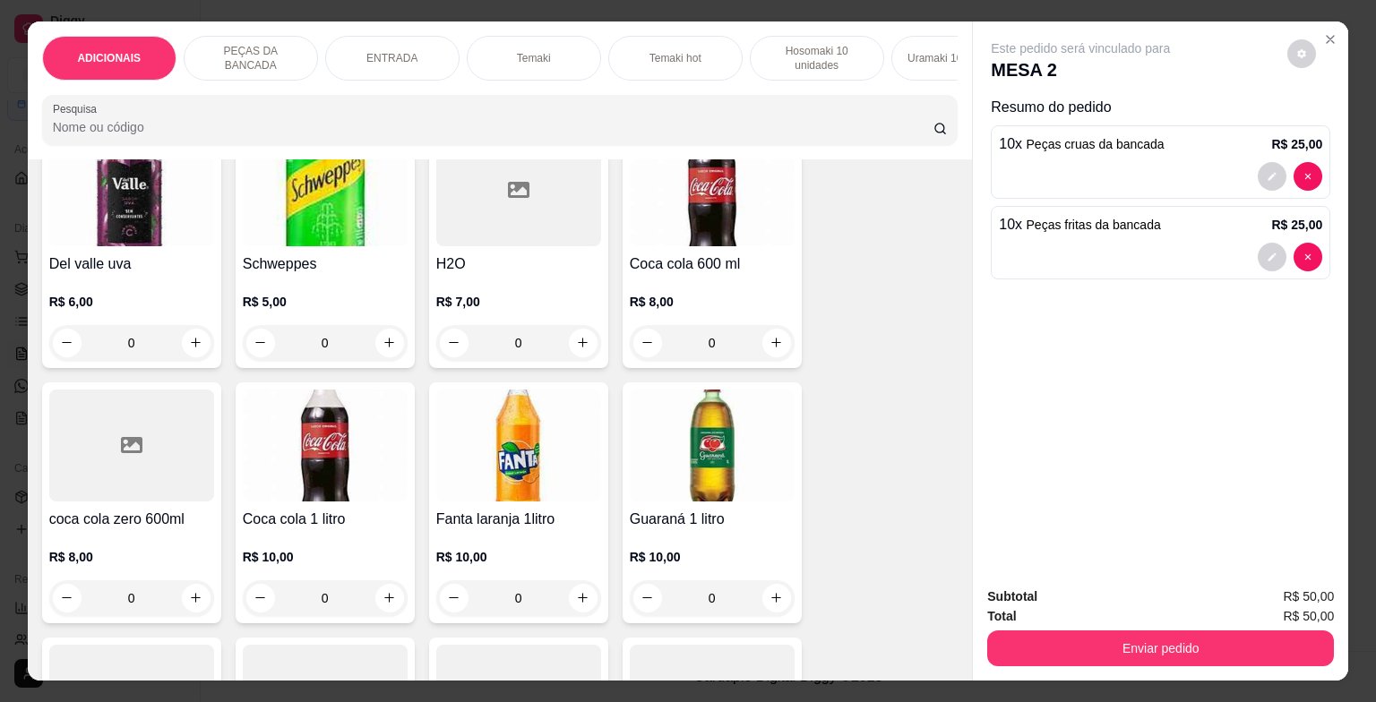
scroll to position [6272, 0]
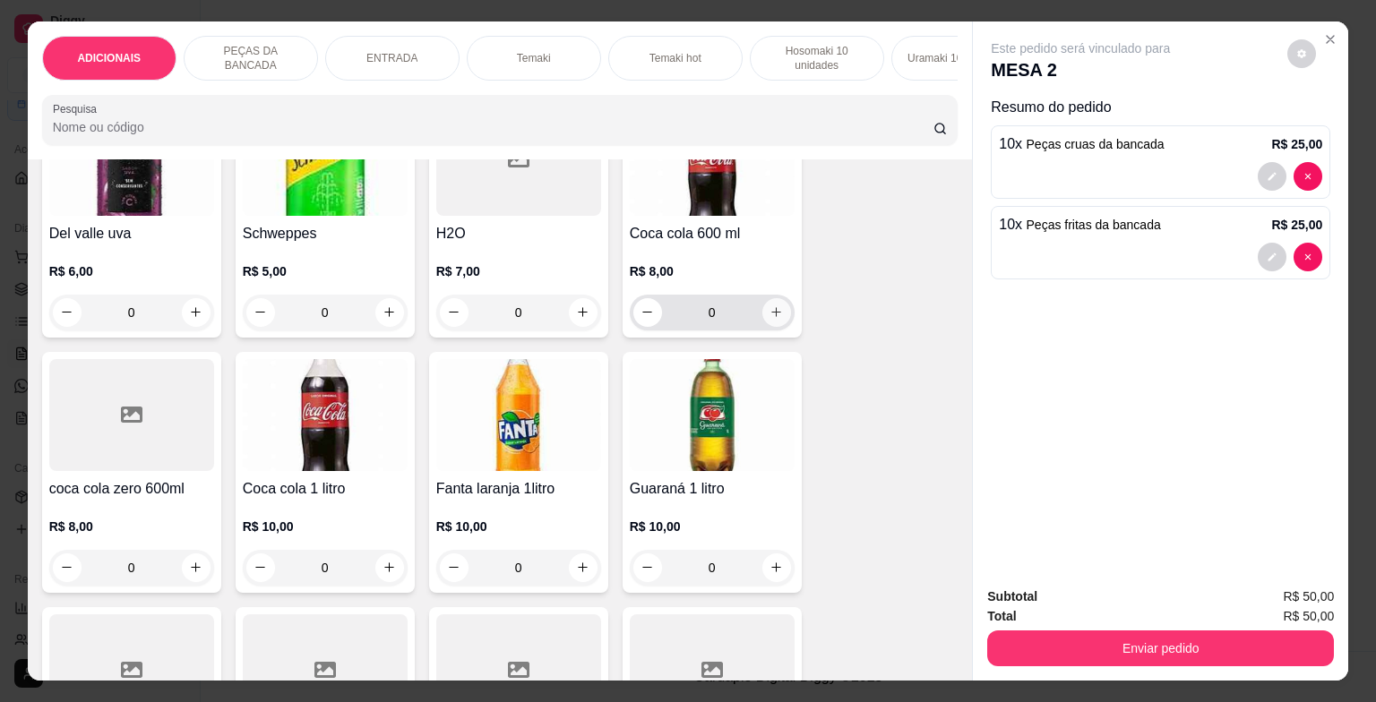
type input "10"
click at [770, 319] on icon "increase-product-quantity" at bounding box center [776, 312] width 13 height 13
type input "1"
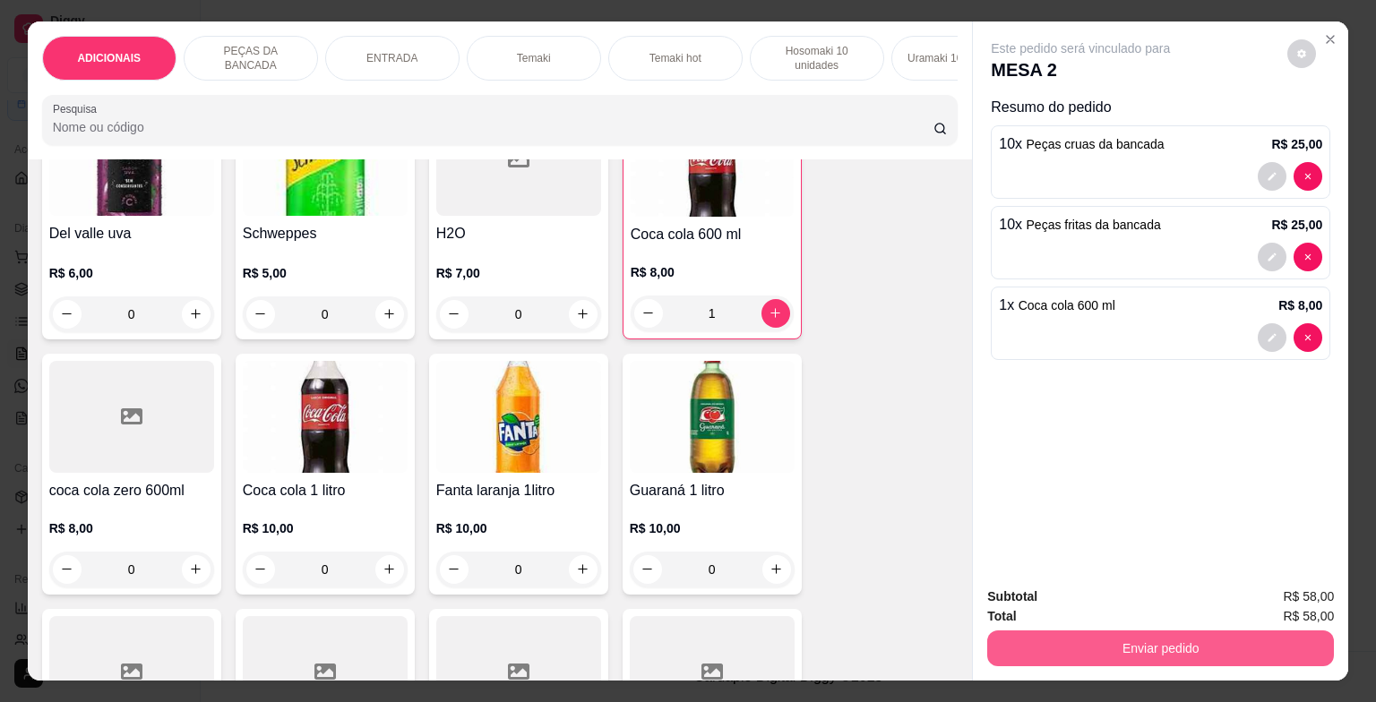
click at [1247, 641] on button "Enviar pedido" at bounding box center [1160, 649] width 347 height 36
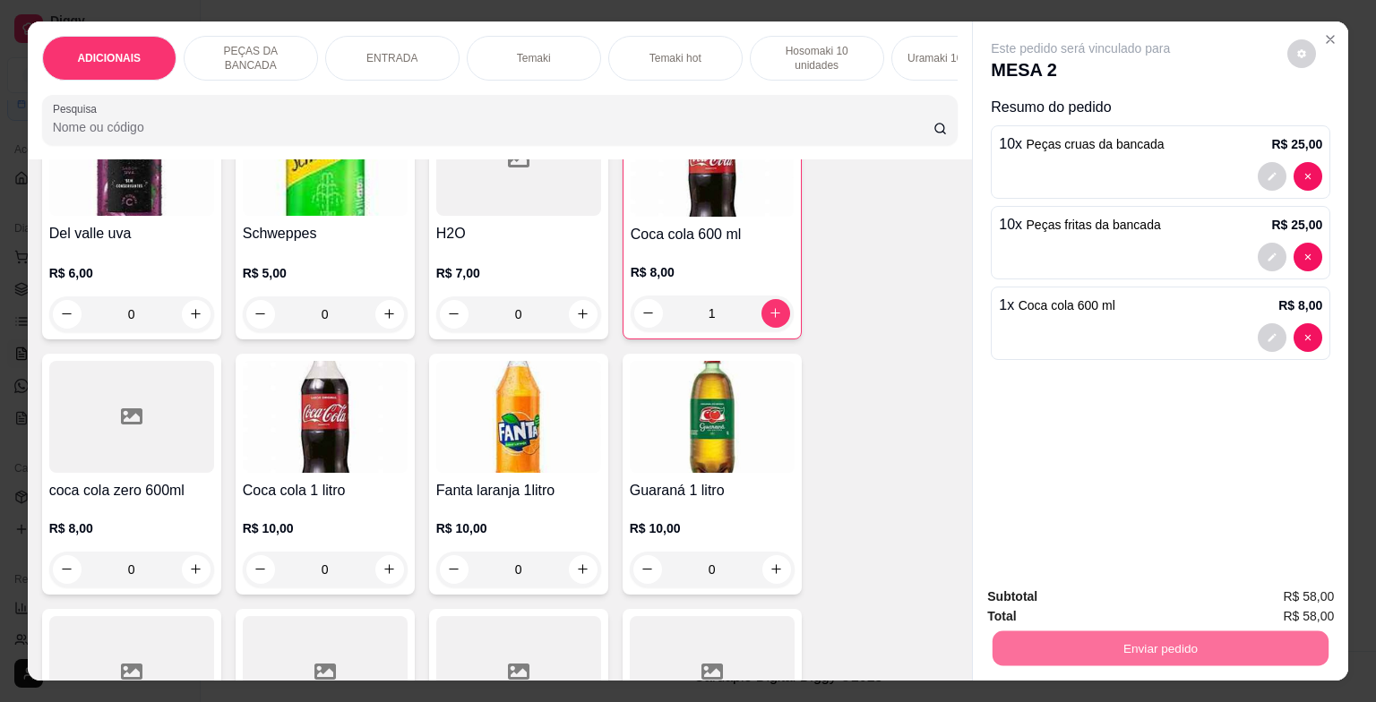
click at [1276, 600] on button "Enviar pedido" at bounding box center [1287, 598] width 99 height 33
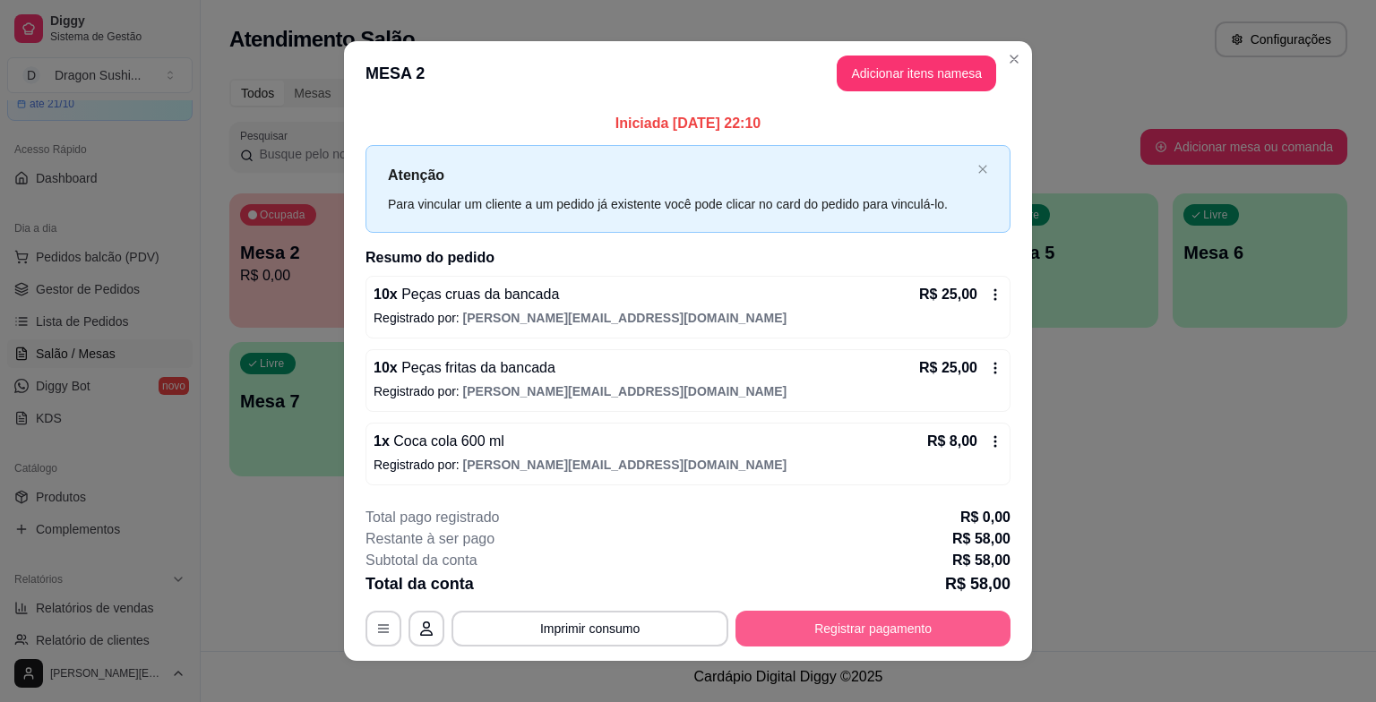
click at [889, 628] on button "Registrar pagamento" at bounding box center [873, 629] width 275 height 36
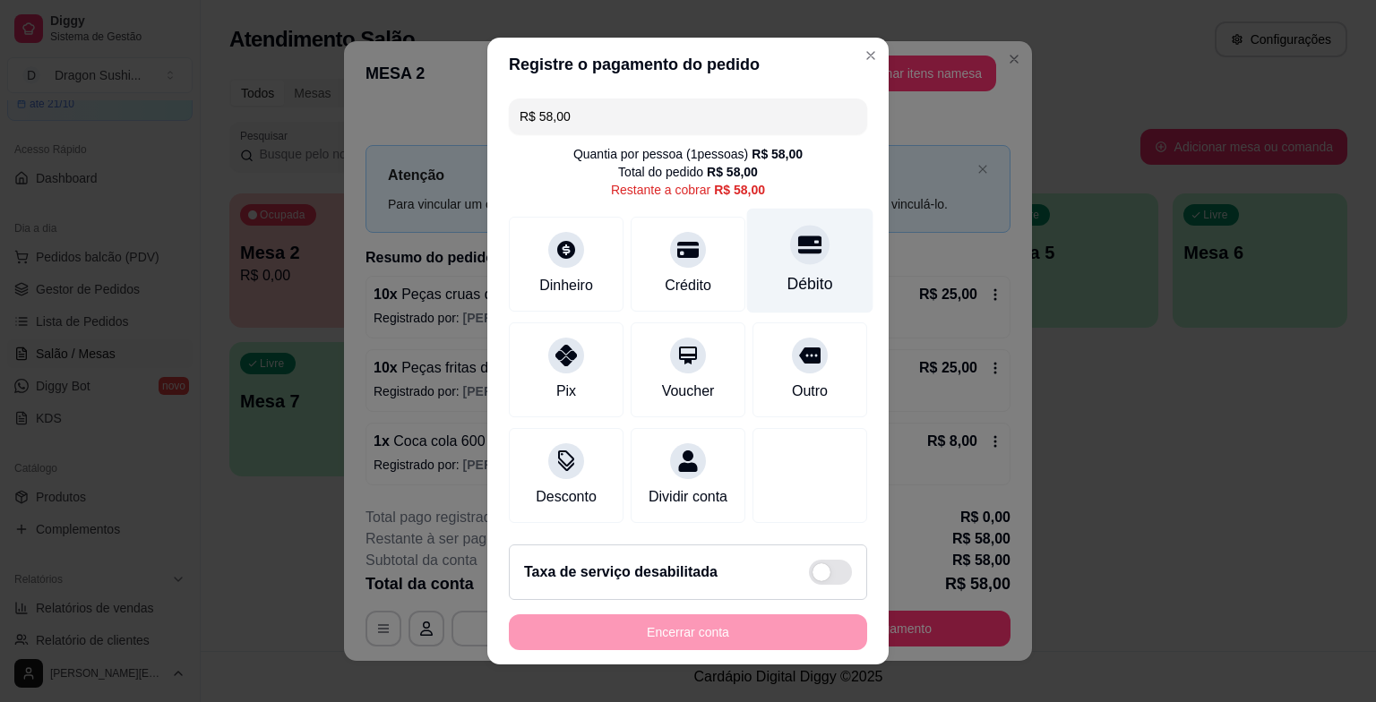
click at [762, 264] on div "Débito" at bounding box center [810, 261] width 126 height 105
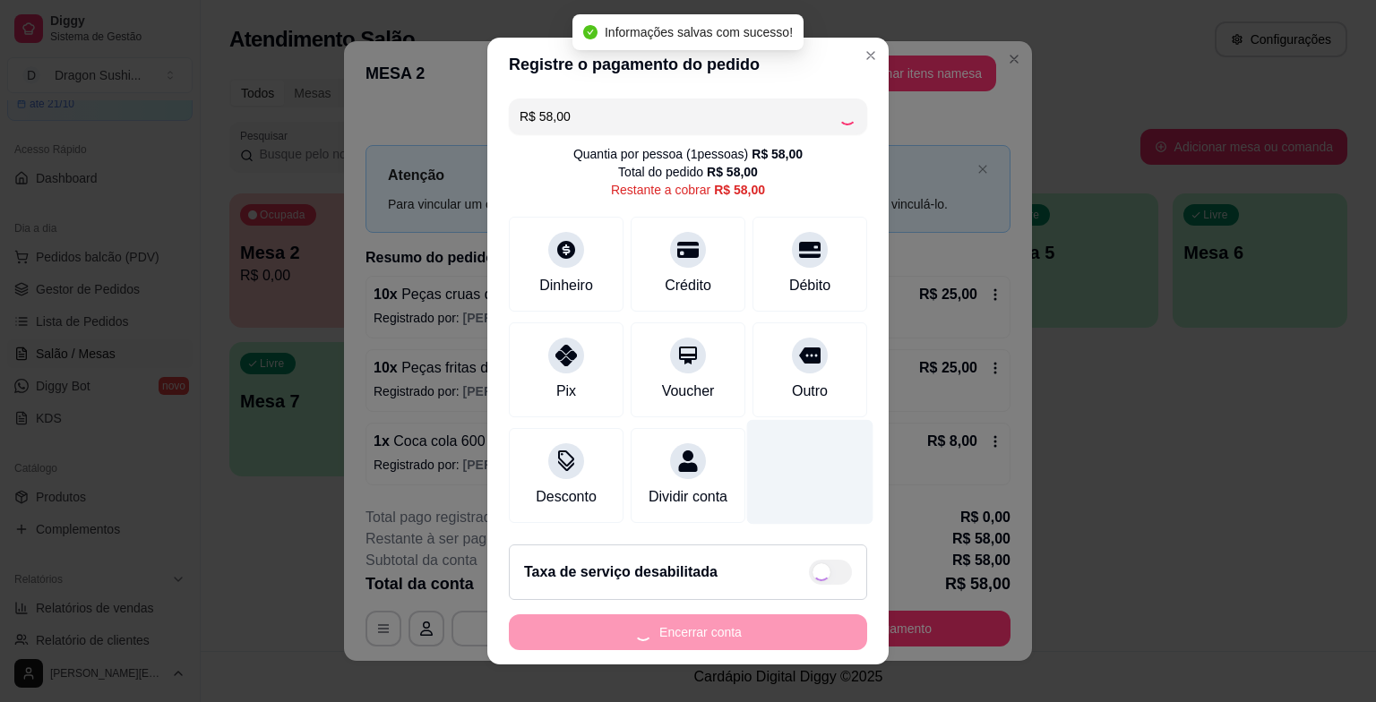
type input "R$ 0,00"
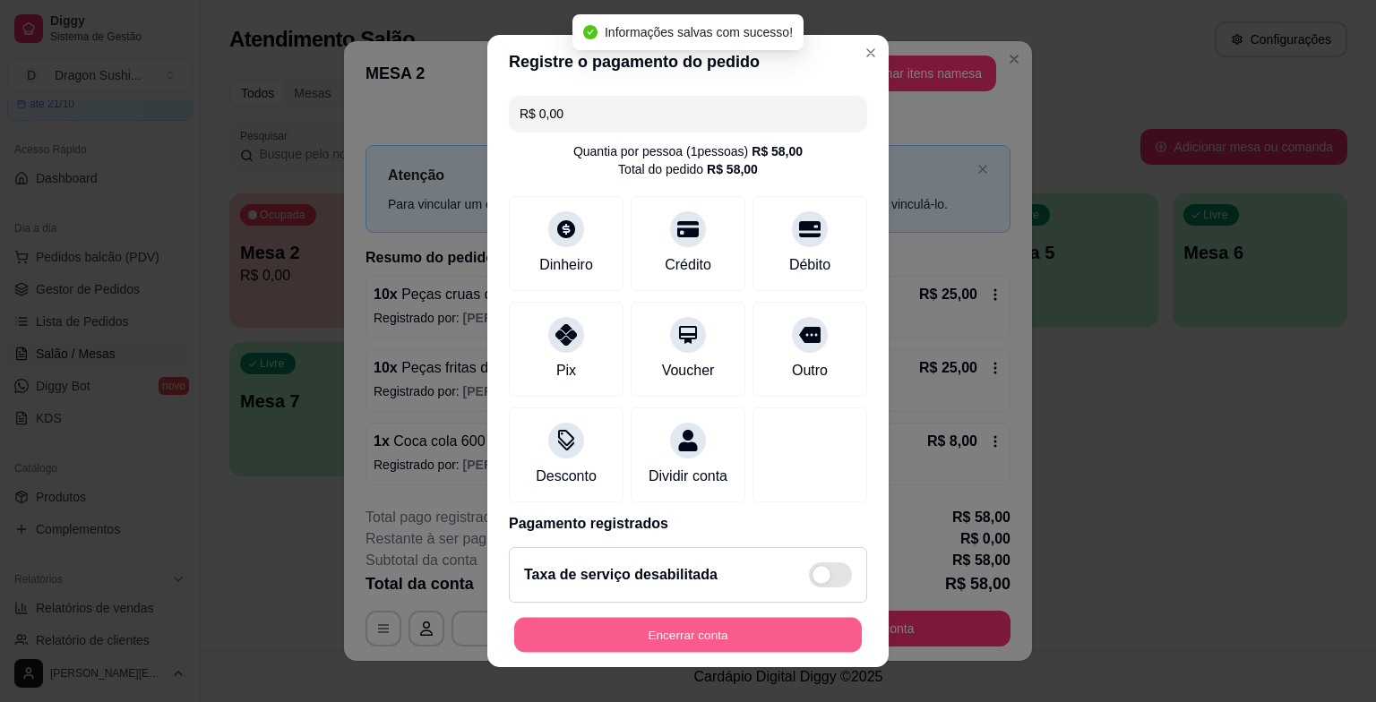
click at [746, 637] on button "Encerrar conta" at bounding box center [688, 634] width 348 height 35
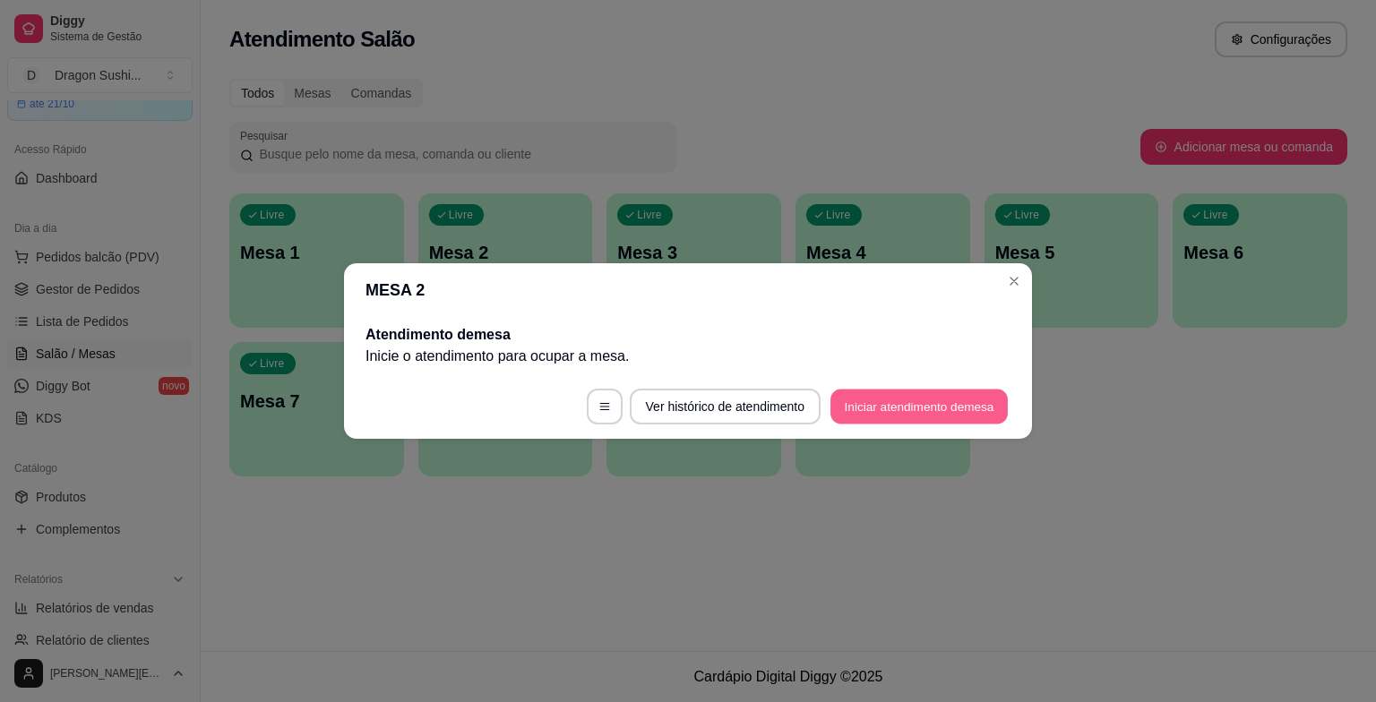
click at [922, 402] on button "Iniciar atendimento de mesa" at bounding box center [919, 407] width 177 height 35
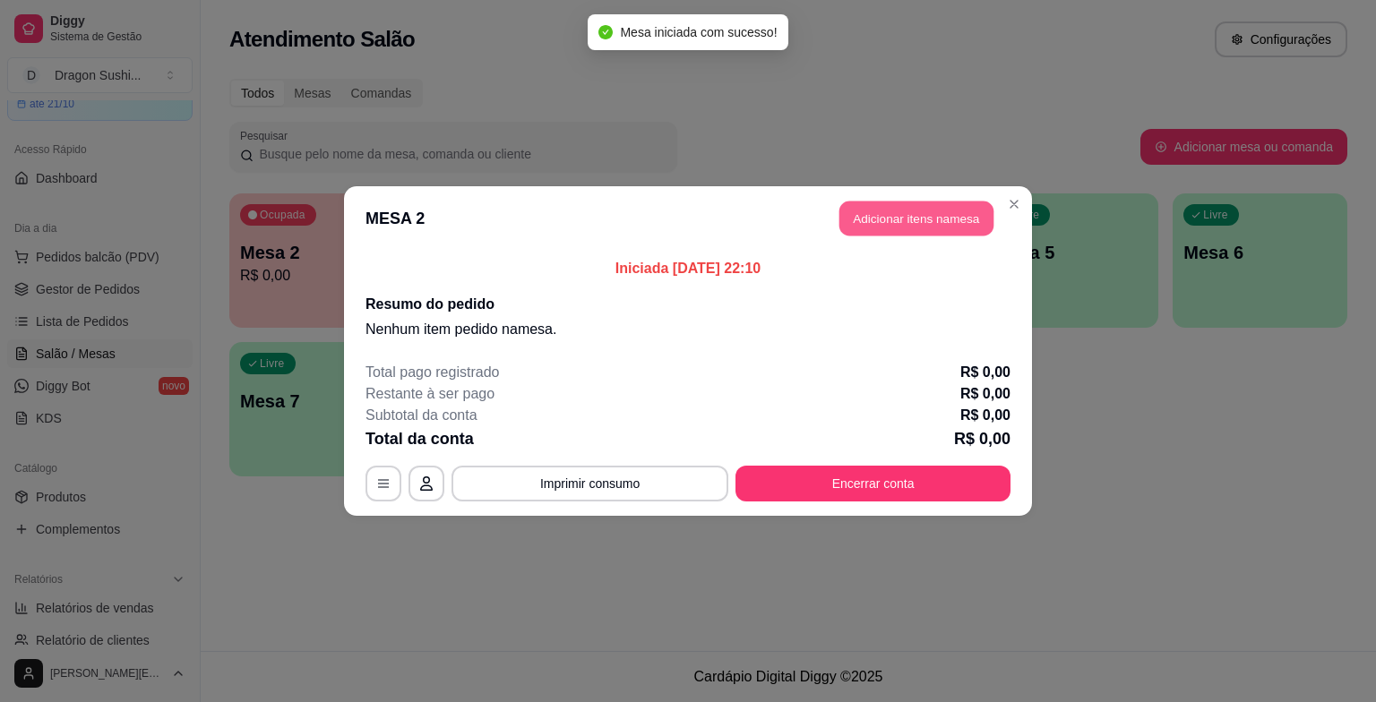
click at [900, 232] on button "Adicionar itens na mesa" at bounding box center [917, 219] width 154 height 35
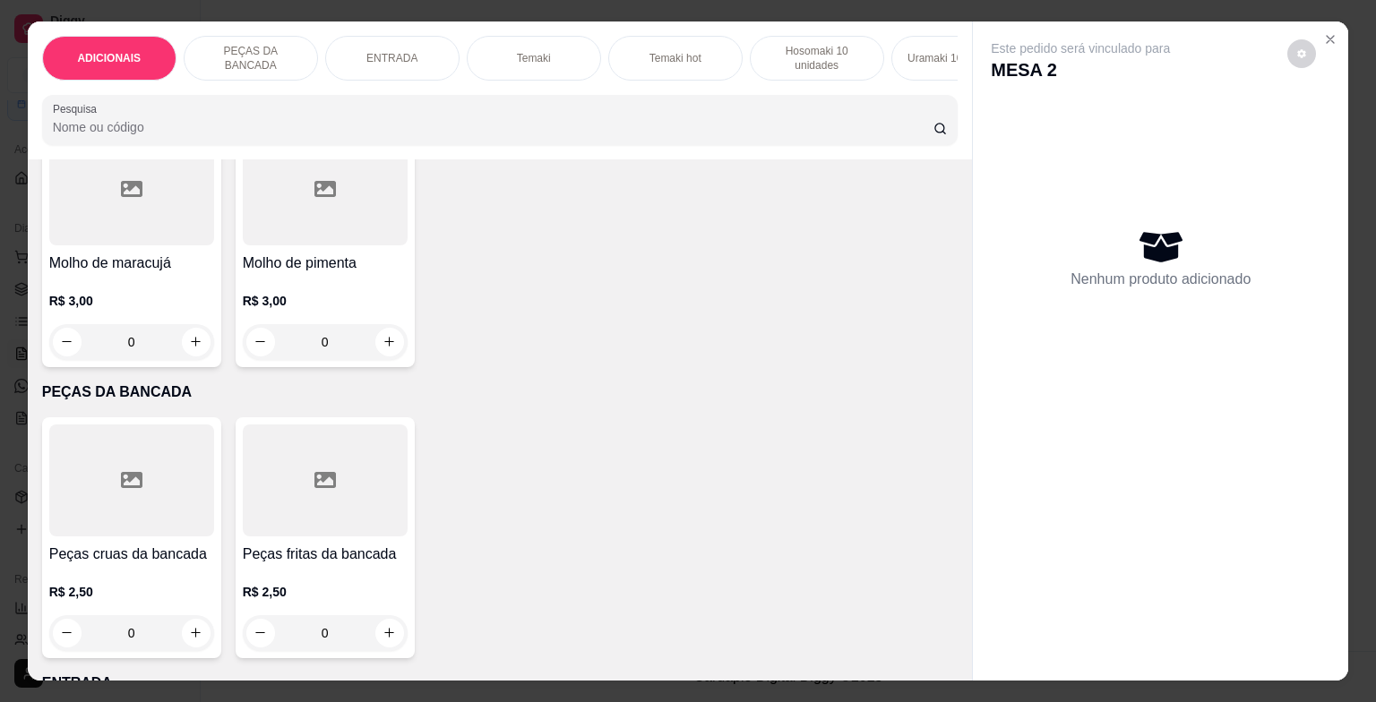
scroll to position [448, 0]
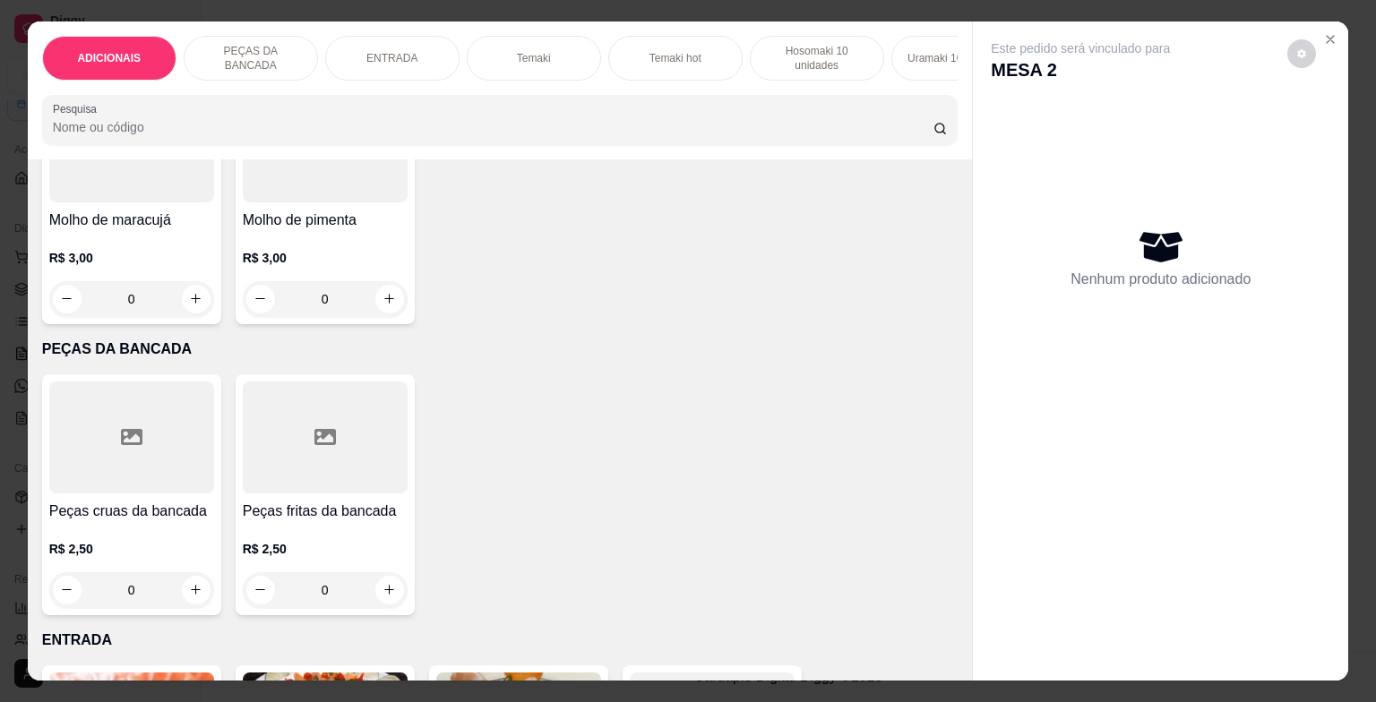
click at [142, 608] on input "0" at bounding box center [132, 591] width 100 height 36
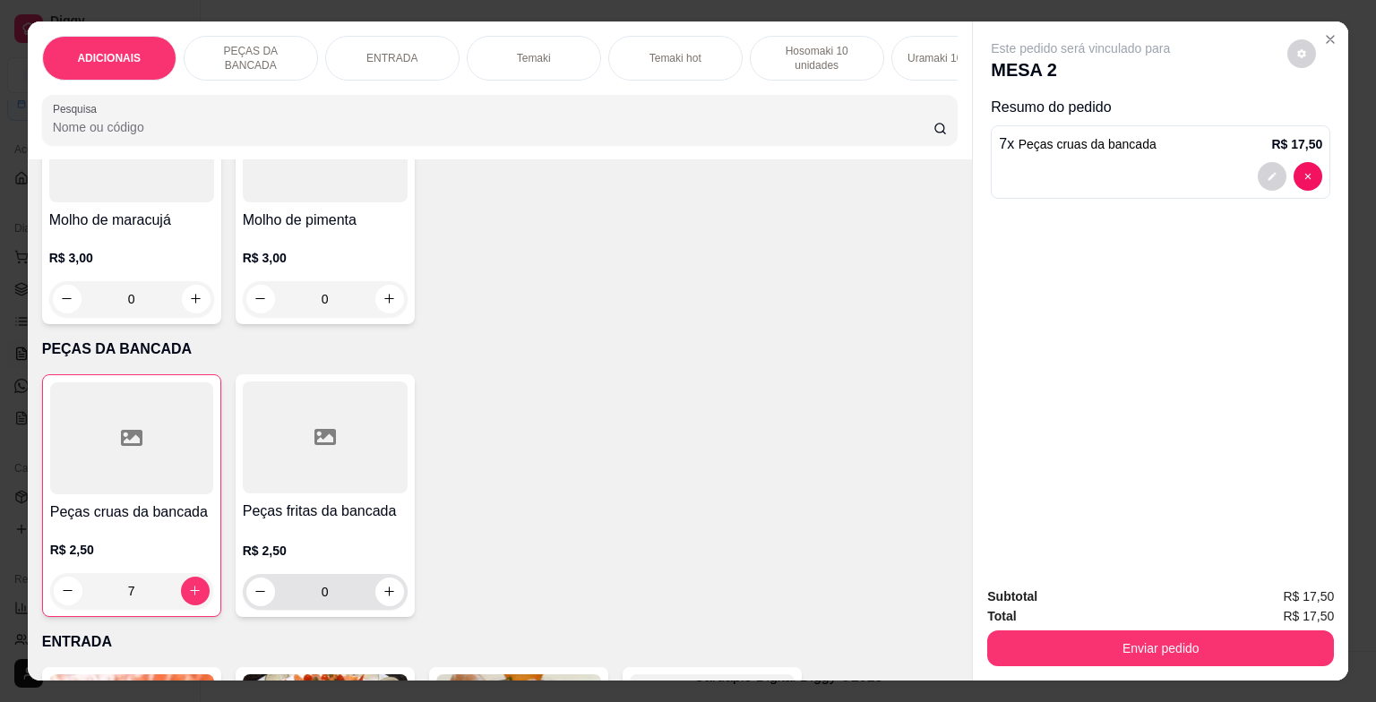
type input "7"
click at [341, 599] on input "0" at bounding box center [325, 592] width 100 height 36
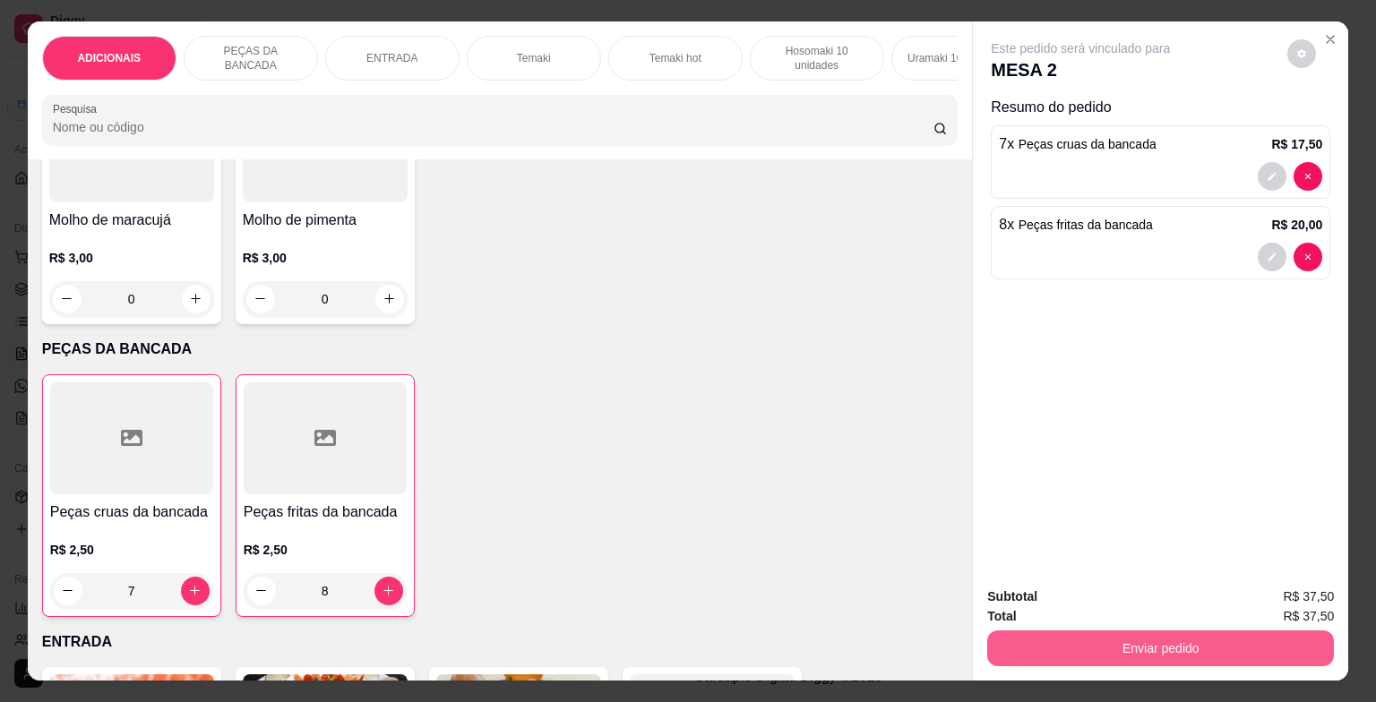
type input "8"
click at [1154, 631] on button "Enviar pedido" at bounding box center [1160, 649] width 347 height 36
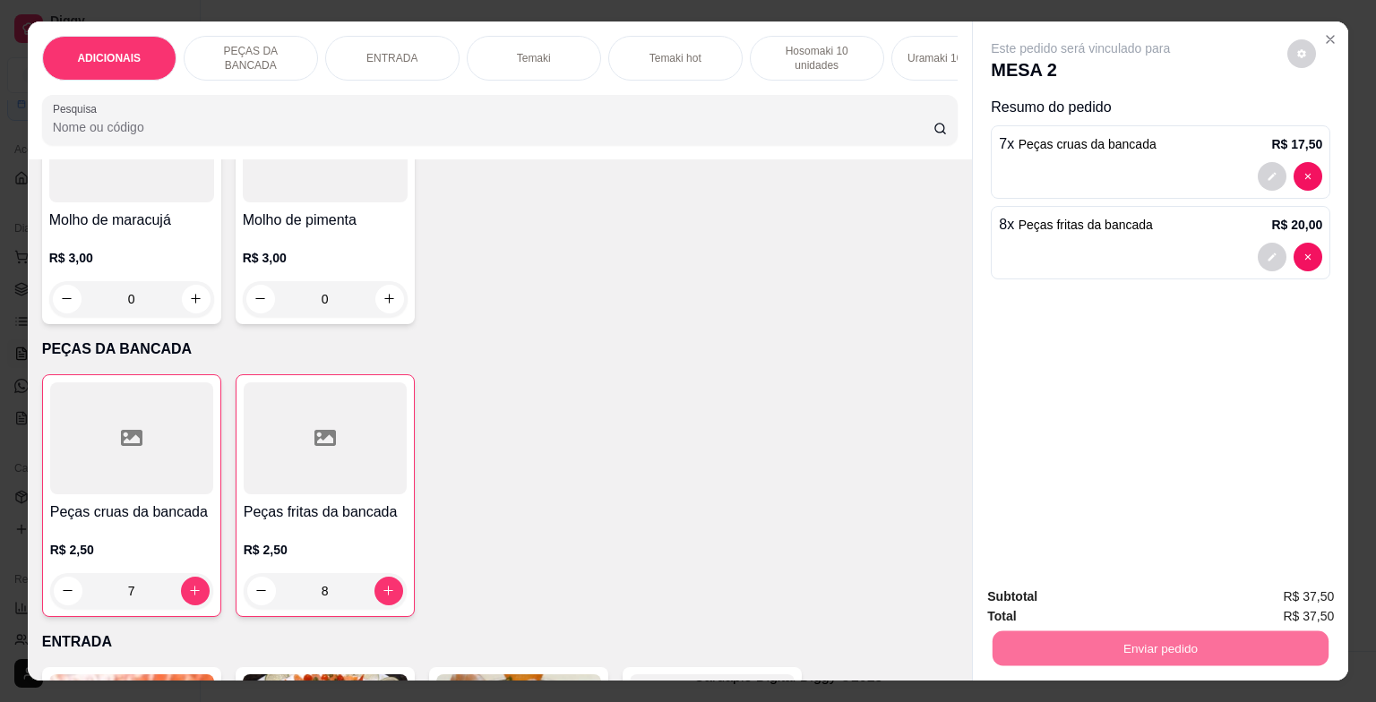
click at [1317, 597] on button "Enviar pedido" at bounding box center [1287, 599] width 101 height 34
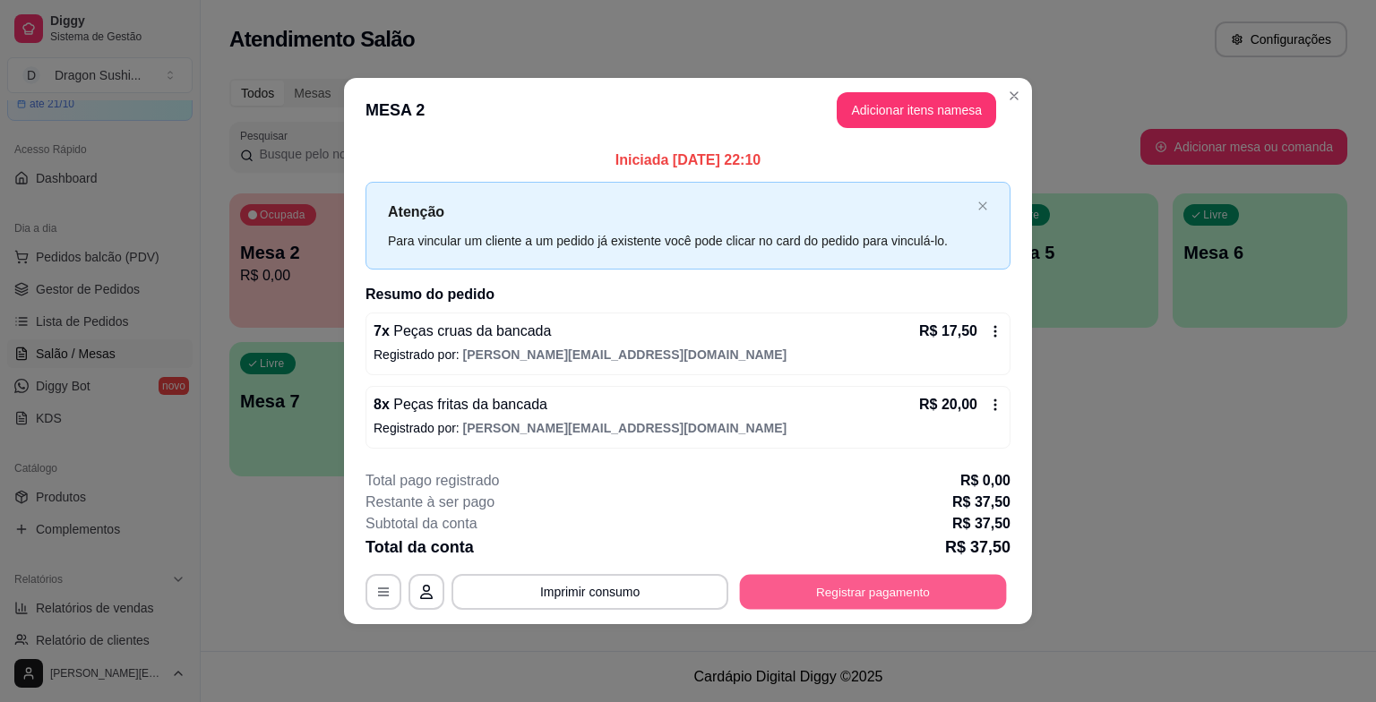
click at [893, 595] on button "Registrar pagamento" at bounding box center [873, 591] width 267 height 35
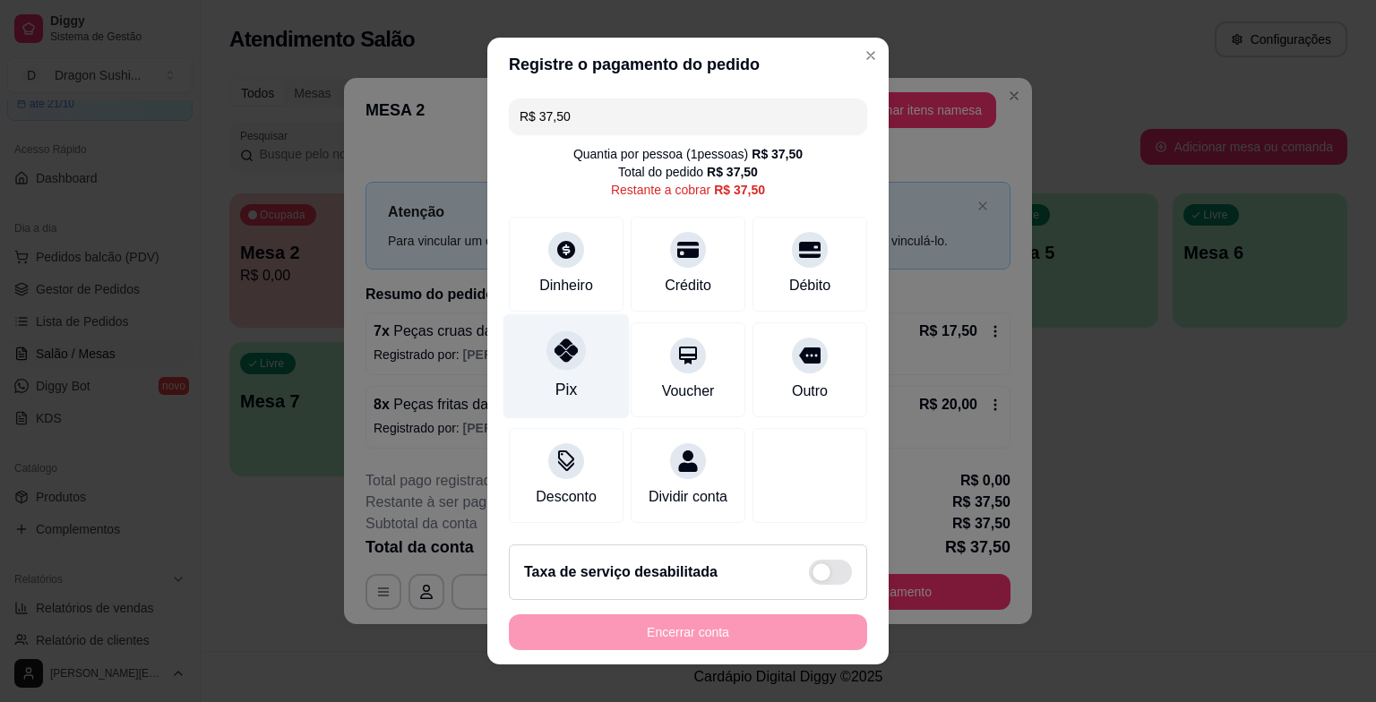
click at [548, 367] on div at bounding box center [566, 350] width 39 height 39
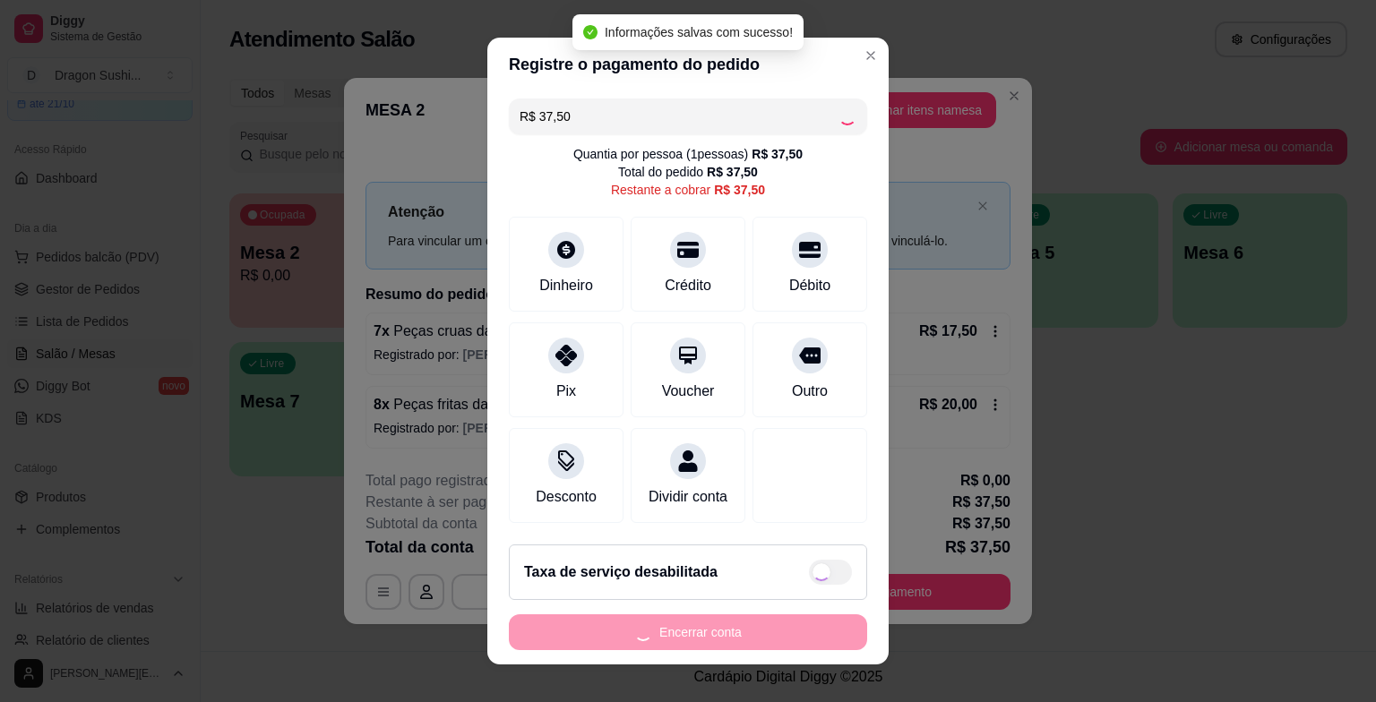
type input "R$ 0,00"
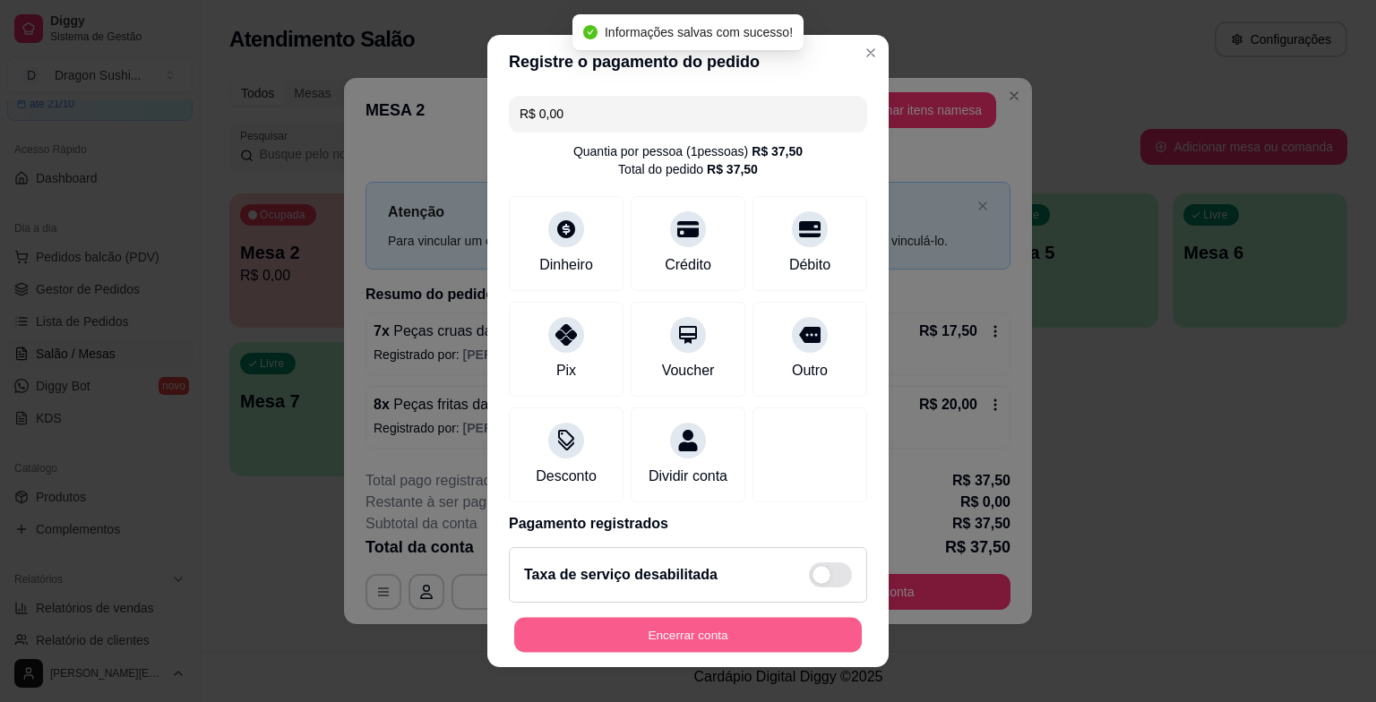
click at [702, 631] on button "Encerrar conta" at bounding box center [688, 634] width 348 height 35
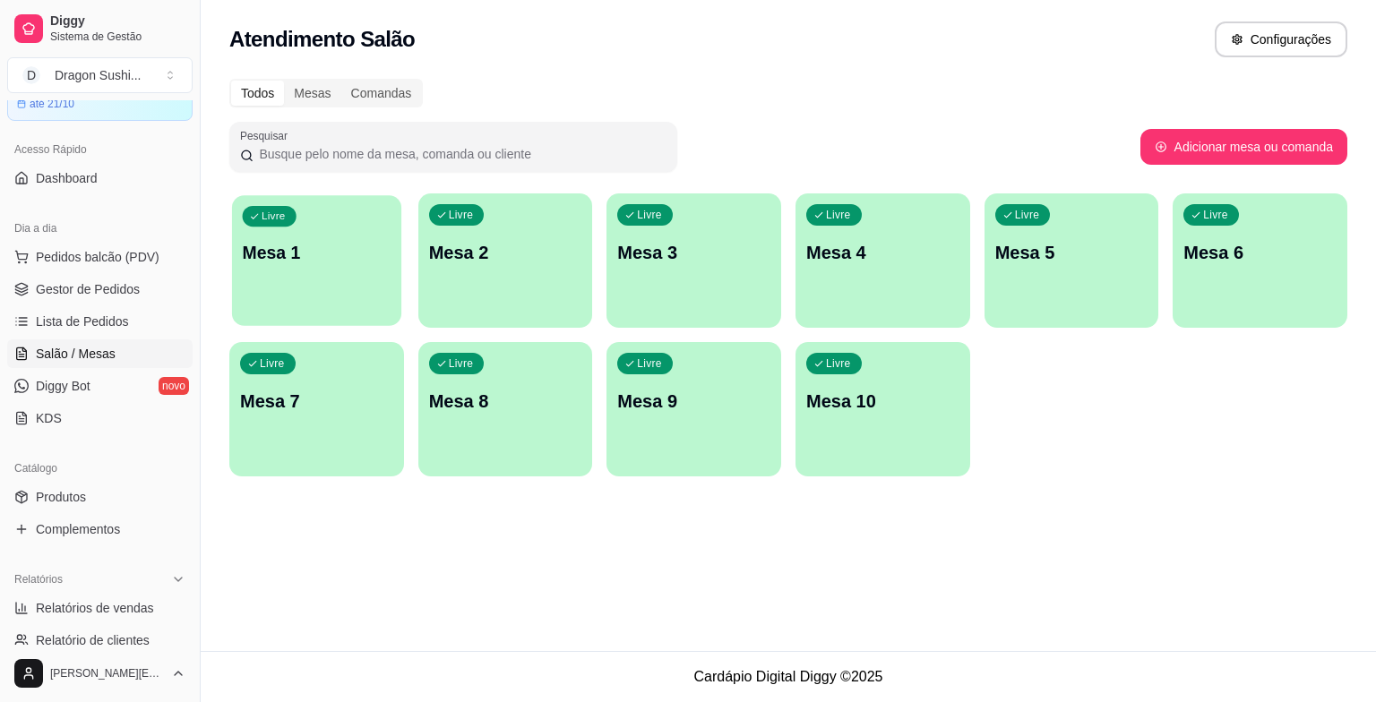
click at [335, 287] on div "Livre Mesa 1" at bounding box center [316, 249] width 169 height 109
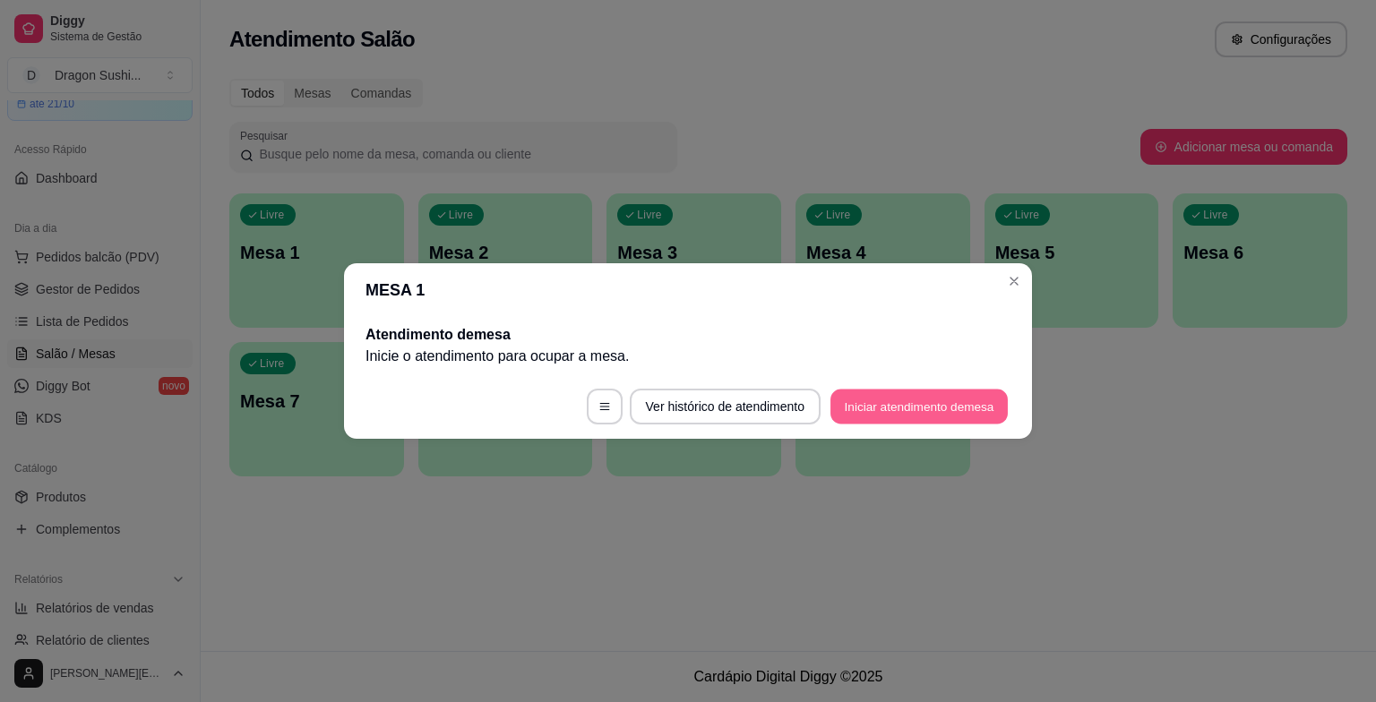
click at [962, 400] on button "Iniciar atendimento de mesa" at bounding box center [919, 407] width 177 height 35
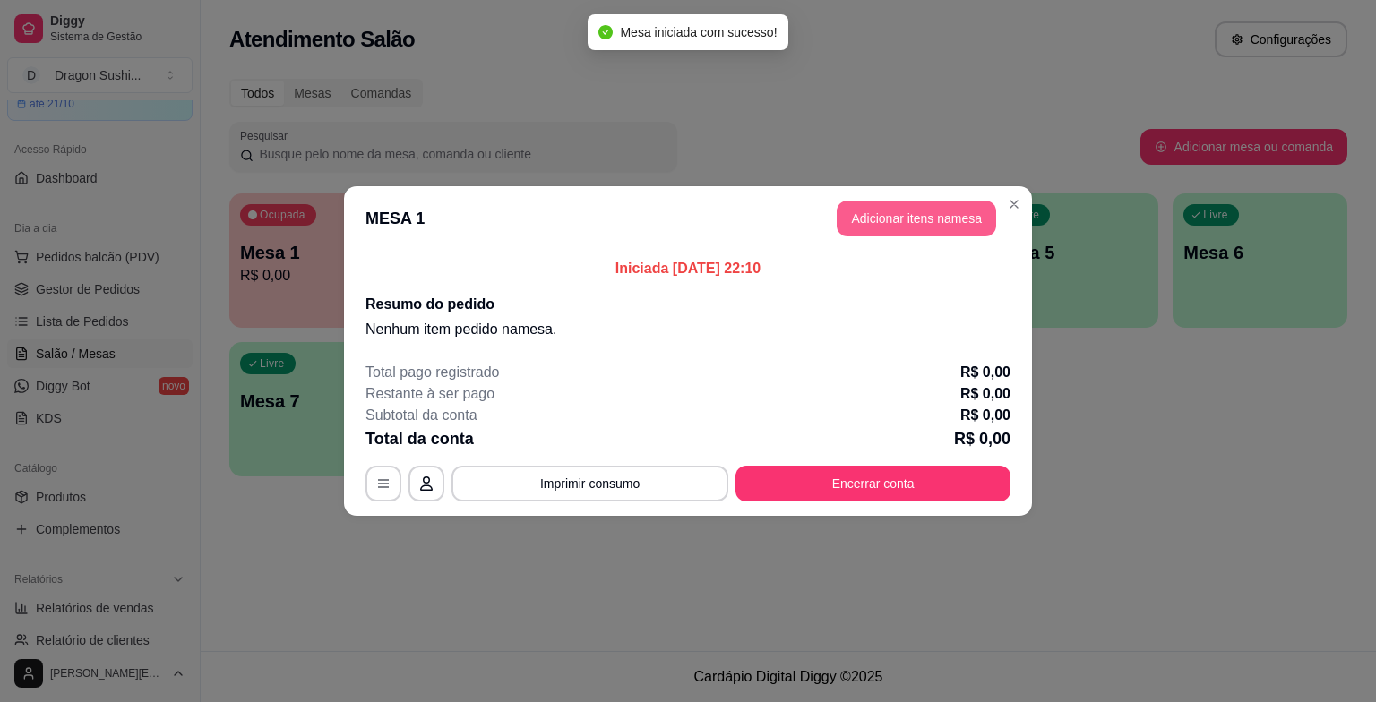
click at [939, 224] on button "Adicionar itens na mesa" at bounding box center [916, 219] width 159 height 36
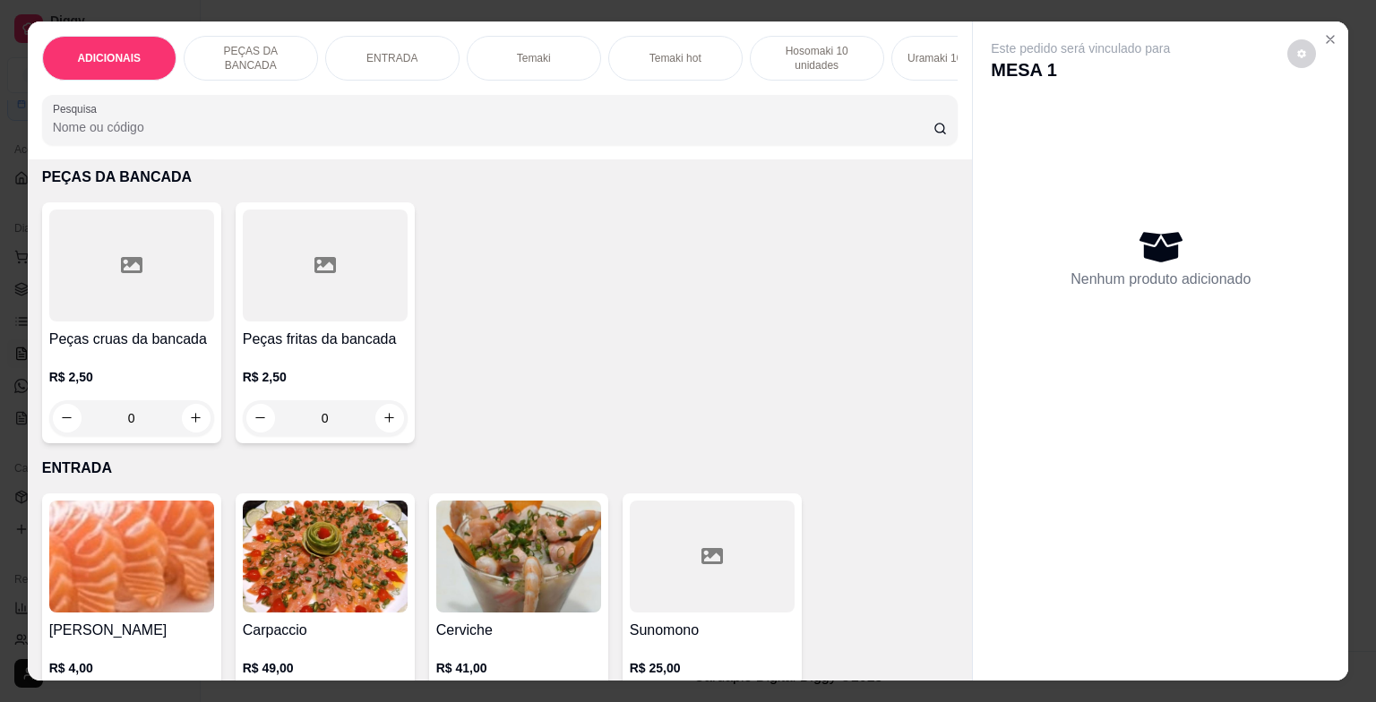
scroll to position [627, 0]
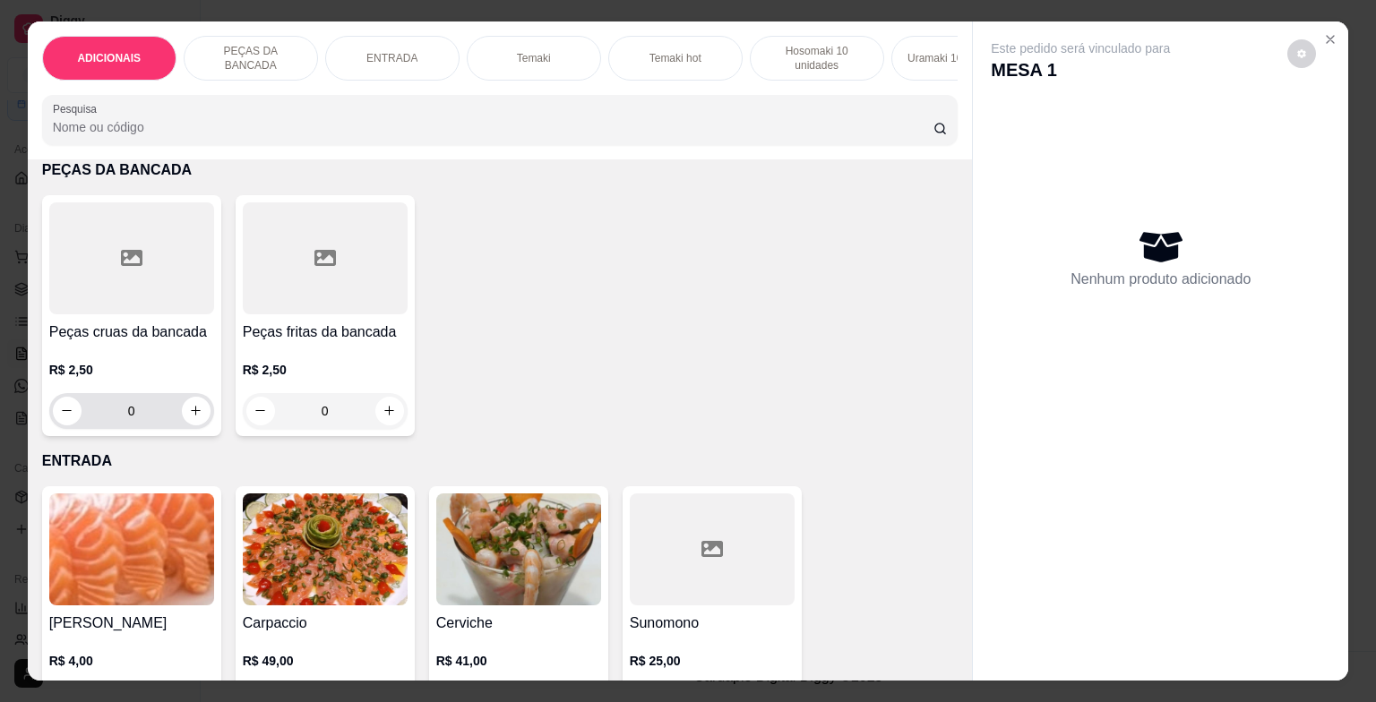
click at [154, 427] on input "0" at bounding box center [132, 411] width 100 height 36
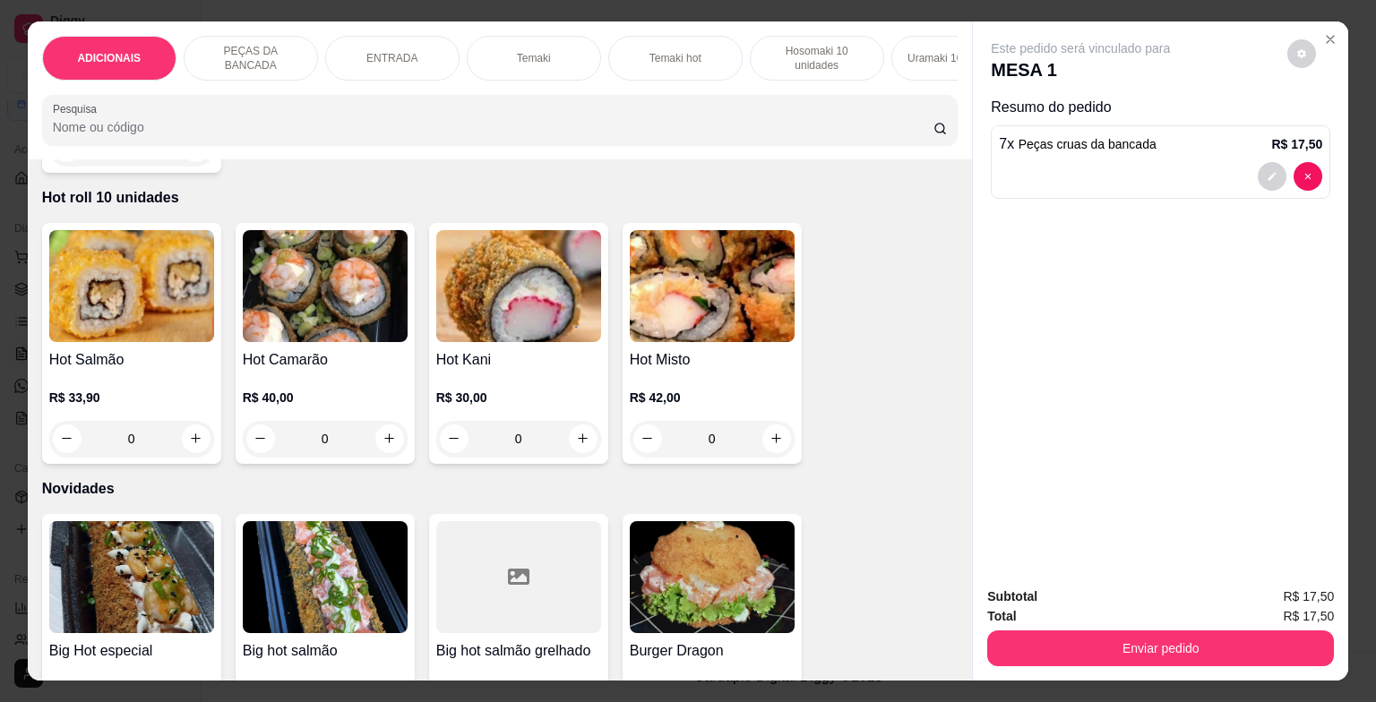
scroll to position [3315, 0]
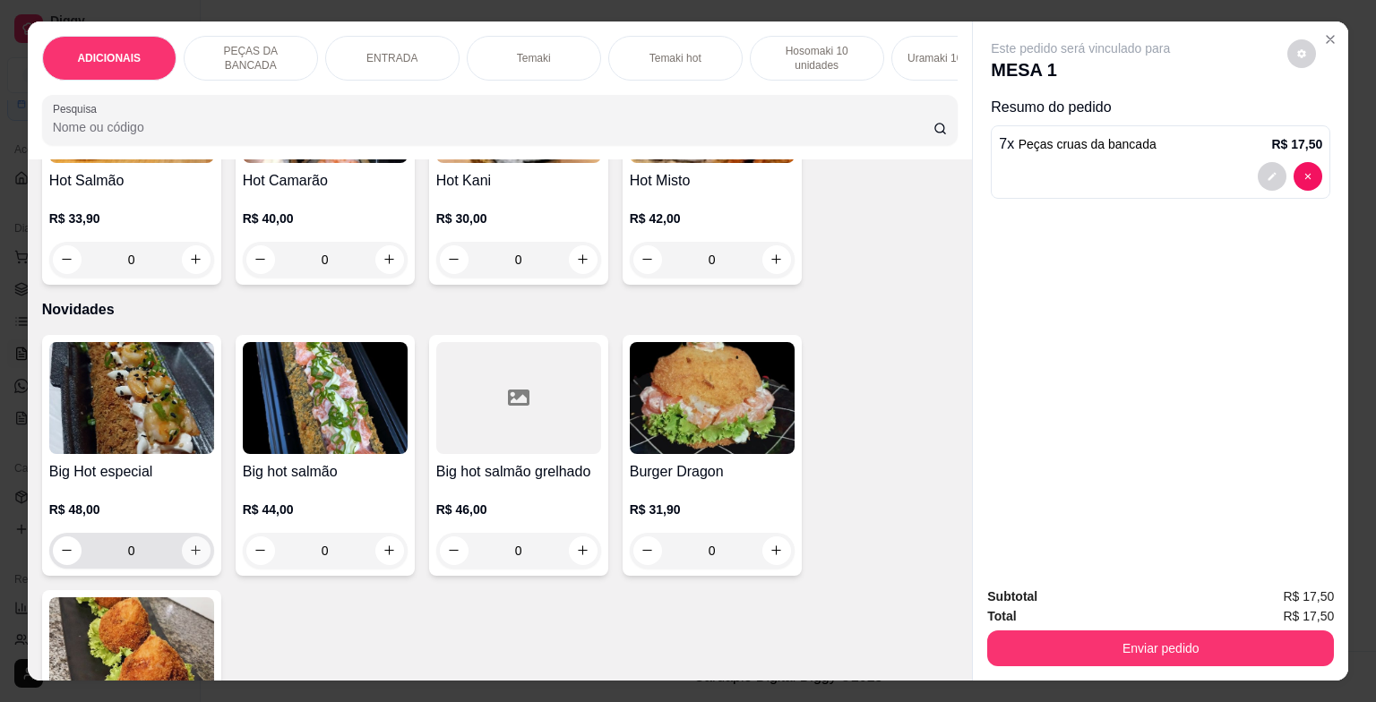
type input "7"
click at [189, 552] on icon "increase-product-quantity" at bounding box center [195, 550] width 13 height 13
type input "1"
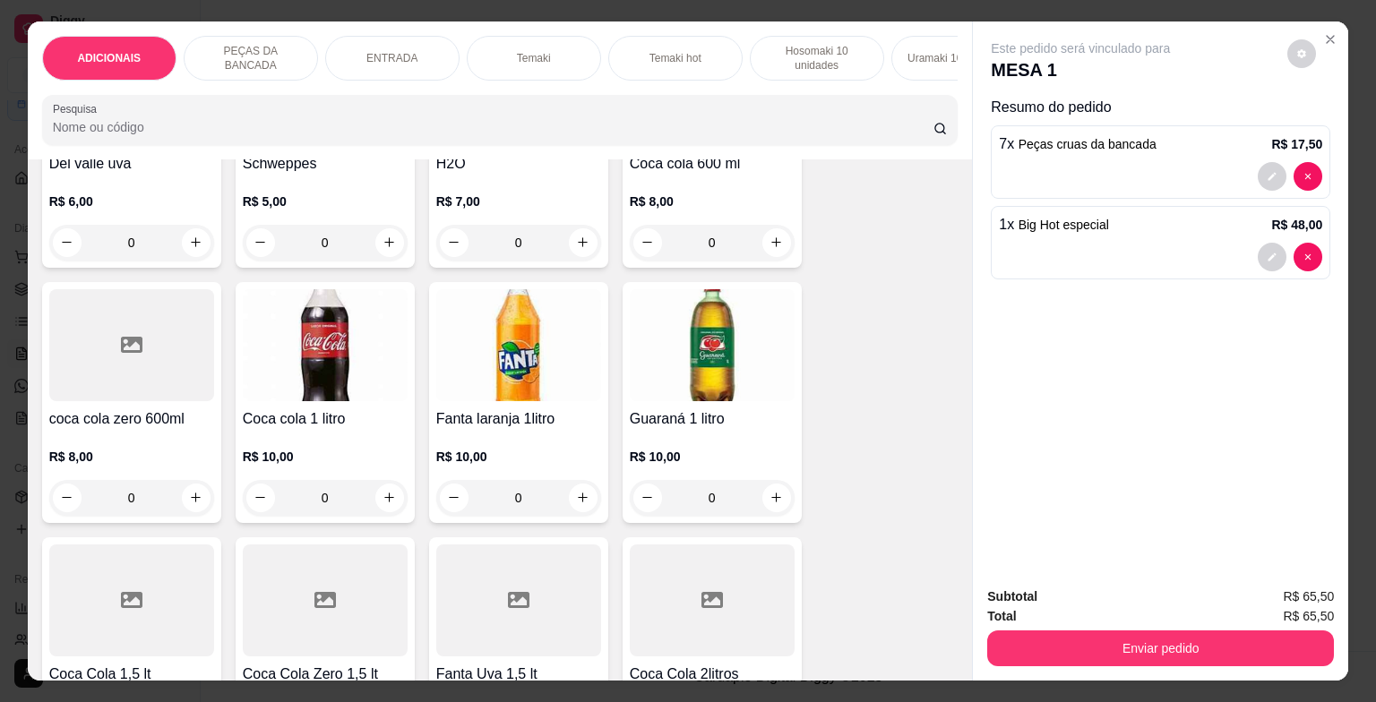
scroll to position [6362, 0]
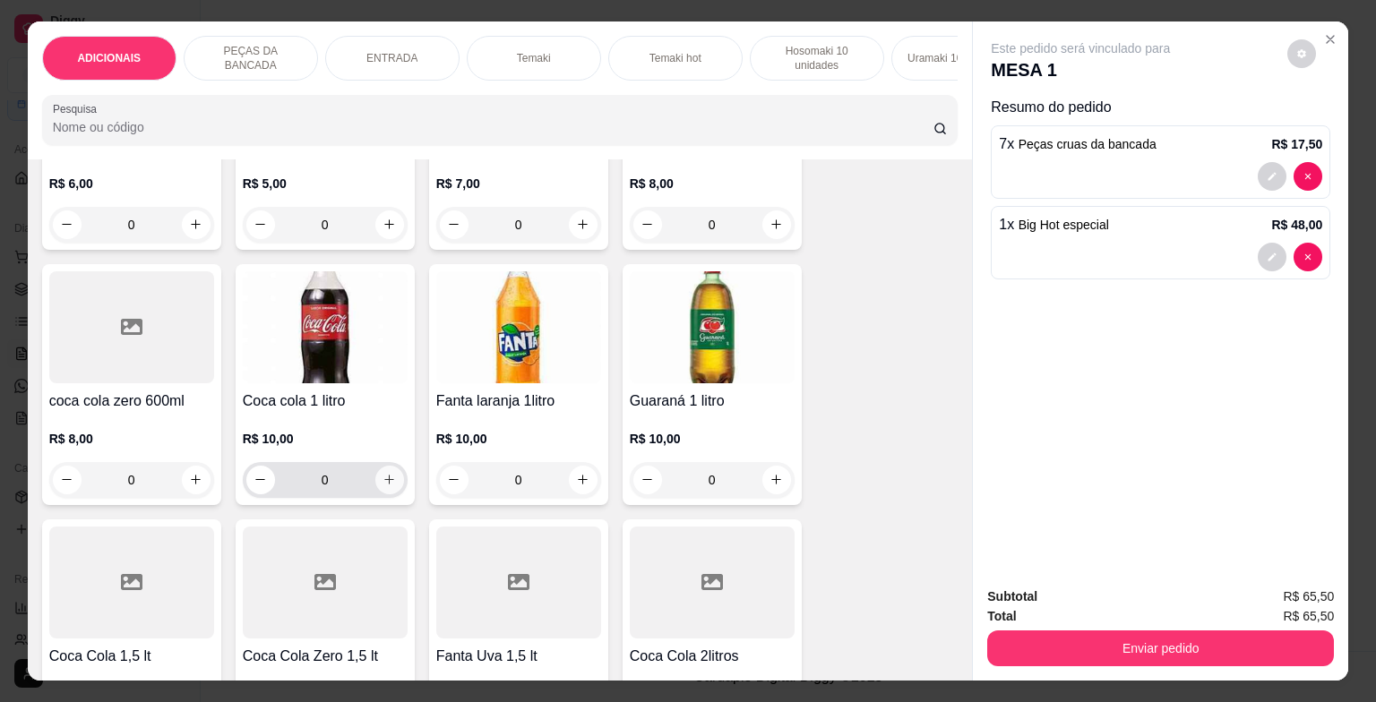
click at [387, 487] on icon "increase-product-quantity" at bounding box center [389, 479] width 13 height 13
type input "1"
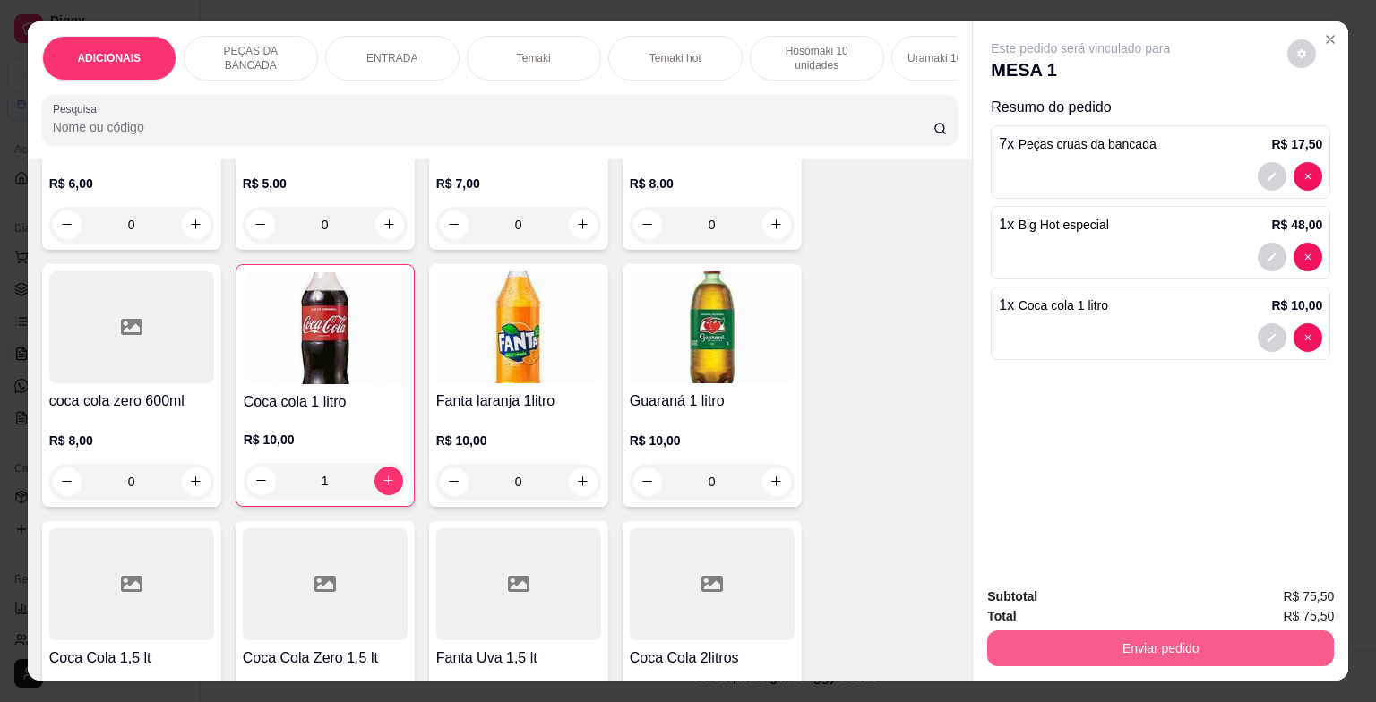
click at [1184, 649] on button "Enviar pedido" at bounding box center [1160, 649] width 347 height 36
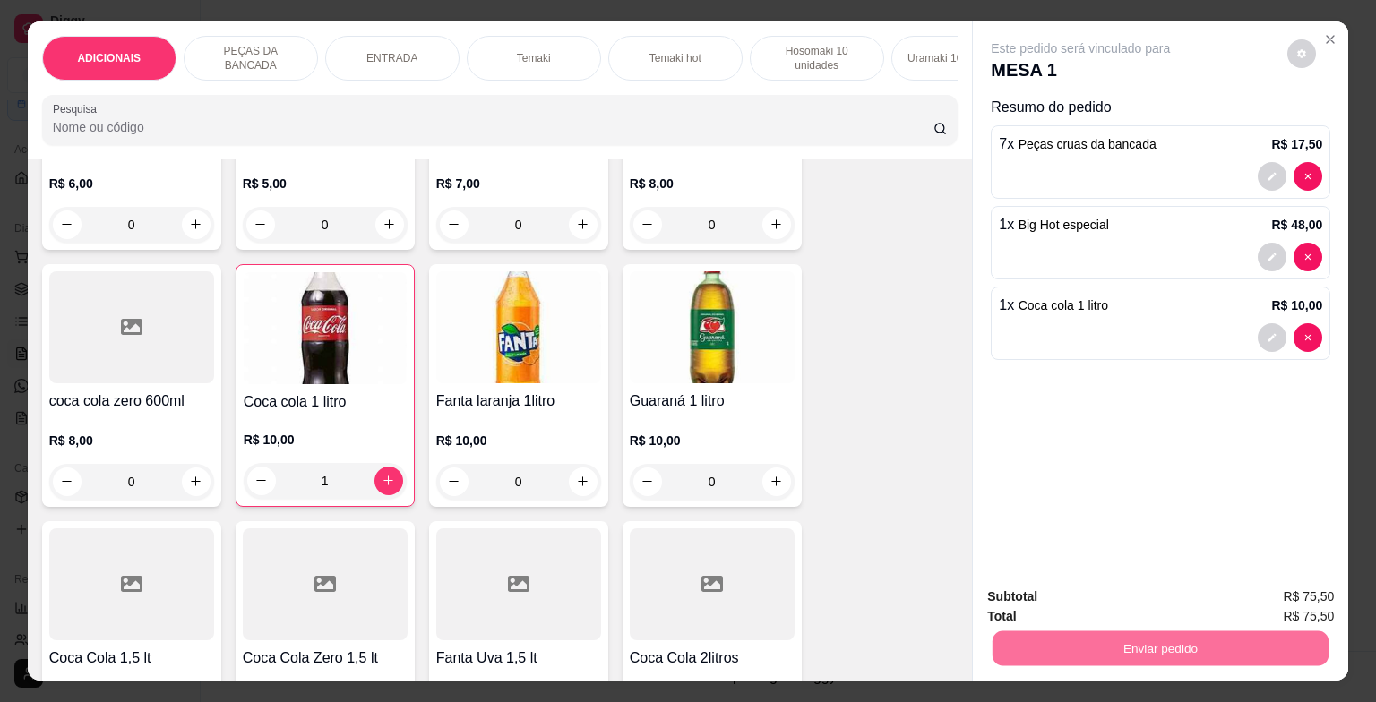
click at [1299, 590] on button "Enviar pedido" at bounding box center [1287, 598] width 99 height 33
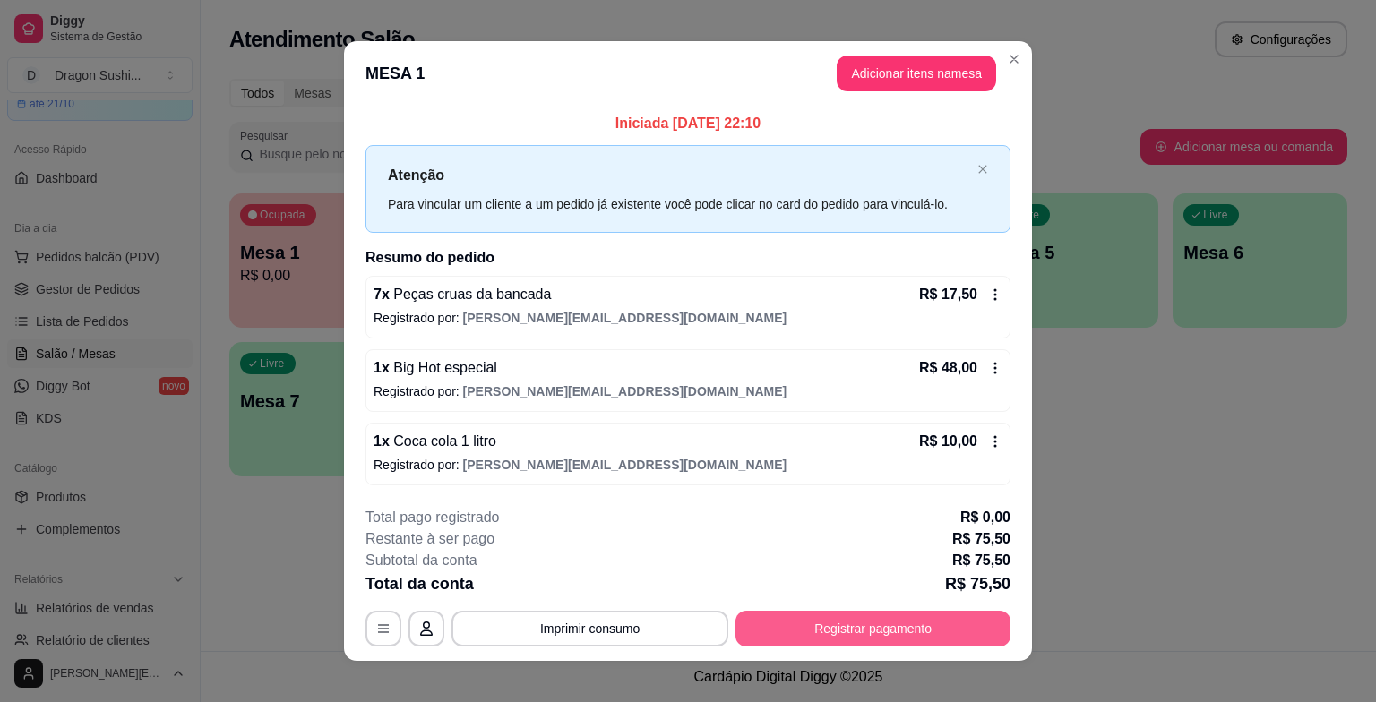
click at [860, 627] on button "Registrar pagamento" at bounding box center [873, 629] width 275 height 36
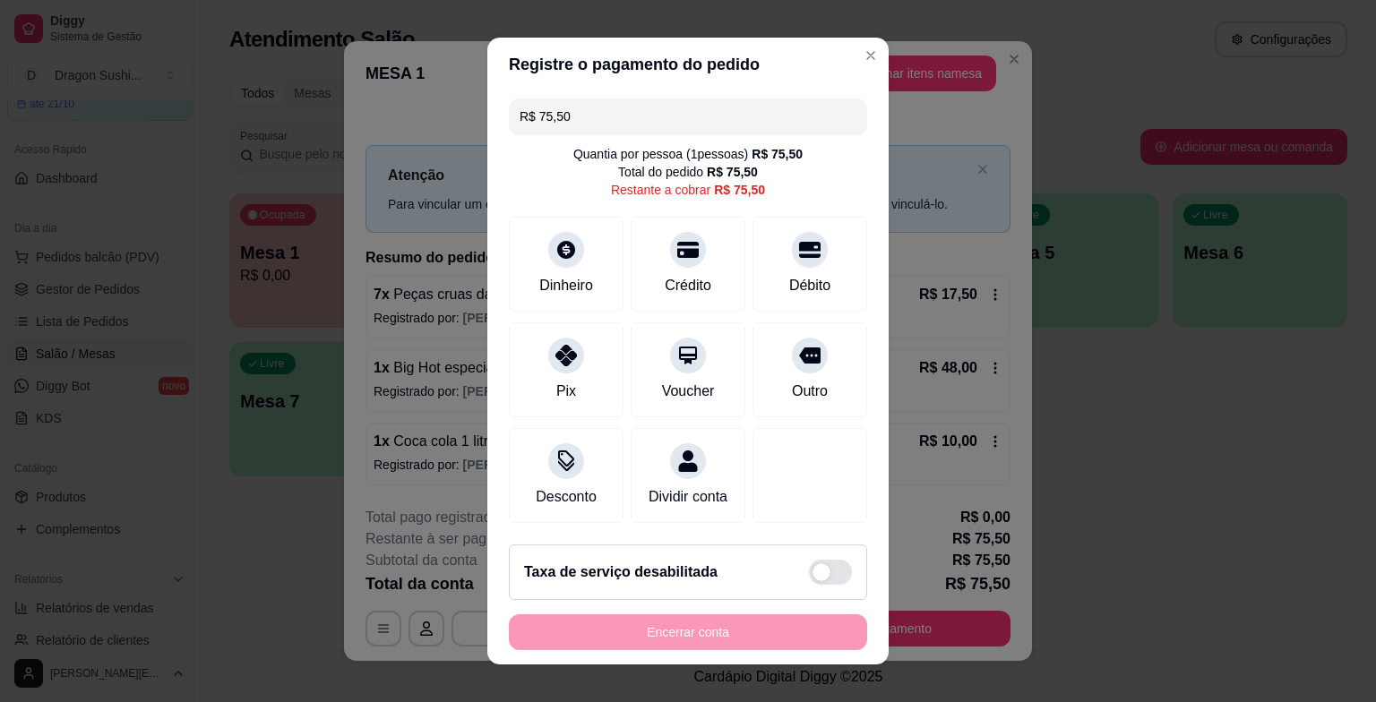
drag, startPoint x: 586, startPoint y: 119, endPoint x: 474, endPoint y: 111, distance: 112.3
click at [474, 111] on div "Registre o pagamento do pedido R$ 75,50 Quantia por pessoa ( 1 pessoas) R$ 75,5…" at bounding box center [688, 351] width 1376 height 702
click at [556, 241] on icon at bounding box center [566, 245] width 20 height 20
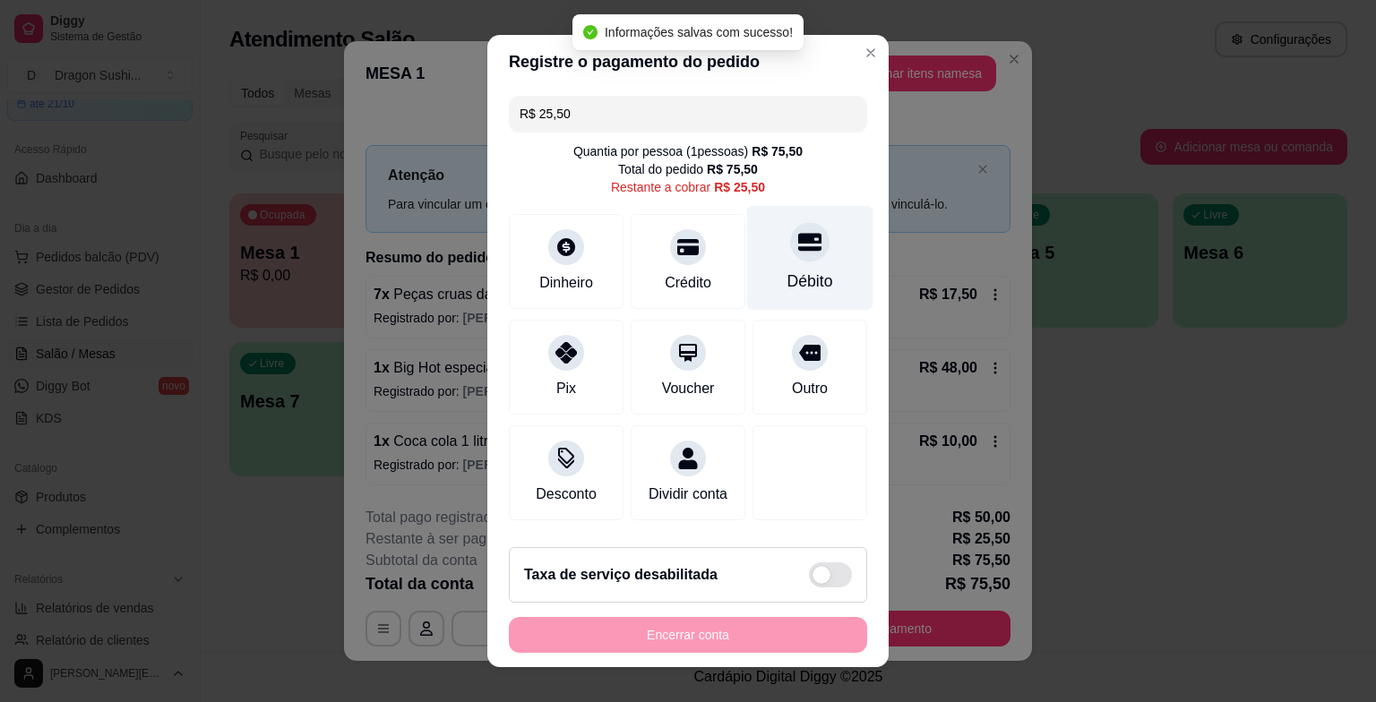
click at [788, 275] on div "Débito" at bounding box center [811, 281] width 46 height 23
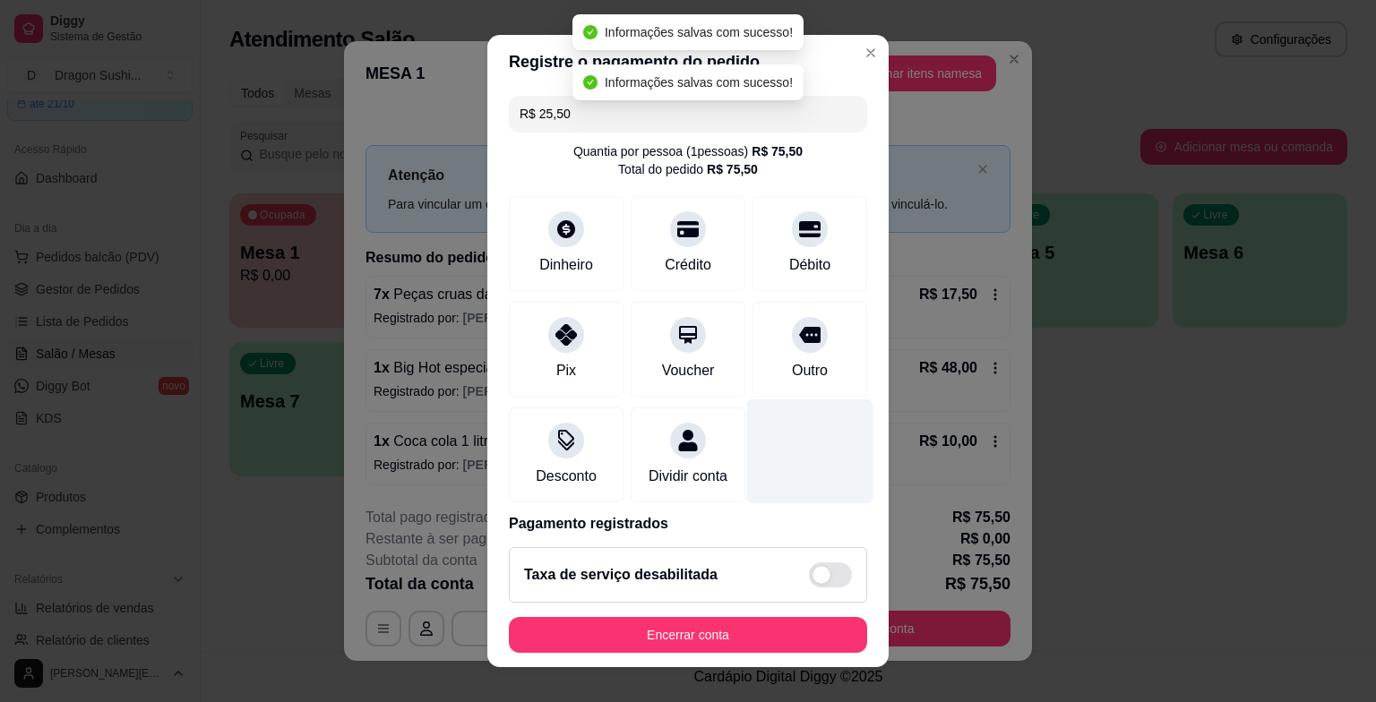
type input "R$ 0,00"
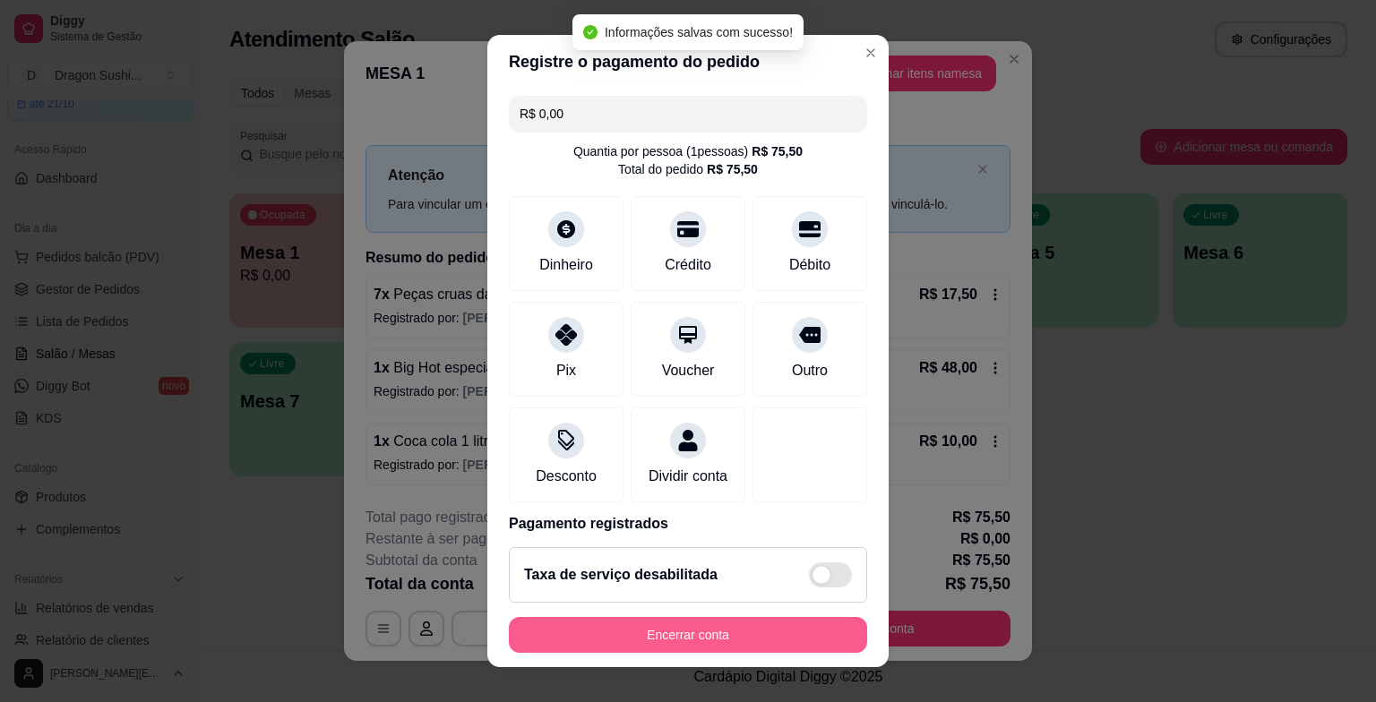
click at [682, 634] on button "Encerrar conta" at bounding box center [688, 635] width 358 height 36
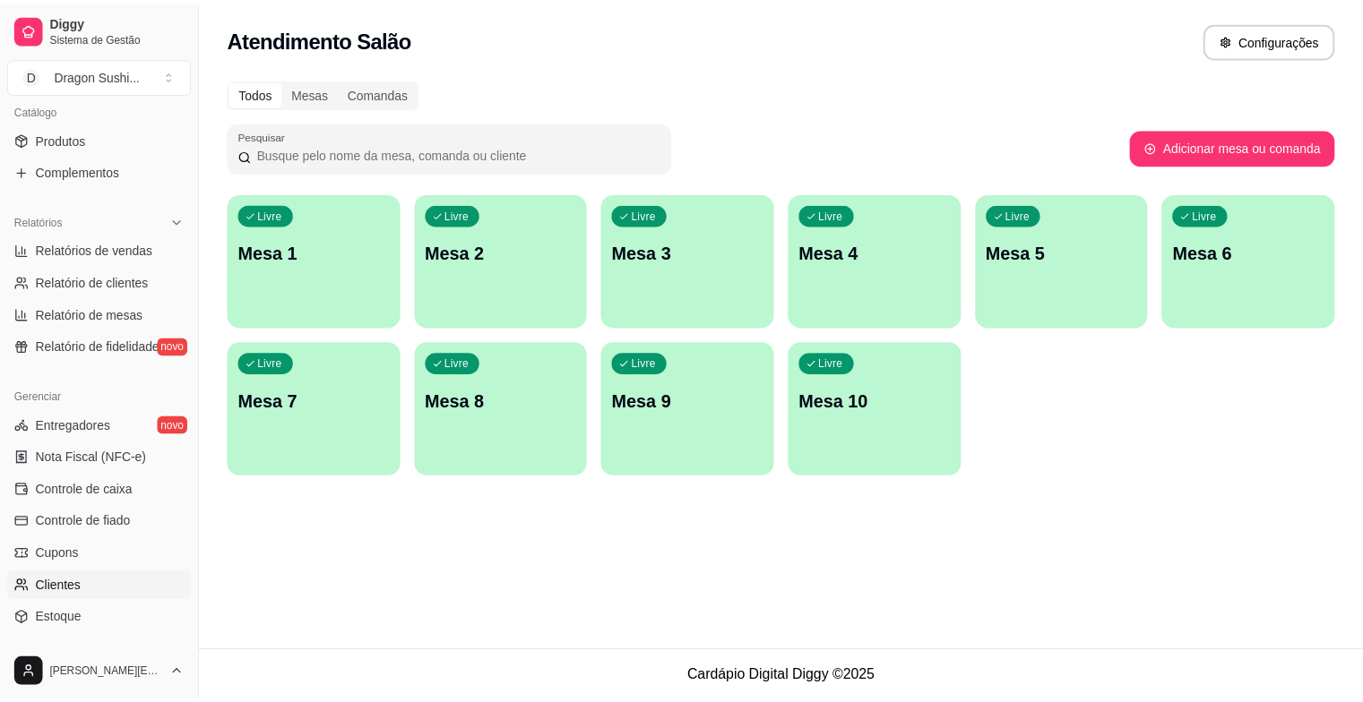
scroll to position [586, 0]
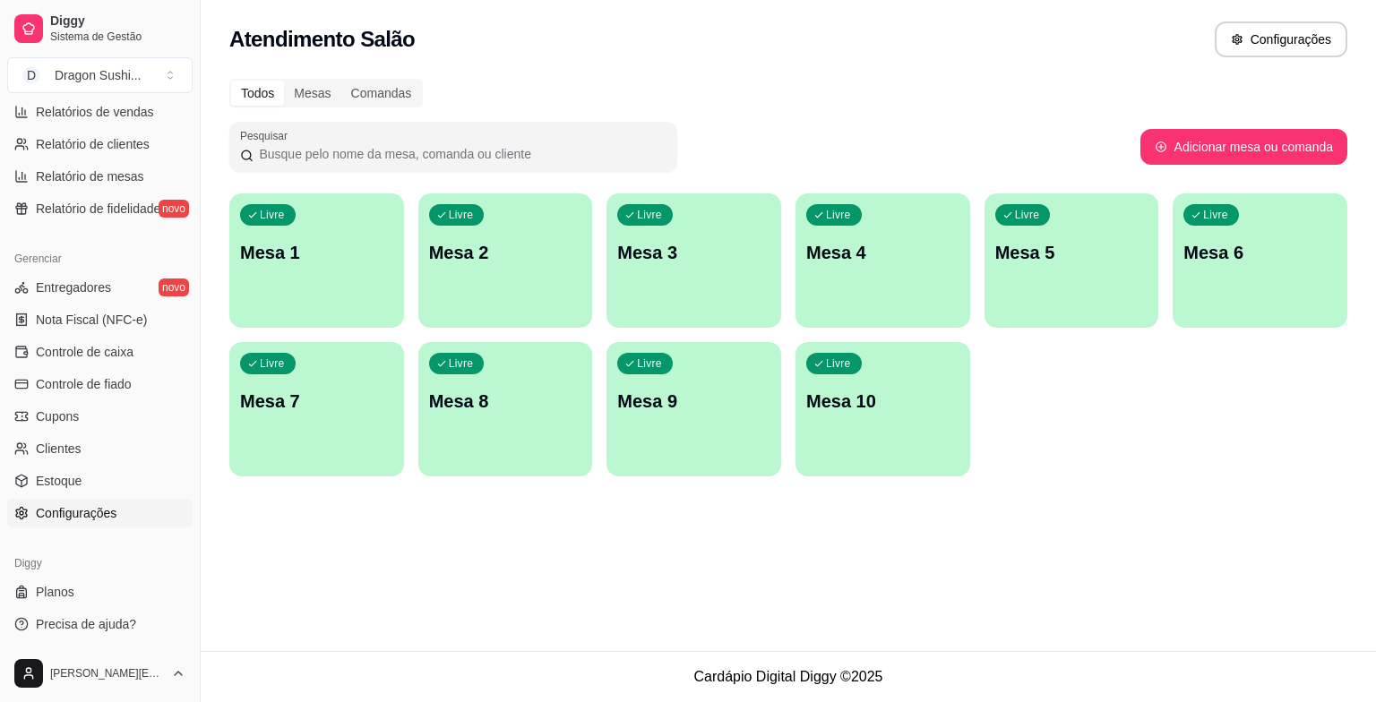
click at [82, 524] on link "Configurações" at bounding box center [99, 513] width 185 height 29
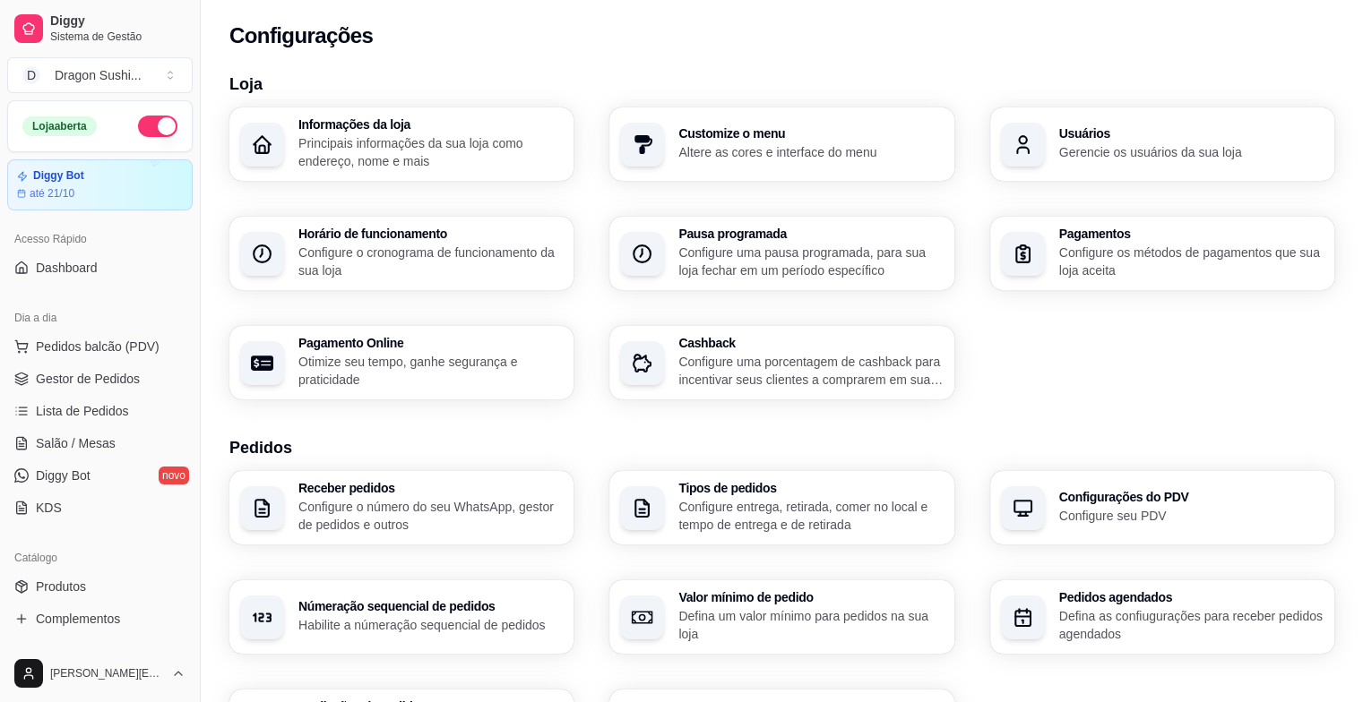
drag, startPoint x: 160, startPoint y: 121, endPoint x: 175, endPoint y: 112, distance: 16.9
click at [171, 118] on div "Loja aberta" at bounding box center [100, 126] width 184 height 50
click at [147, 125] on button "button" at bounding box center [157, 127] width 39 height 22
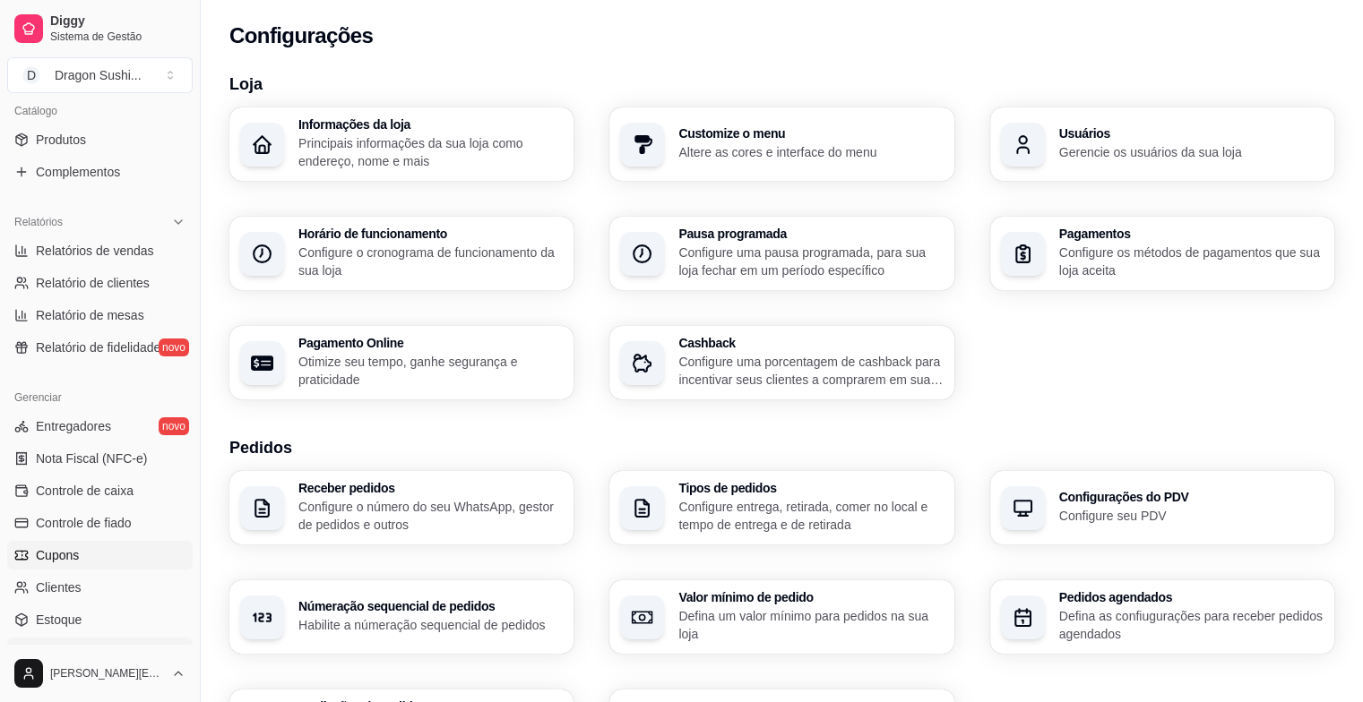
scroll to position [448, 0]
click at [106, 486] on span "Controle de caixa" at bounding box center [85, 490] width 98 height 18
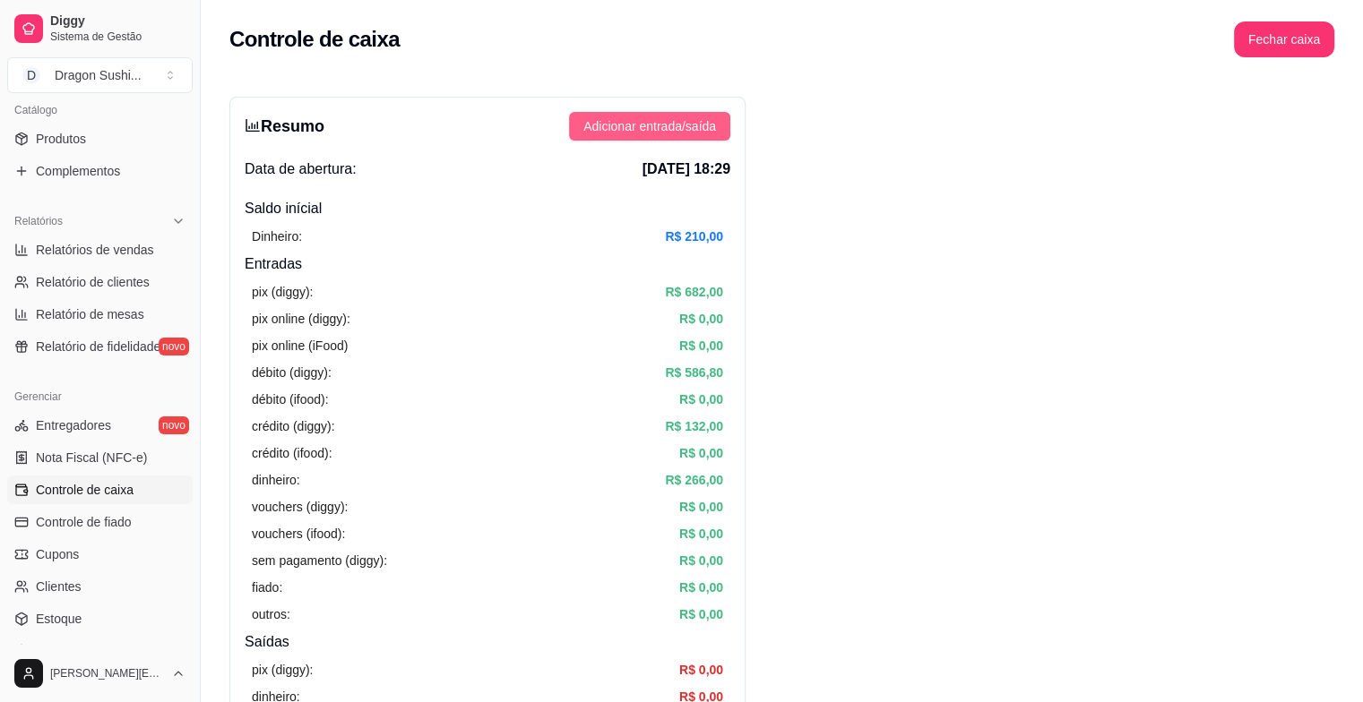
click at [661, 129] on span "Adicionar entrada/saída" at bounding box center [649, 126] width 133 height 20
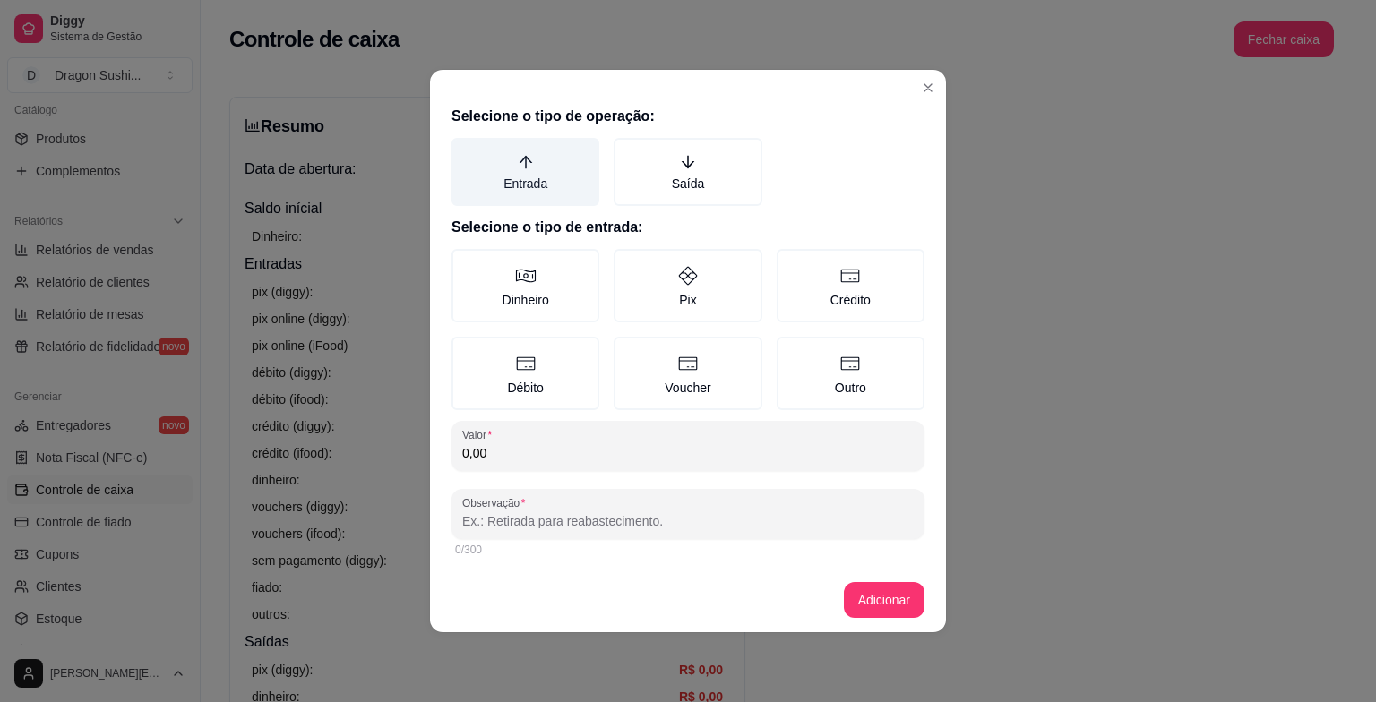
click at [536, 183] on label "Entrada" at bounding box center [526, 172] width 148 height 68
click at [465, 151] on button "Entrada" at bounding box center [458, 144] width 14 height 14
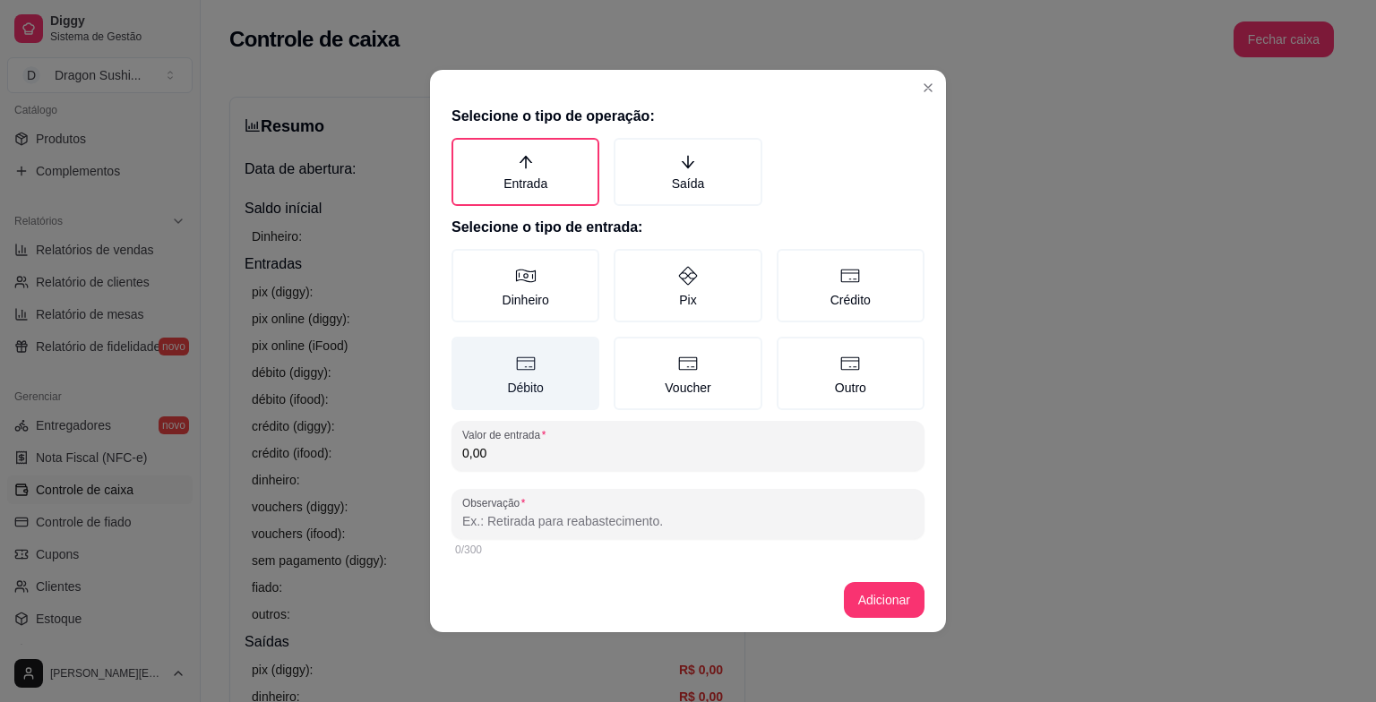
click at [514, 380] on label "Débito" at bounding box center [526, 373] width 148 height 73
click at [465, 350] on button "Débito" at bounding box center [458, 343] width 14 height 14
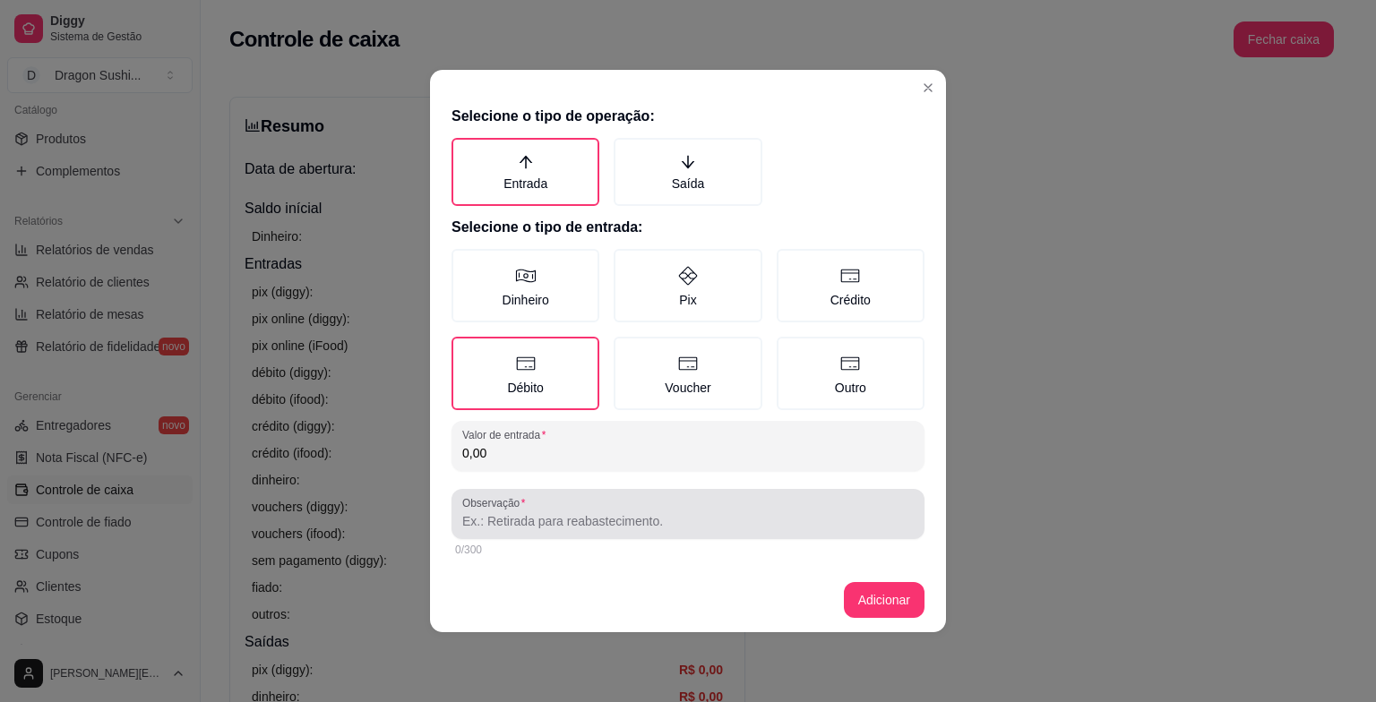
click at [573, 530] on div at bounding box center [688, 514] width 452 height 36
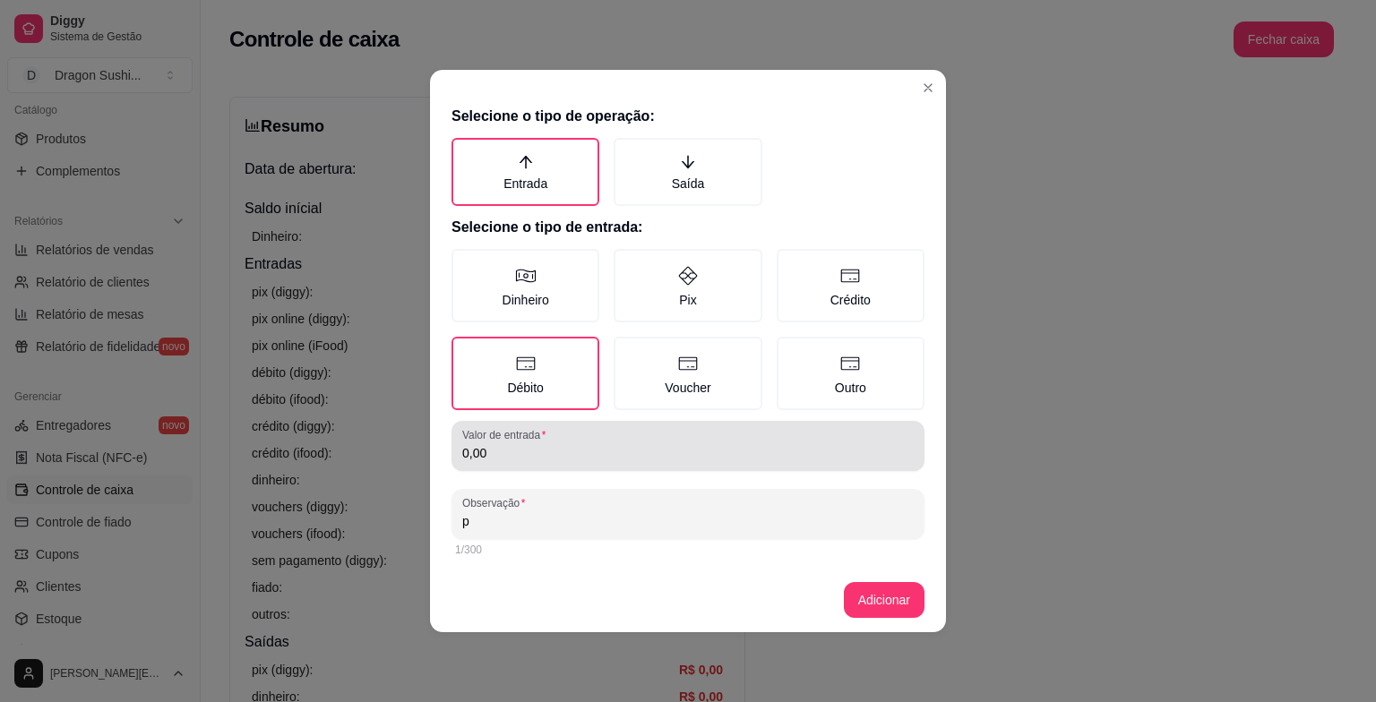
type input "p"
click at [495, 463] on div "Valor de entrada 0,00" at bounding box center [688, 446] width 473 height 50
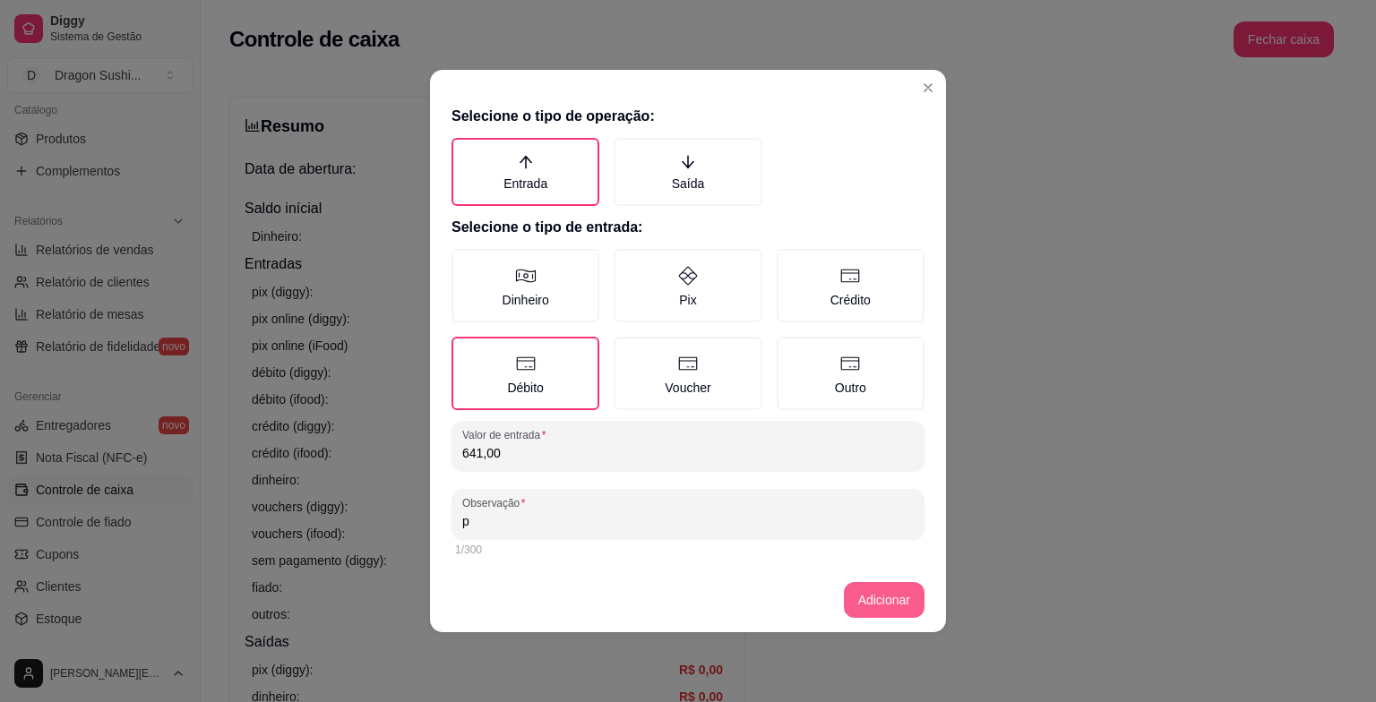
type input "641,00"
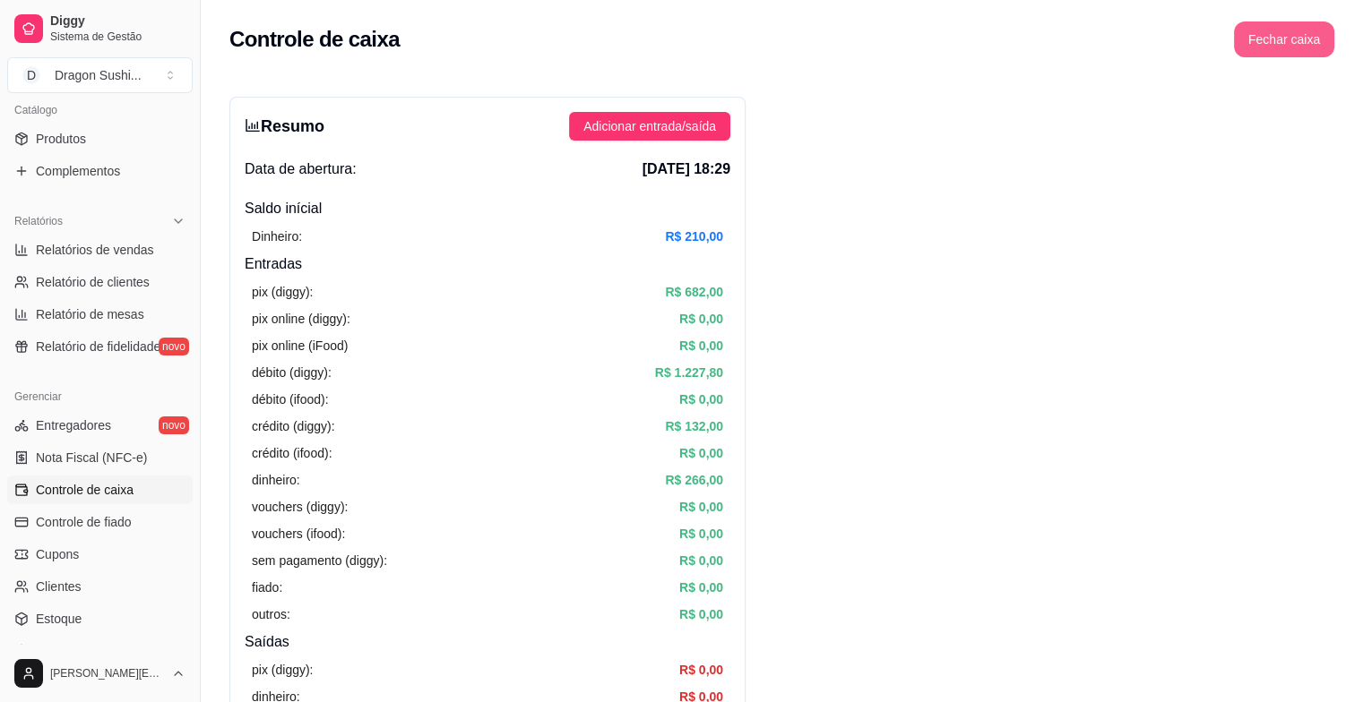
click at [1296, 30] on button "Fechar caixa" at bounding box center [1284, 40] width 100 height 36
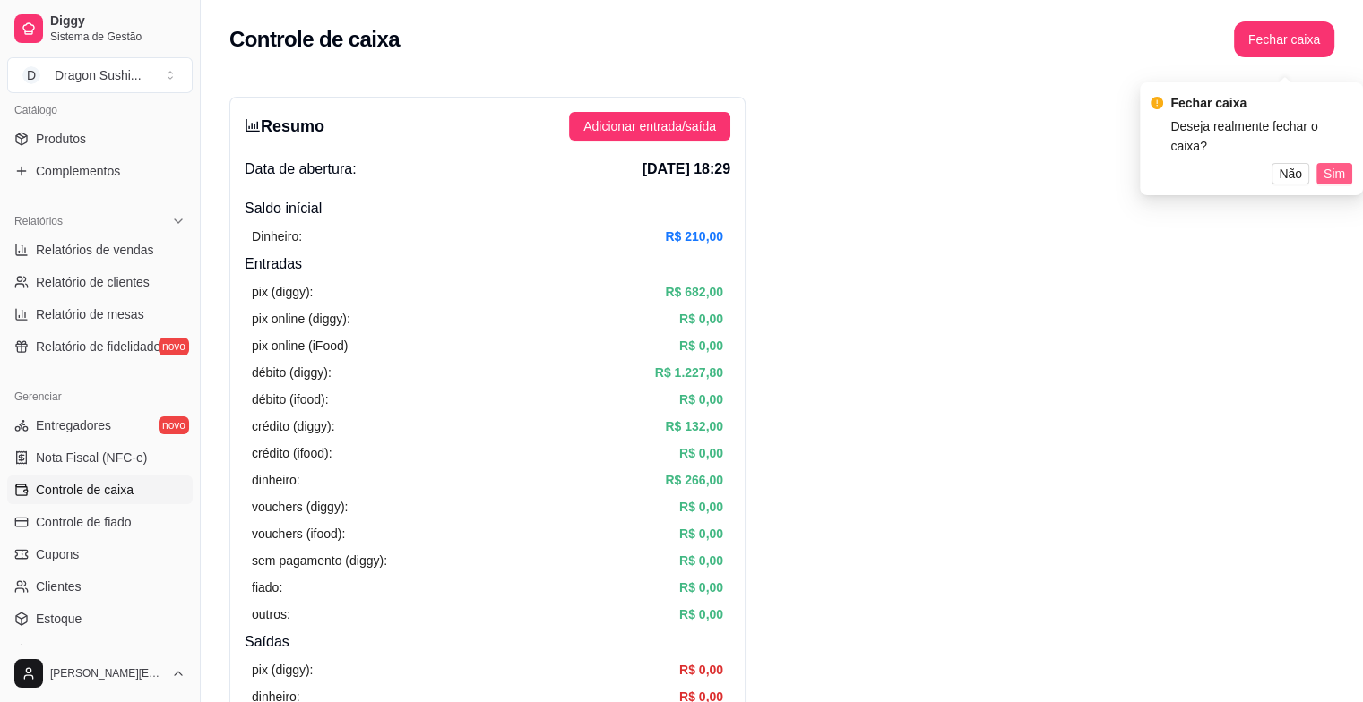
click at [1333, 164] on span "Sim" at bounding box center [1334, 174] width 22 height 20
